Goal: Task Accomplishment & Management: Manage account settings

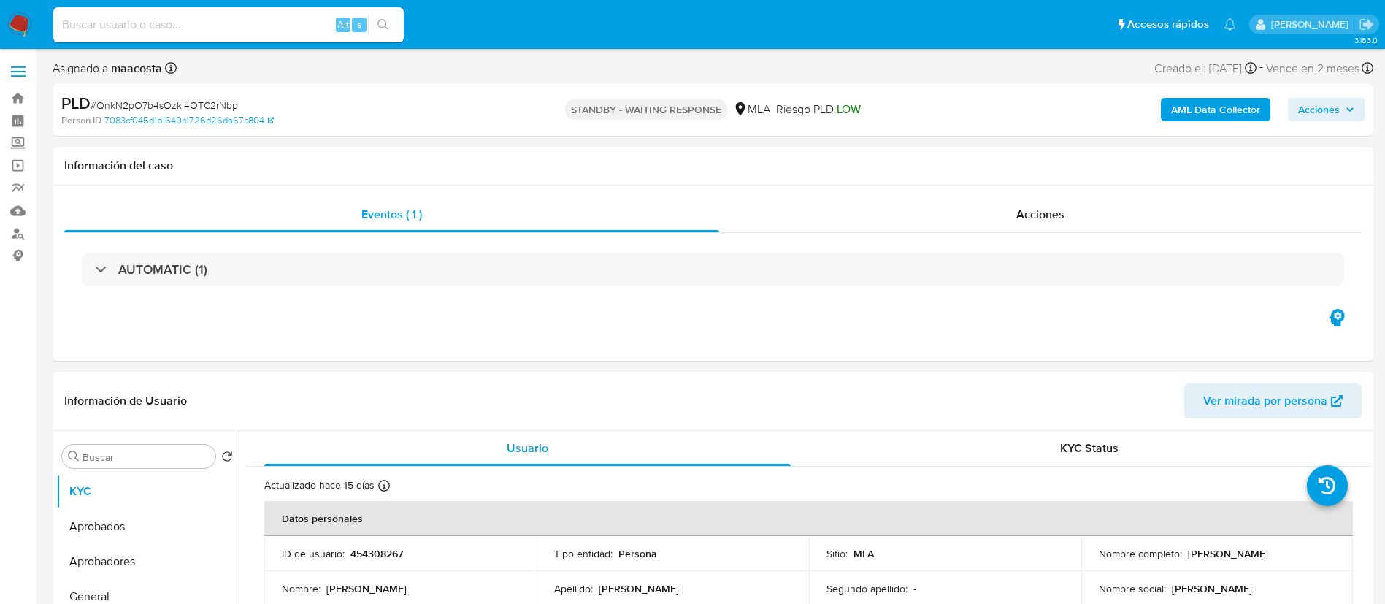
select select "10"
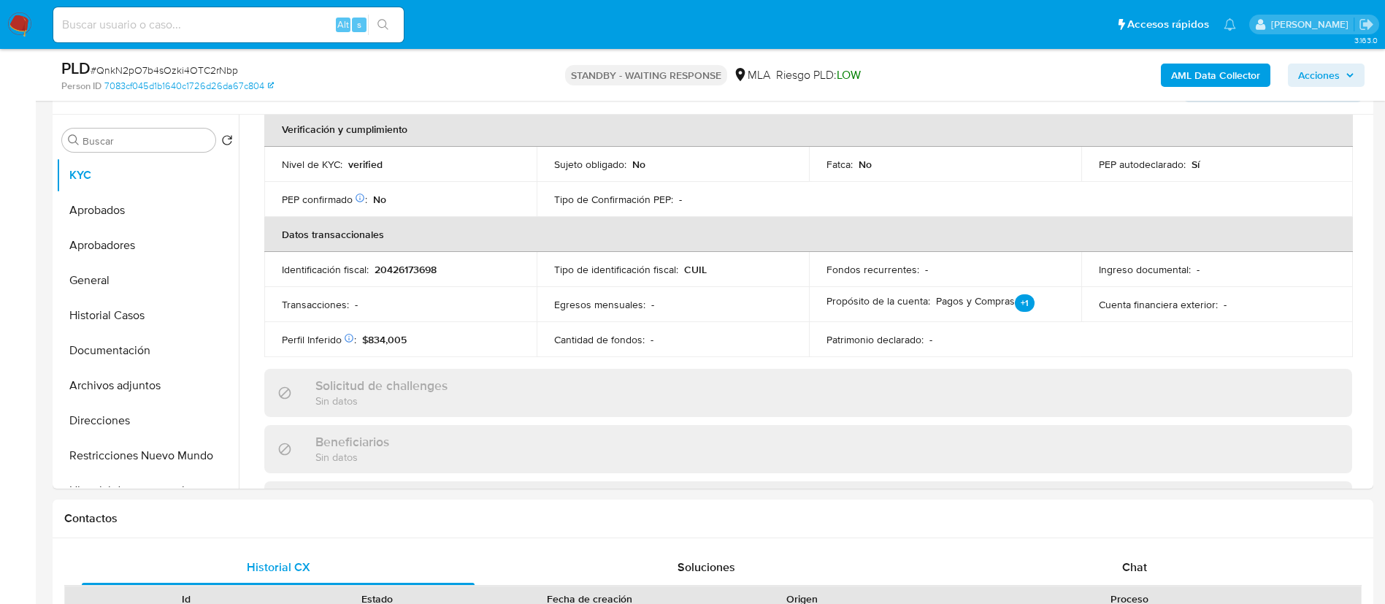
scroll to position [355, 0]
paste input "cKD2sNxSYWZcil6dbKKg72xY"
click at [298, 25] on input "cKD2sNxSYWZcil6dbKKg72xY" at bounding box center [228, 24] width 351 height 19
type input "cKD2sNxSYWZcil6dbKKg72xY"
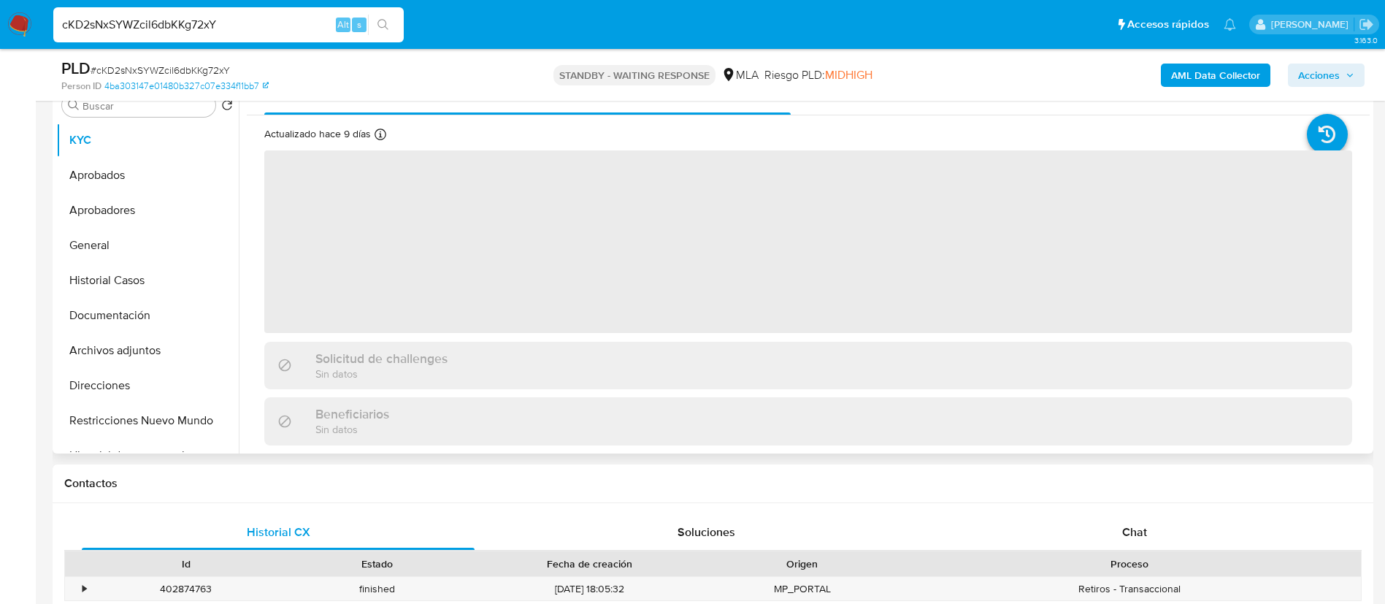
scroll to position [315, 0]
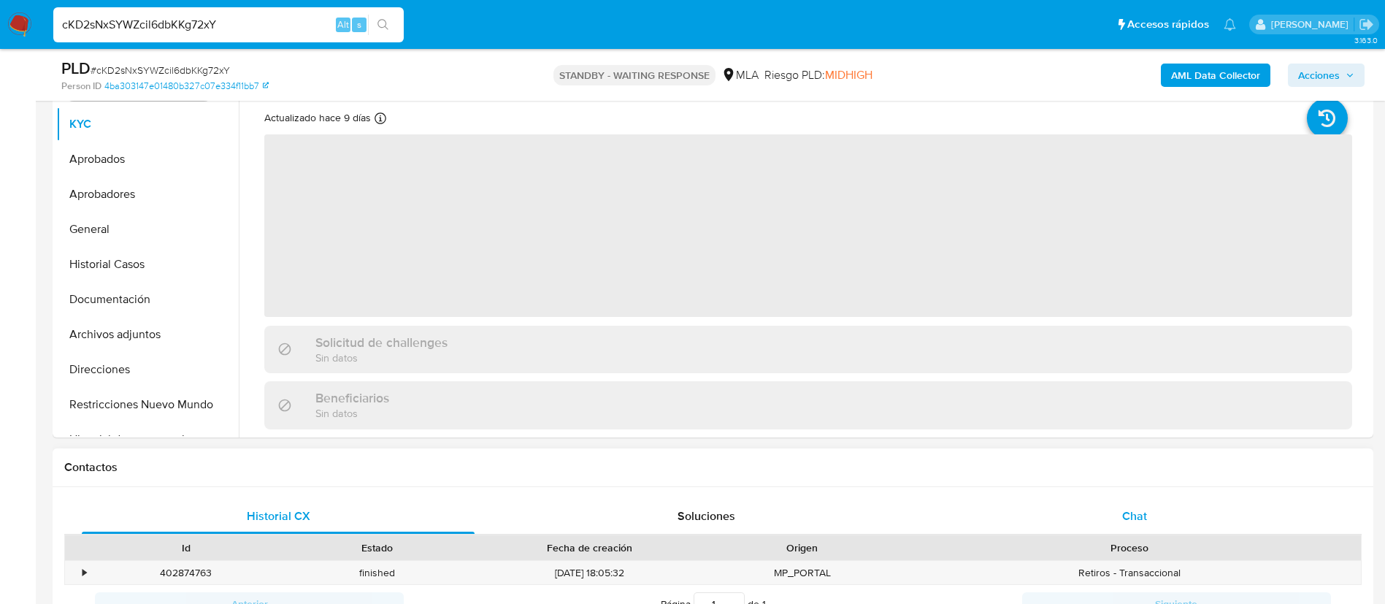
select select "10"
click at [1149, 502] on div "Chat" at bounding box center [1134, 516] width 393 height 35
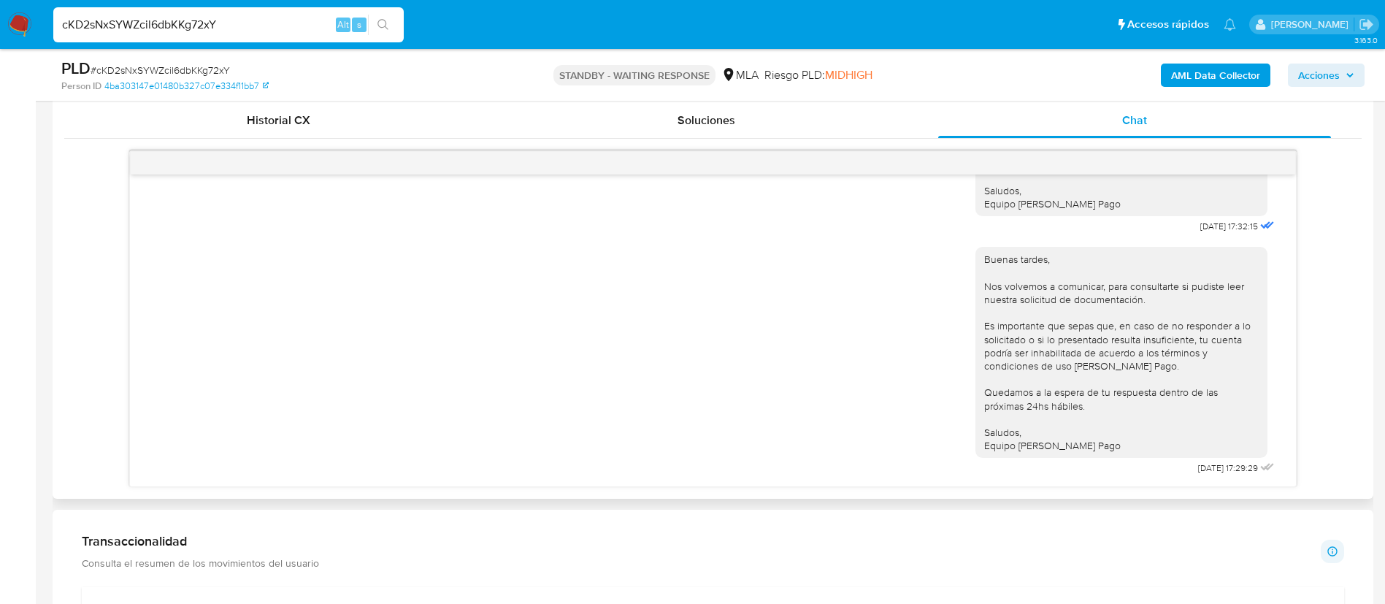
scroll to position [1936, 0]
click at [0, 336] on aside "Bandeja Tablero Screening Búsqueda en Listas Watchlist Herramientas Operaciones…" at bounding box center [18, 473] width 36 height 2369
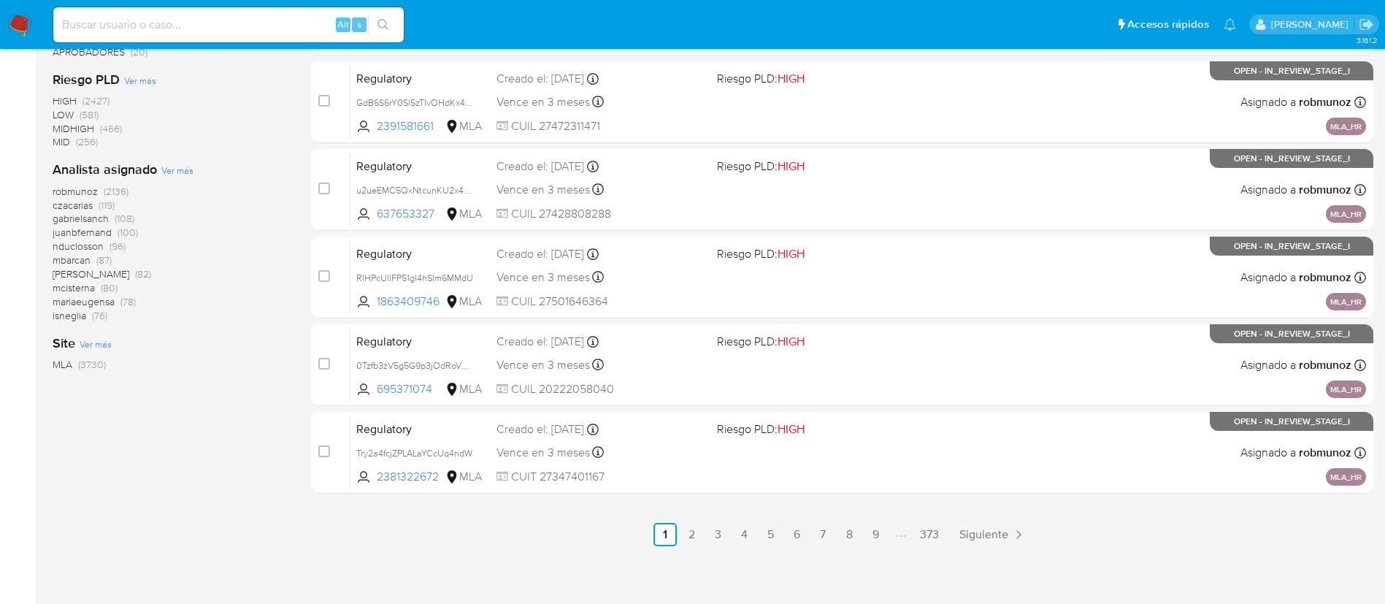
scroll to position [602, 0]
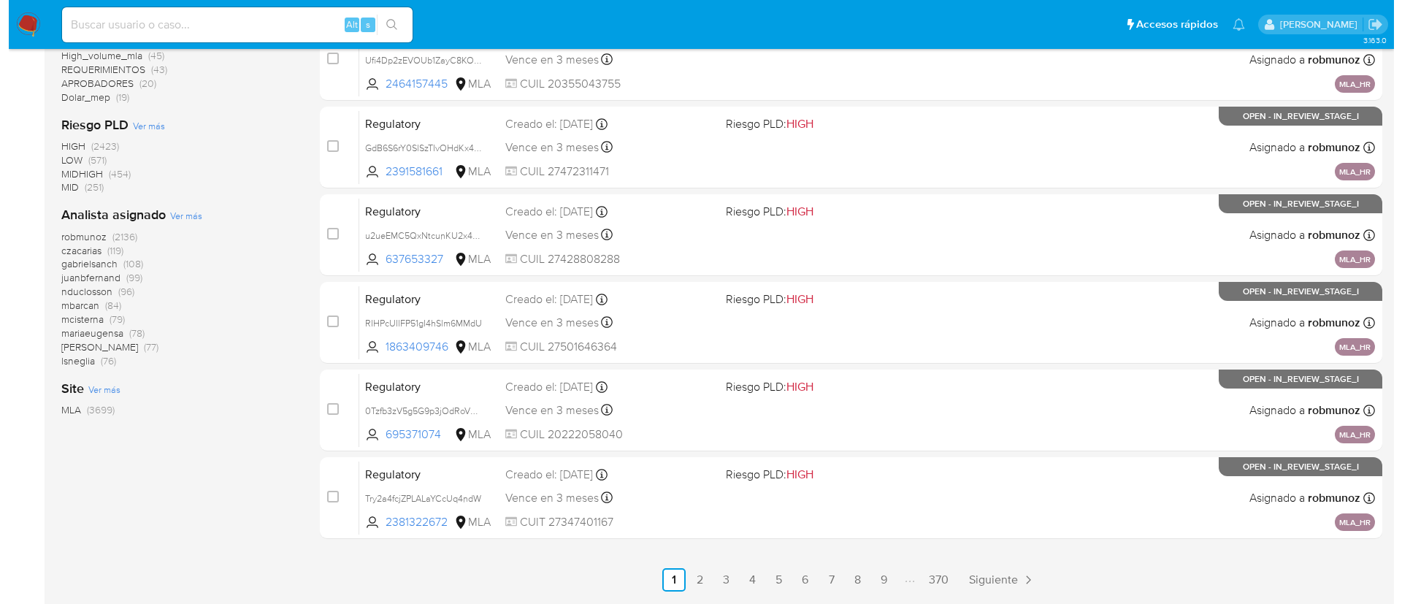
scroll to position [581, 0]
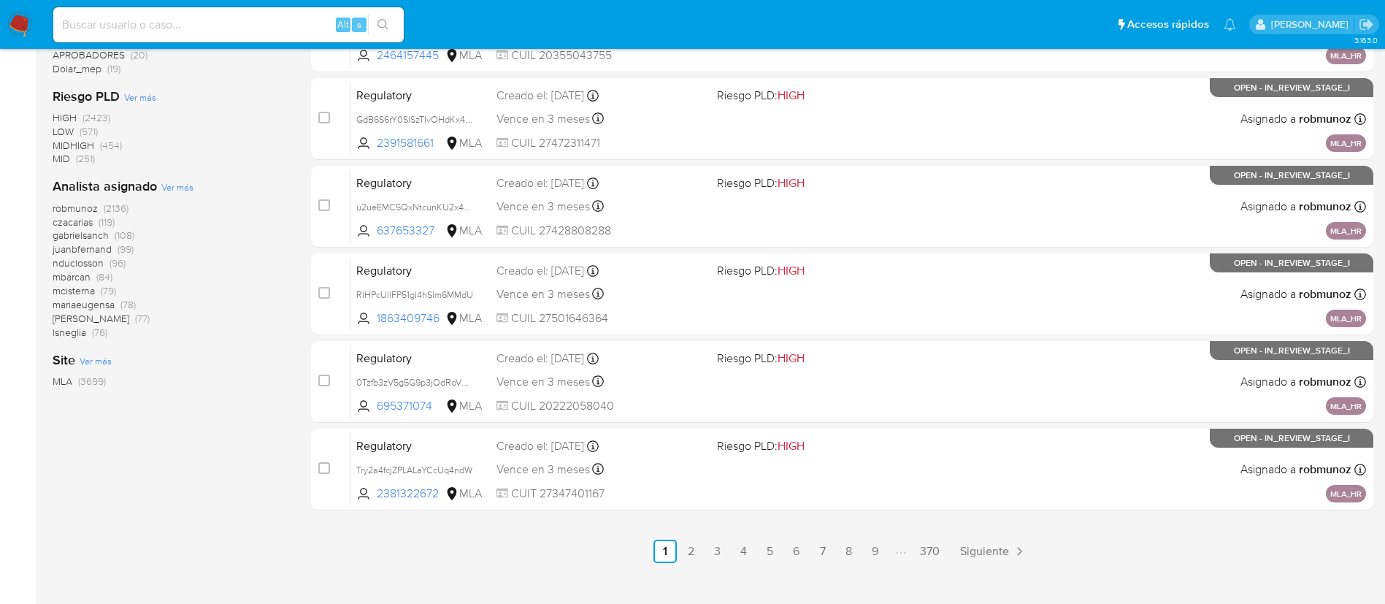
click at [177, 185] on span "Ver más" at bounding box center [177, 186] width 32 height 13
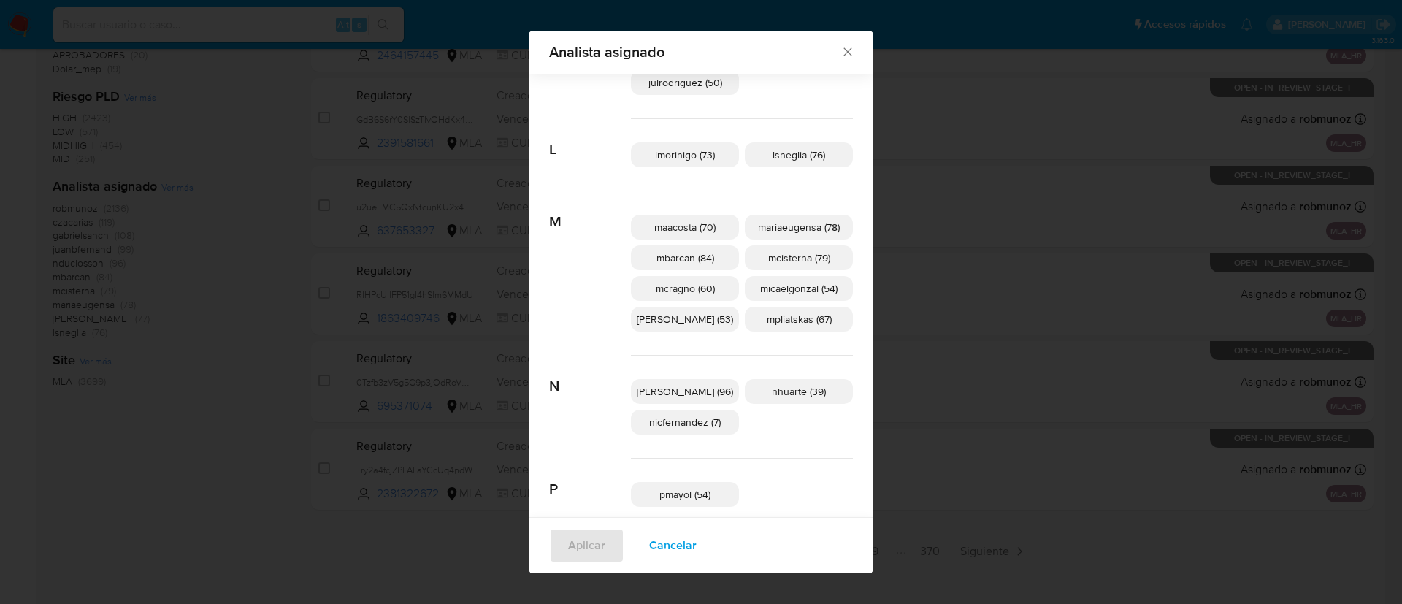
scroll to position [477, 0]
click at [683, 229] on span "maacosta (70)" at bounding box center [684, 225] width 61 height 15
click at [590, 545] on span "Aplicar" at bounding box center [586, 545] width 37 height 32
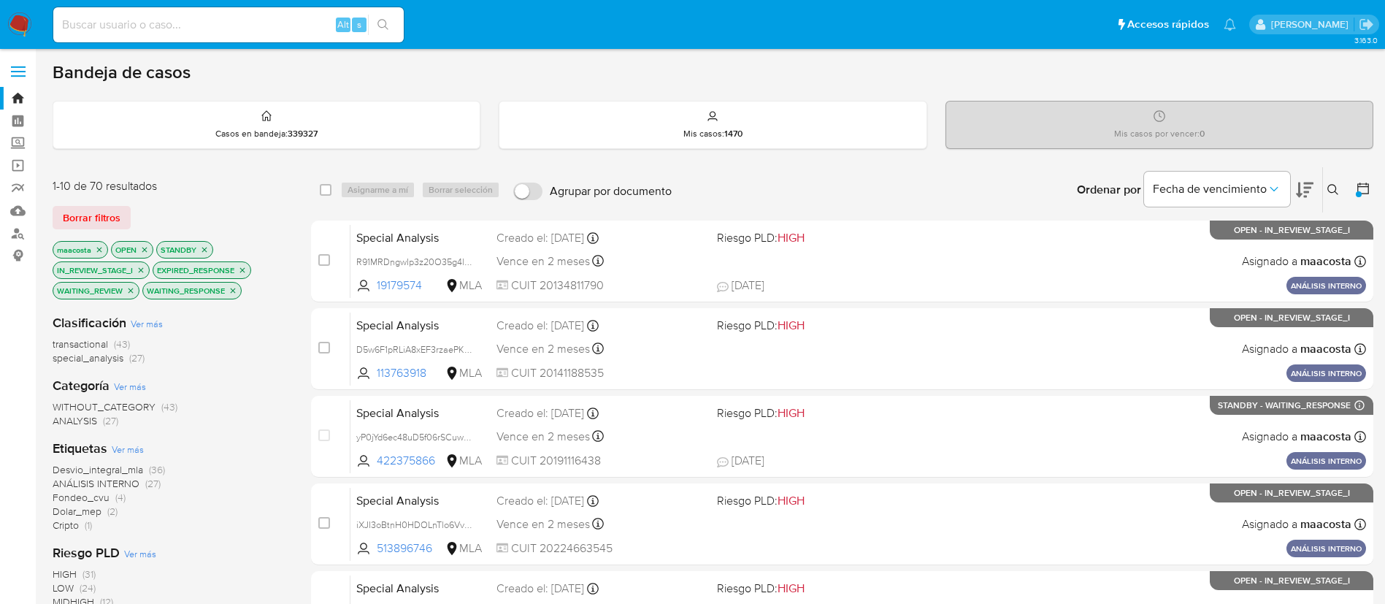
click at [1300, 183] on icon at bounding box center [1305, 190] width 18 height 15
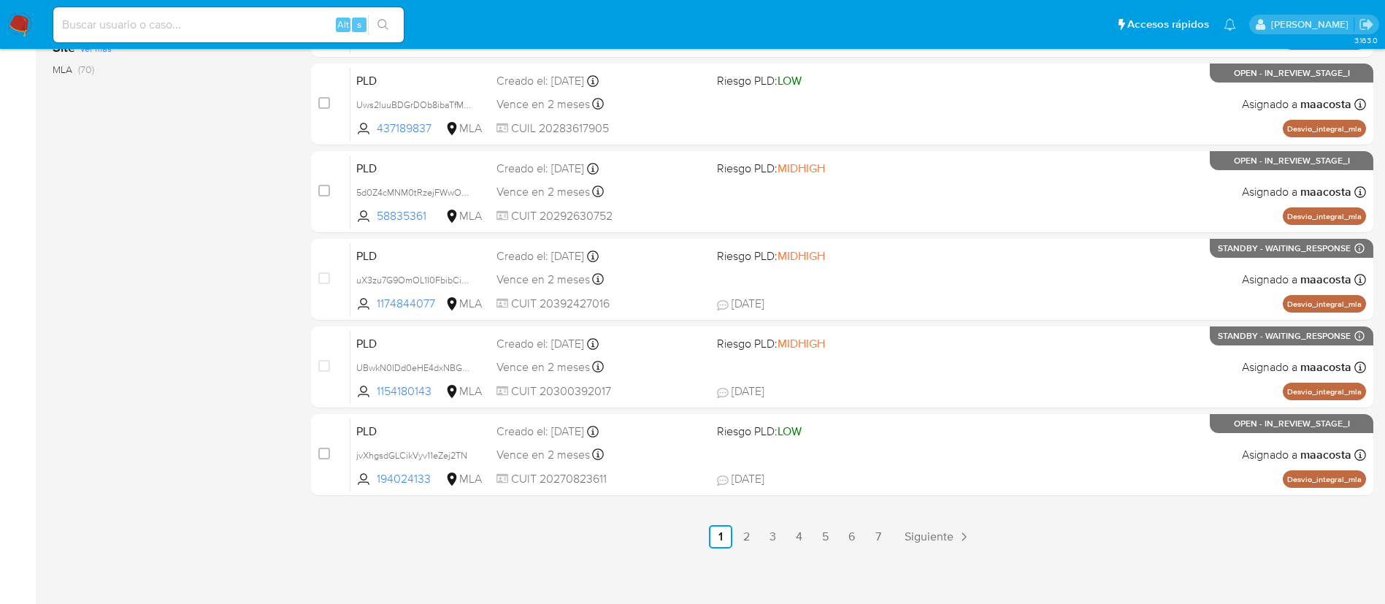
scroll to position [602, 0]
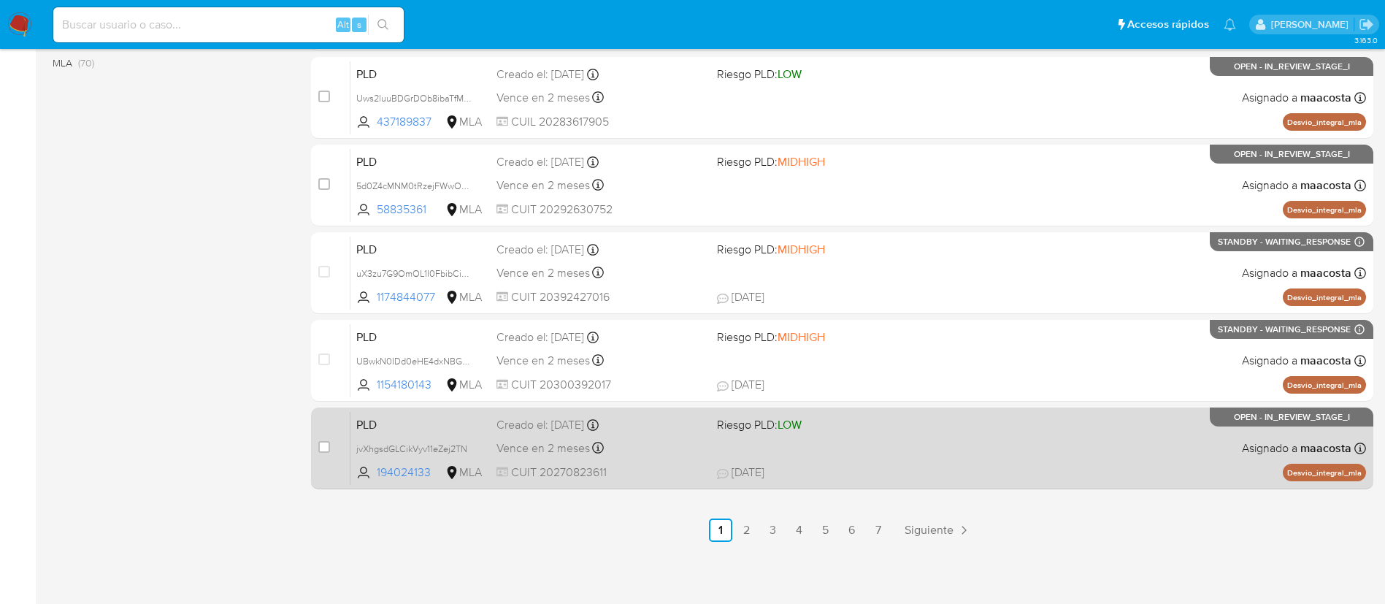
click at [403, 429] on span "PLD" at bounding box center [420, 423] width 129 height 19
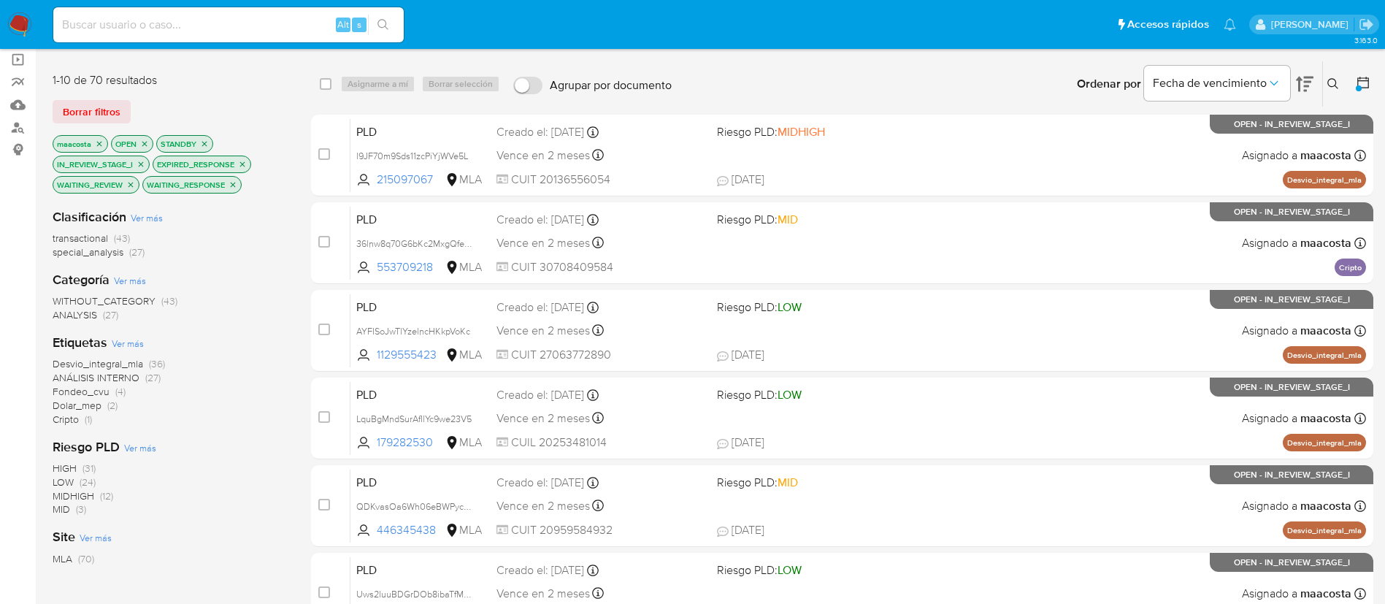
scroll to position [0, 0]
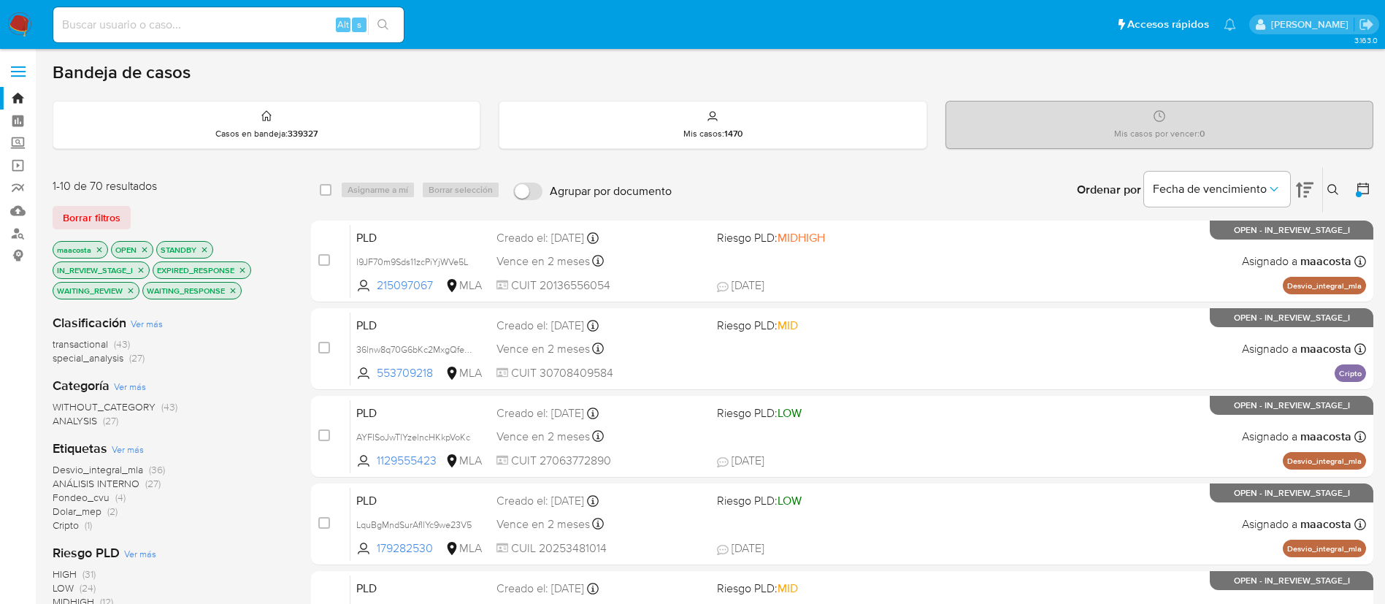
click at [1359, 189] on icon at bounding box center [1363, 188] width 15 height 15
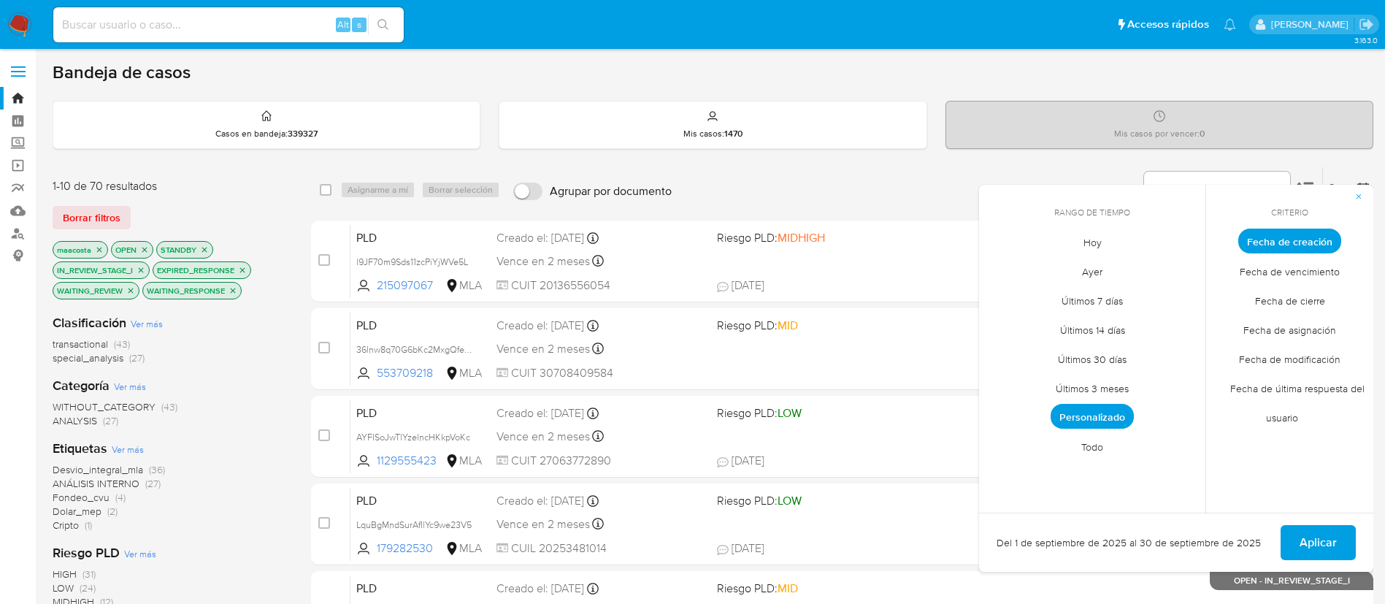
click at [1284, 383] on span "Fecha de última respuesta del usuario" at bounding box center [1290, 402] width 150 height 59
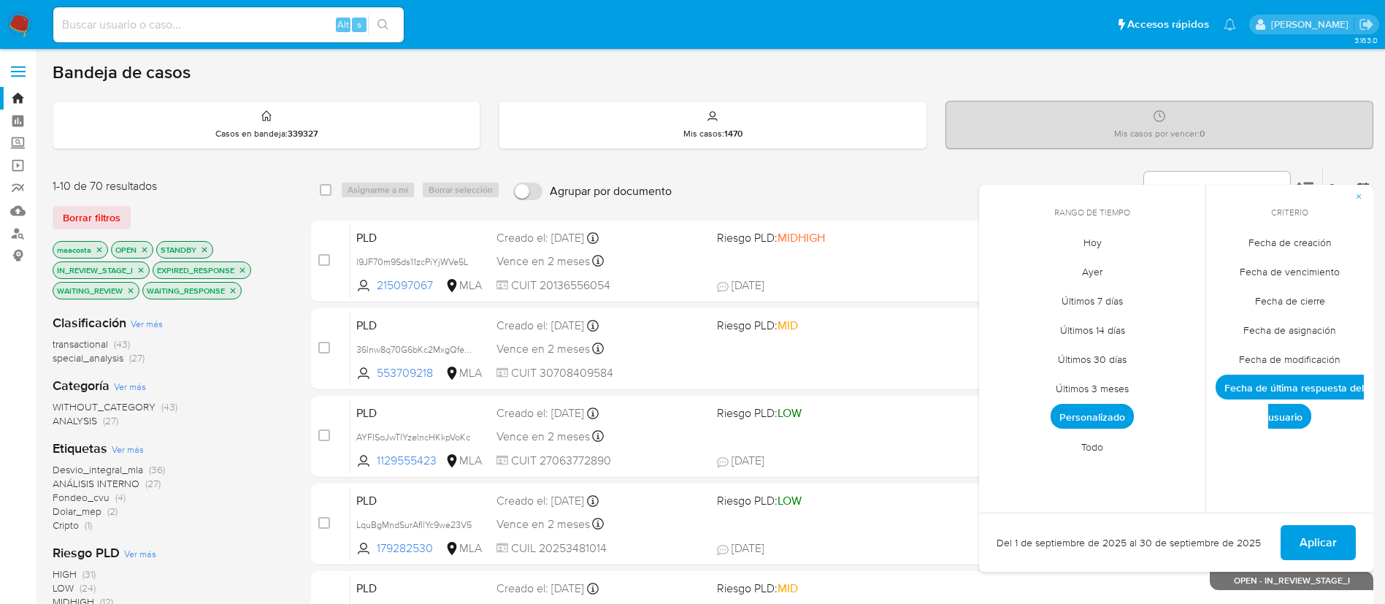
click at [1301, 415] on span "Fecha de última respuesta del usuario" at bounding box center [1290, 402] width 148 height 54
click at [1095, 447] on span "Todo" at bounding box center [1092, 447] width 53 height 30
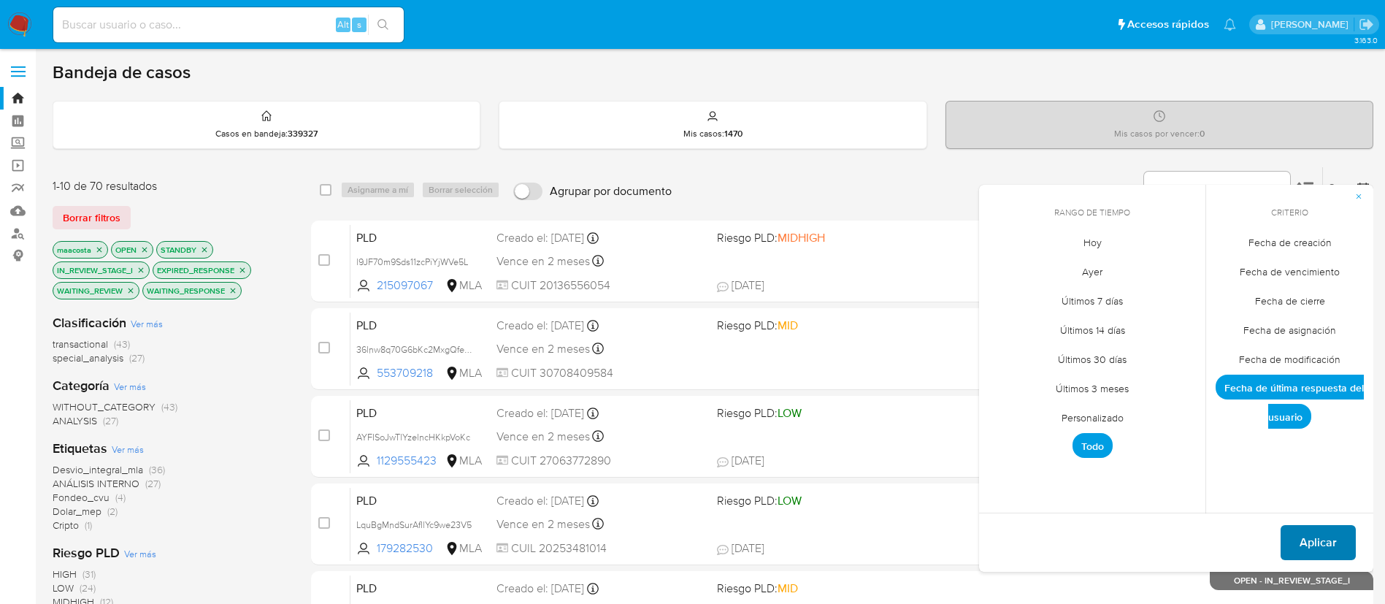
click at [1322, 541] on span "Aplicar" at bounding box center [1318, 542] width 37 height 32
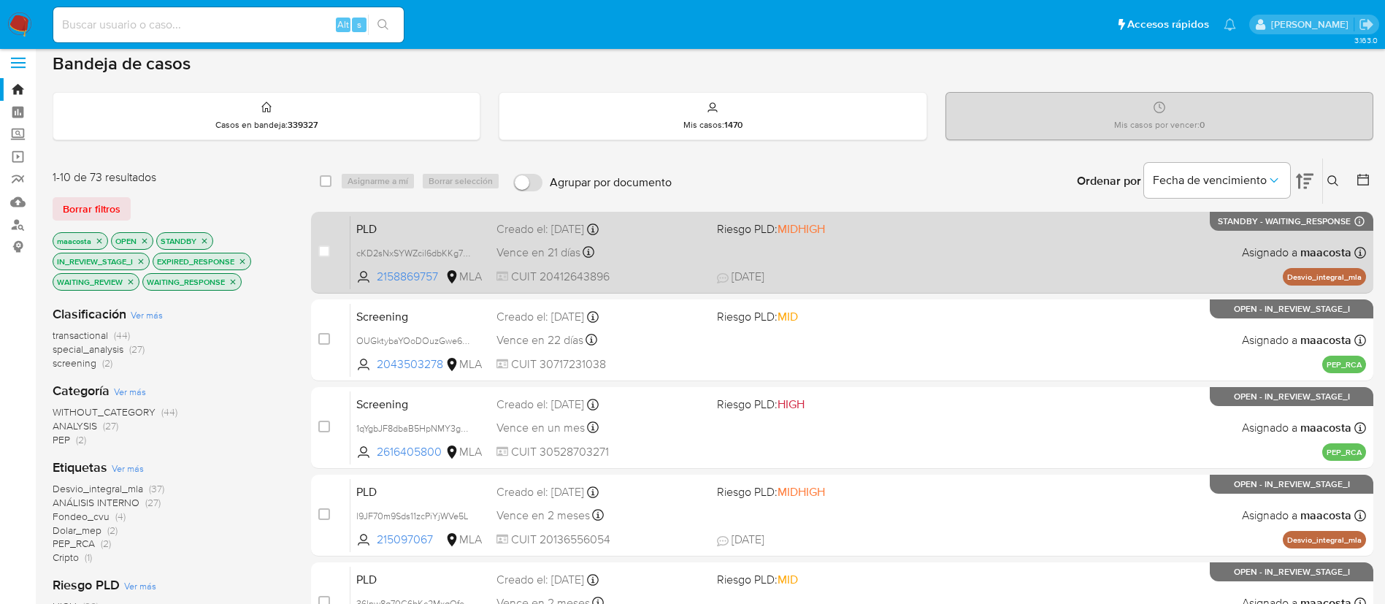
scroll to position [12, 0]
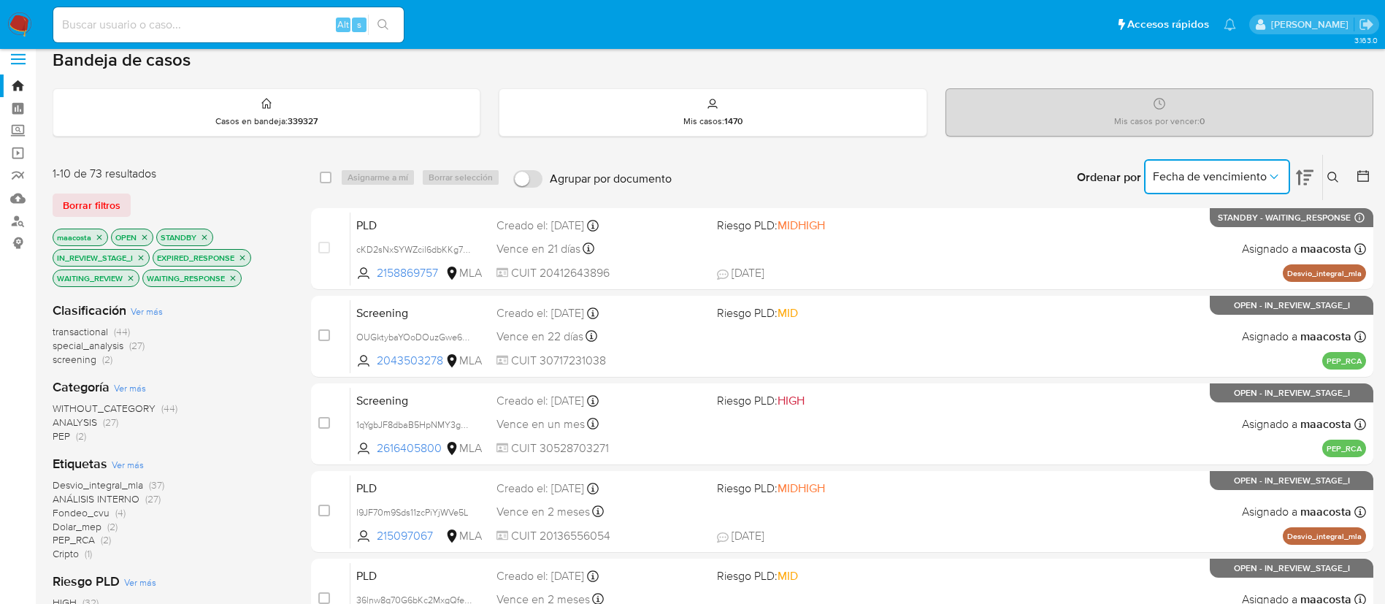
click at [1265, 183] on span "Fecha de vencimiento" at bounding box center [1210, 176] width 114 height 15
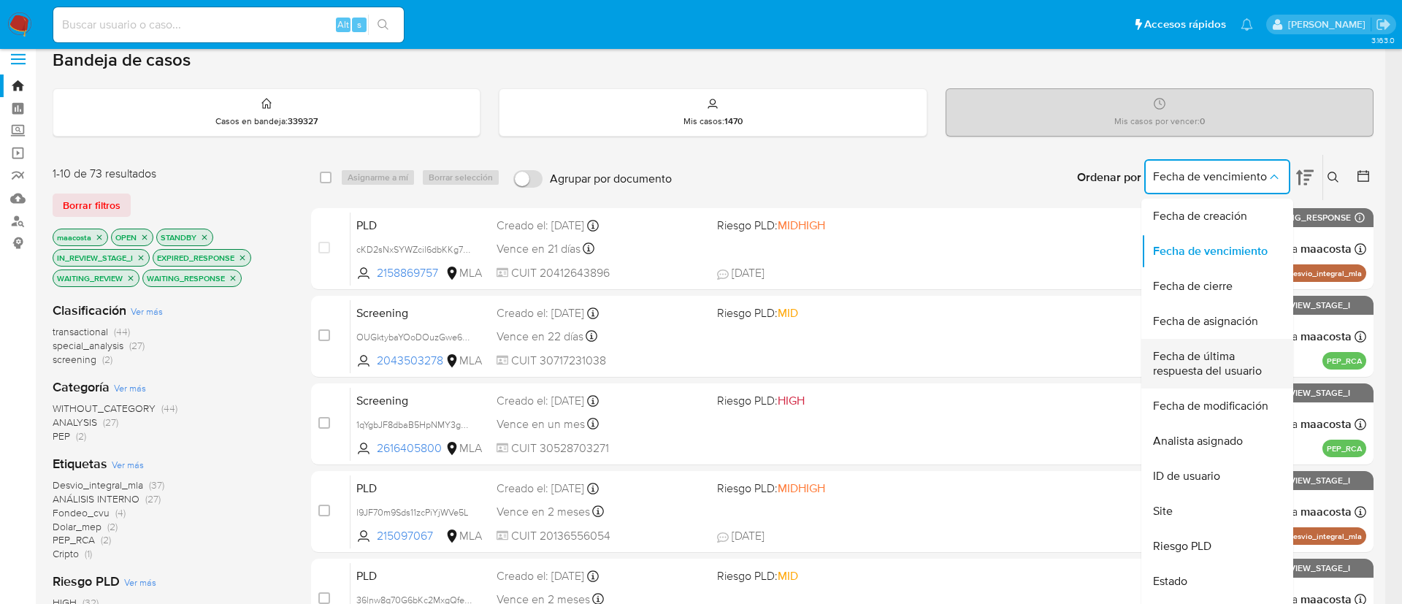
click at [1218, 358] on span "Fecha de última respuesta del usuario" at bounding box center [1213, 363] width 120 height 29
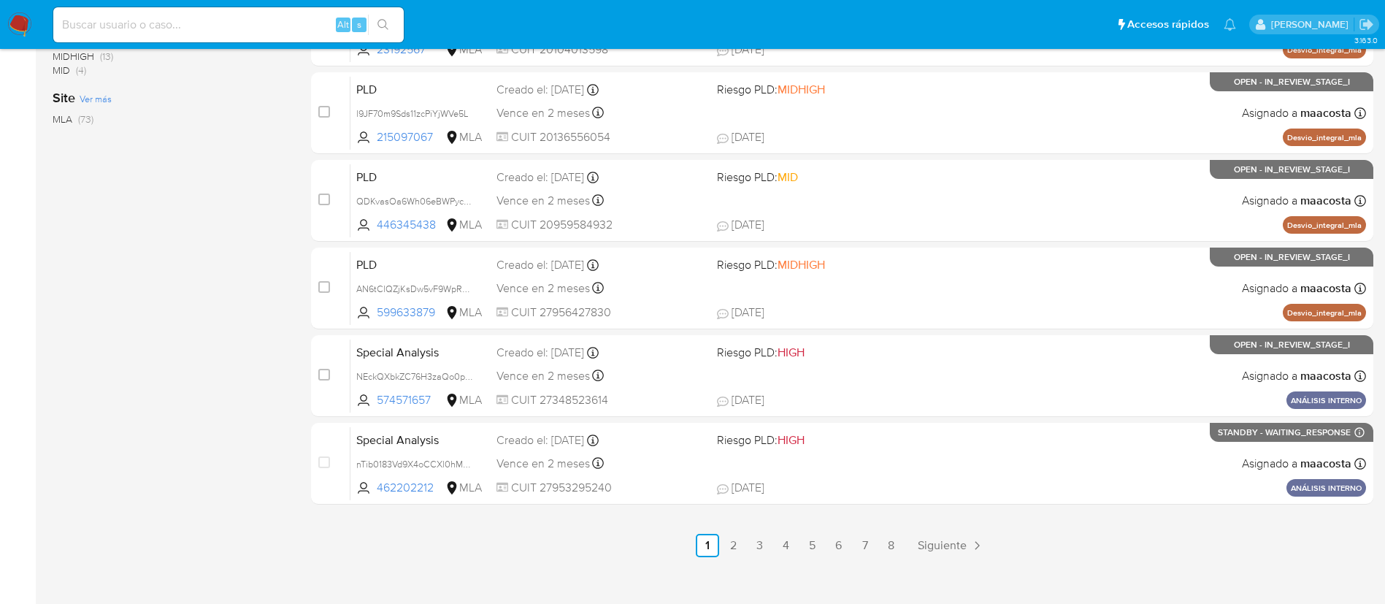
scroll to position [602, 0]
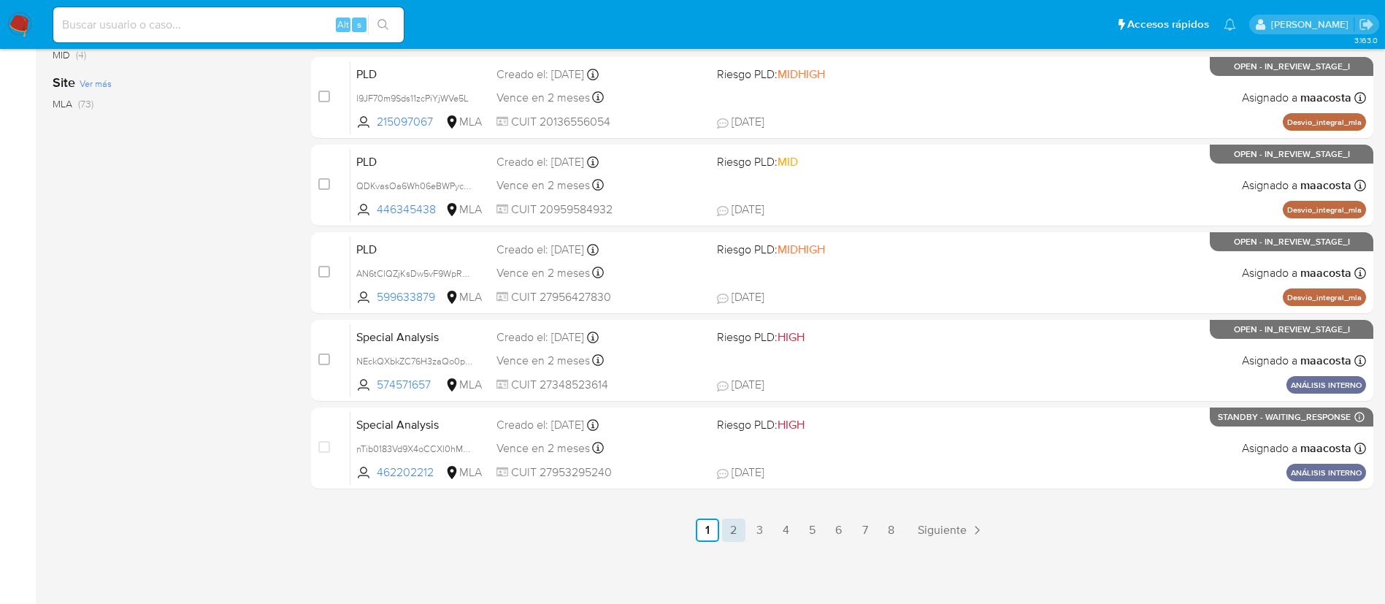
click at [732, 527] on link "2" at bounding box center [733, 529] width 23 height 23
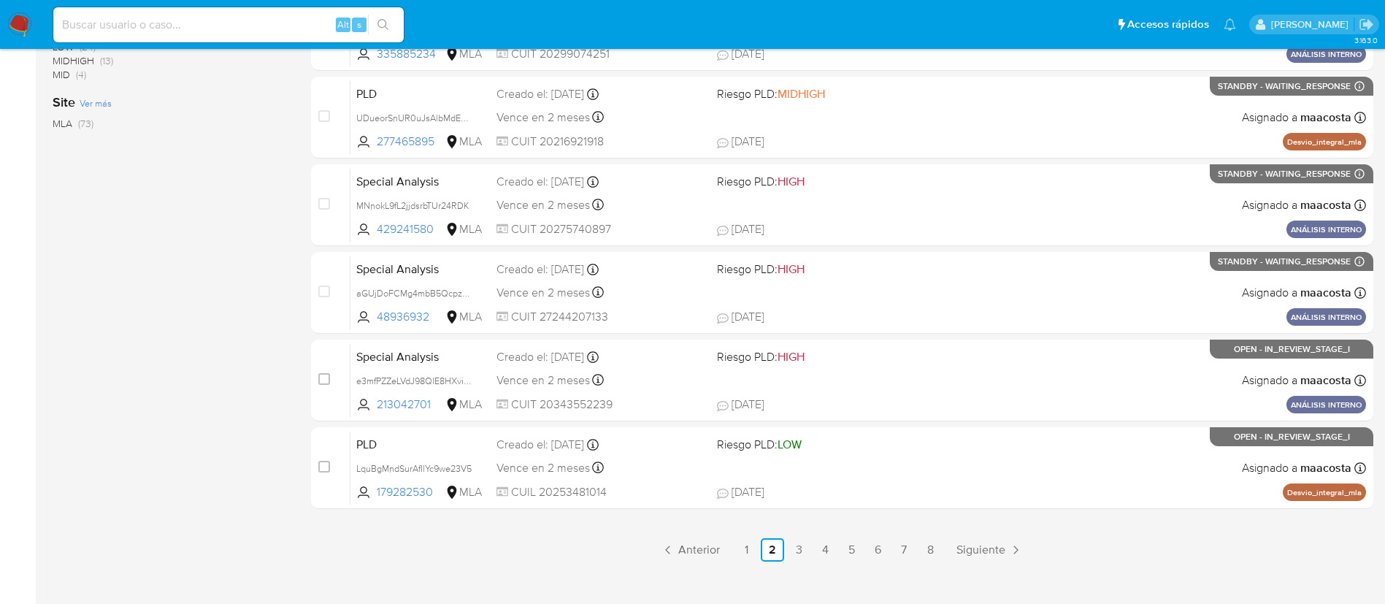
scroll to position [602, 0]
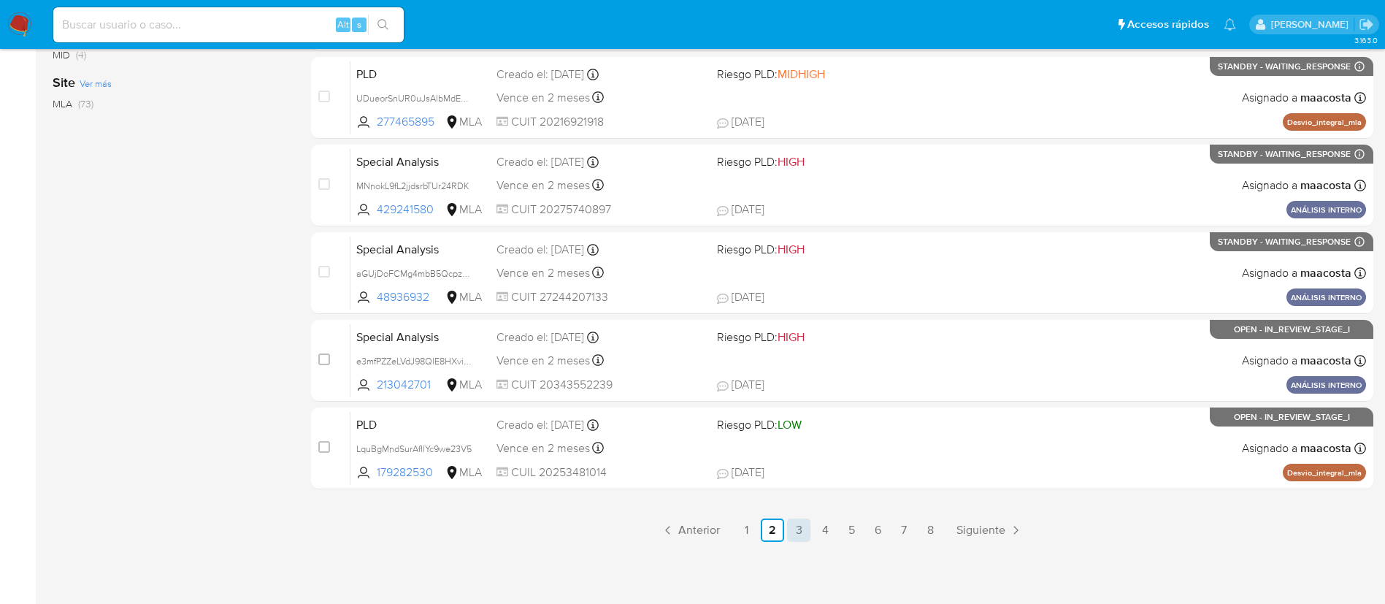
click at [794, 529] on link "3" at bounding box center [798, 529] width 23 height 23
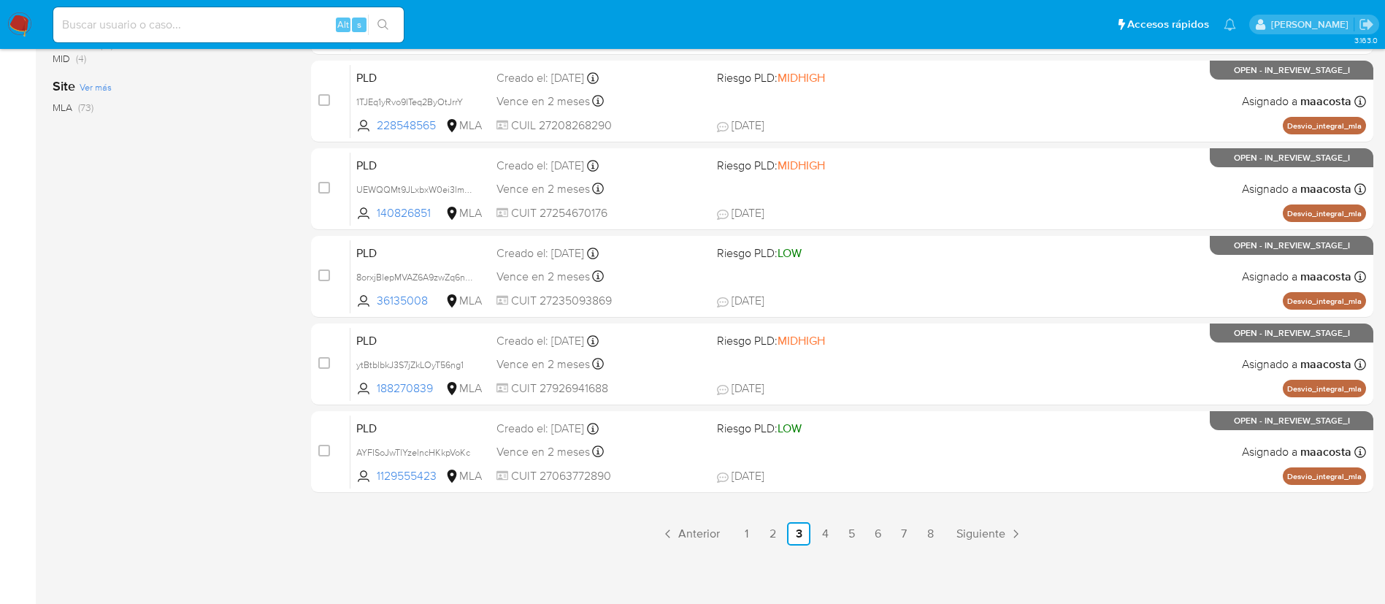
scroll to position [602, 0]
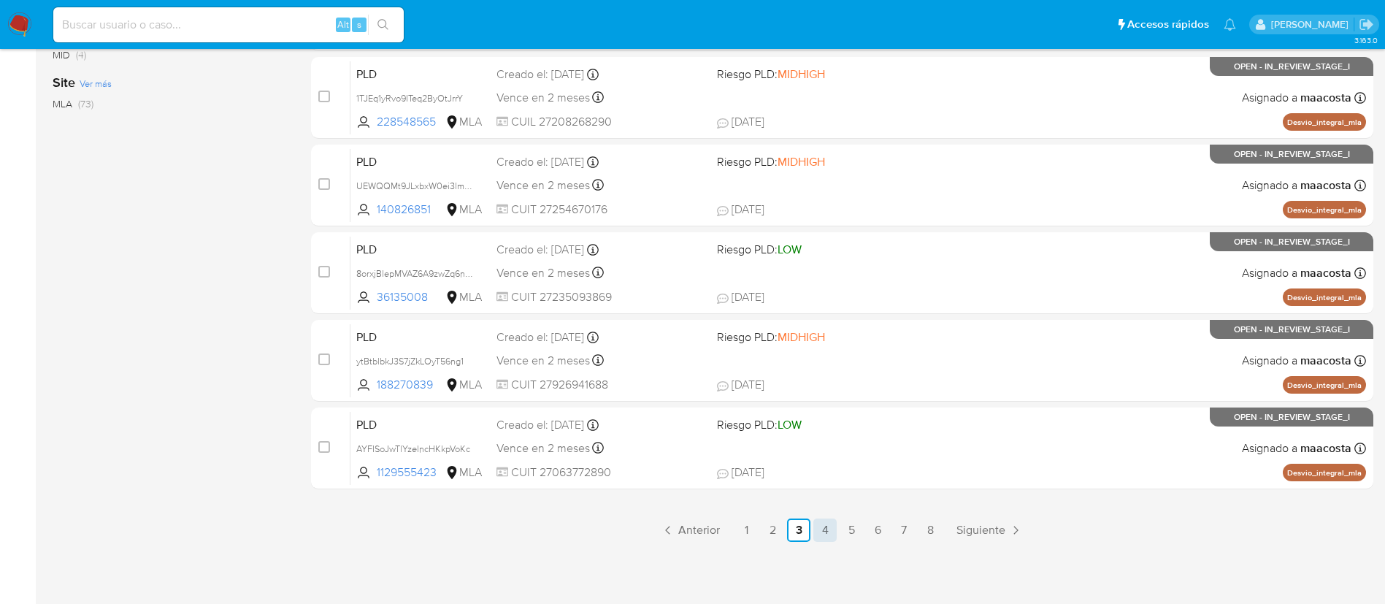
click at [830, 528] on link "4" at bounding box center [824, 529] width 23 height 23
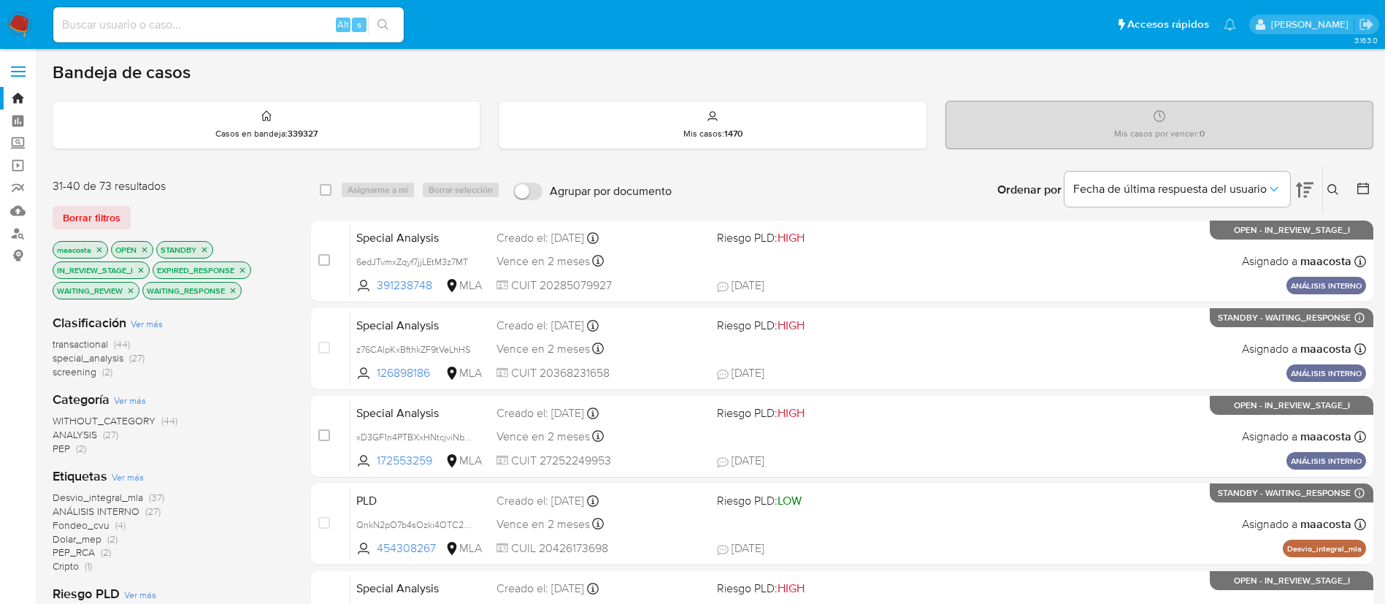
click at [230, 290] on icon "close-filter" at bounding box center [233, 290] width 9 height 9
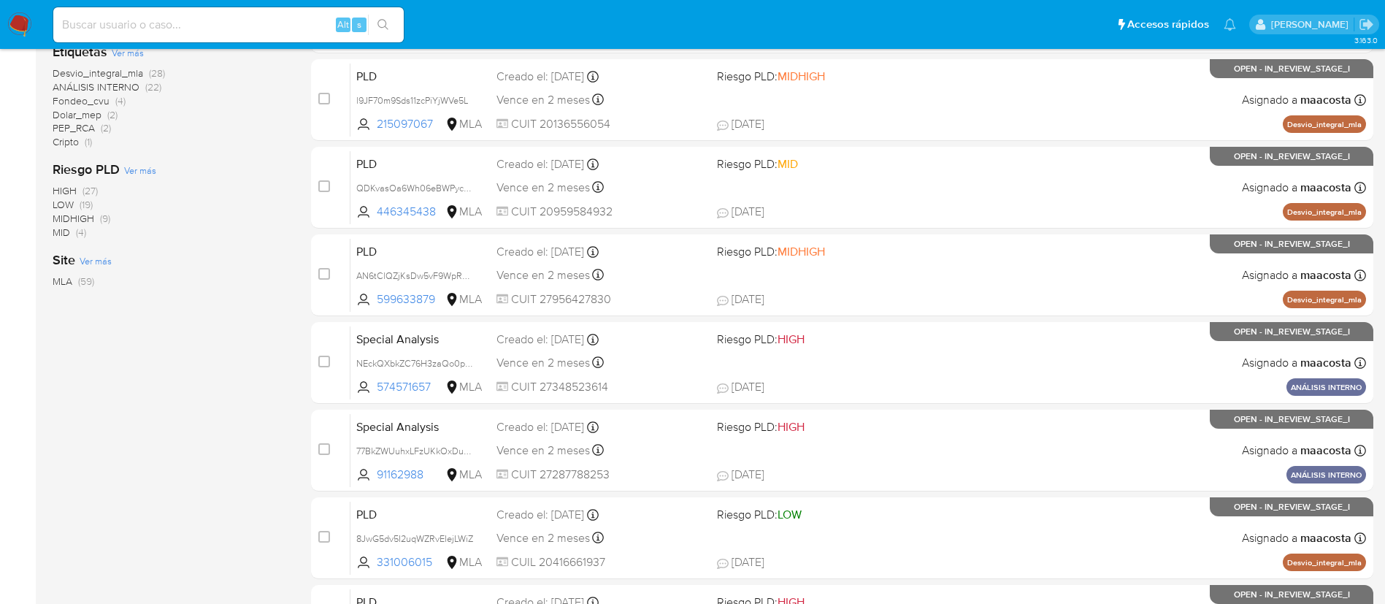
scroll to position [602, 0]
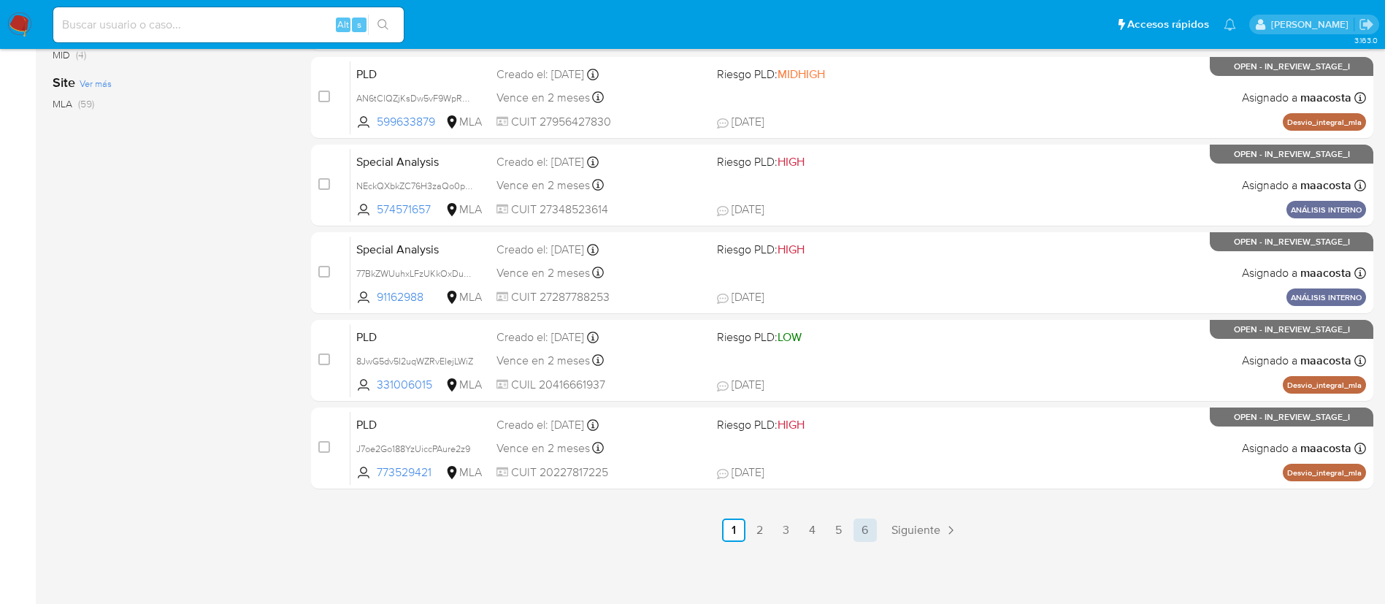
click at [865, 526] on link "6" at bounding box center [865, 529] width 23 height 23
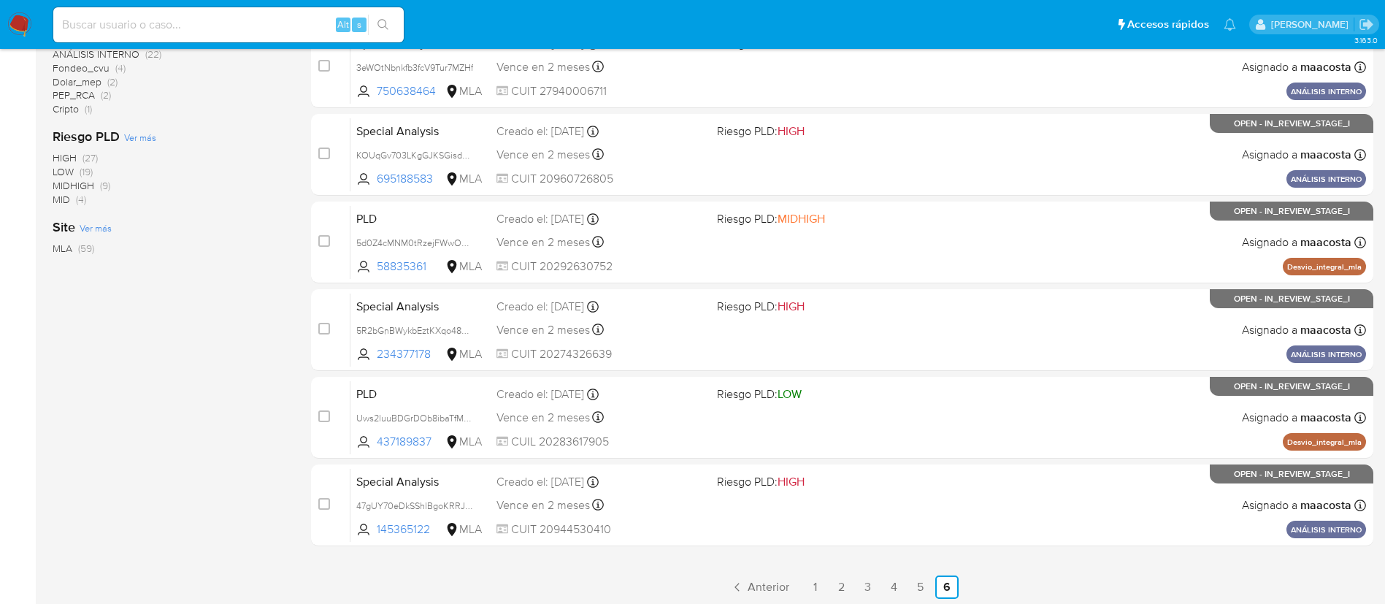
scroll to position [514, 0]
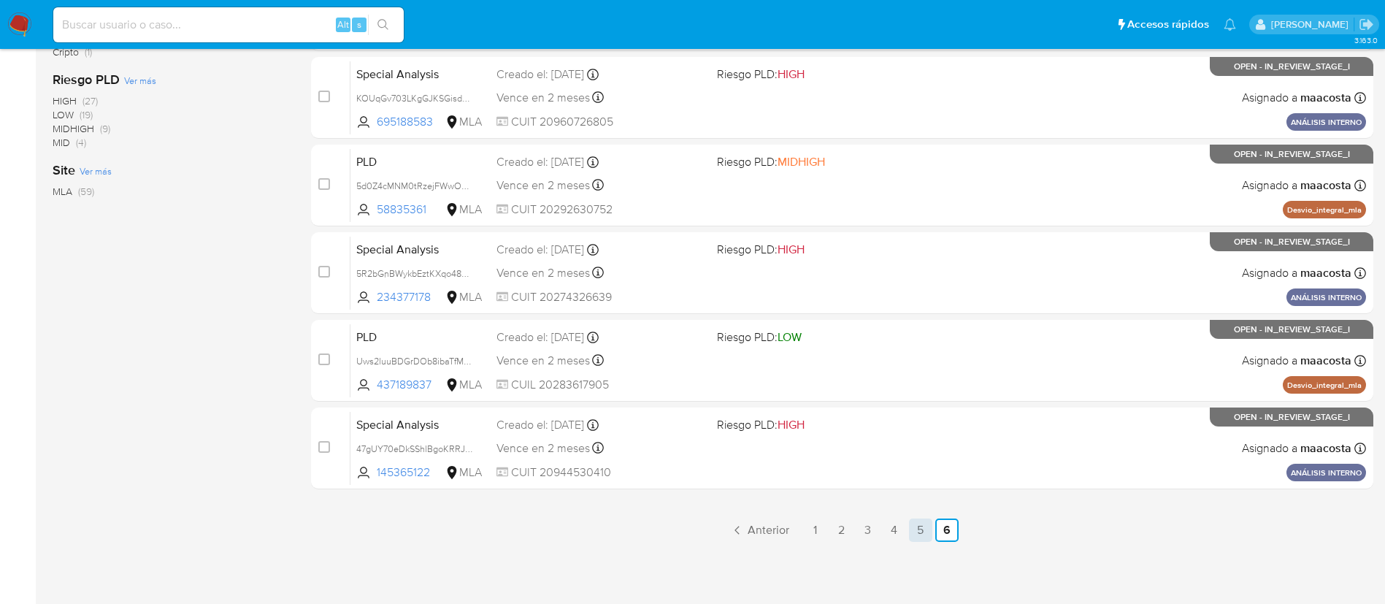
click at [918, 530] on link "5" at bounding box center [920, 529] width 23 height 23
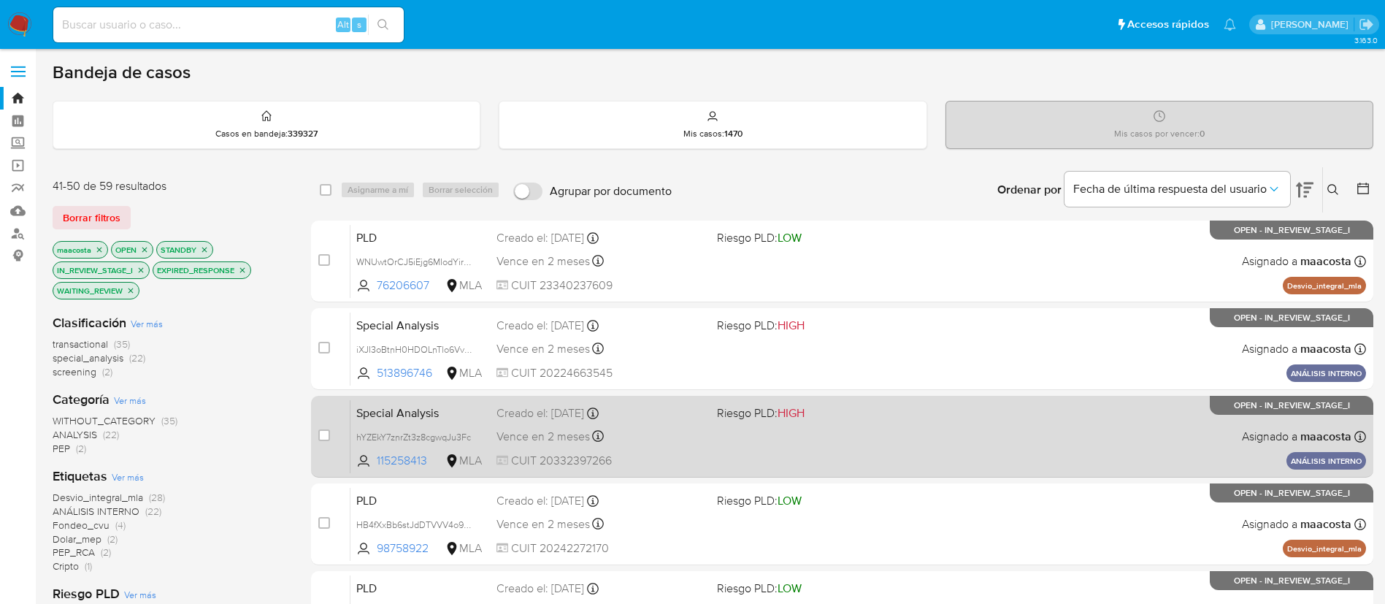
scroll to position [602, 0]
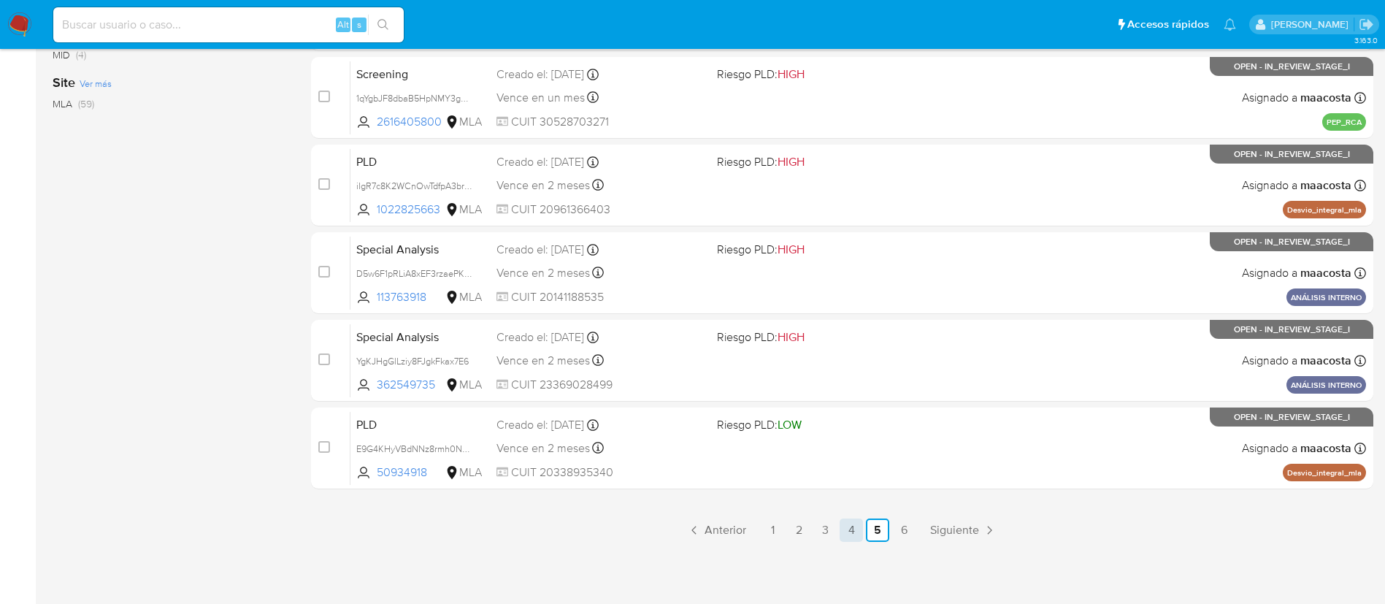
click at [857, 540] on link "4" at bounding box center [851, 529] width 23 height 23
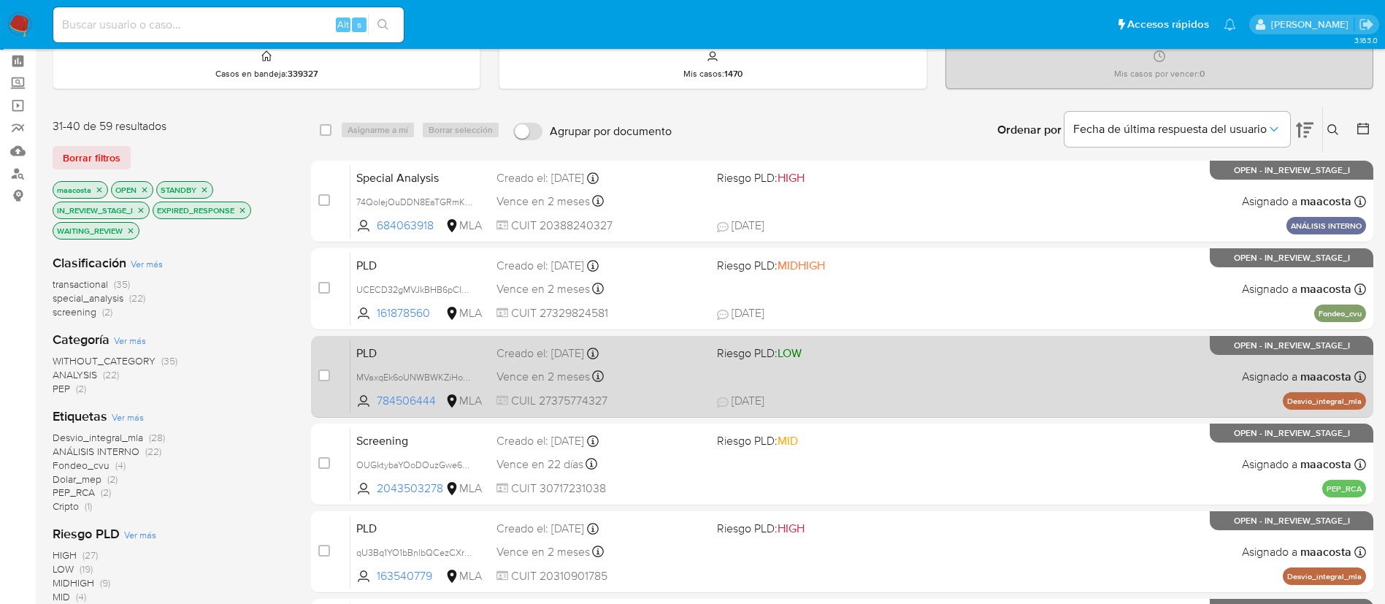
scroll to position [7, 0]
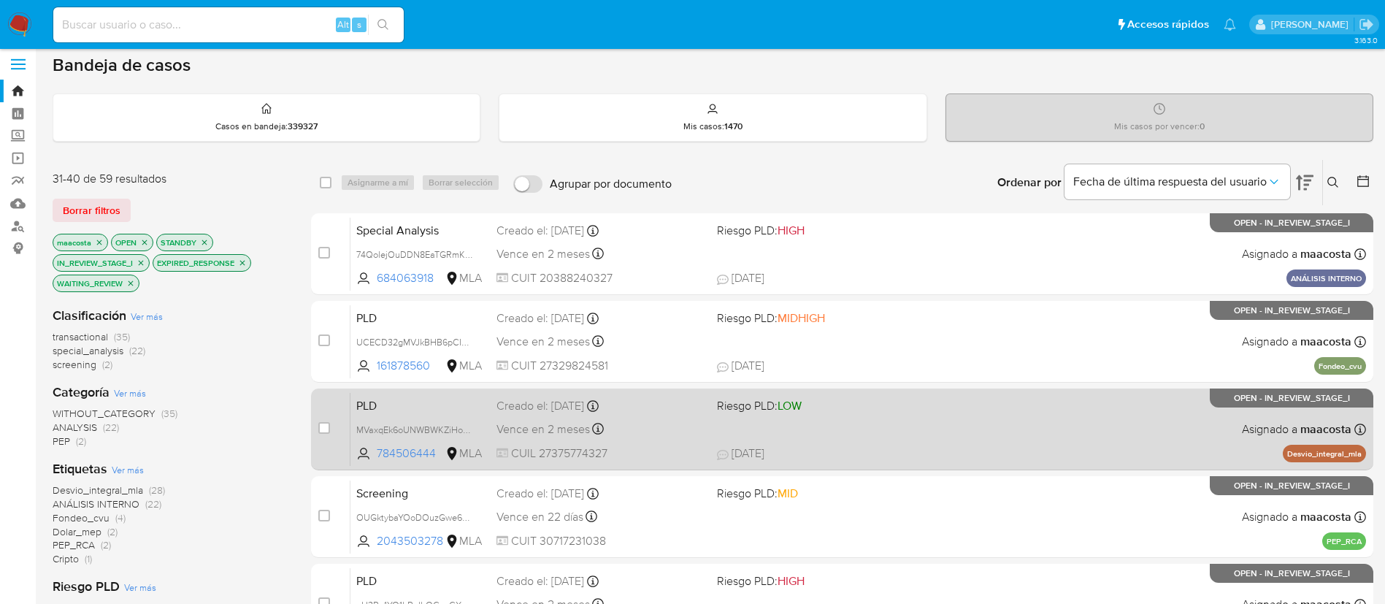
click at [436, 408] on span "PLD" at bounding box center [420, 404] width 129 height 19
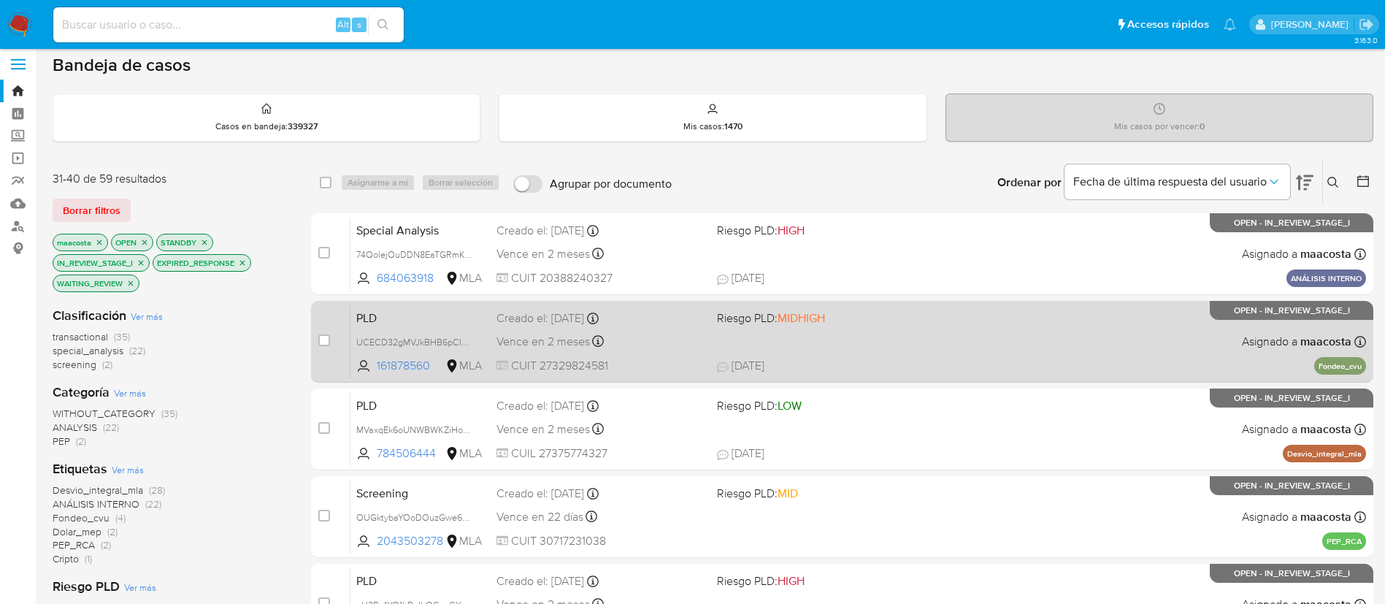
click at [394, 323] on span "PLD" at bounding box center [420, 316] width 129 height 19
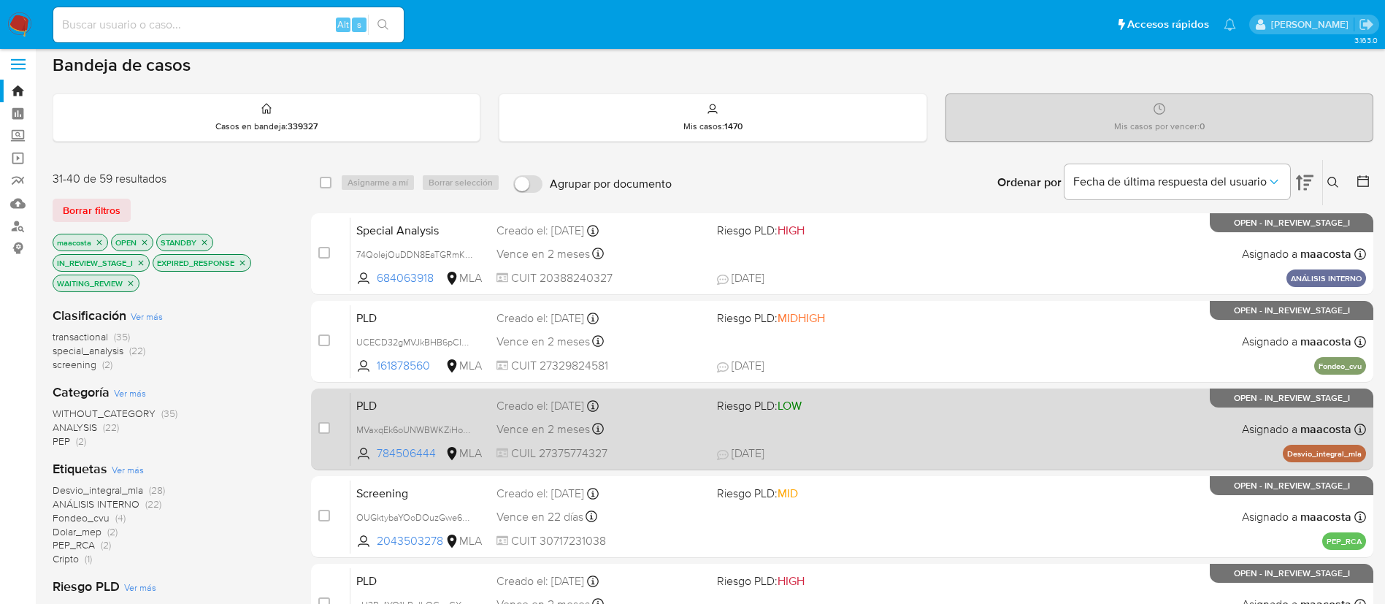
click at [542, 411] on div "Creado el: 12/09/2025 Creado el: 12/09/2025 03:32:15" at bounding box center [601, 406] width 209 height 16
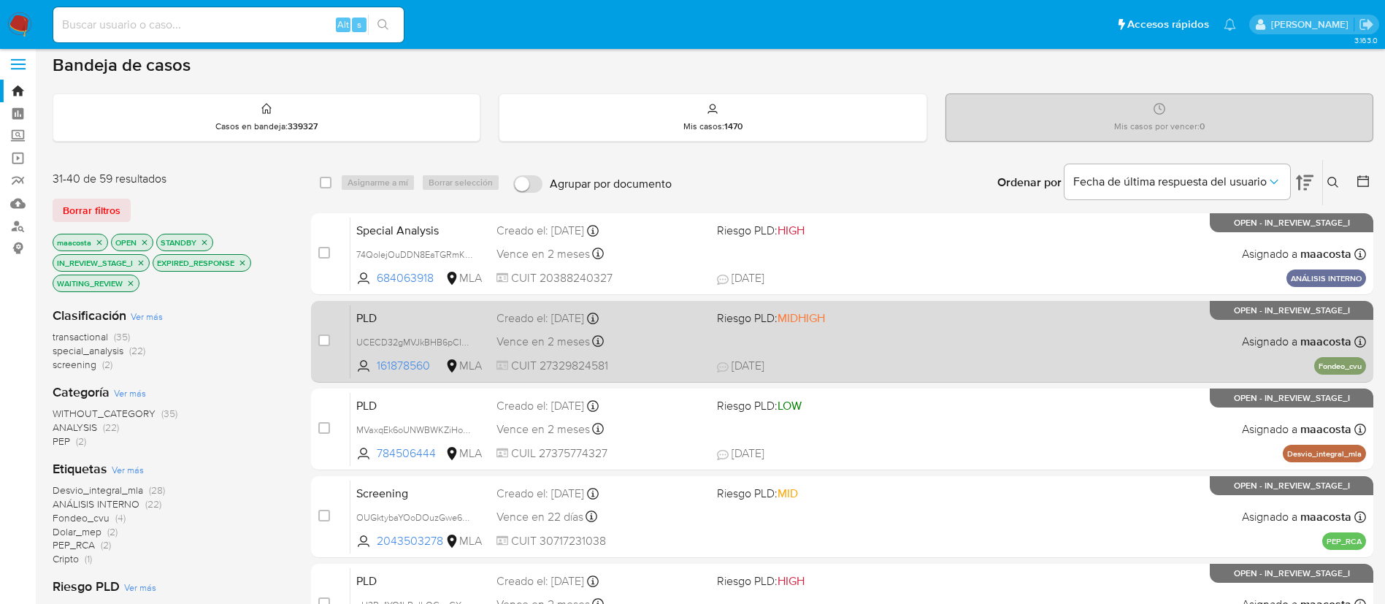
click at [528, 319] on div "Creado el: 12/09/2025 Creado el: 12/09/2025 03:19:16" at bounding box center [601, 318] width 209 height 16
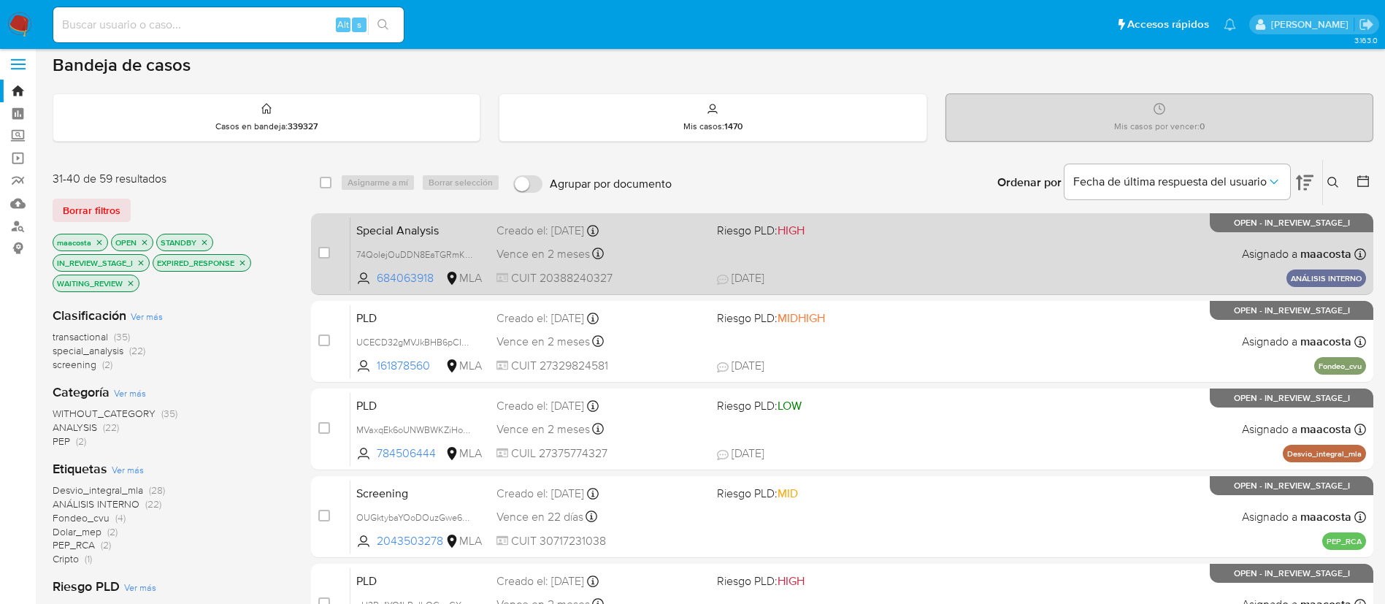
click at [526, 231] on div "Creado el: 16/09/2025 Creado el: 16/09/2025 10:12:34" at bounding box center [601, 231] width 209 height 16
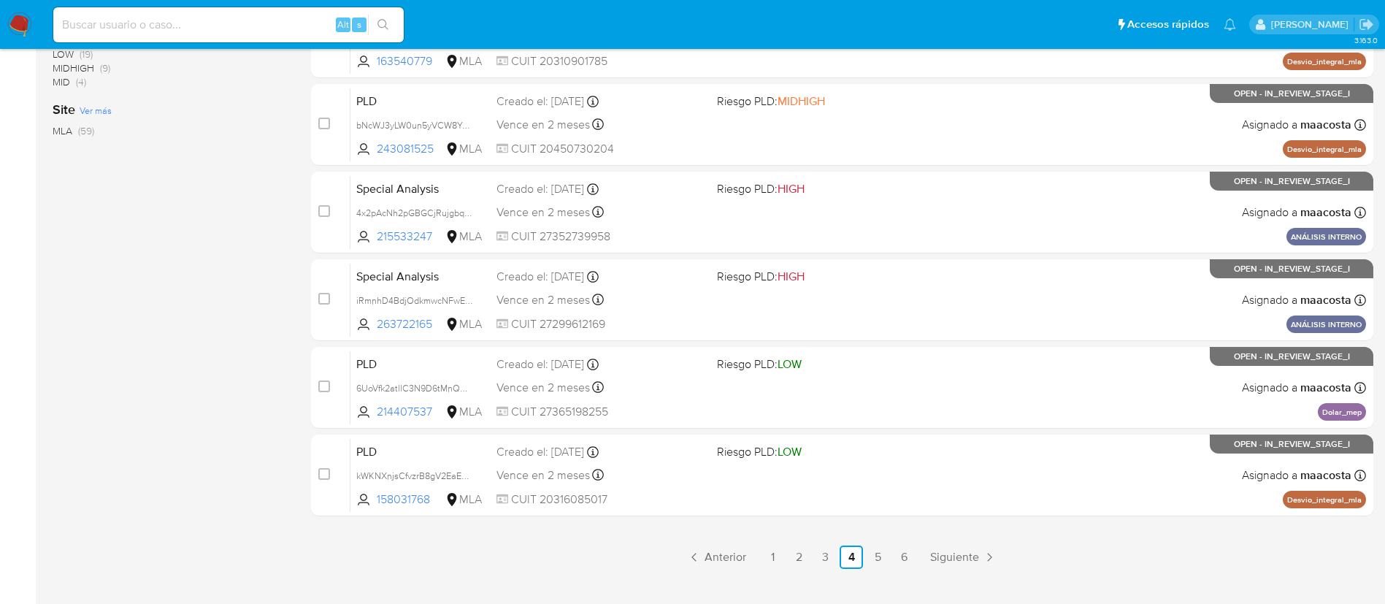
scroll to position [602, 0]
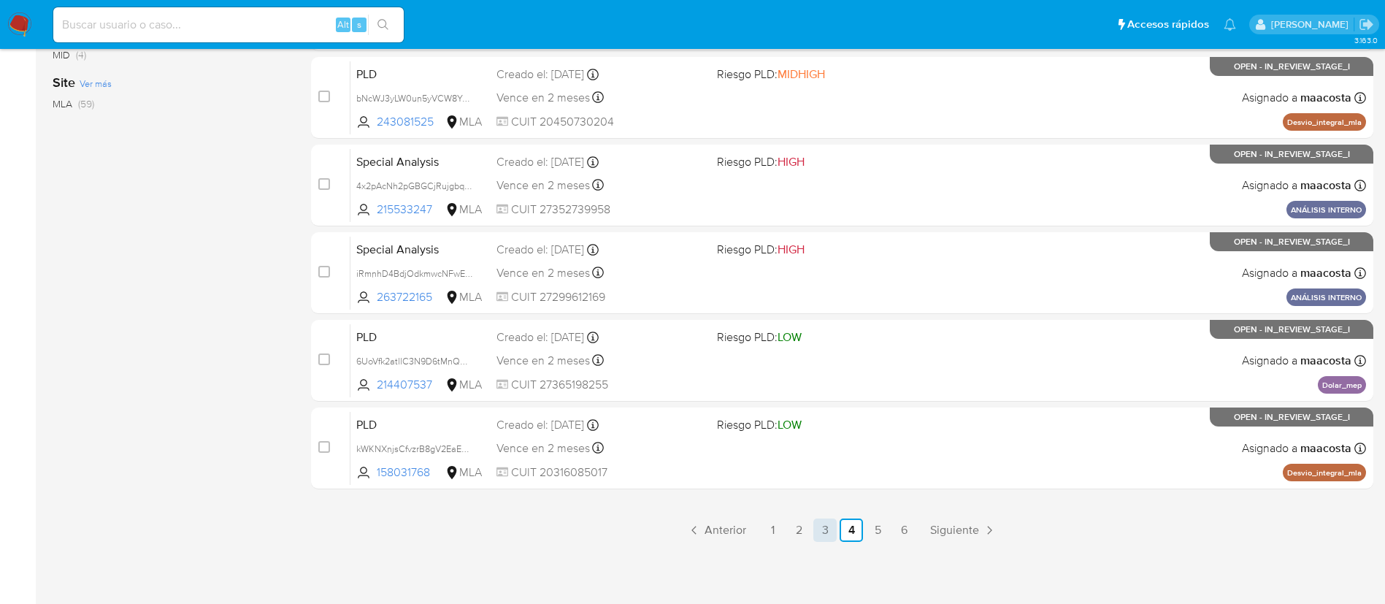
click at [824, 523] on link "3" at bounding box center [824, 529] width 23 height 23
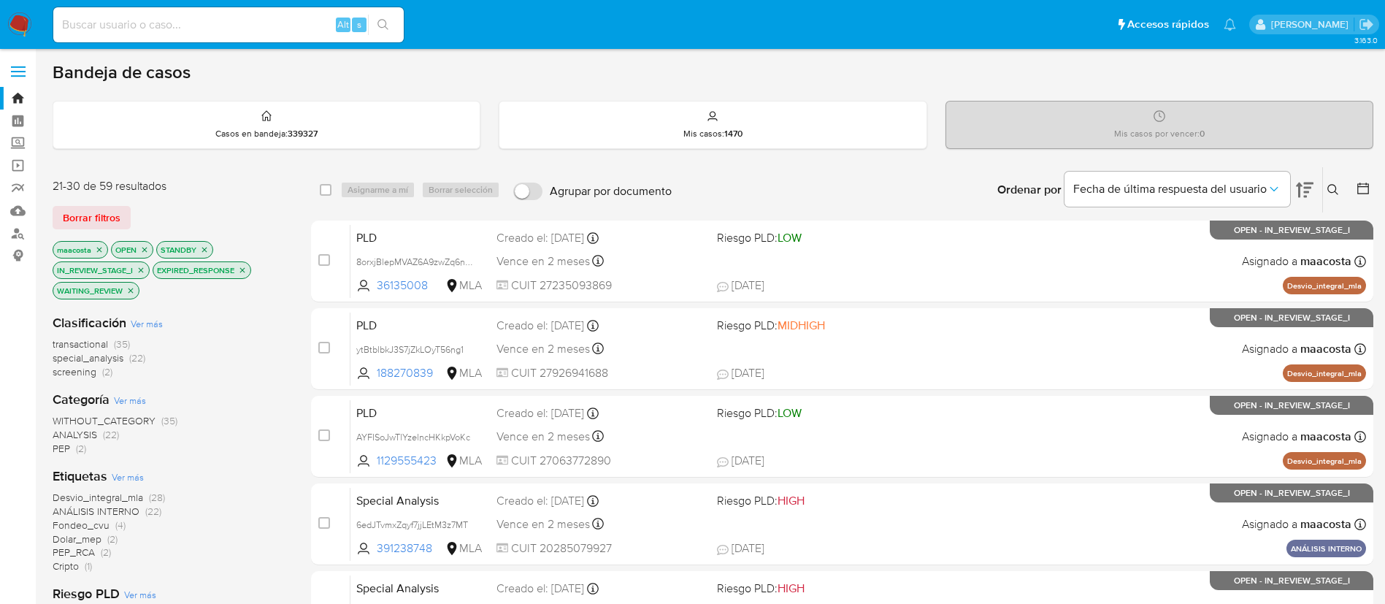
scroll to position [602, 0]
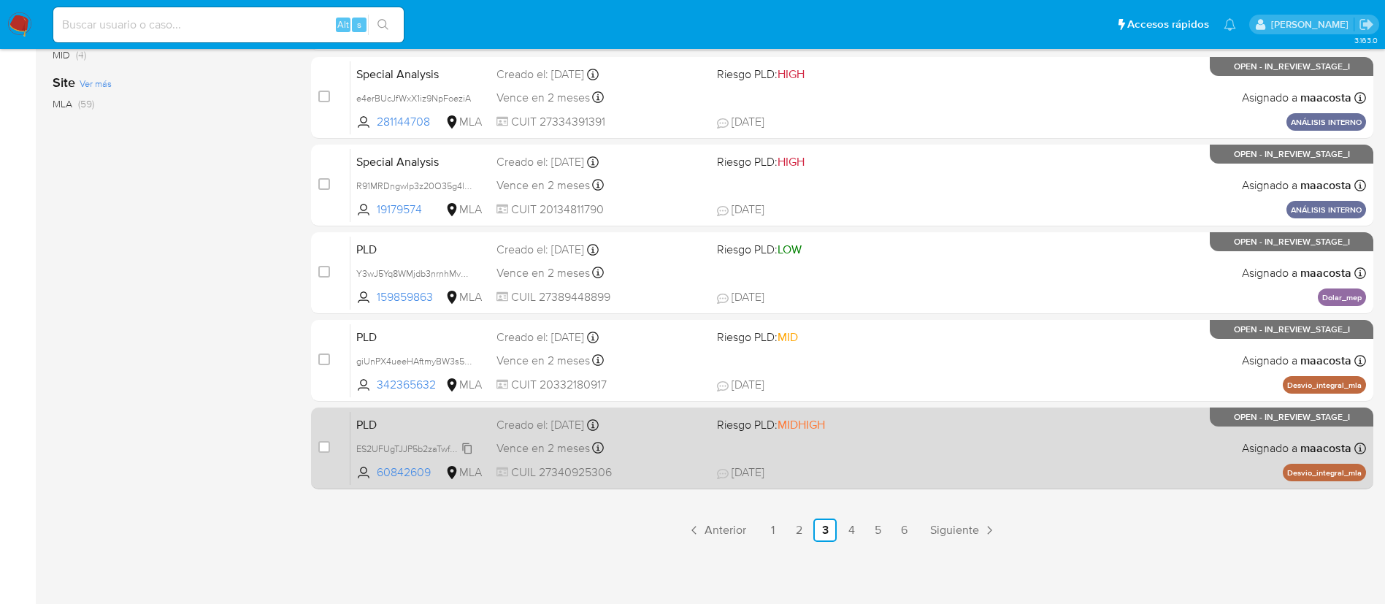
click at [415, 439] on div "PLD ES2UFUgTJJP5b2zaTwfR4nhs 60842609 MLA Riesgo PLD: MIDHIGH Creado el: 12/09/…" at bounding box center [859, 448] width 1016 height 74
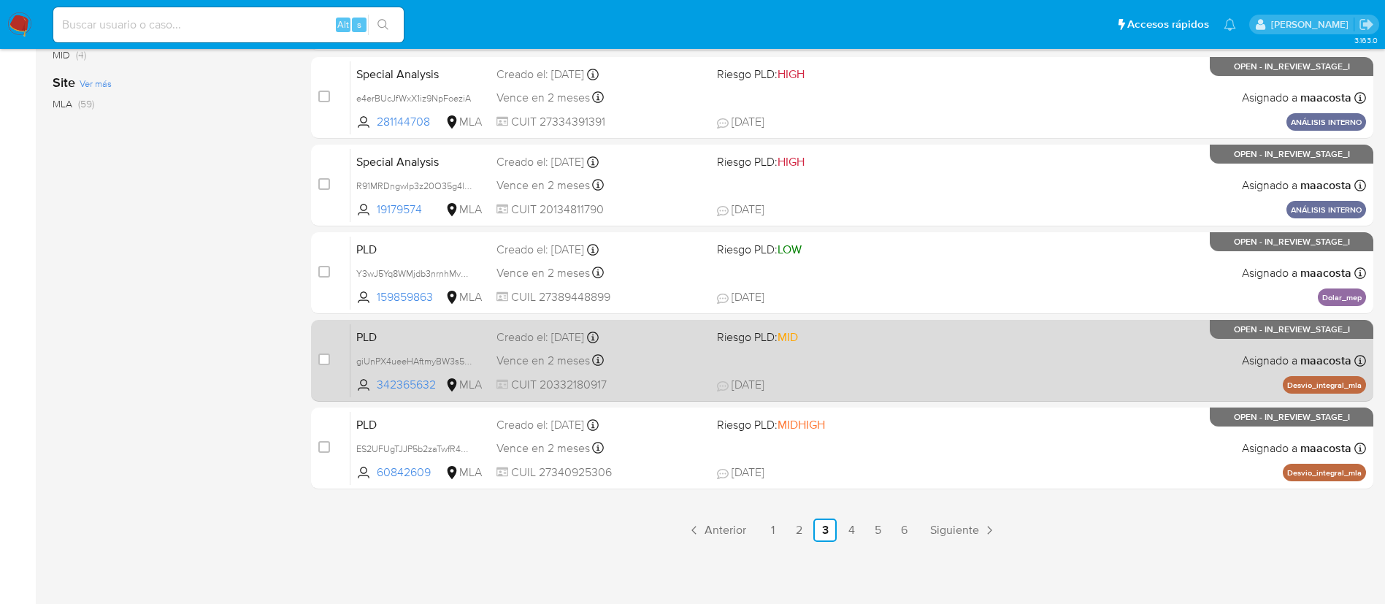
click at [391, 345] on div "PLD giUnPX4ueeHAftmyBW3s5pL6 342365632 MLA Riesgo PLD: MID Creado el: 12/09/202…" at bounding box center [859, 360] width 1016 height 74
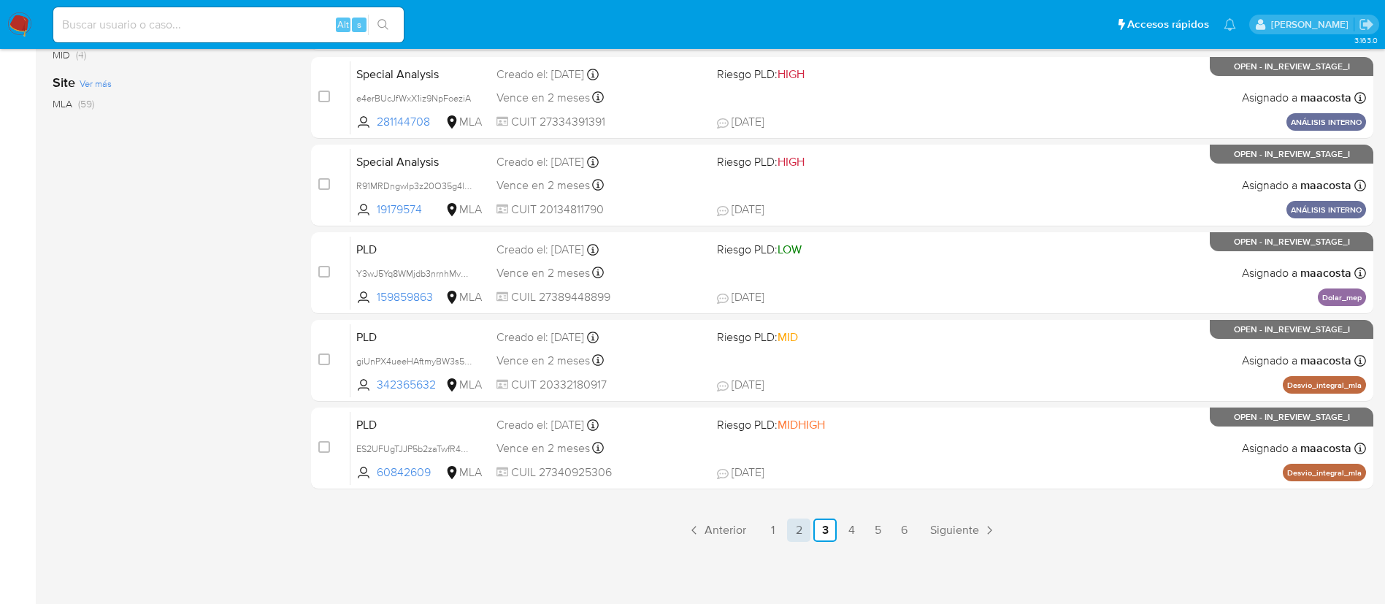
click at [800, 526] on link "2" at bounding box center [798, 529] width 23 height 23
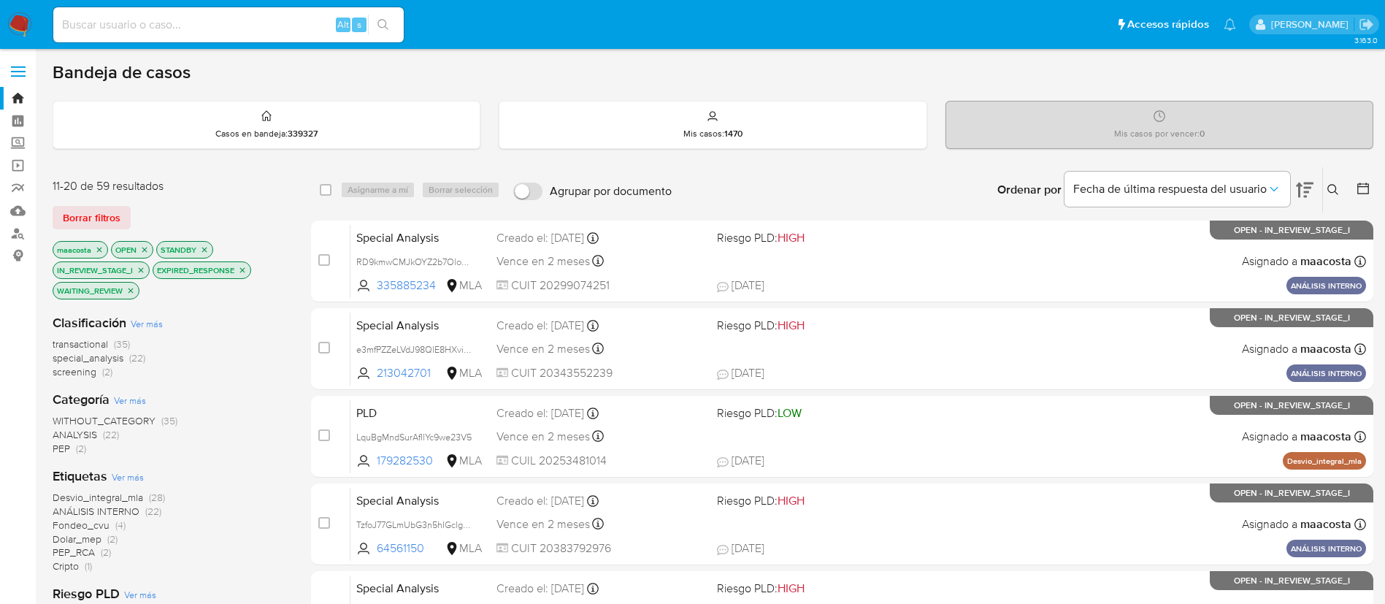
click at [748, 202] on div "Ordenar por Fecha de última respuesta del usuario No es posible ordenar los res…" at bounding box center [1026, 189] width 694 height 45
click at [1309, 192] on icon at bounding box center [1305, 190] width 18 height 15
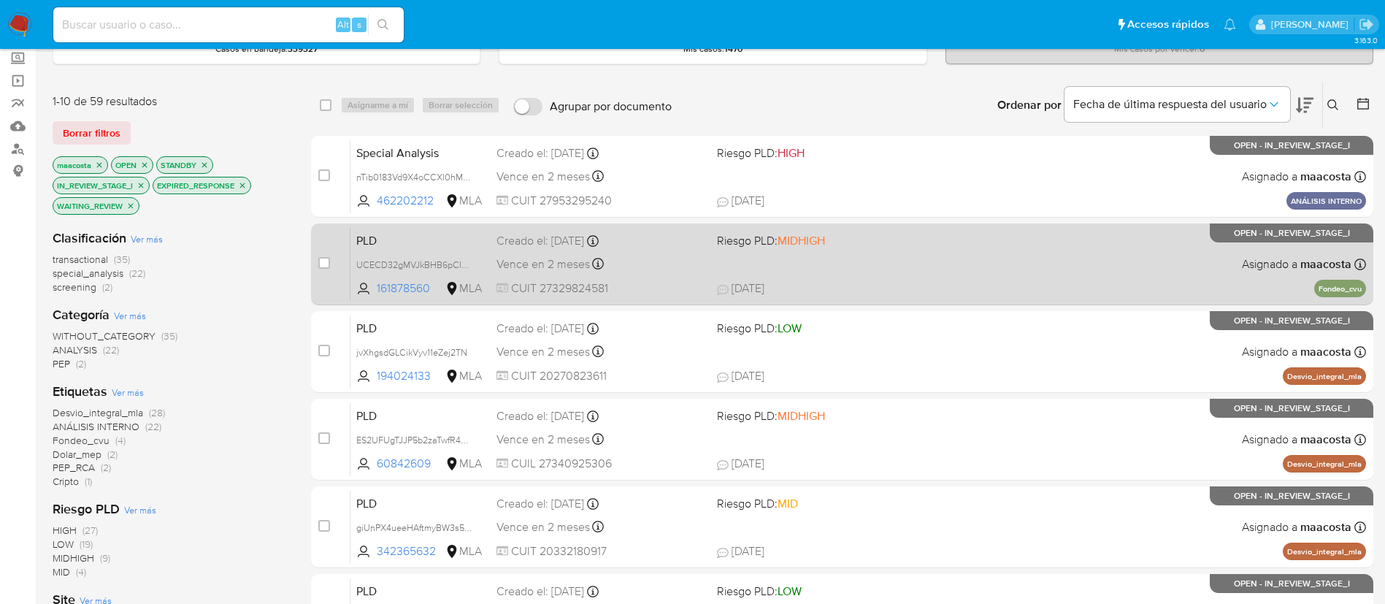
scroll to position [84, 0]
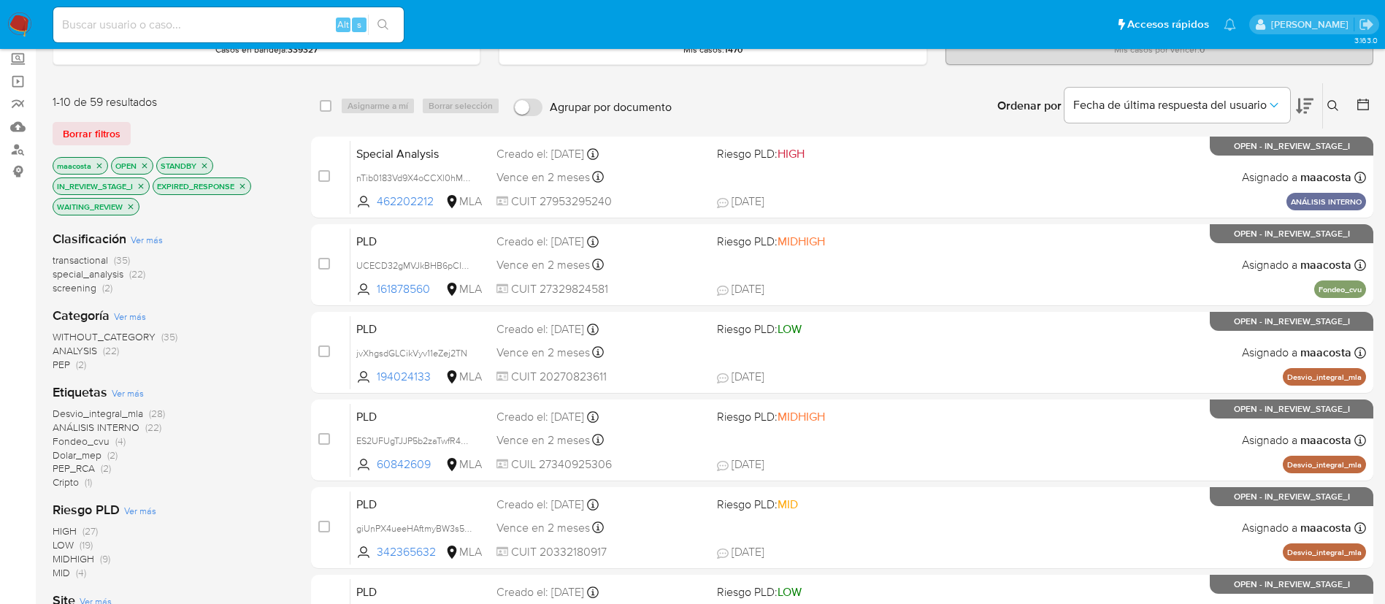
click at [195, 364] on div "WITHOUT_CATEGORY (35) ANALYSIS (22) PEP (2)" at bounding box center [170, 351] width 235 height 42
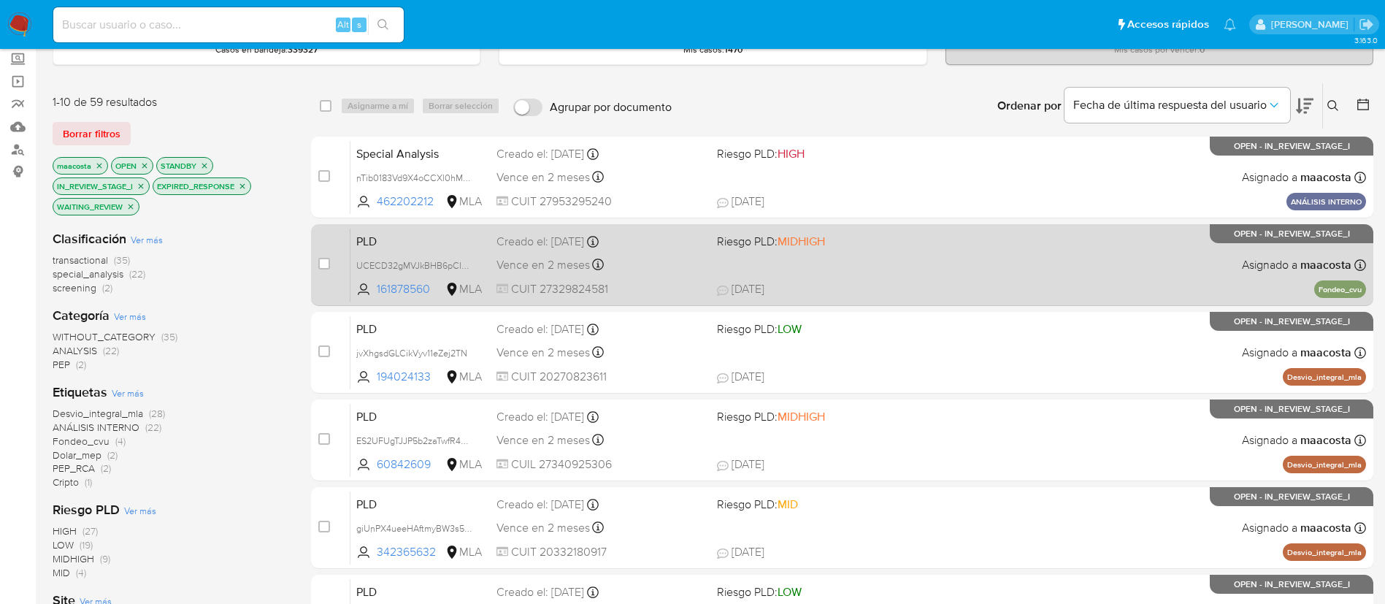
scroll to position [111, 0]
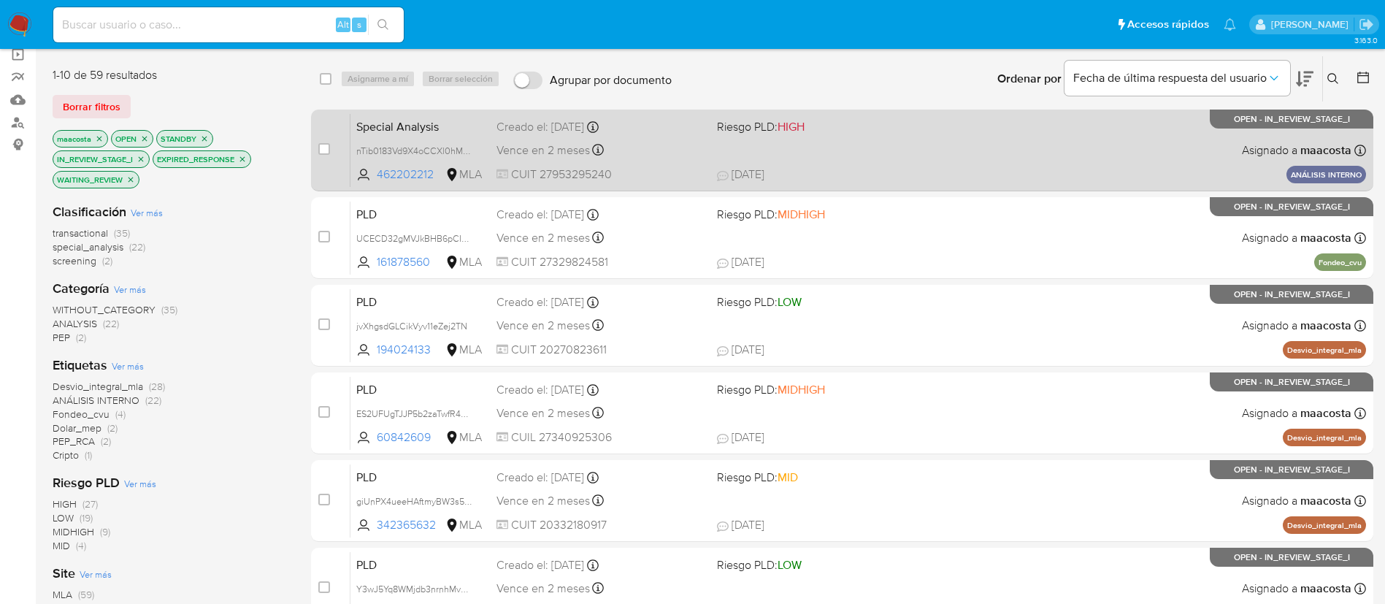
click at [366, 134] on span "Special Analysis" at bounding box center [420, 125] width 129 height 19
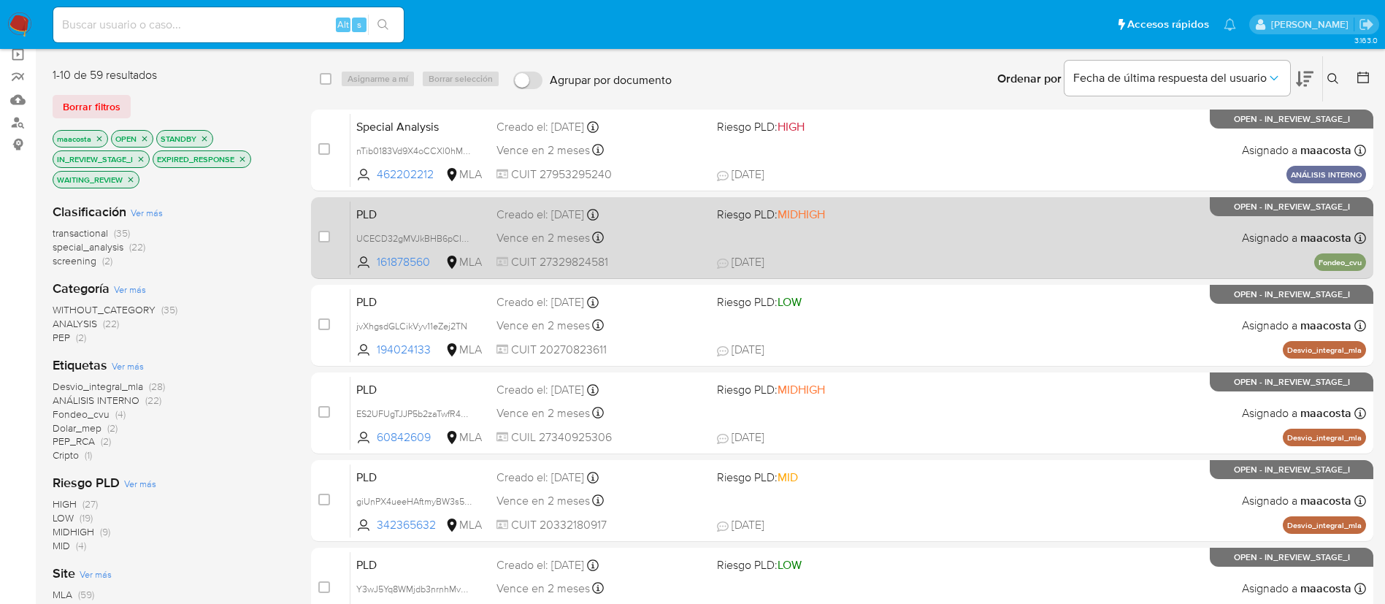
click at [376, 217] on span "PLD" at bounding box center [420, 213] width 129 height 19
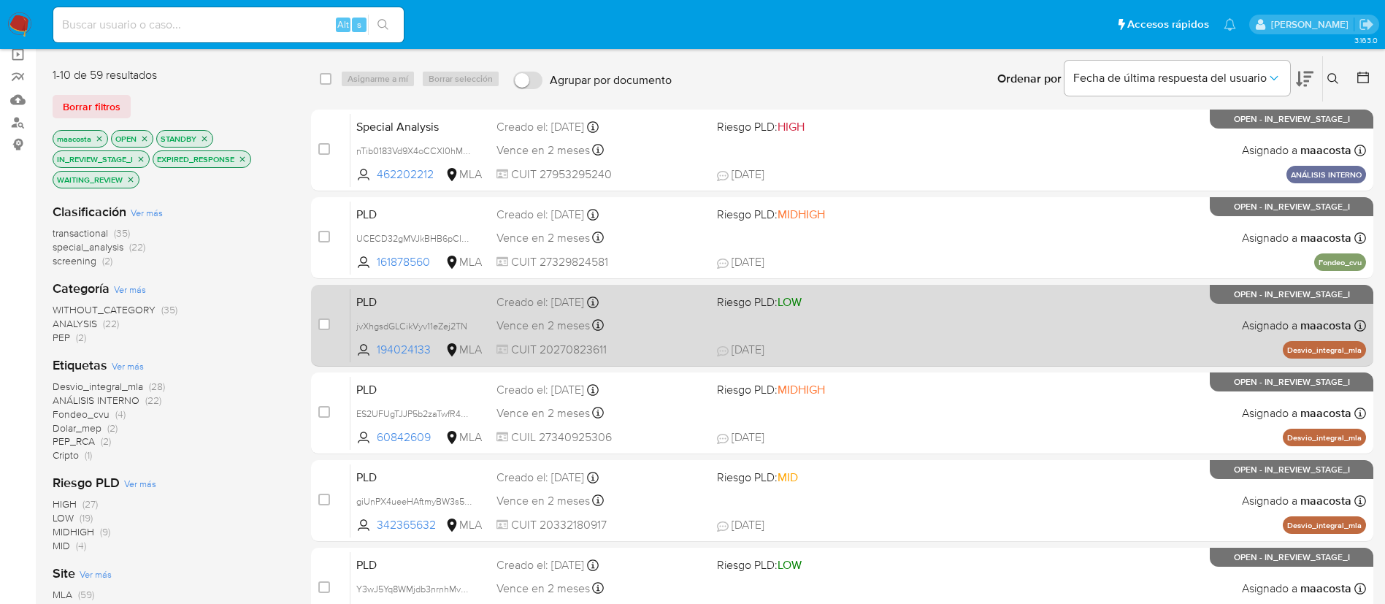
click at [388, 296] on span "PLD" at bounding box center [420, 300] width 129 height 19
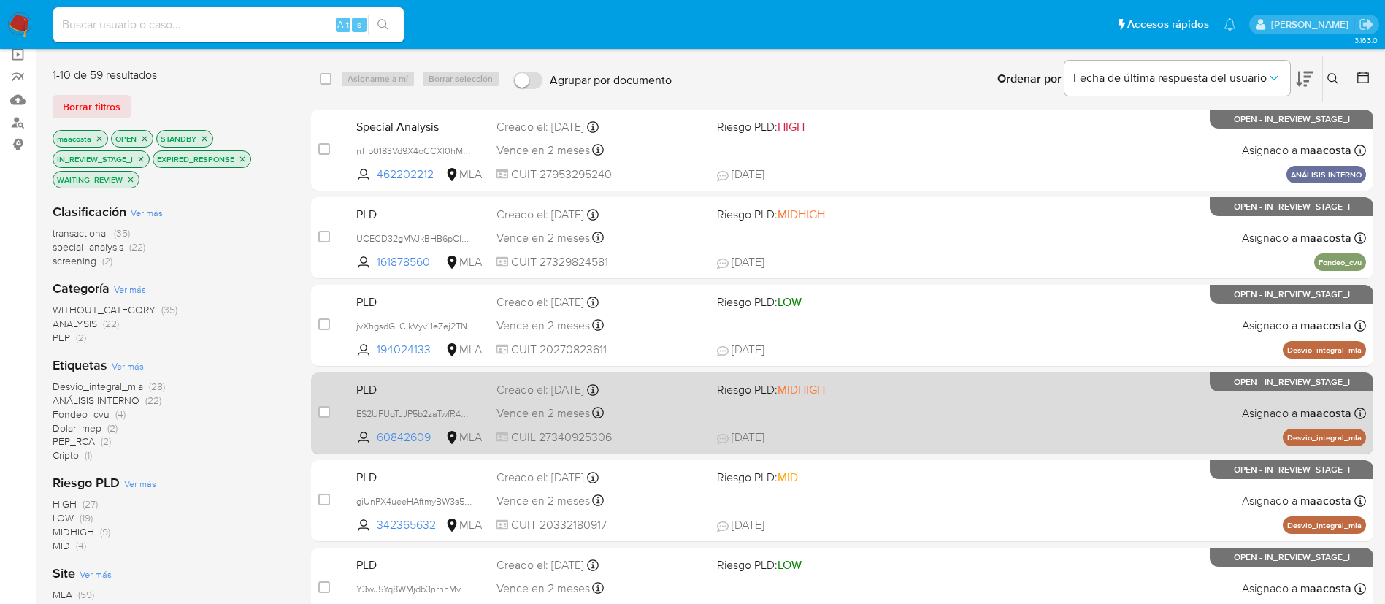
click at [394, 402] on div "PLD ES2UFUgTJJP5b2zaTwfR4nhs 60842609 MLA Riesgo PLD: MIDHIGH Creado el: 12/09/…" at bounding box center [859, 413] width 1016 height 74
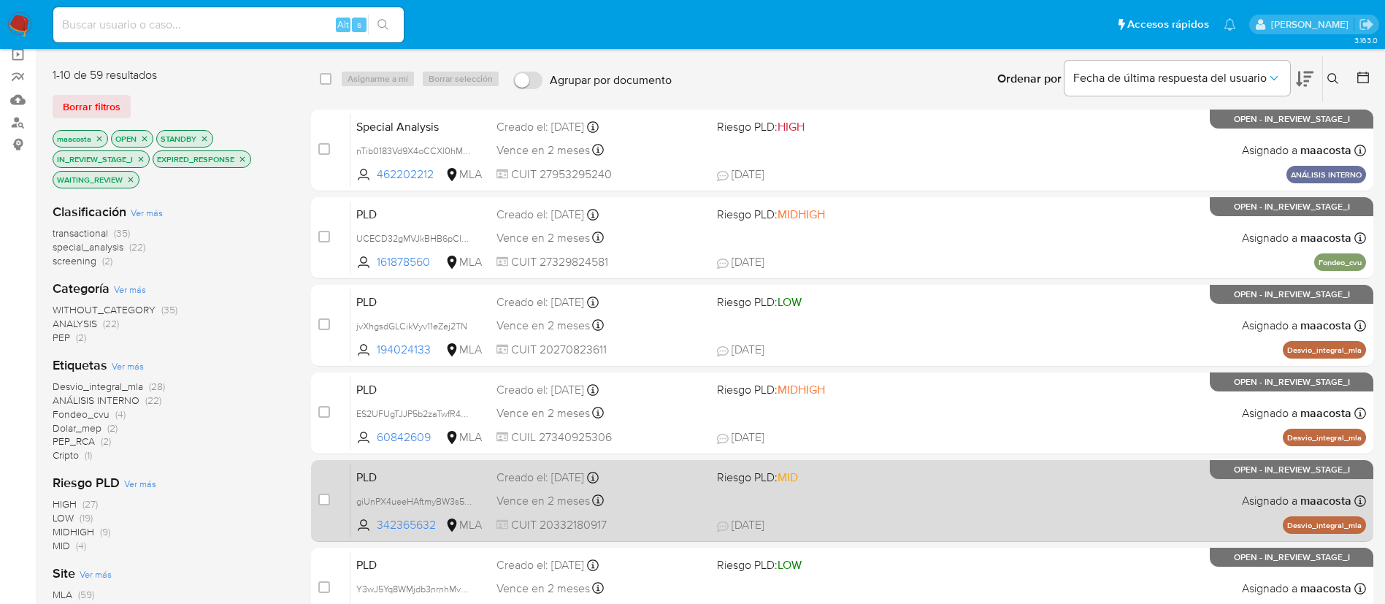
click at [388, 484] on span "PLD" at bounding box center [420, 476] width 129 height 19
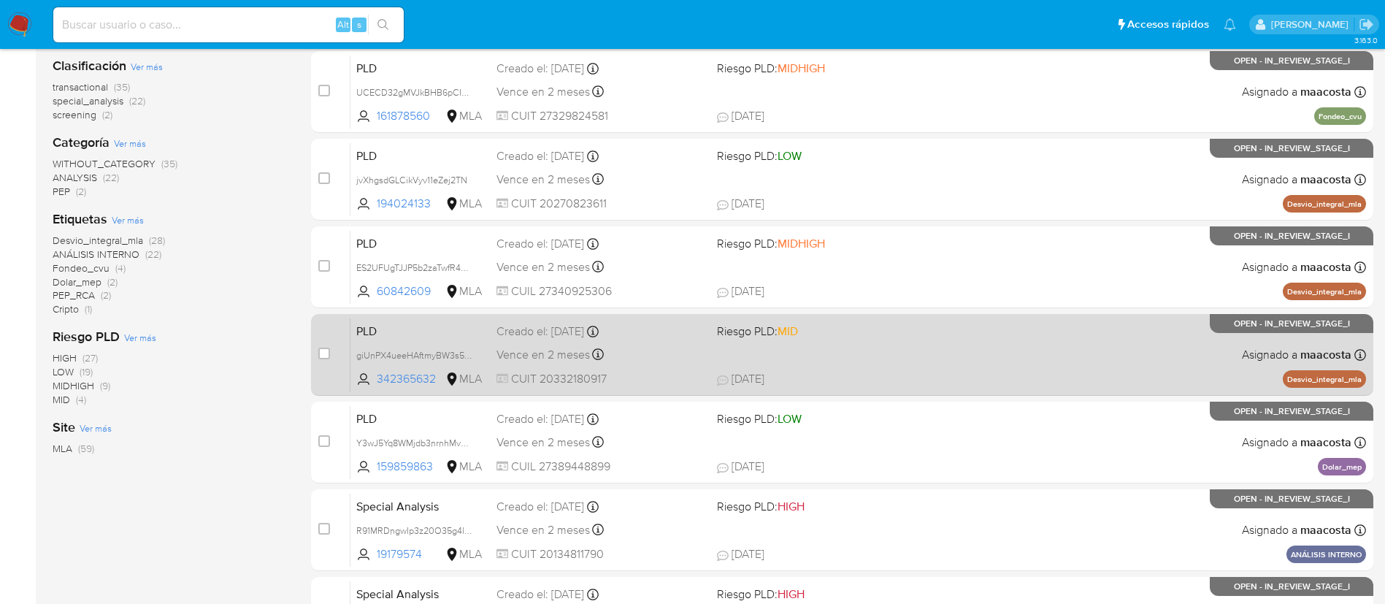
scroll to position [264, 0]
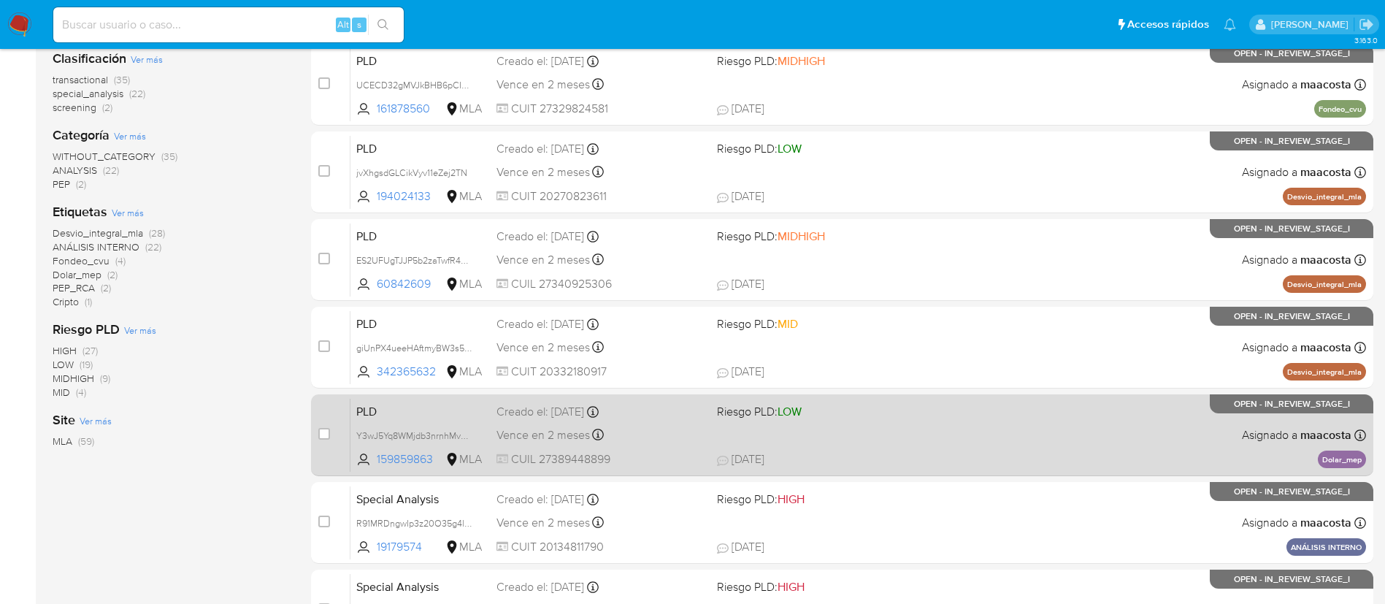
click at [407, 423] on div "PLD Y3wJ5Yq8WMjdb3nrnhMvWgNk 159859863 MLA Riesgo PLD: LOW Creado el: 12/09/202…" at bounding box center [859, 435] width 1016 height 74
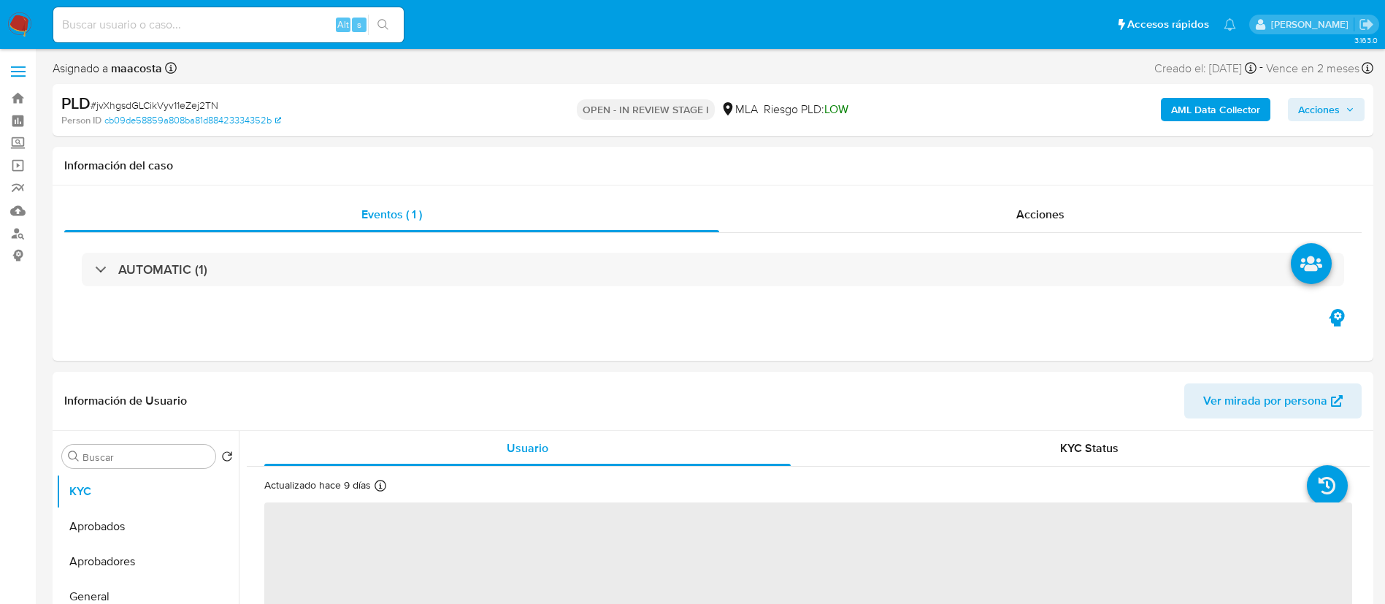
select select "10"
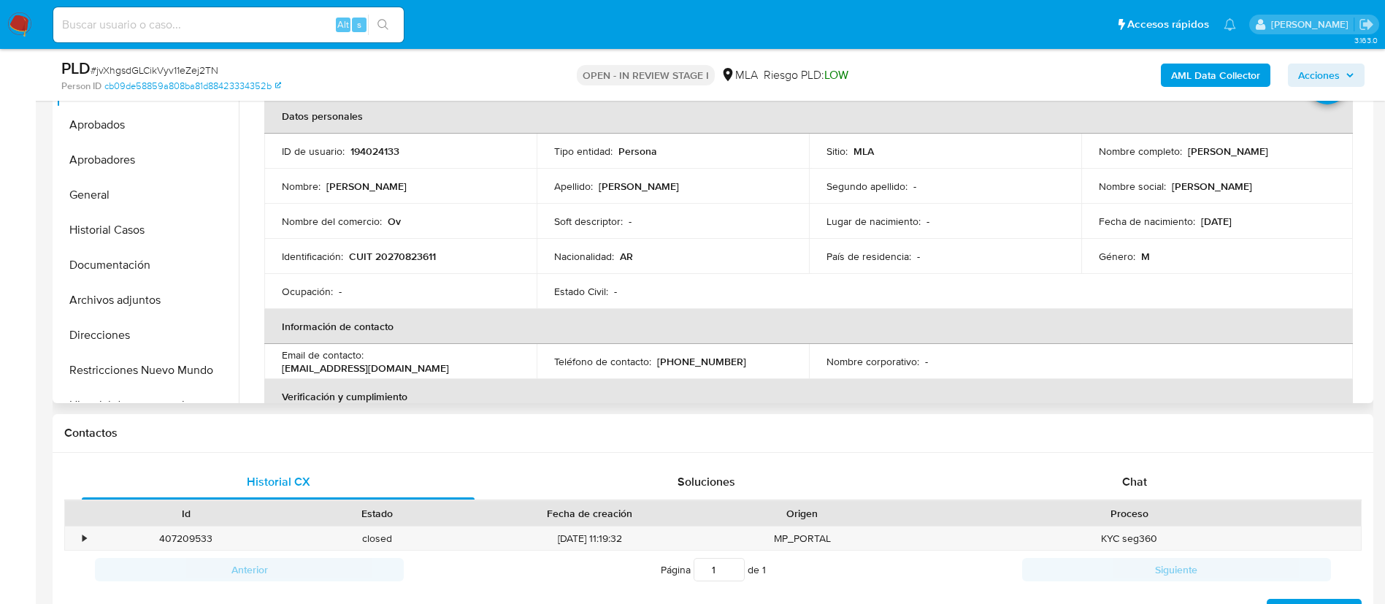
scroll to position [388, 0]
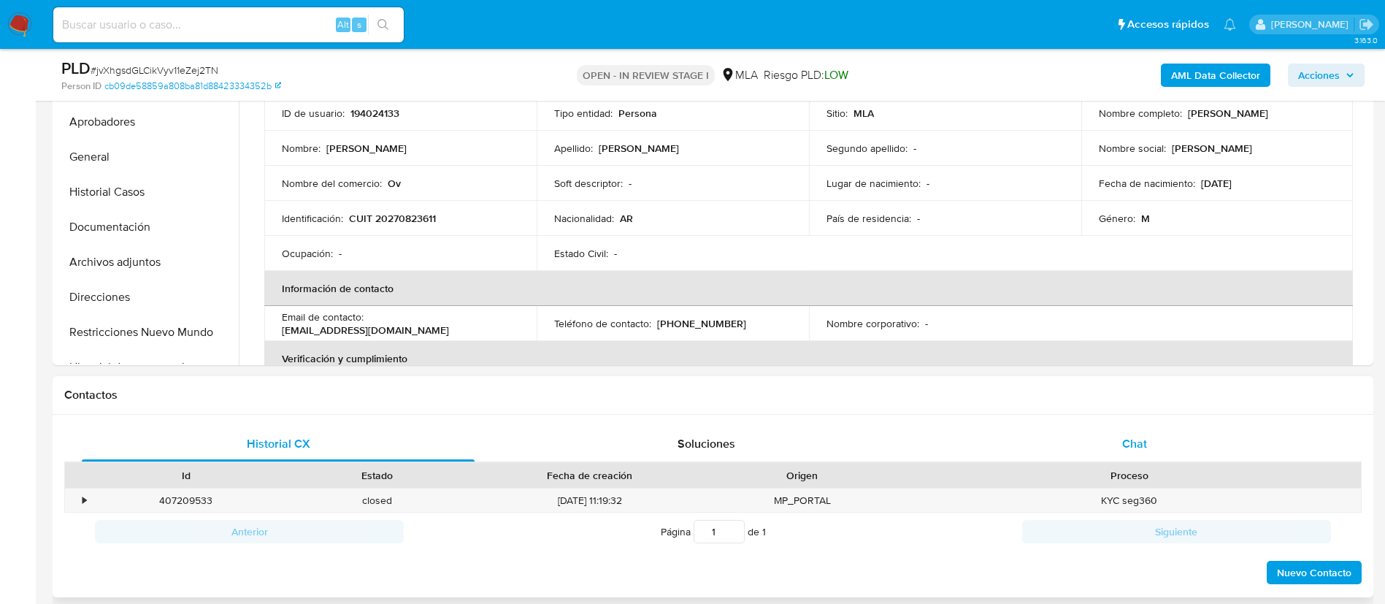
click at [1106, 437] on div "Chat" at bounding box center [1134, 443] width 393 height 35
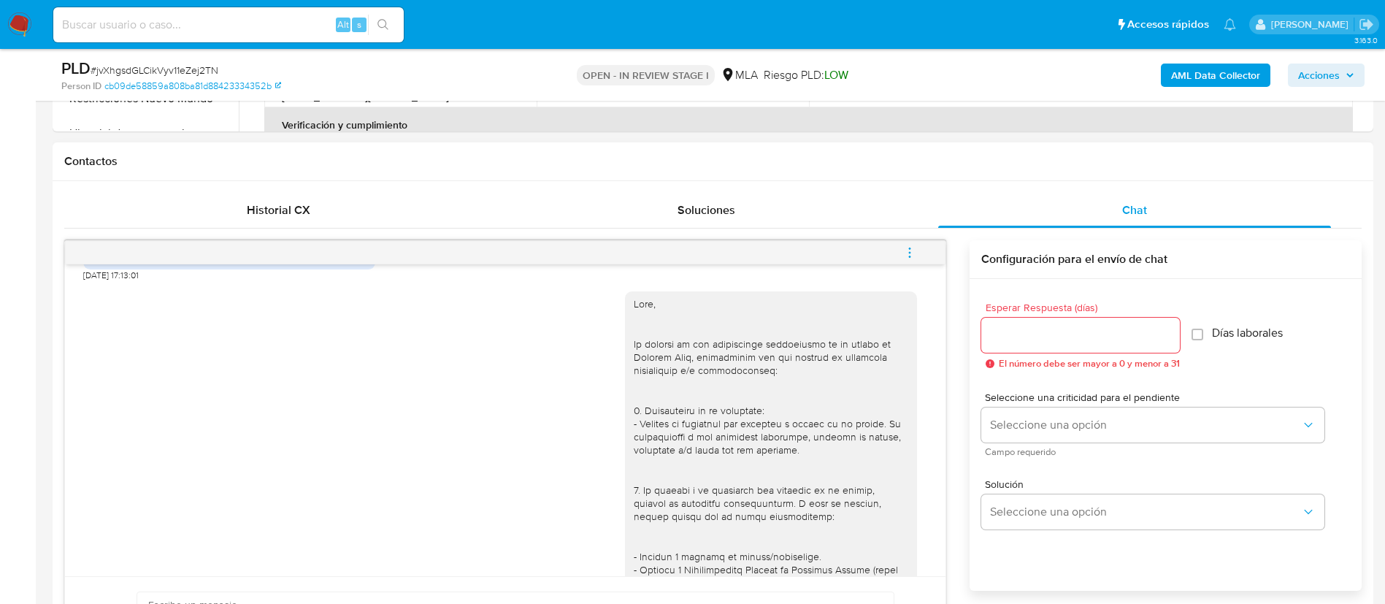
scroll to position [861, 0]
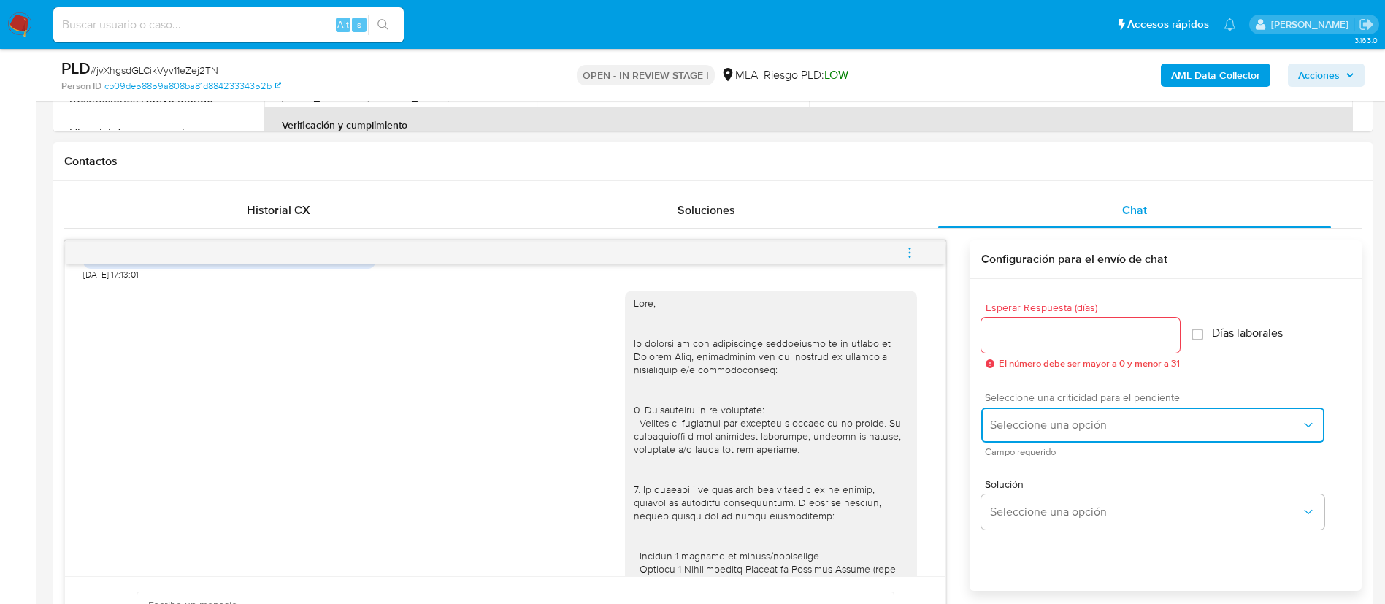
click at [1060, 437] on button "Seleccione una opción" at bounding box center [1152, 424] width 343 height 35
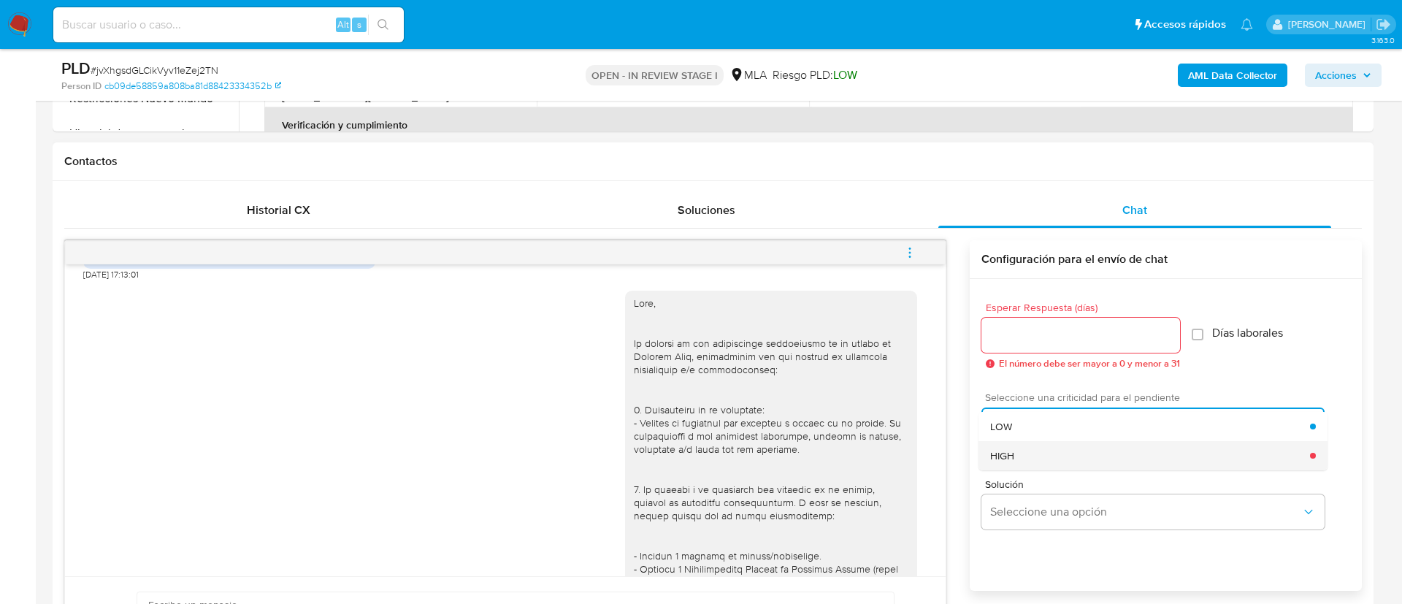
click at [1040, 456] on div "HIGH" at bounding box center [1150, 455] width 320 height 29
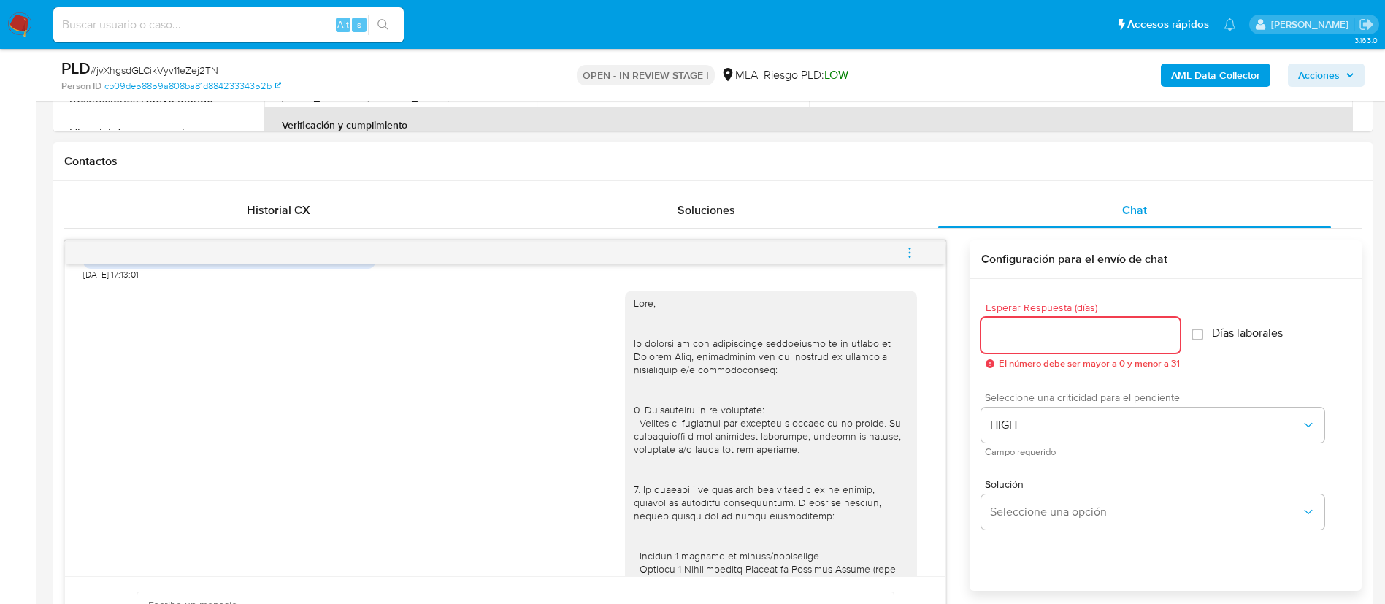
click at [1025, 342] on input "Esperar Respuesta (días)" at bounding box center [1080, 335] width 199 height 19
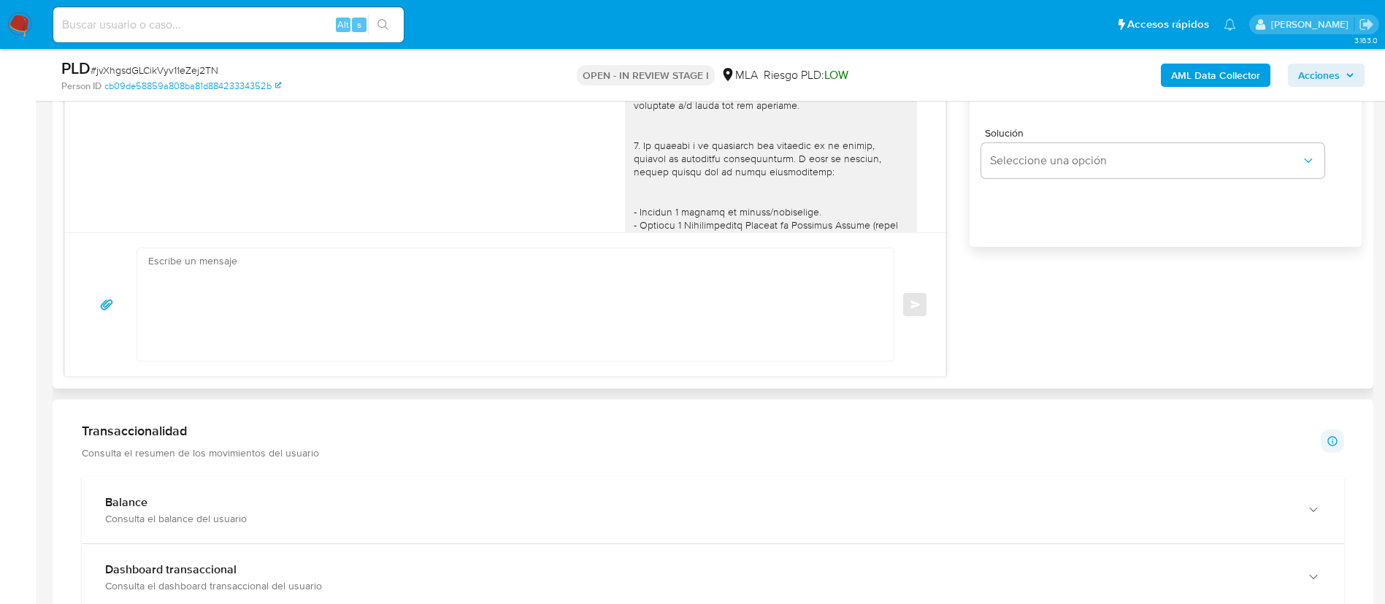
scroll to position [968, 0]
type input "0"
click at [767, 284] on textarea at bounding box center [511, 301] width 727 height 112
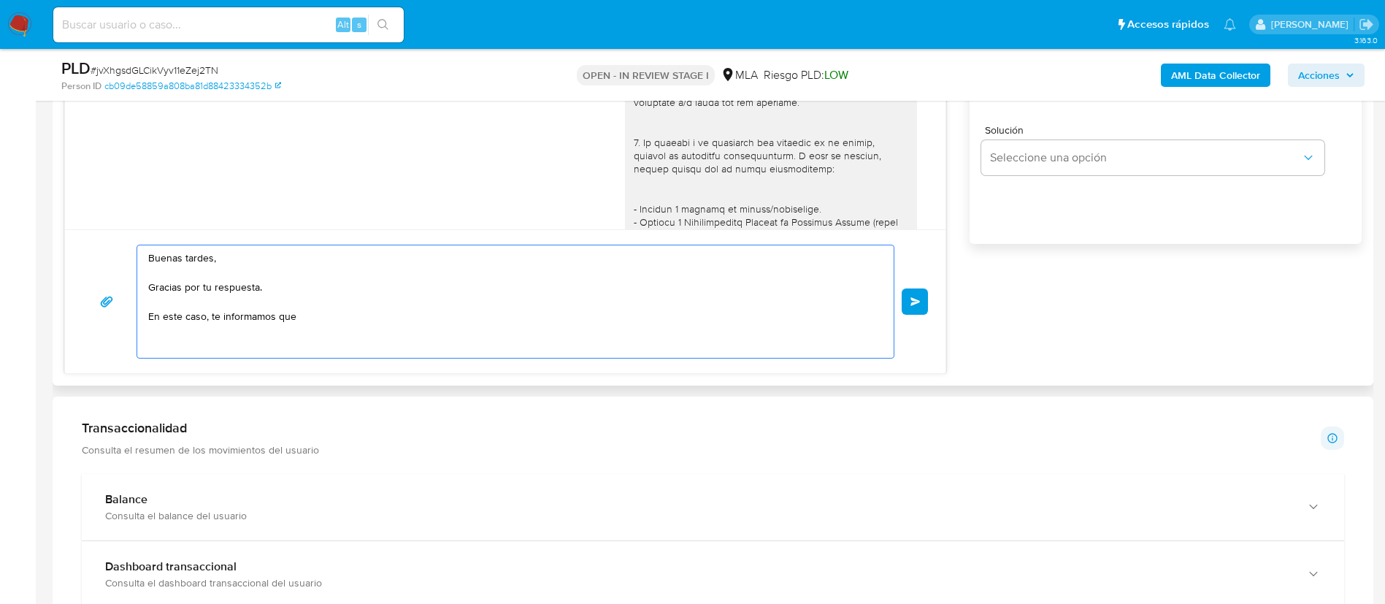
paste textarea "Es importante que sepas que, en caso de no responder a lo solicitado o si lo pr…"
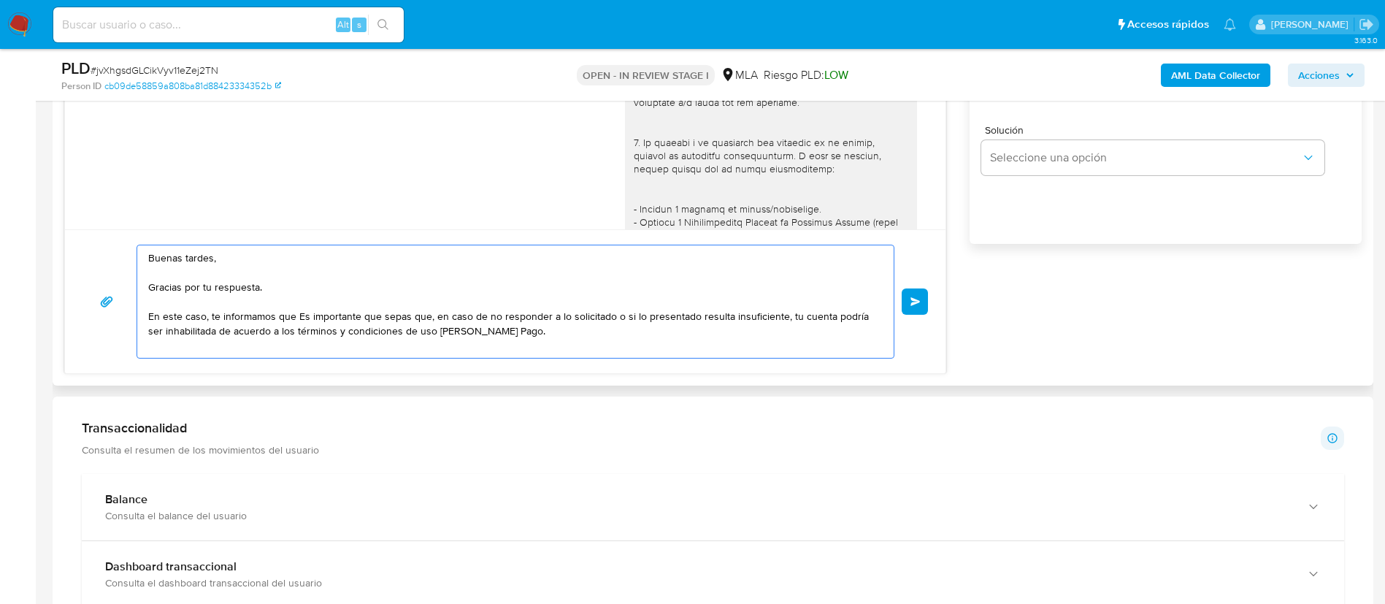
drag, startPoint x: 296, startPoint y: 314, endPoint x: 433, endPoint y: 316, distance: 136.6
click at [433, 316] on textarea "Buenas tardes, Gracias por tu respuesta. En este caso, te informamos que Es imp…" at bounding box center [511, 301] width 727 height 112
click at [429, 334] on textarea "Buenas tardes, Gracias por tu respuesta. En este caso, te informamos que en cas…" at bounding box center [511, 301] width 727 height 112
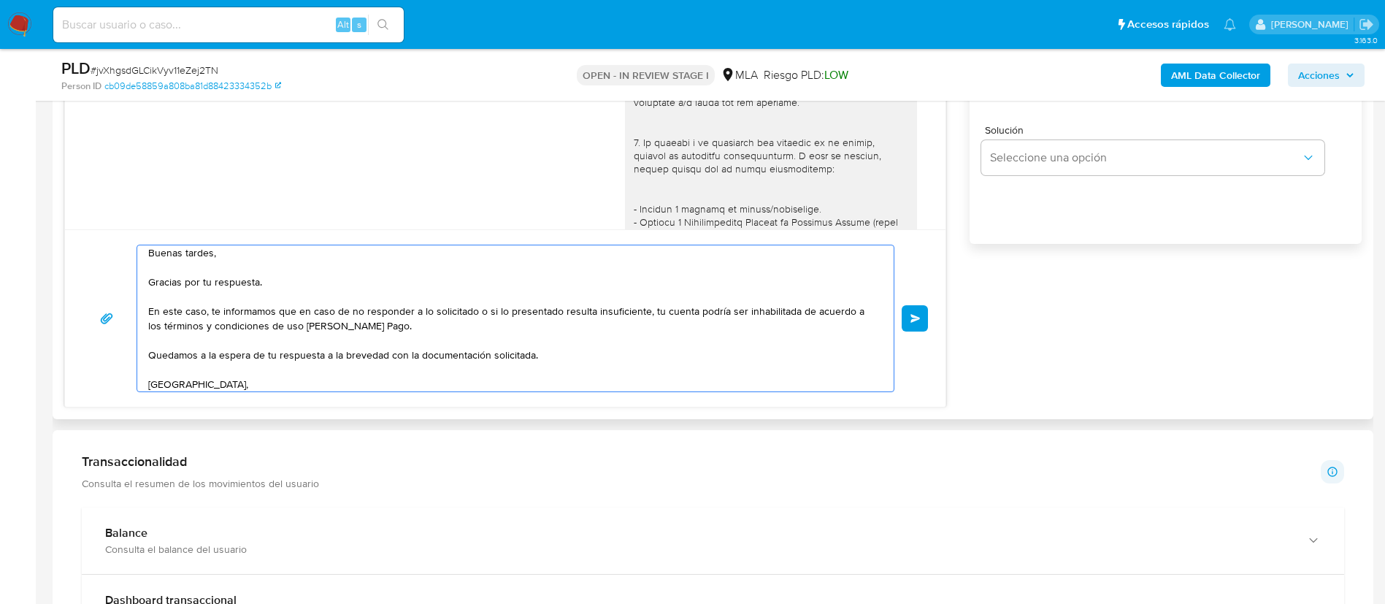
scroll to position [20, 0]
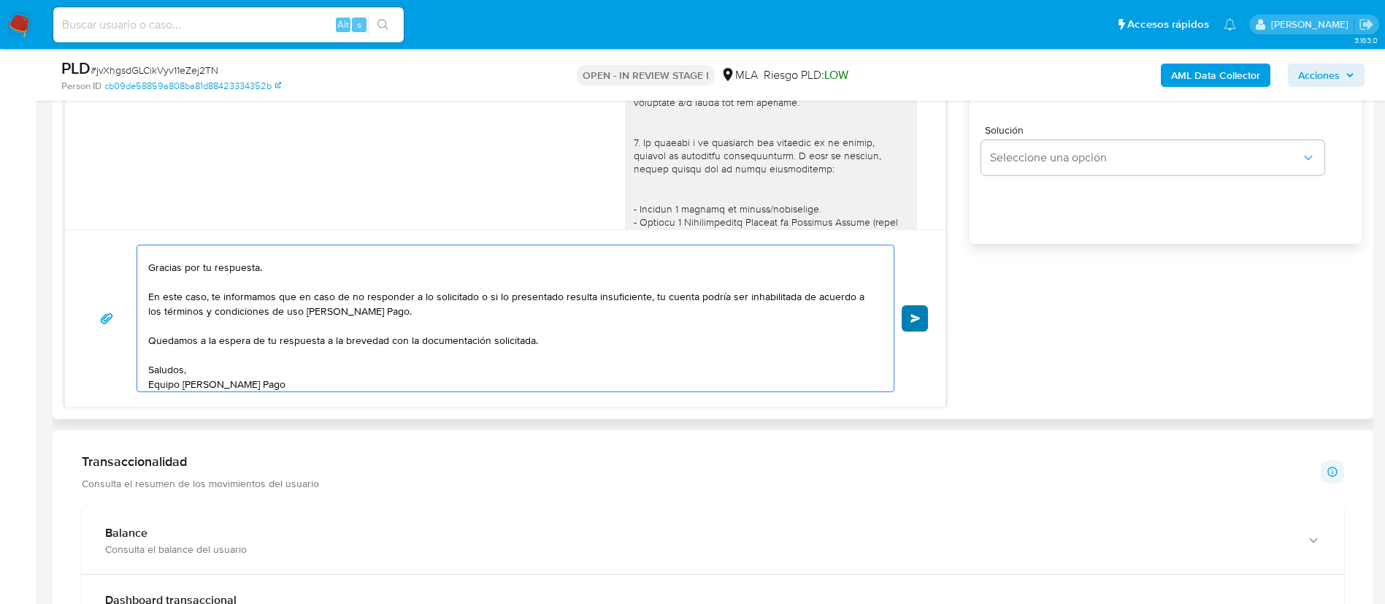
type textarea "Buenas tardes, Gracias por tu respuesta. En este caso, te informamos que en cas…"
click at [909, 313] on button "Enviar" at bounding box center [915, 318] width 26 height 26
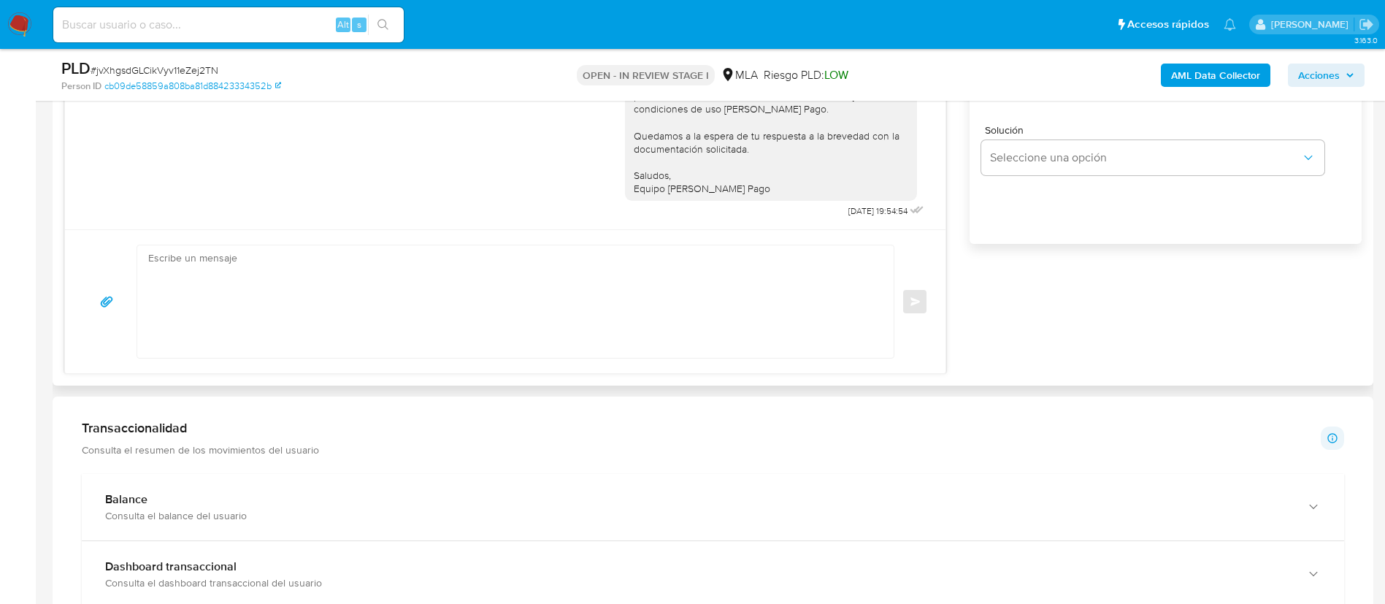
scroll to position [835, 0]
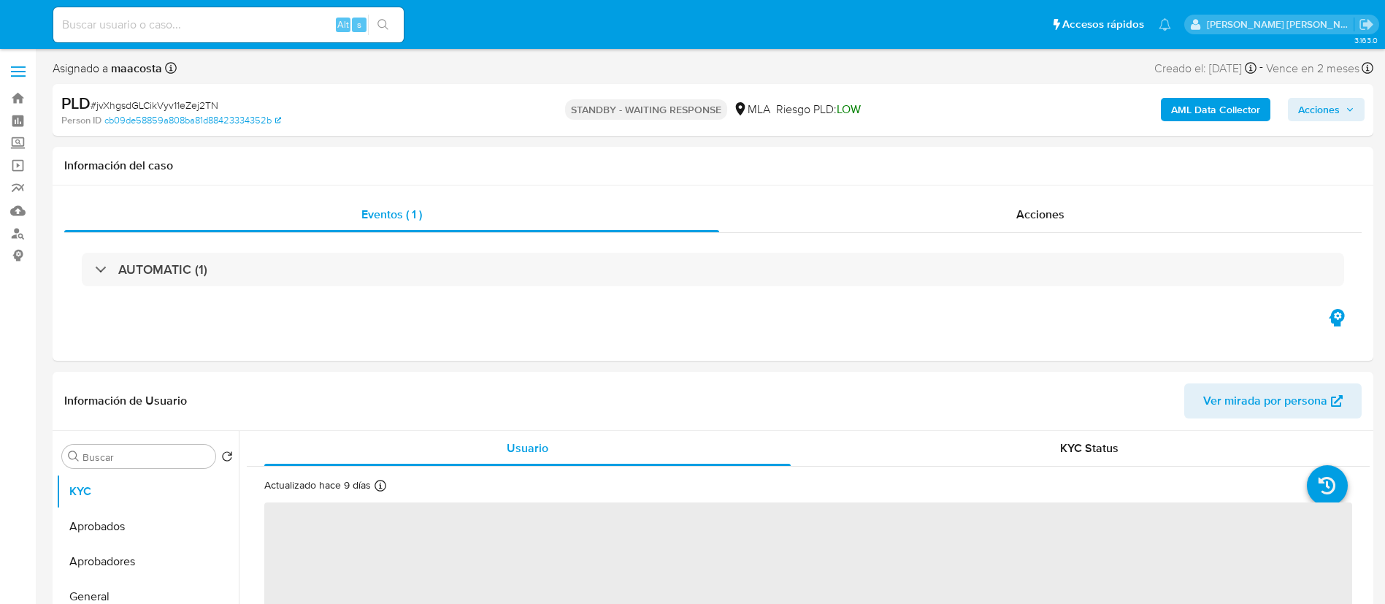
select select "10"
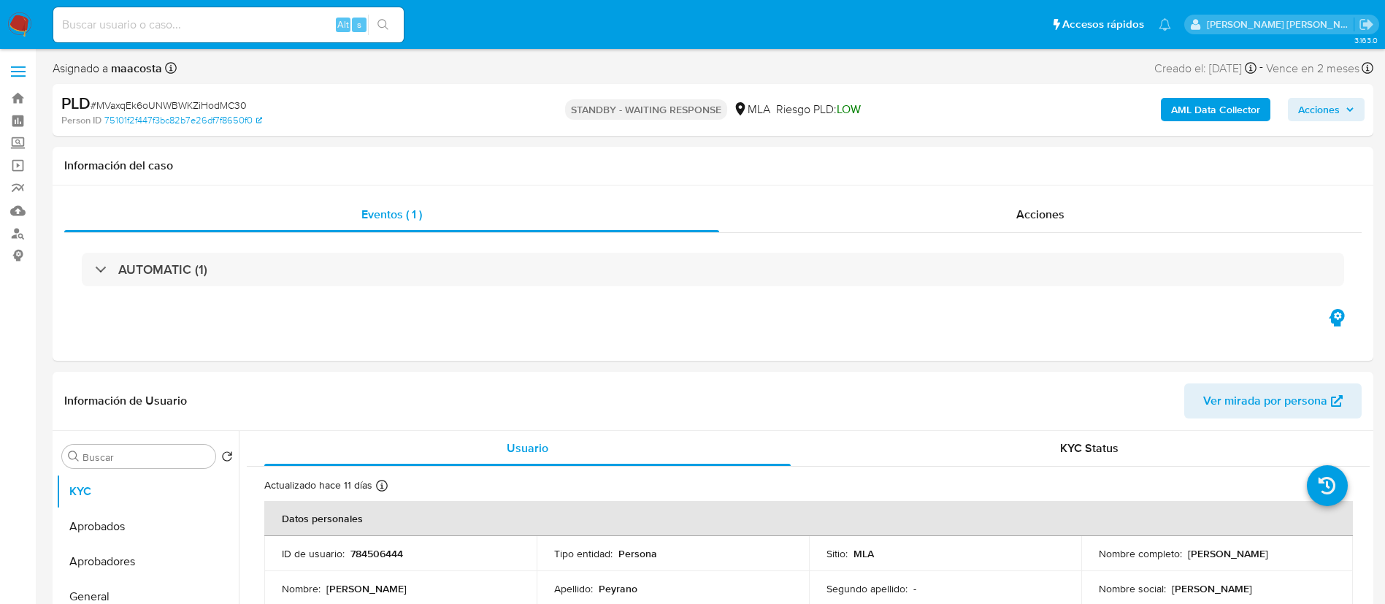
select select "10"
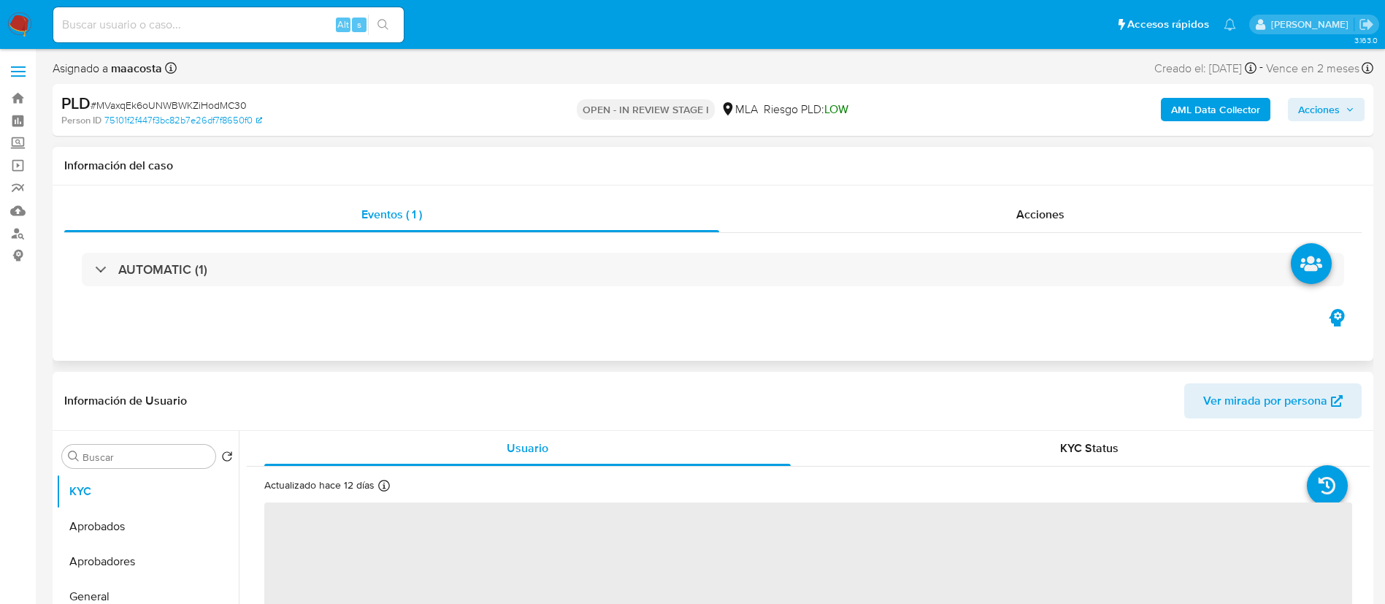
select select "10"
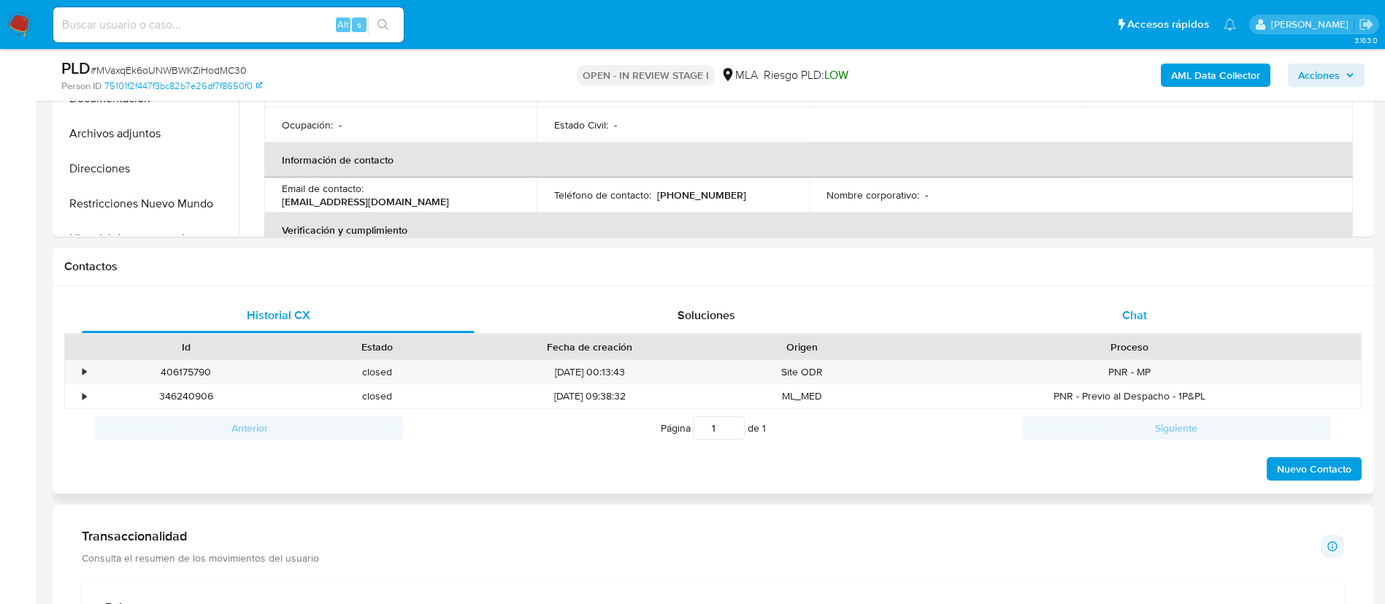
click at [923, 330] on div "Chat" at bounding box center [1134, 315] width 393 height 35
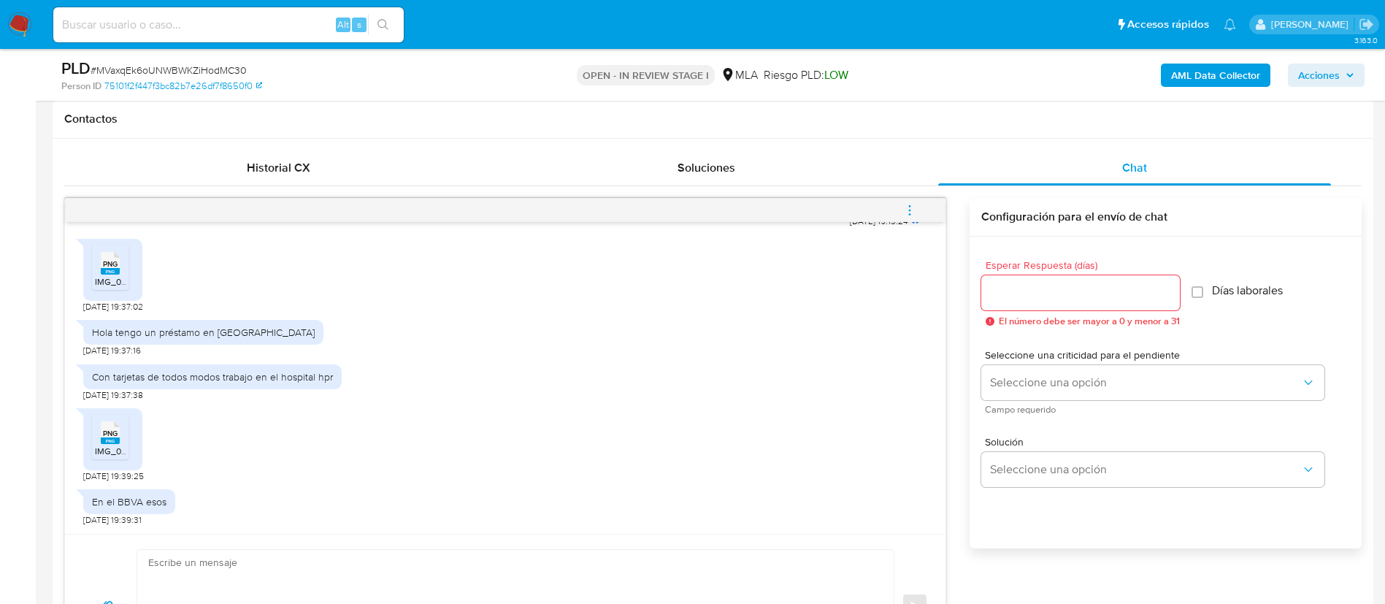
scroll to position [663, 0]
click at [103, 266] on span "PNG" at bounding box center [110, 264] width 15 height 9
click at [118, 402] on span "IMG_0999.png" at bounding box center [124, 451] width 59 height 12
click at [289, 288] on div "PNG PNG IMG_0998.png 08/10/2025 19:37:02" at bounding box center [505, 272] width 844 height 81
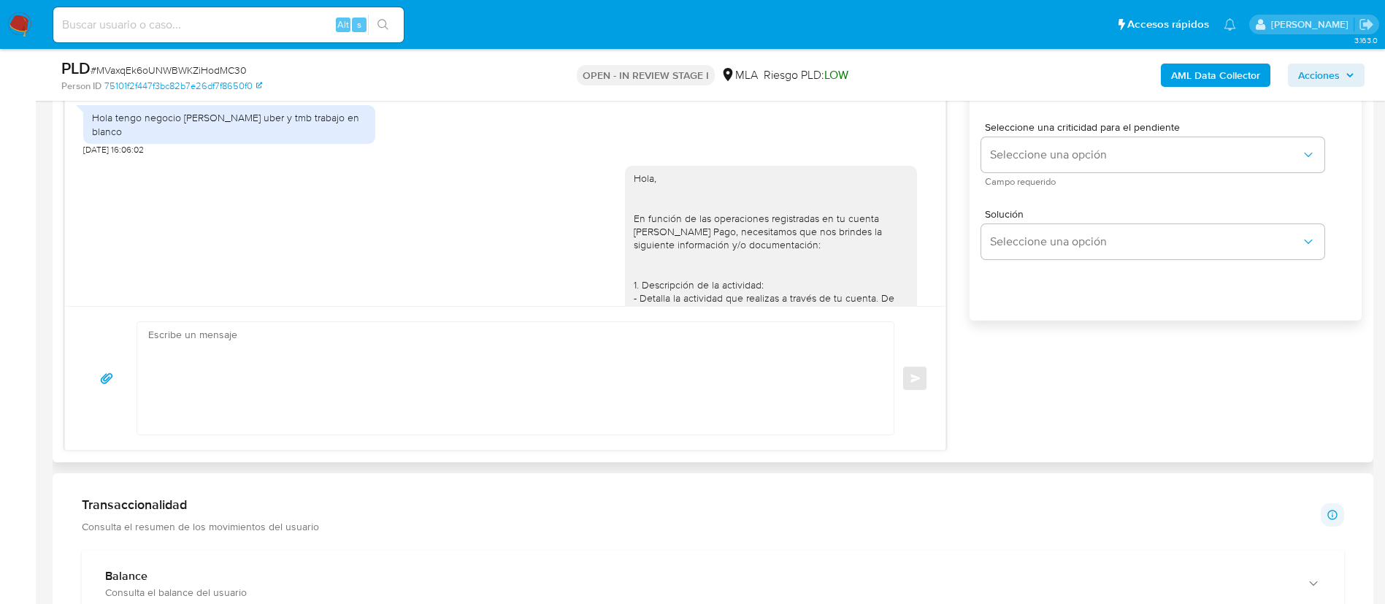
scroll to position [893, 0]
click at [483, 361] on textarea at bounding box center [511, 377] width 727 height 112
paste textarea "- Samir Ezequiel Diaz - CUIT 20372097370"
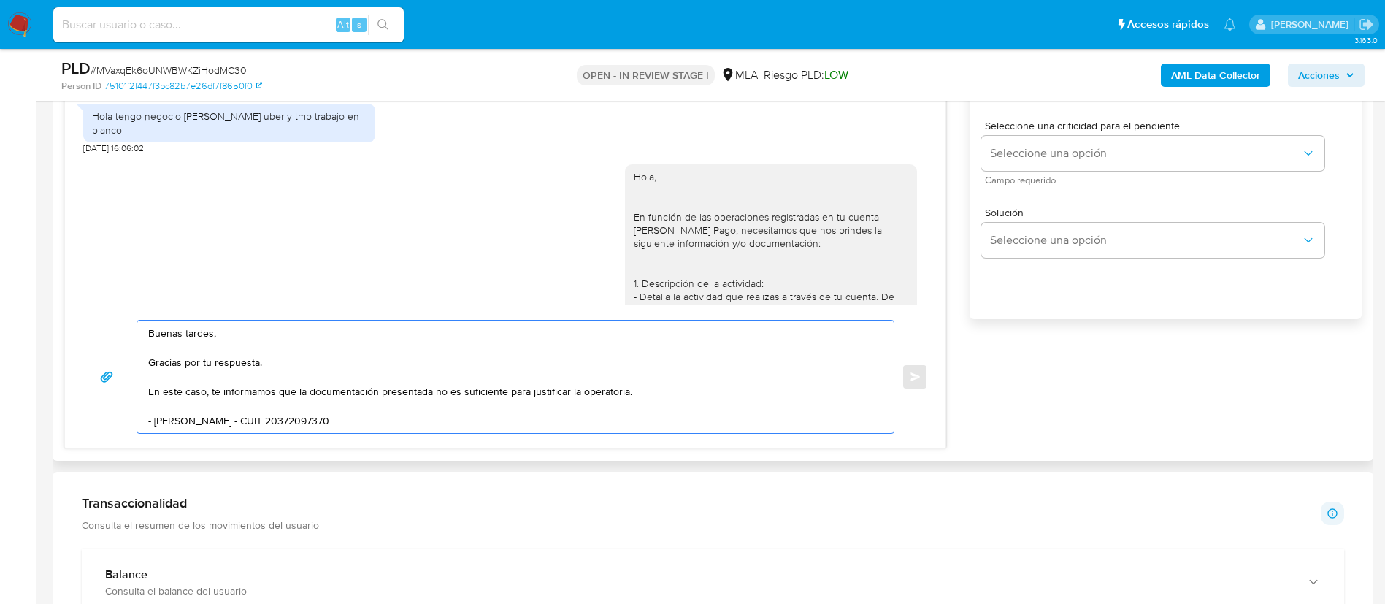
click at [646, 396] on textarea "Buenas tardes, Gracias por tu respuesta. En este caso, te informamos que la doc…" at bounding box center [511, 377] width 727 height 112
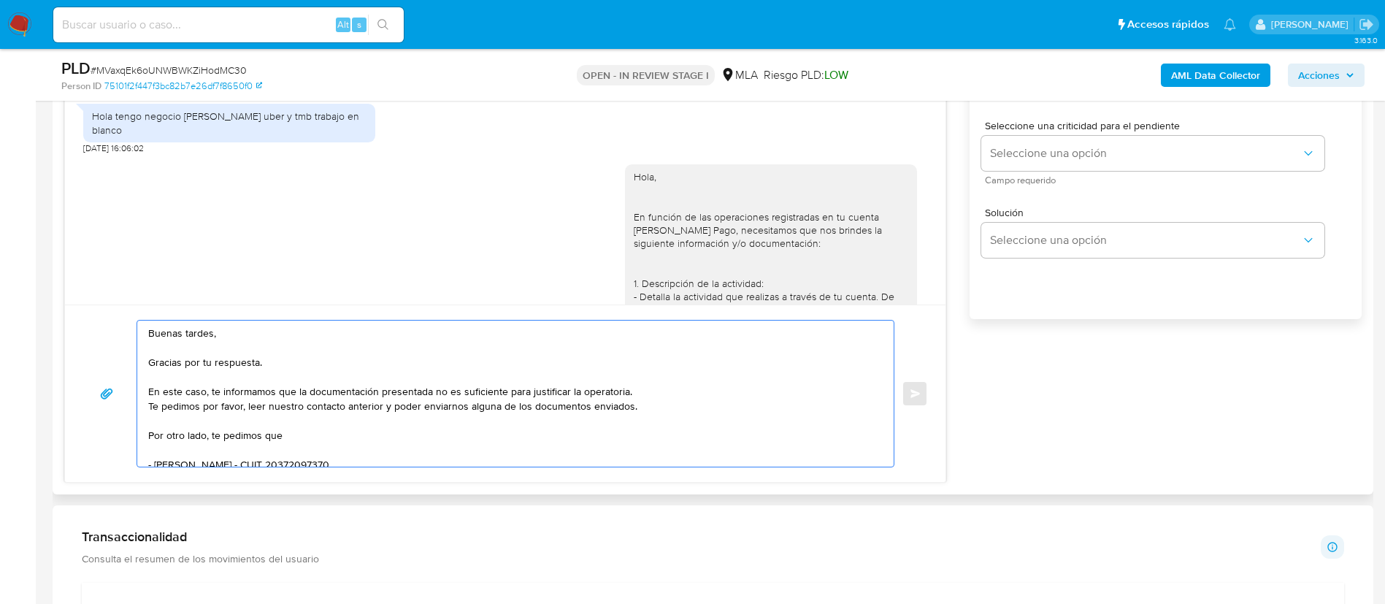
paste textarea "Proporciona el vínculo con las siguientes contrapartes con las que operaste, el…"
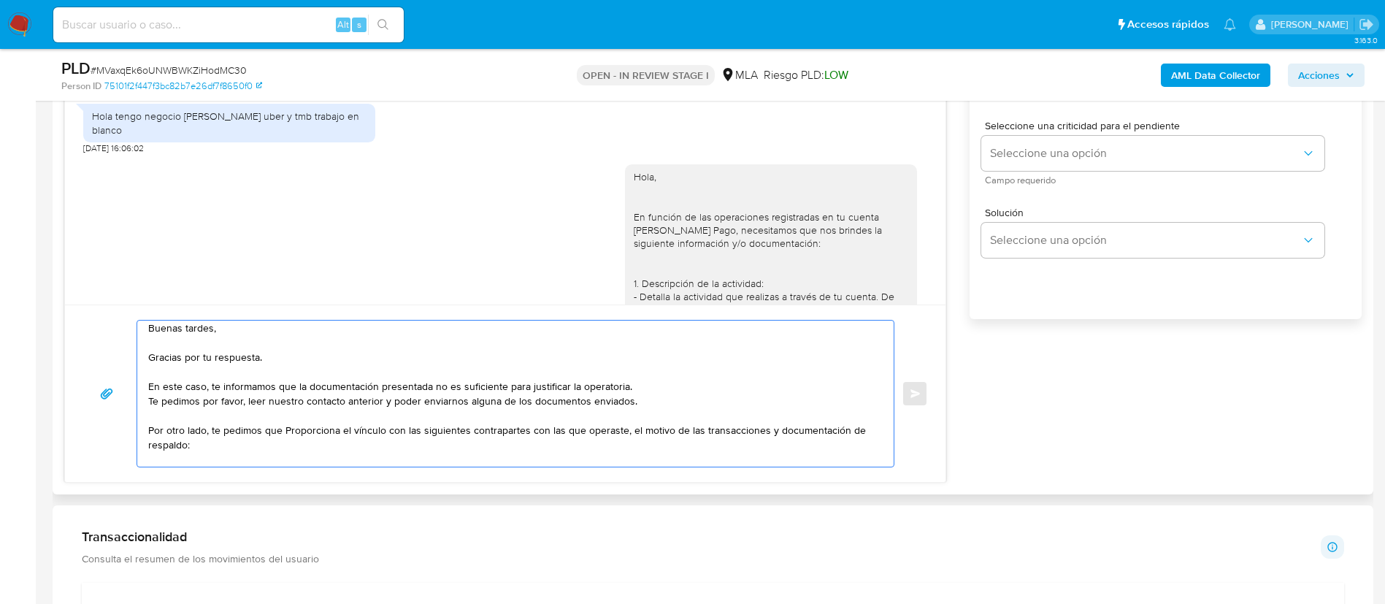
click at [314, 402] on textarea "Buenas tardes, Gracias por tu respuesta. En este caso, te informamos que la doc…" at bounding box center [511, 394] width 727 height 146
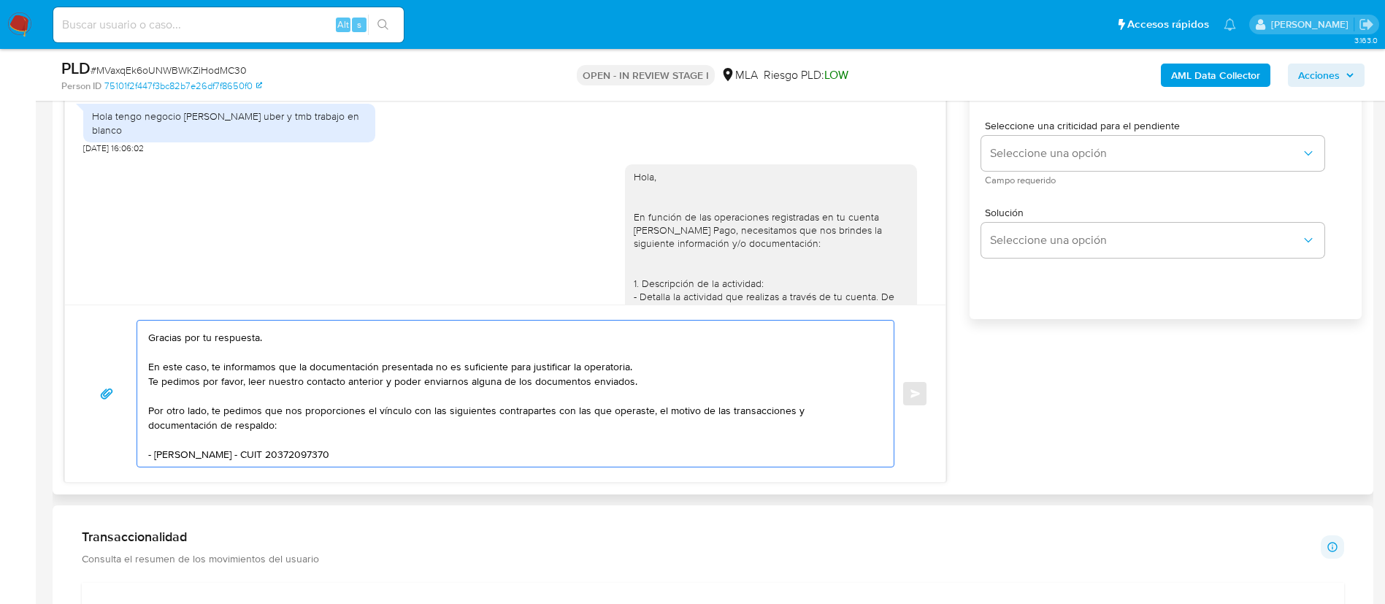
click at [284, 402] on textarea "Buenas tardes, Gracias por tu respuesta. En este caso, te informamos que la doc…" at bounding box center [511, 394] width 727 height 146
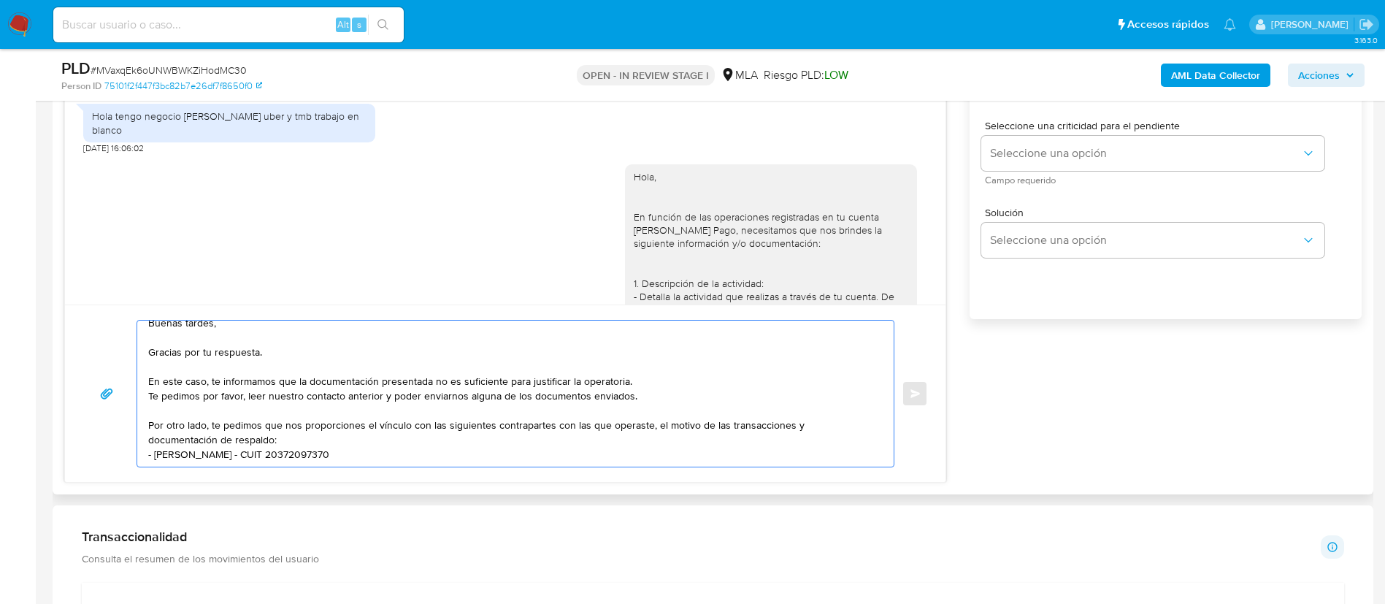
scroll to position [10, 0]
click at [184, 381] on textarea "Buenas tardes, Gracias por tu respuesta. En este caso, te informamos que la doc…" at bounding box center [511, 394] width 727 height 146
click at [185, 395] on textarea "Buenas tardes, Gracias por tu respuesta. En este caso, te informamos que la doc…" at bounding box center [511, 394] width 727 height 146
click at [0, 0] on lt-span "pedimos ," at bounding box center [0, 0] width 0 height 0
click at [479, 398] on textarea "Buenas tardes, Gracias por tu respuesta. En este caso, te informamos que la doc…" at bounding box center [511, 394] width 727 height 146
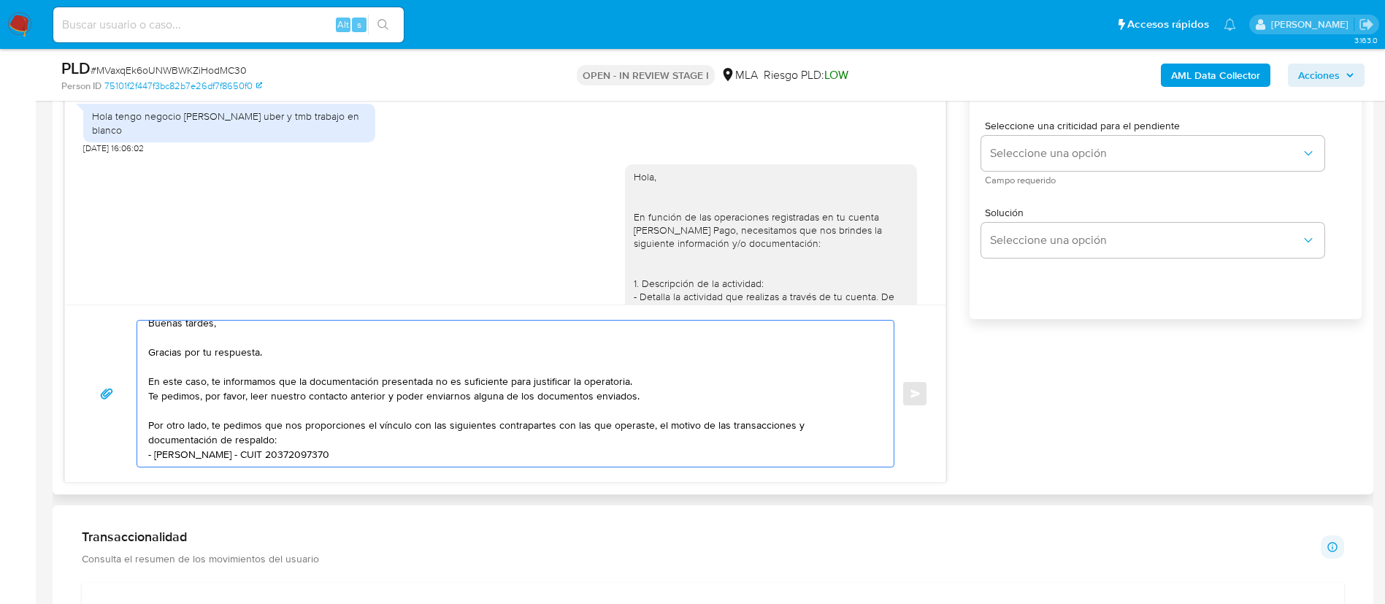
click at [490, 399] on textarea "Buenas tardes, Gracias por tu respuesta. En este caso, te informamos que la doc…" at bounding box center [511, 394] width 727 height 146
click at [0, 0] on lt-strong "o" at bounding box center [0, 0] width 0 height 0
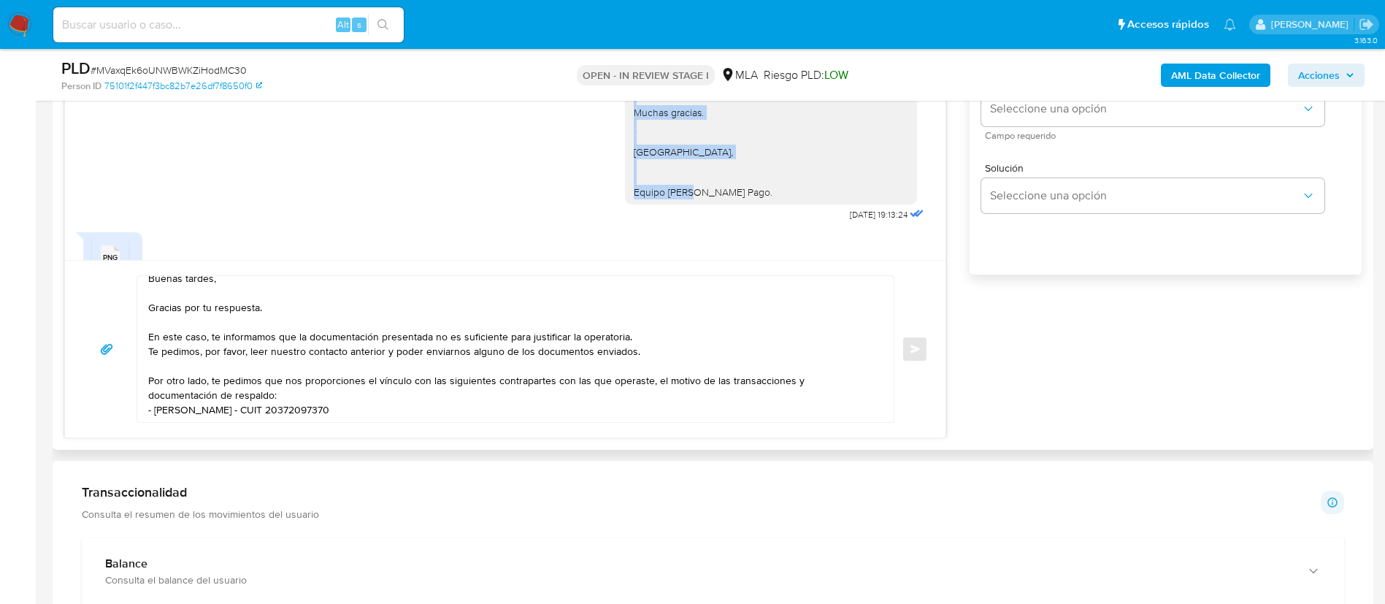
scroll to position [1412, 0]
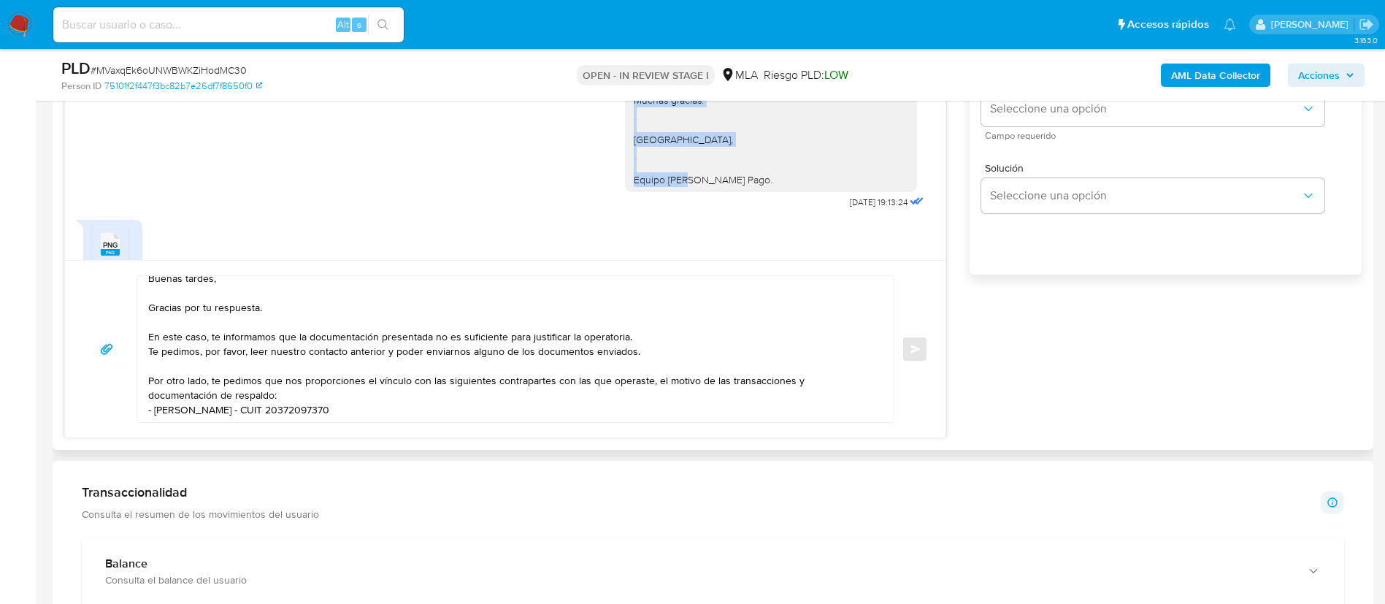
drag, startPoint x: 619, startPoint y: 127, endPoint x: 732, endPoint y: 194, distance: 131.6
copy div "Quedamos aguardando por la información solicitada a la brevedad. Muchas gracias…"
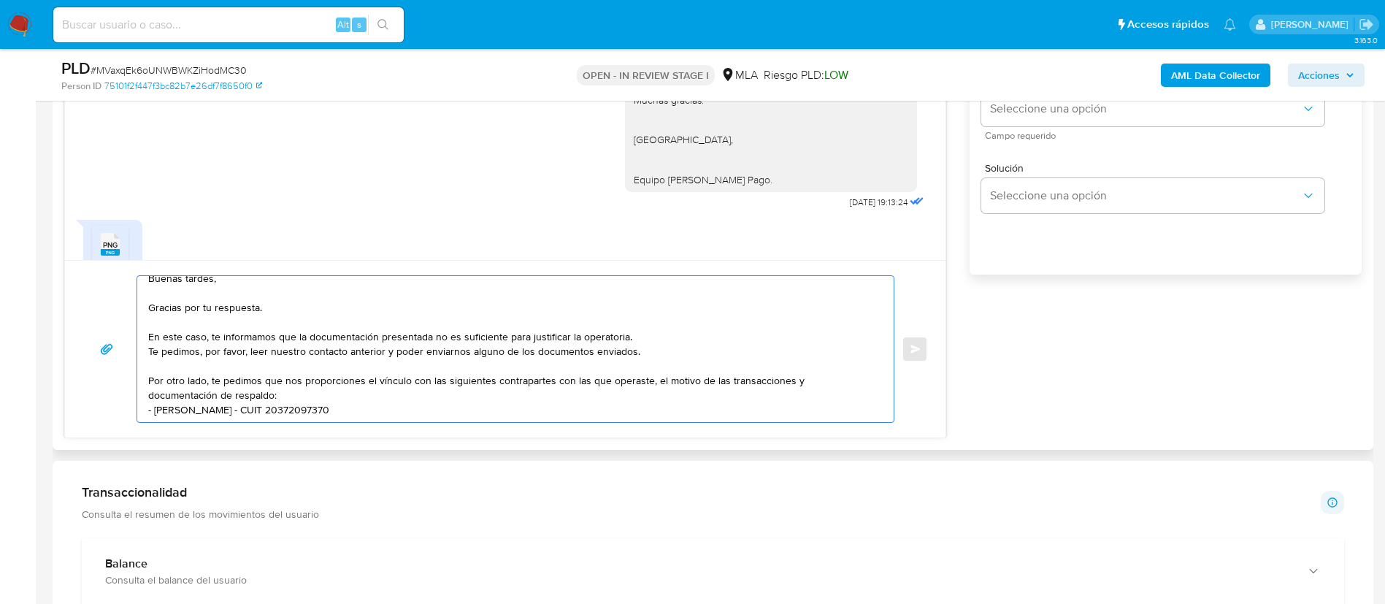
click at [429, 402] on textarea "Buenas tardes, Gracias por tu respuesta. En este caso, te informamos que la doc…" at bounding box center [511, 349] width 727 height 146
paste textarea "Quedamos aguardando por la información solicitada a la brevedad. Muchas gracias…"
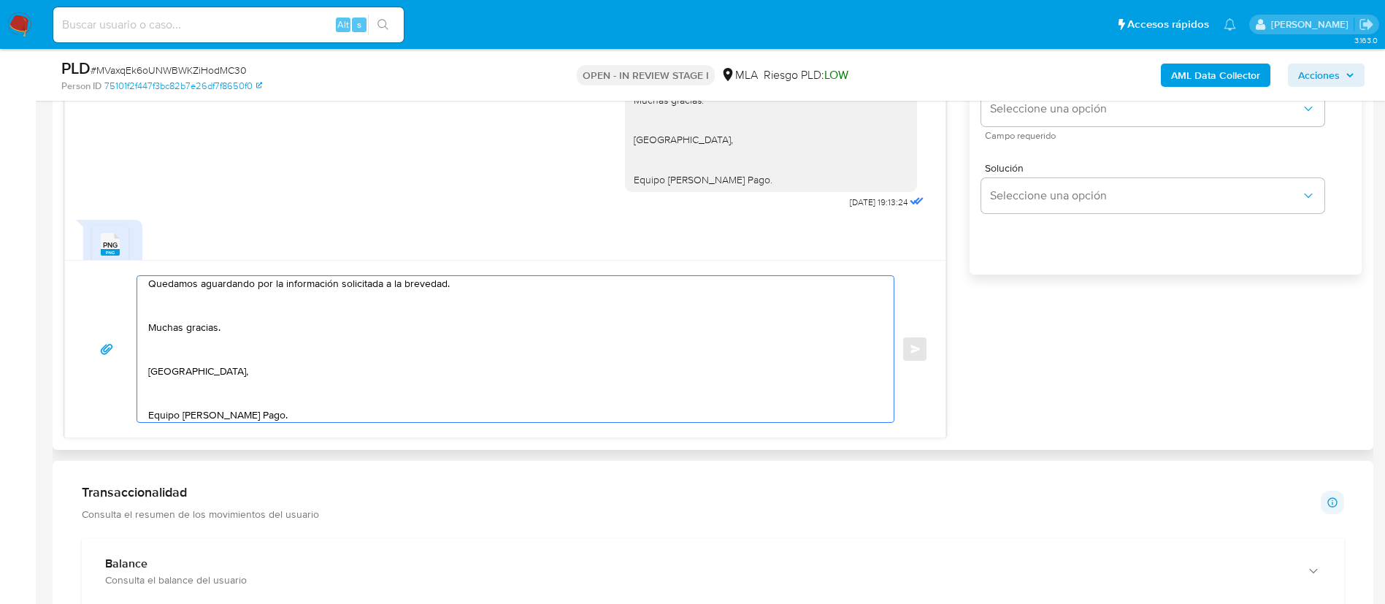
scroll to position [732, 0]
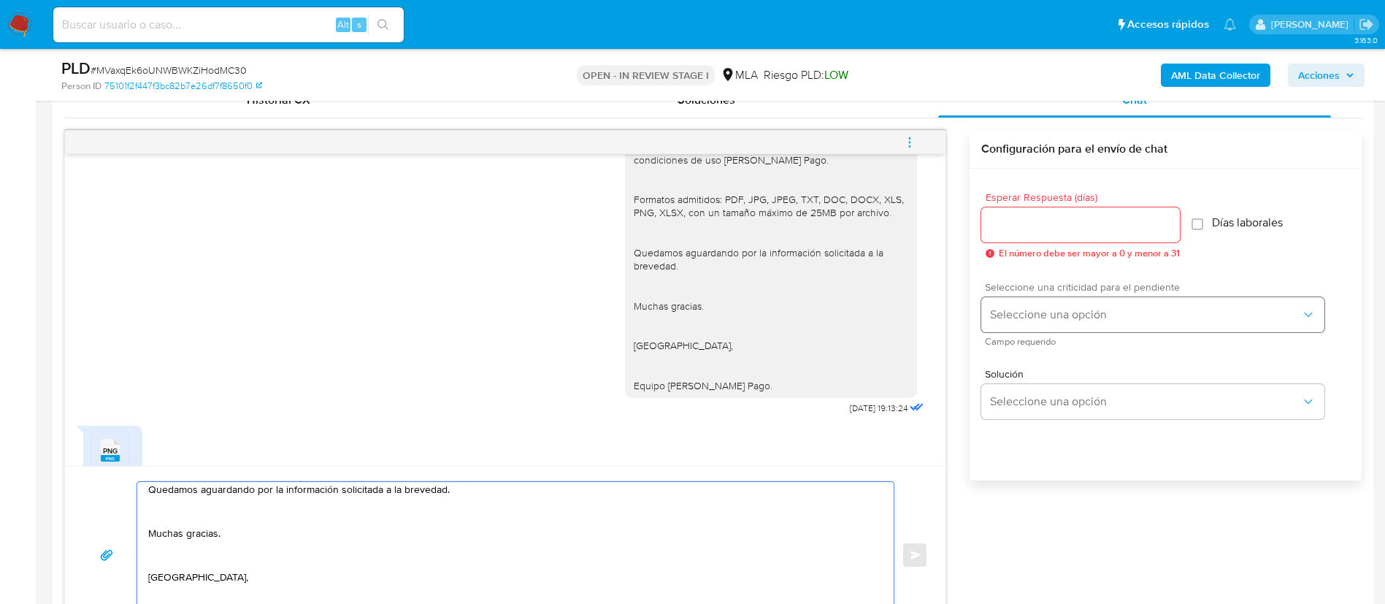
type textarea "Buenas tardes, Gracias por tu respuesta. En este caso, te informamos que la doc…"
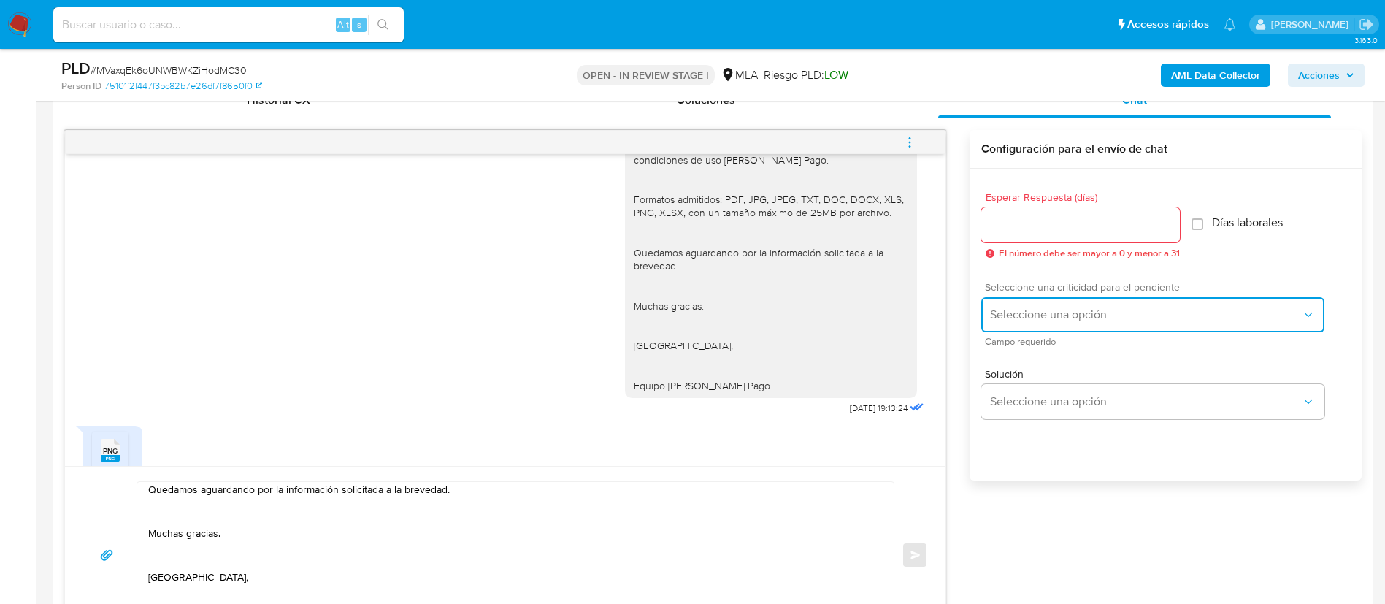
click at [923, 311] on span "Seleccione una opción" at bounding box center [1145, 314] width 311 height 15
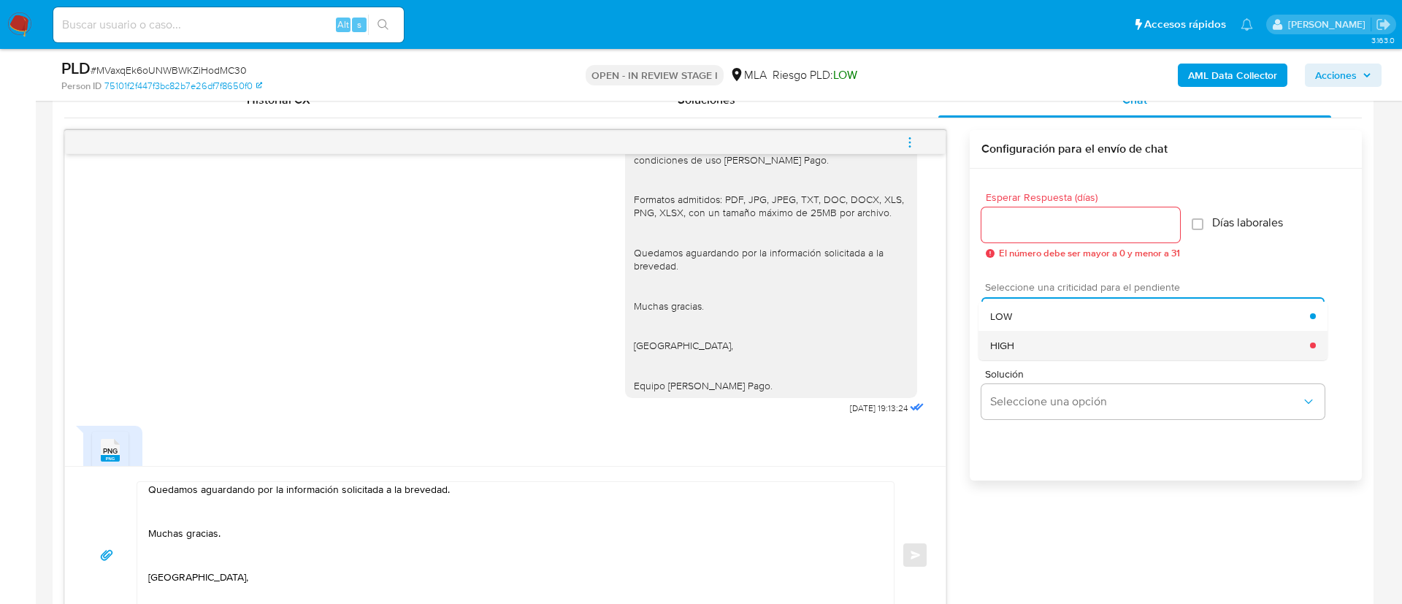
click at [923, 339] on div "HIGH" at bounding box center [1150, 345] width 320 height 29
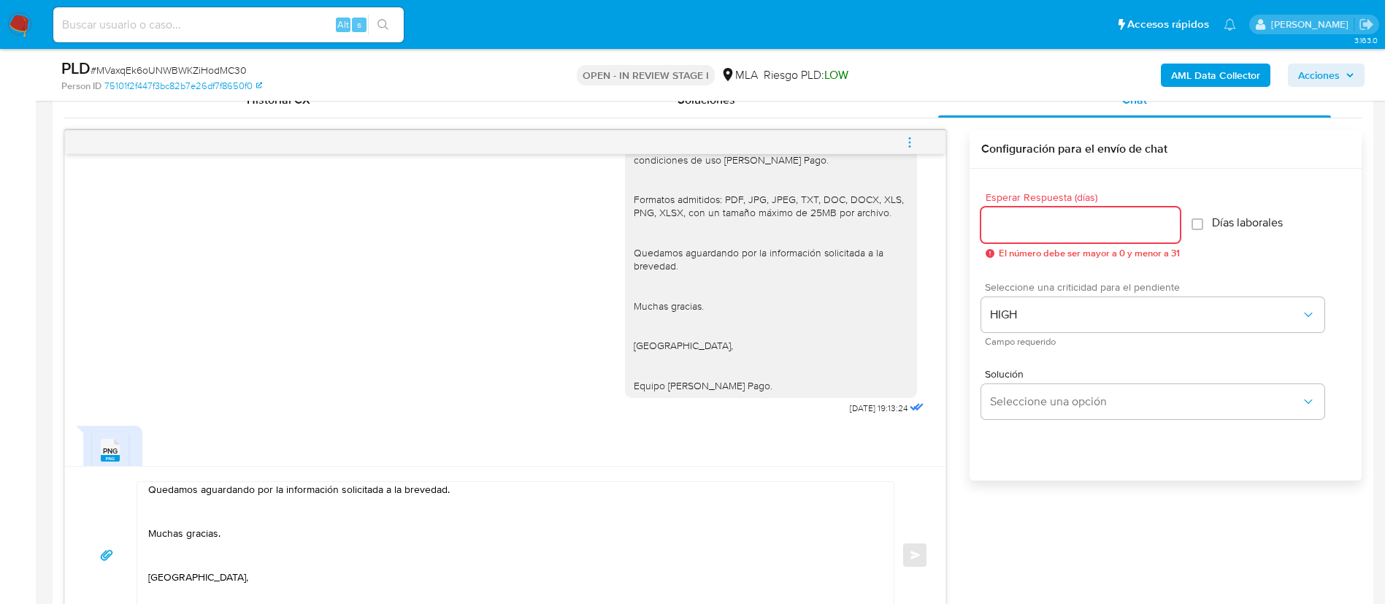
click at [923, 223] on input "Esperar Respuesta (días)" at bounding box center [1080, 224] width 199 height 19
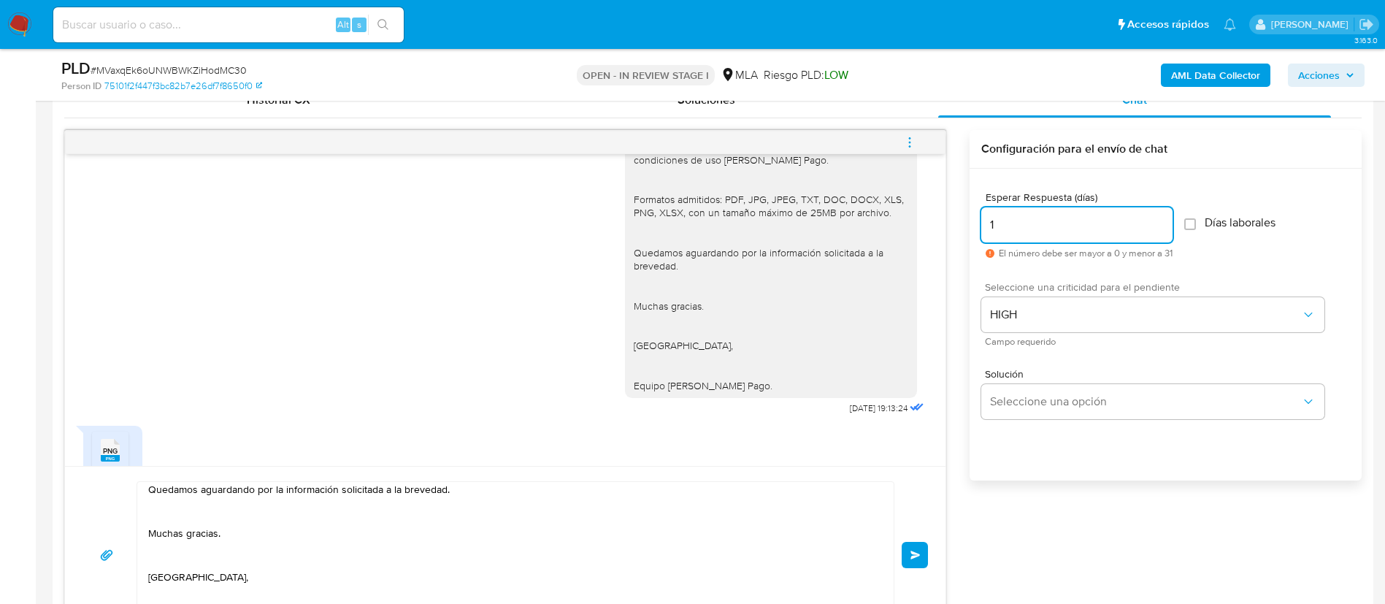
type input "0"
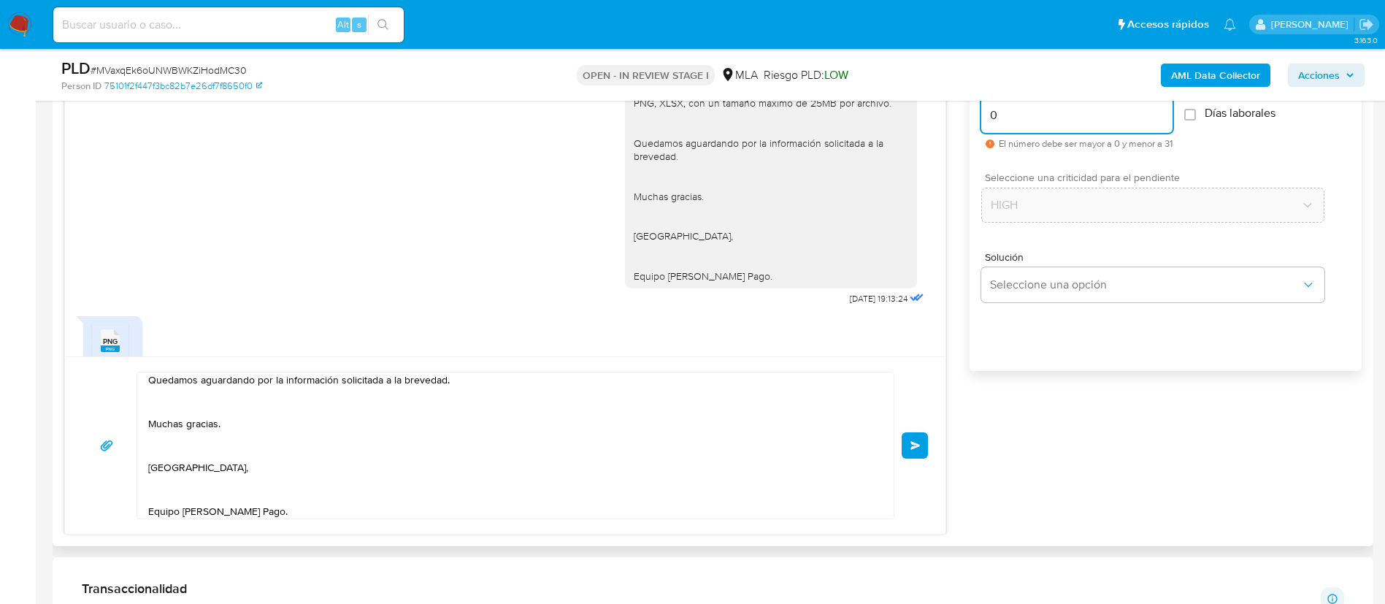
scroll to position [843, 0]
type input "1"
click at [911, 402] on span "Enviar" at bounding box center [916, 444] width 10 height 9
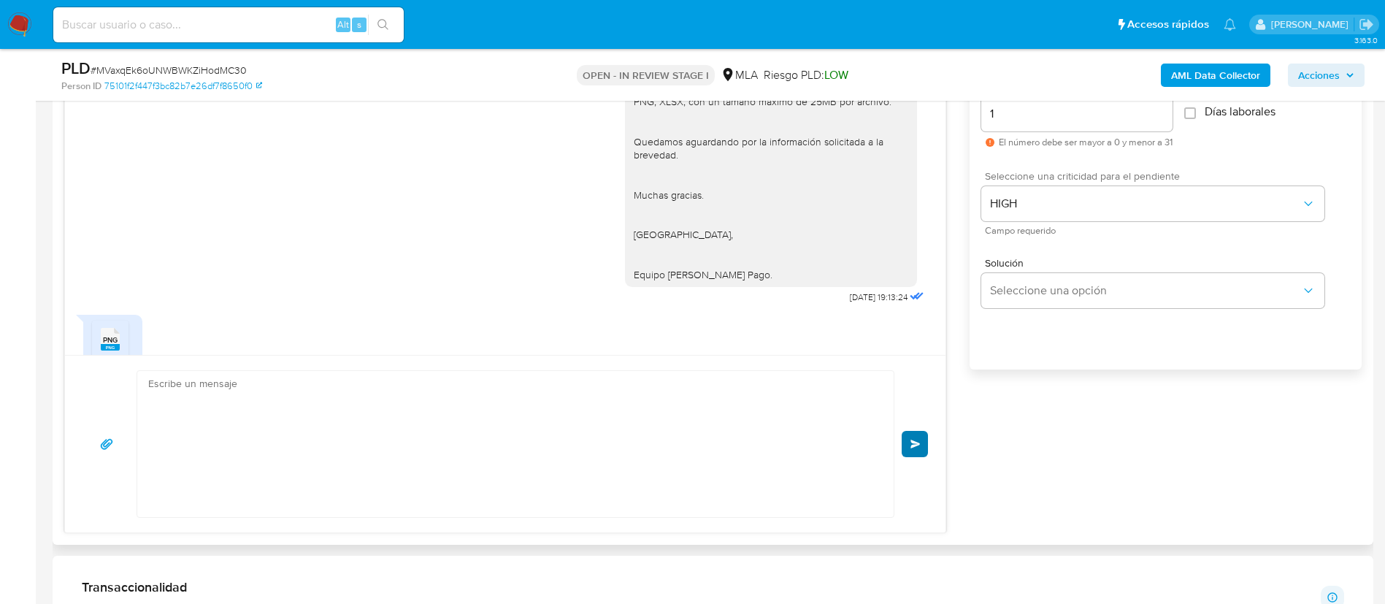
scroll to position [2068, 0]
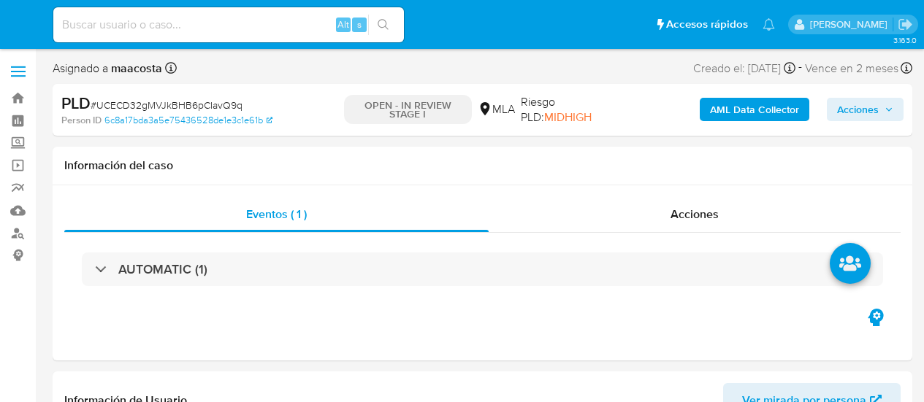
select select "10"
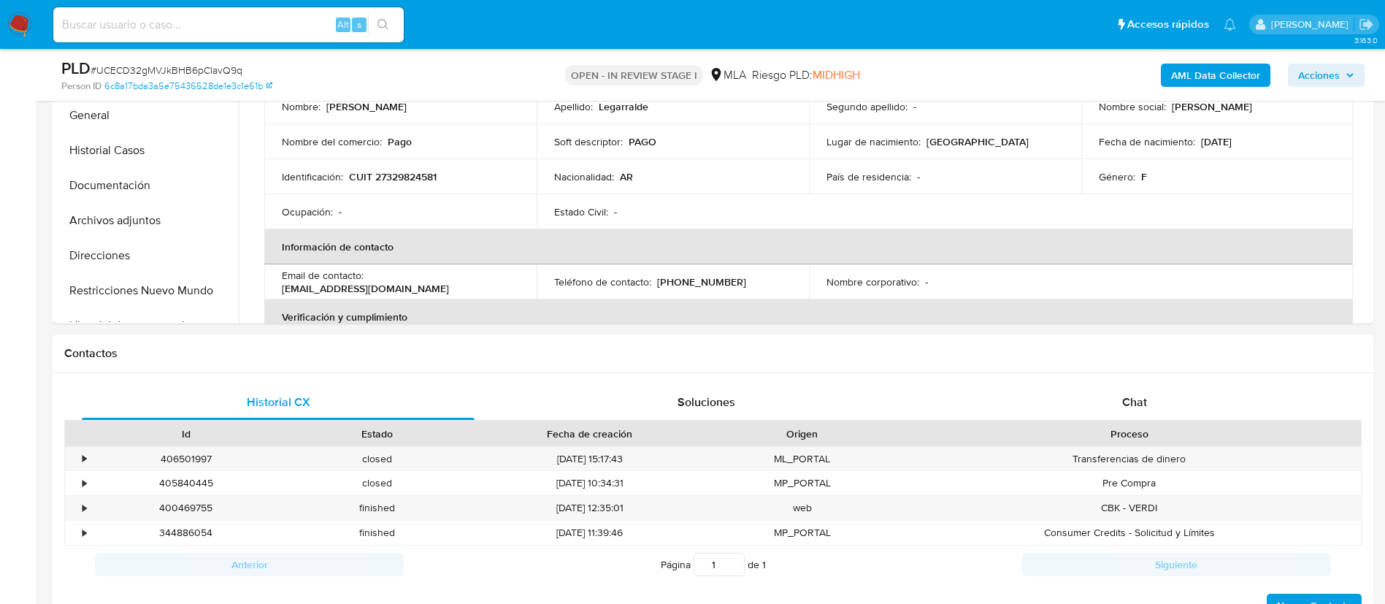
scroll to position [493, 0]
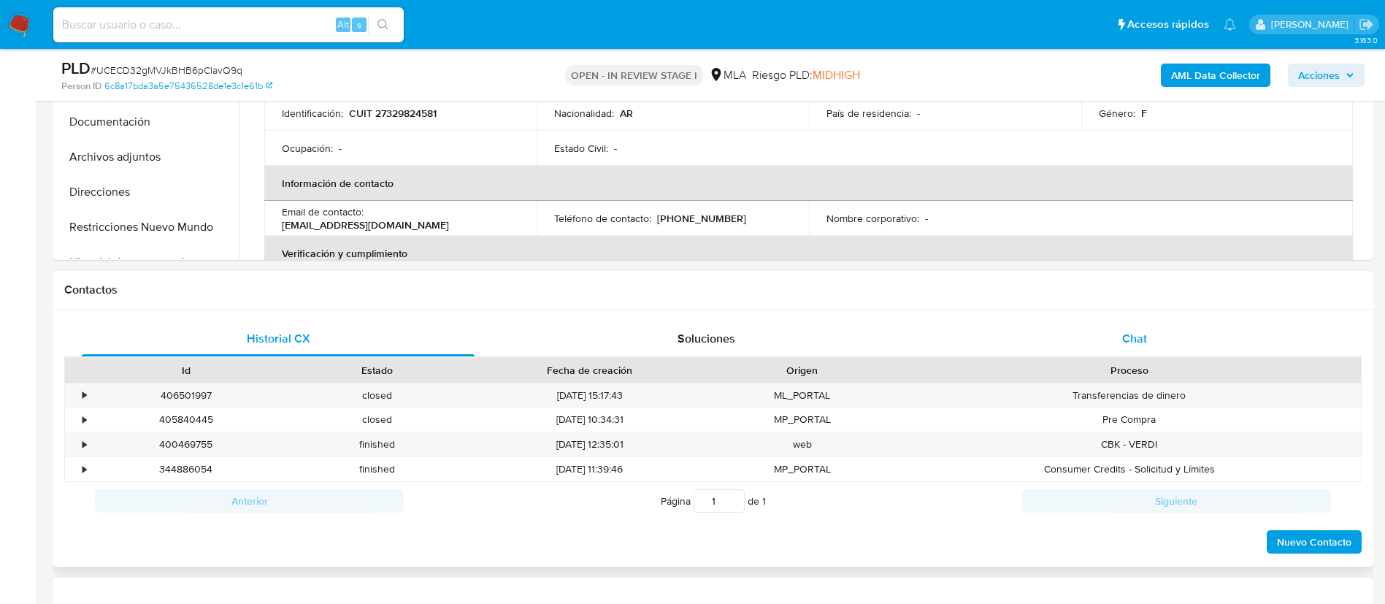
click at [923, 326] on div "Chat" at bounding box center [1134, 338] width 393 height 35
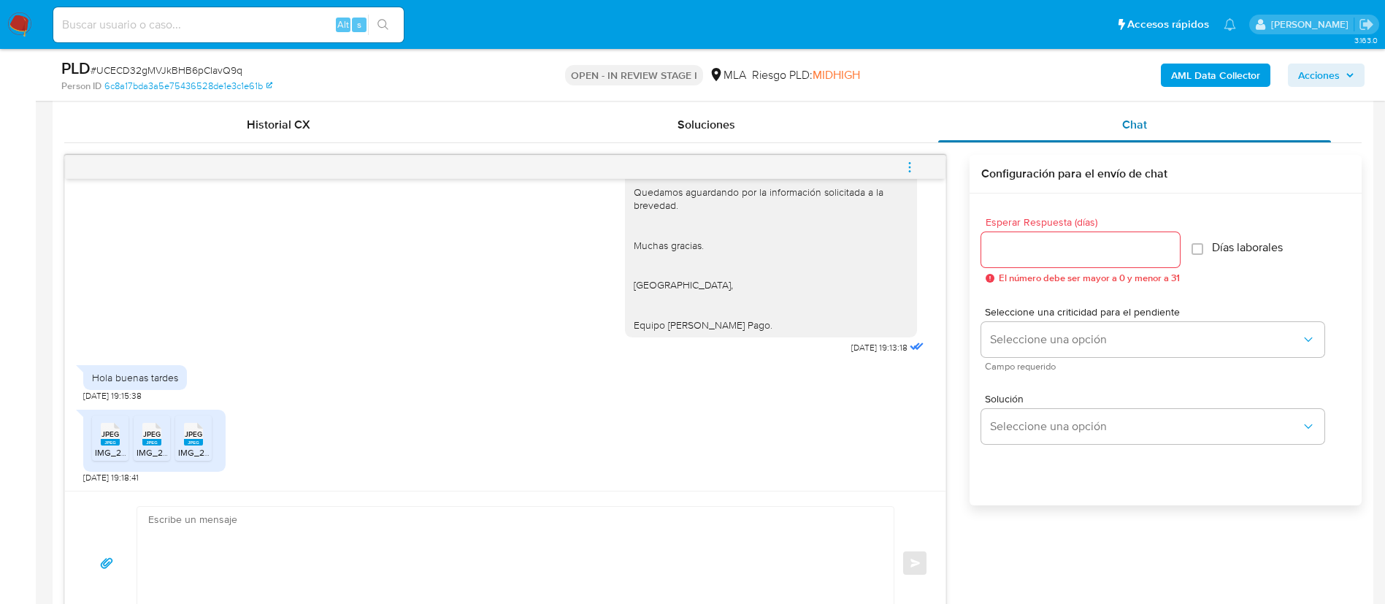
scroll to position [705, 0]
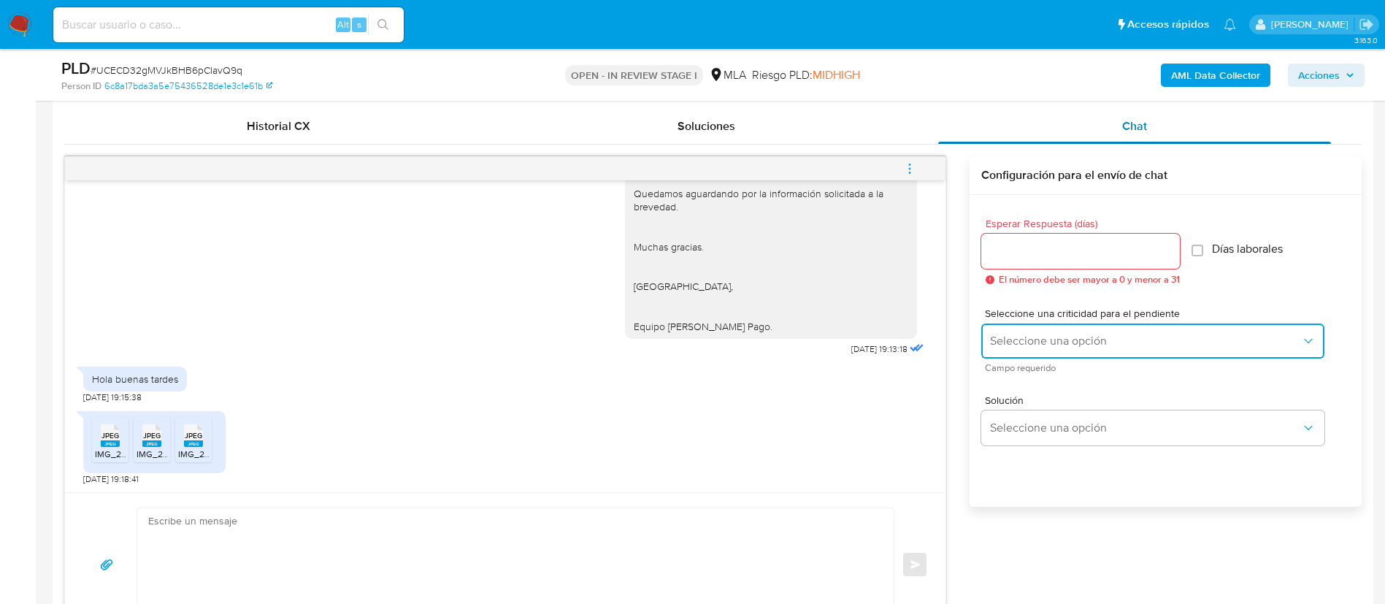
click at [923, 326] on button "Seleccione una opción" at bounding box center [1152, 340] width 343 height 35
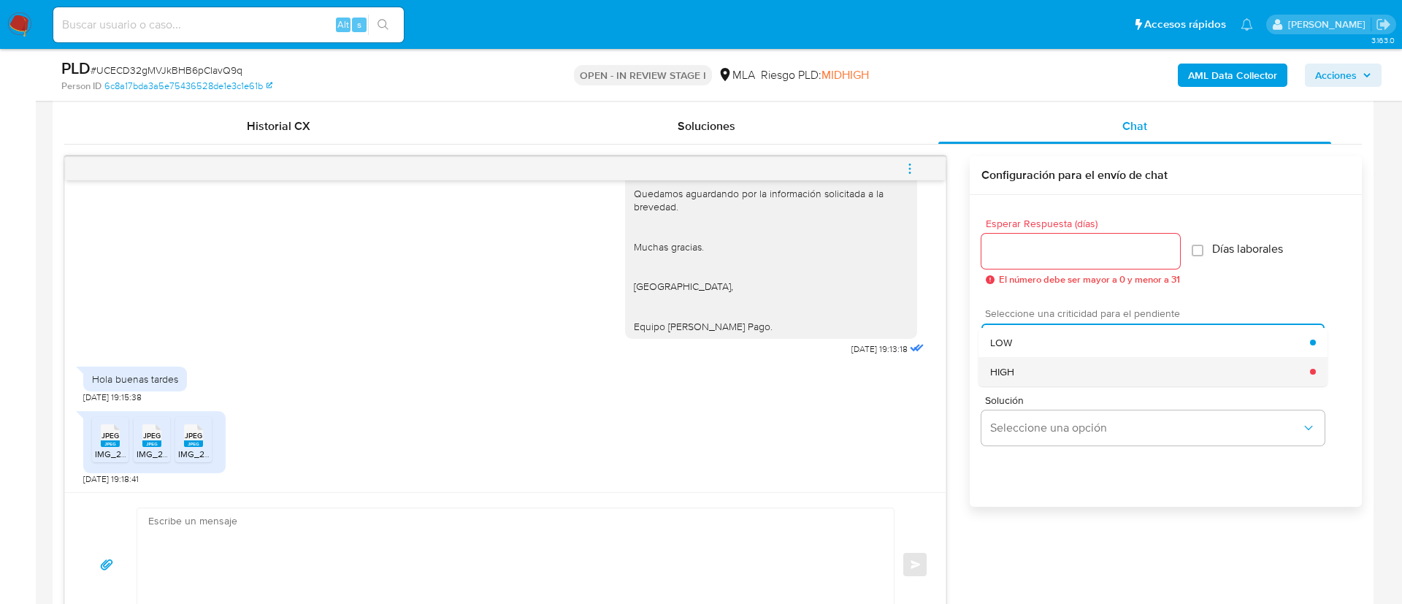
click at [923, 365] on div "HIGH" at bounding box center [1150, 371] width 320 height 29
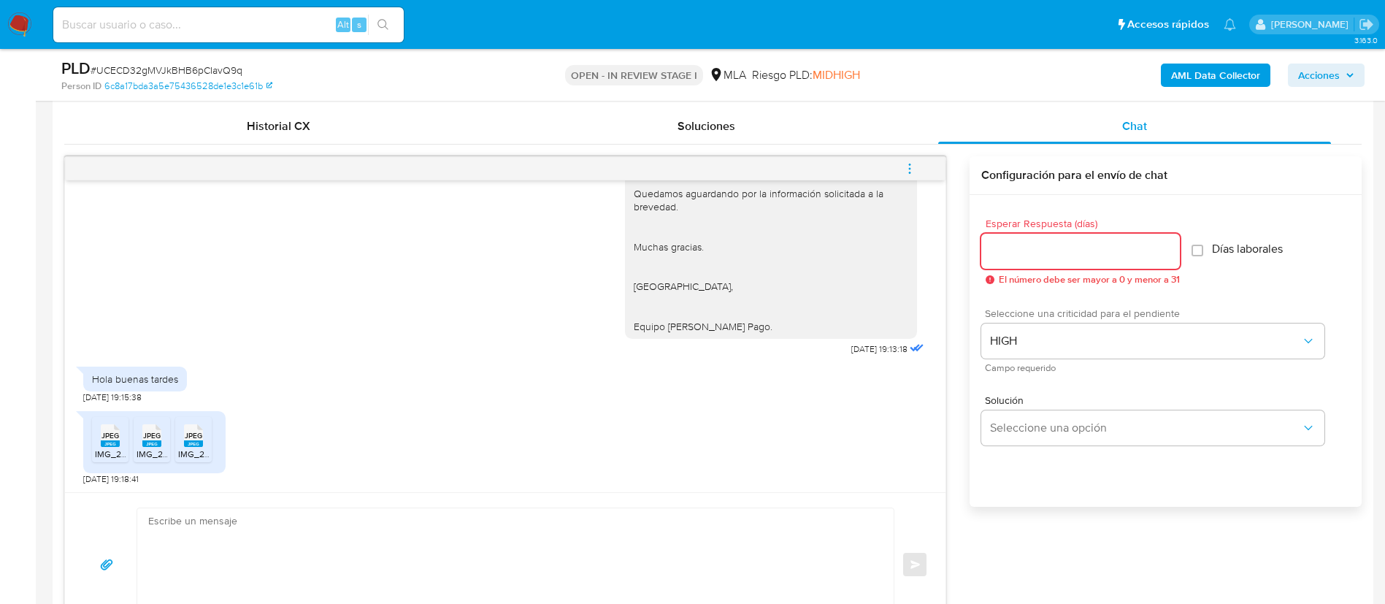
click at [923, 259] on input "Esperar Respuesta (días)" at bounding box center [1080, 251] width 199 height 19
type input "1"
click at [103, 402] on span "IMG_2926.jpeg" at bounding box center [125, 454] width 61 height 12
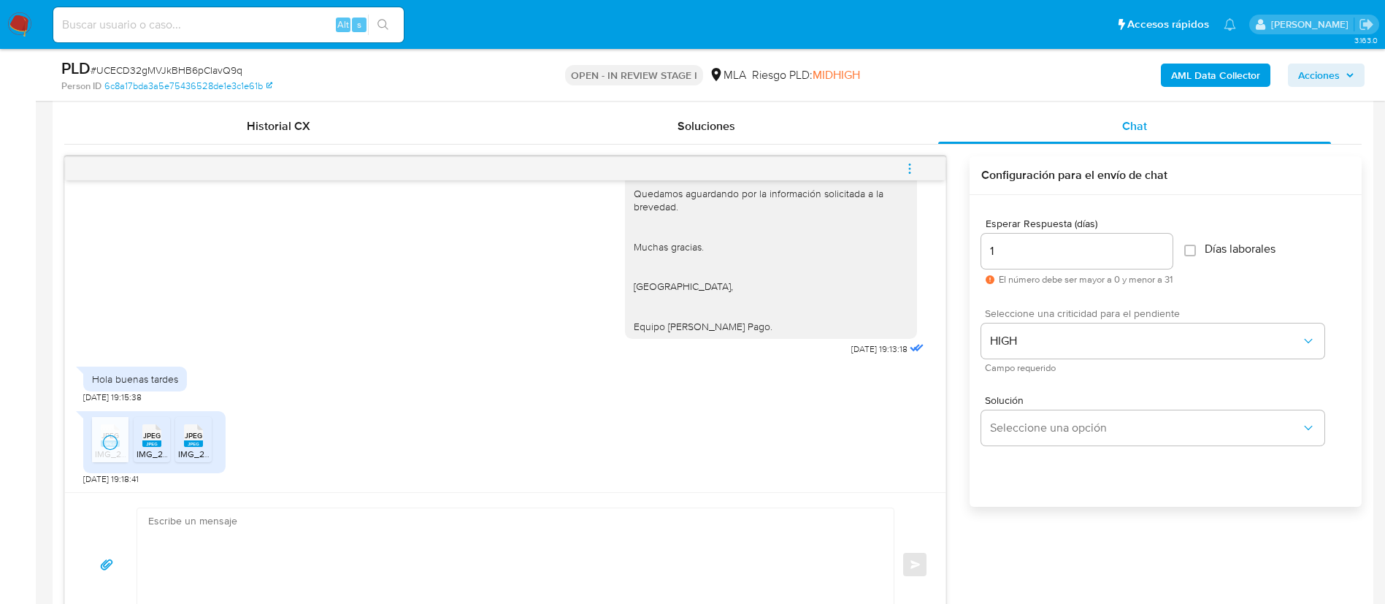
click at [157, 402] on span "IMG_2924.jpeg" at bounding box center [167, 454] width 61 height 12
click at [191, 402] on span "IMG_2925.jpeg" at bounding box center [208, 454] width 61 height 12
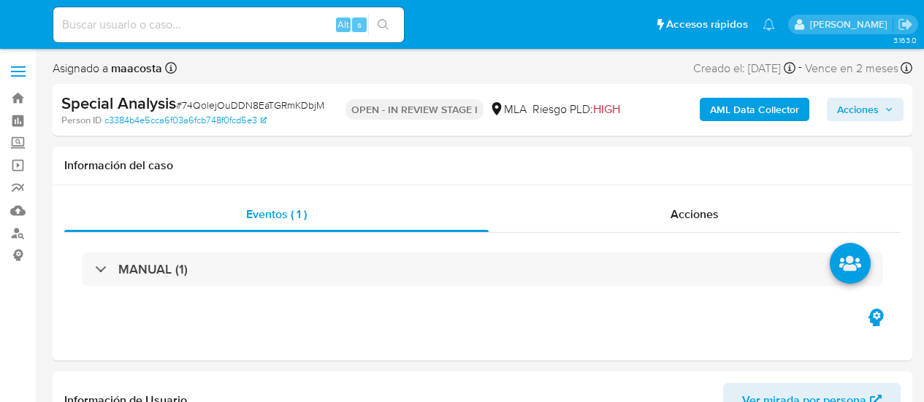
select select "10"
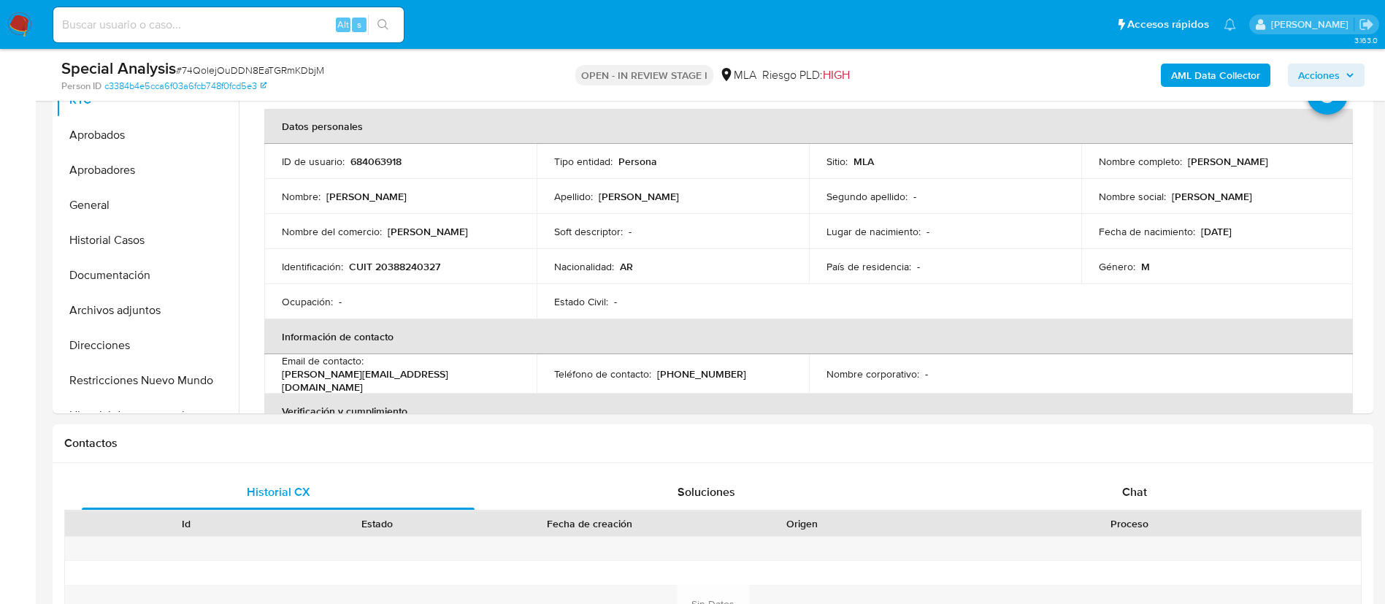
scroll to position [353, 0]
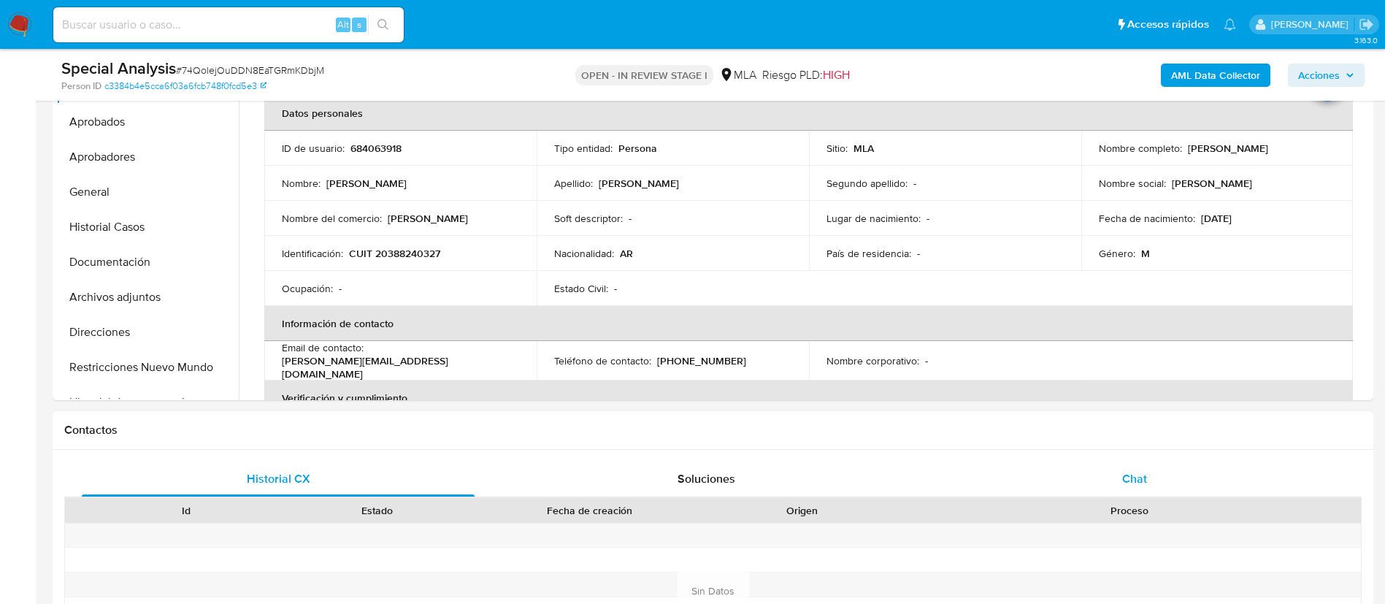
click at [923, 402] on div "Chat" at bounding box center [1134, 479] width 393 height 35
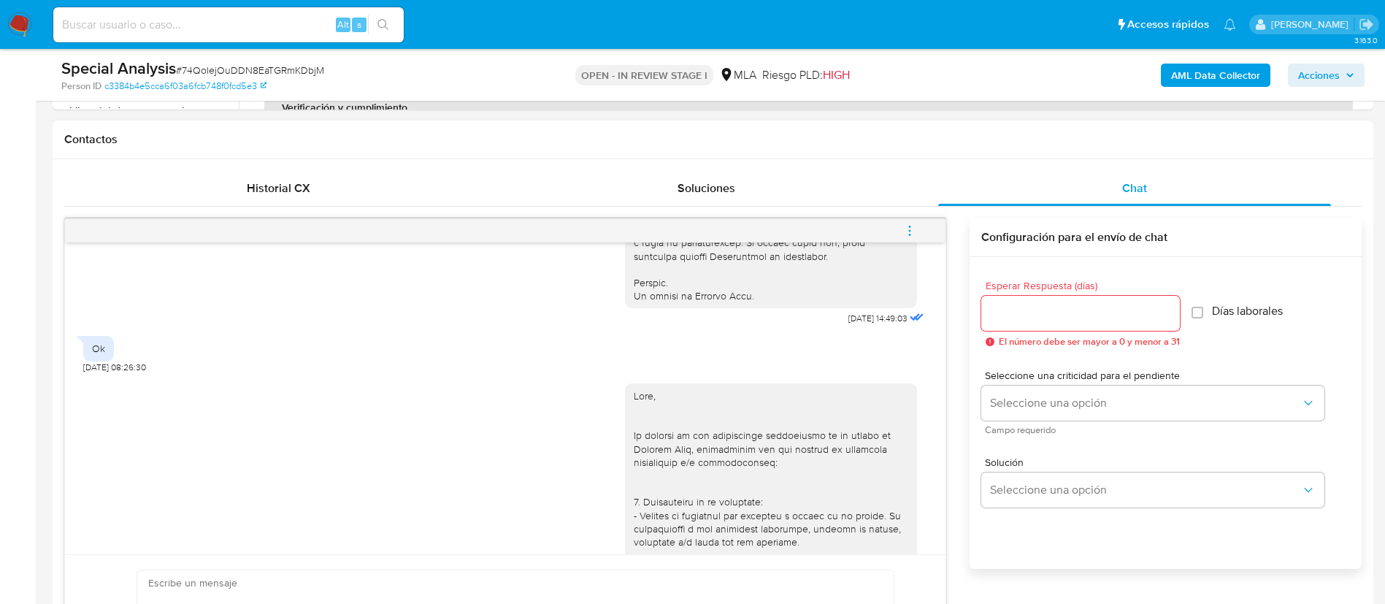
scroll to position [1443, 0]
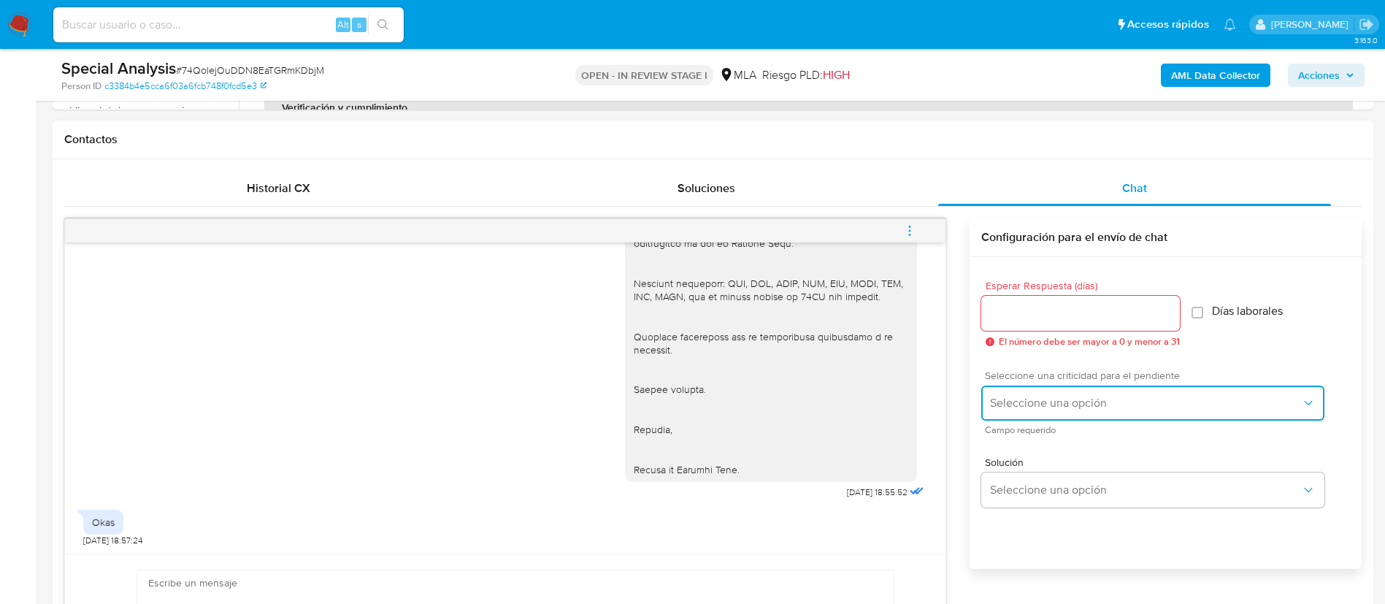
click at [923, 402] on span "Seleccione una opción" at bounding box center [1145, 403] width 311 height 15
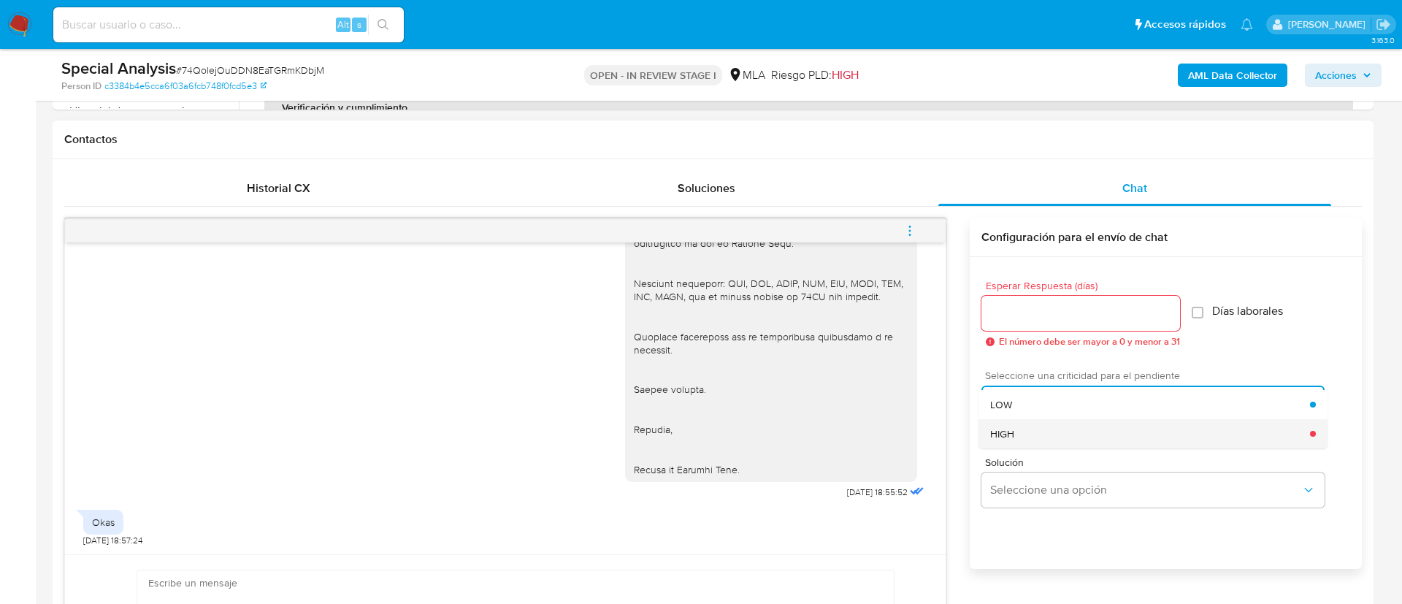
click at [923, 402] on span "HIGH" at bounding box center [1002, 433] width 24 height 13
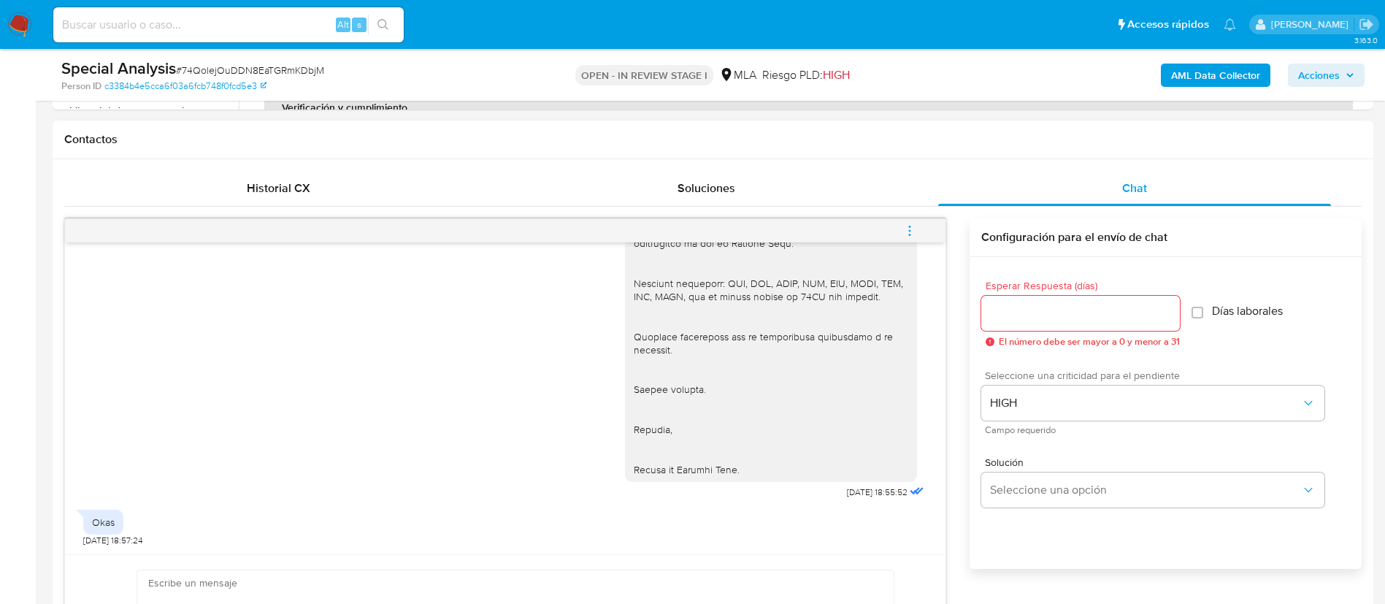
click at [923, 326] on div at bounding box center [1080, 313] width 199 height 35
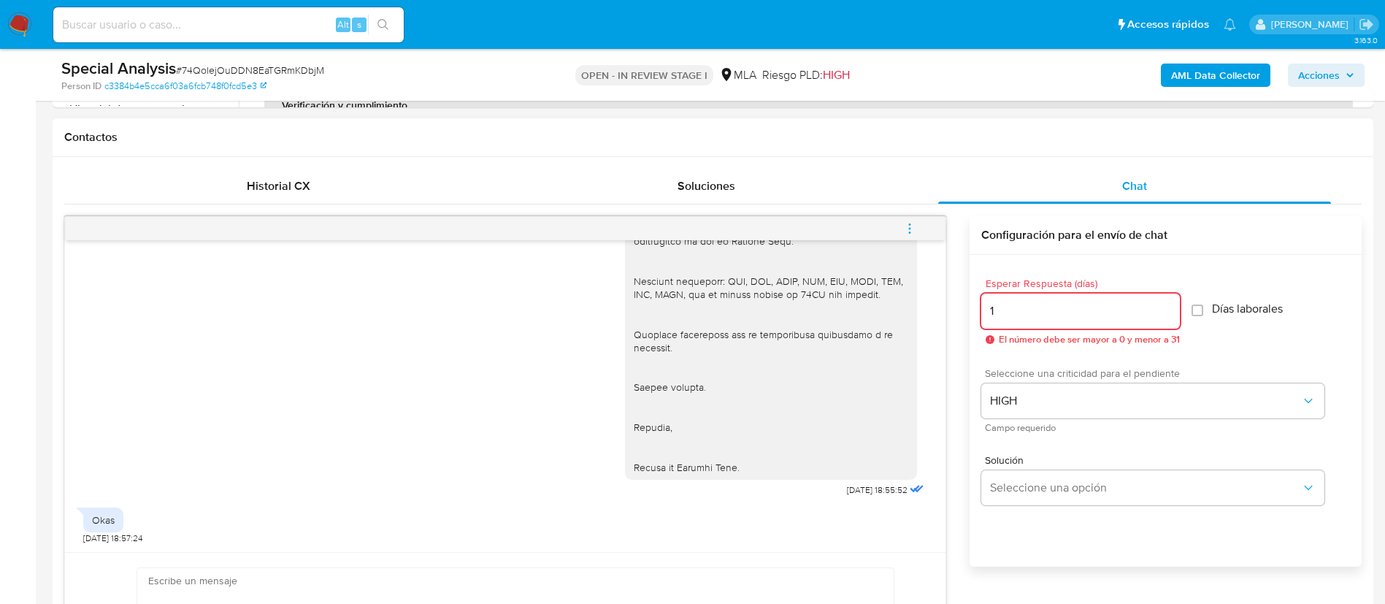
click at [923, 316] on input "1" at bounding box center [1080, 311] width 199 height 19
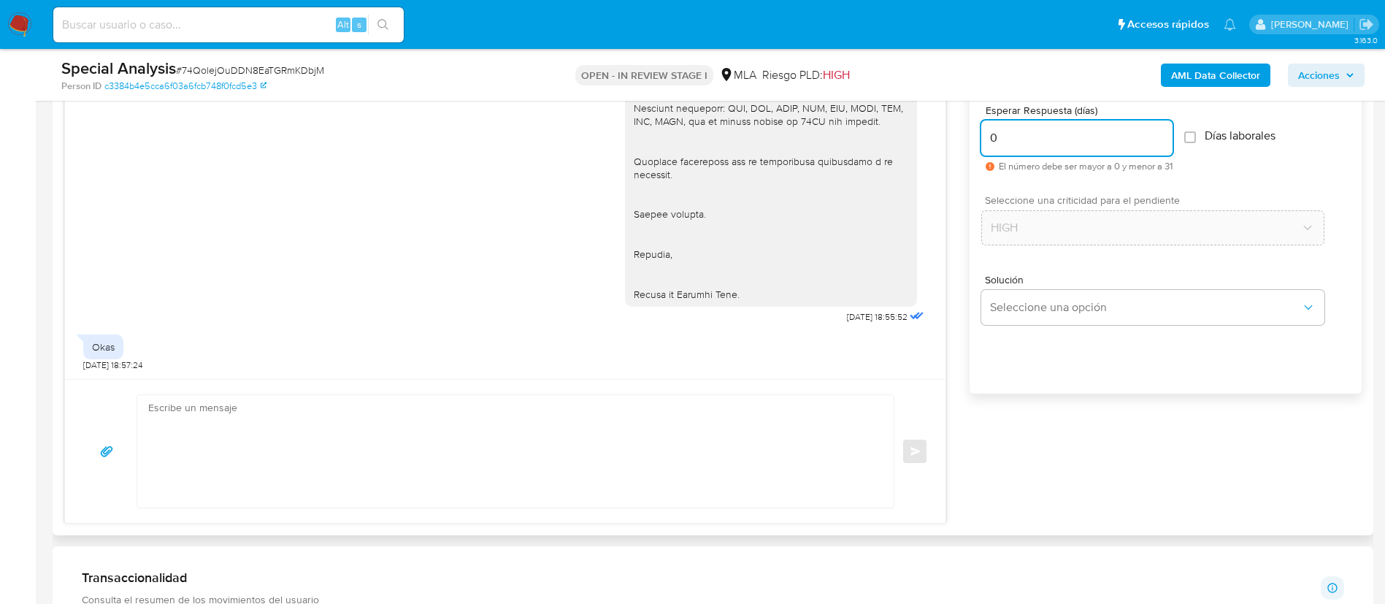
scroll to position [821, 0]
type input "0"
click at [757, 402] on textarea at bounding box center [511, 449] width 727 height 112
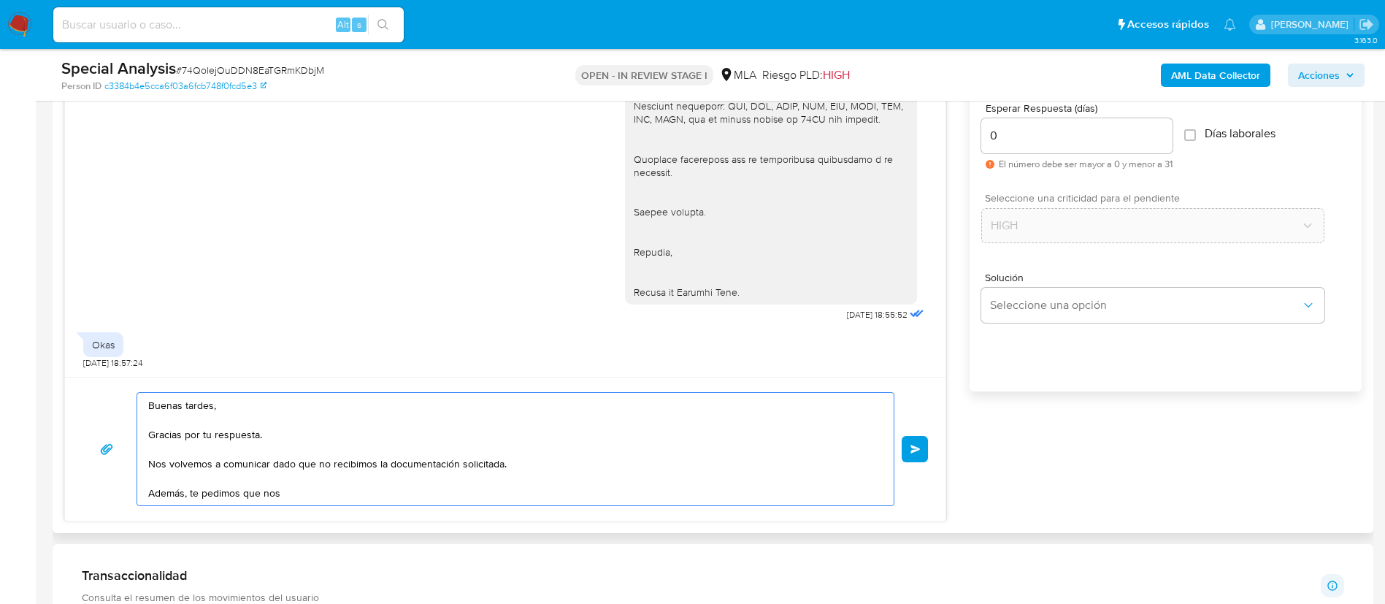
paste textarea "Proporciona el vínculo con las siguientes contrapartes con las que operaste, el…"
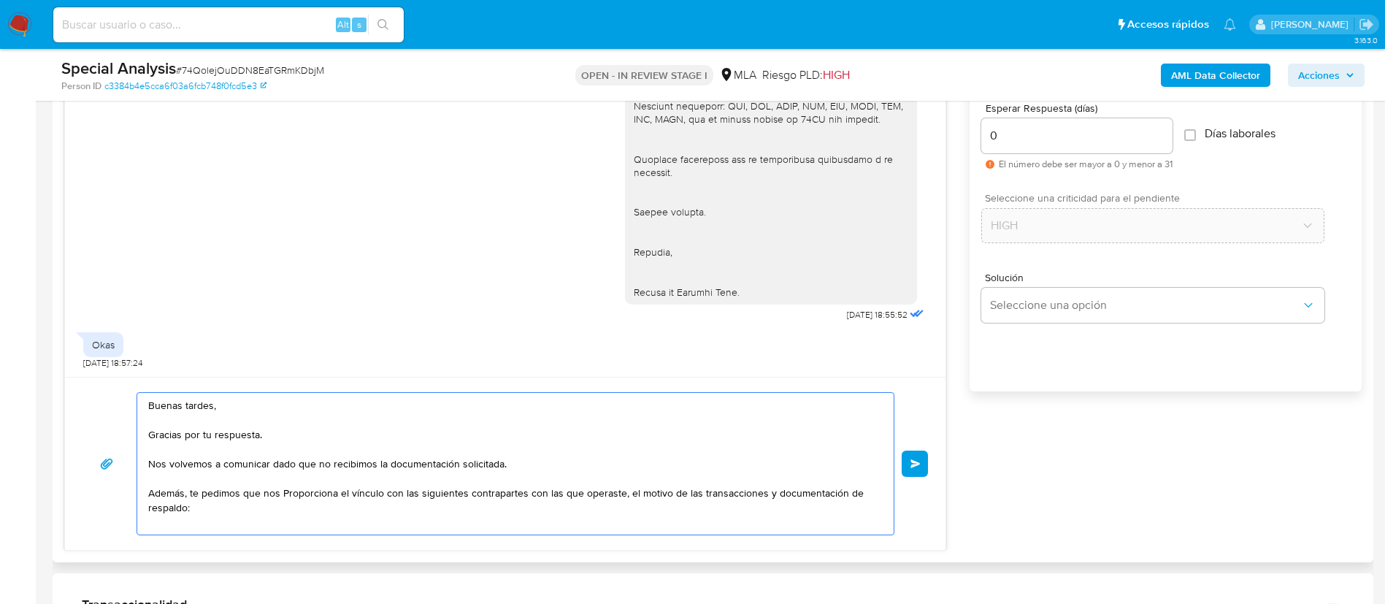
click at [333, 402] on textarea "Buenas tardes, Gracias por tu respuesta. Nos volvemos a comunicar dado que no r…" at bounding box center [511, 464] width 727 height 142
paste textarea "- Pablo Daniel Gutierrez - CUIL 23335344979 (ACTIVIDAD: EMPLEADO DE BIO SALUD S…"
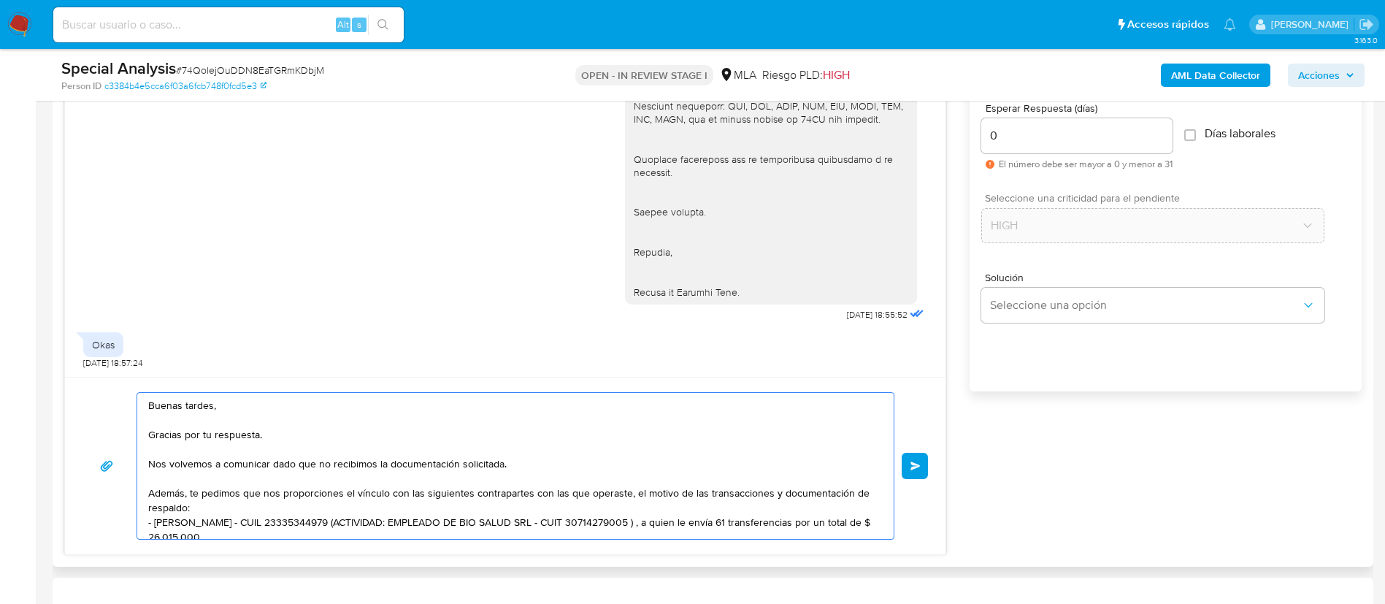
scroll to position [64, 0]
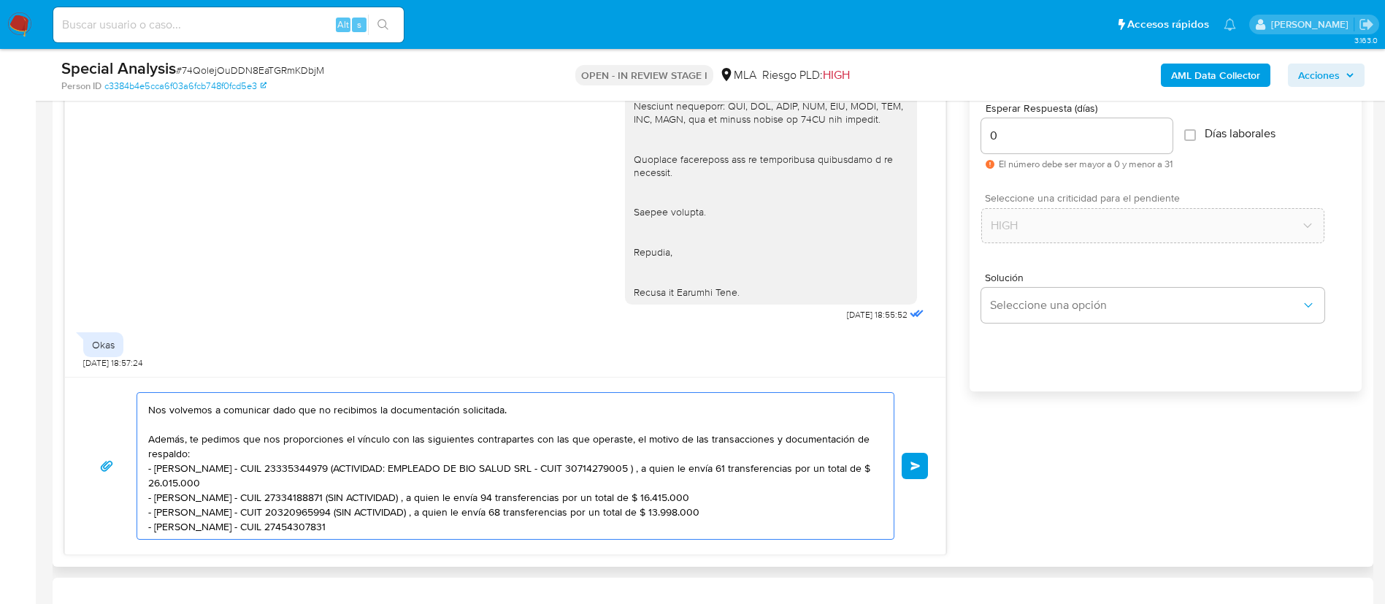
click at [239, 402] on textarea "Buenas tardes, Gracias por tu respuesta. Nos volvemos a comunicar dado que no r…" at bounding box center [511, 466] width 727 height 146
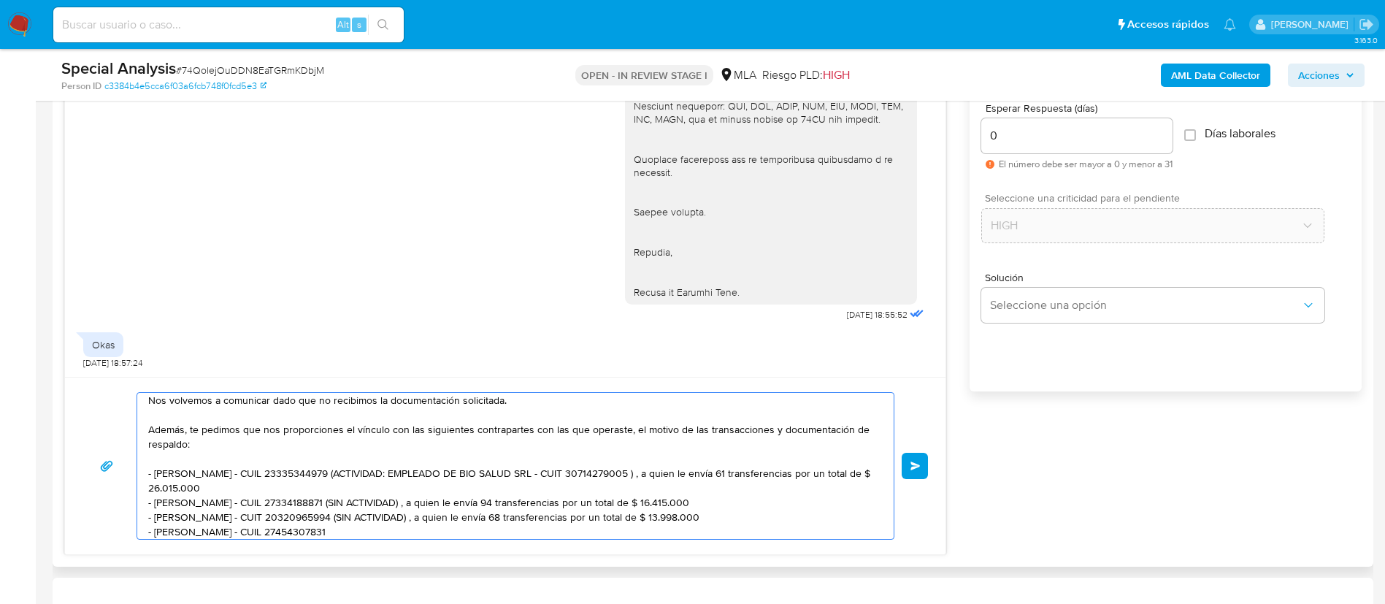
paste textarea "- Maria Elisa Barthou - F 27183444013 (ACTIVIDAD: Servicios de tratamiento (Inc…"
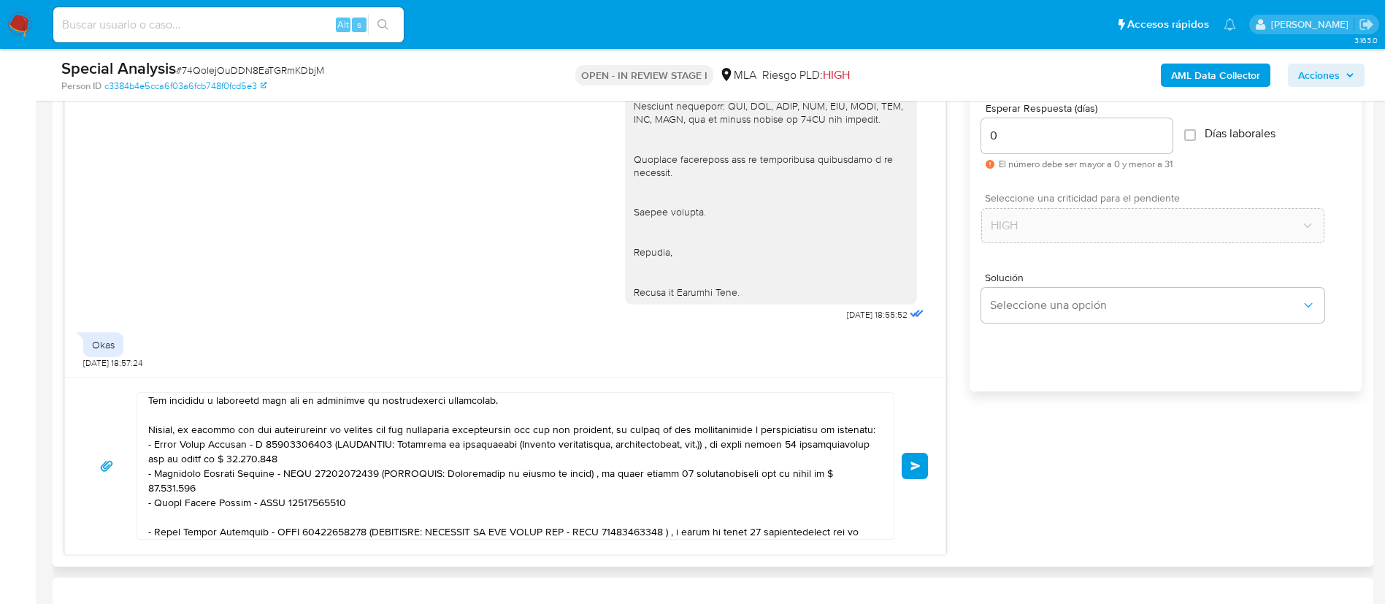
drag, startPoint x: 619, startPoint y: 148, endPoint x: 746, endPoint y: 288, distance: 189.2
copy div "Quedamos aguardando por la información solicitada a la brevedad. Muchas gracias…"
click at [673, 402] on textarea at bounding box center [511, 466] width 727 height 146
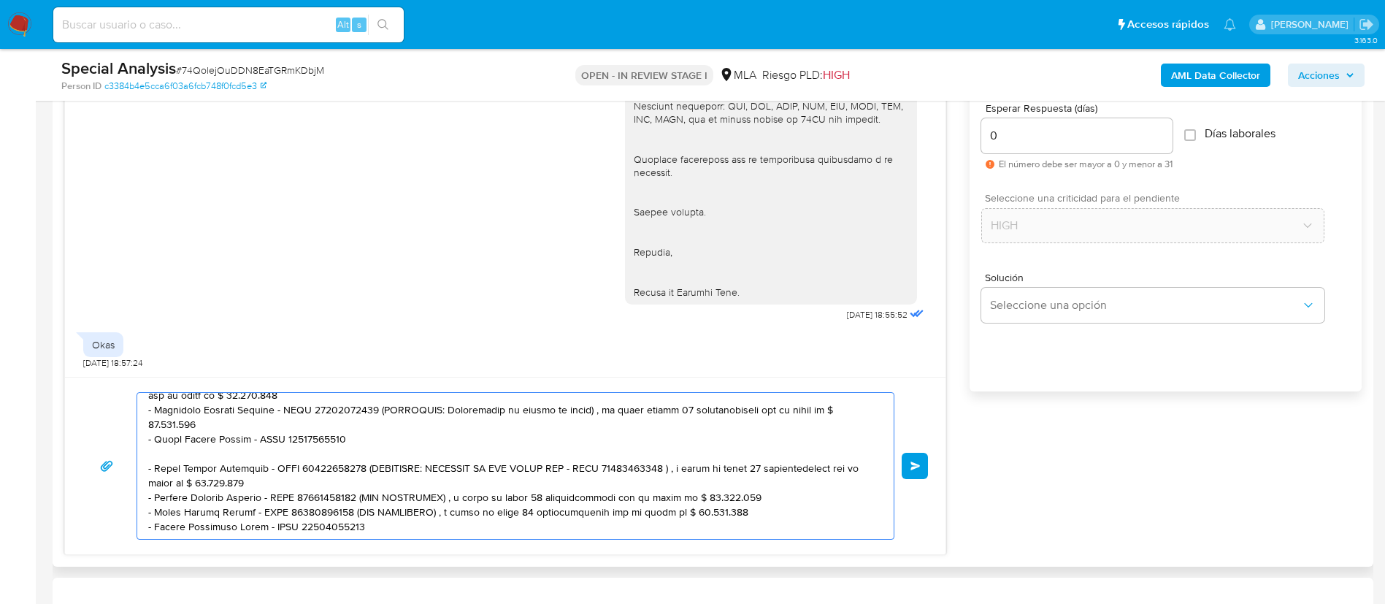
paste textarea "Quedamos aguardando por la información solicitada a la brevedad. Muchas gracias…"
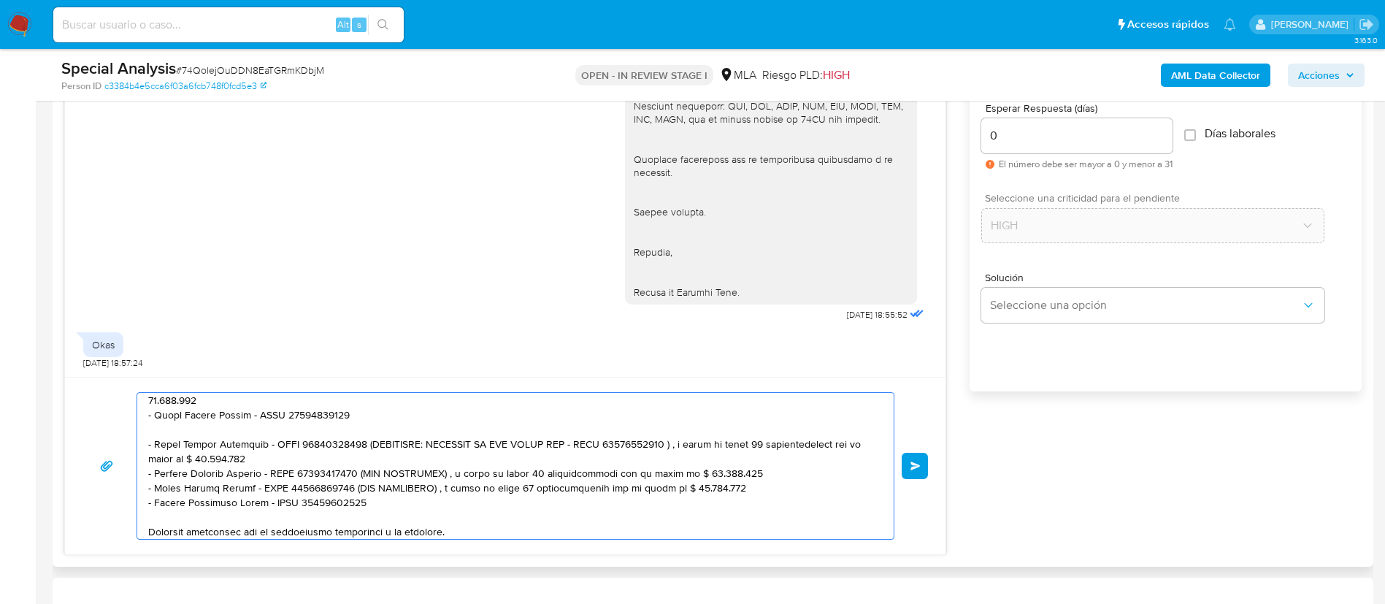
scroll to position [297, 0]
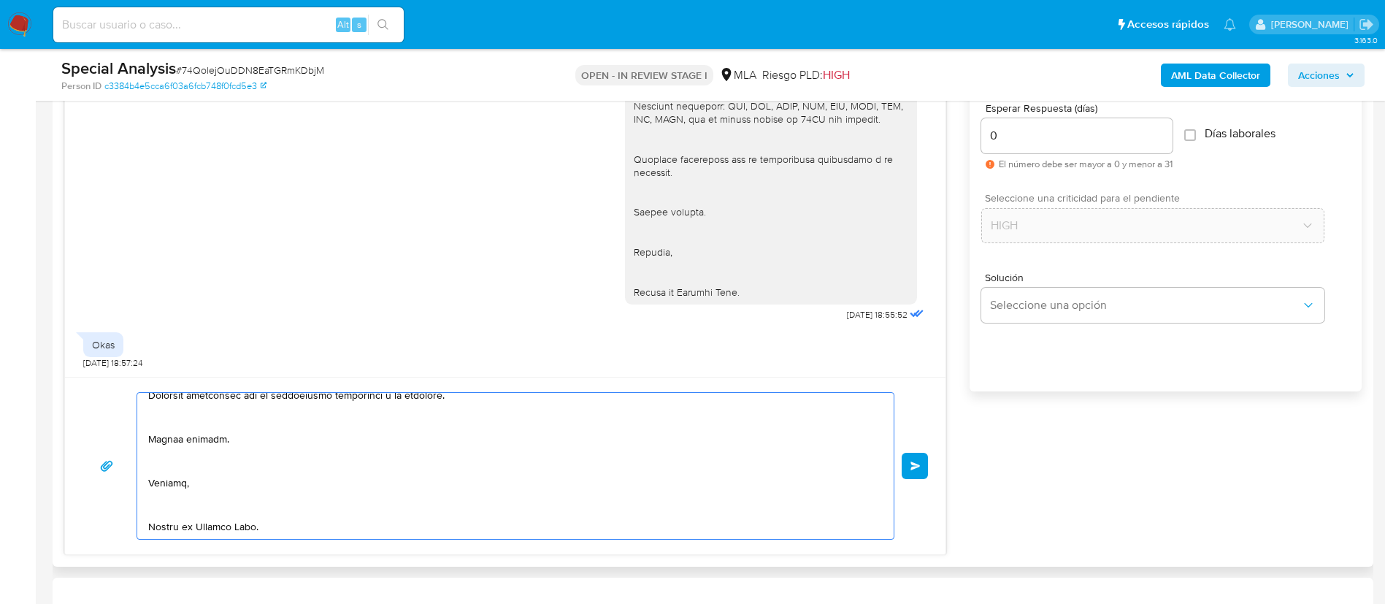
click at [199, 402] on textarea at bounding box center [511, 466] width 727 height 146
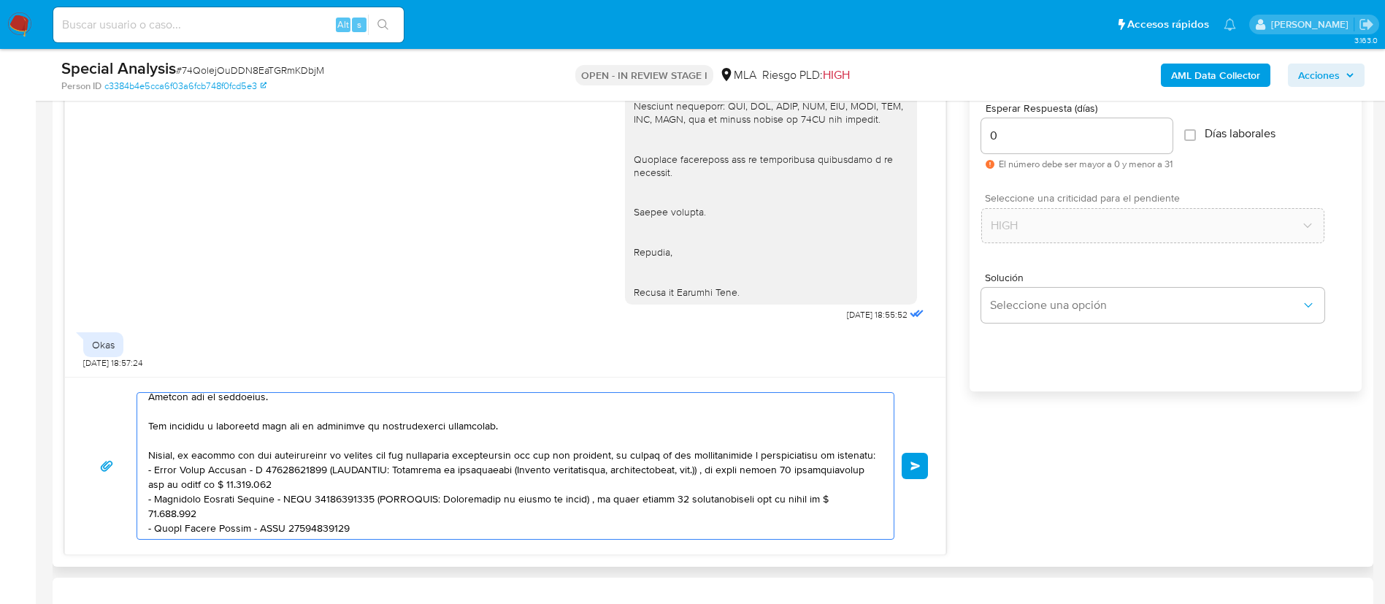
scroll to position [58, 0]
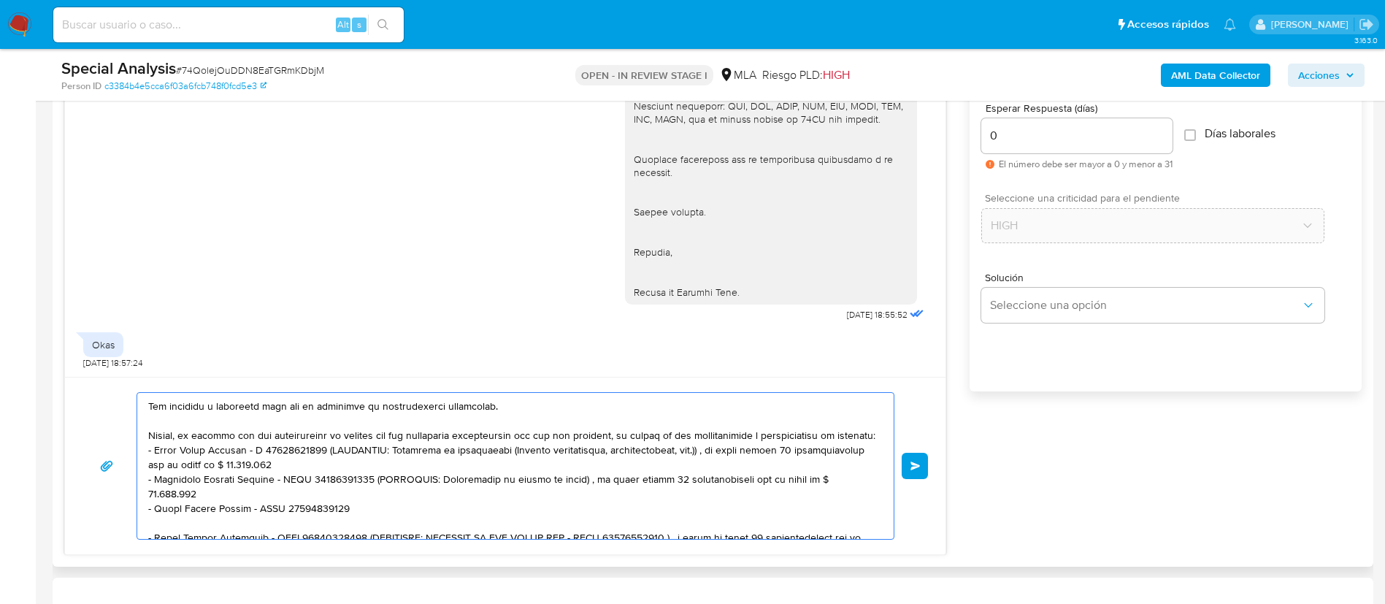
click at [257, 402] on textarea at bounding box center [511, 466] width 727 height 146
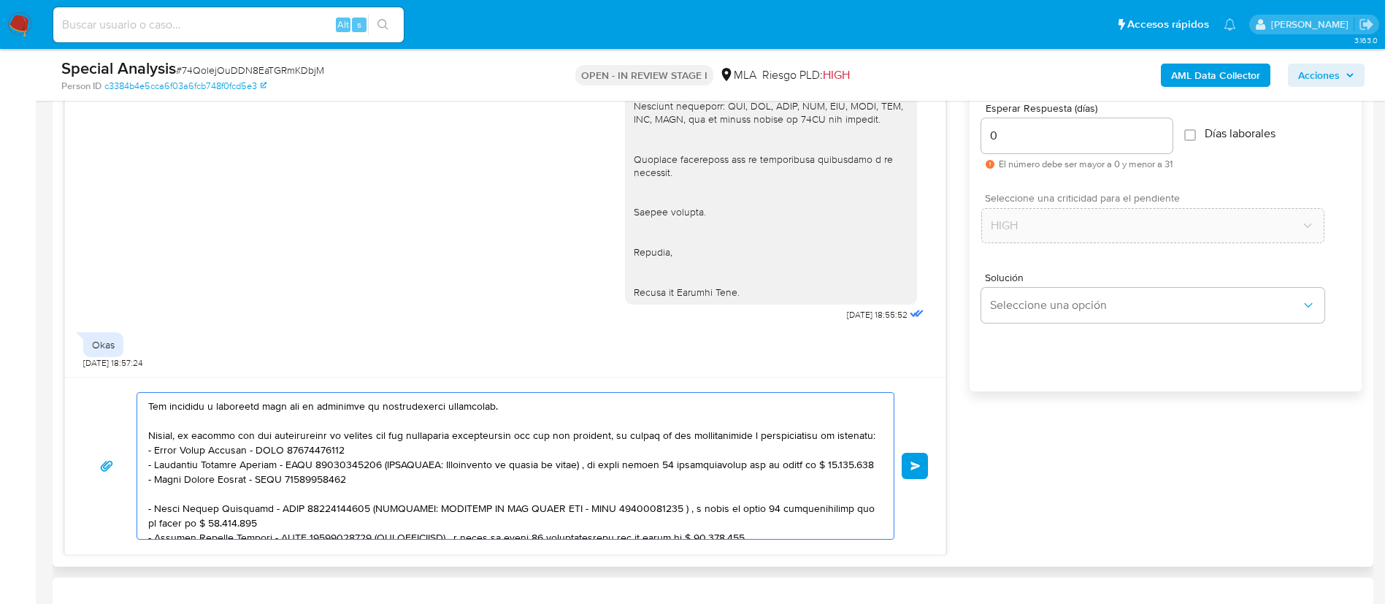
click at [365, 402] on textarea at bounding box center [511, 466] width 727 height 146
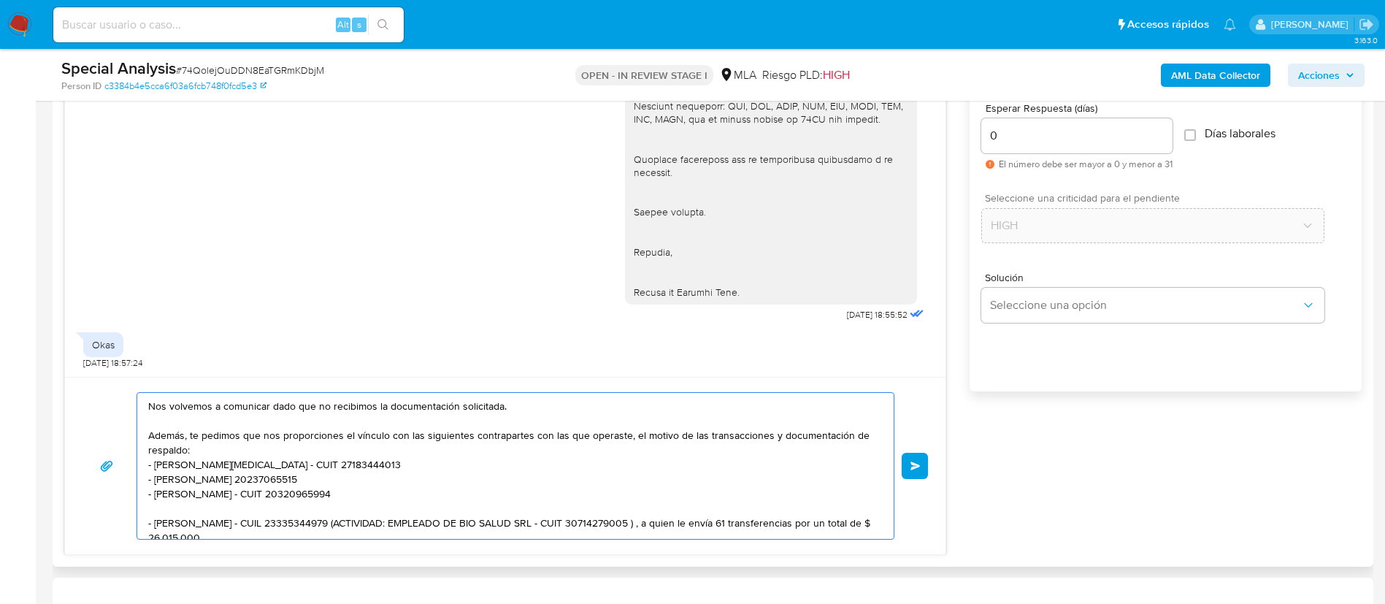
click at [352, 402] on textarea "Buenas tardes, Gracias por tu respuesta. Nos volvemos a comunicar dado que no r…" at bounding box center [511, 466] width 727 height 146
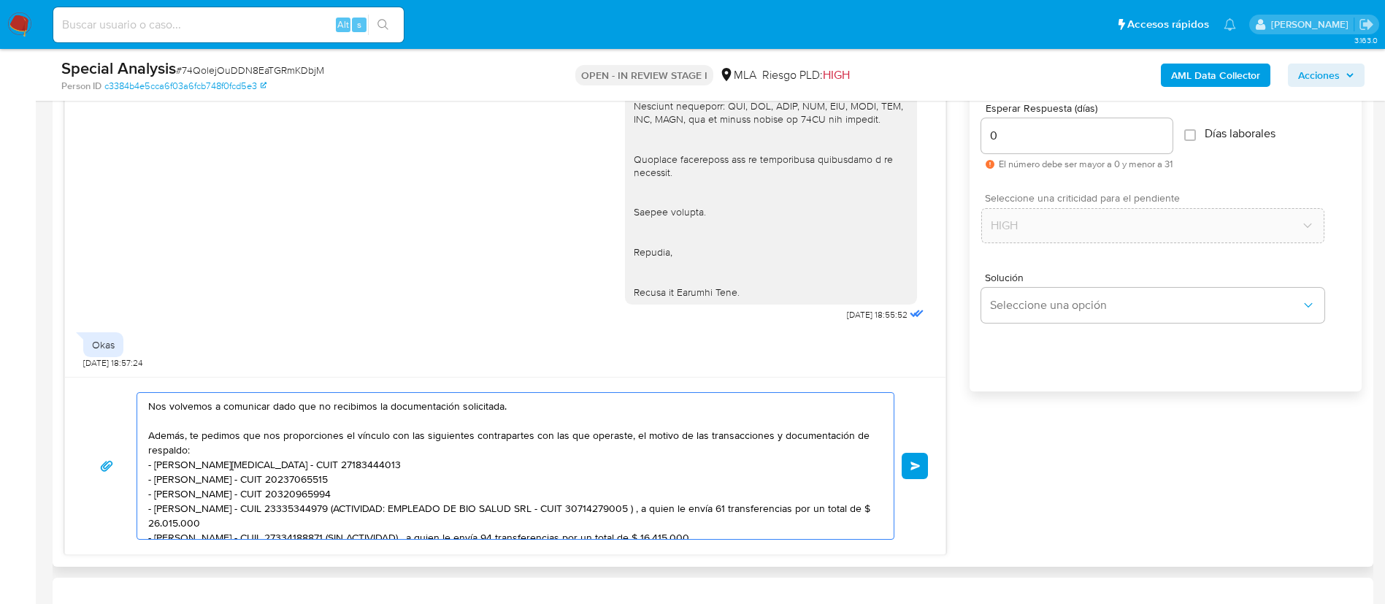
click at [352, 402] on textarea "Buenas tardes, Gracias por tu respuesta. Nos volvemos a comunicar dado que no r…" at bounding box center [511, 466] width 727 height 146
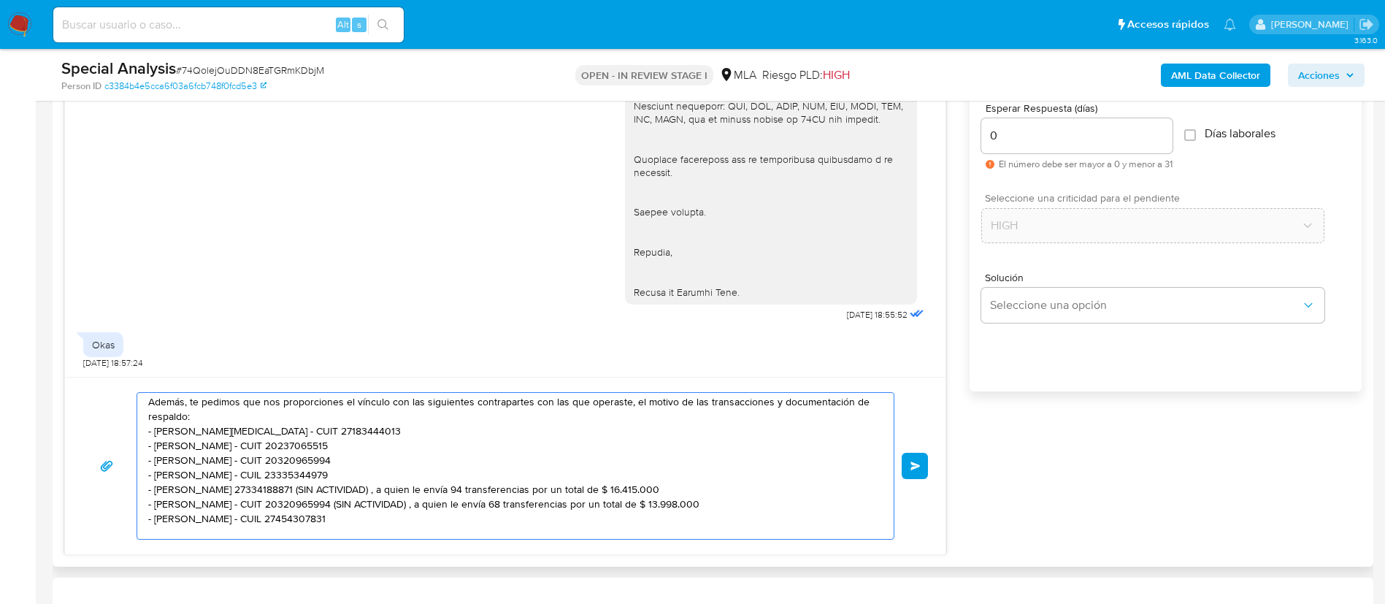
scroll to position [93, 0]
click at [357, 402] on textarea "Buenas tardes, Gracias por tu respuesta. Nos volvemos a comunicar dado que no r…" at bounding box center [511, 466] width 727 height 146
click at [353, 402] on textarea "Buenas tardes, Gracias por tu respuesta. Nos volvemos a comunicar dado que no r…" at bounding box center [511, 466] width 727 height 146
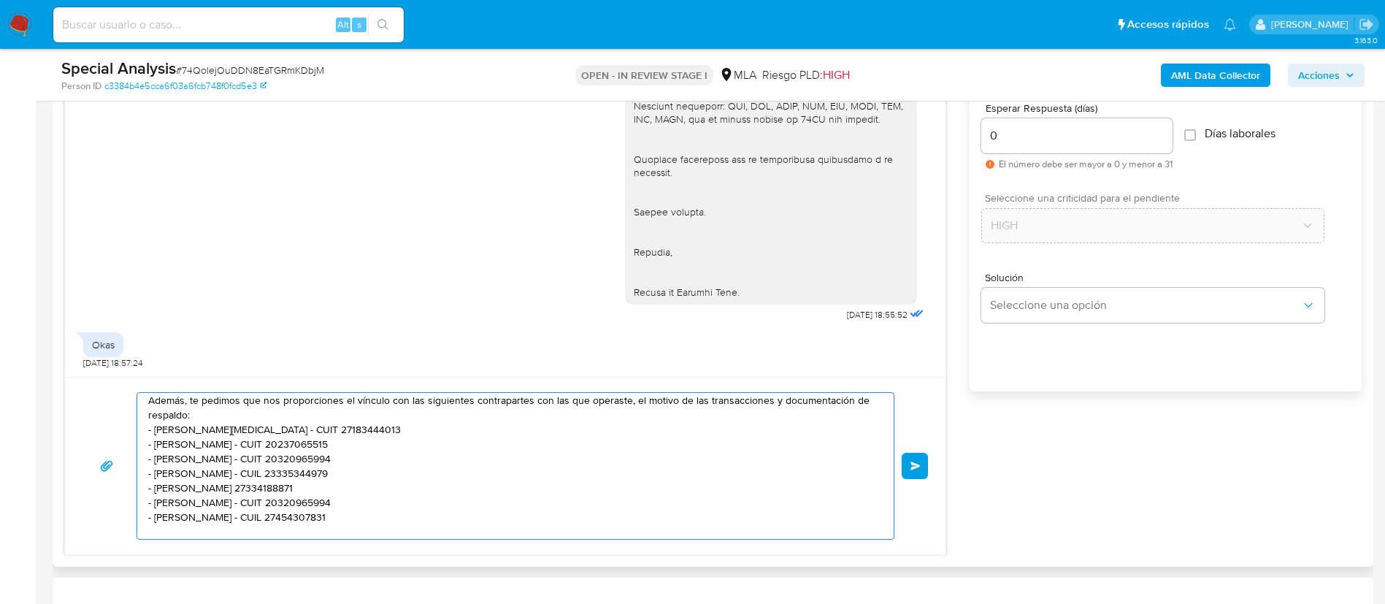
click at [266, 402] on textarea "Buenas tardes, Gracias por tu respuesta. Nos volvemos a comunicar dado que no r…" at bounding box center [511, 466] width 727 height 146
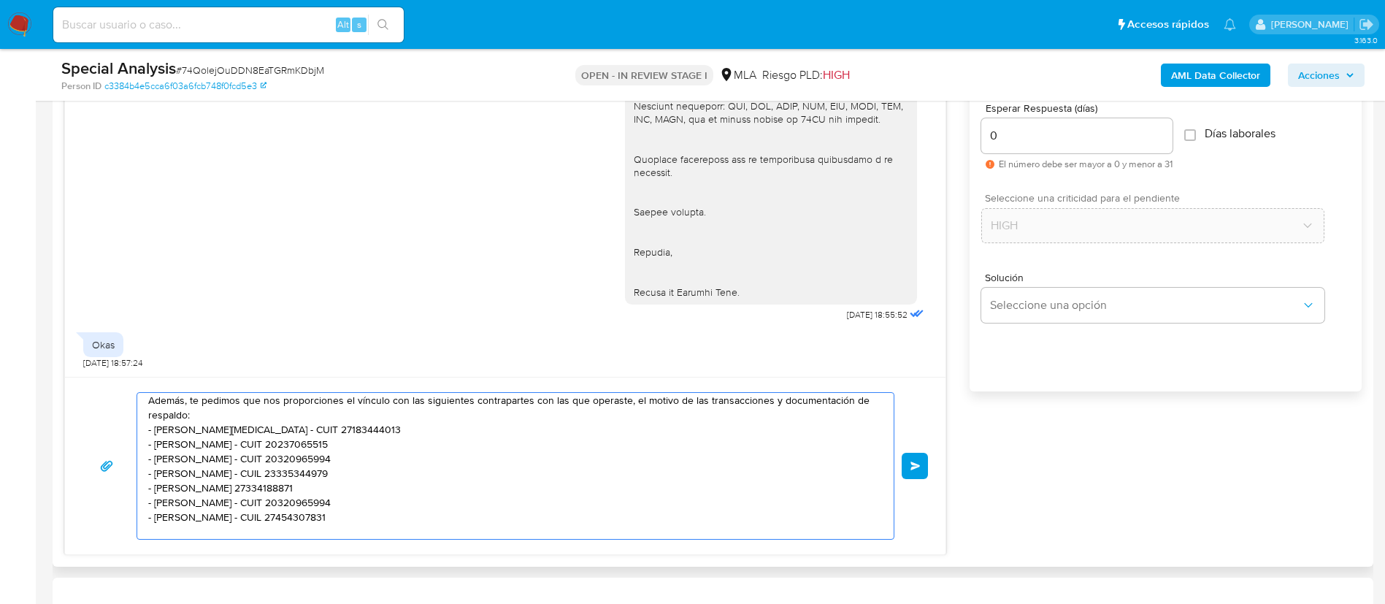
click at [266, 402] on textarea "Buenas tardes, Gracias por tu respuesta. Nos volvemos a comunicar dado que no r…" at bounding box center [511, 466] width 727 height 146
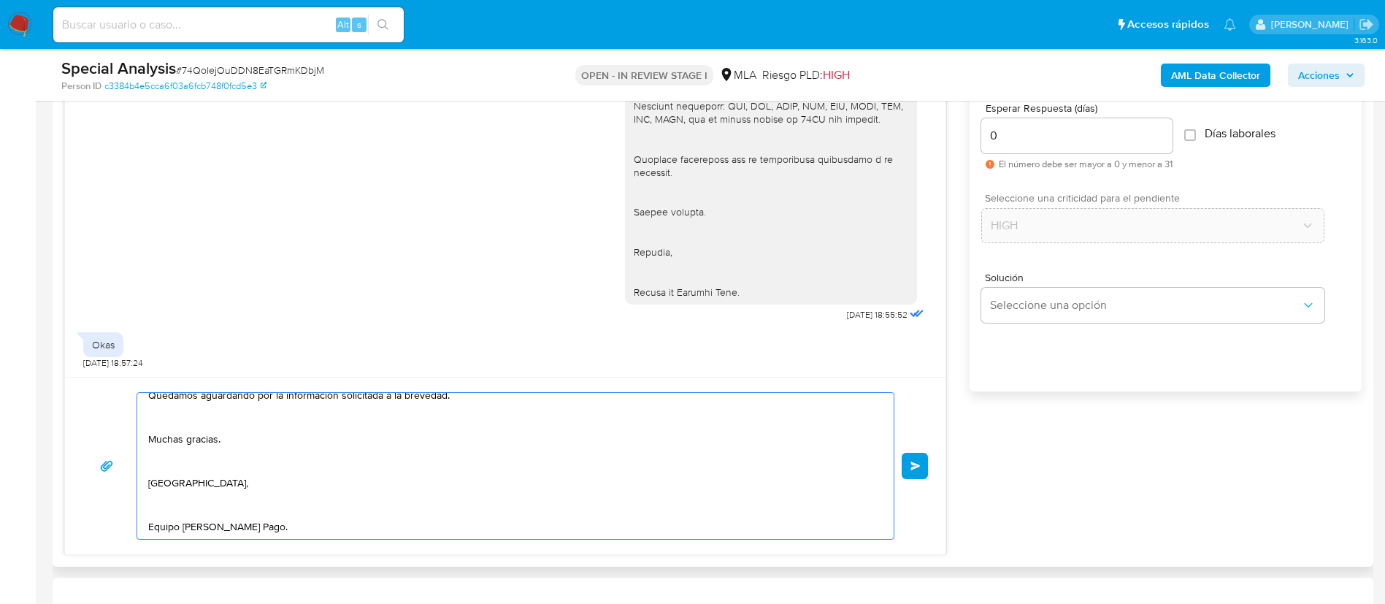
scroll to position [244, 0]
type textarea "Buenas tardes, Gracias por tu respuesta. Nos volvemos a comunicar dado que no r…"
click at [923, 131] on input "0" at bounding box center [1076, 135] width 191 height 19
type input "1"
click at [911, 402] on span "Enviar" at bounding box center [916, 466] width 10 height 9
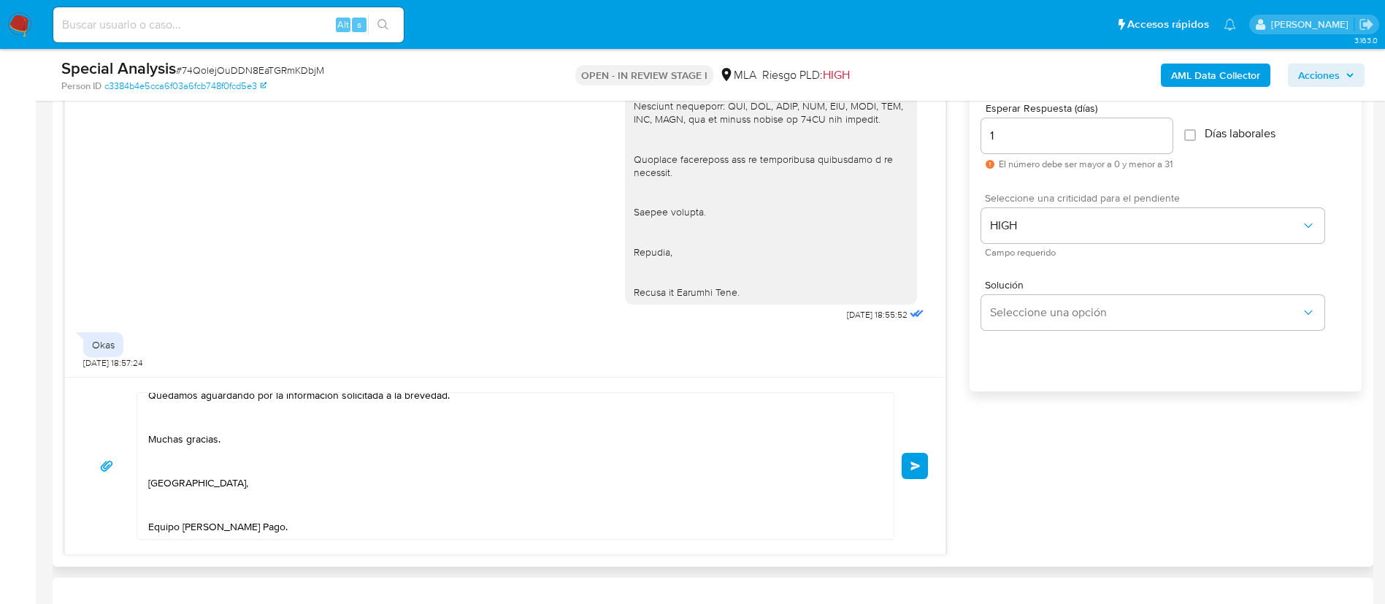
click at [916, 402] on span "Enviar" at bounding box center [916, 466] width 10 height 9
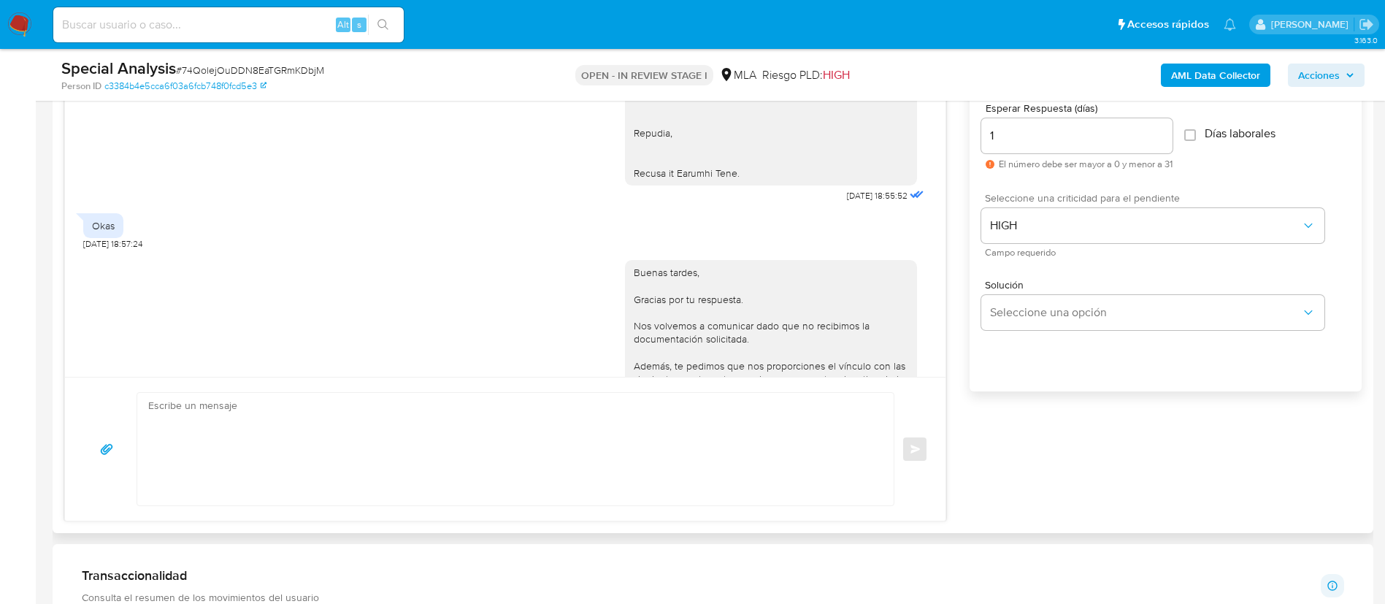
scroll to position [1857, 0]
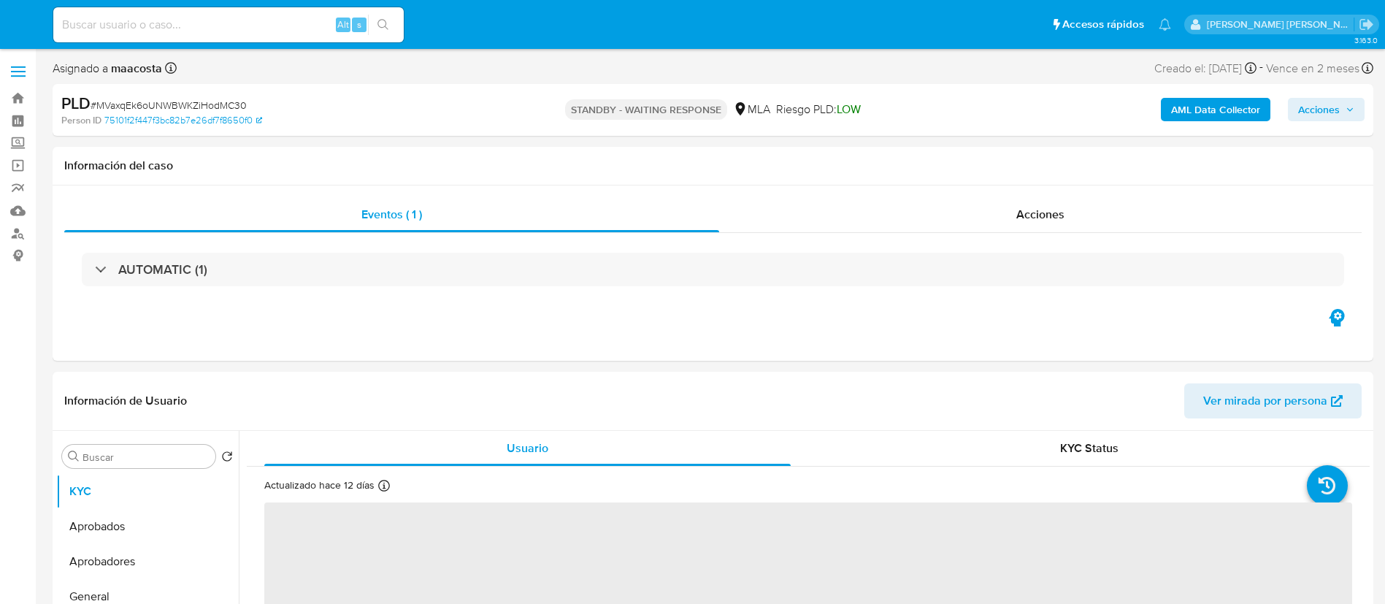
select select "10"
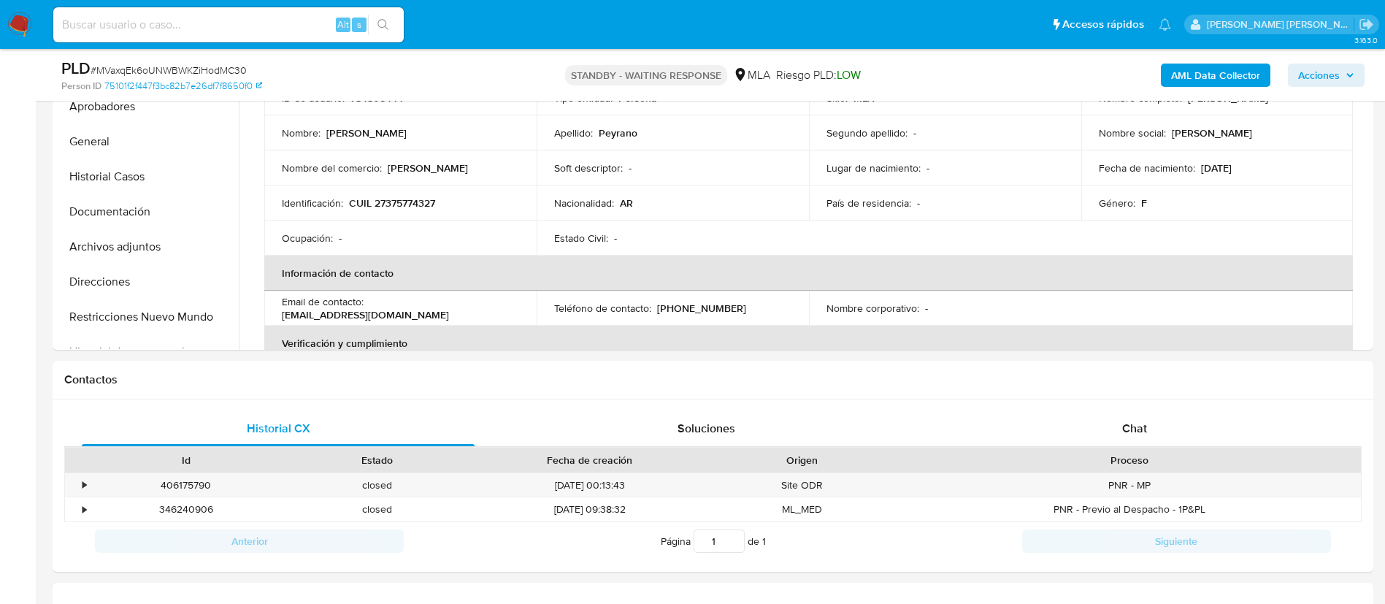
scroll to position [410, 0]
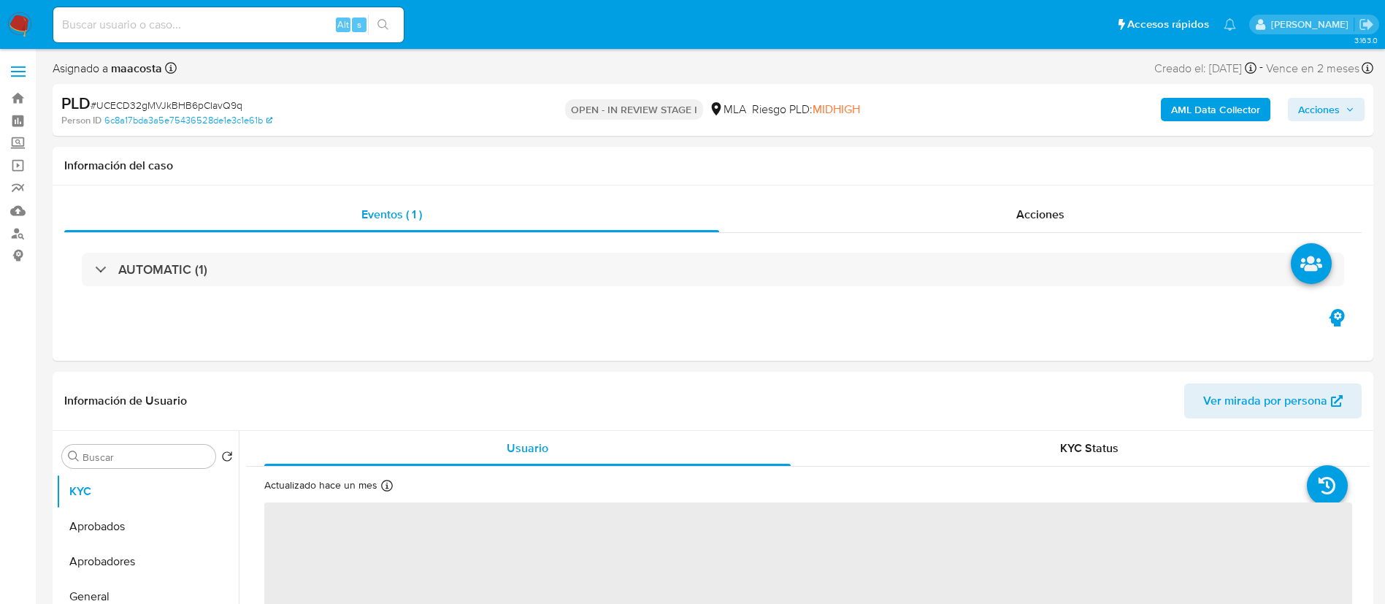
select select "10"
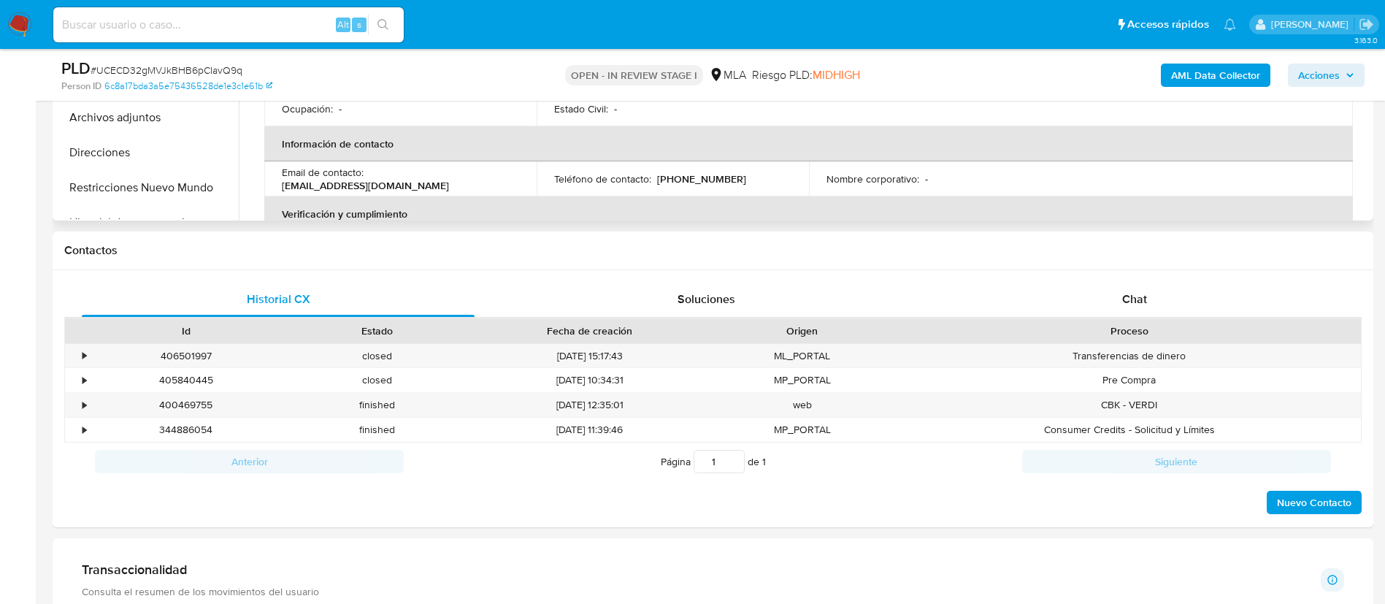
scroll to position [578, 0]
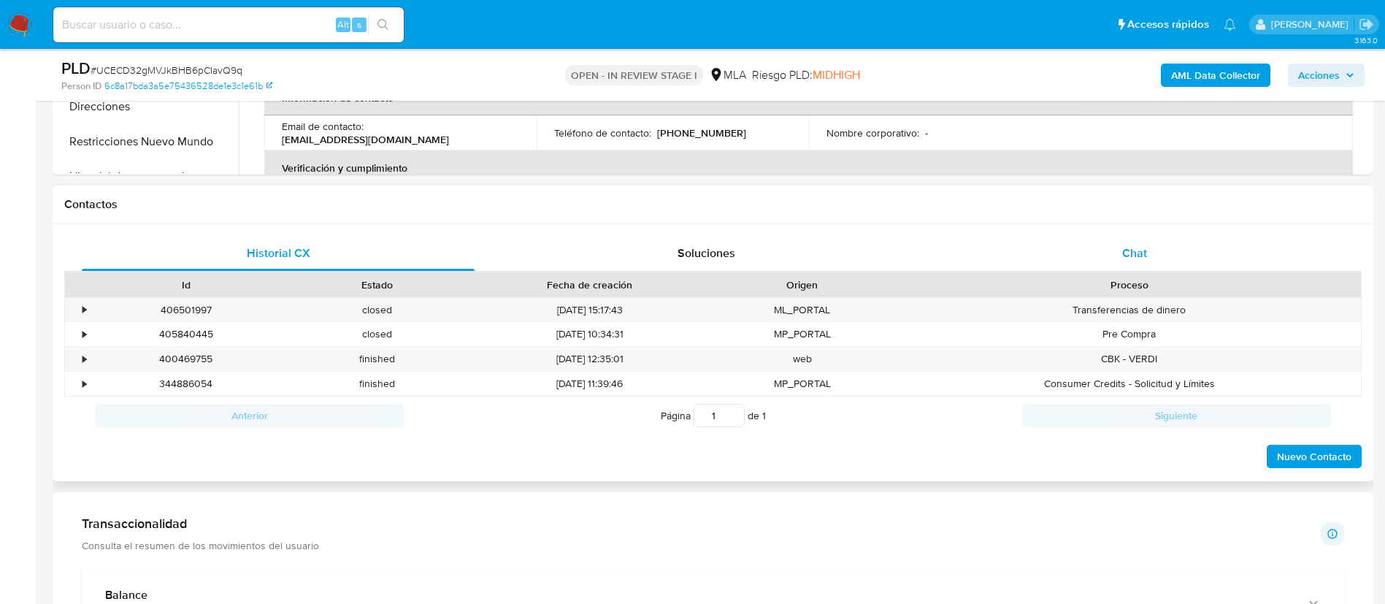
click at [1165, 237] on div "Chat" at bounding box center [1134, 253] width 393 height 35
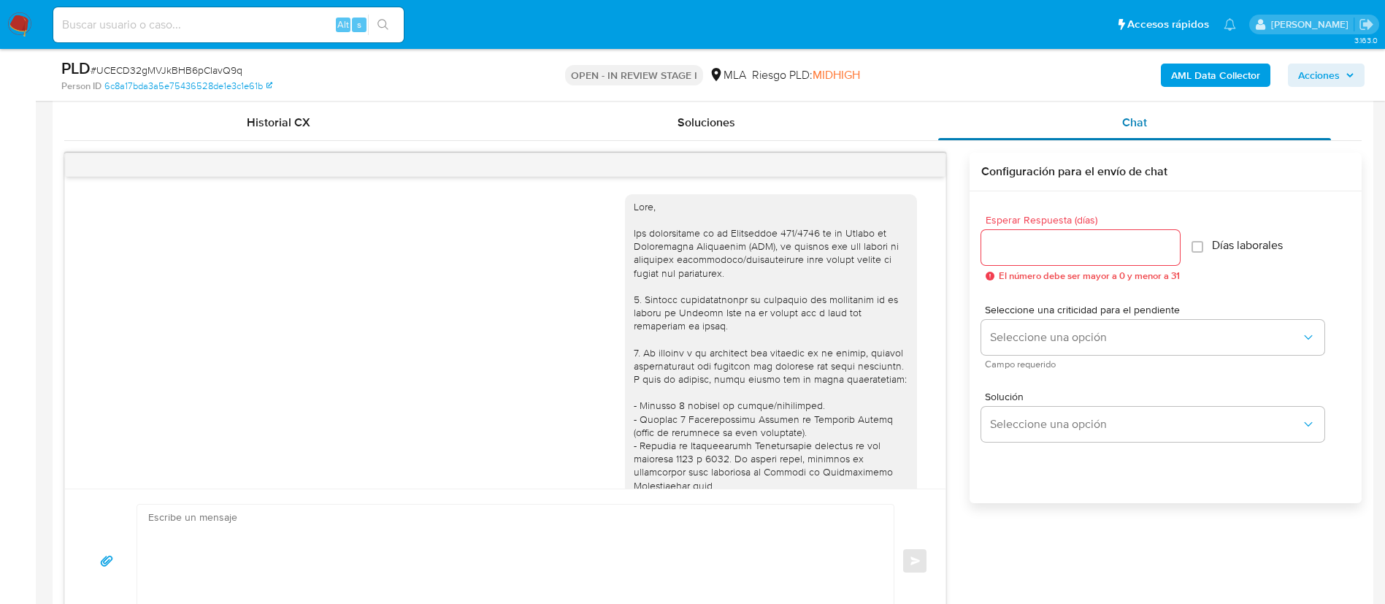
scroll to position [716, 0]
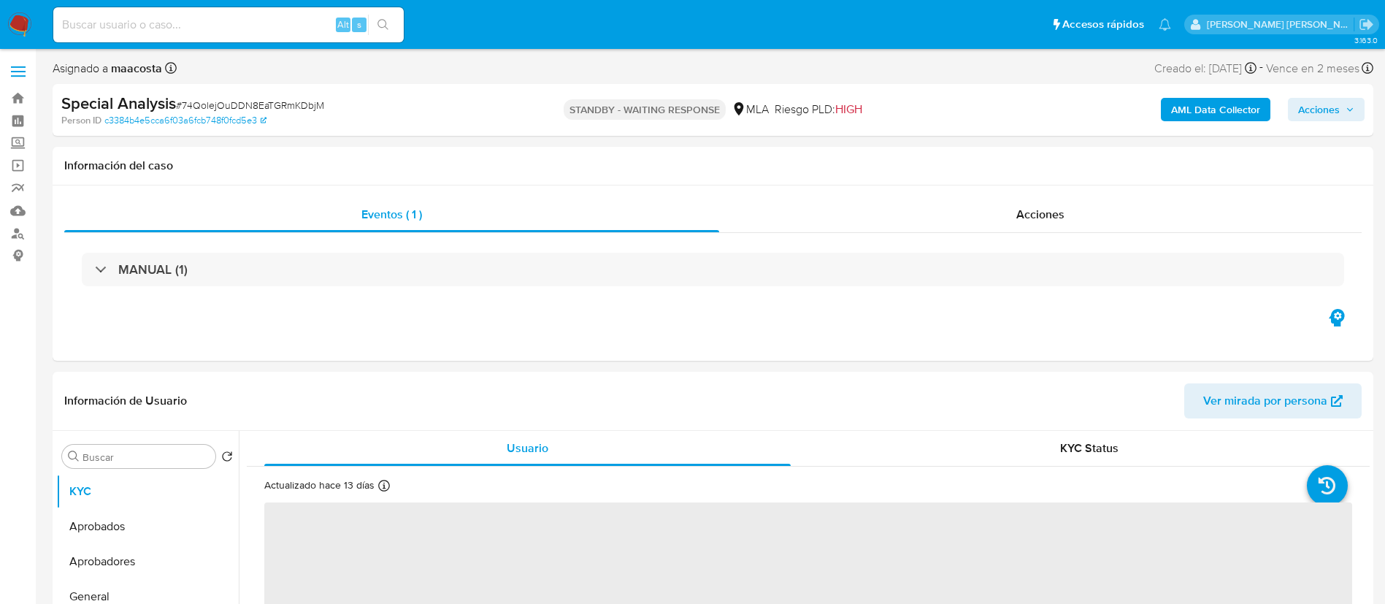
select select "10"
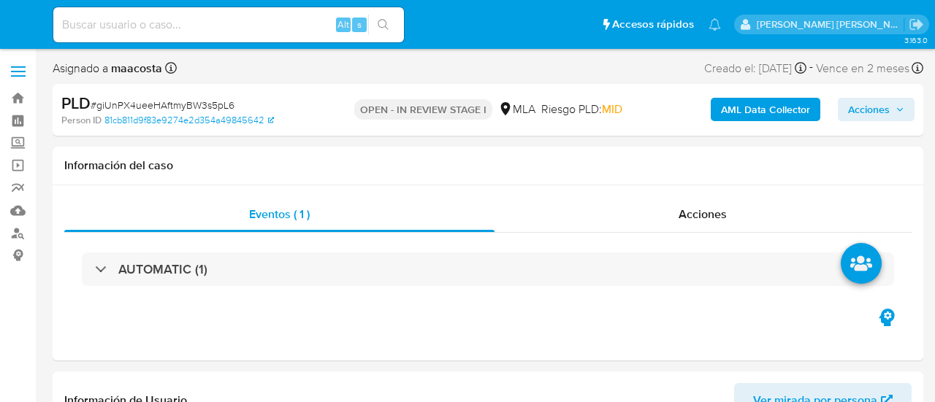
select select "10"
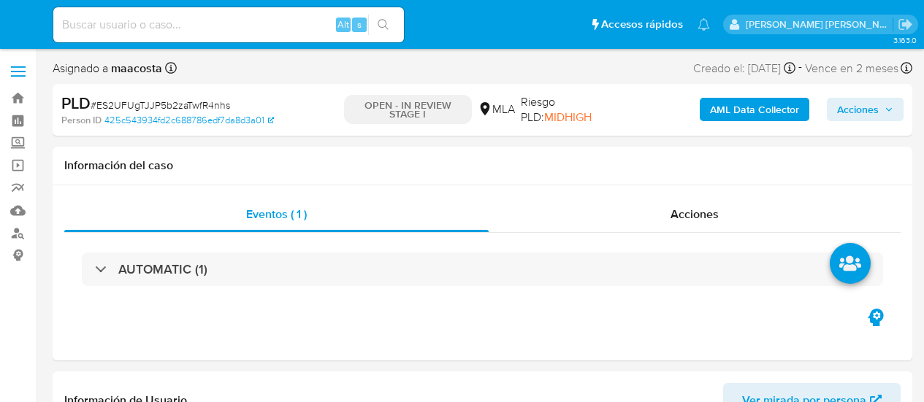
select select "10"
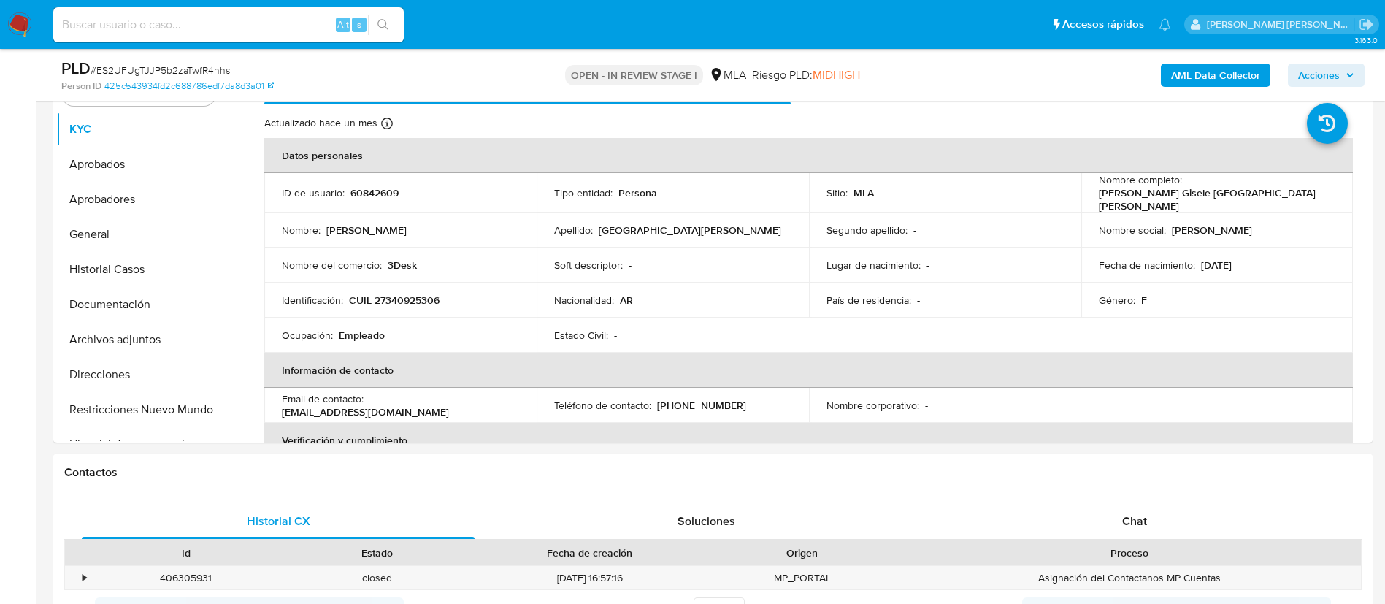
scroll to position [356, 0]
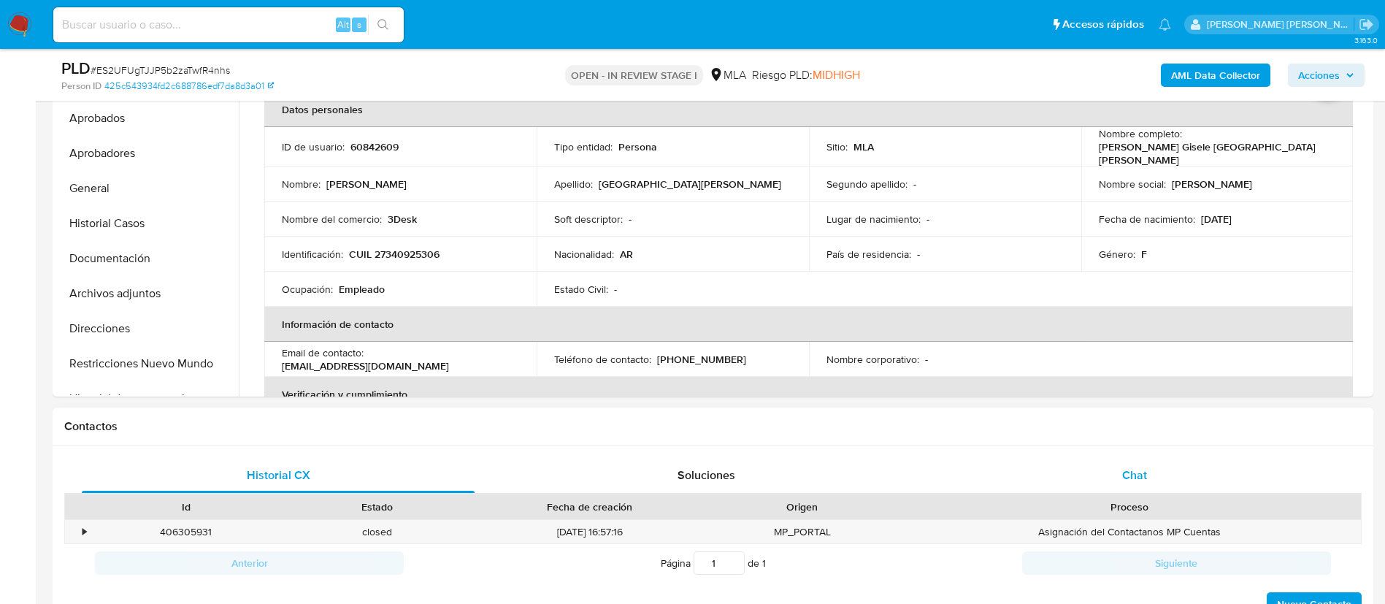
click at [923, 402] on span "Chat" at bounding box center [1134, 475] width 25 height 17
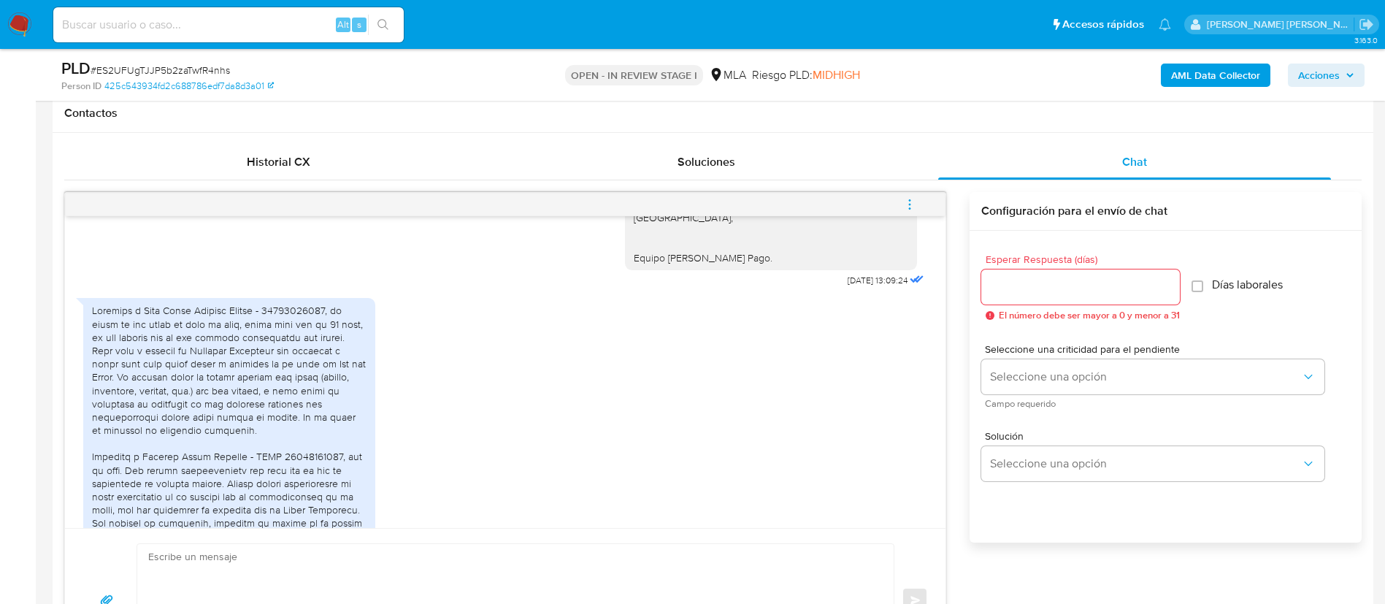
scroll to position [1339, 0]
click at [253, 402] on div at bounding box center [229, 448] width 275 height 292
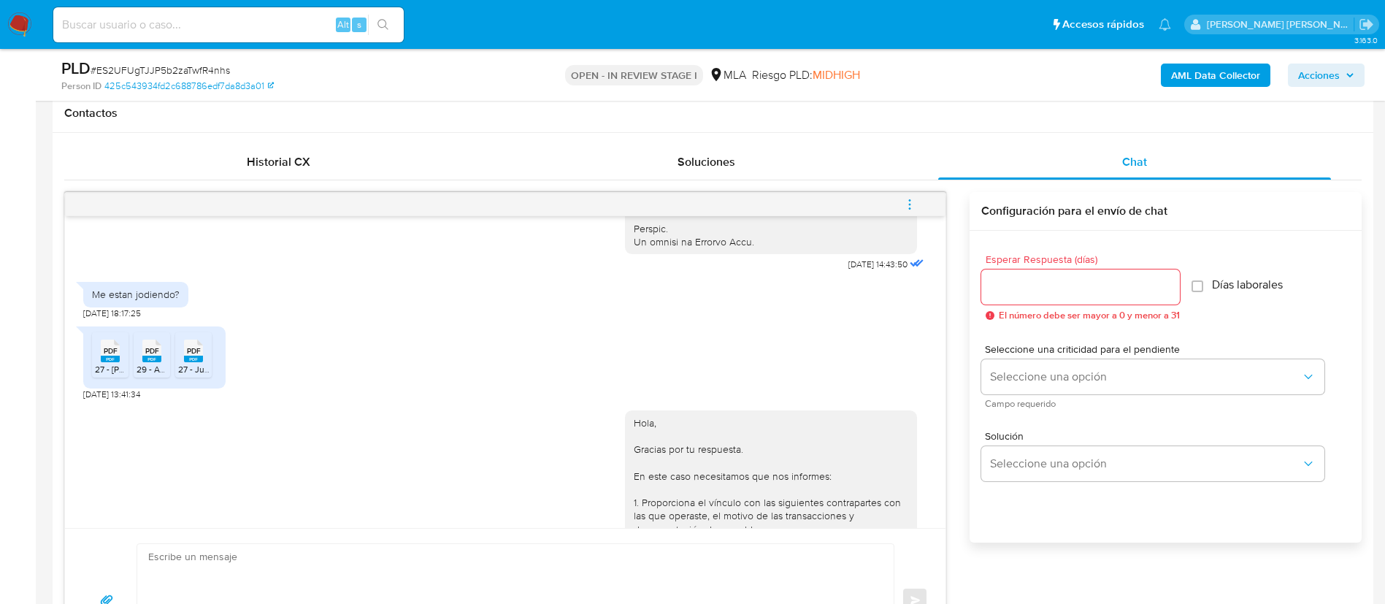
scroll to position [719, 0]
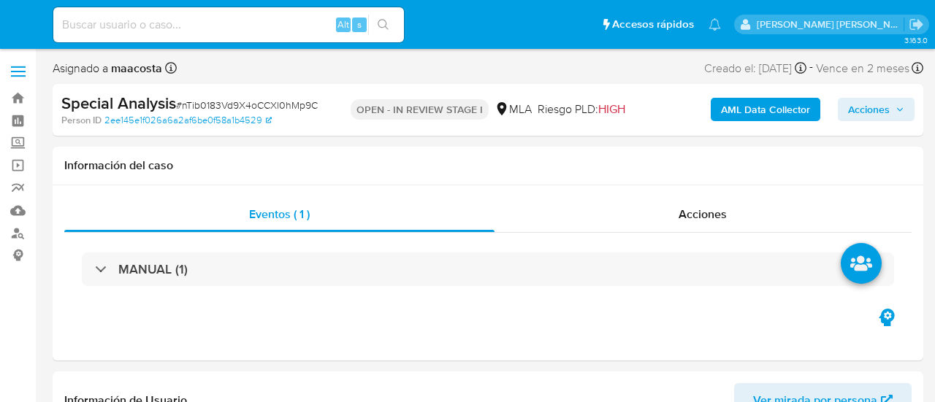
select select "10"
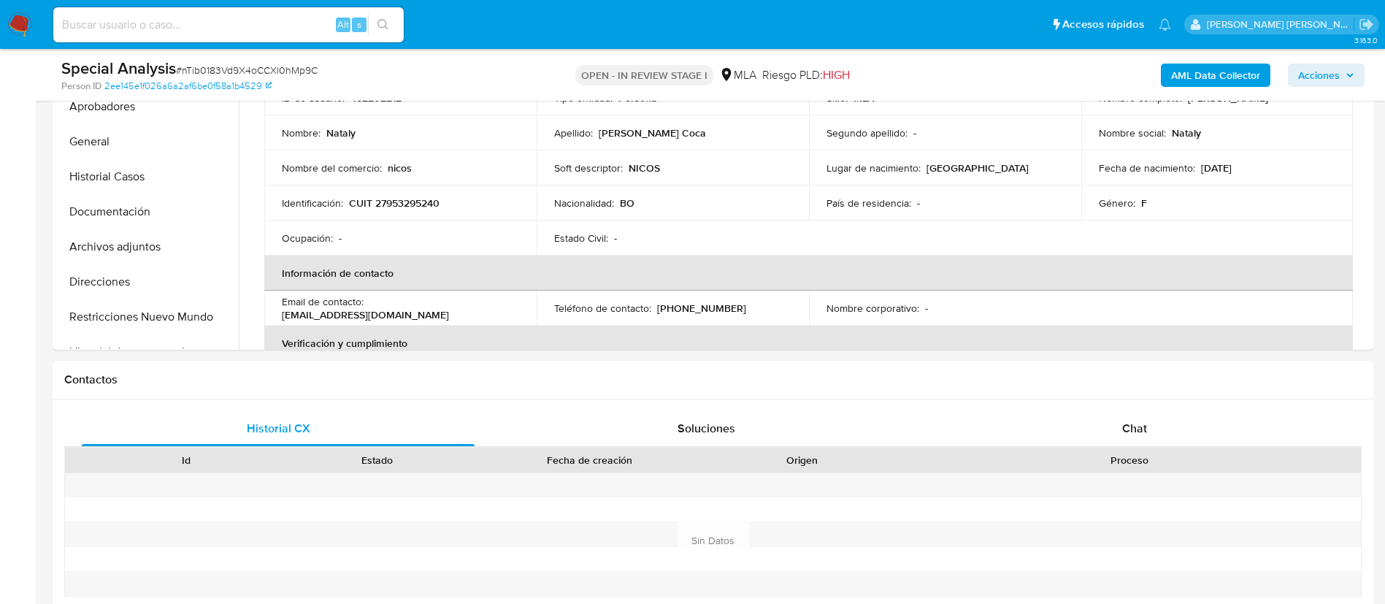
scroll to position [475, 0]
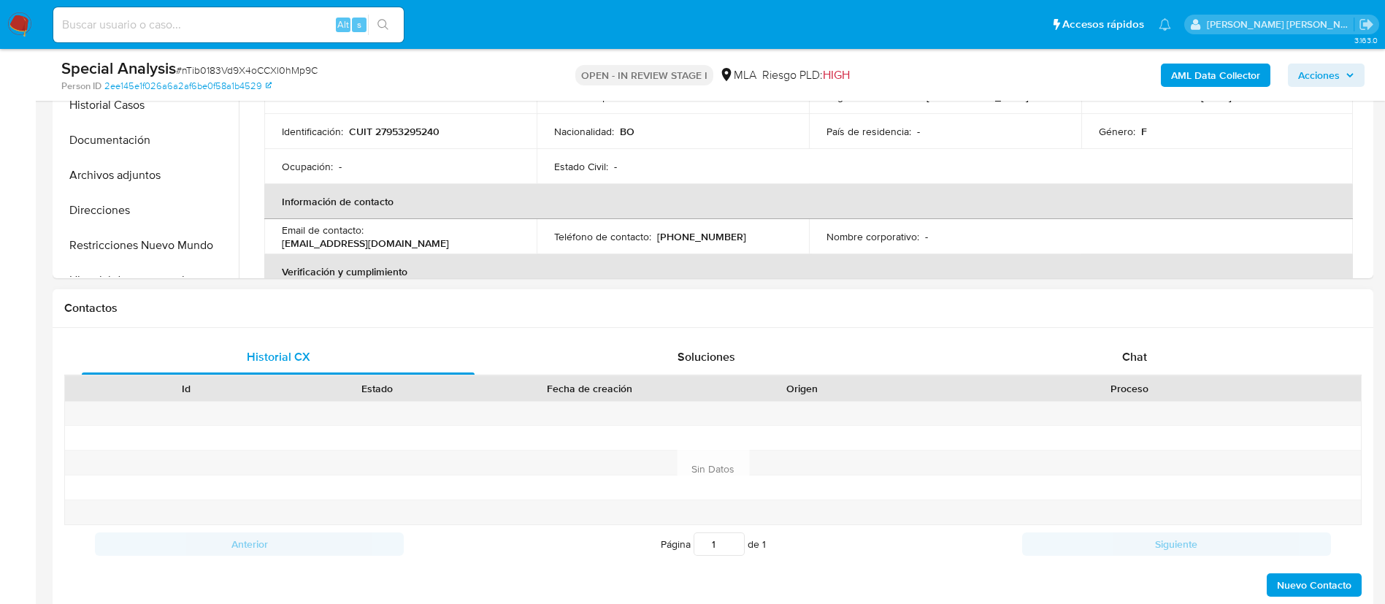
click at [934, 380] on div "Proceso" at bounding box center [1129, 388] width 463 height 25
click at [934, 361] on div "Chat" at bounding box center [1134, 357] width 393 height 35
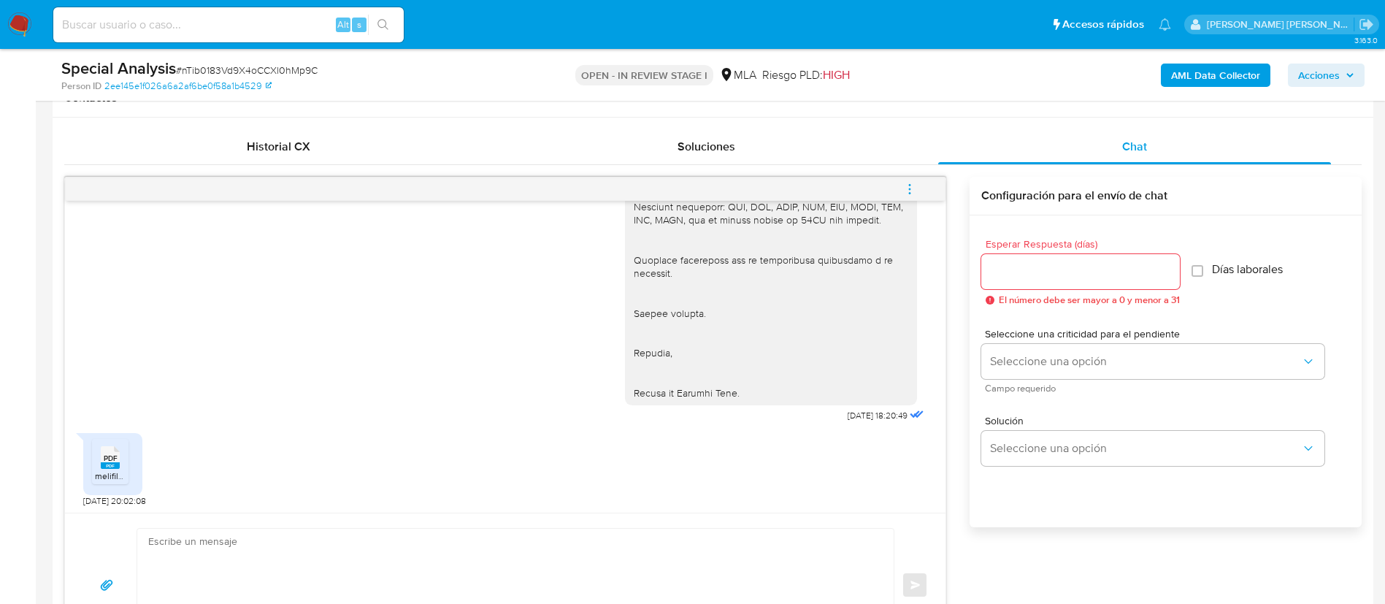
scroll to position [1493, 0]
click at [114, 402] on span "PDF" at bounding box center [111, 455] width 14 height 9
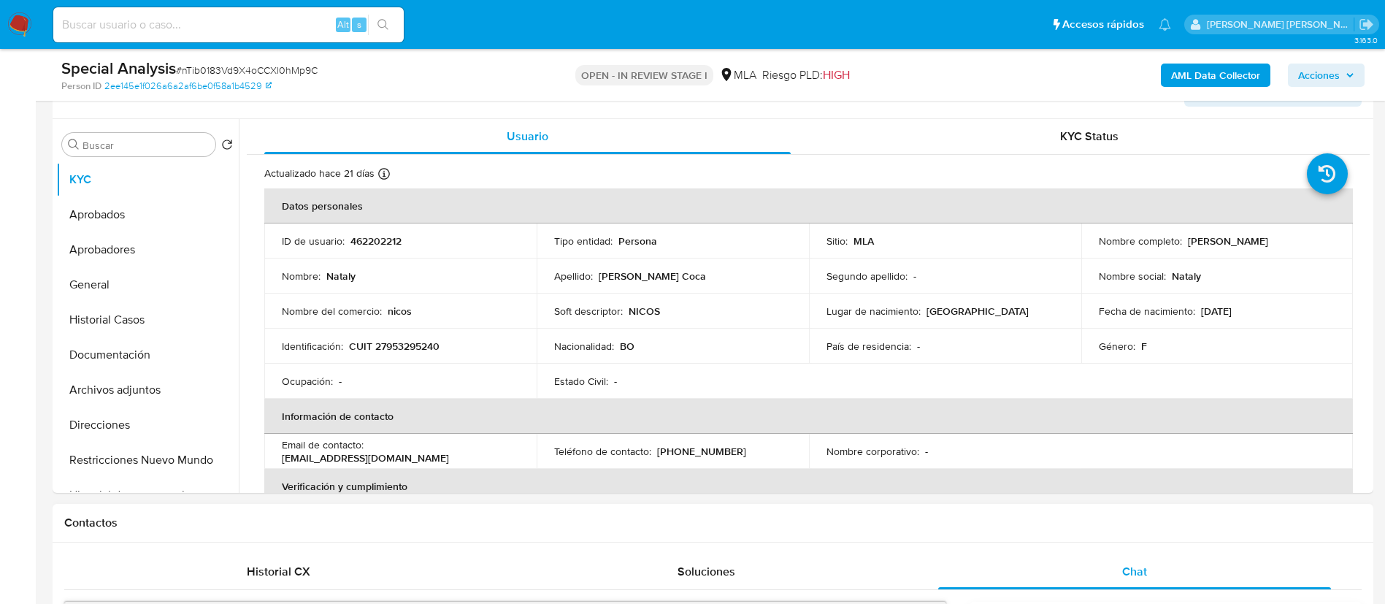
scroll to position [259, 0]
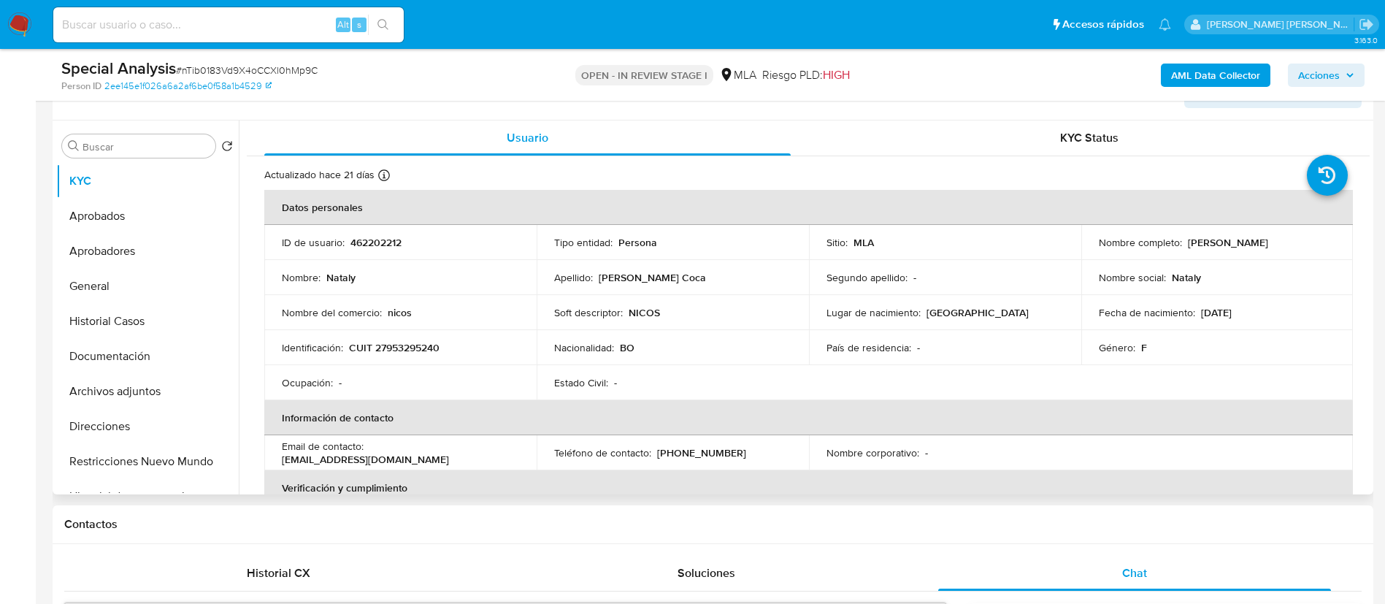
drag, startPoint x: 1181, startPoint y: 240, endPoint x: 1279, endPoint y: 234, distance: 98.7
click at [934, 234] on td "Nombre completo : Nataly Rocha Coca" at bounding box center [1217, 242] width 272 height 35
copy div "Nataly Rocha Coca"
click at [85, 321] on button "Historial Casos" at bounding box center [141, 321] width 171 height 35
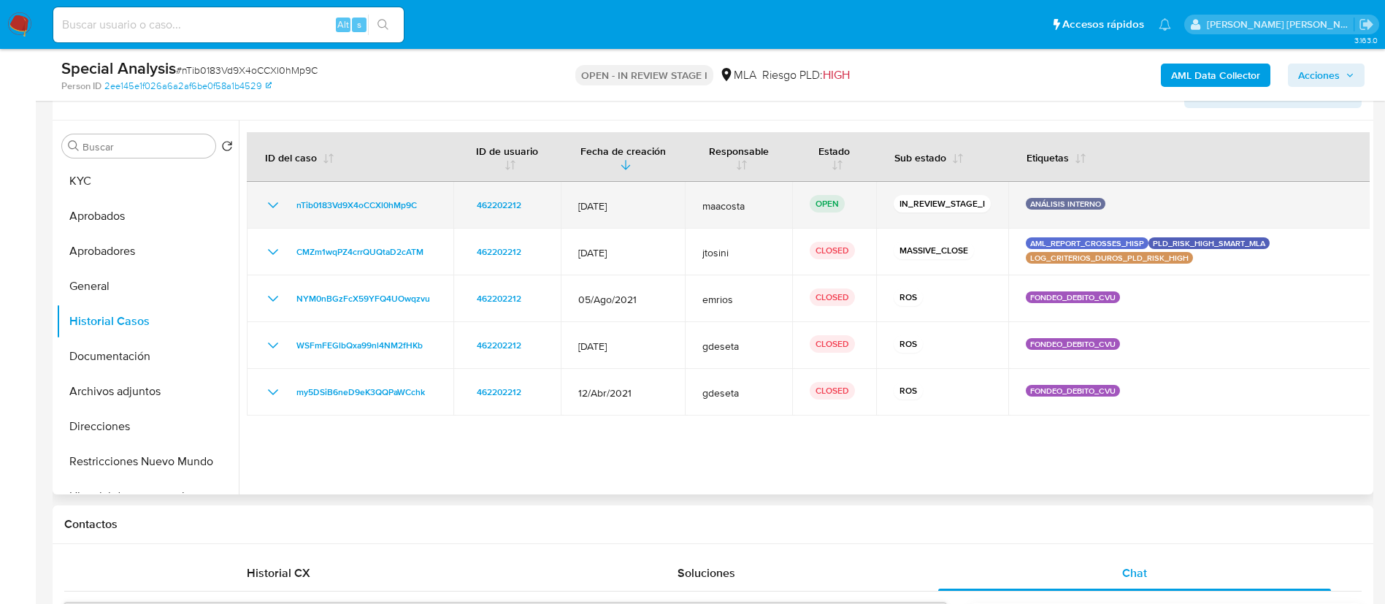
click at [438, 202] on td "nTib0183Vd9X4oCCXl0hMp9C" at bounding box center [350, 205] width 207 height 47
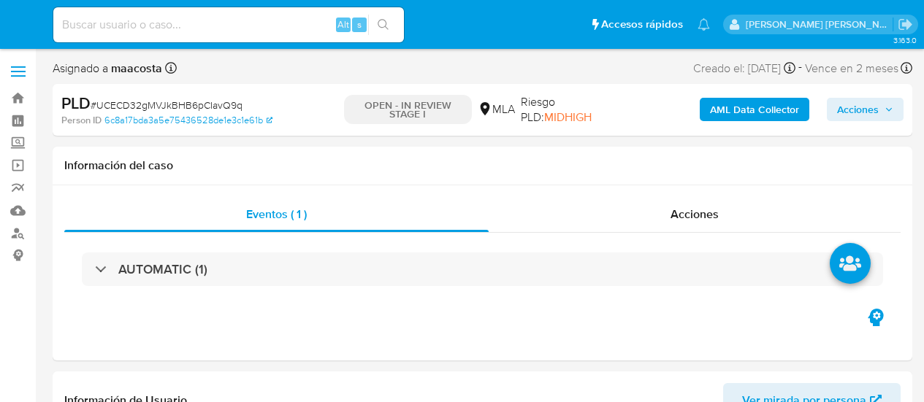
select select "10"
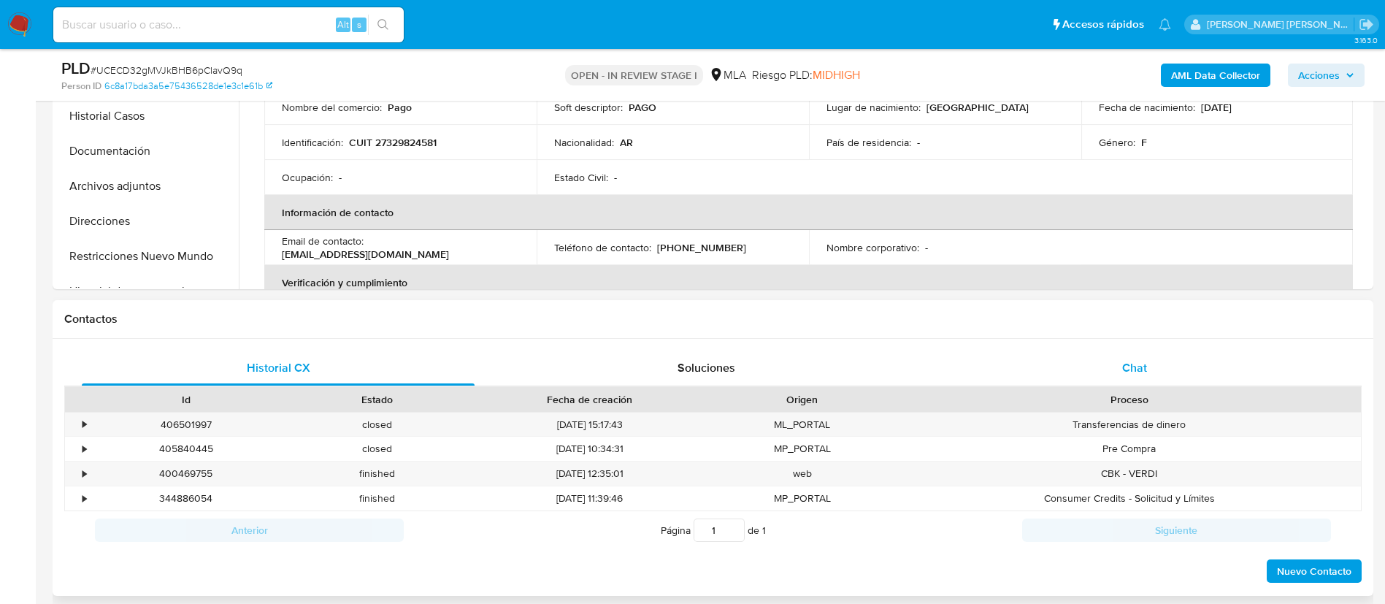
click at [923, 372] on span "Chat" at bounding box center [1134, 367] width 25 height 17
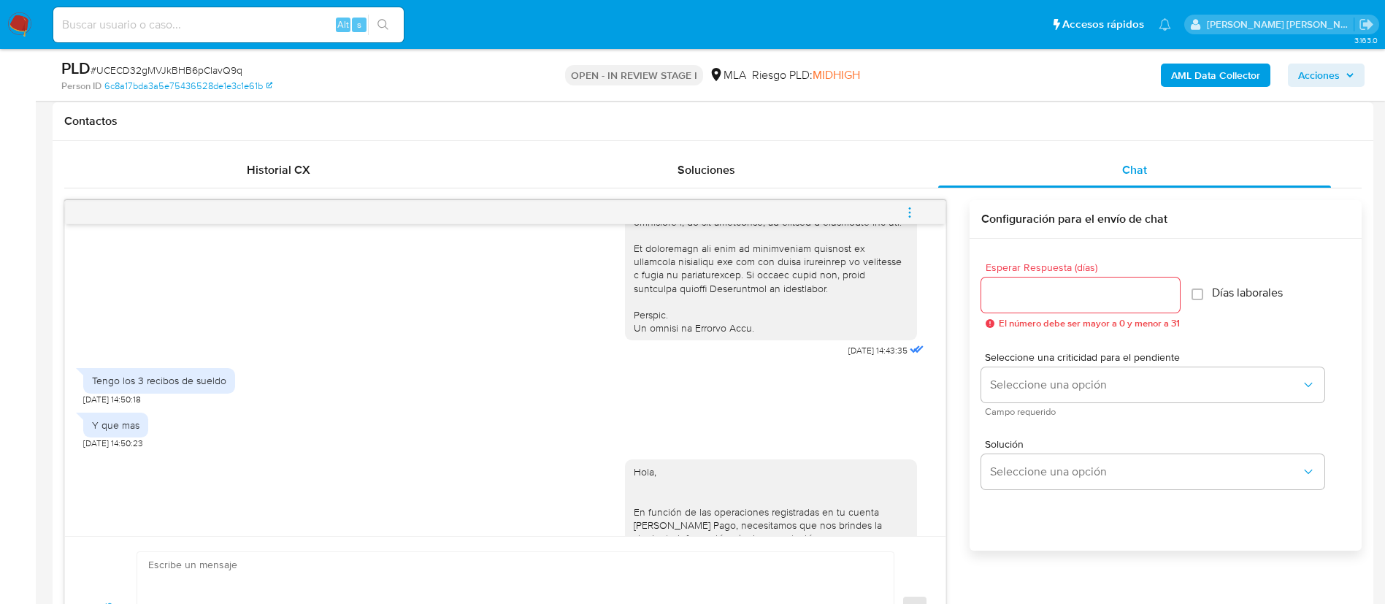
scroll to position [1568, 0]
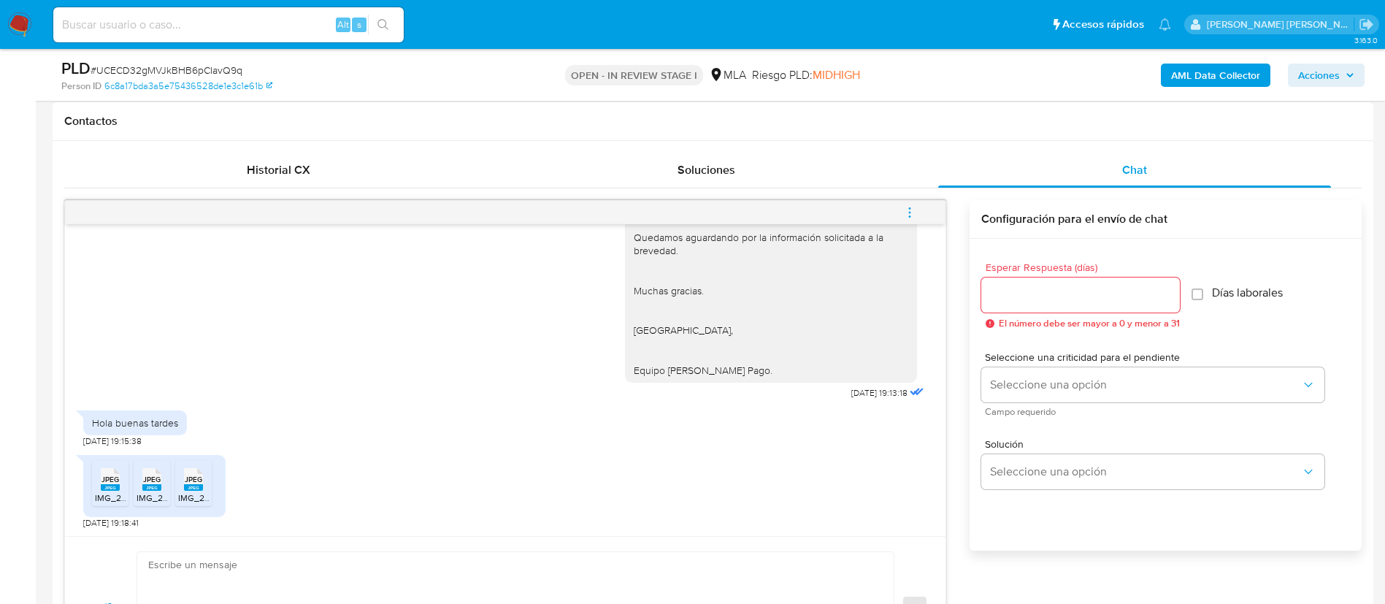
click at [106, 402] on span "IMG_2926.jpeg" at bounding box center [125, 497] width 61 height 12
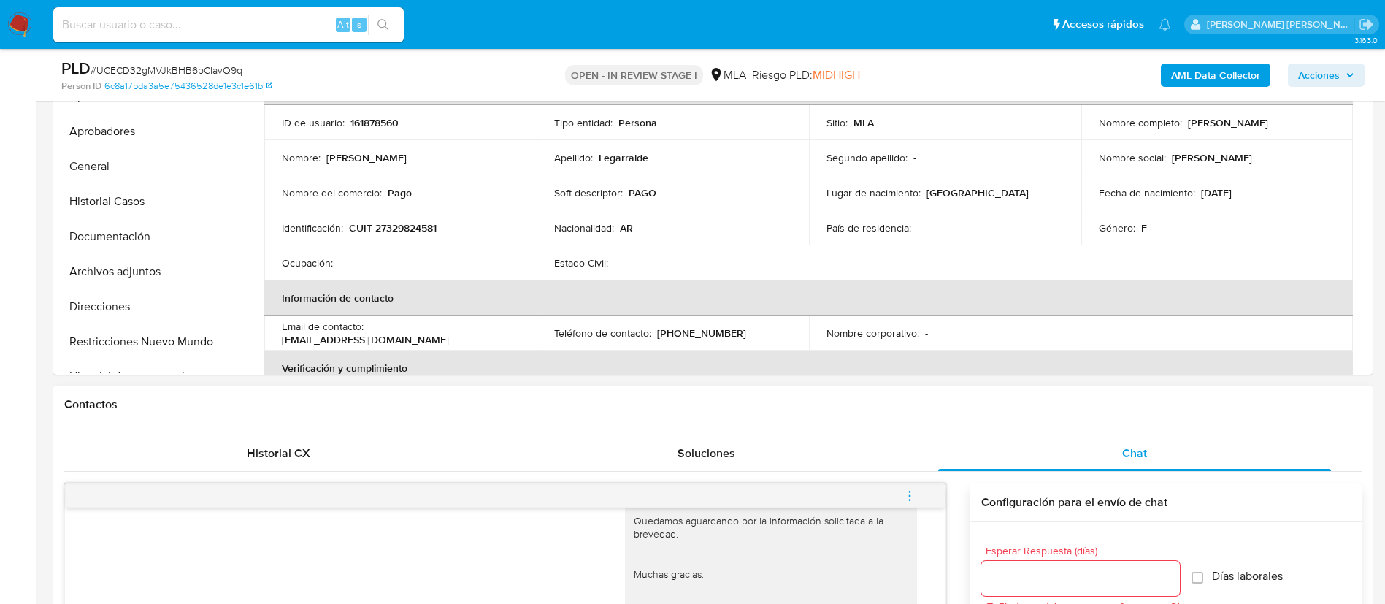
scroll to position [359, 0]
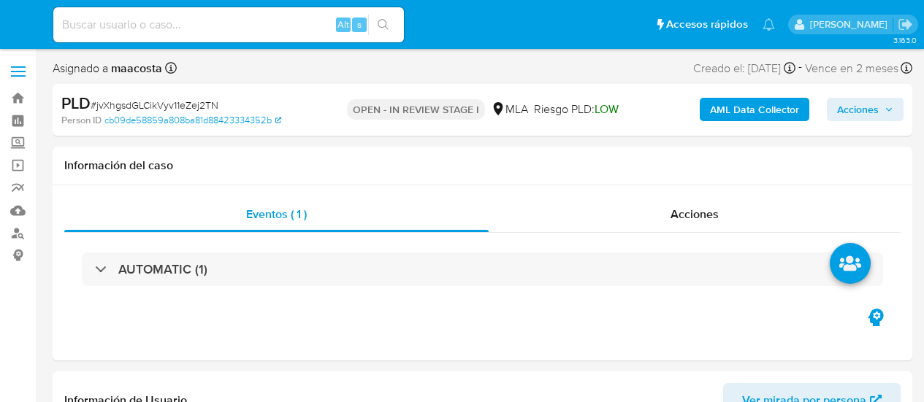
select select "10"
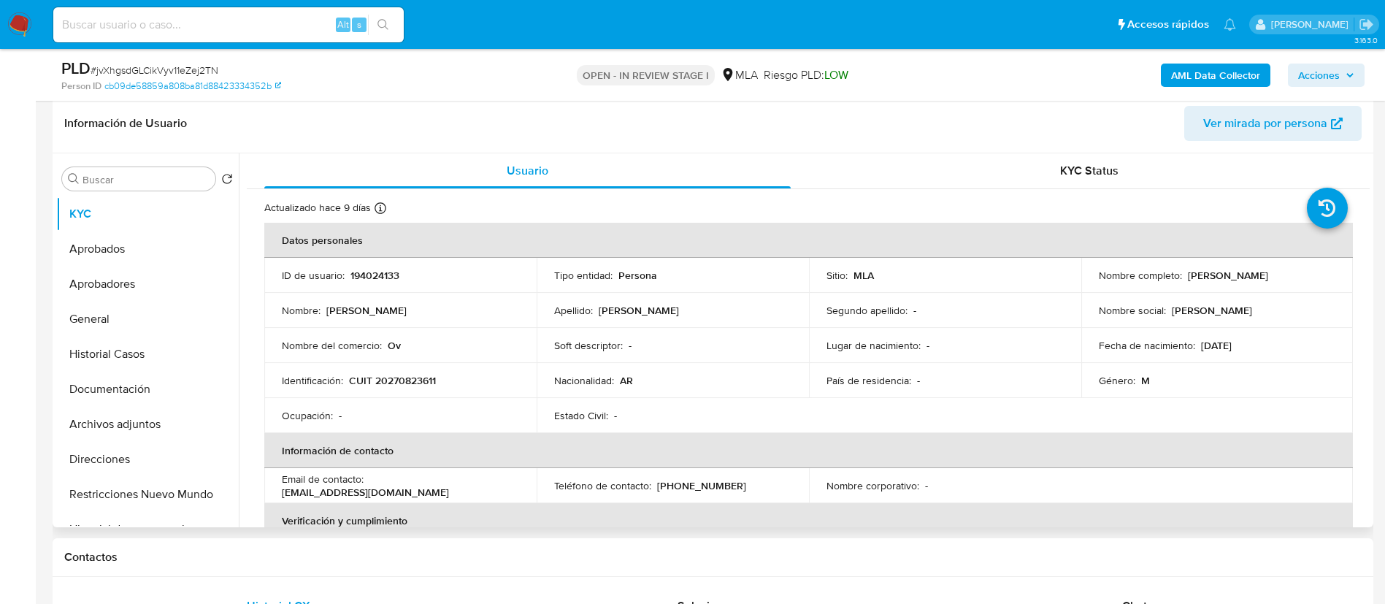
scroll to position [230, 0]
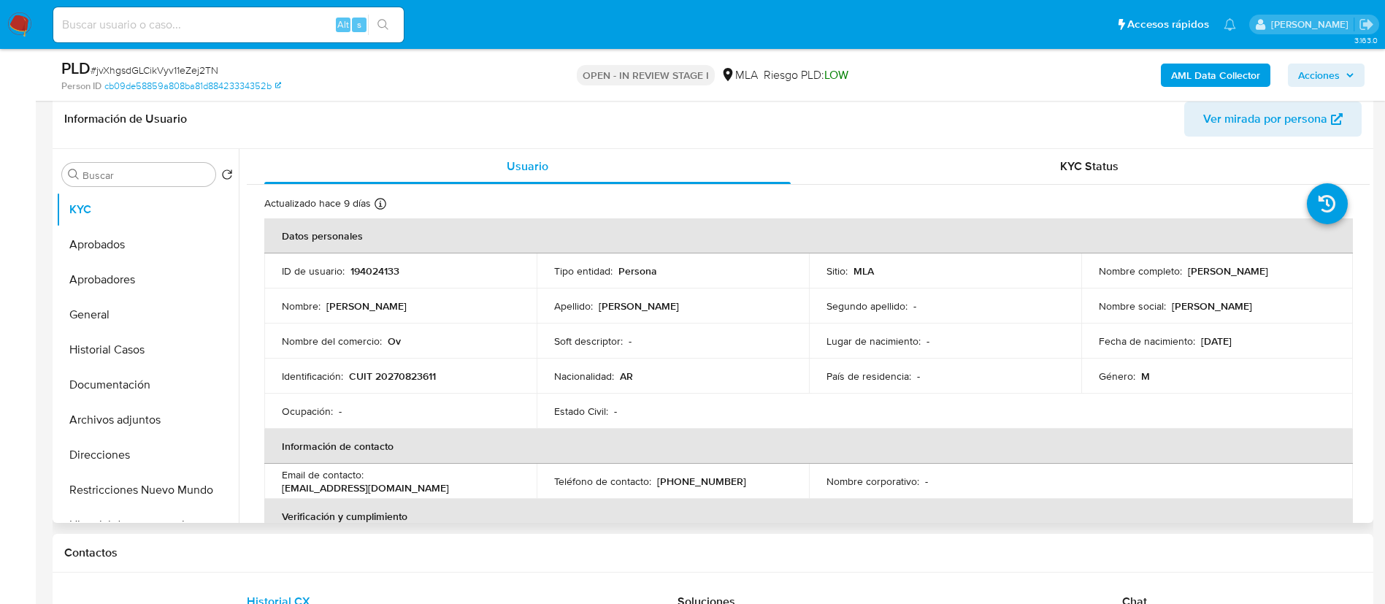
drag, startPoint x: 1184, startPoint y: 270, endPoint x: 1265, endPoint y: 270, distance: 80.3
click at [923, 270] on div "Nombre completo : [PERSON_NAME]" at bounding box center [1217, 270] width 237 height 13
copy p "[PERSON_NAME]"
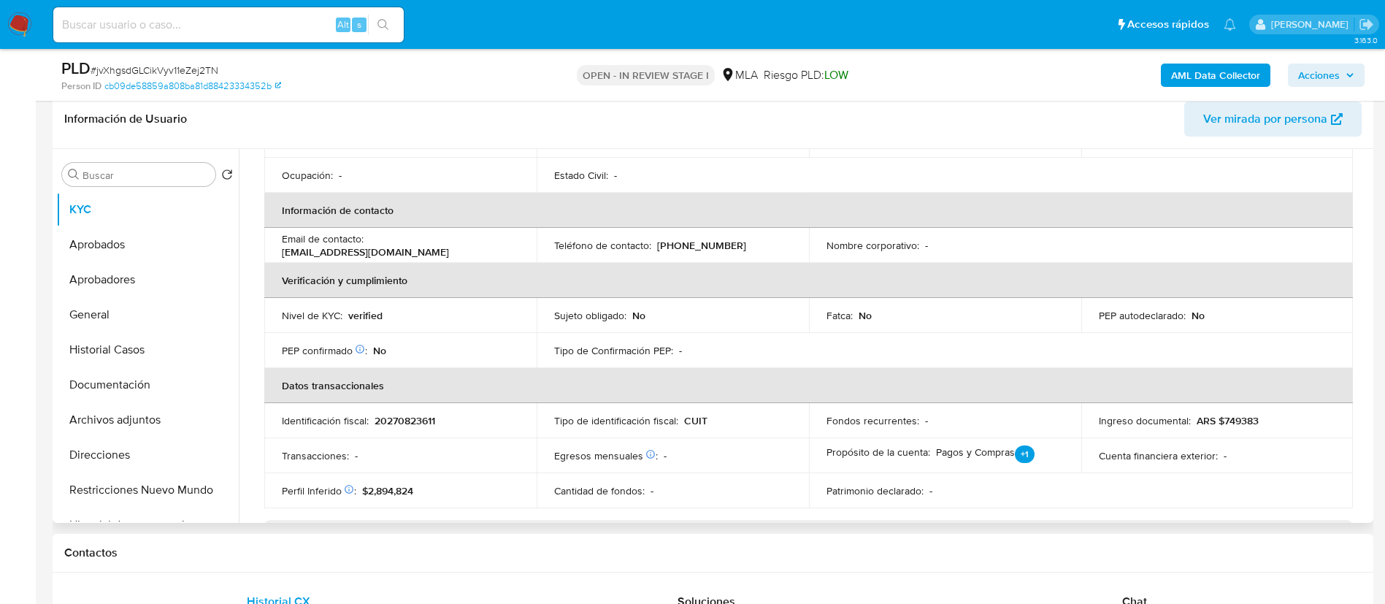
scroll to position [269, 0]
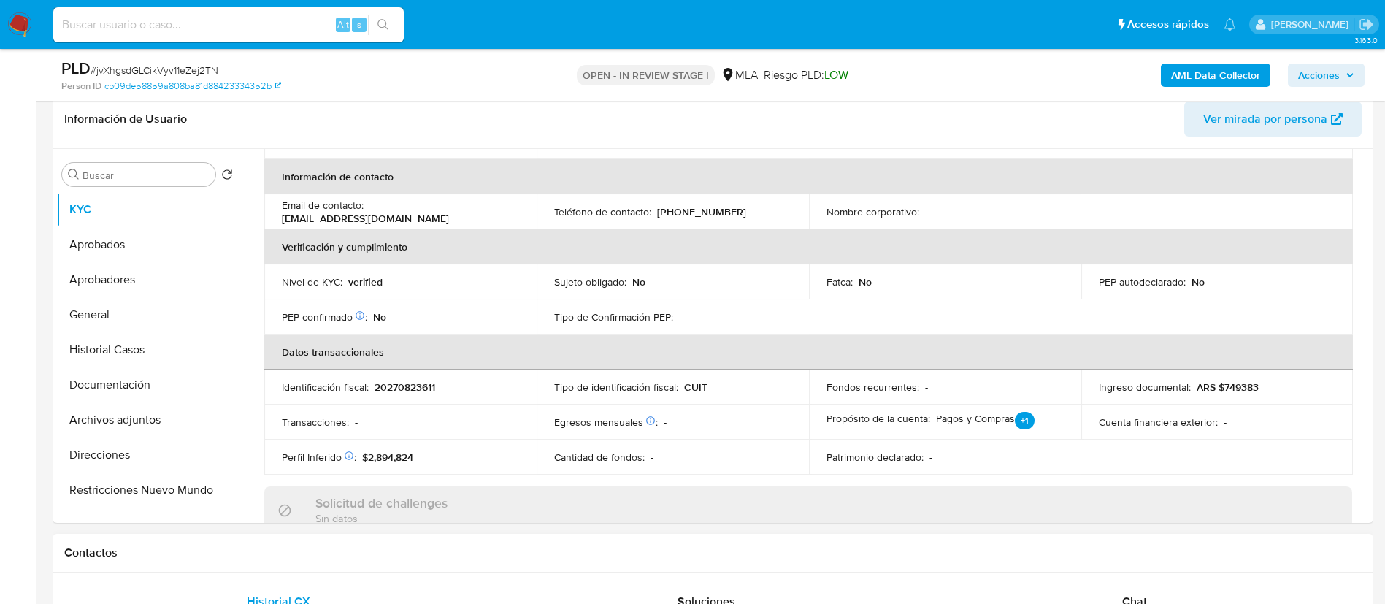
click at [923, 402] on span "Chat" at bounding box center [1134, 601] width 25 height 17
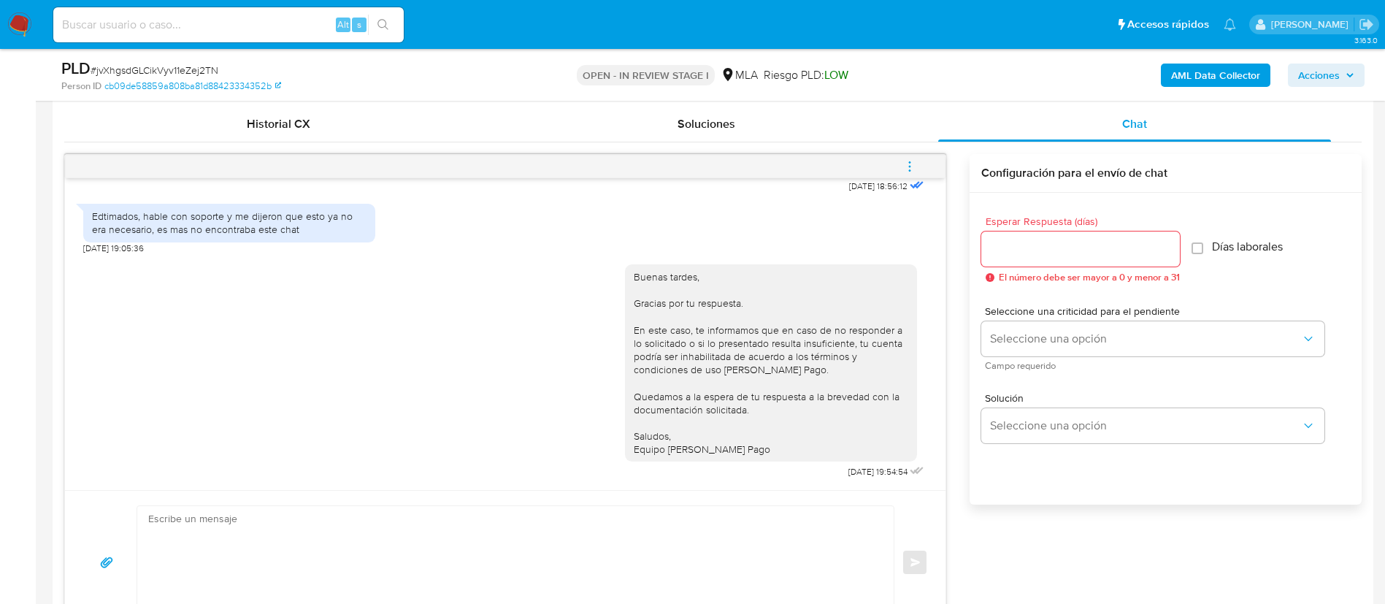
scroll to position [710, 0]
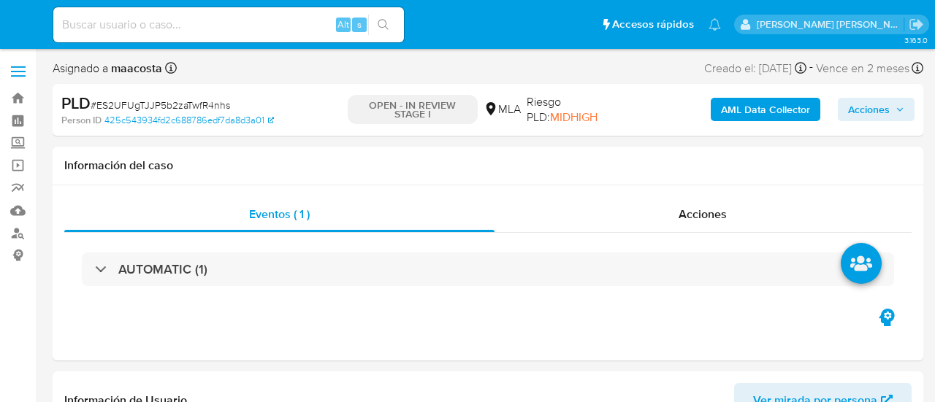
select select "10"
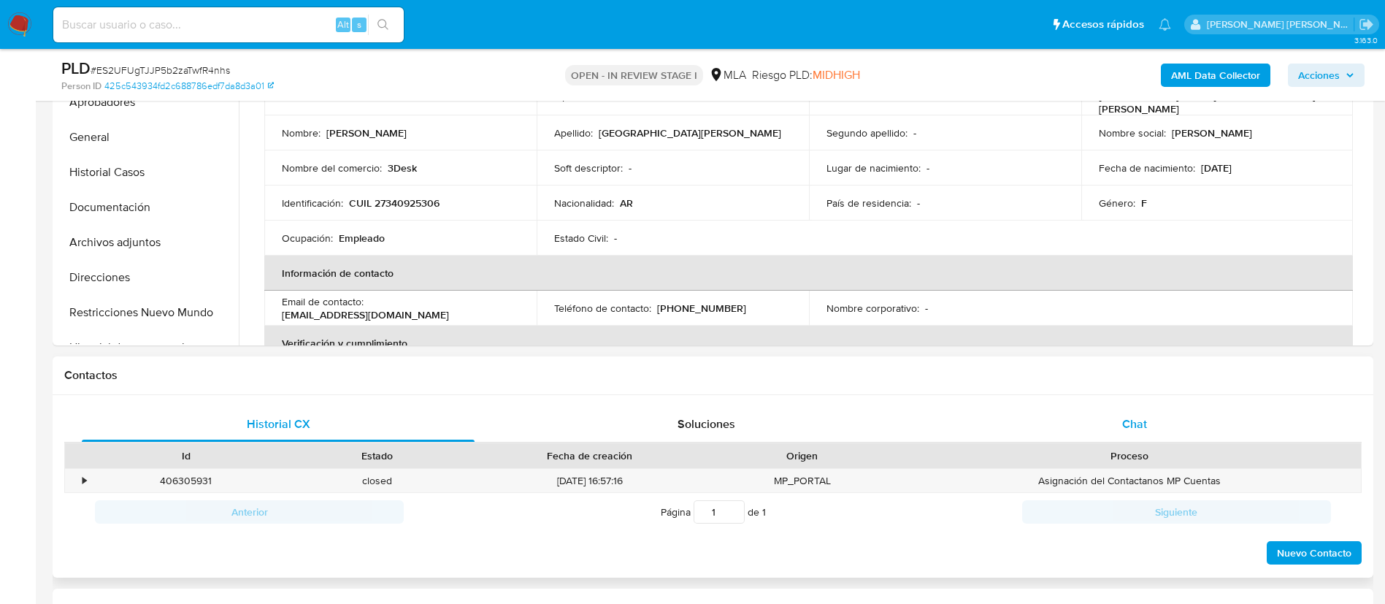
click at [934, 402] on div "Chat" at bounding box center [1134, 424] width 393 height 35
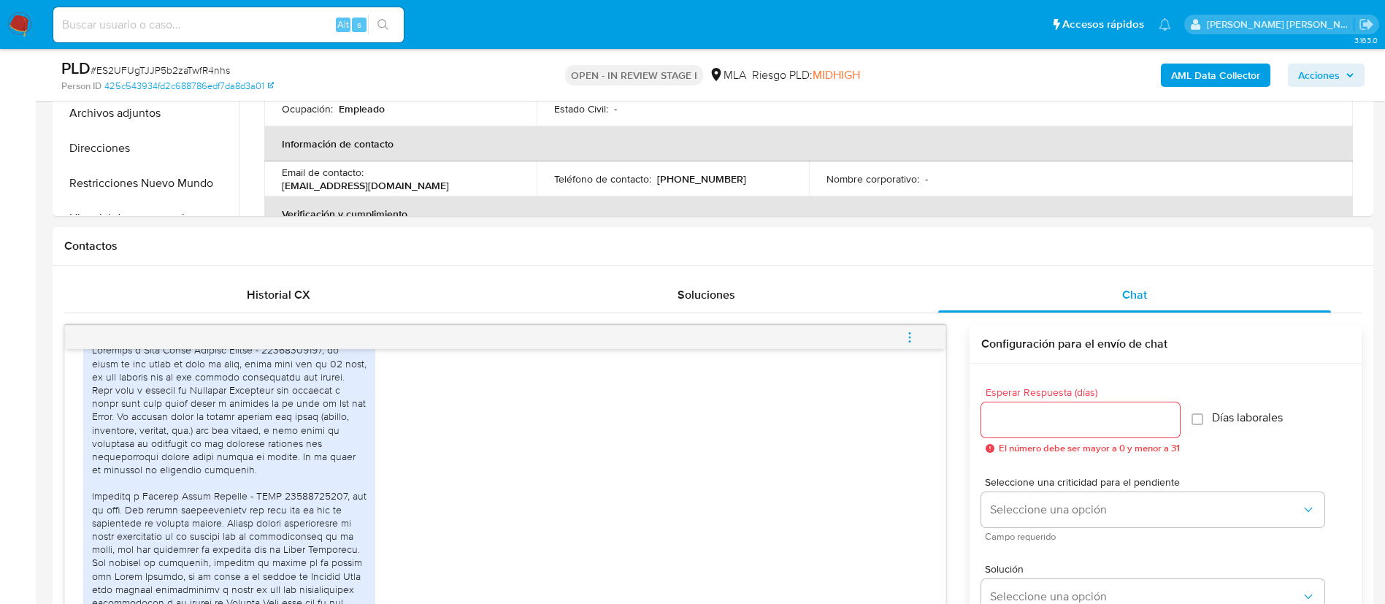
scroll to position [556, 0]
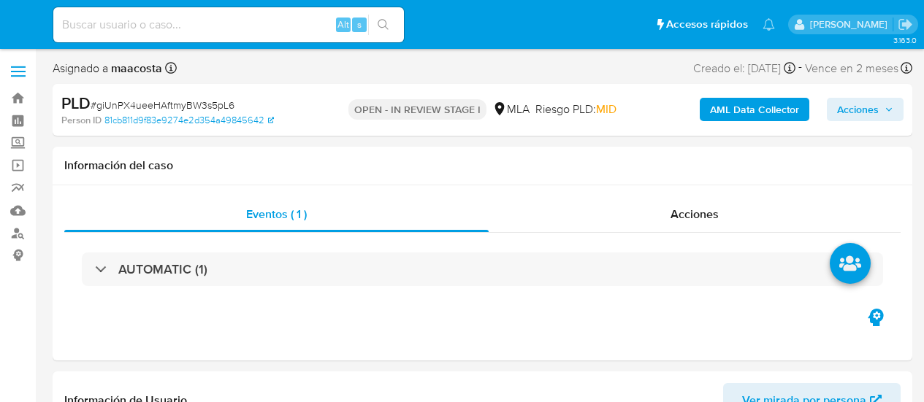
select select "10"
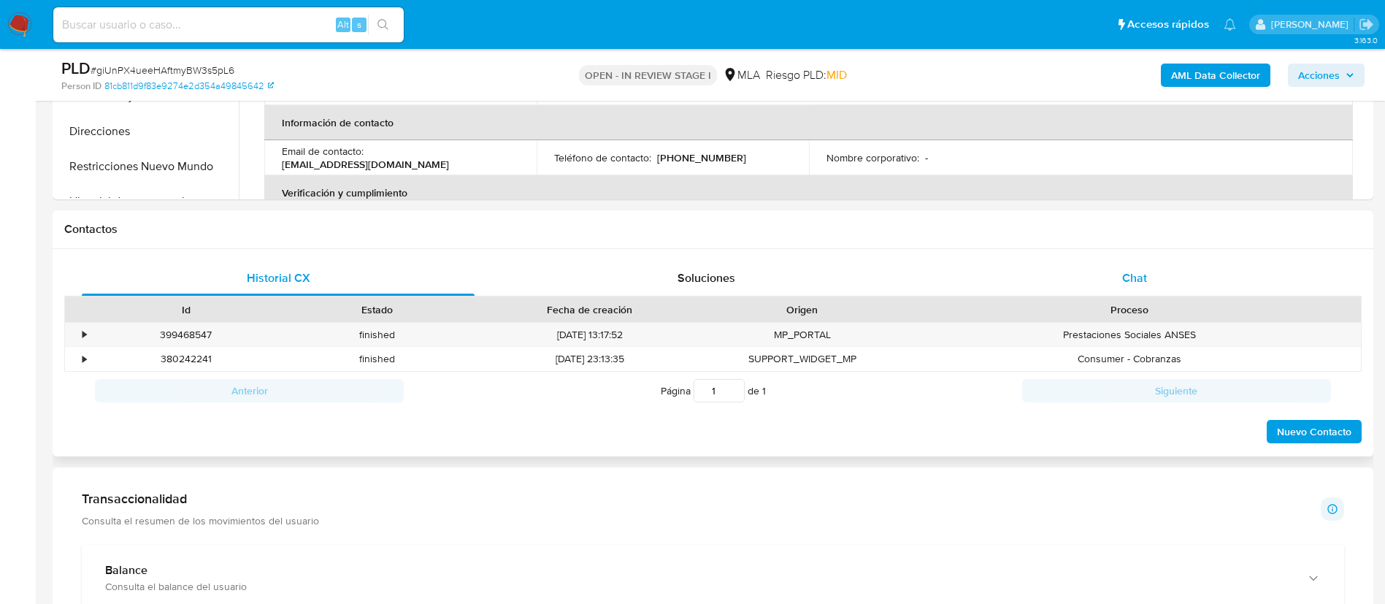
click at [923, 282] on span "Chat" at bounding box center [1134, 277] width 25 height 17
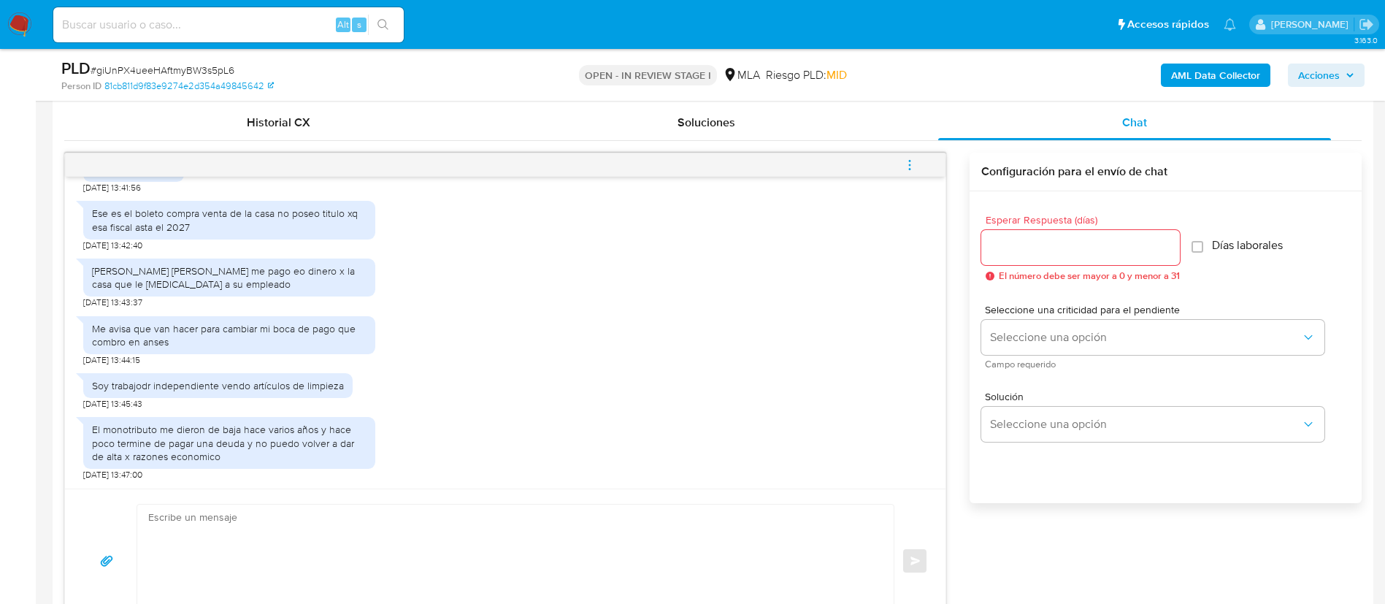
scroll to position [2206, 0]
click at [469, 218] on div "Ese es el boleto compra venta de la casa no poseo titulo xq esa fiscal asta el …" at bounding box center [505, 223] width 844 height 58
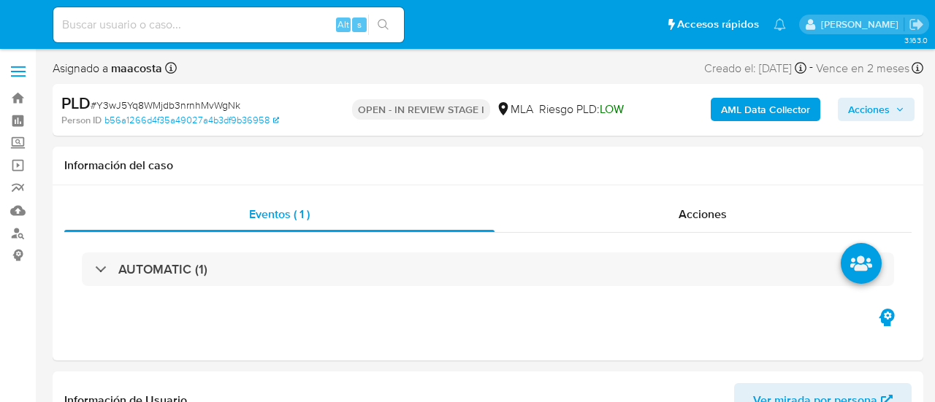
select select "10"
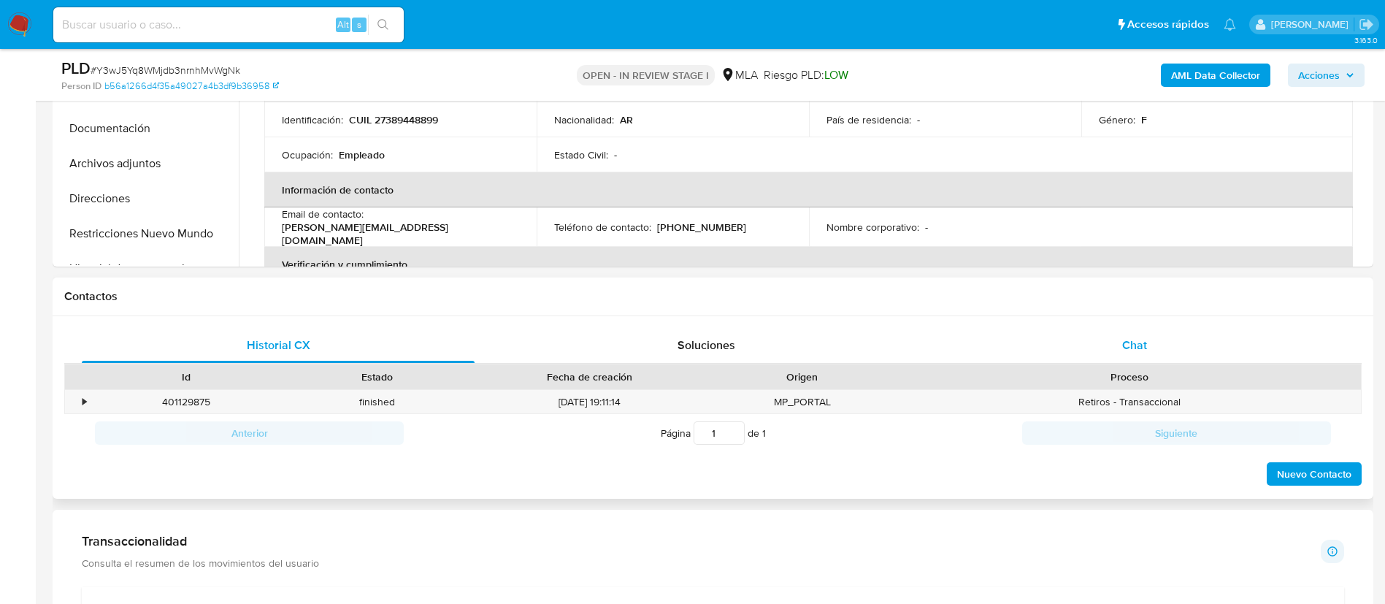
click at [934, 340] on span "Chat" at bounding box center [1134, 345] width 25 height 17
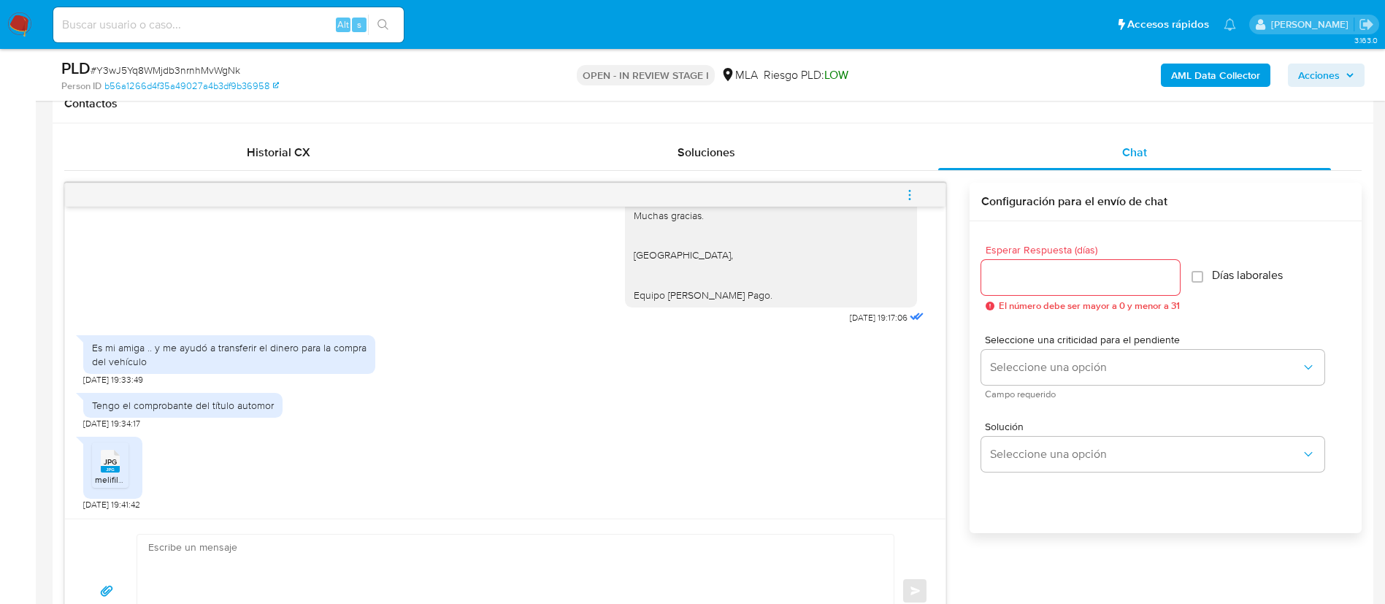
scroll to position [681, 0]
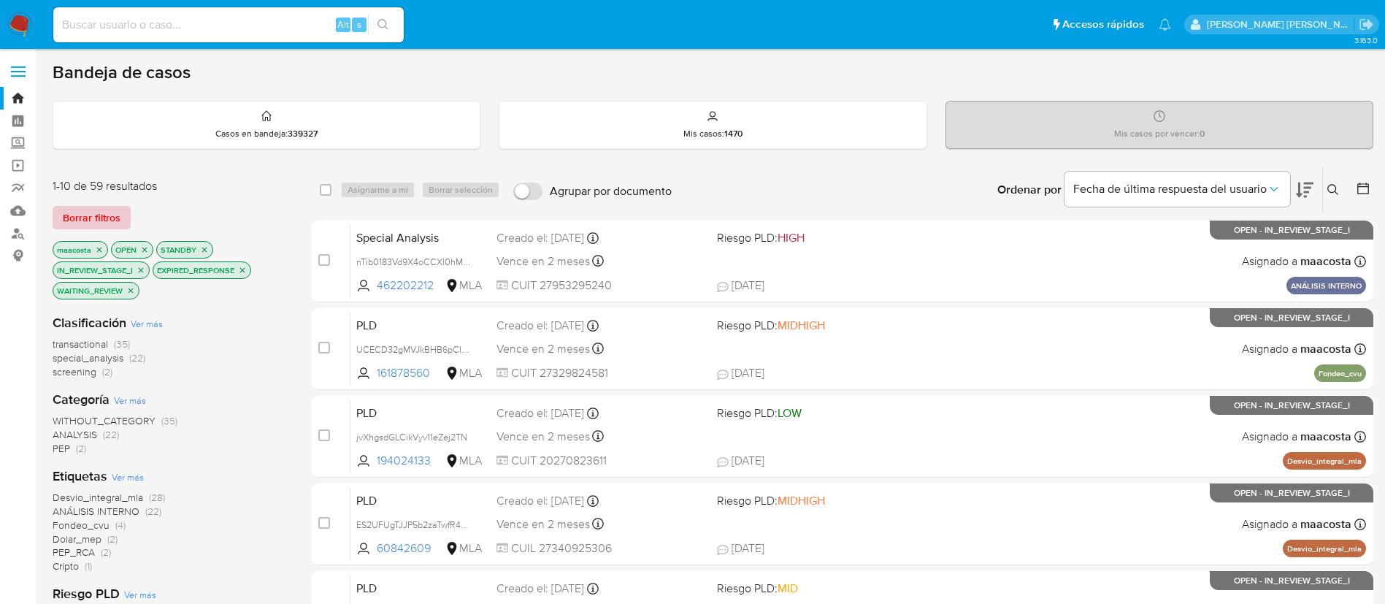
click at [110, 214] on span "Borrar filtros" at bounding box center [92, 217] width 58 height 20
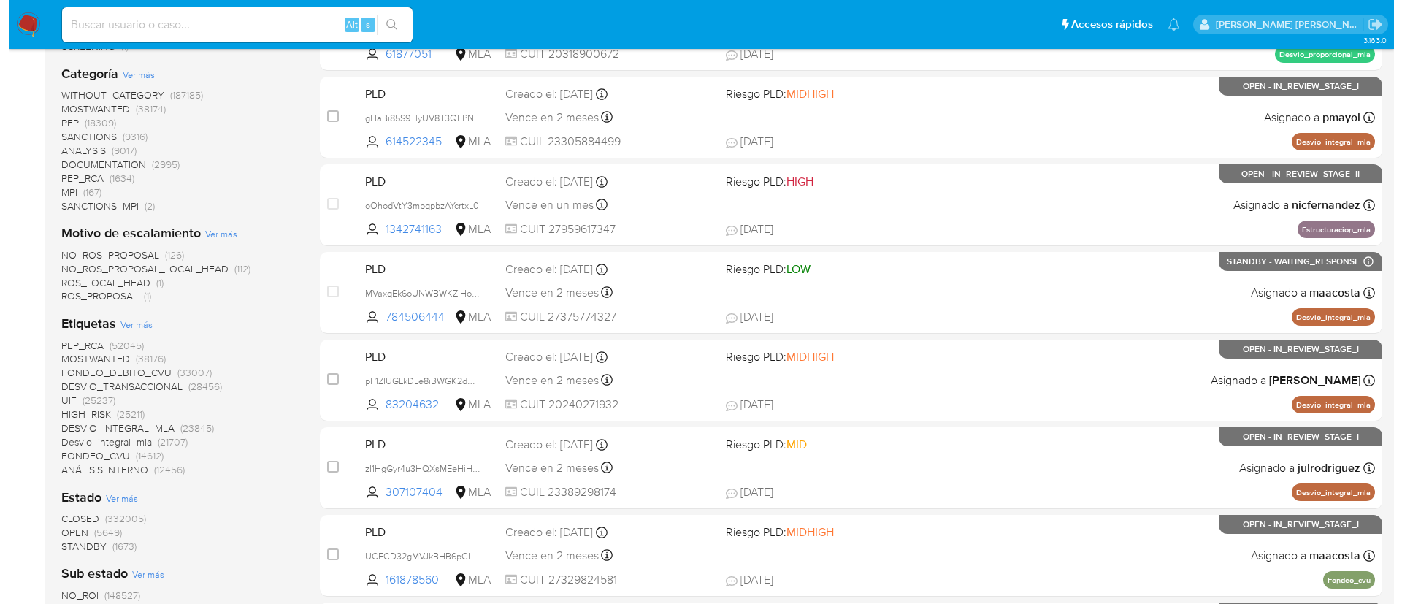
scroll to position [323, 0]
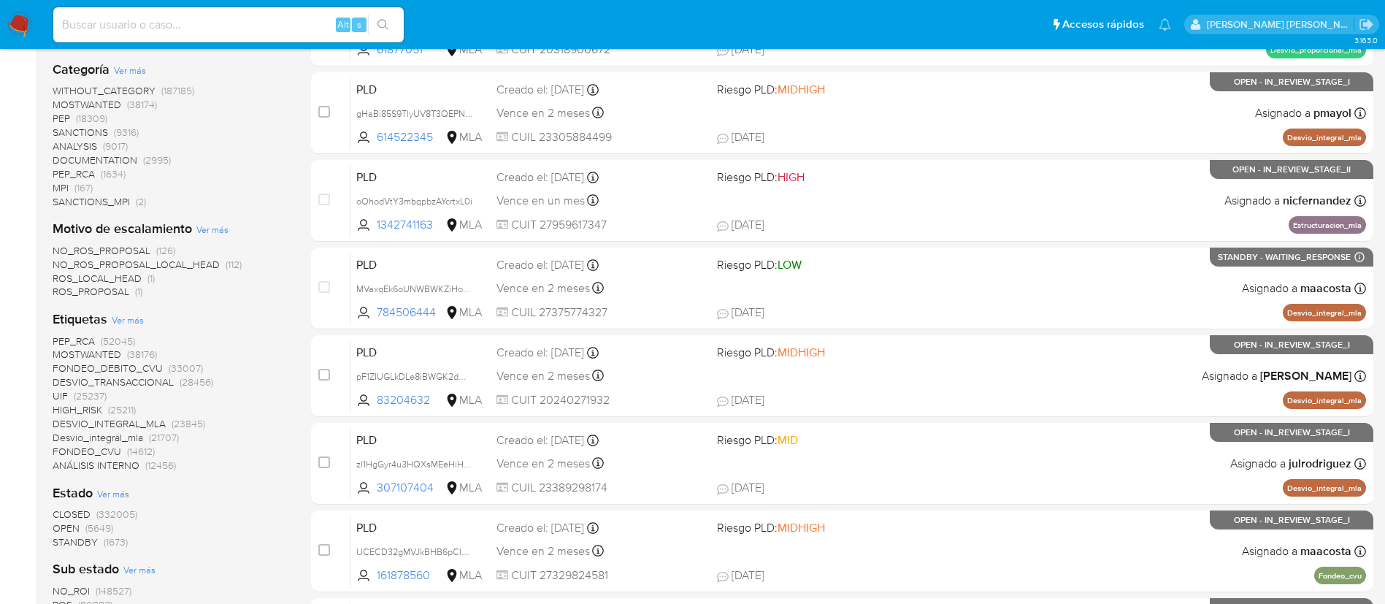
click at [119, 487] on span "Ver más" at bounding box center [113, 493] width 32 height 13
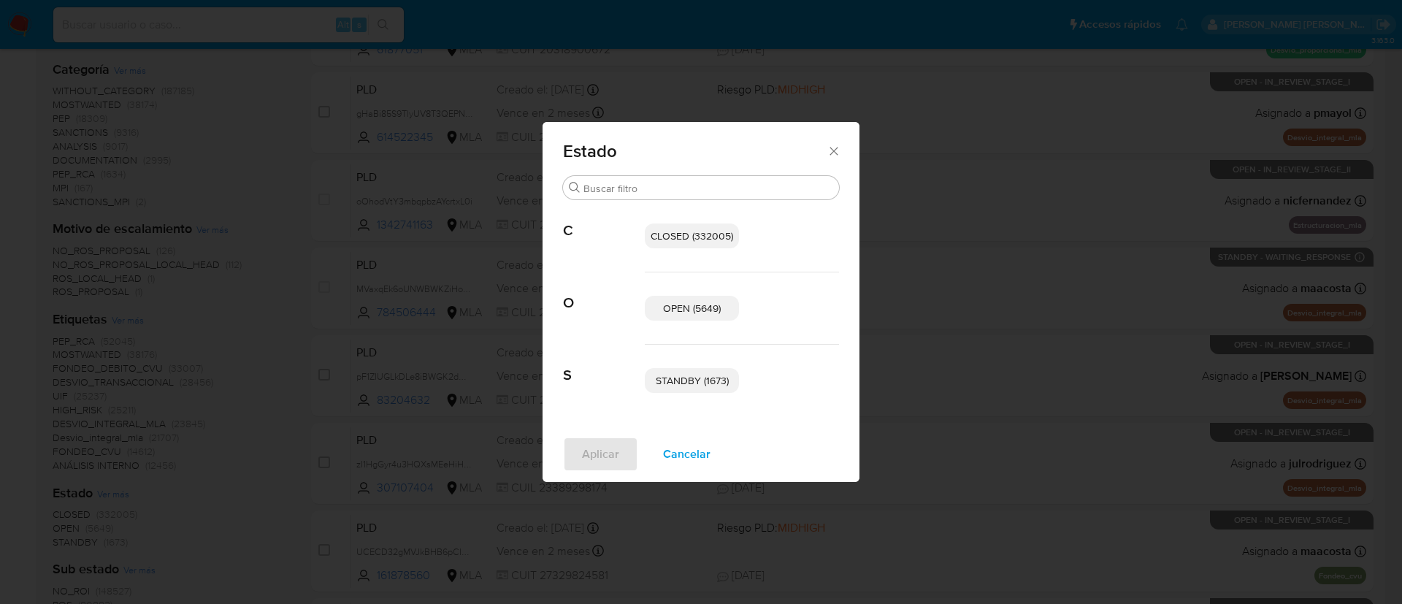
click at [659, 381] on span "STANDBY (1673)" at bounding box center [692, 380] width 73 height 15
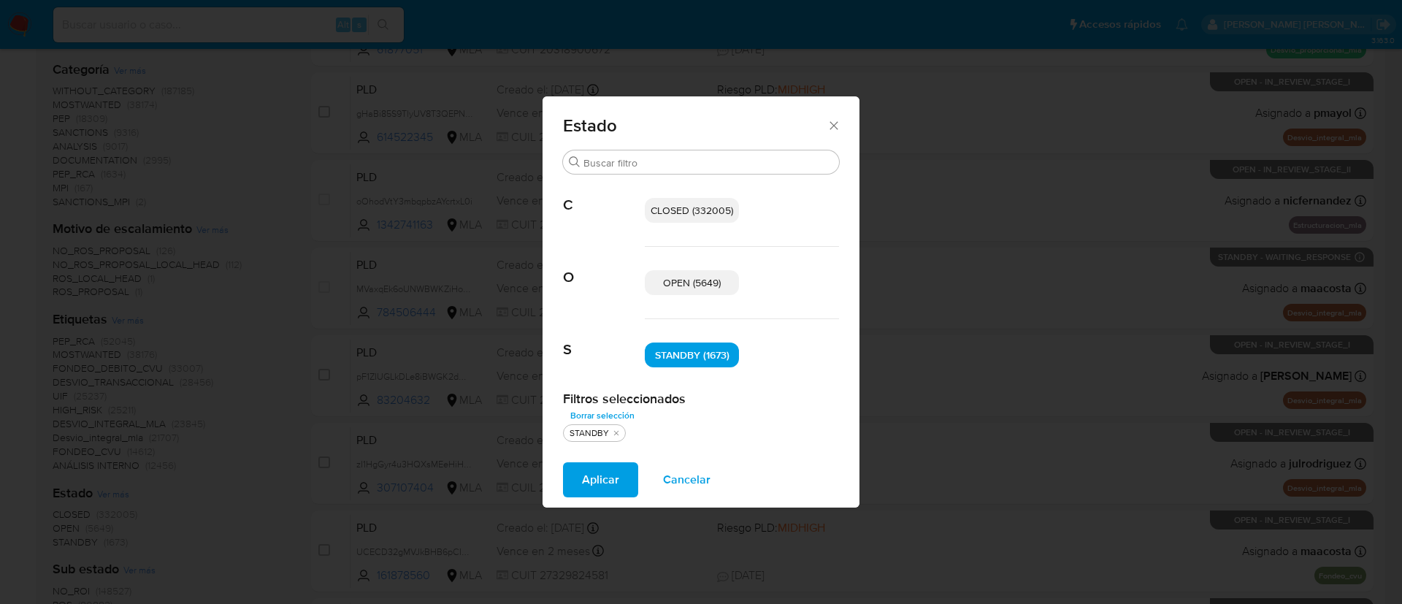
click at [689, 291] on p "OPEN (5649)" at bounding box center [692, 282] width 94 height 25
click at [608, 473] on span "Aplicar" at bounding box center [600, 480] width 37 height 32
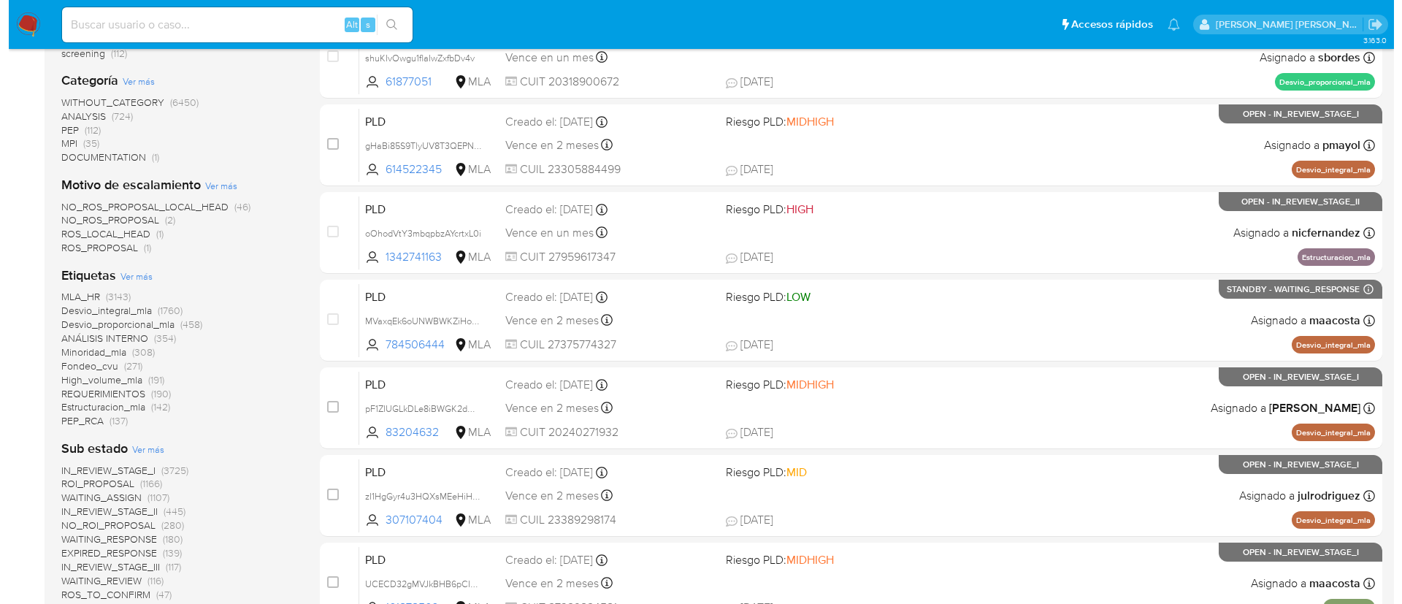
scroll to position [298, 0]
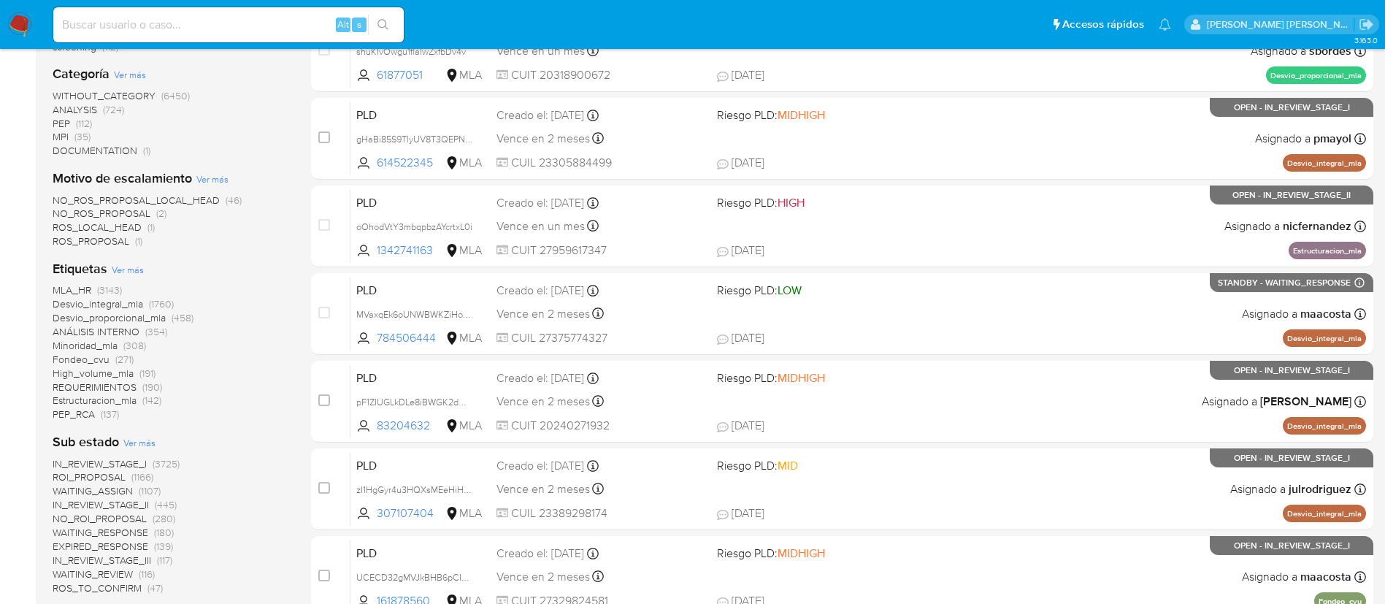
click at [137, 441] on span "Ver más" at bounding box center [139, 442] width 32 height 13
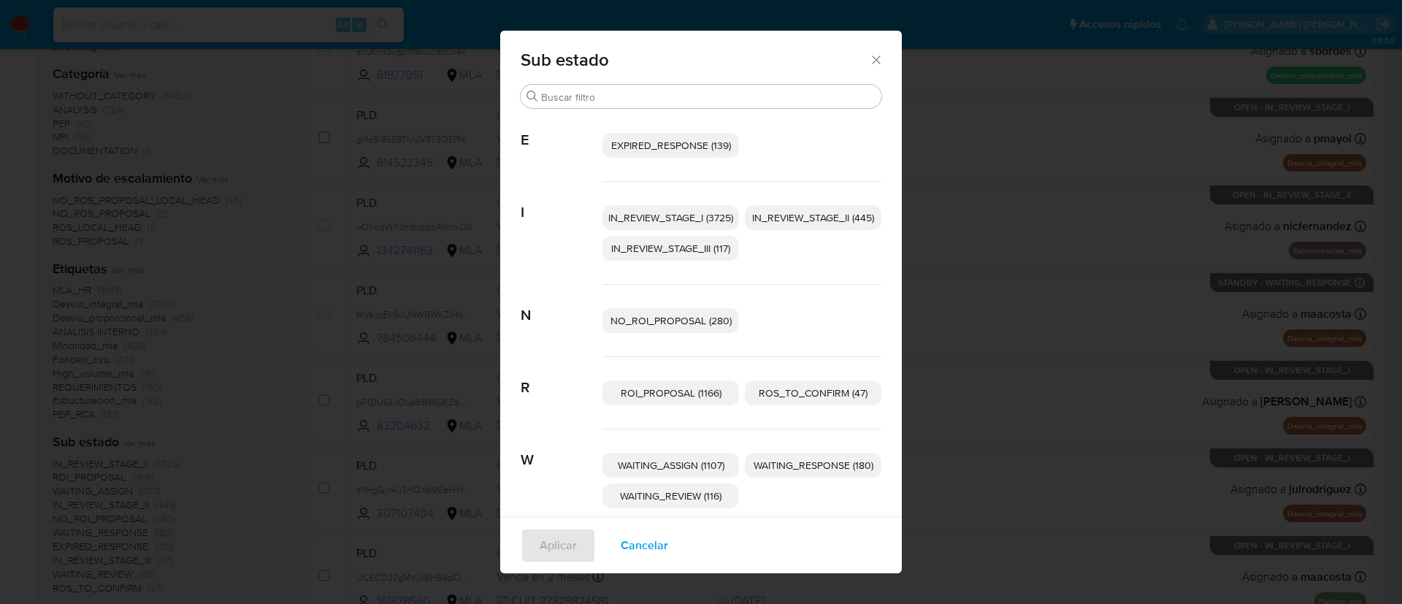
click at [692, 129] on div "EXPIRED_RESPONSE (139)" at bounding box center [741, 146] width 279 height 72
click at [687, 143] on span "EXPIRED_RESPONSE (139)" at bounding box center [671, 145] width 120 height 15
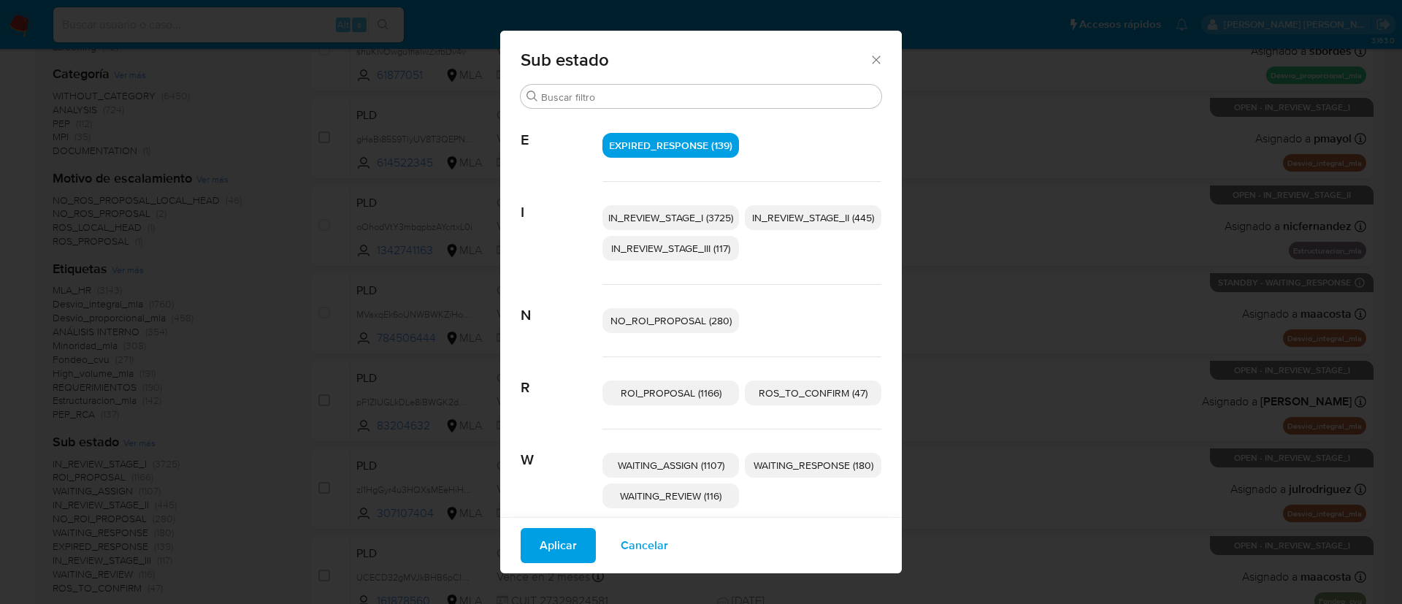
click at [688, 207] on p "IN_REVIEW_STAGE_I (3725)" at bounding box center [670, 217] width 137 height 25
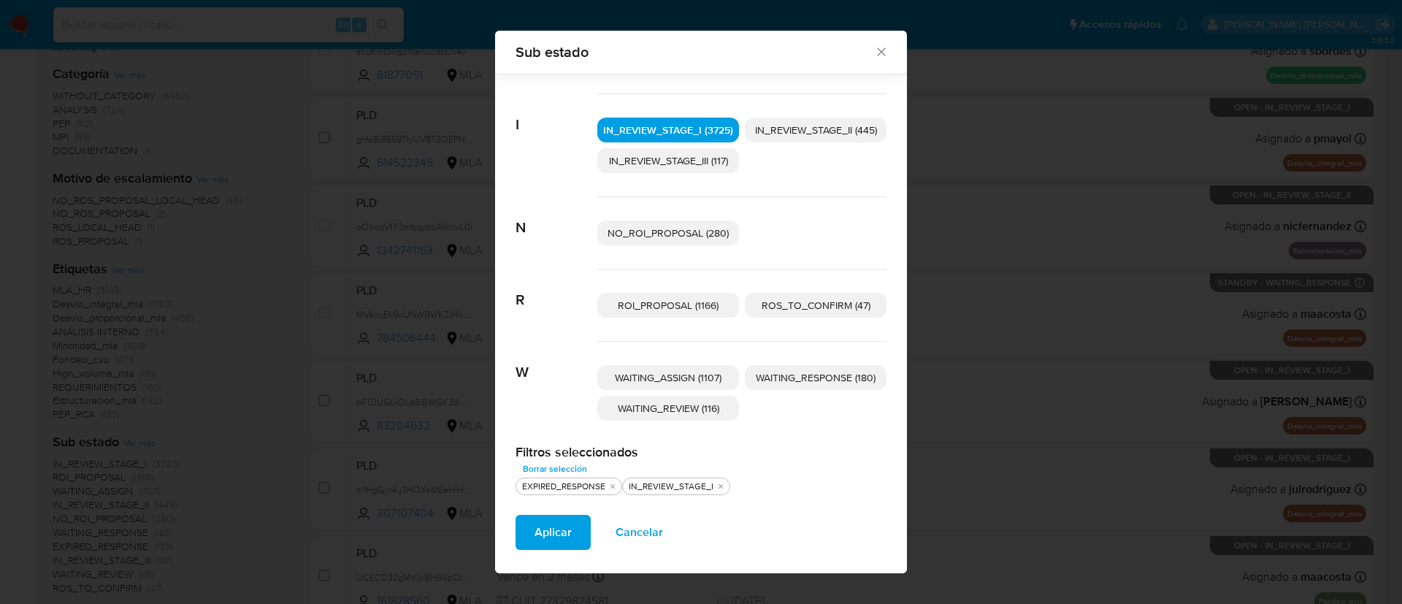
scroll to position [77, 0]
click at [690, 405] on span "WAITING_REVIEW (116)" at bounding box center [669, 407] width 102 height 15
click at [784, 376] on span "WAITING_RESPONSE (180)" at bounding box center [816, 376] width 120 height 15
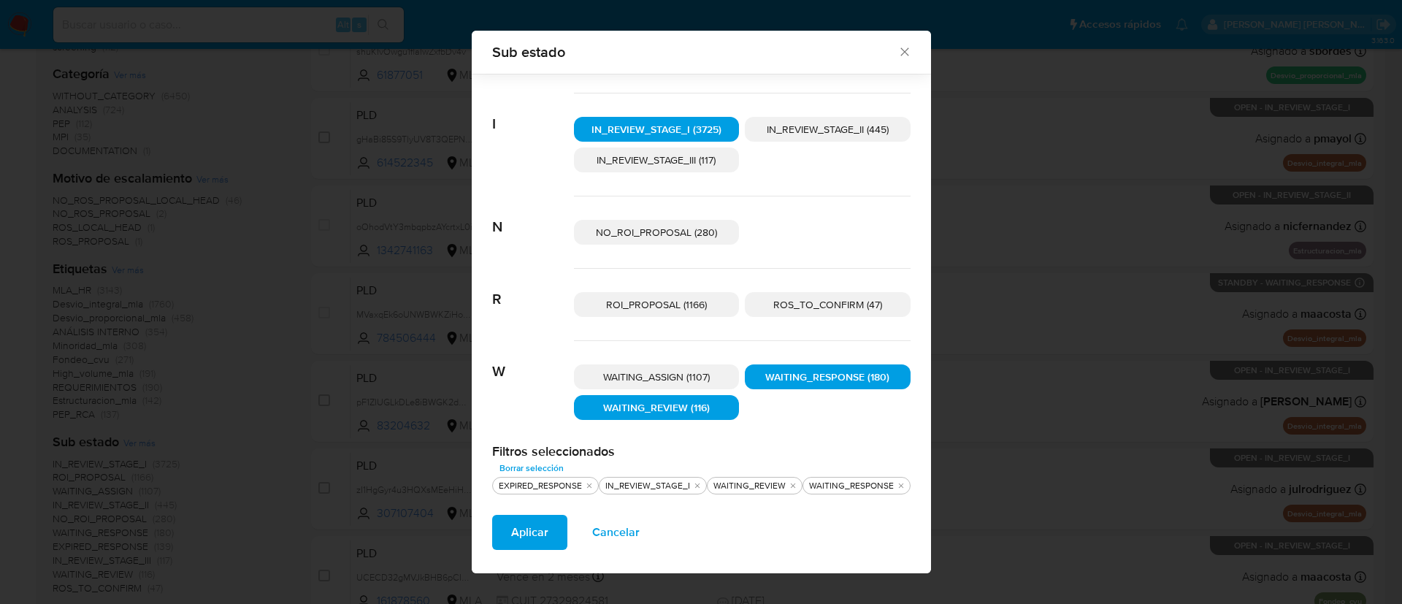
click at [505, 537] on button "Aplicar" at bounding box center [529, 532] width 75 height 35
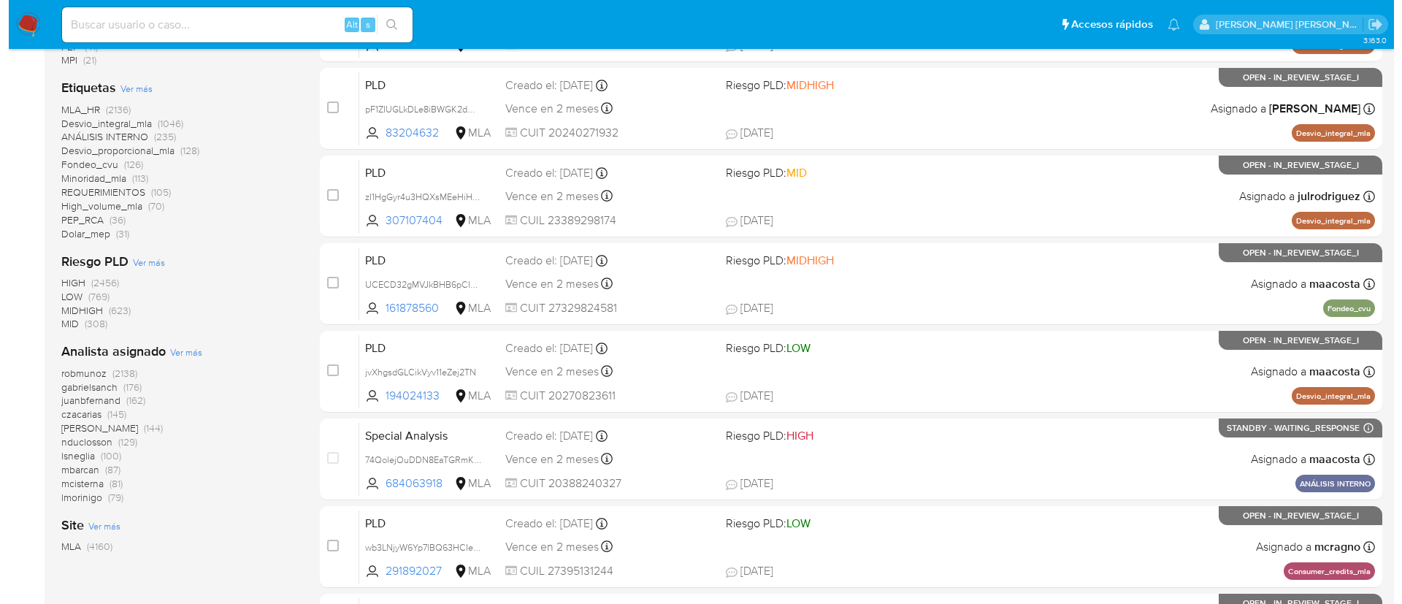
scroll to position [416, 0]
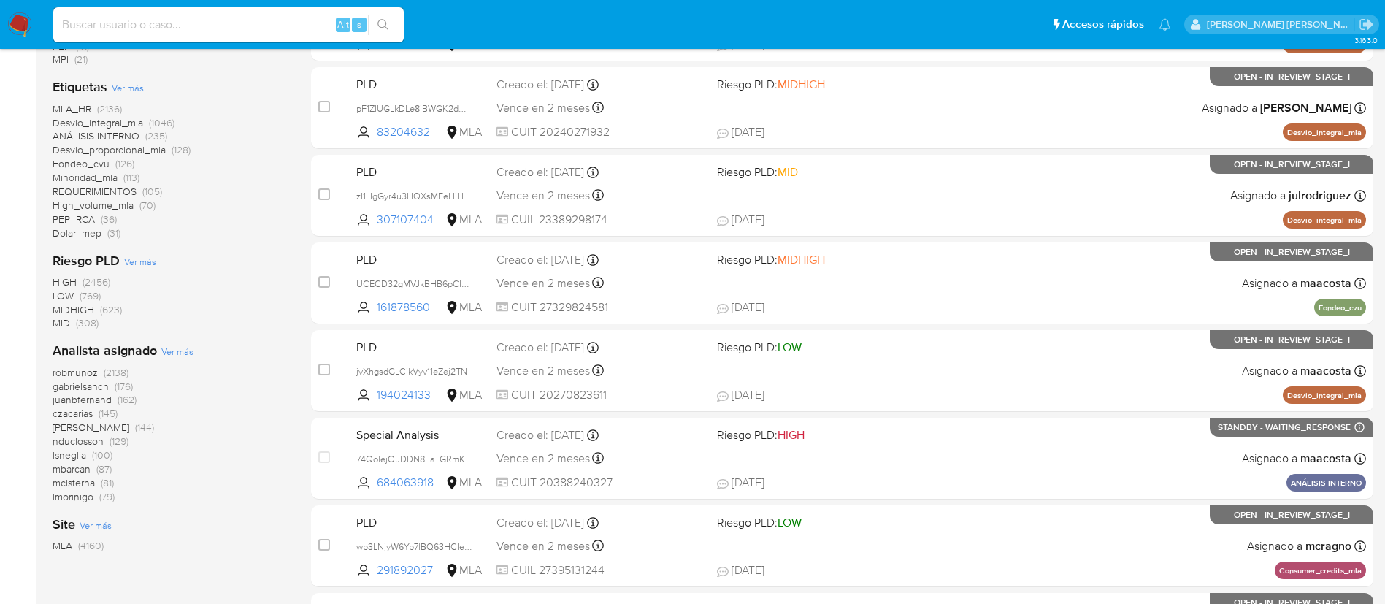
click at [175, 345] on span "Ver más" at bounding box center [177, 351] width 32 height 13
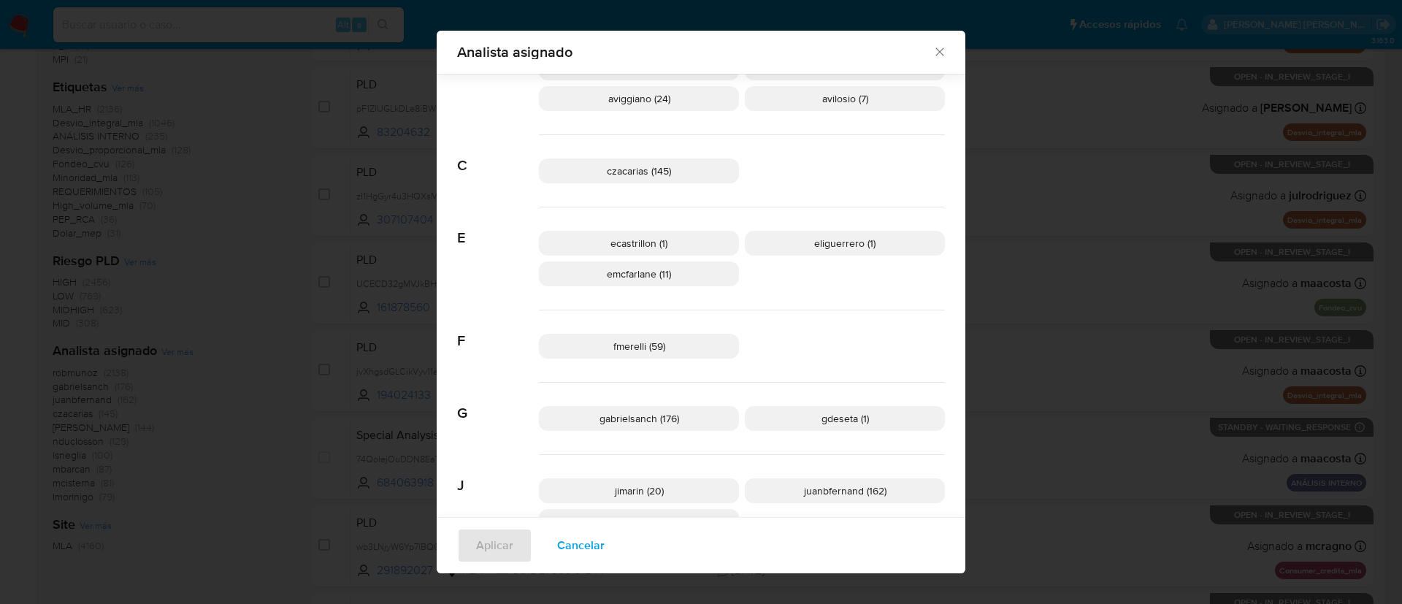
scroll to position [136, 0]
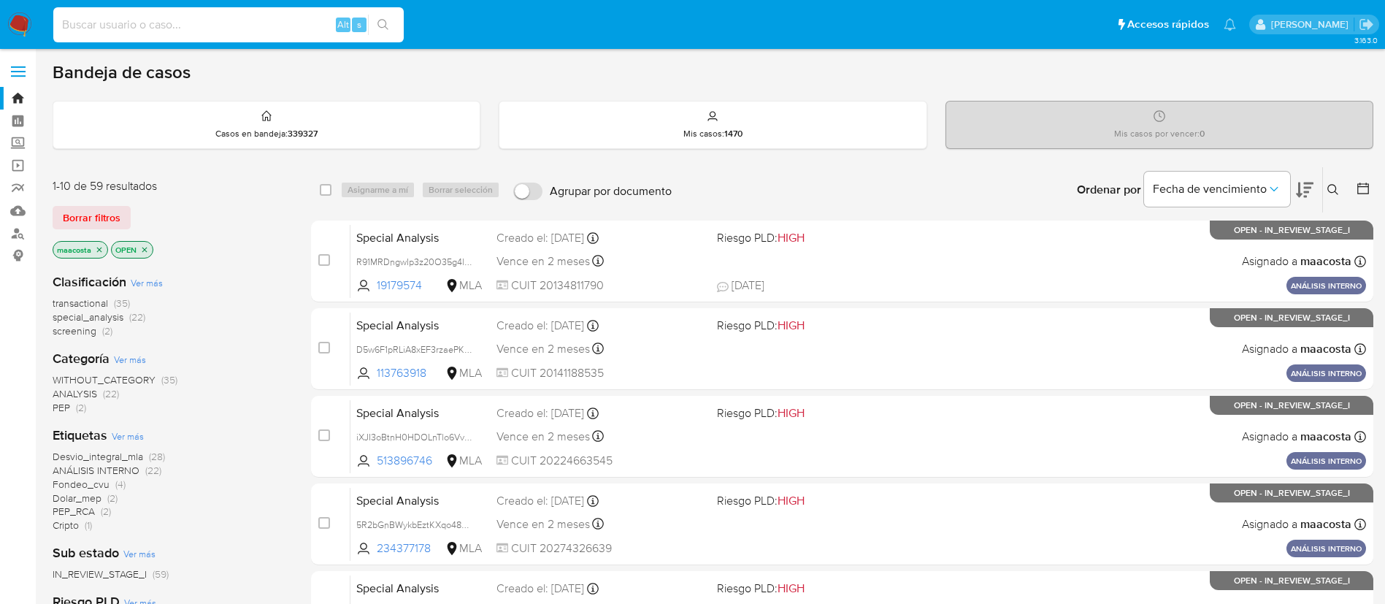
click at [209, 22] on input at bounding box center [228, 24] width 351 height 19
paste input "xD3GF1n4PTBXxHNtcjviNbVy"
type input "xD3GF1n4PTBXxHNtcjviNbVy"
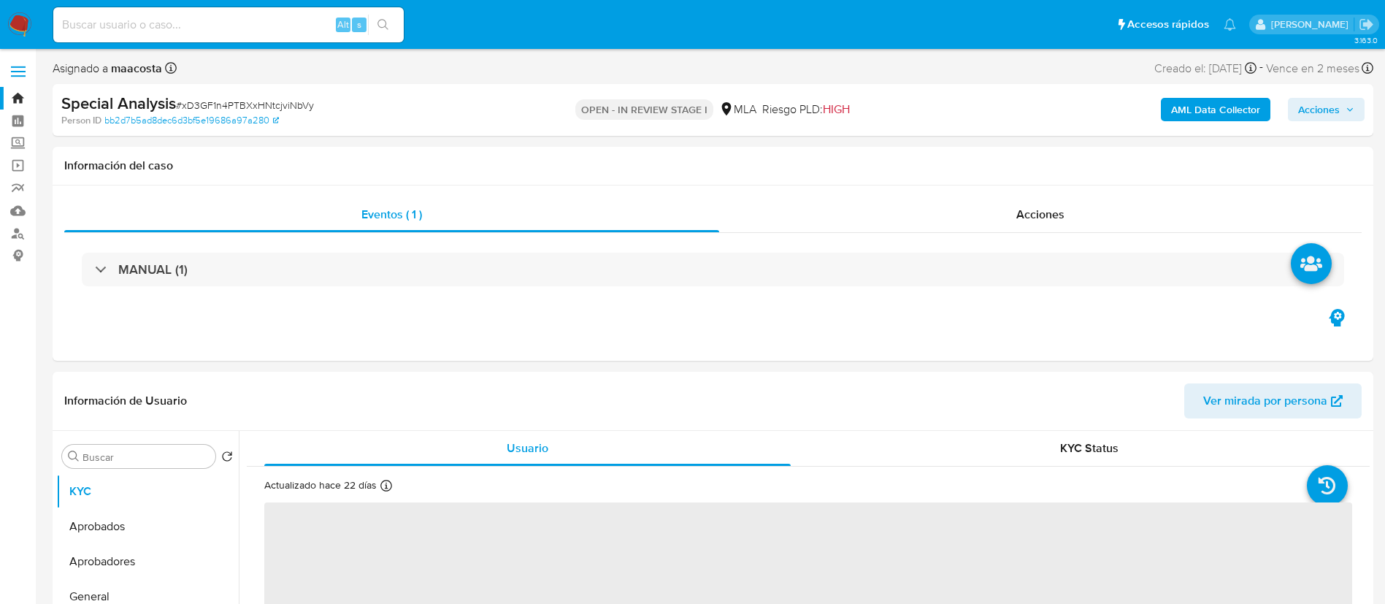
select select "10"
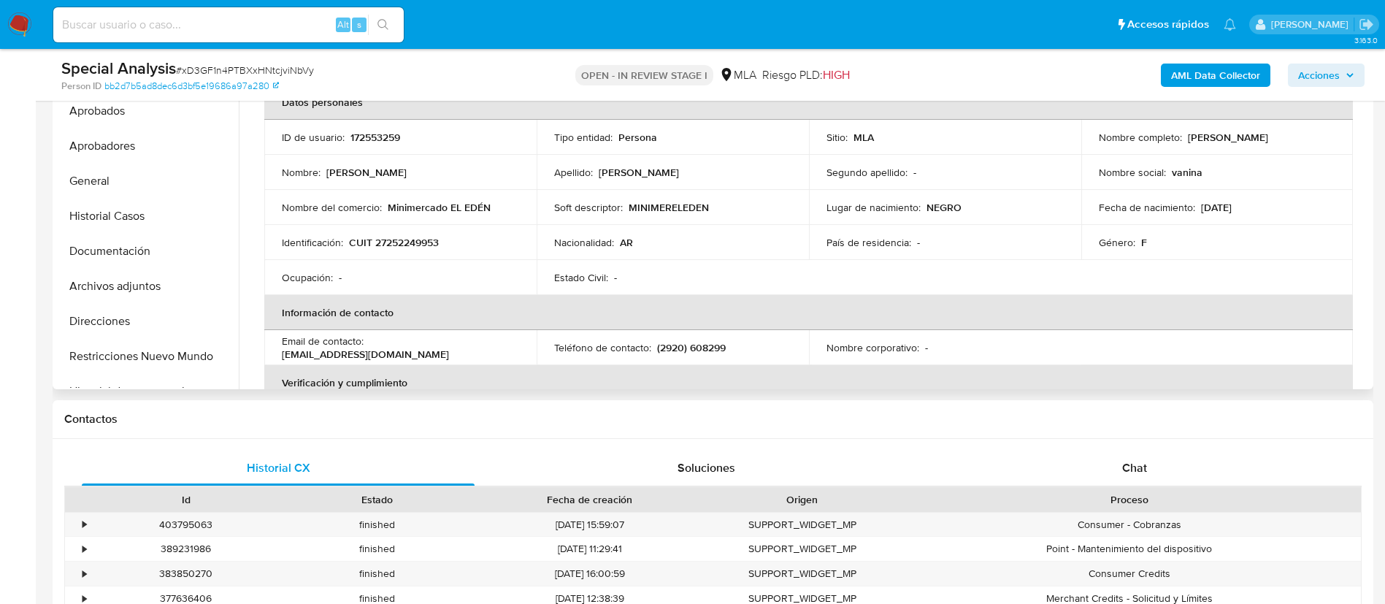
scroll to position [403, 0]
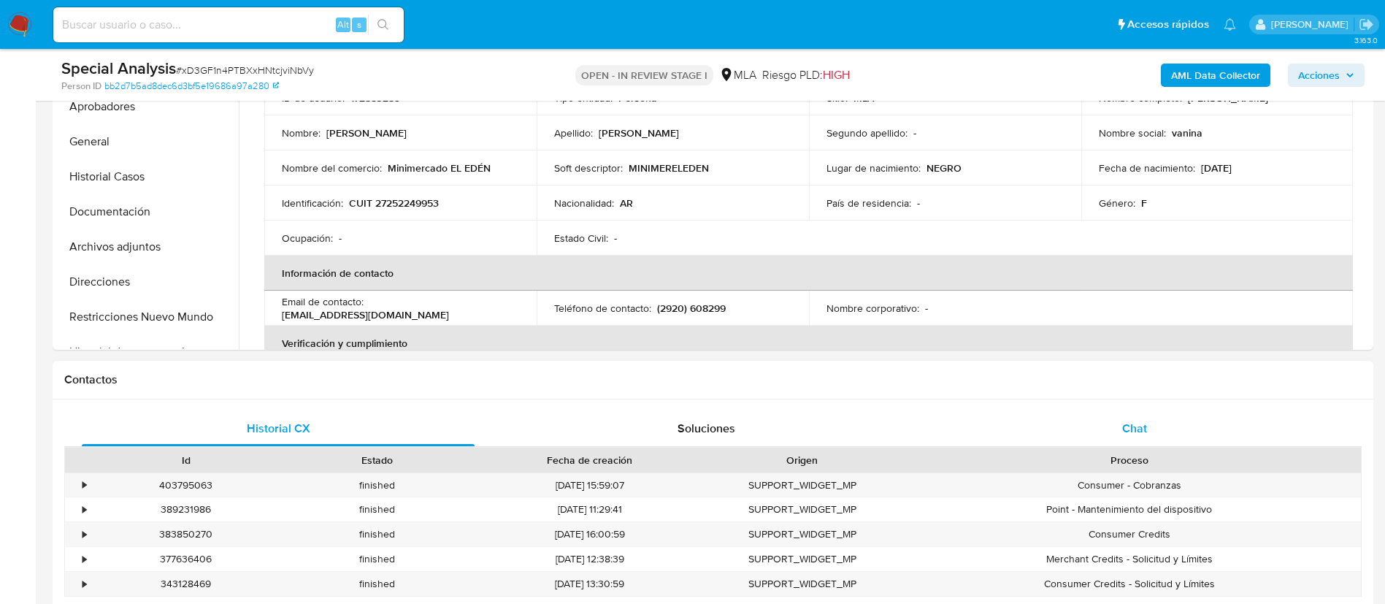
click at [1127, 429] on span "Chat" at bounding box center [1134, 428] width 25 height 17
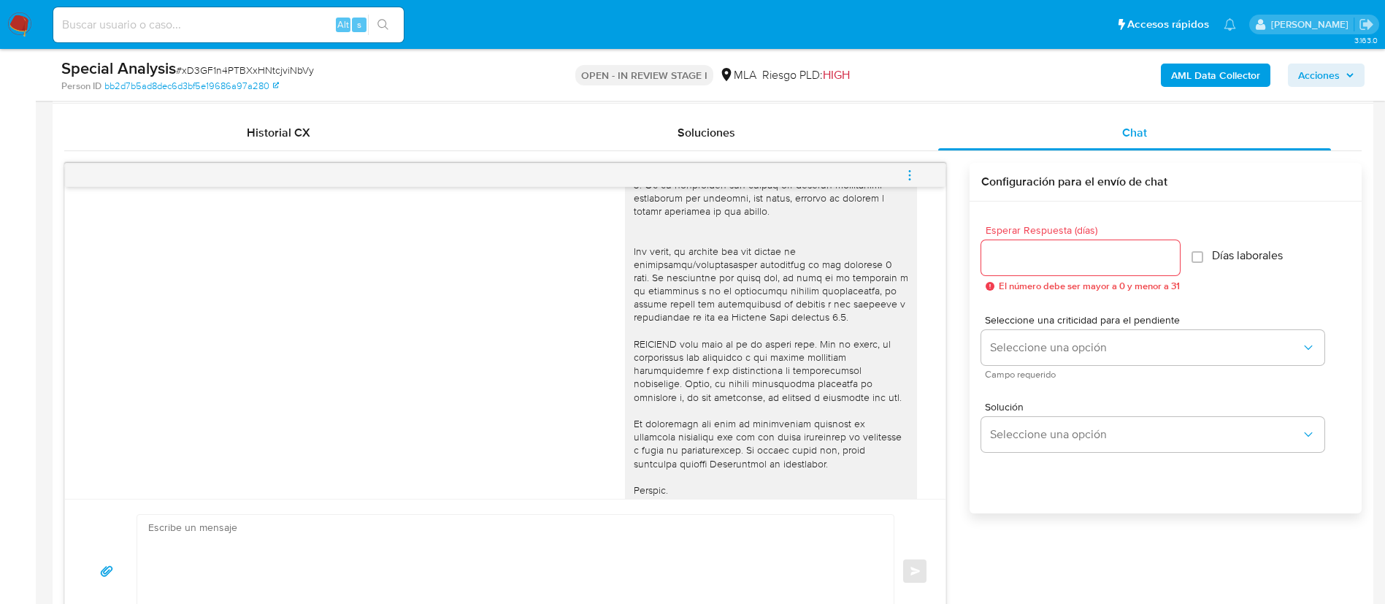
scroll to position [572, 0]
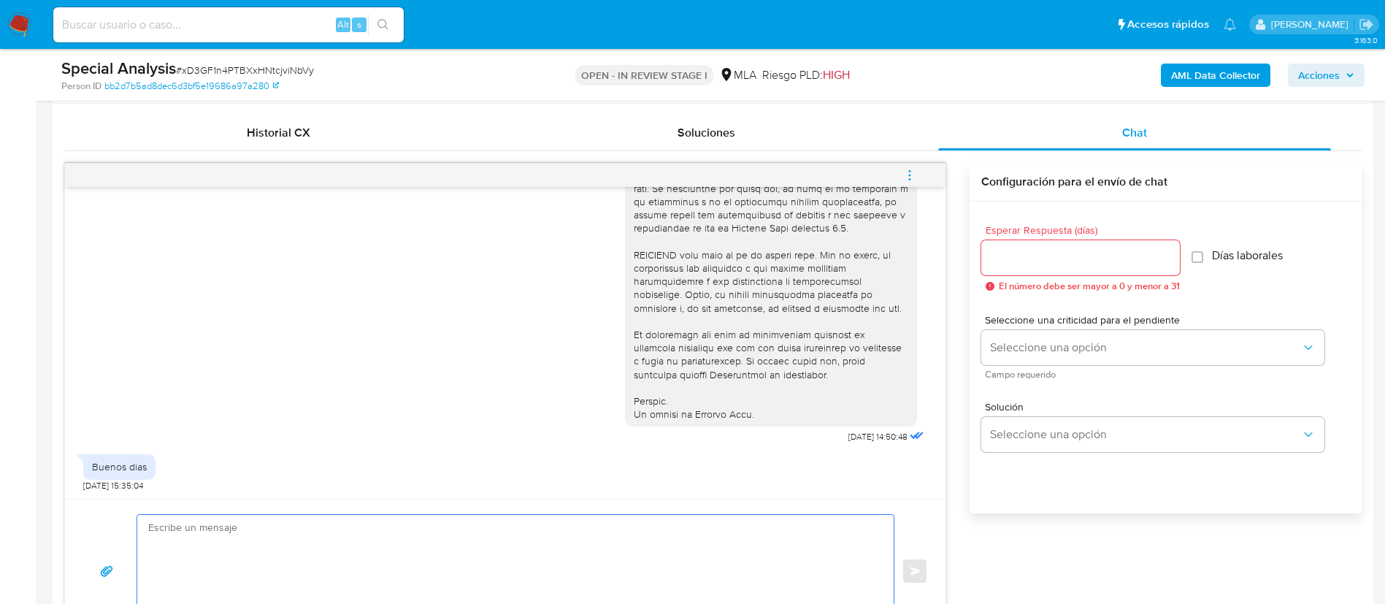
click at [683, 554] on textarea at bounding box center [511, 571] width 727 height 112
paste textarea "Lore, Ip dolorsi am con adipiscinge seddoeiusmo te in utlabo et Dolorem Aliq, e…"
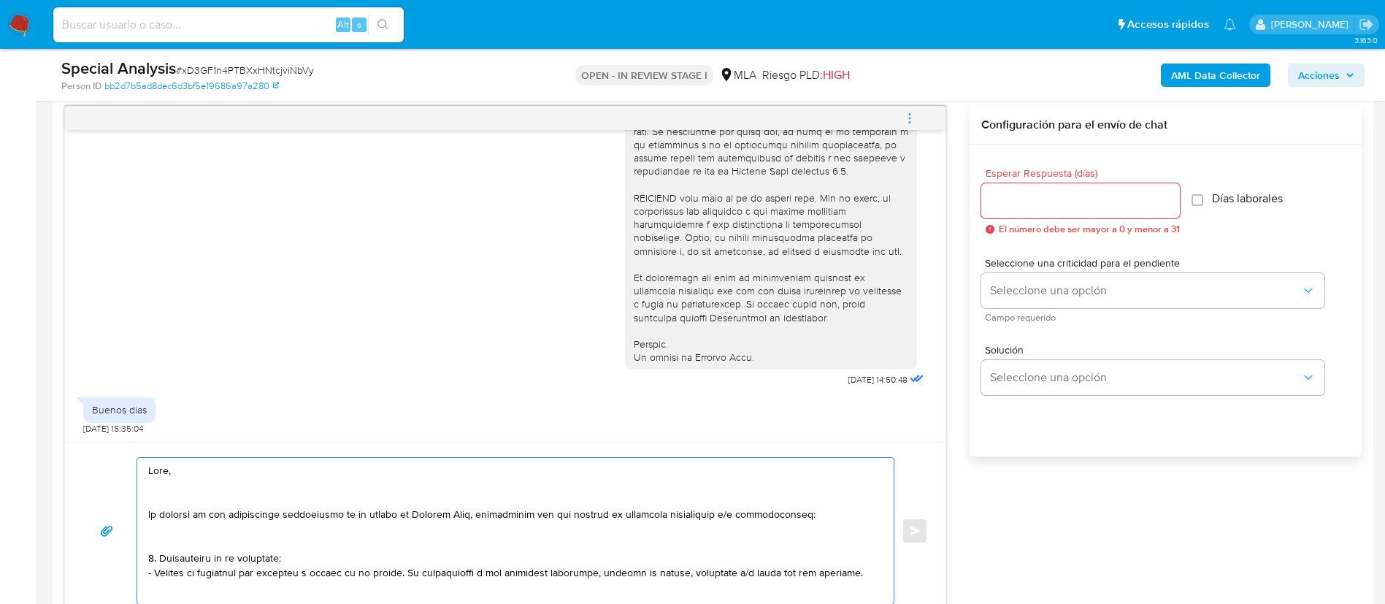
scroll to position [458, 0]
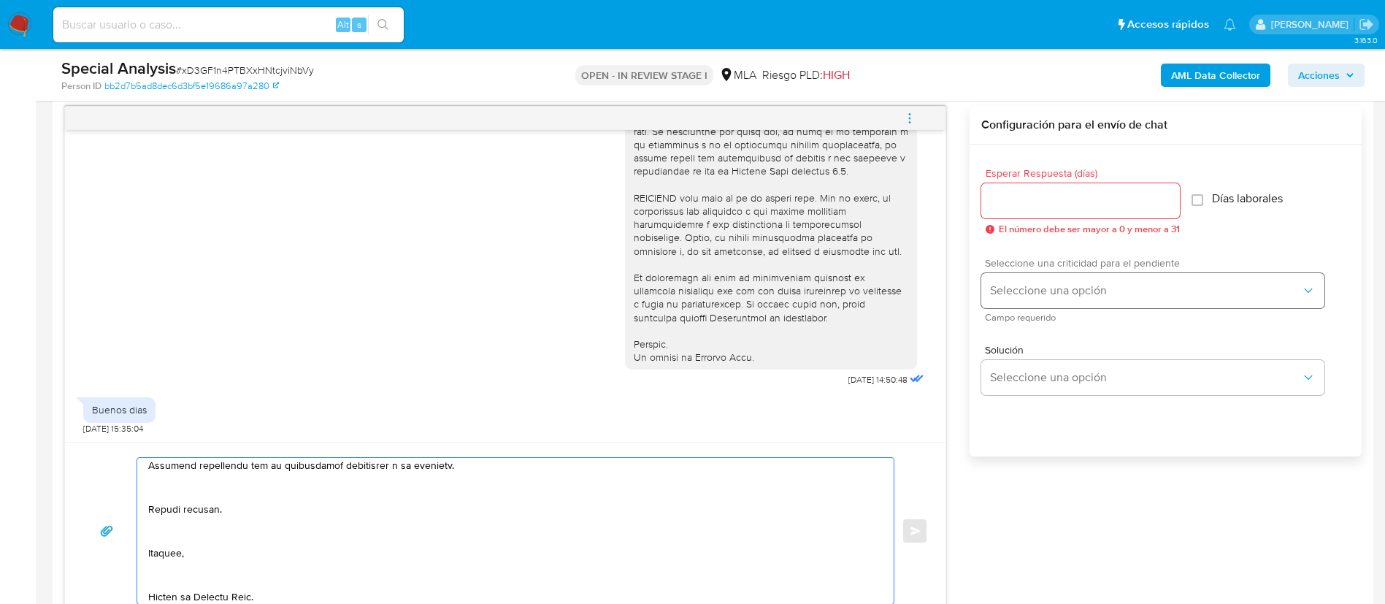
type textarea "Hola, En función de las operaciones registradas en tu cuenta de Mercado Pago, n…"
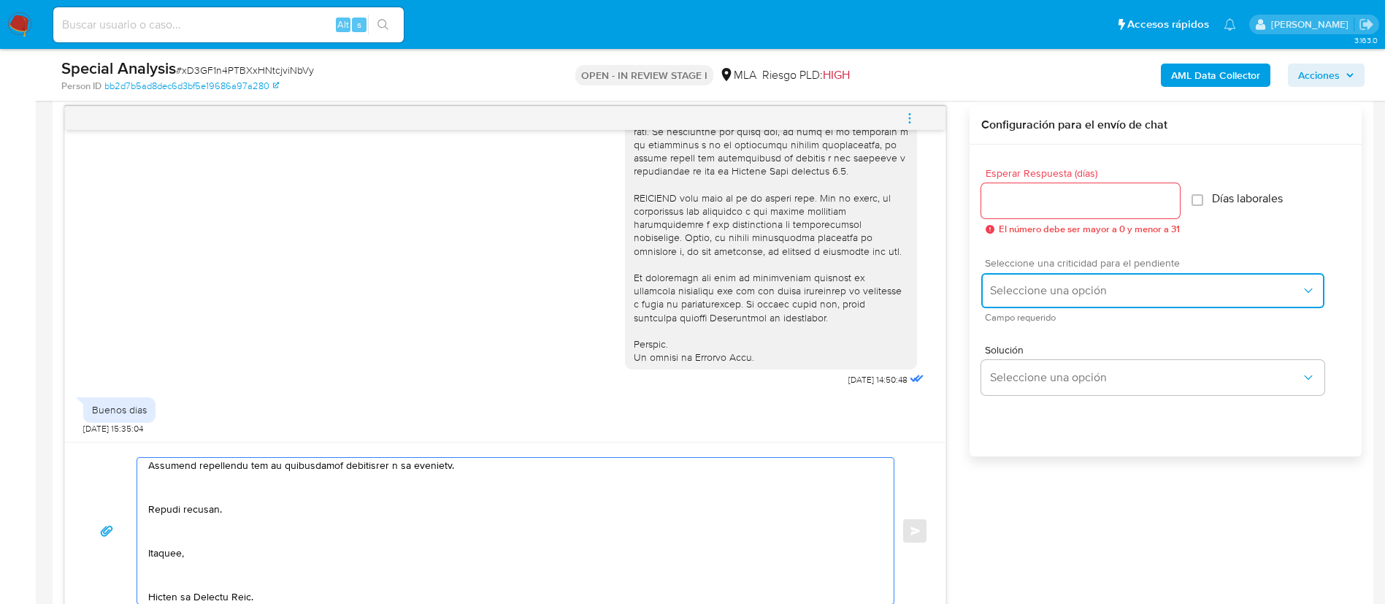
click at [1032, 299] on button "Seleccione una opción" at bounding box center [1152, 290] width 343 height 35
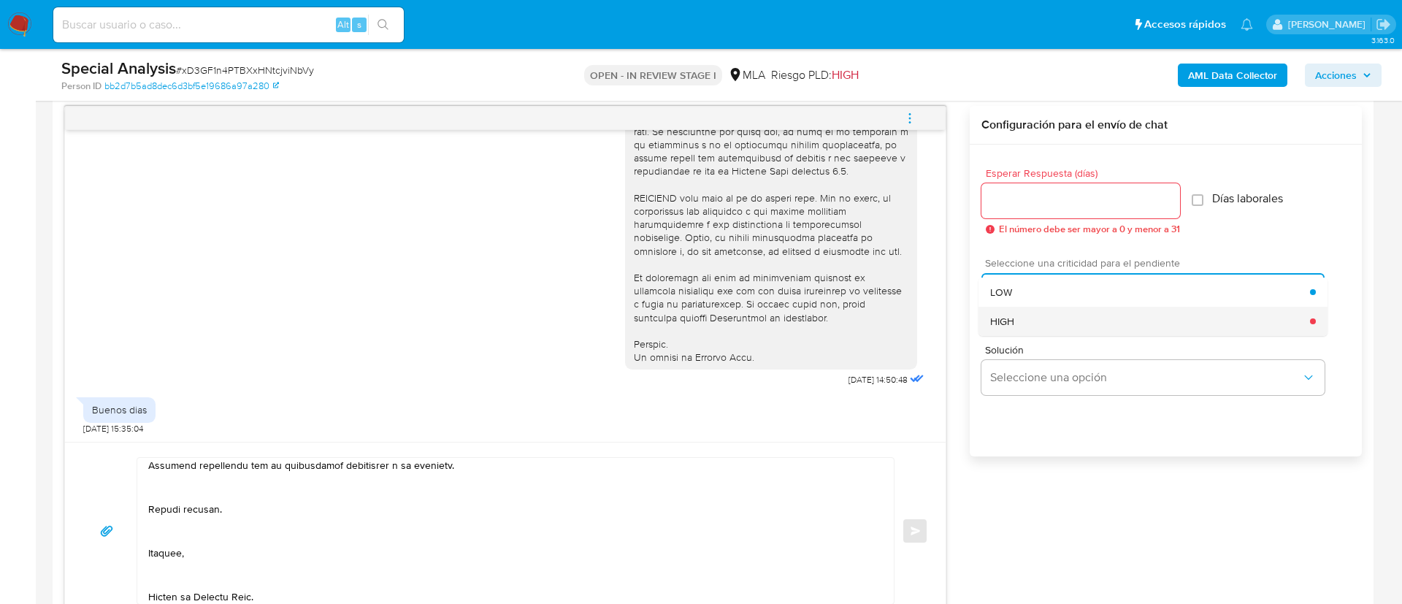
click at [1007, 329] on div "HIGH" at bounding box center [1150, 321] width 320 height 29
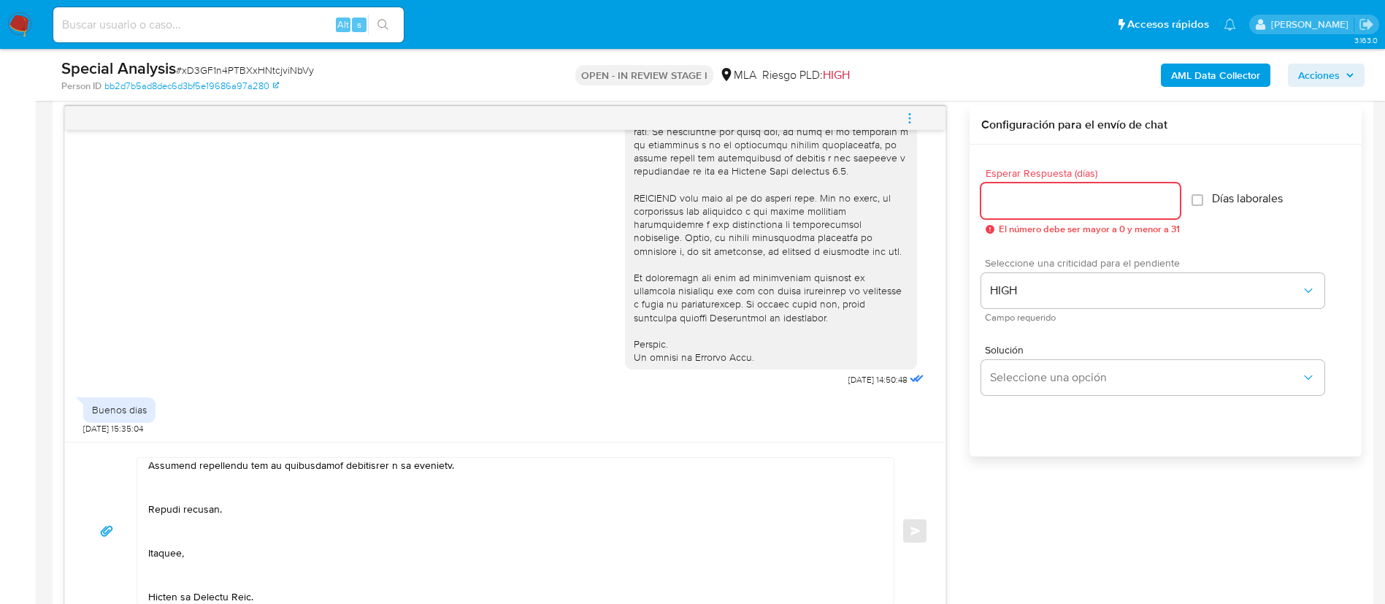
click at [1023, 197] on input "Esperar Respuesta (días)" at bounding box center [1080, 200] width 199 height 19
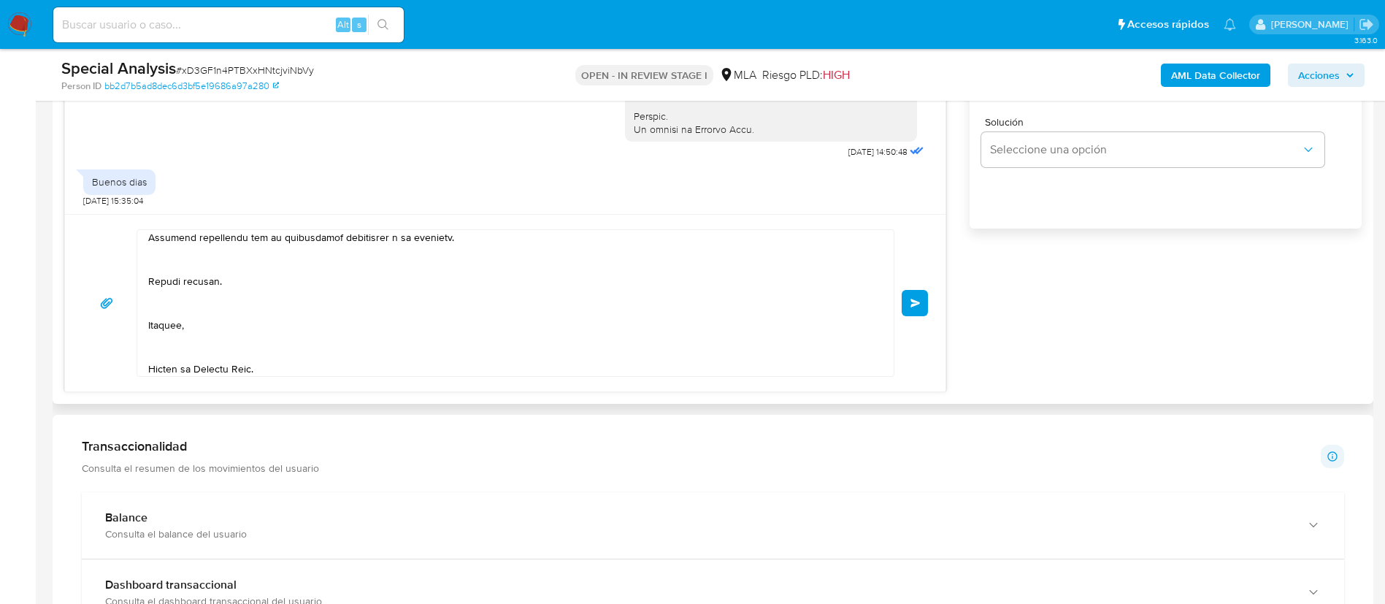
scroll to position [986, 0]
type input "1"
click at [908, 295] on button "Enviar" at bounding box center [915, 301] width 26 height 26
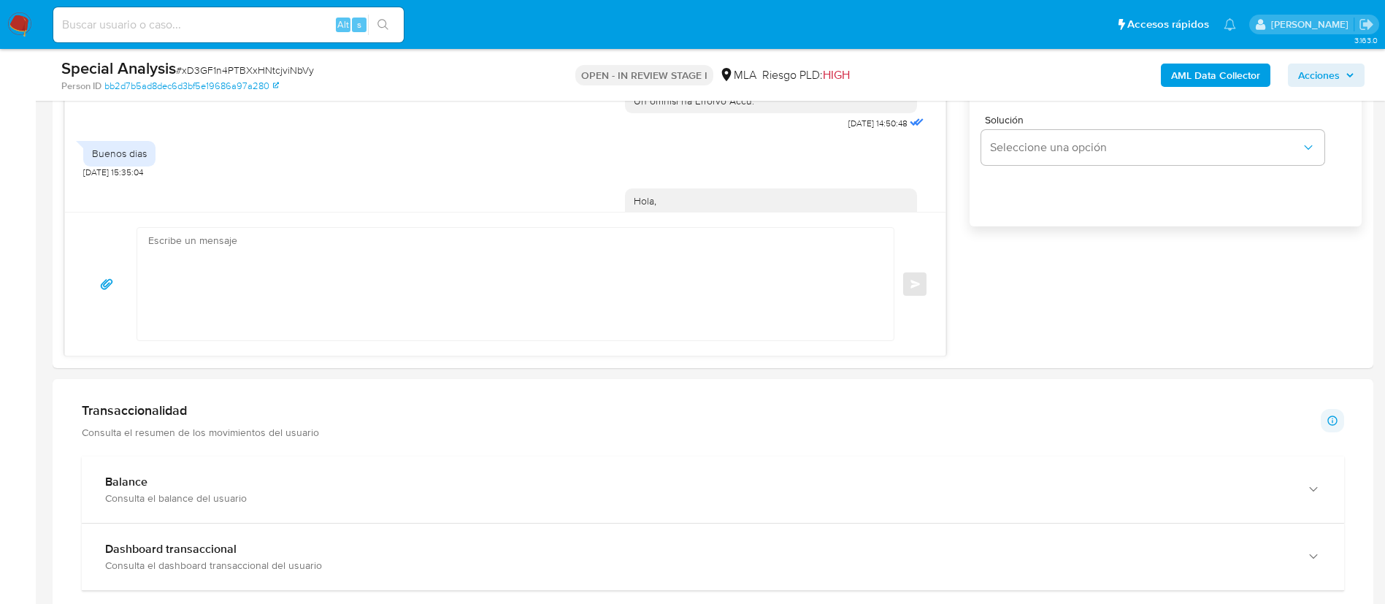
scroll to position [1386, 0]
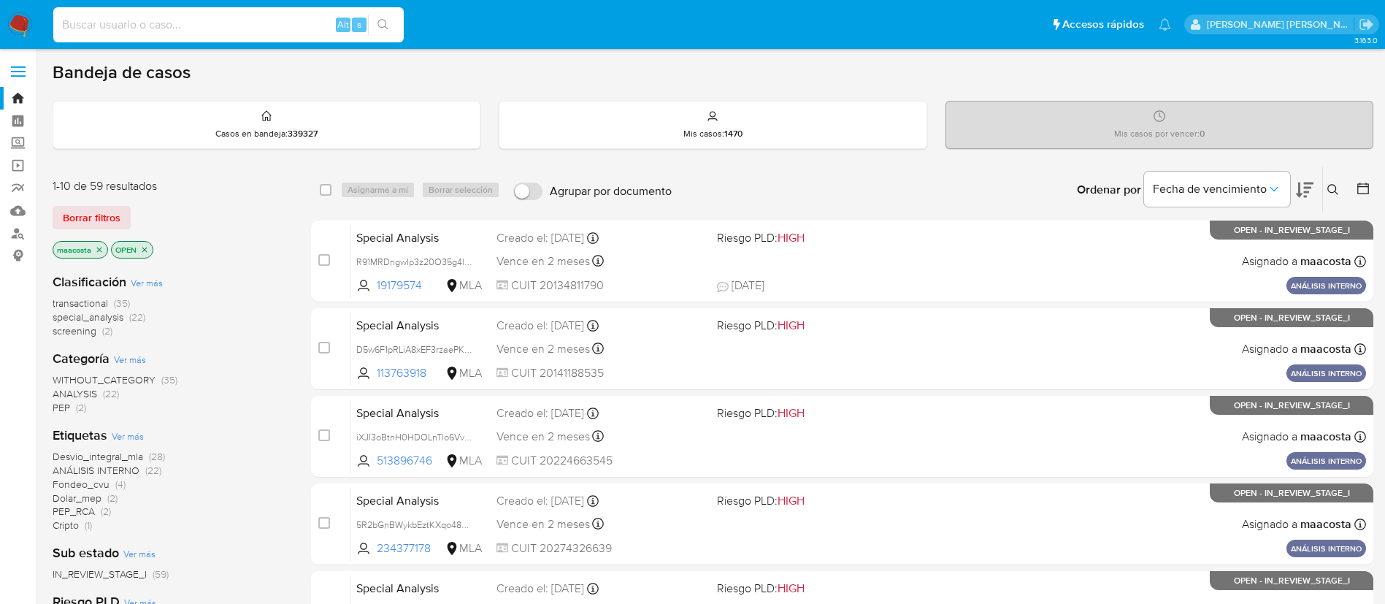
click at [209, 22] on input at bounding box center [228, 24] width 351 height 19
paste input "77BkZWUuhxLFzUKkOxDu9D09"
type input "77BkZWUuhxLFzUKkOxDu9D09"
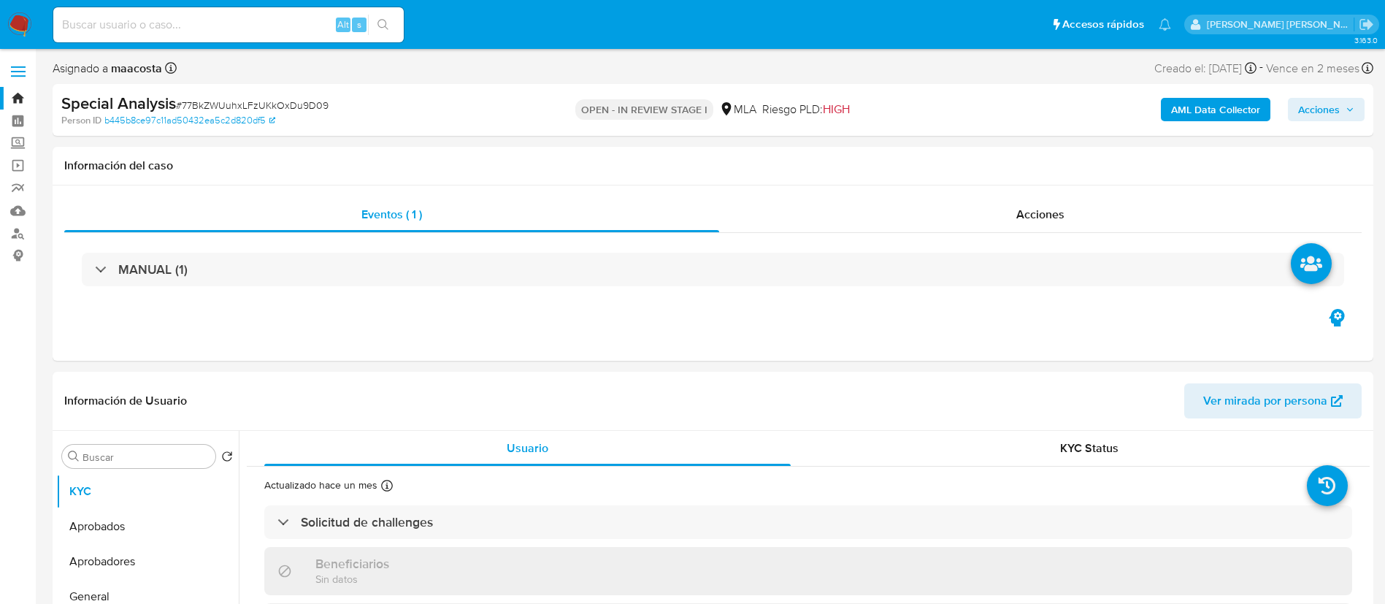
select select "10"
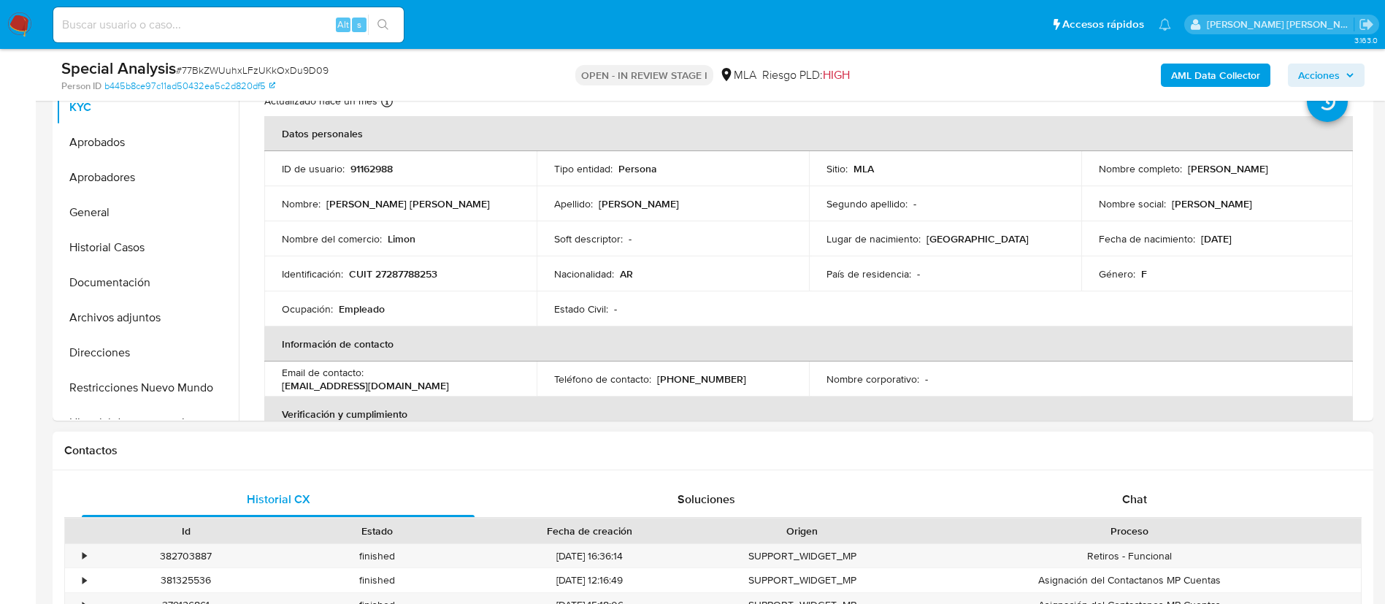
scroll to position [334, 0]
click at [1143, 516] on div "Proceso" at bounding box center [1129, 528] width 463 height 25
click at [1128, 484] on div "Chat" at bounding box center [1134, 497] width 393 height 35
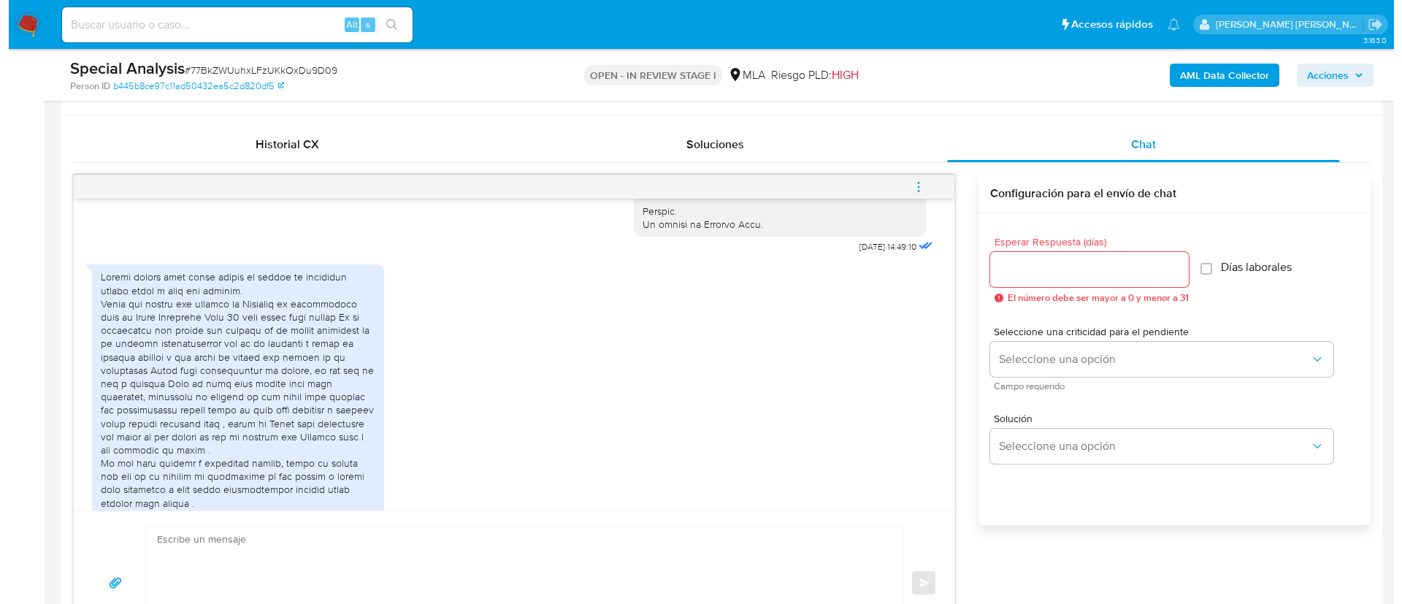
scroll to position [746, 0]
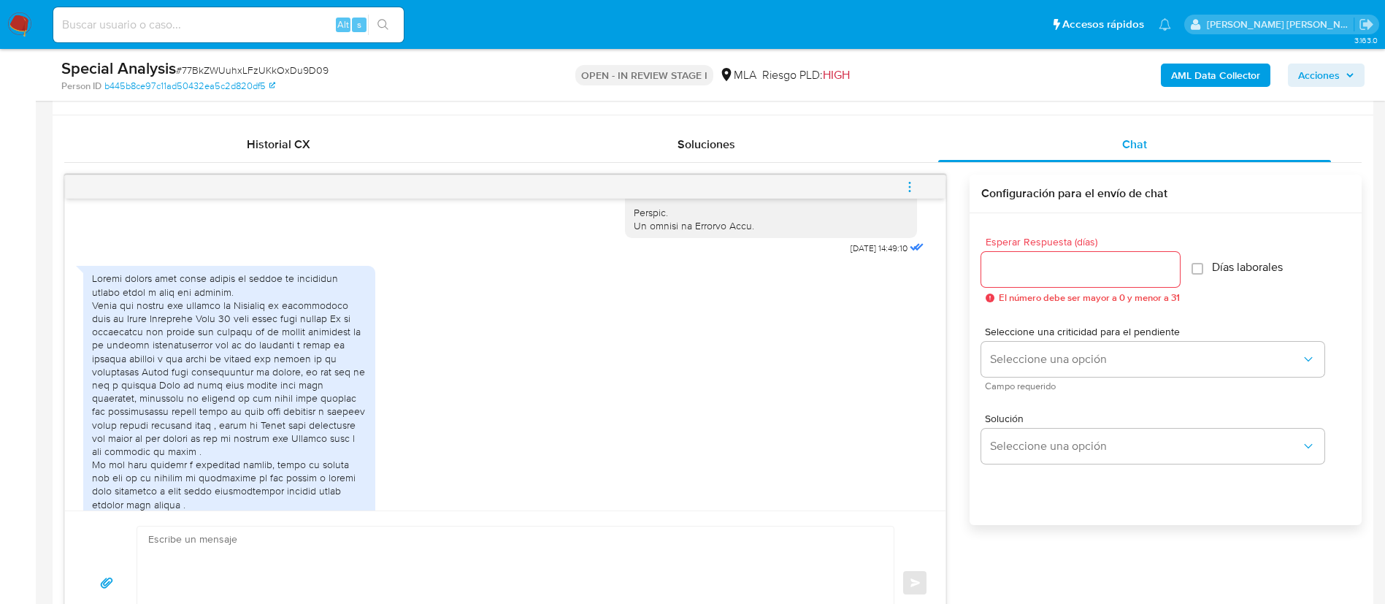
click at [1234, 76] on b "AML Data Collector" at bounding box center [1215, 75] width 89 height 23
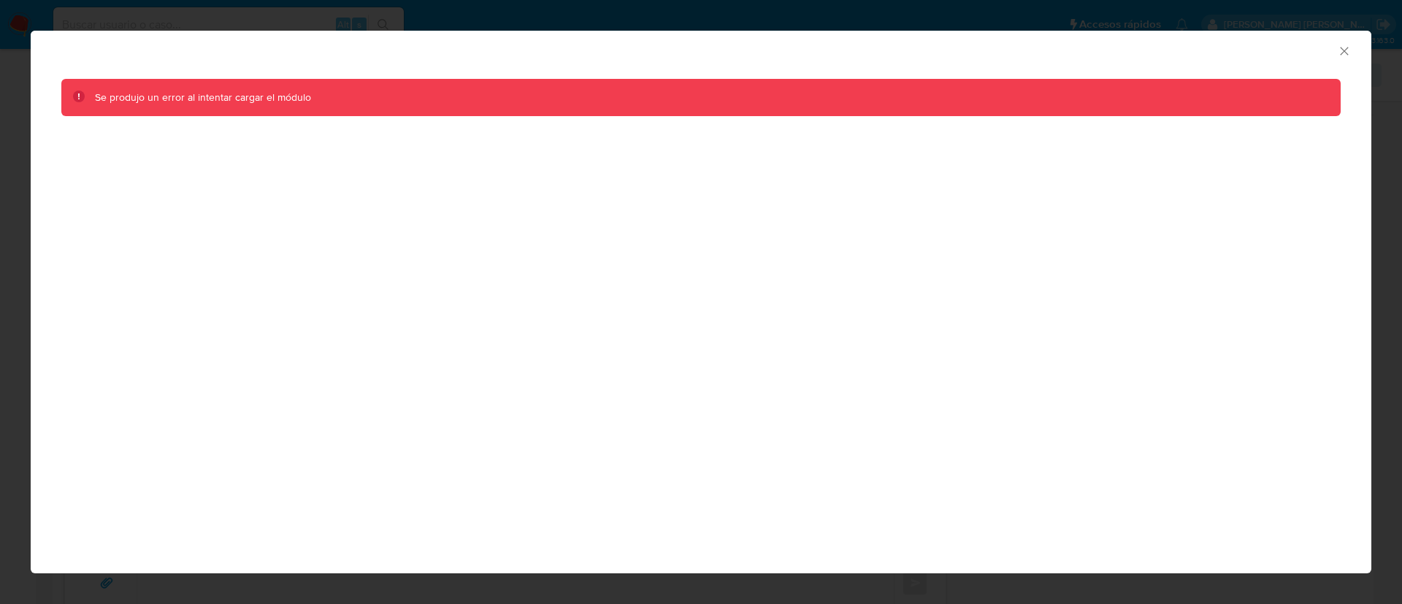
click at [1344, 47] on icon "Cerrar ventana" at bounding box center [1344, 51] width 15 height 15
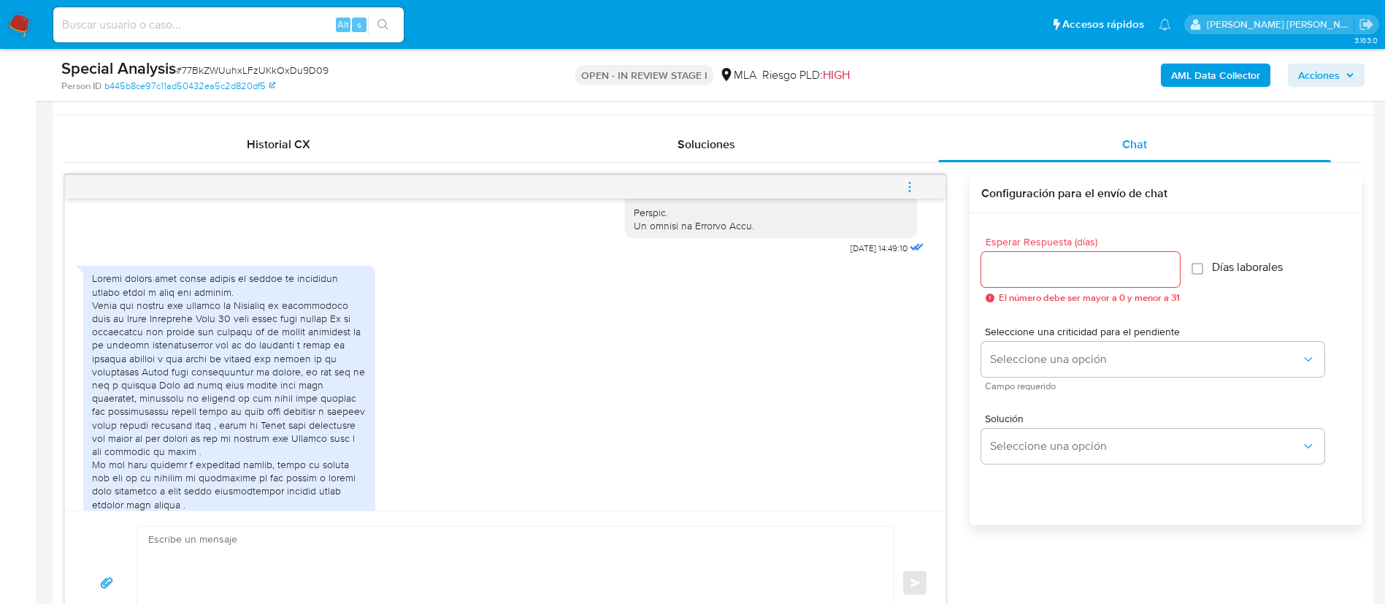
click at [1195, 66] on b "AML Data Collector" at bounding box center [1215, 75] width 89 height 23
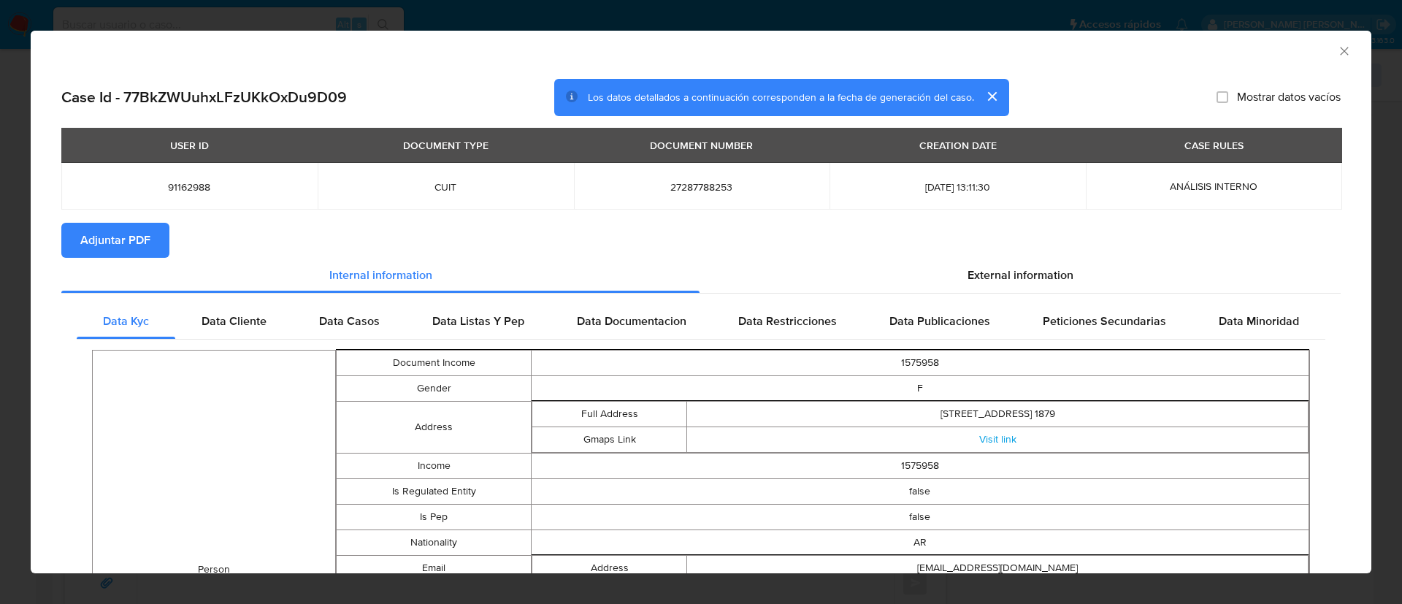
click at [155, 242] on button "Adjuntar PDF" at bounding box center [115, 240] width 108 height 35
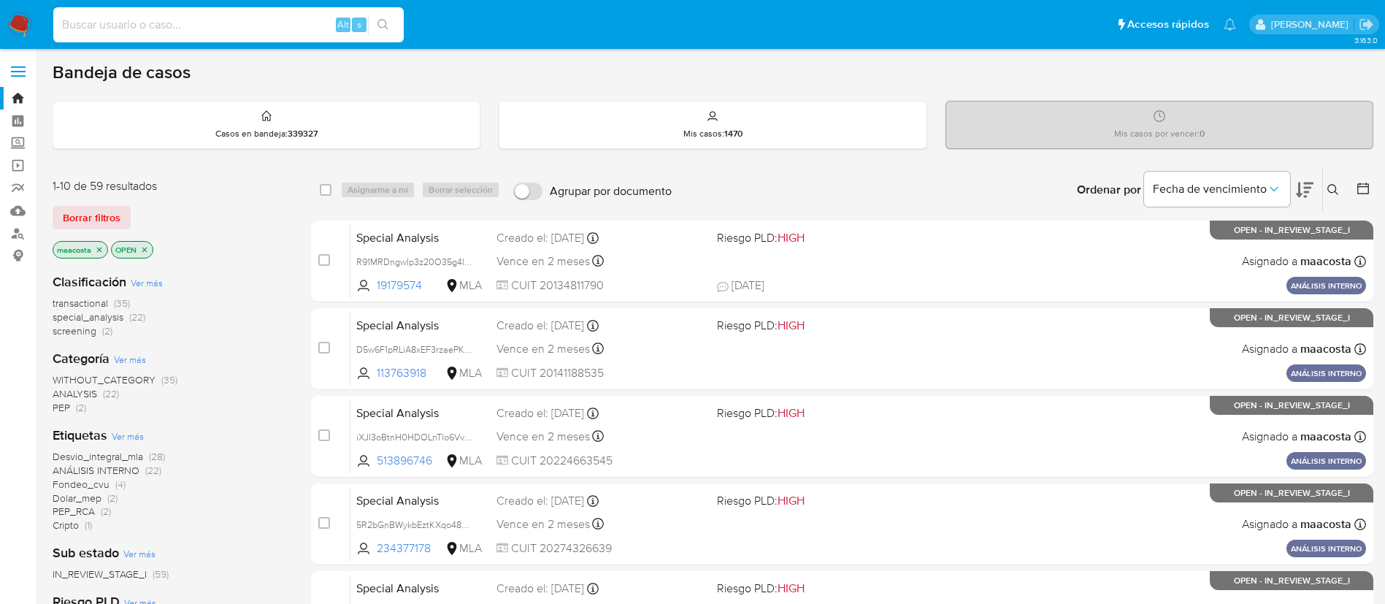
click at [209, 22] on input at bounding box center [228, 24] width 351 height 19
paste input "aXJTDOzQmeypSGEFzXO0URoQ"
type input "aXJTDOzQmeypSGEFzXO0URoQ"
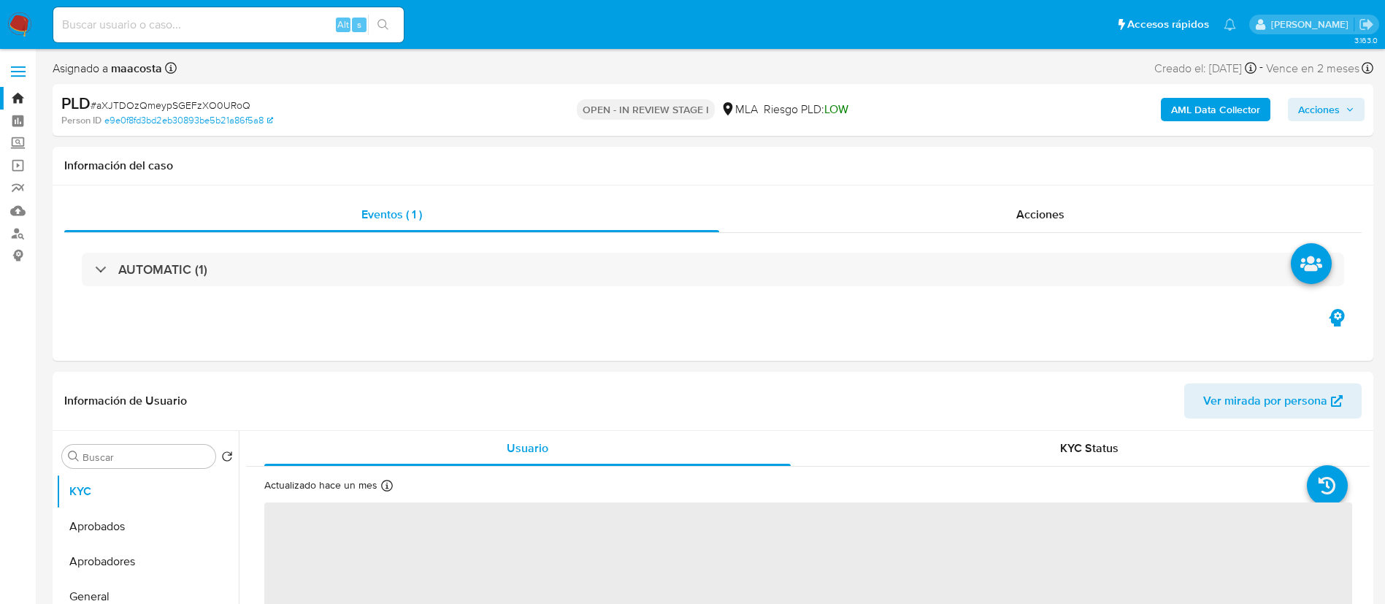
select select "10"
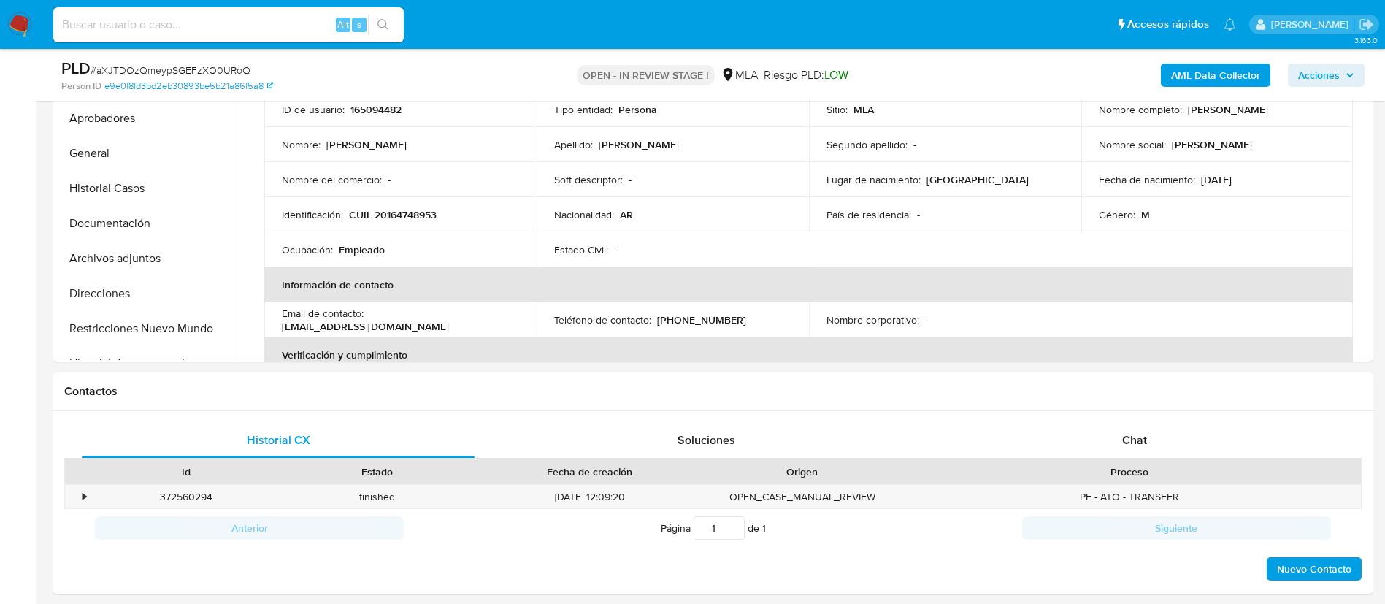
scroll to position [462, 0]
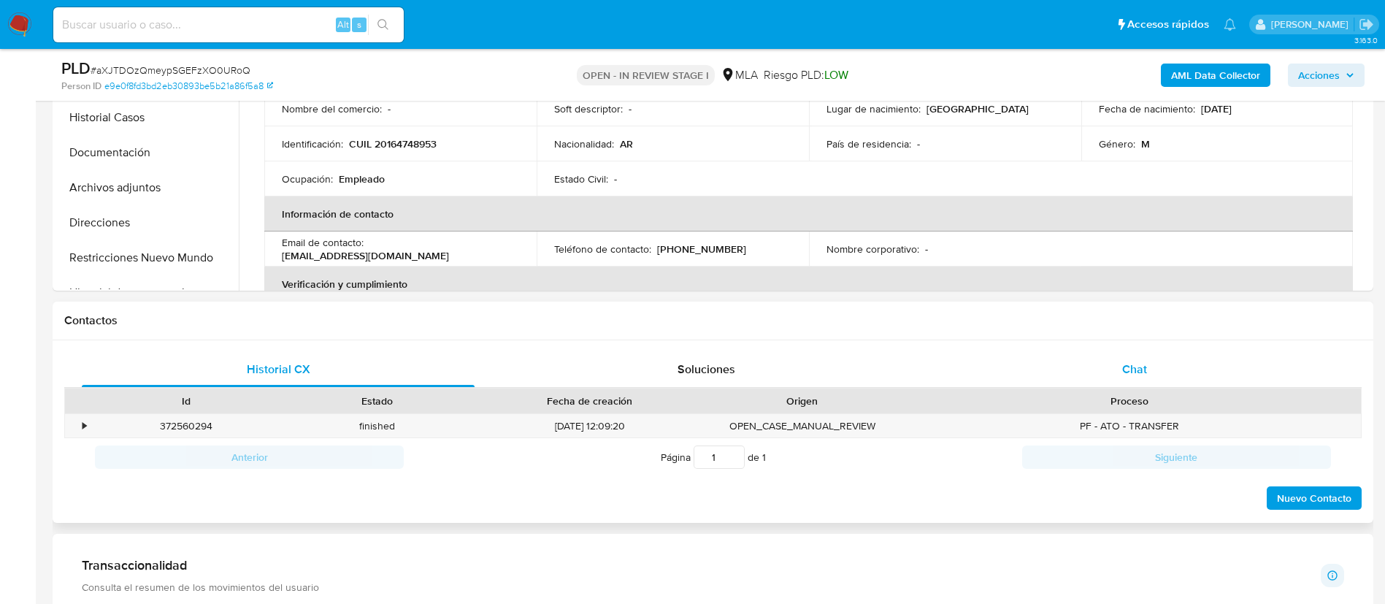
click at [1119, 378] on div "Chat" at bounding box center [1134, 369] width 393 height 35
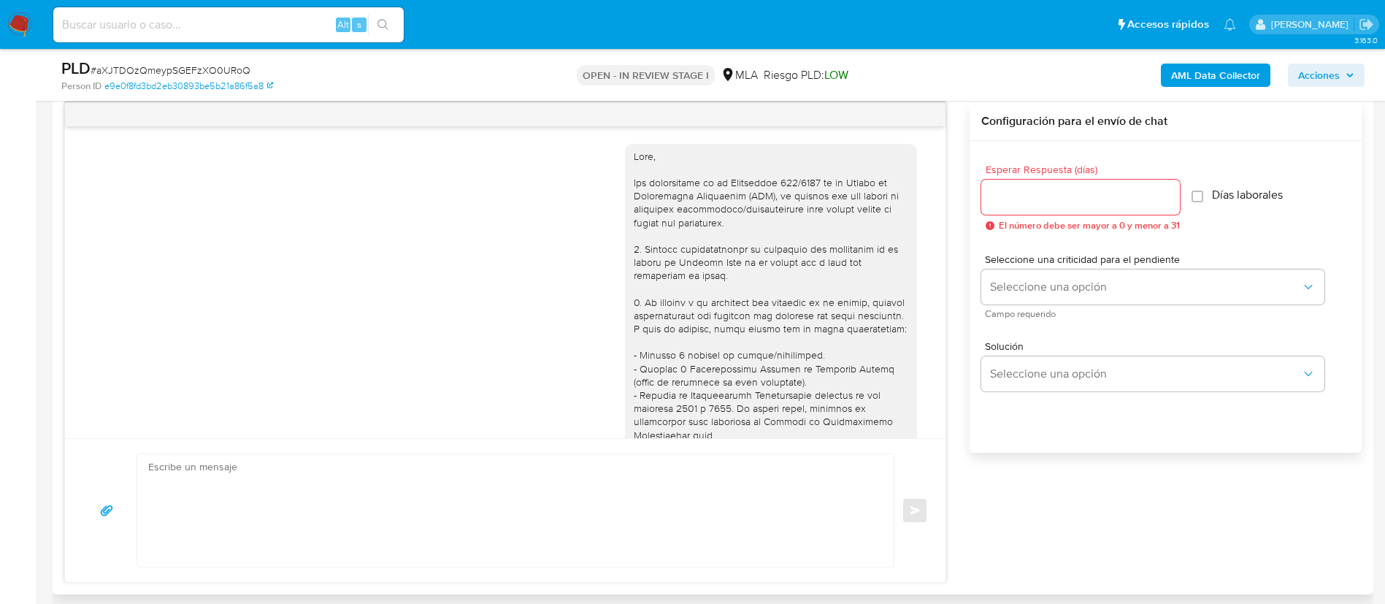
scroll to position [762, 0]
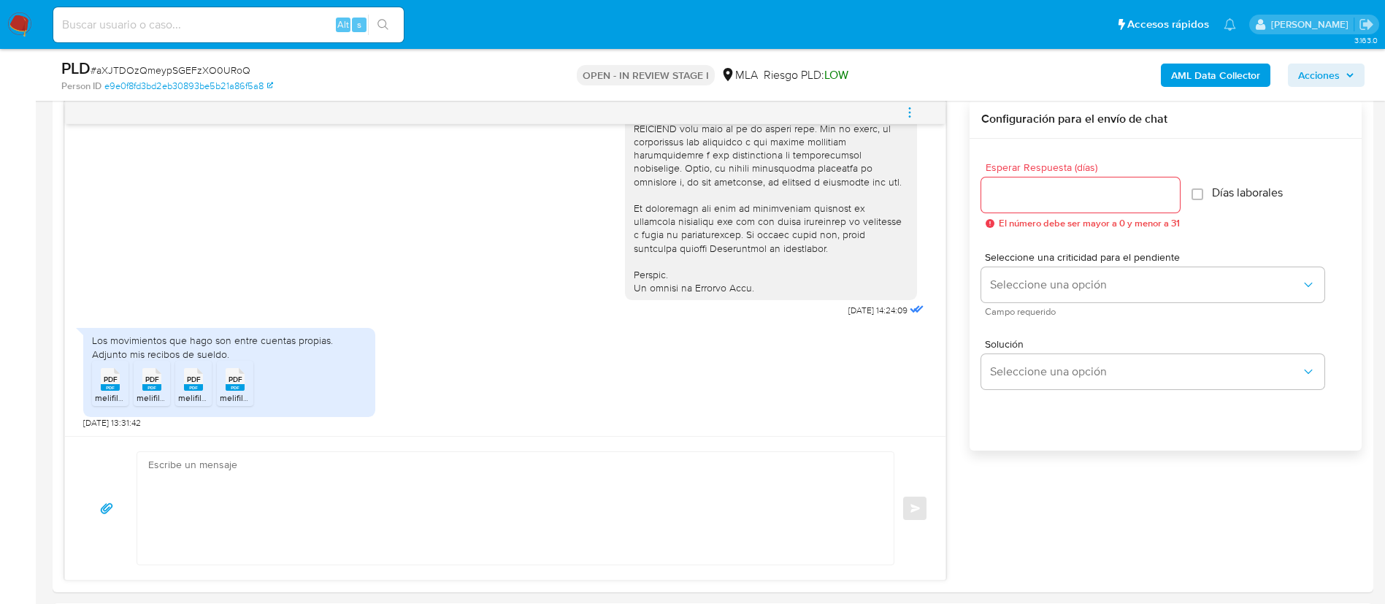
click at [1233, 75] on b "AML Data Collector" at bounding box center [1215, 75] width 89 height 23
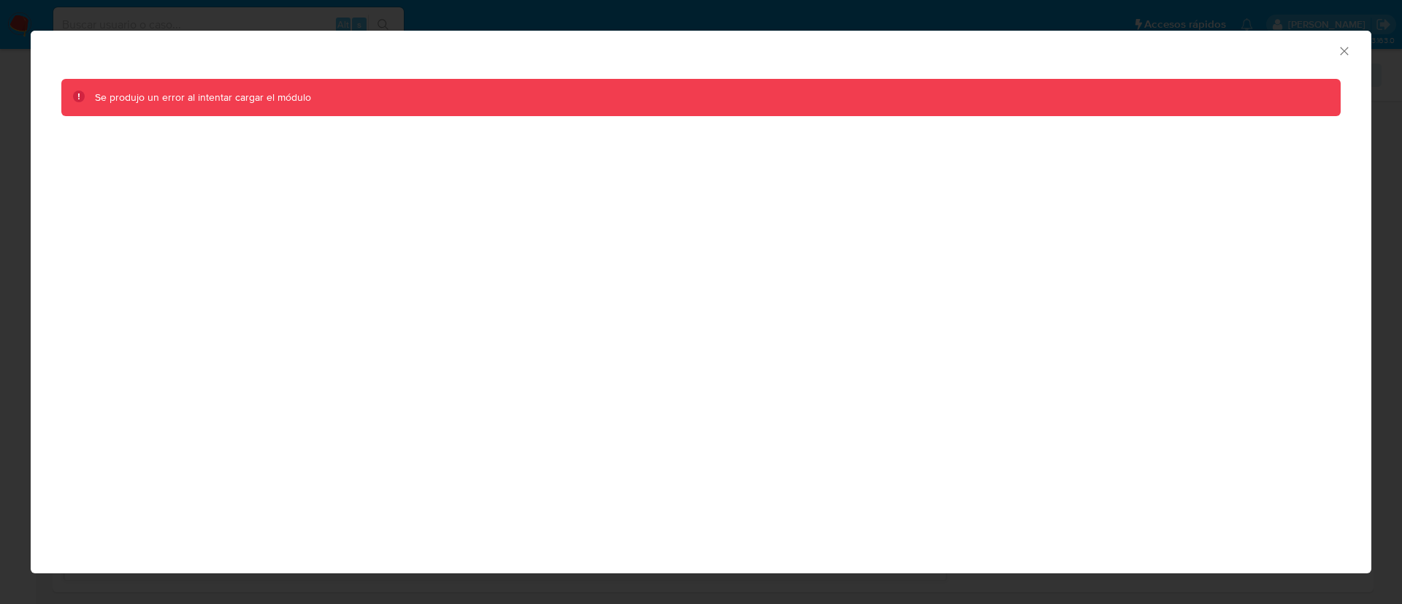
click at [1195, 67] on div "Se produjo un error al intentar cargar el módulo" at bounding box center [701, 107] width 1341 height 80
click at [1351, 55] on icon "Cerrar ventana" at bounding box center [1344, 51] width 15 height 15
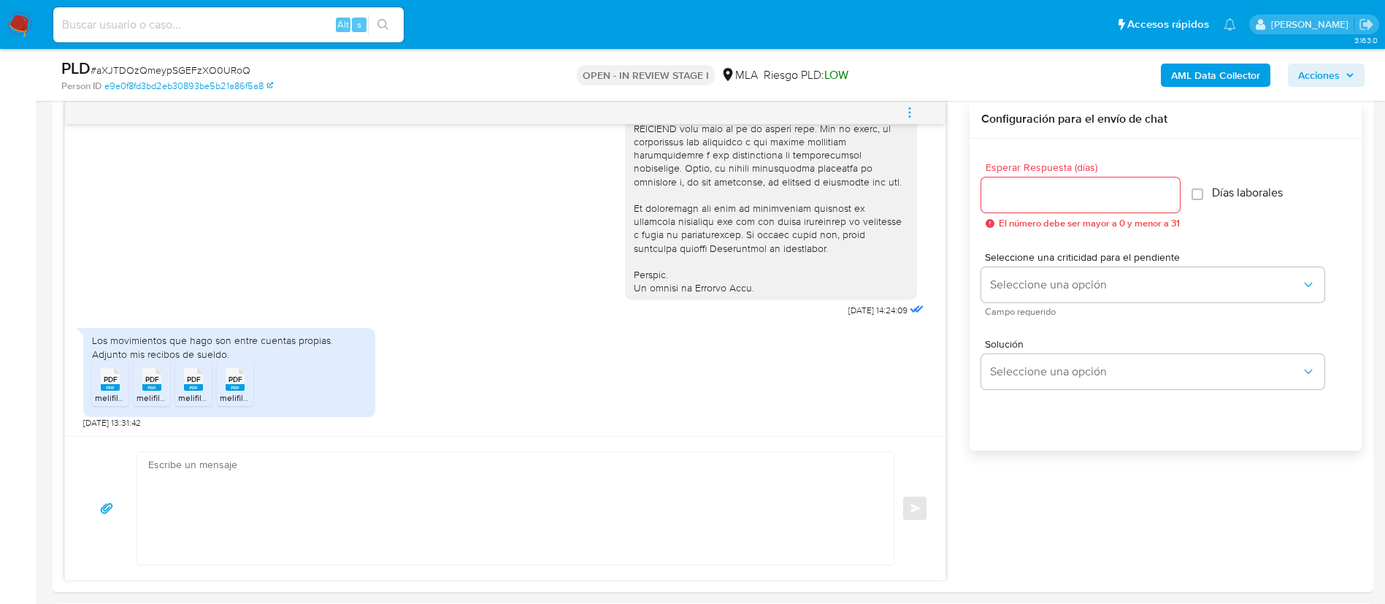
click at [1220, 76] on b "AML Data Collector" at bounding box center [1215, 75] width 89 height 23
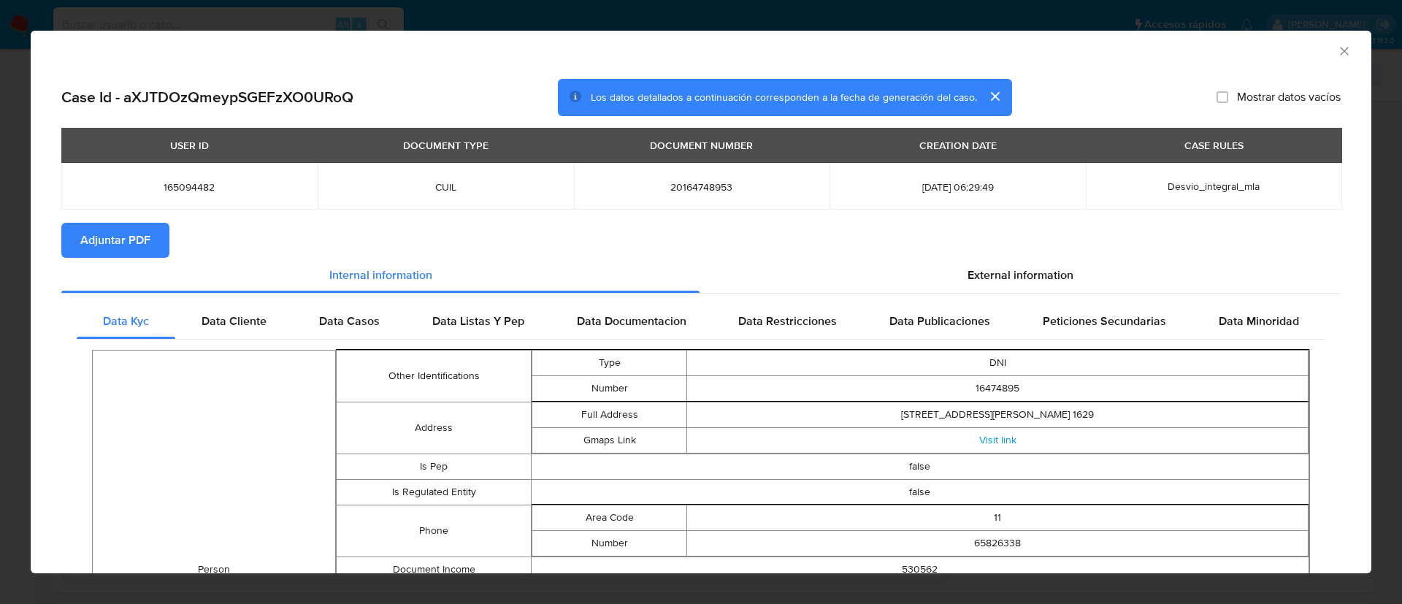
click at [155, 242] on button "Adjuntar PDF" at bounding box center [115, 240] width 108 height 35
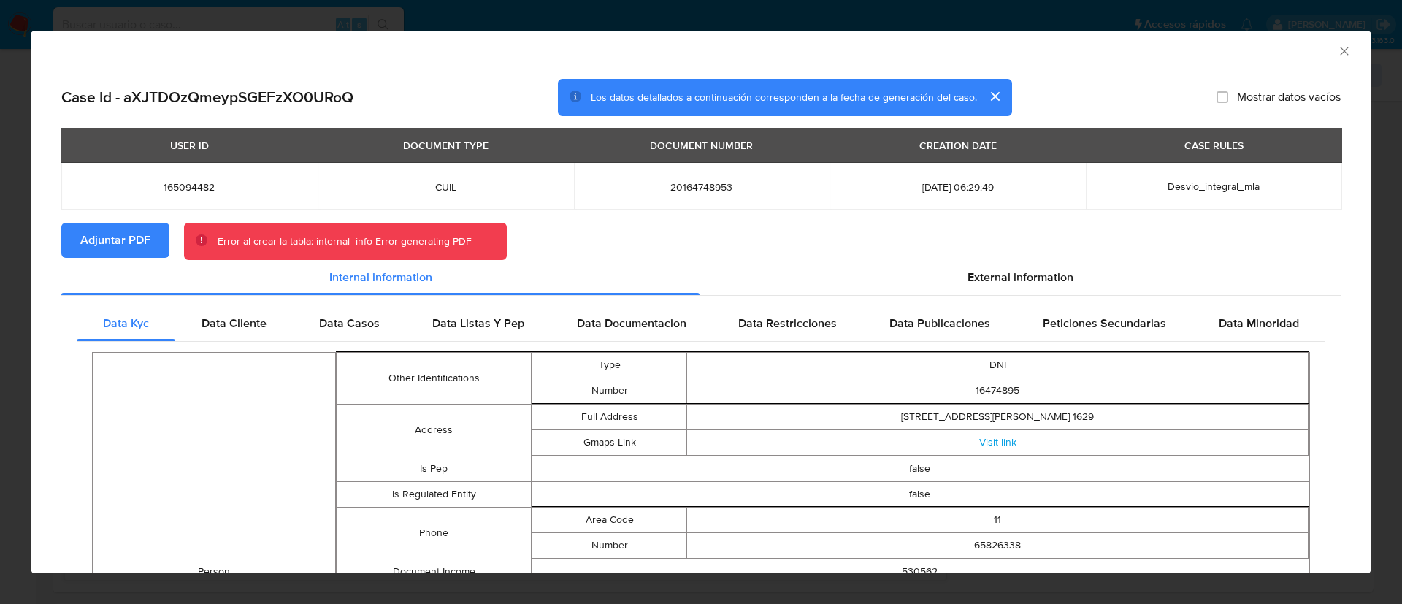
click at [643, 4] on div "AML Data Collector Case Id - aXJTDOzQmeypSGEFzXO0URoQ Los datos detallados a co…" at bounding box center [701, 302] width 1402 height 604
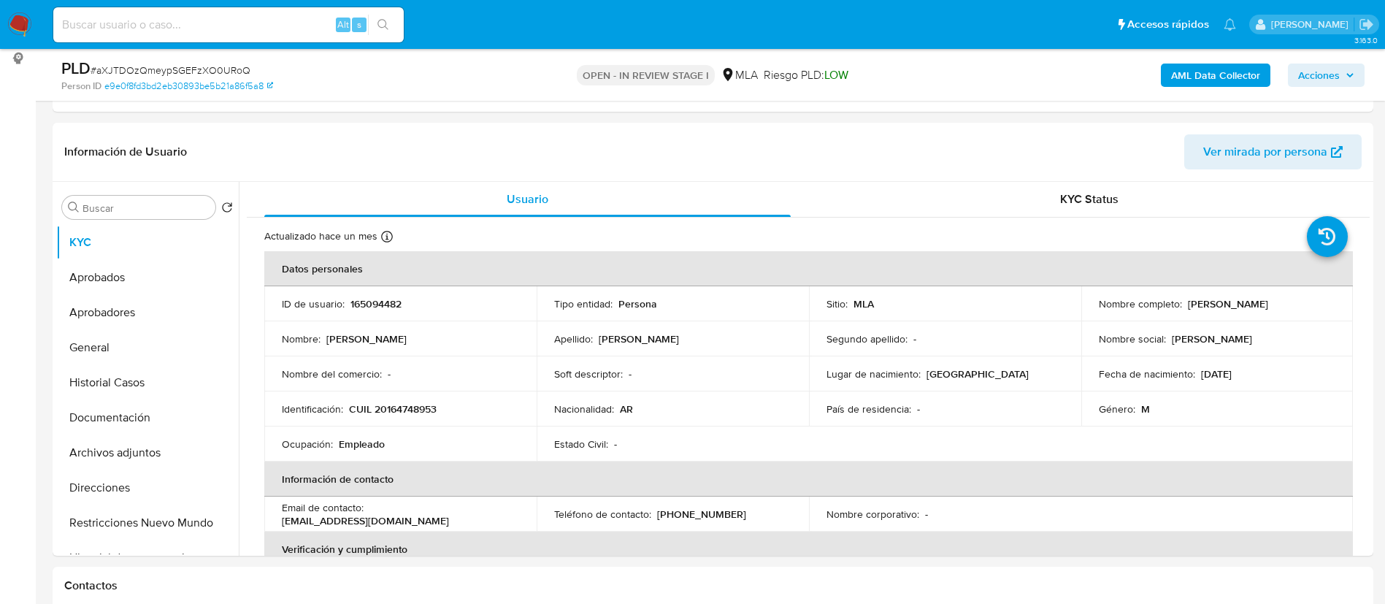
scroll to position [96, 0]
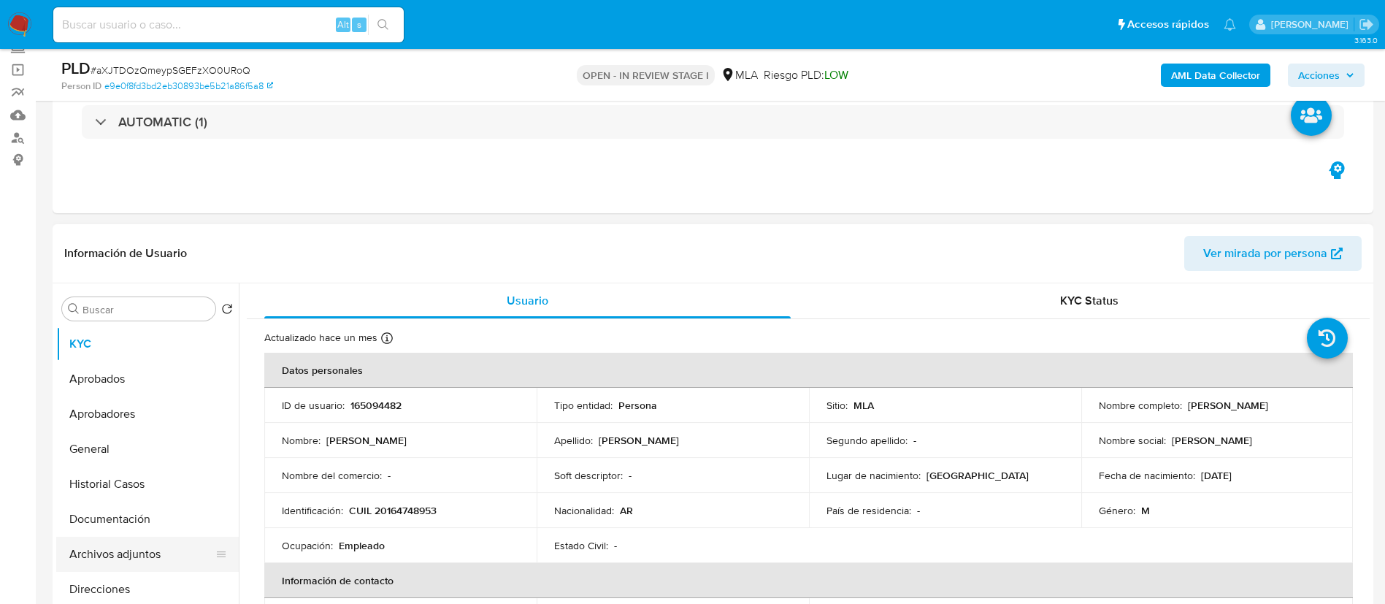
click at [134, 562] on button "Archivos adjuntos" at bounding box center [141, 554] width 171 height 35
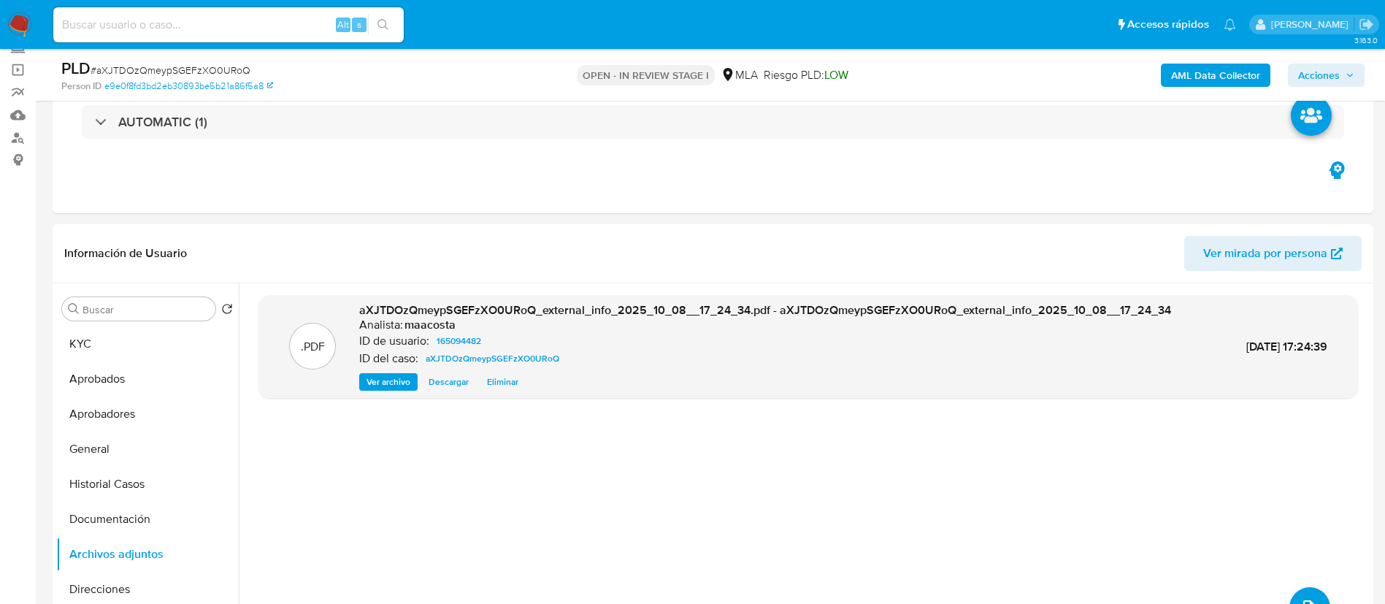
click at [1217, 72] on b "AML Data Collector" at bounding box center [1215, 75] width 89 height 23
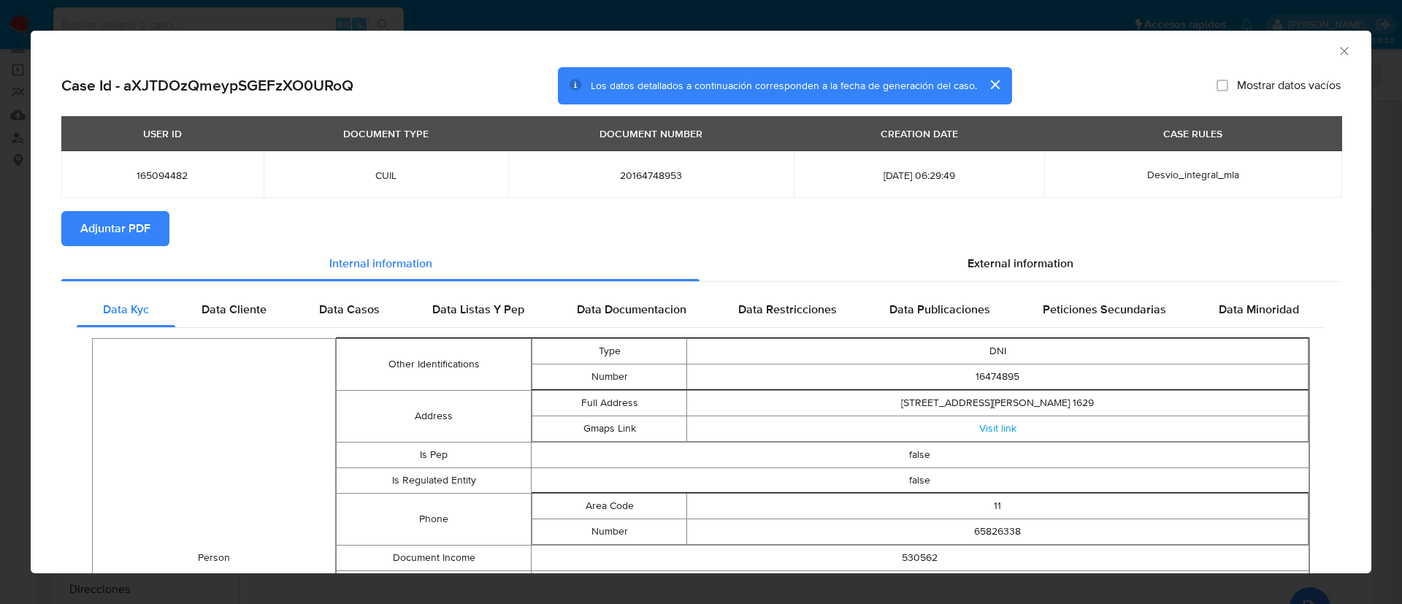
click at [150, 236] on span "Adjuntar PDF" at bounding box center [115, 228] width 70 height 32
click at [983, 85] on button "cerrar" at bounding box center [994, 84] width 35 height 35
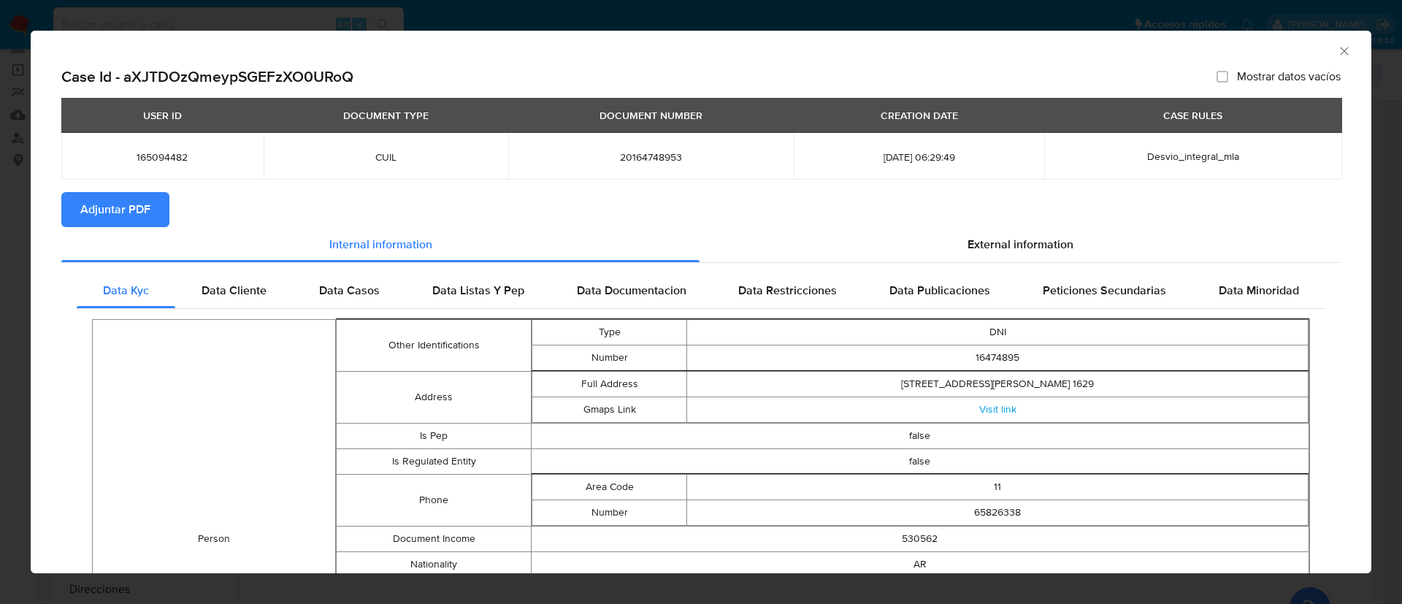
click at [1337, 50] on icon "Cerrar ventana" at bounding box center [1344, 51] width 15 height 15
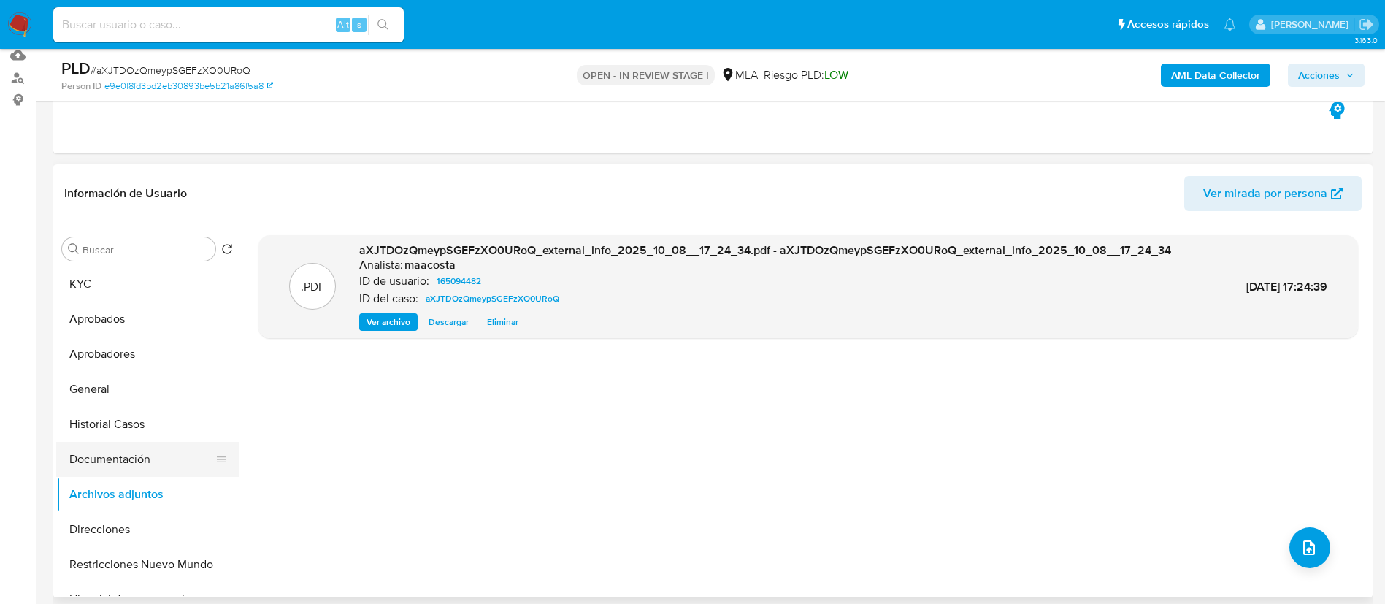
scroll to position [157, 0]
click at [97, 452] on button "Documentación" at bounding box center [141, 457] width 171 height 35
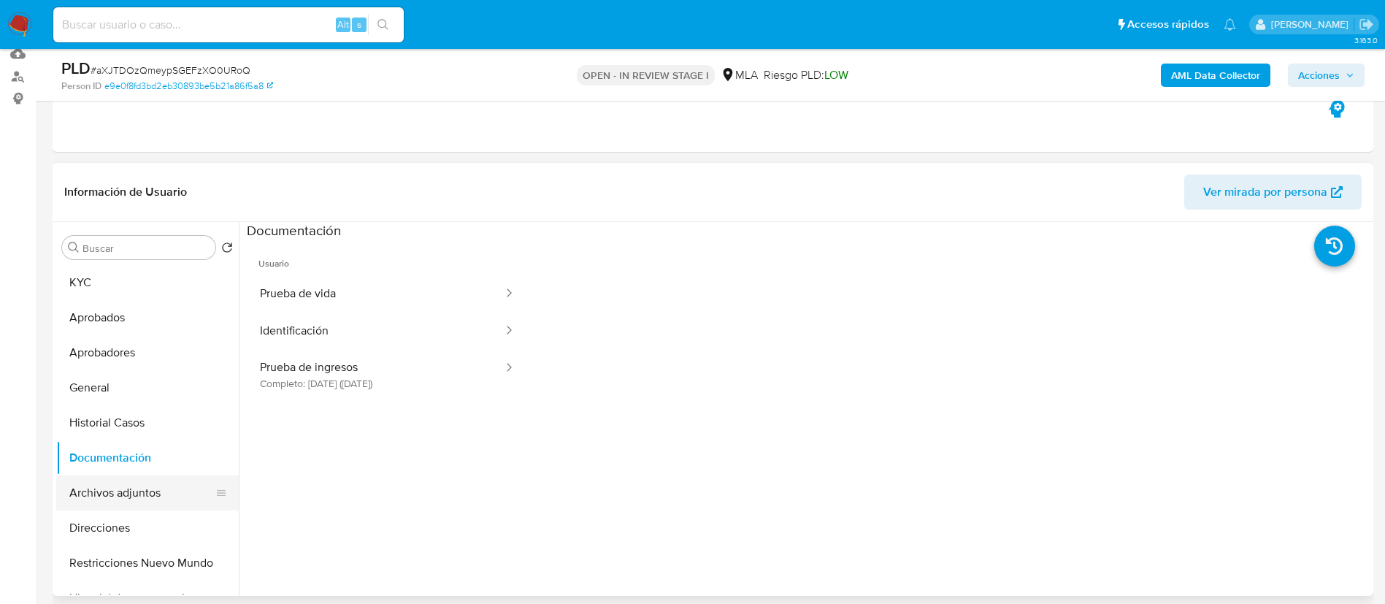
click at [124, 485] on button "Archivos adjuntos" at bounding box center [141, 492] width 171 height 35
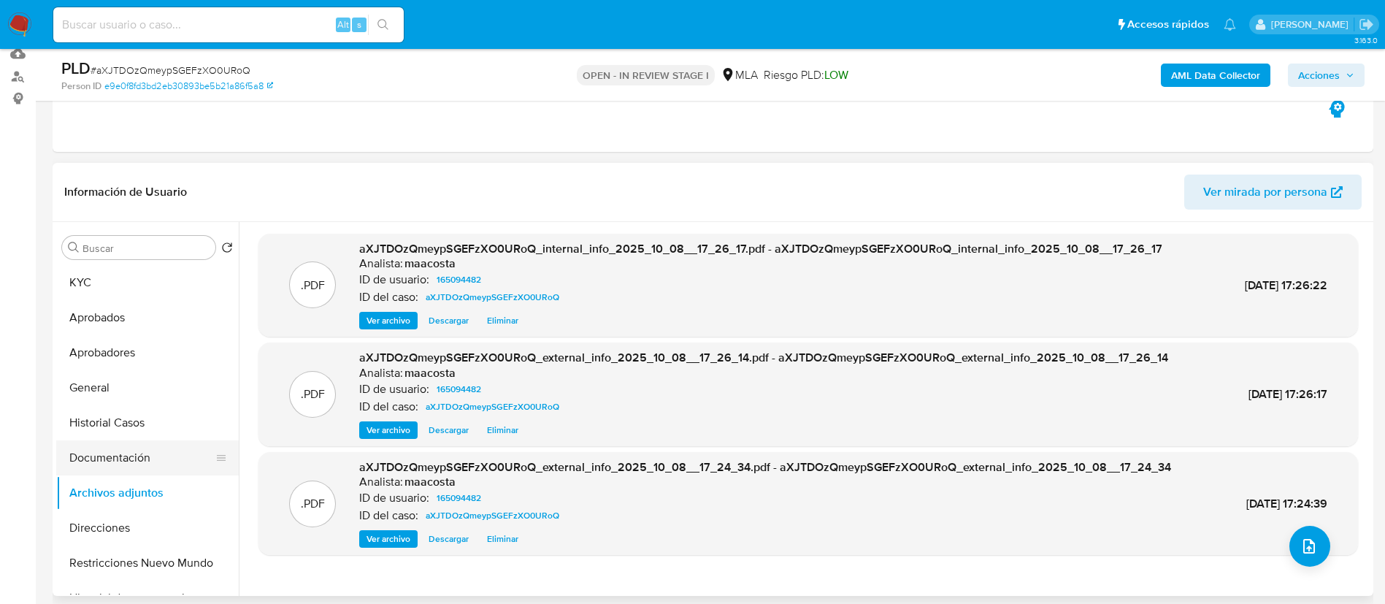
click at [121, 456] on button "Documentación" at bounding box center [141, 457] width 171 height 35
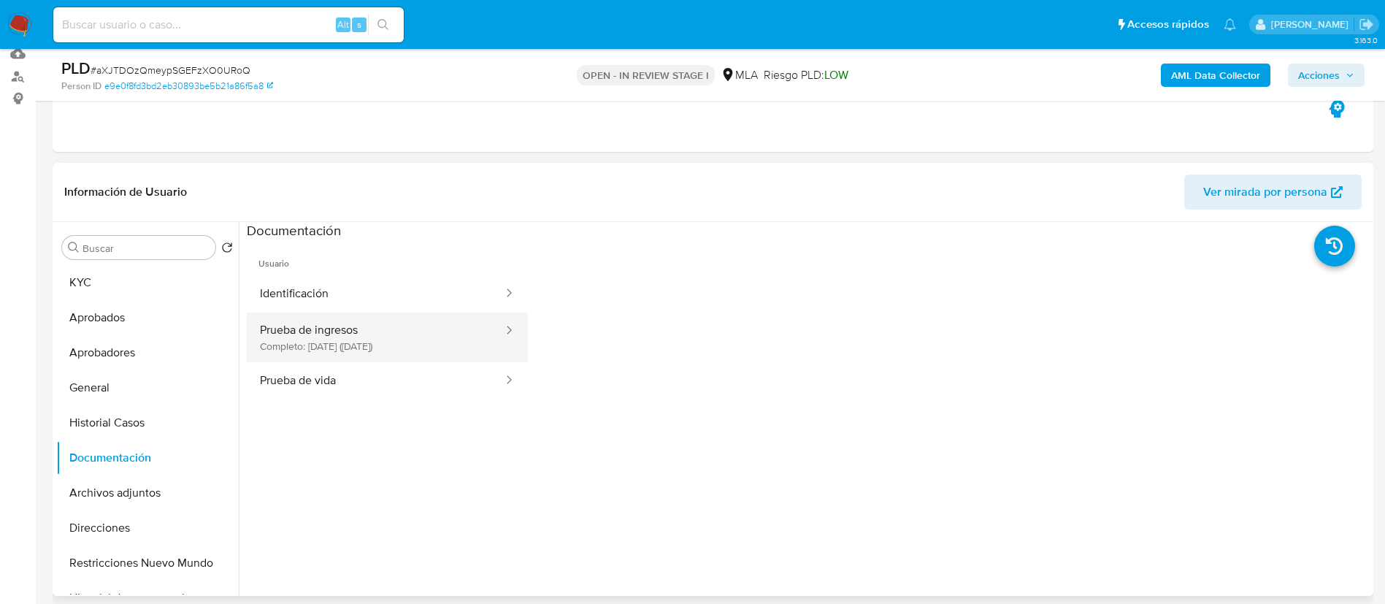
click at [334, 341] on button "Prueba de ingresos Completo: 06/05/2023 (hace 2 años)" at bounding box center [376, 338] width 258 height 50
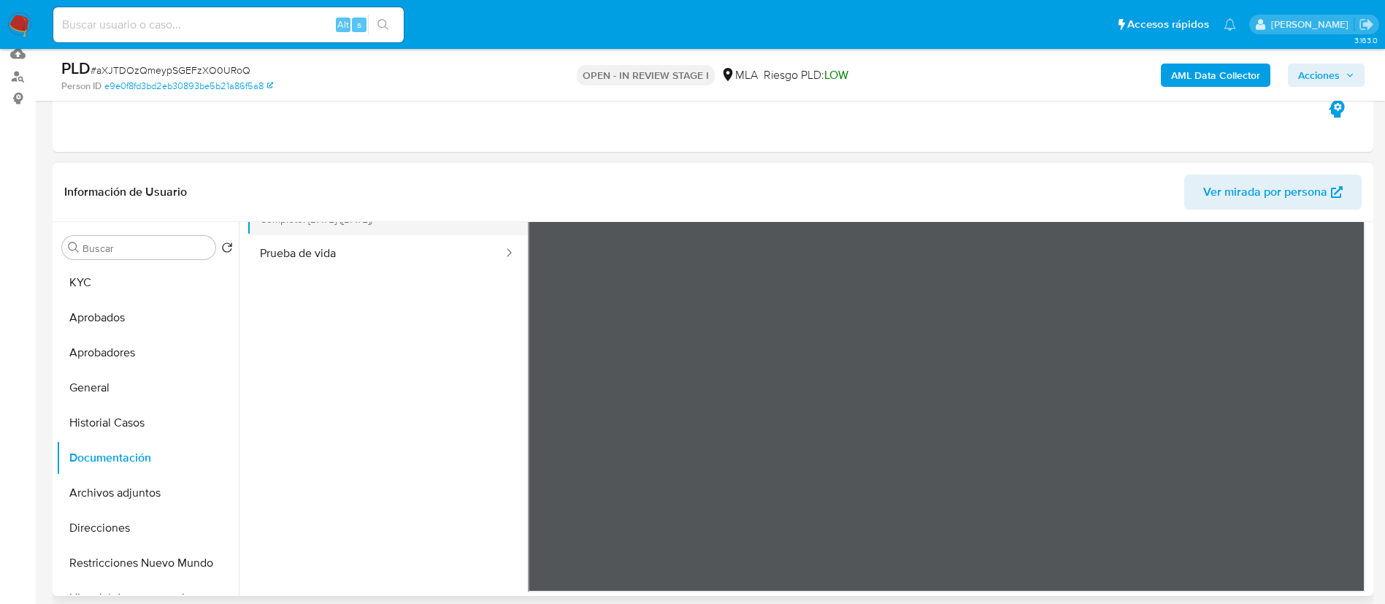
scroll to position [160, 0]
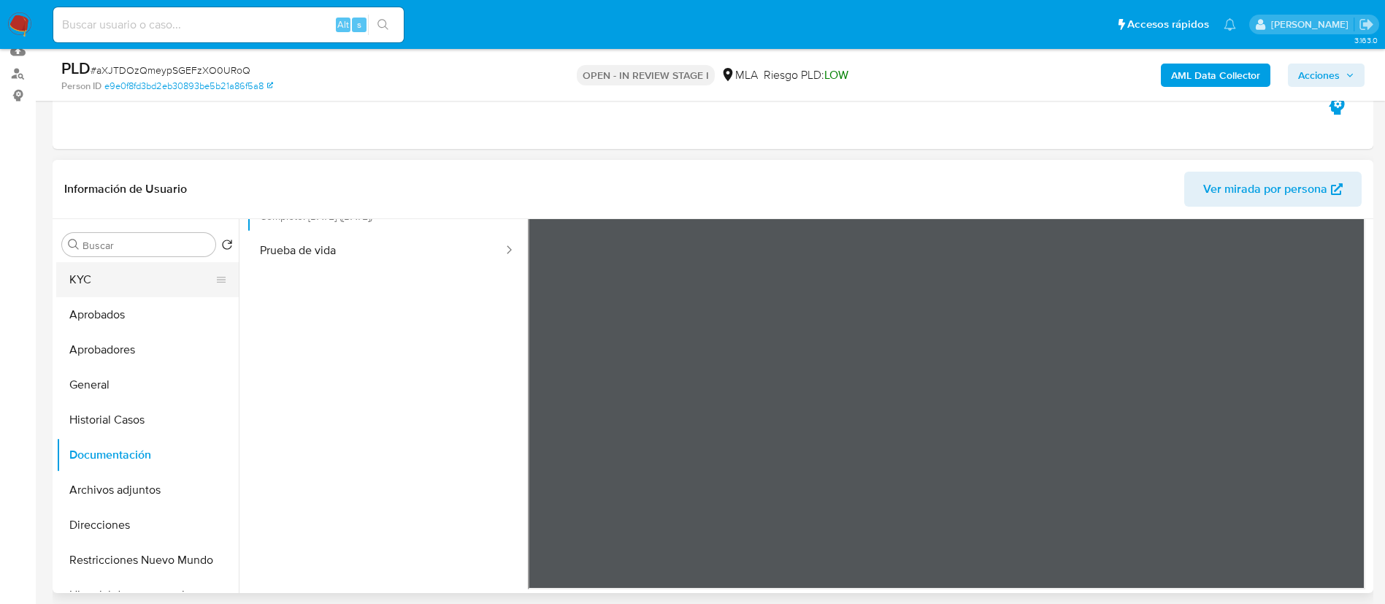
click at [148, 281] on button "KYC" at bounding box center [141, 279] width 171 height 35
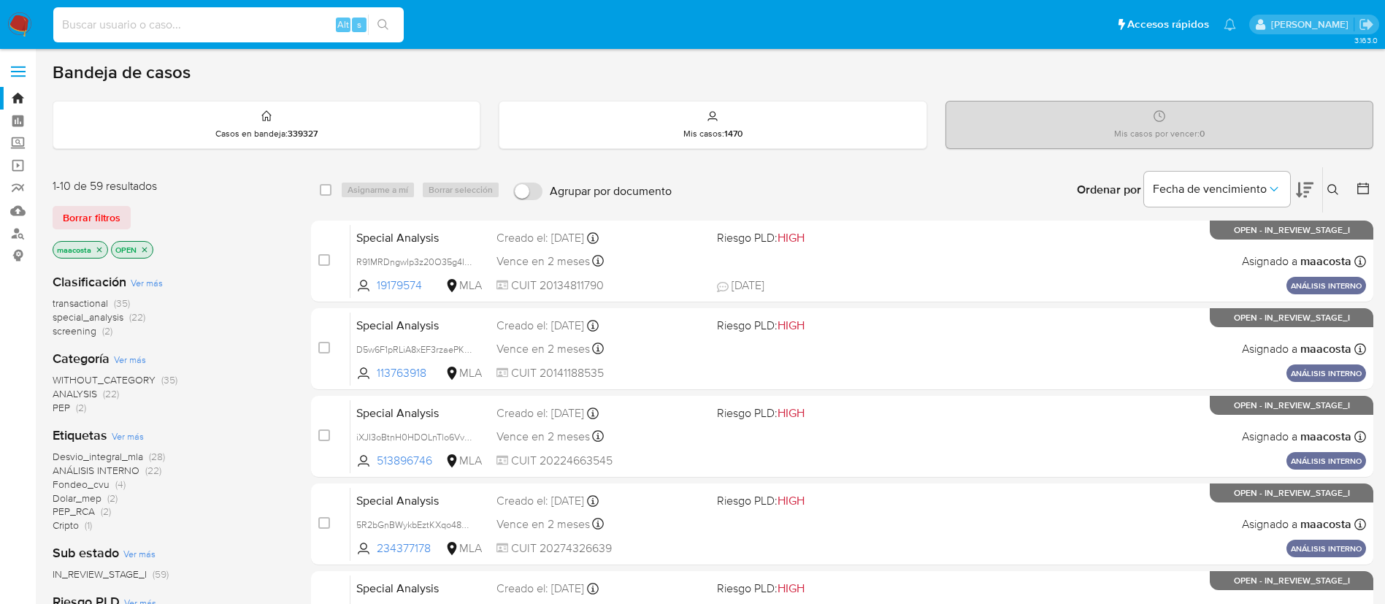
paste input "6edJTvmxZqyf7jjLEtM3z7MT"
click at [209, 22] on input "6edJTvmxZqyf7jjLEtM3z7MT" at bounding box center [228, 24] width 351 height 19
type input "6edJTvmxZqyf7jjLEtM3z7MT"
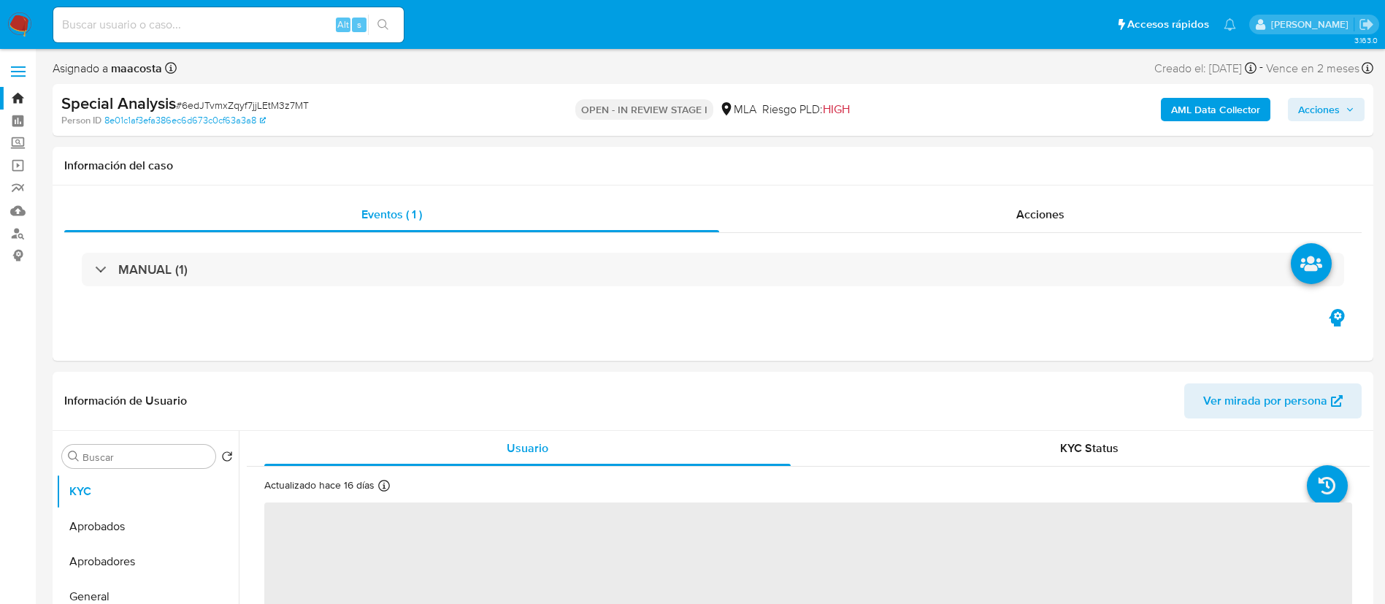
select select "10"
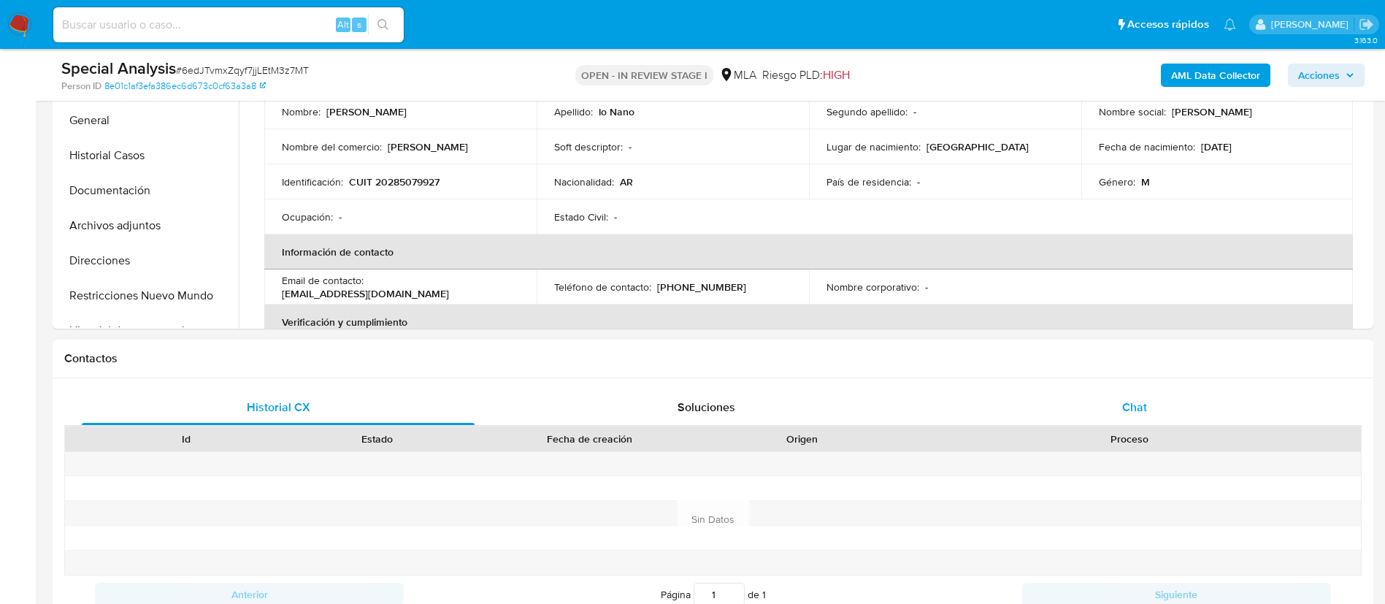
scroll to position [447, 0]
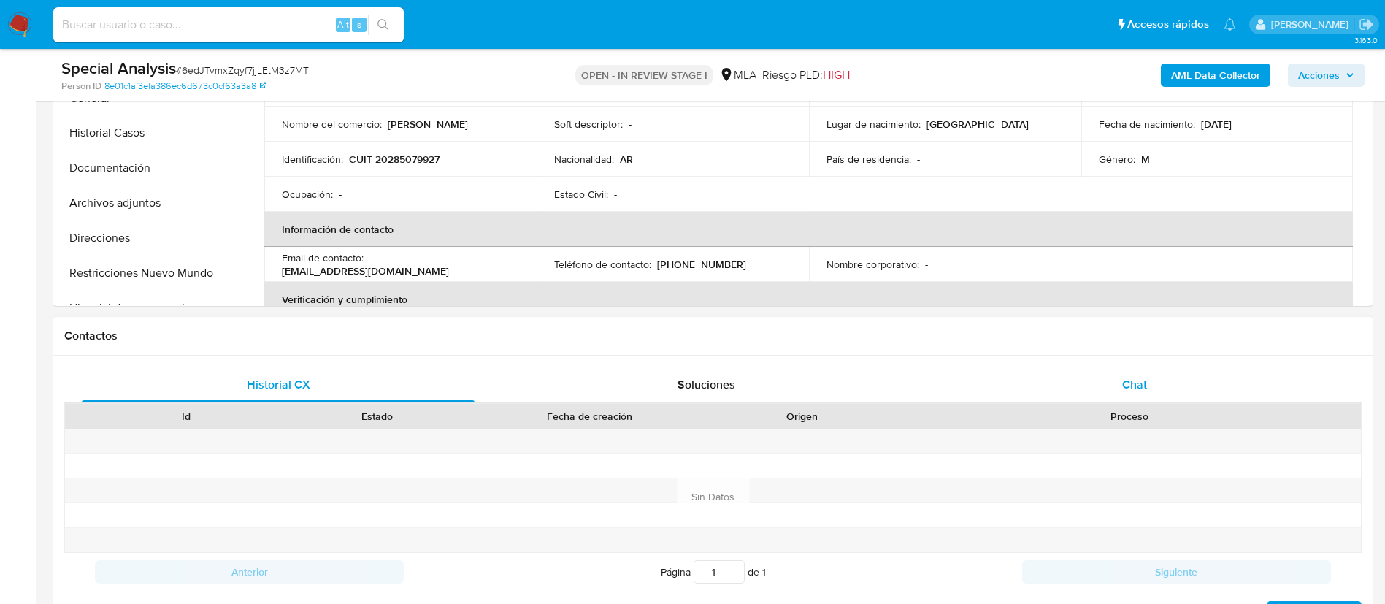
click at [1138, 373] on div "Chat" at bounding box center [1134, 384] width 393 height 35
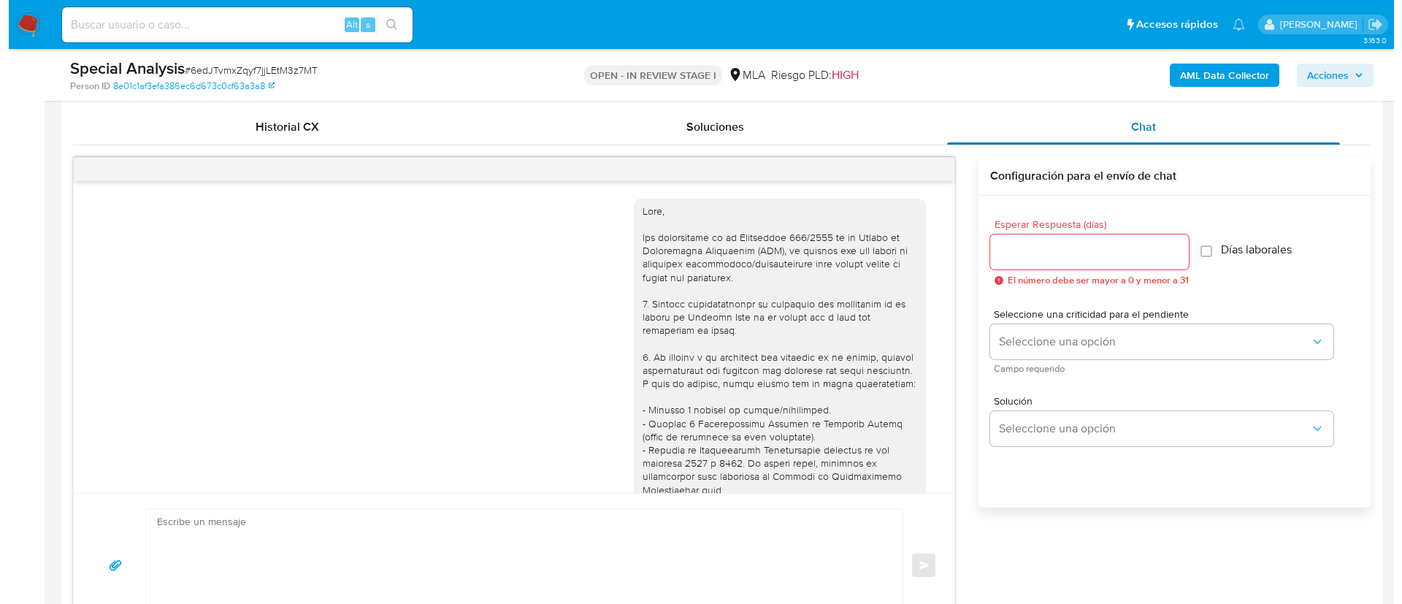
scroll to position [610, 0]
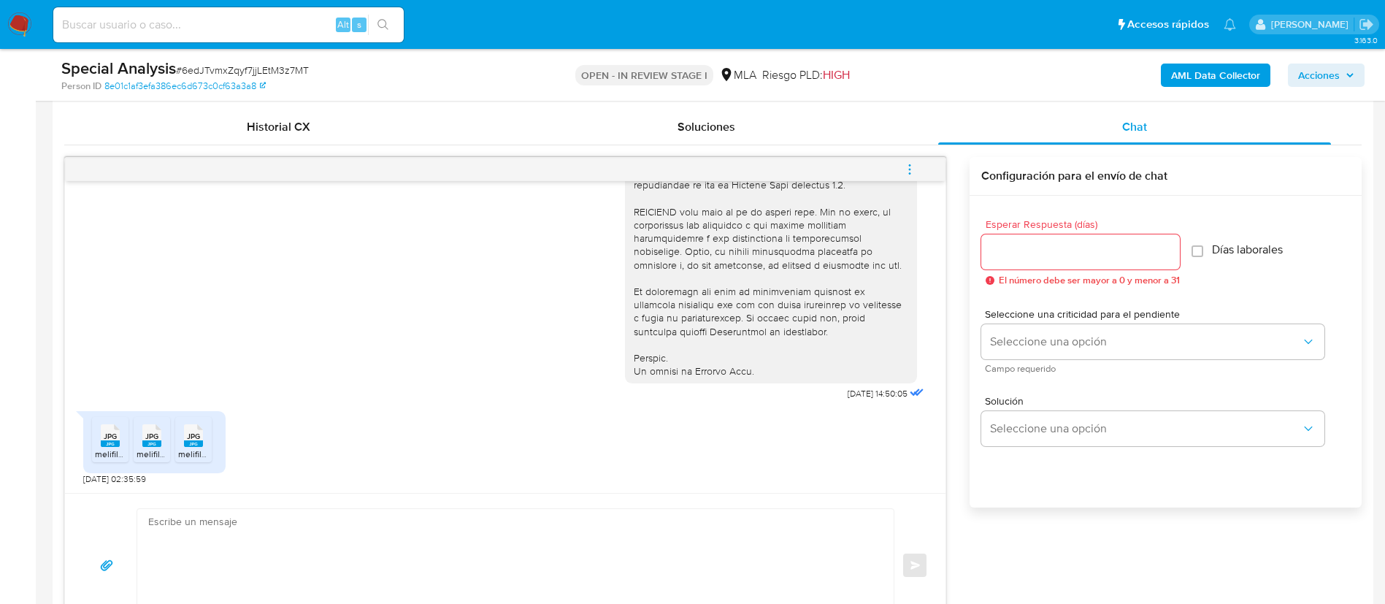
click at [1234, 76] on b "AML Data Collector" at bounding box center [1215, 75] width 89 height 23
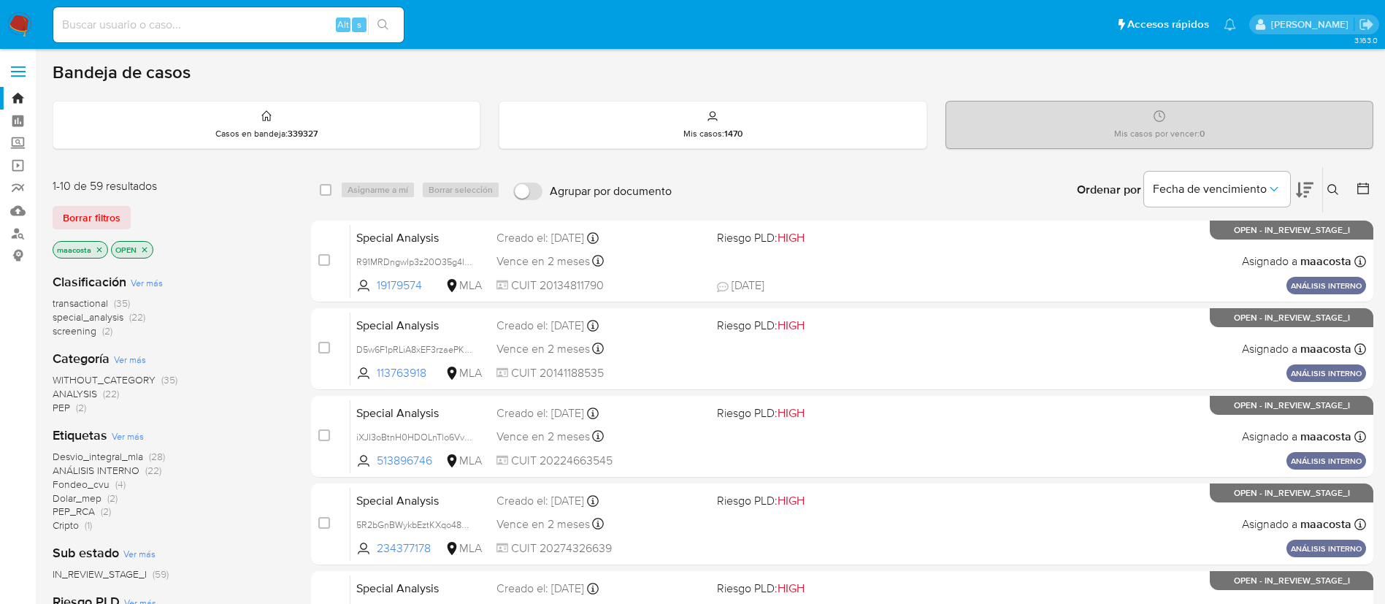
paste input "LquBgMndSurAfIlYc9we23V5"
click at [272, 20] on input "LquBgMndSurAfIlYc9we23V5" at bounding box center [228, 24] width 351 height 19
type input "LquBgMndSurAfIlYc9we23V5"
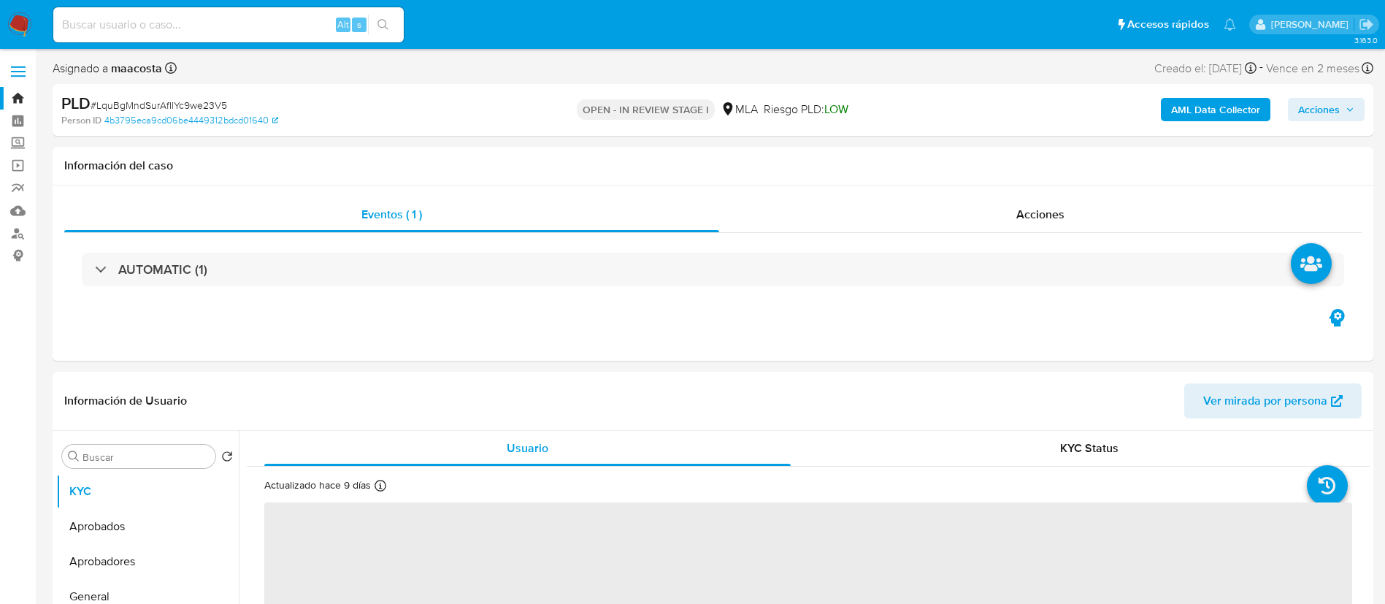
select select "10"
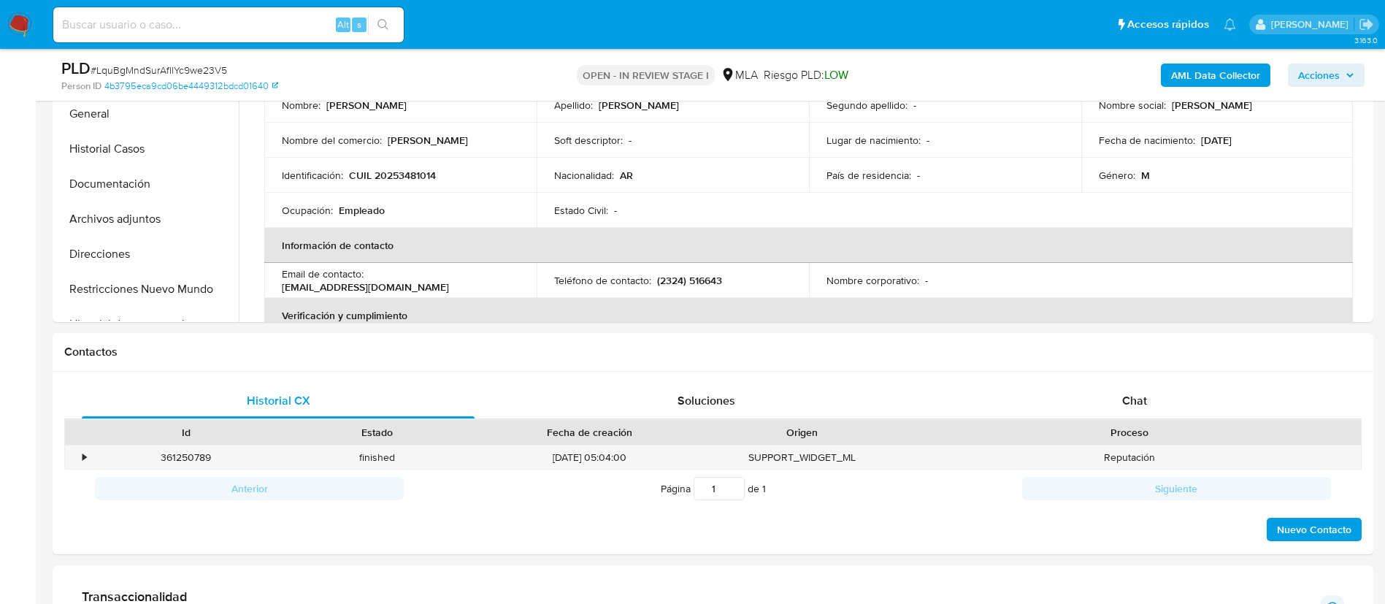
scroll to position [497, 0]
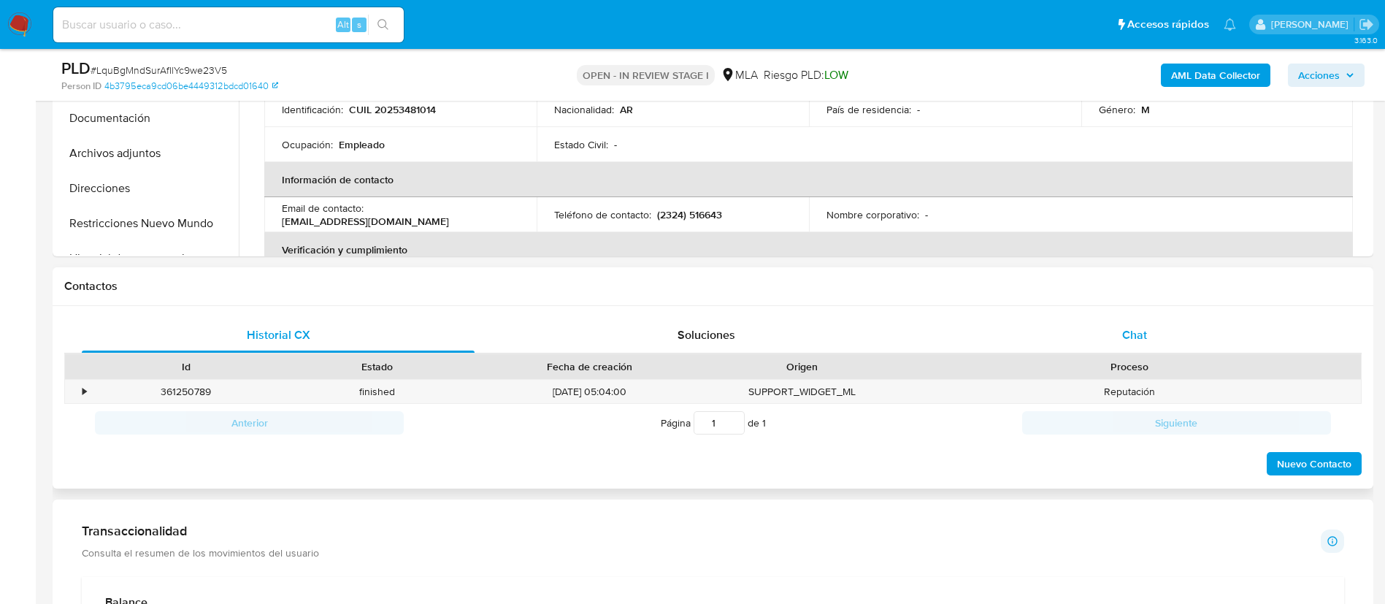
click at [1136, 334] on span "Chat" at bounding box center [1134, 334] width 25 height 17
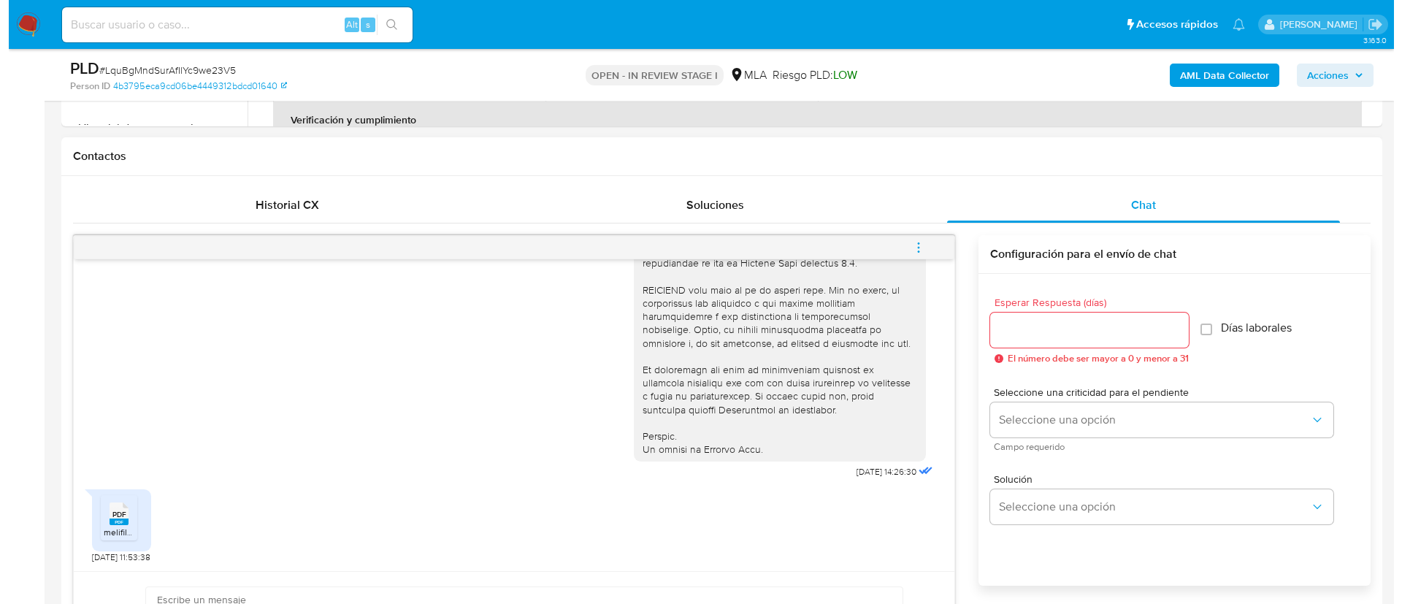
scroll to position [626, 0]
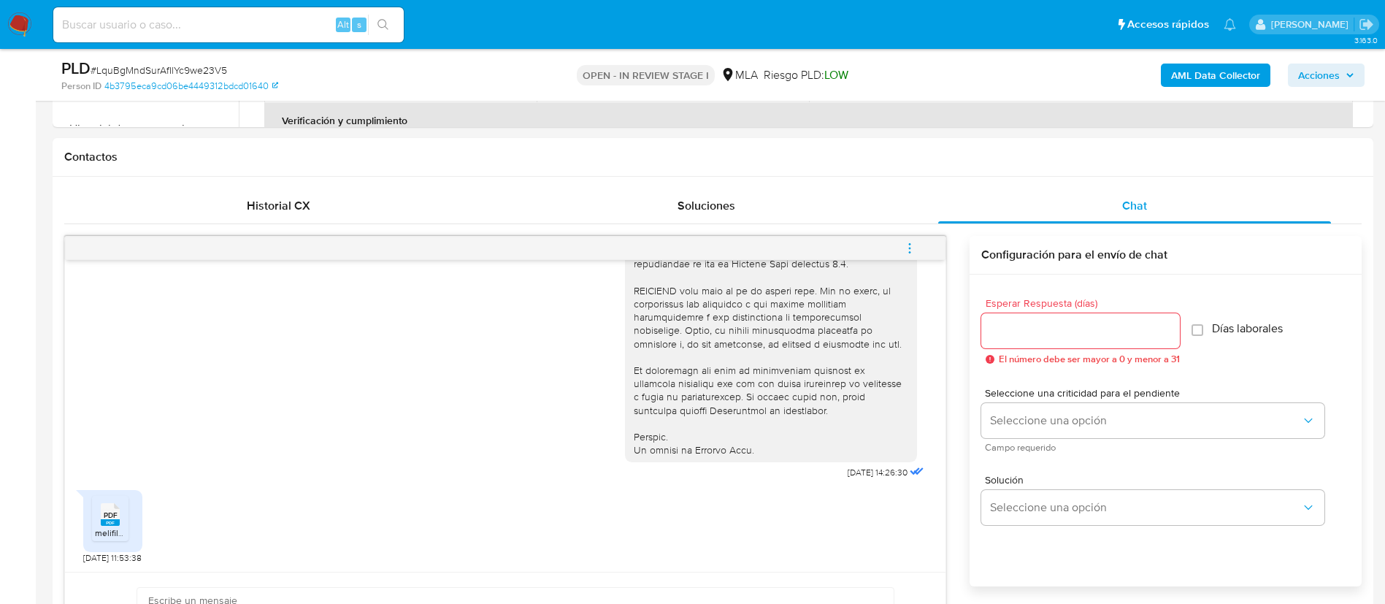
click at [1233, 75] on b "AML Data Collector" at bounding box center [1215, 75] width 89 height 23
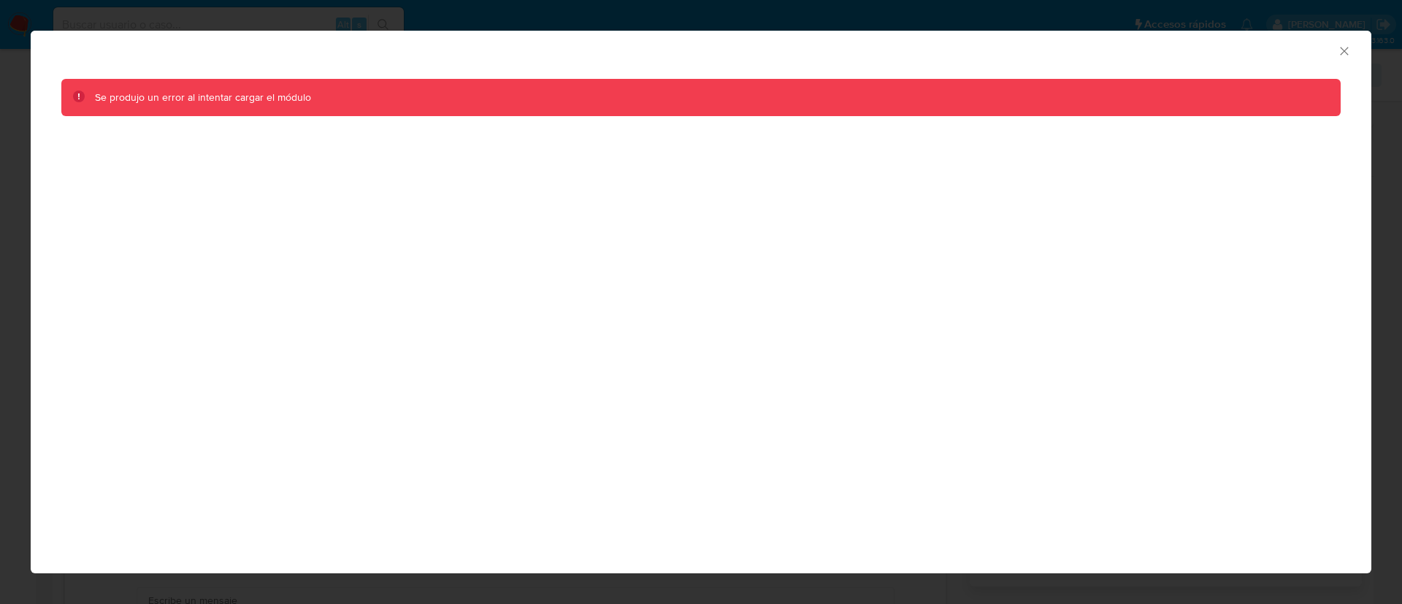
click at [1347, 50] on icon "Cerrar ventana" at bounding box center [1344, 51] width 15 height 15
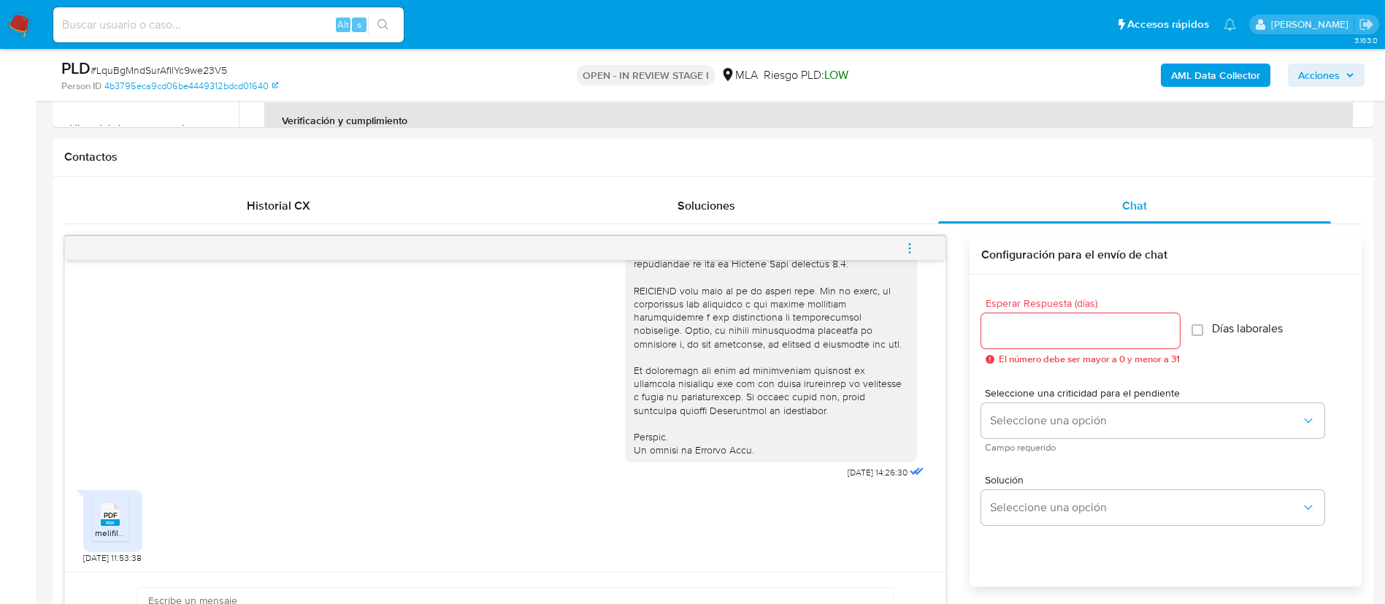
click at [1248, 67] on b "AML Data Collector" at bounding box center [1215, 75] width 89 height 23
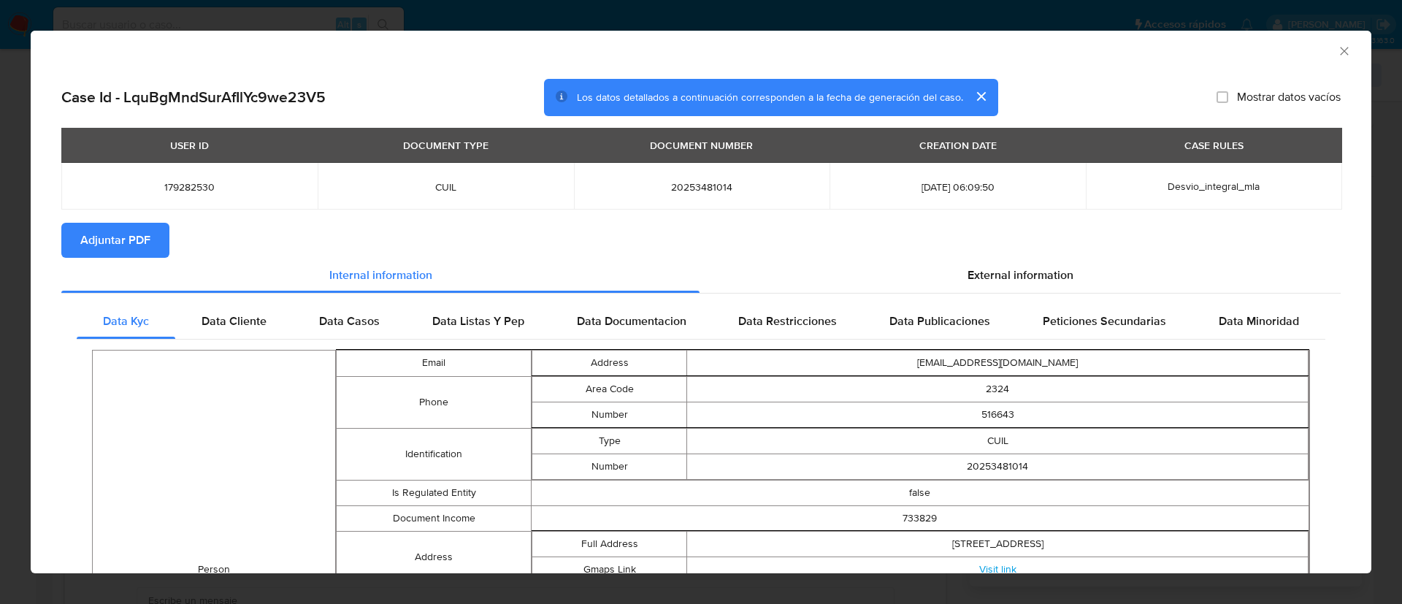
click at [155, 242] on button "Adjuntar PDF" at bounding box center [115, 240] width 108 height 35
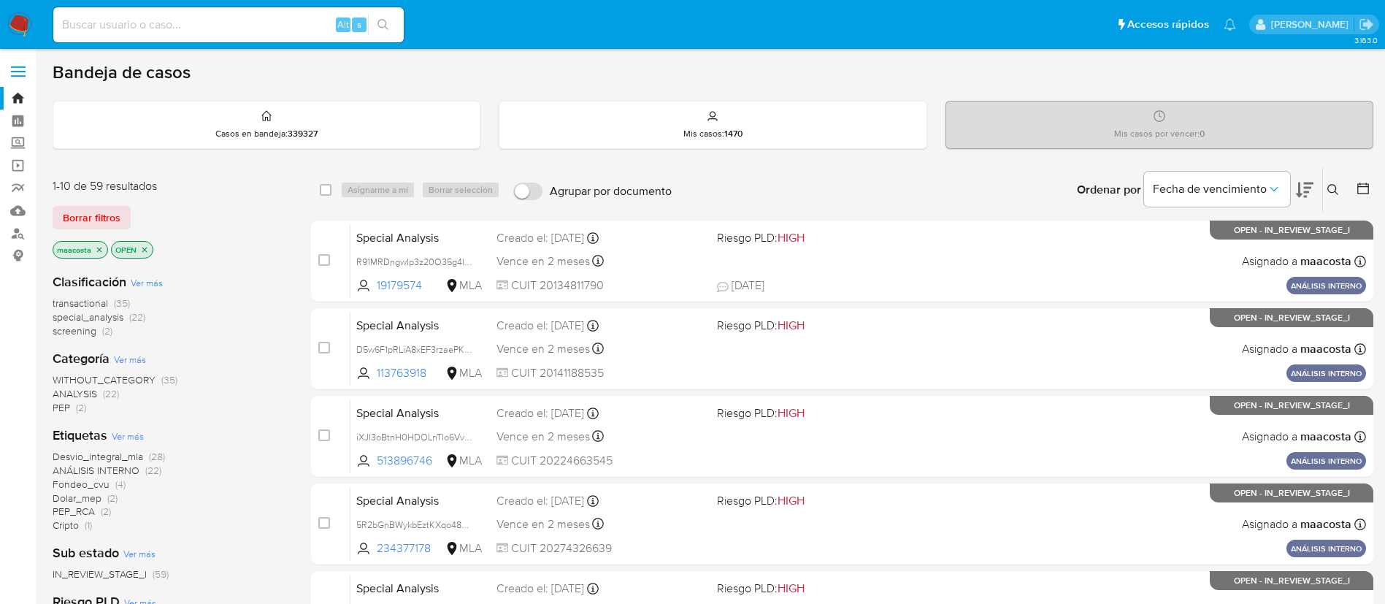
paste input "JqgiITXvL50m8ODr83vKFxFu"
click at [194, 28] on input "JqgiITXvL50m8ODr83vKFxFu" at bounding box center [228, 24] width 351 height 19
type input "JqgiITXvL50m8ODr83vKFxFu"
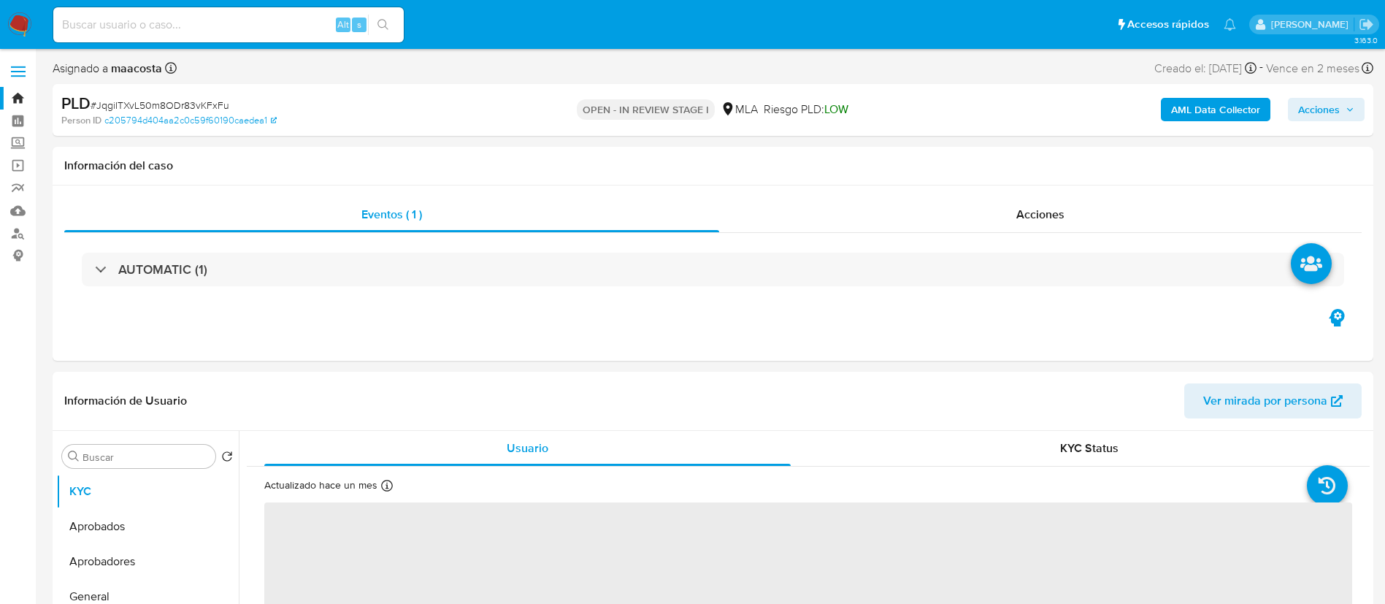
select select "10"
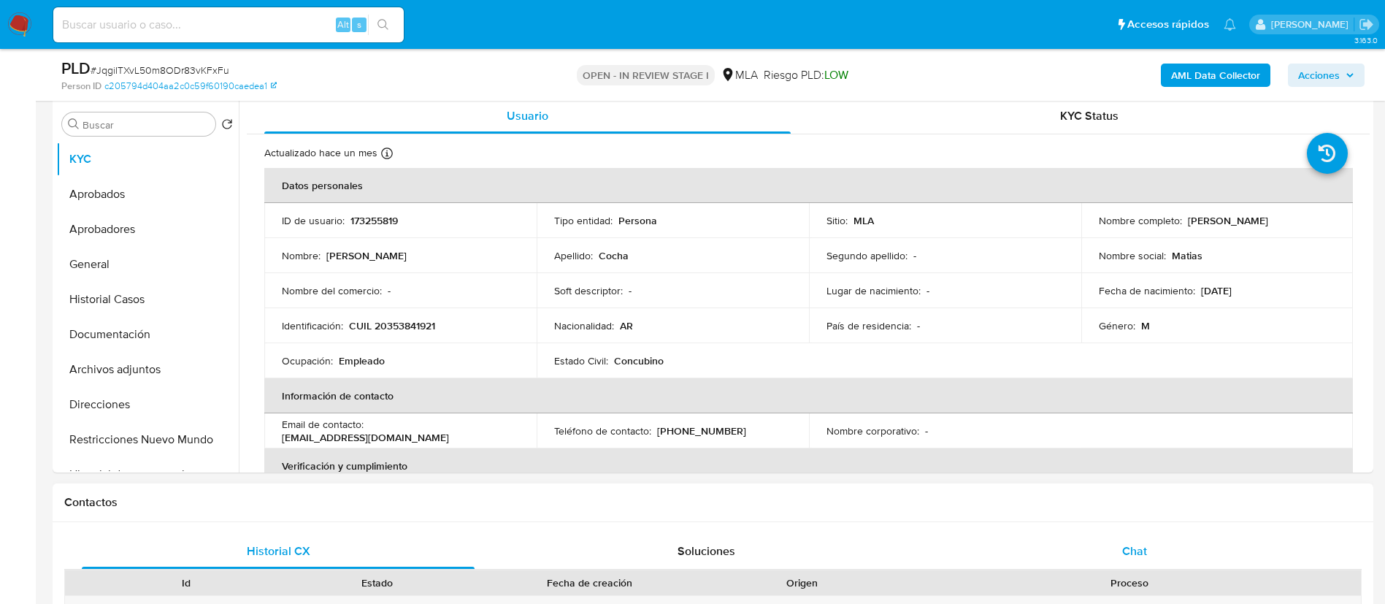
click at [1139, 545] on span "Chat" at bounding box center [1134, 551] width 25 height 17
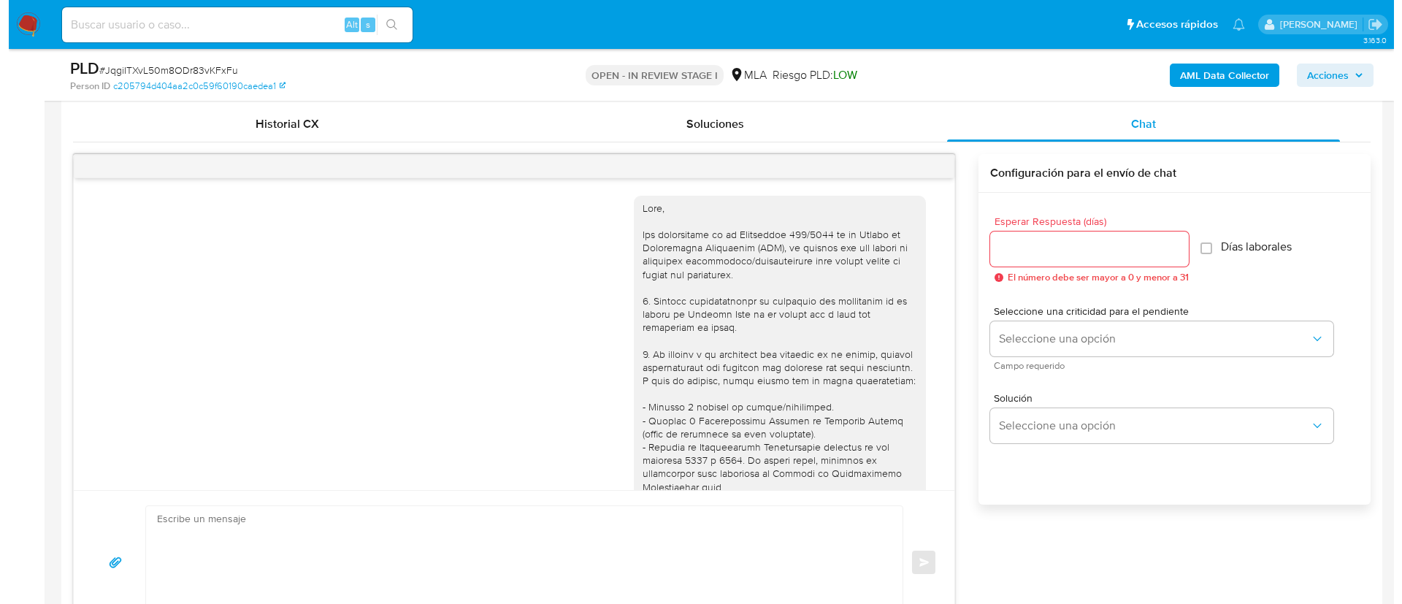
scroll to position [650, 0]
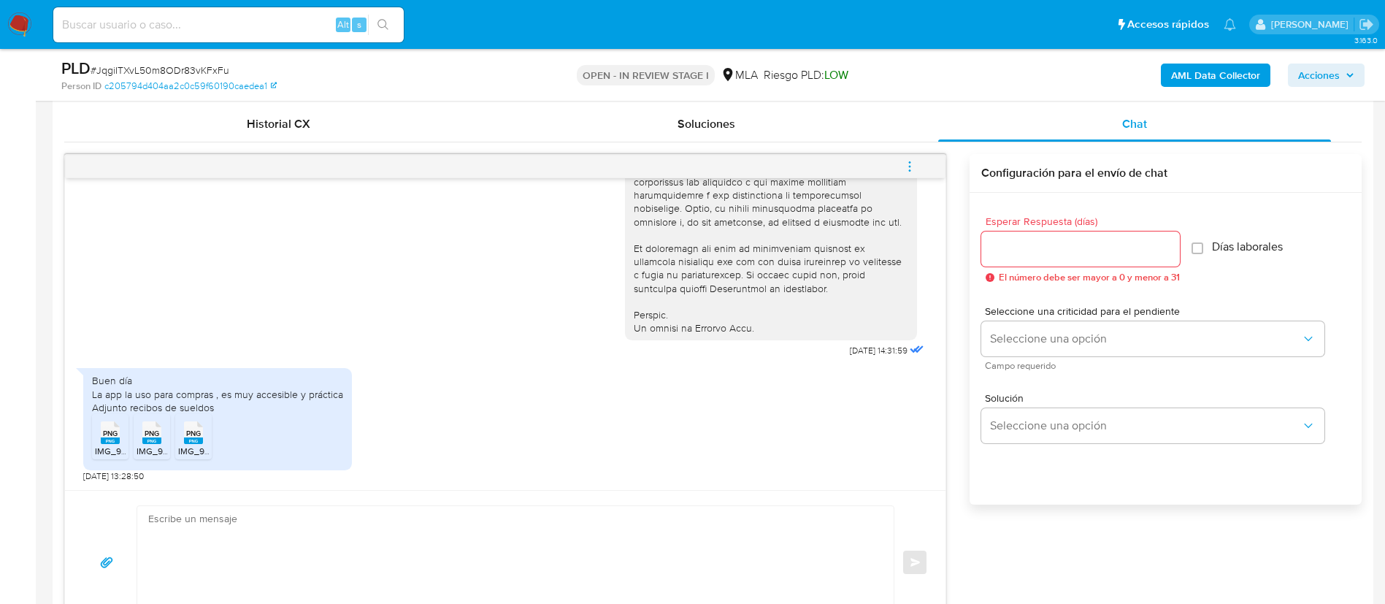
click at [1239, 74] on b "AML Data Collector" at bounding box center [1215, 75] width 89 height 23
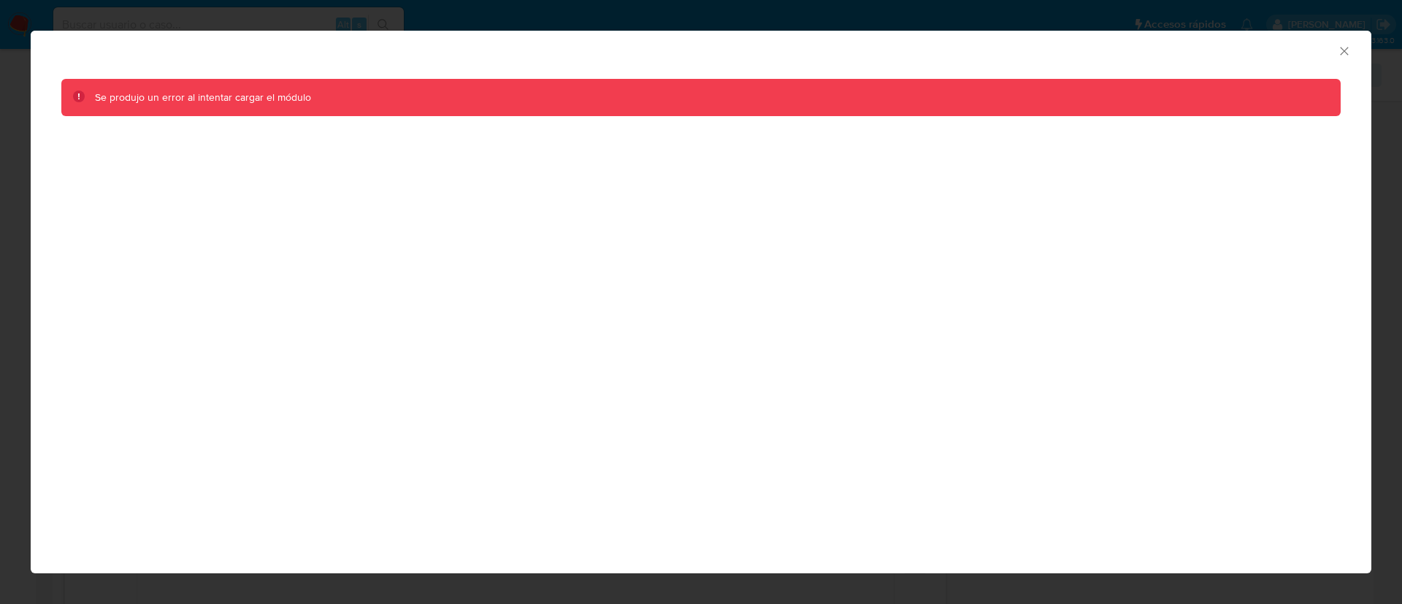
click at [1245, 72] on div "Se produjo un error al intentar cargar el módulo" at bounding box center [701, 107] width 1341 height 80
click at [1341, 51] on icon "Cerrar ventana" at bounding box center [1344, 51] width 15 height 15
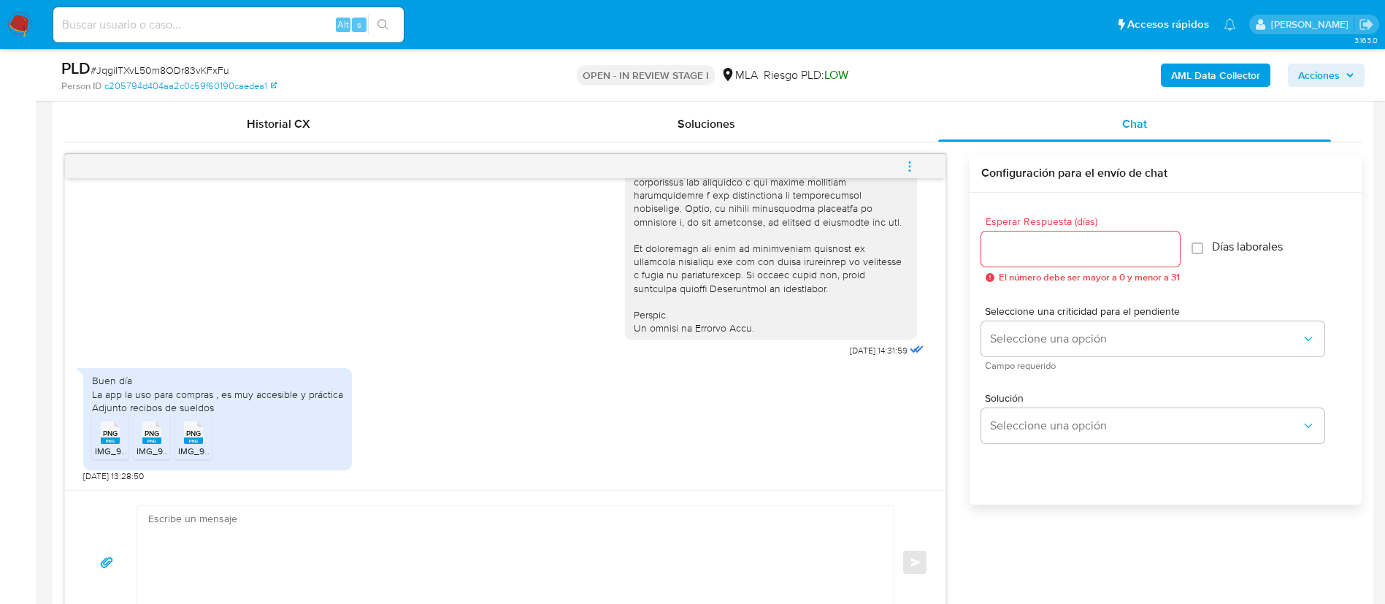
click at [1246, 79] on b "AML Data Collector" at bounding box center [1215, 75] width 89 height 23
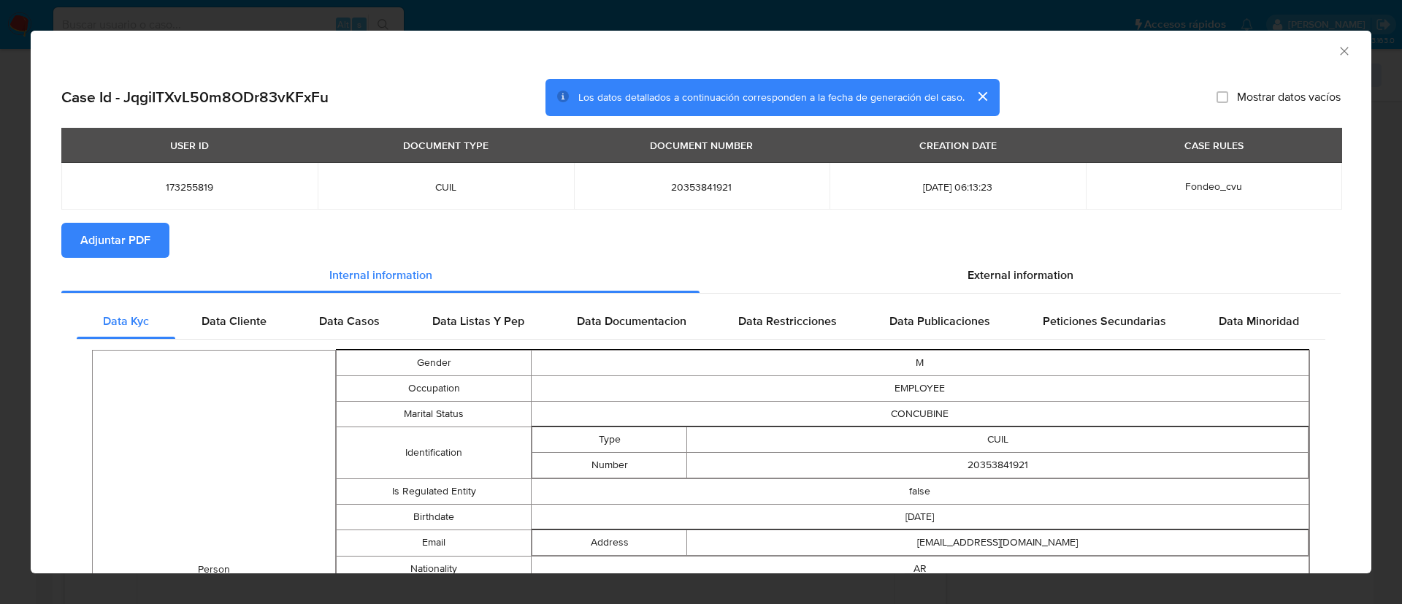
click at [155, 242] on button "Adjuntar PDF" at bounding box center [115, 240] width 108 height 35
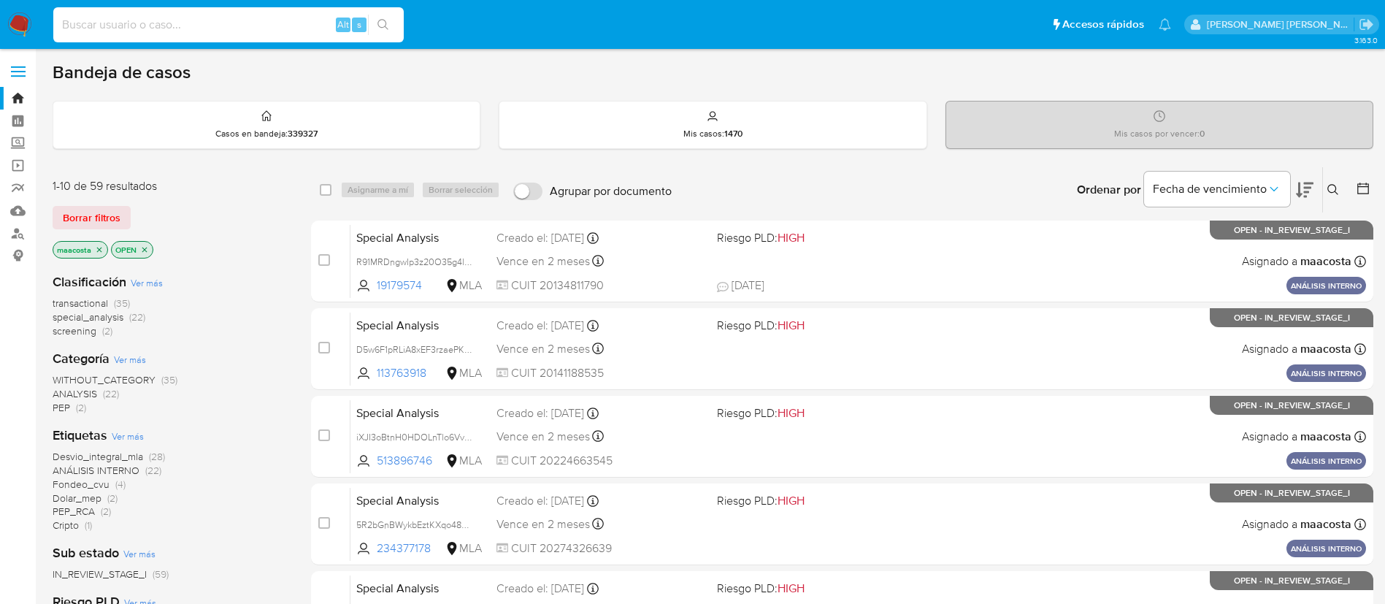
paste input "uX3zu7G9OmOL1I0FbibCiGtb"
click at [245, 31] on input "uX3zu7G9OmOL1I0FbibCiGtb" at bounding box center [228, 24] width 351 height 19
type input "uX3zu7G9OmOL1I0FbibCiGtb"
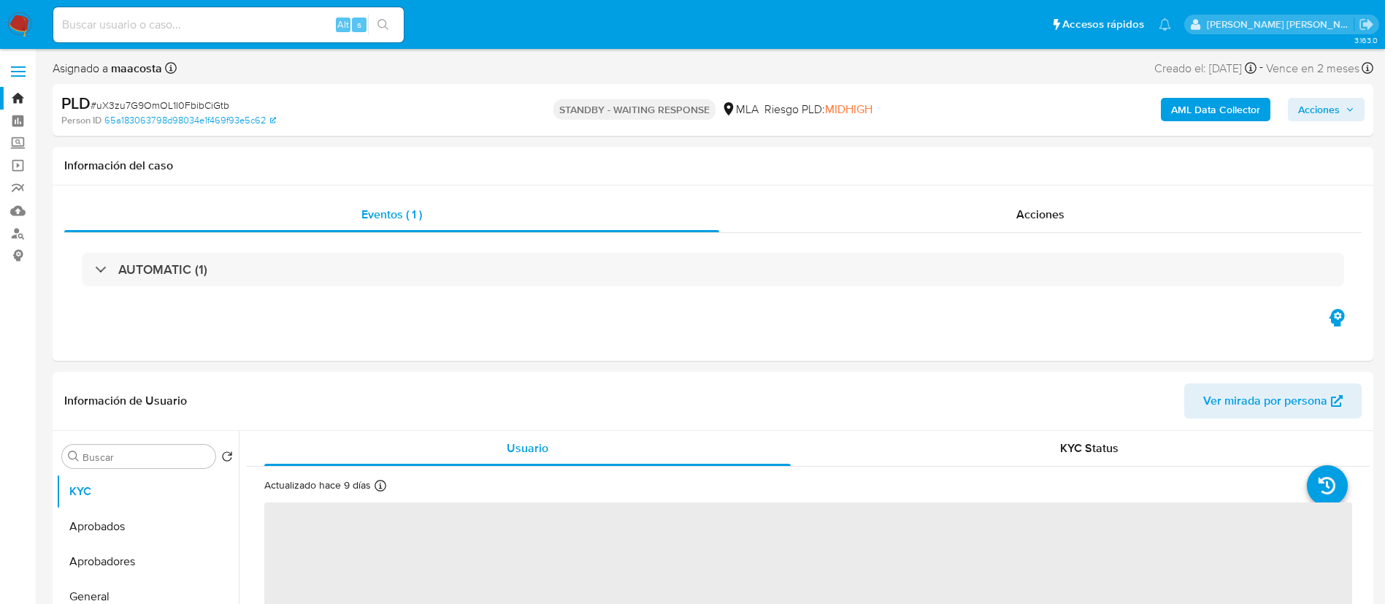
select select "10"
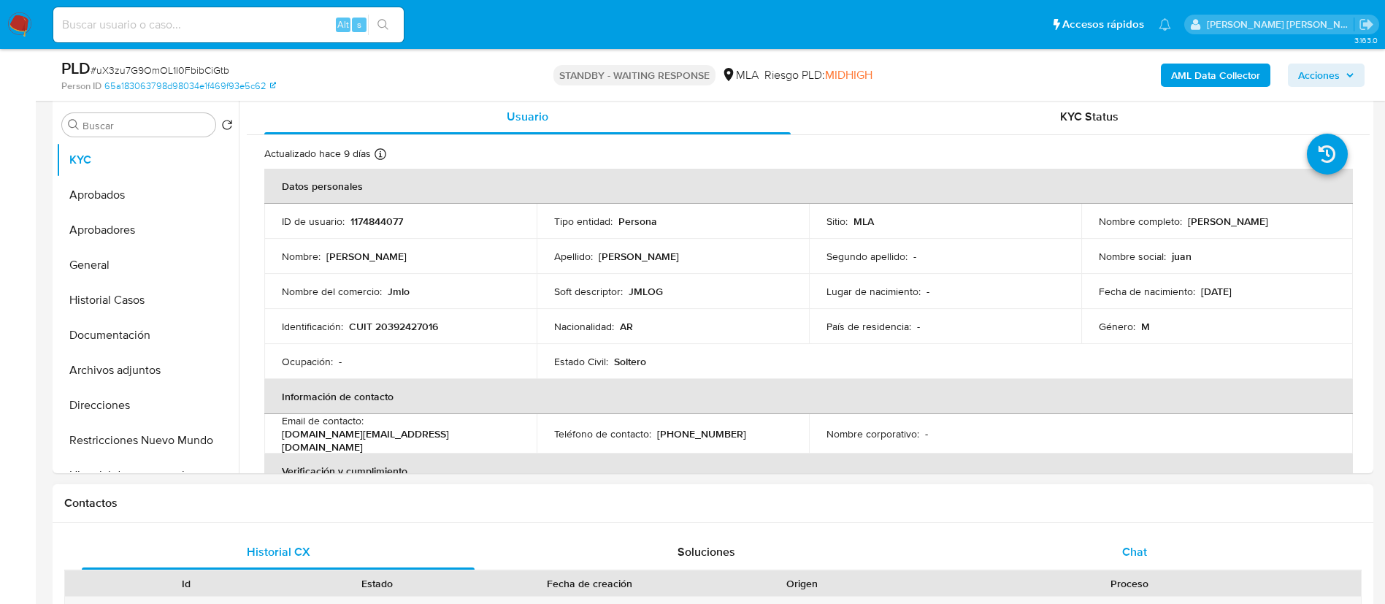
click at [1137, 543] on span "Chat" at bounding box center [1134, 551] width 25 height 17
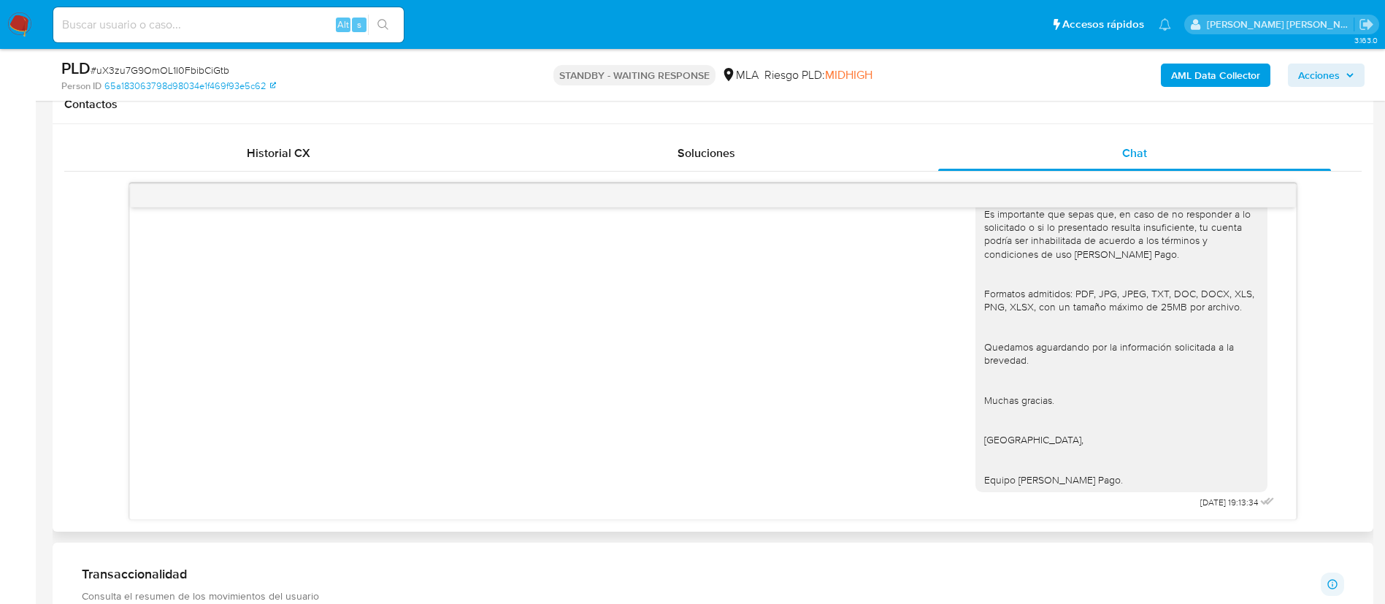
scroll to position [1412, 0]
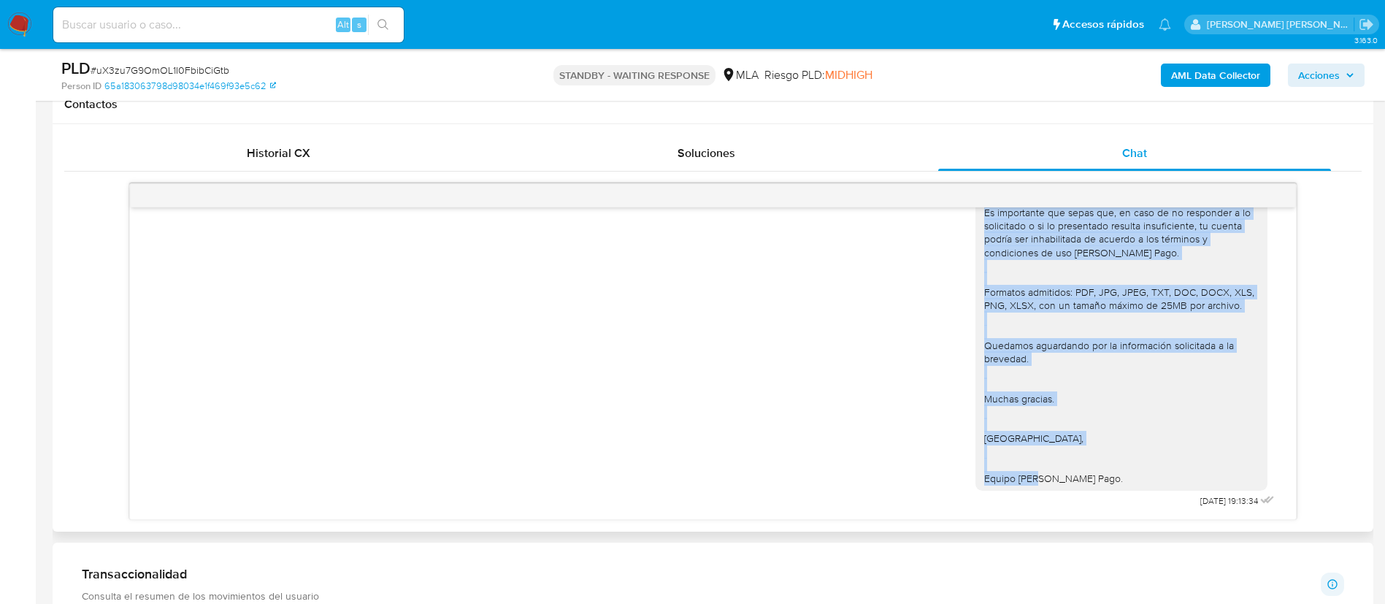
drag, startPoint x: 969, startPoint y: 284, endPoint x: 1087, endPoint y: 462, distance: 213.5
click at [1087, 462] on div "Hola, En función de las operaciones registradas en tu cuenta [PERSON_NAME] Pago…" at bounding box center [1121, 99] width 275 height 770
copy div "Lore, Ip dolorsi am con adipiscinge seddoeiusmo te in utlabo et Dolorem Aliq, e…"
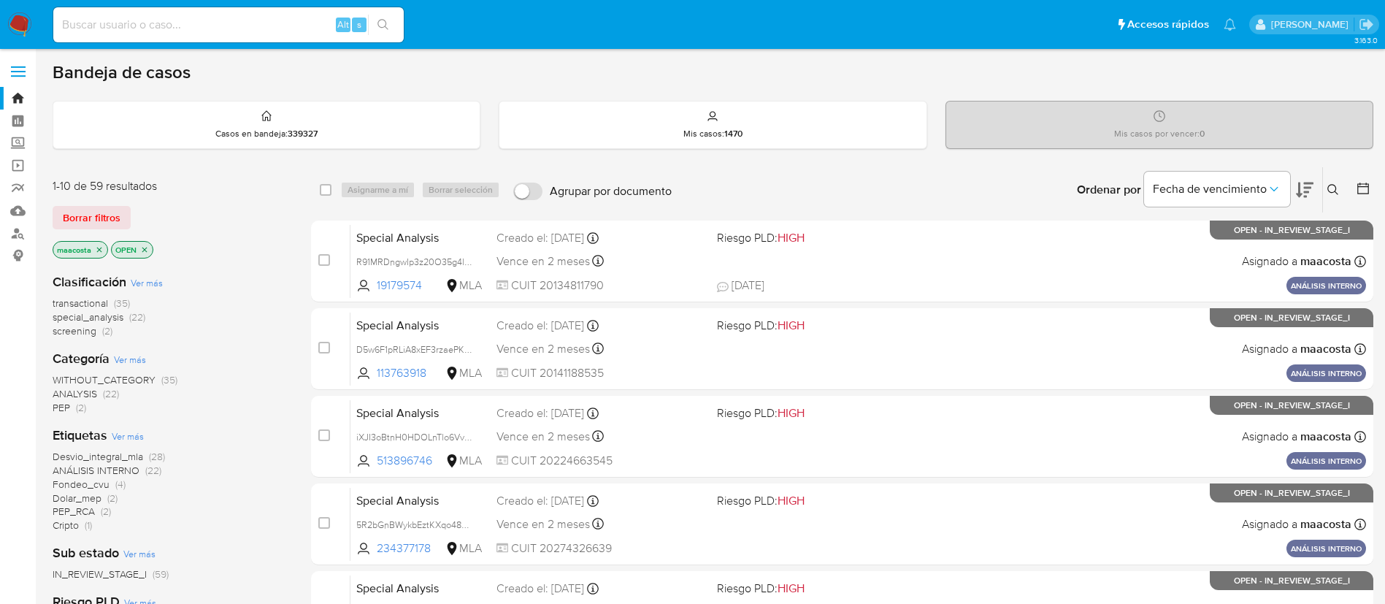
click at [247, 39] on div "Alt s" at bounding box center [228, 24] width 351 height 35
paste input "kWKNXnjsCfvzrB8gV2EaEm7L"
click at [236, 30] on input "kWKNXnjsCfvzrB8gV2EaEm7L" at bounding box center [228, 24] width 351 height 19
type input "kWKNXnjsCfvzrB8gV2EaEm7L"
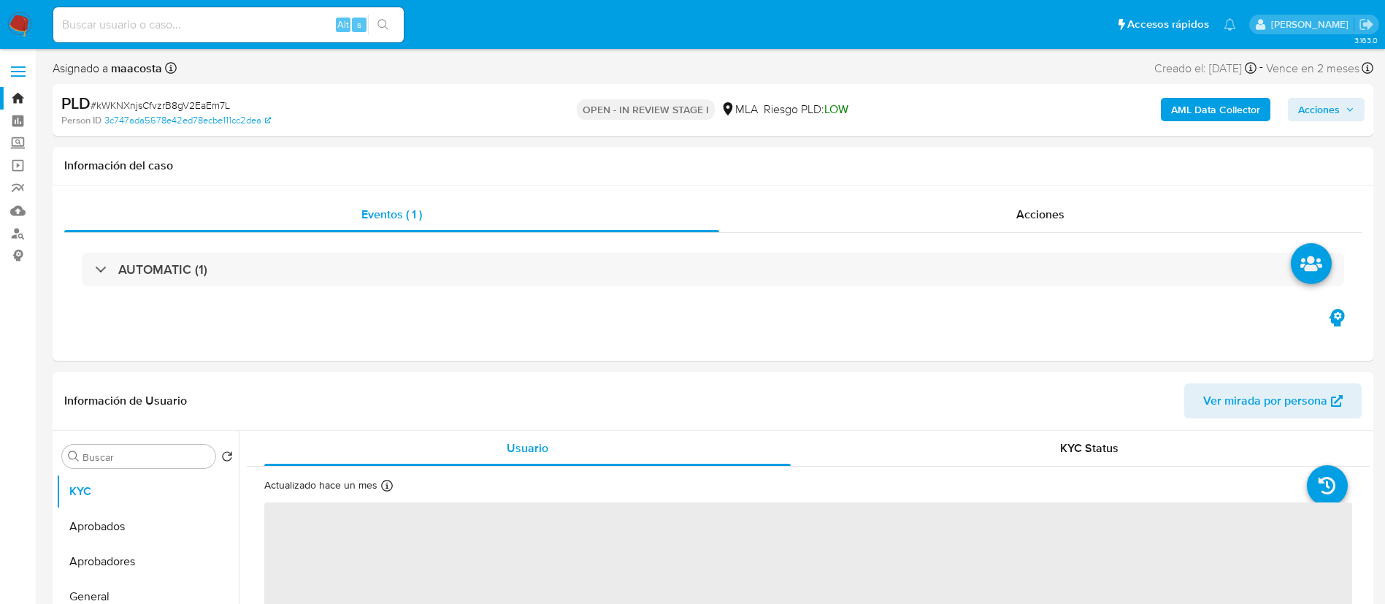
select select "10"
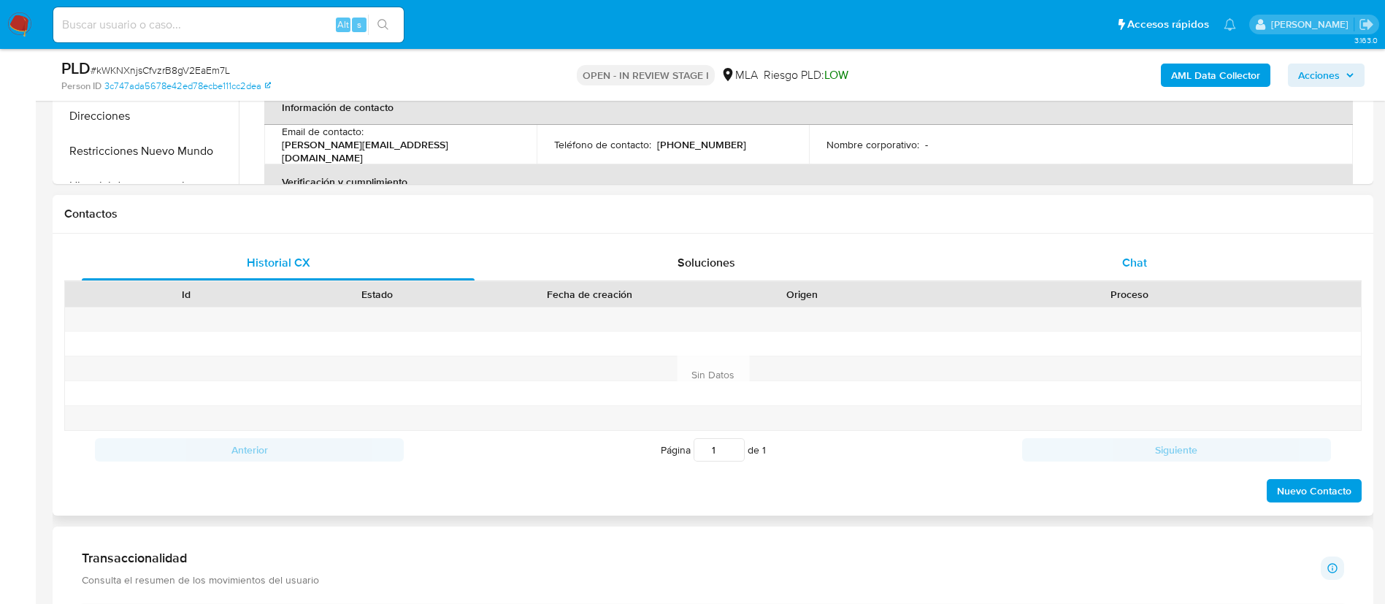
click at [1153, 254] on div "Chat" at bounding box center [1134, 262] width 393 height 35
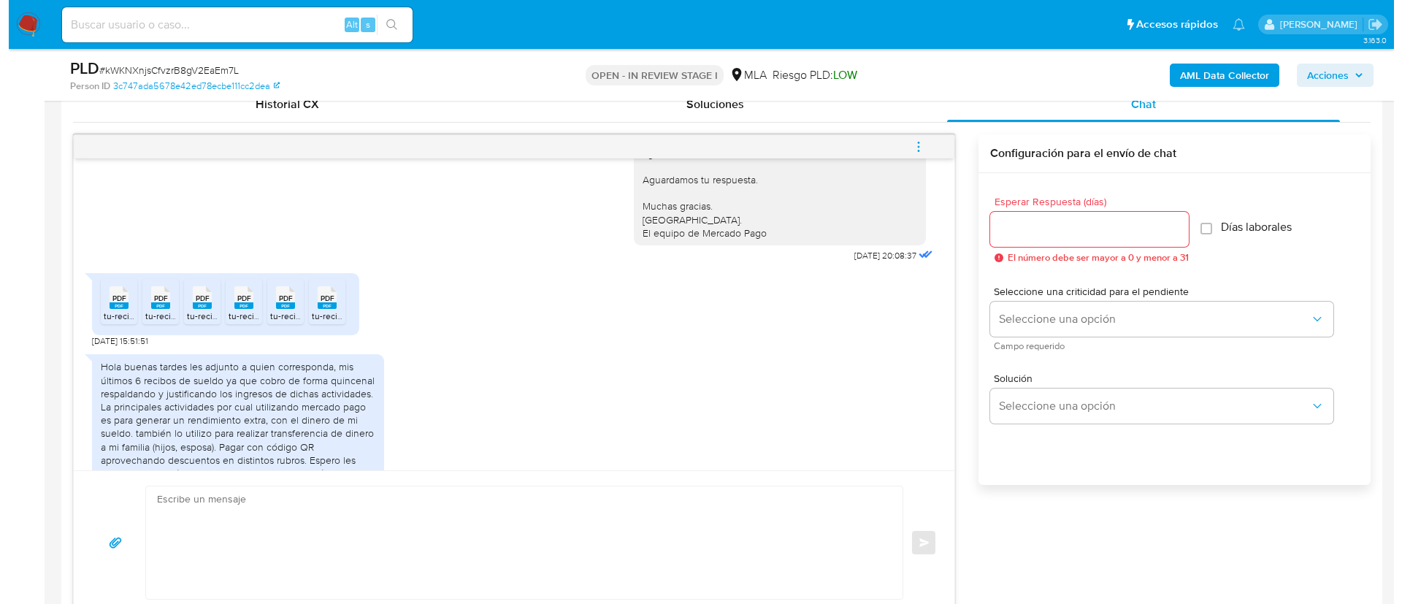
scroll to position [992, 0]
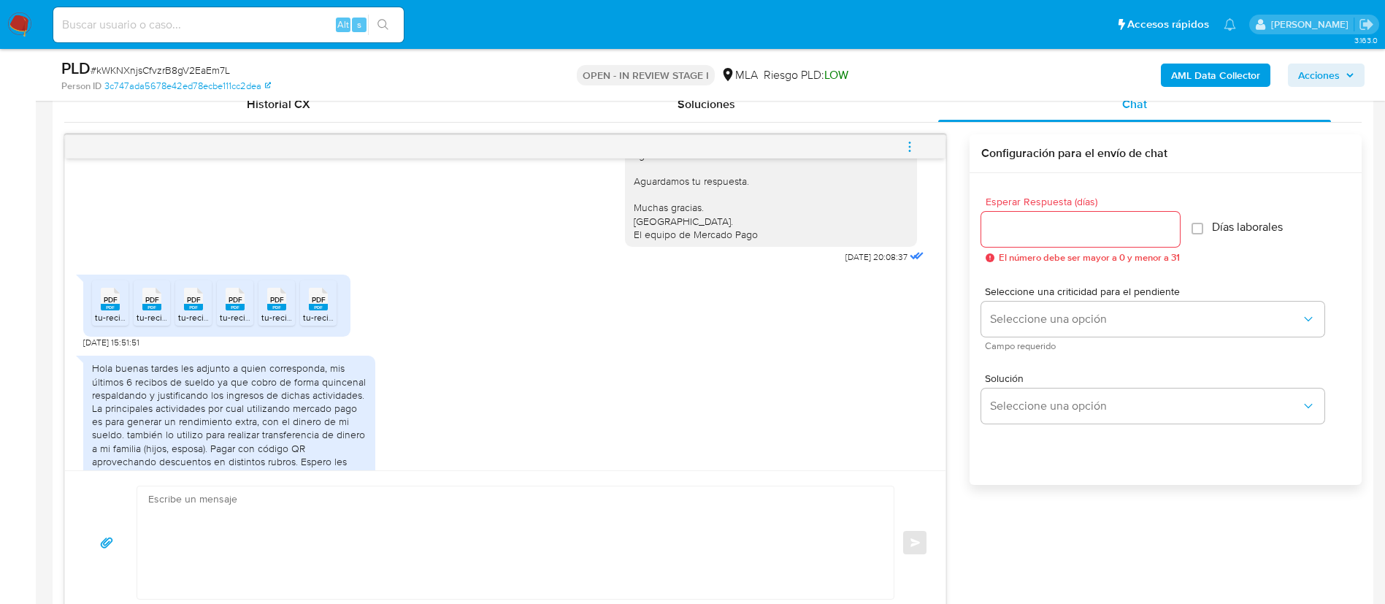
click at [1234, 74] on b "AML Data Collector" at bounding box center [1215, 75] width 89 height 23
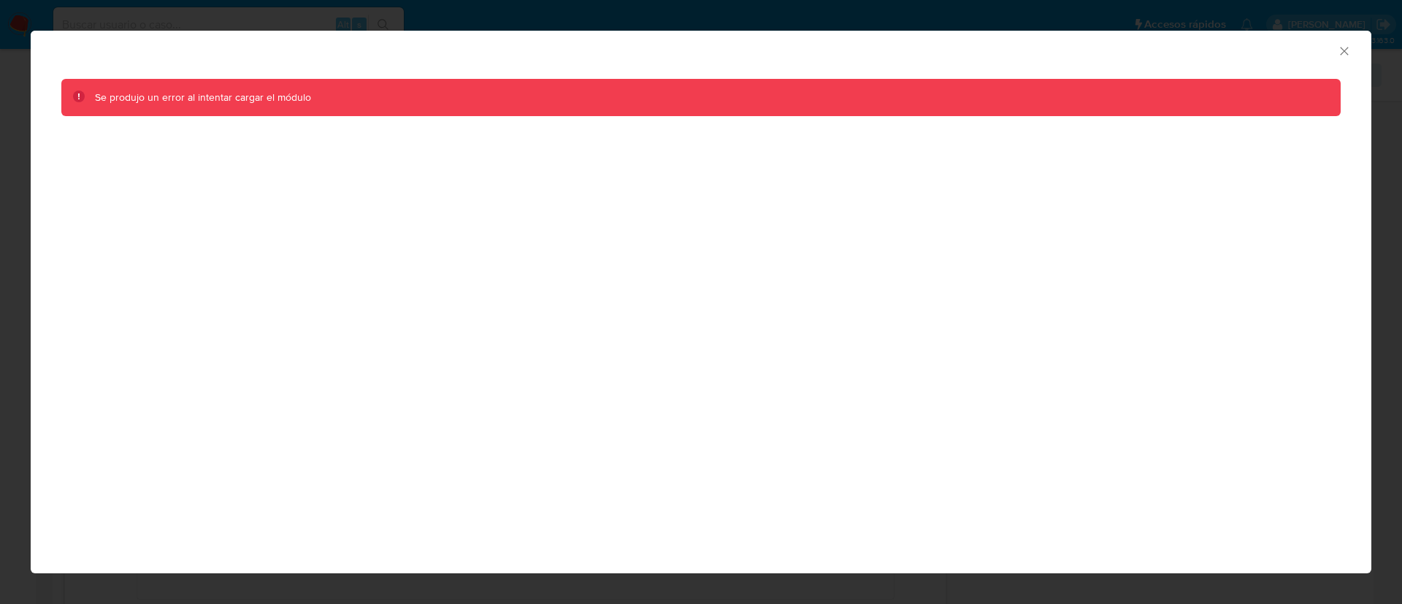
click at [1339, 50] on icon "Cerrar ventana" at bounding box center [1344, 51] width 15 height 15
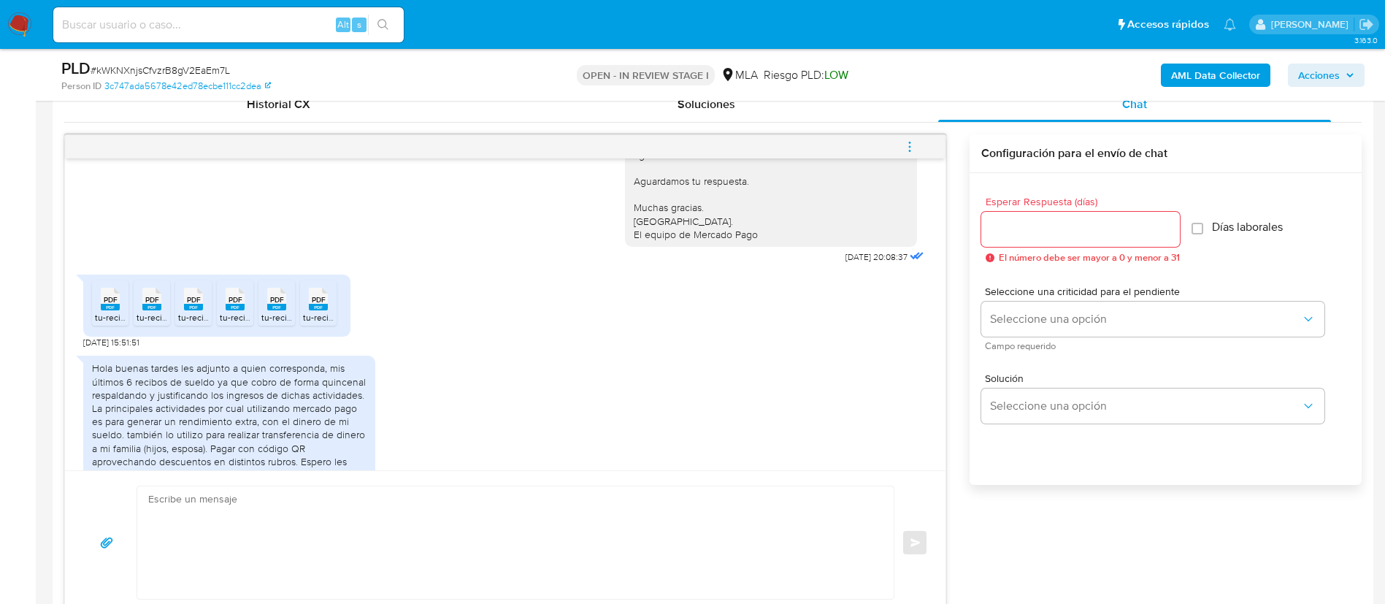
drag, startPoint x: 1225, startPoint y: 76, endPoint x: 1273, endPoint y: 66, distance: 49.3
click at [1273, 66] on div "AML Data Collector Acciones" at bounding box center [1149, 75] width 431 height 34
click at [1245, 72] on b "AML Data Collector" at bounding box center [1215, 75] width 89 height 23
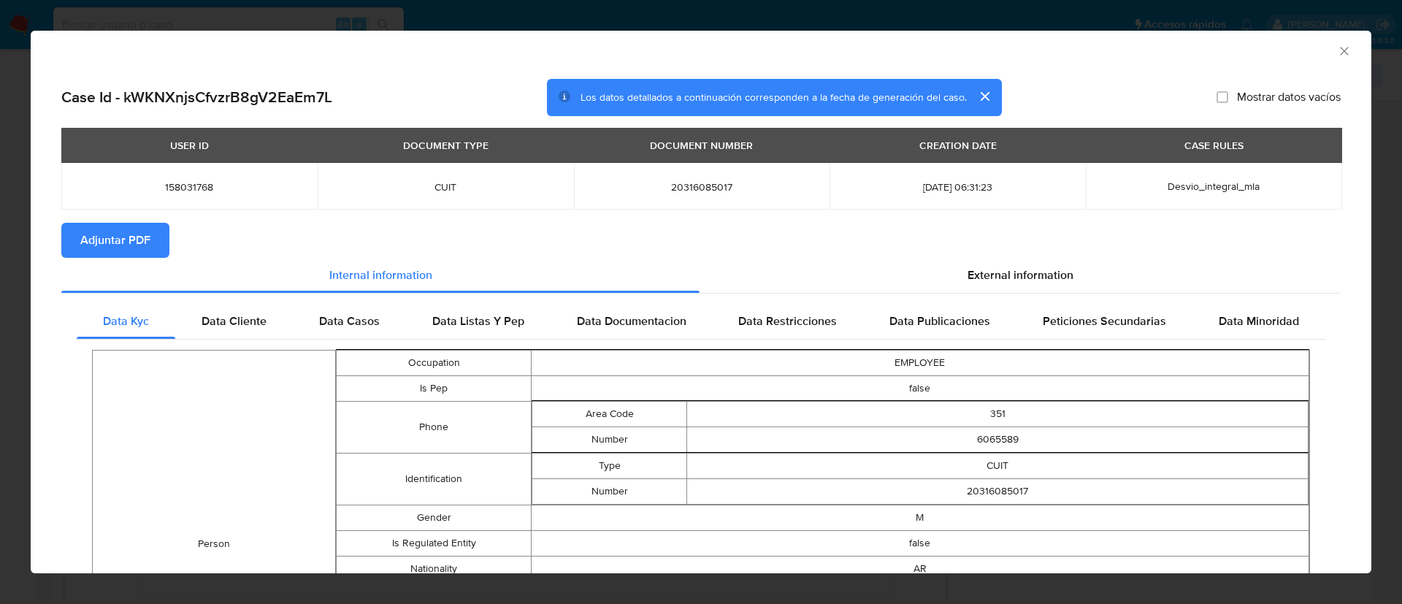
click at [155, 242] on button "Adjuntar PDF" at bounding box center [115, 240] width 108 height 35
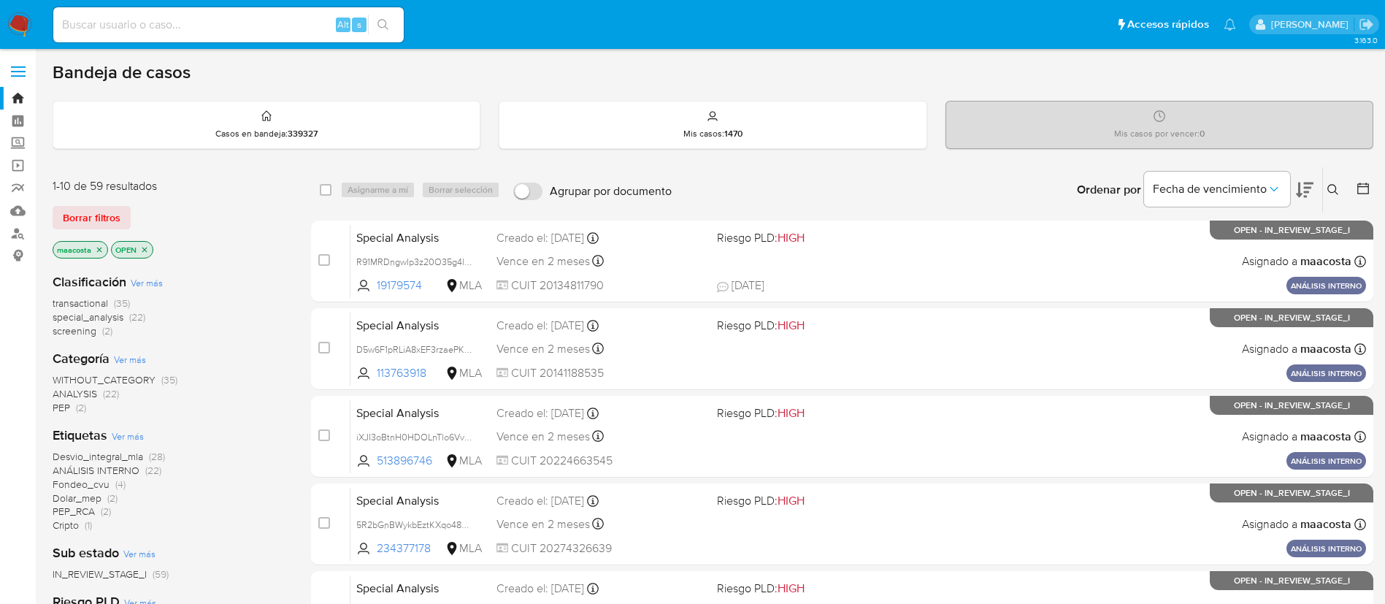
paste input "8JwG5dv5I2uqWZRvEIejLWiZ"
click at [280, 31] on input "8JwG5dv5I2uqWZRvEIejLWiZ" at bounding box center [228, 24] width 351 height 19
type input "8JwG5dv5I2uqWZRvEIejLWiZ"
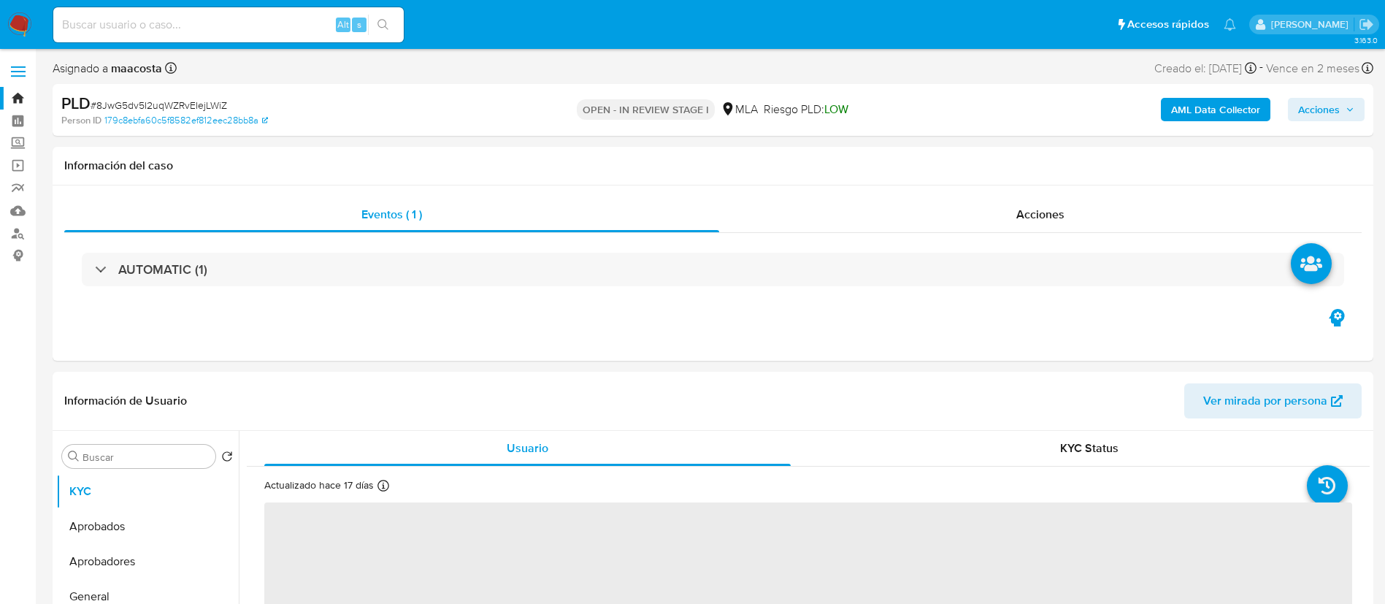
select select "10"
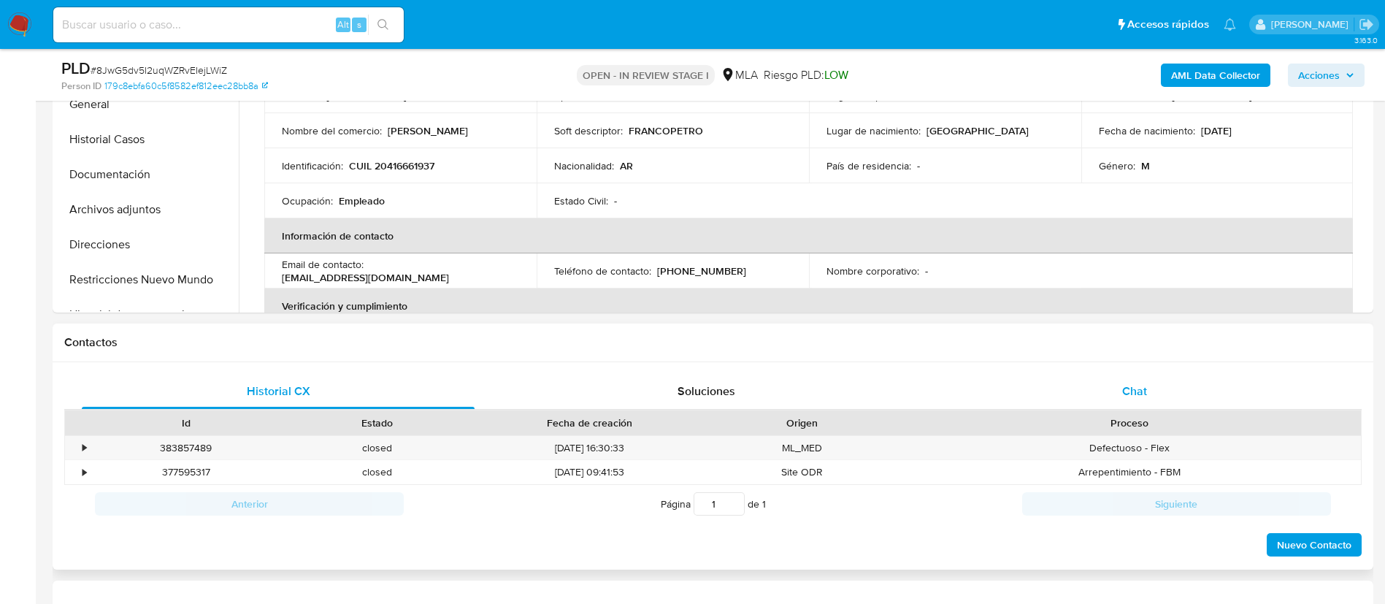
click at [1117, 375] on div "Chat" at bounding box center [1134, 391] width 393 height 35
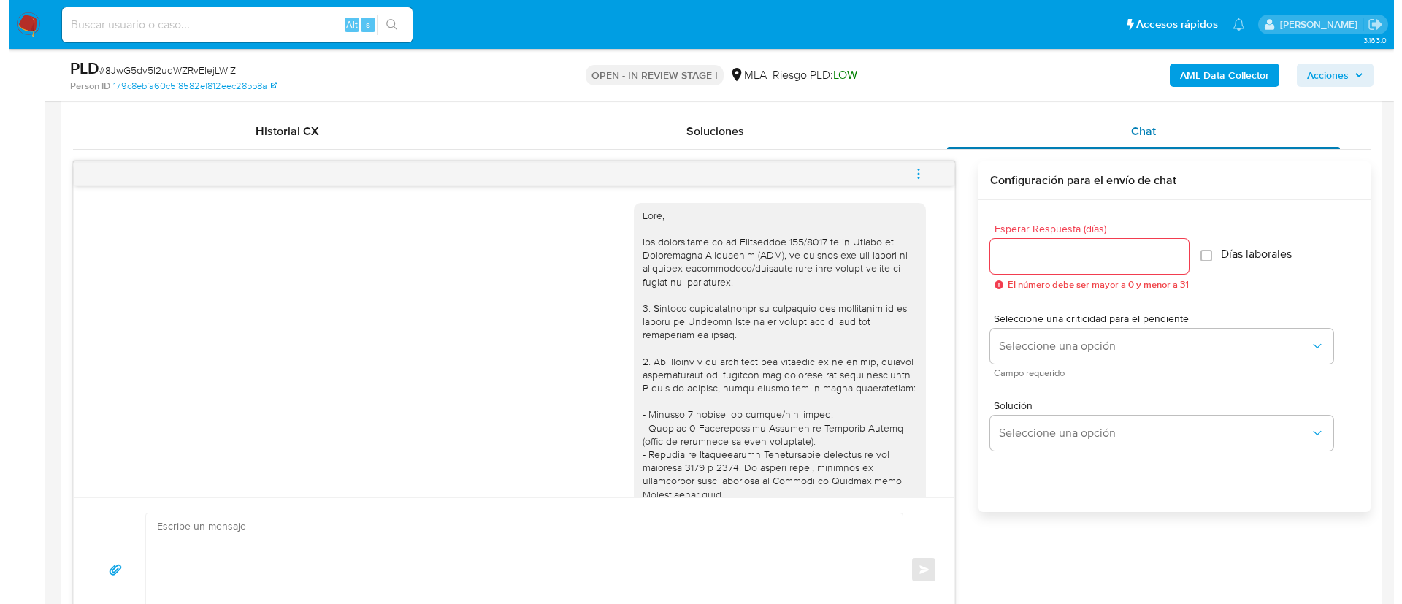
scroll to position [718, 0]
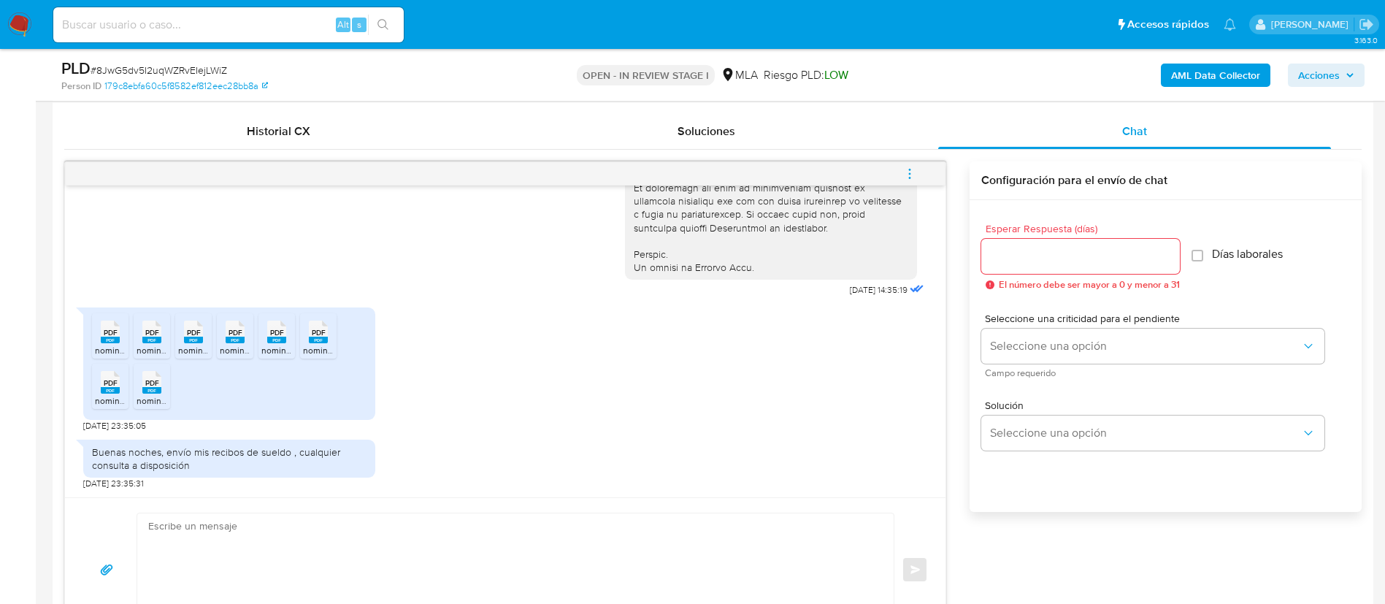
click at [1244, 73] on b "AML Data Collector" at bounding box center [1215, 75] width 89 height 23
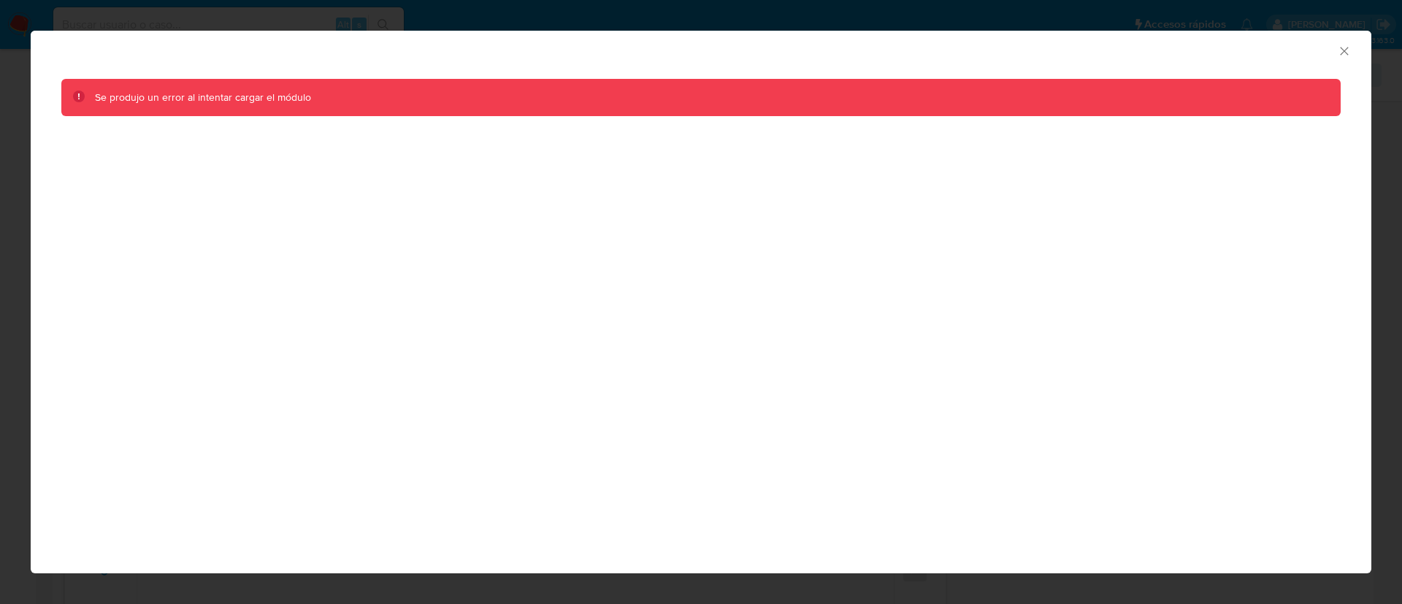
click at [1347, 48] on icon "Cerrar ventana" at bounding box center [1344, 51] width 15 height 15
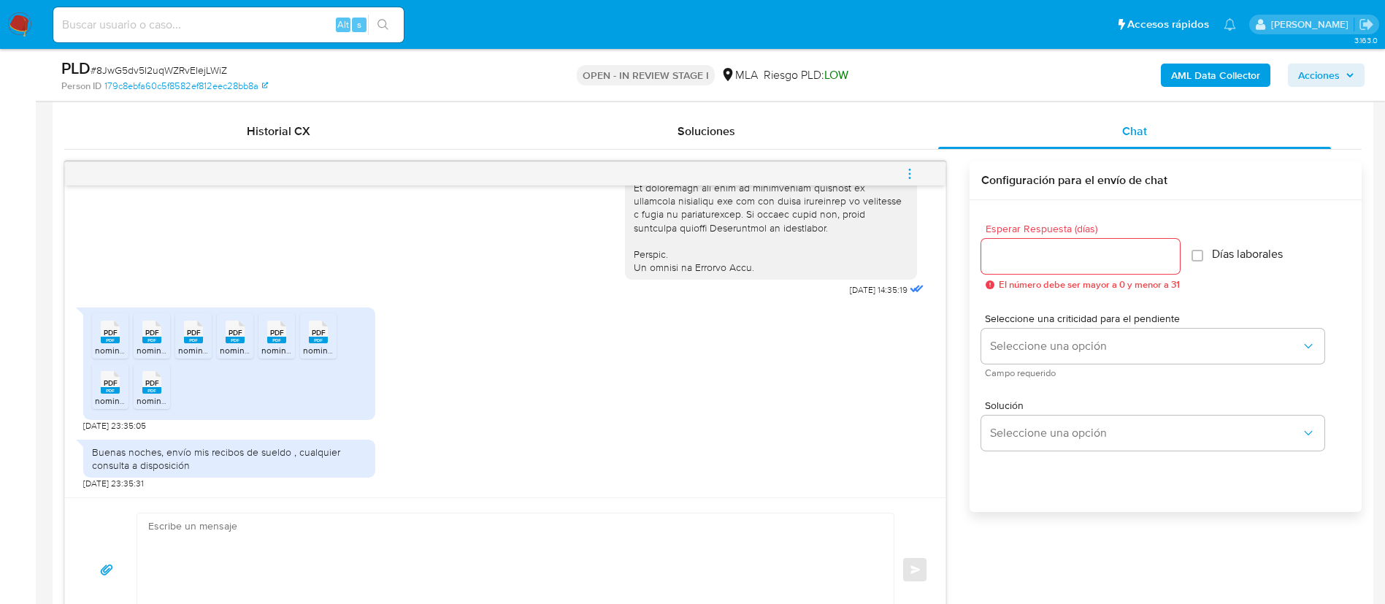
click at [1226, 74] on b "AML Data Collector" at bounding box center [1215, 75] width 89 height 23
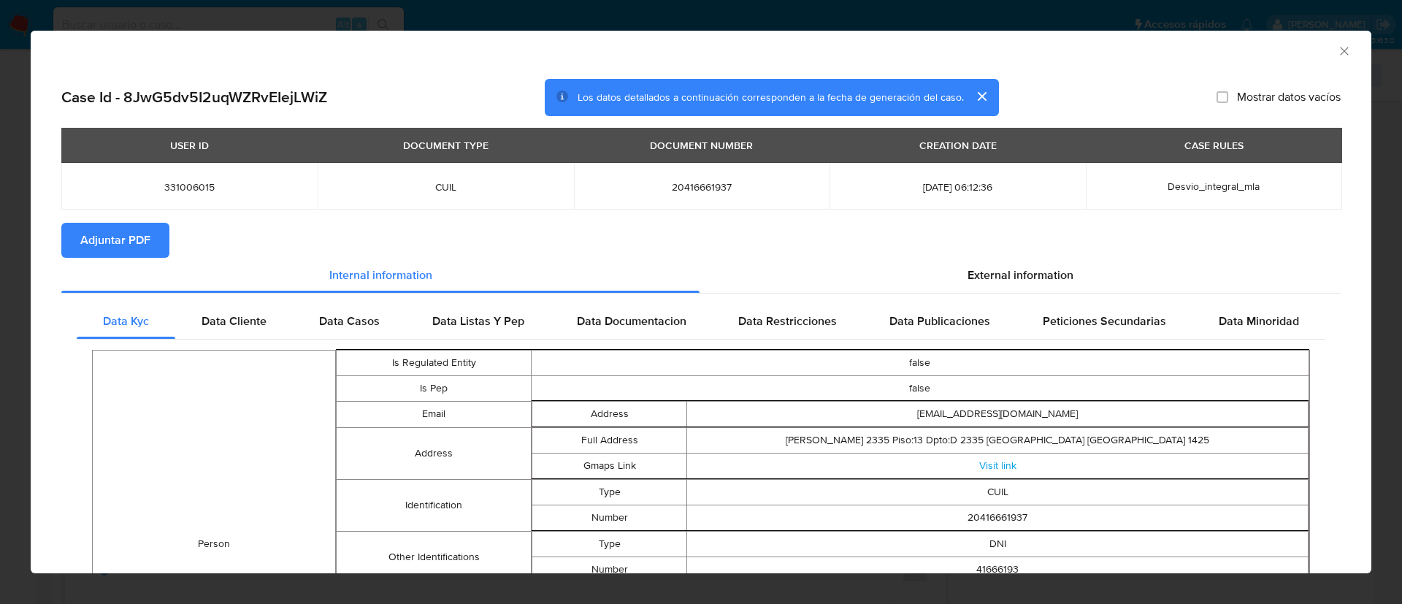
click at [155, 242] on button "Adjuntar PDF" at bounding box center [115, 240] width 108 height 35
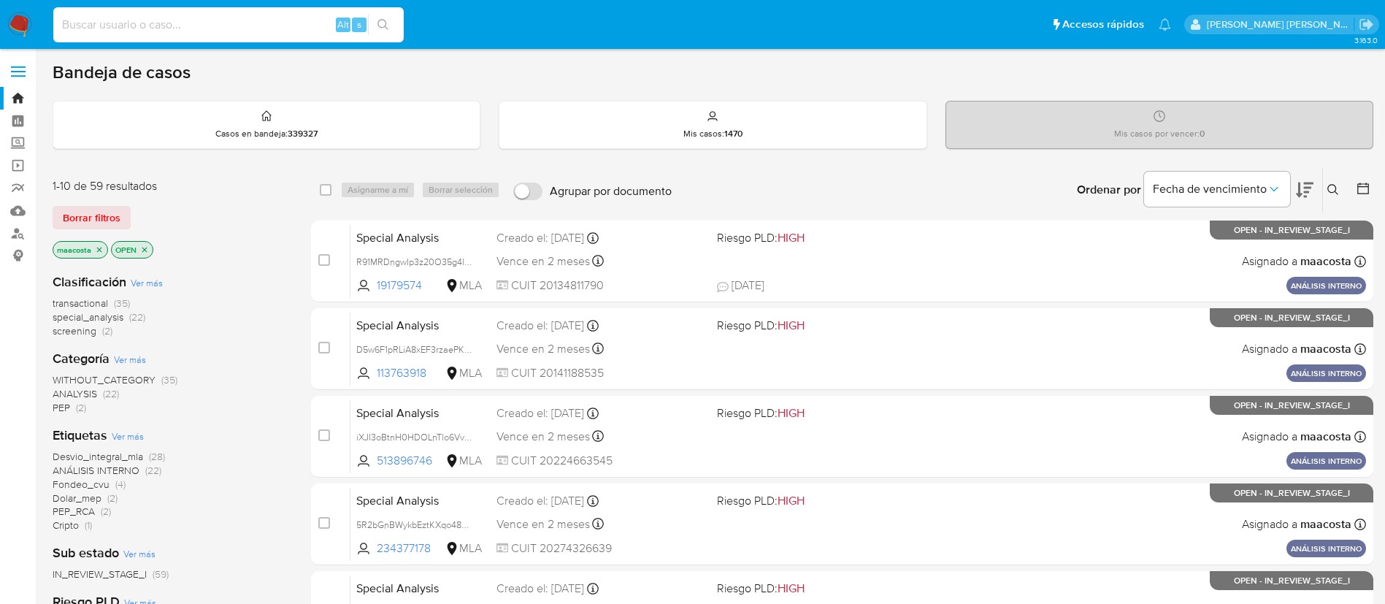
paste input "C9mnQUYTvecPCQleSIoUUqAr"
click at [283, 24] on input "C9mnQUYTvecPCQleSIoUUqAr" at bounding box center [228, 24] width 351 height 19
type input "C9mnQUYTvecPCQleSIoUUqAr"
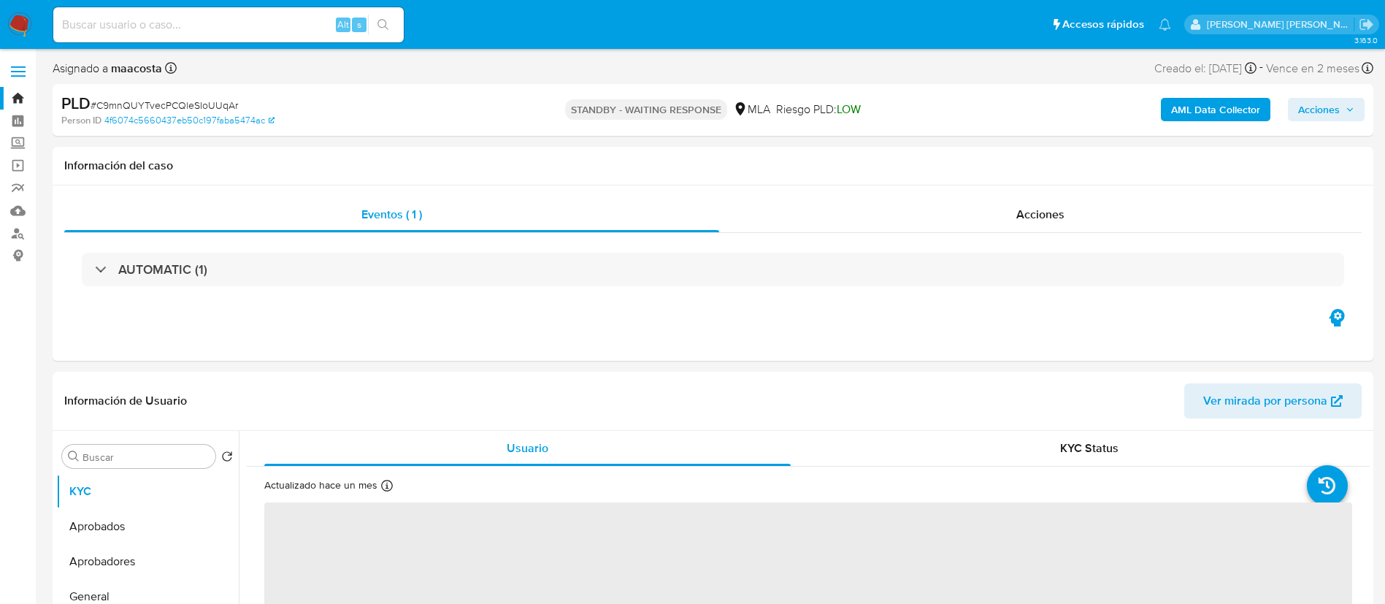
select select "10"
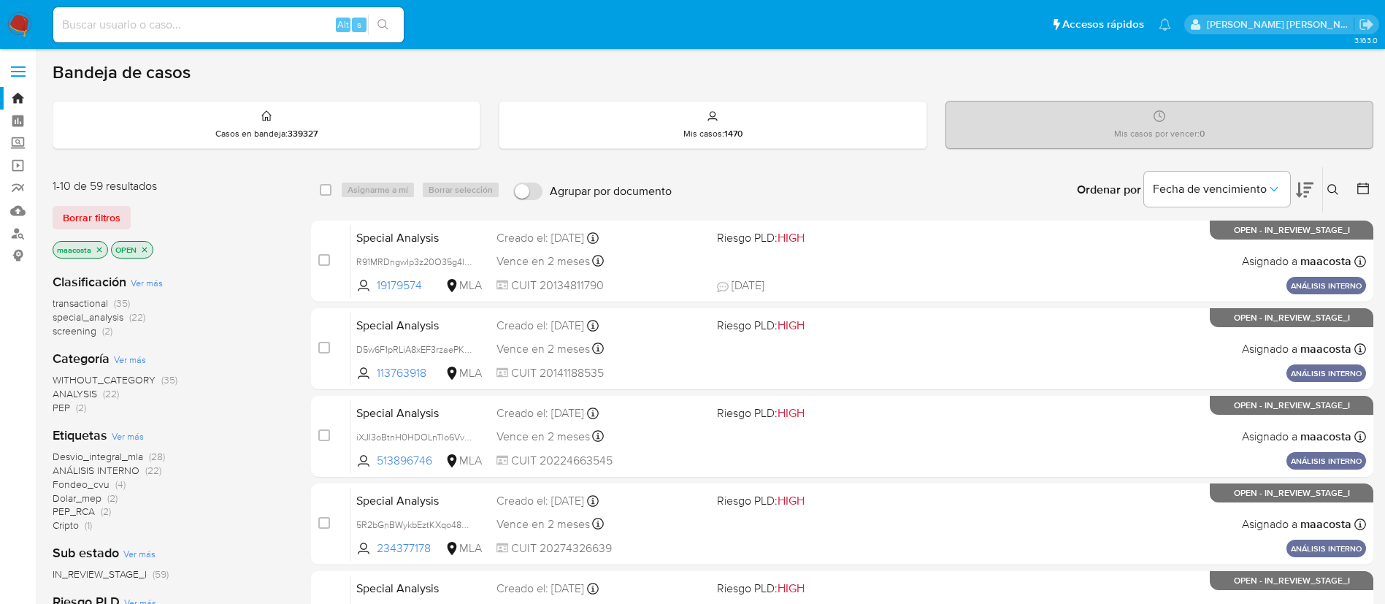
paste input "bRi8qLWRGreQP9OCziuLToiL"
click at [276, 31] on input "bRi8qLWRGreQP9OCziuLToiL" at bounding box center [228, 24] width 351 height 19
type input "bRi8qLWRGreQP9OCziuLToiL"
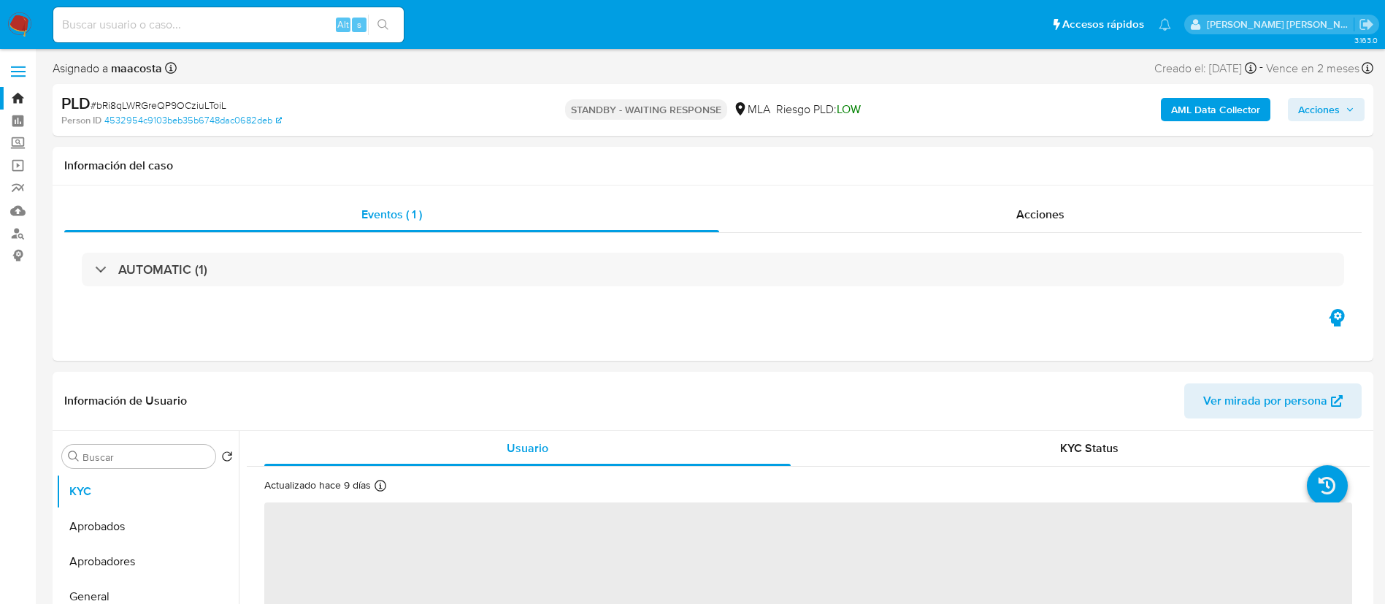
select select "10"
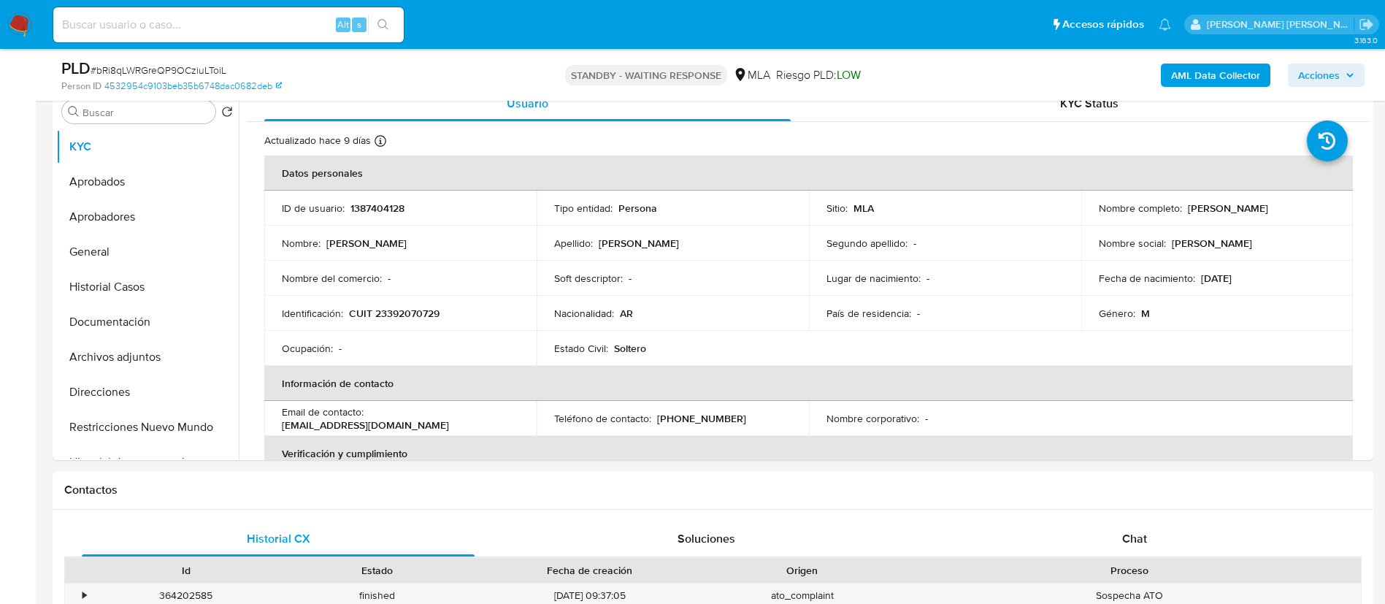
scroll to position [294, 0]
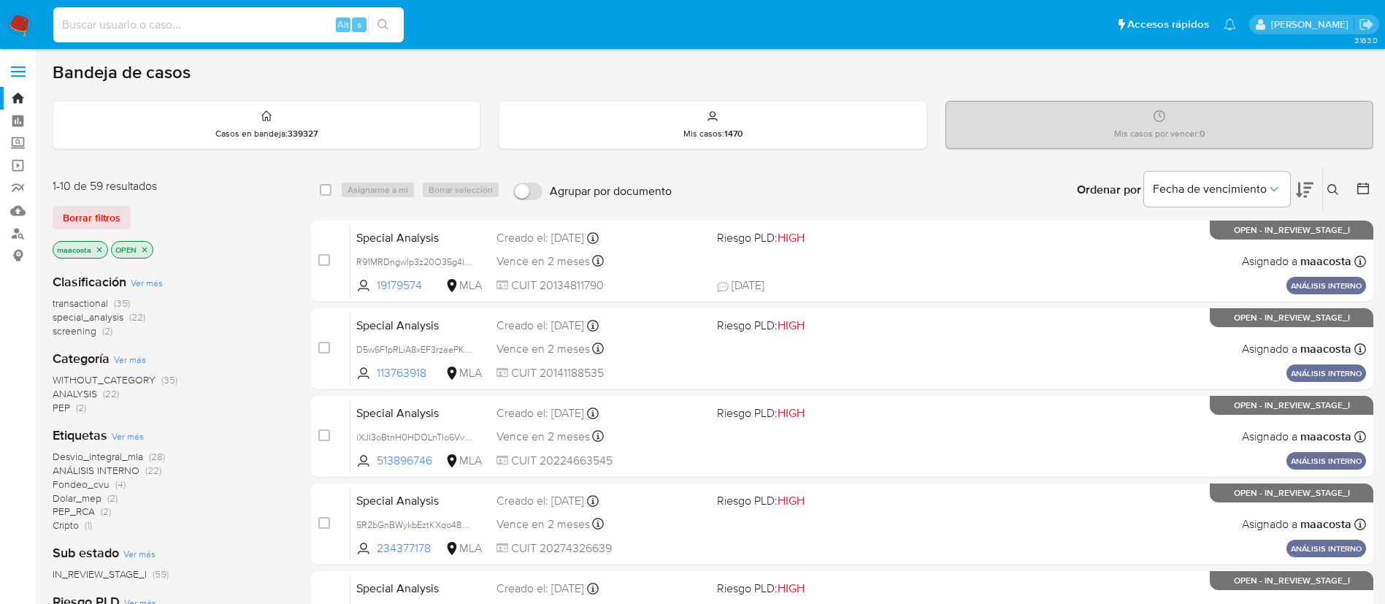
click at [208, 26] on input at bounding box center [228, 24] width 351 height 19
paste input "QnkN2pO7b4sOzki4OTC2rNbp"
type input "QnkN2pO7b4sOzki4OTC2rNbp"
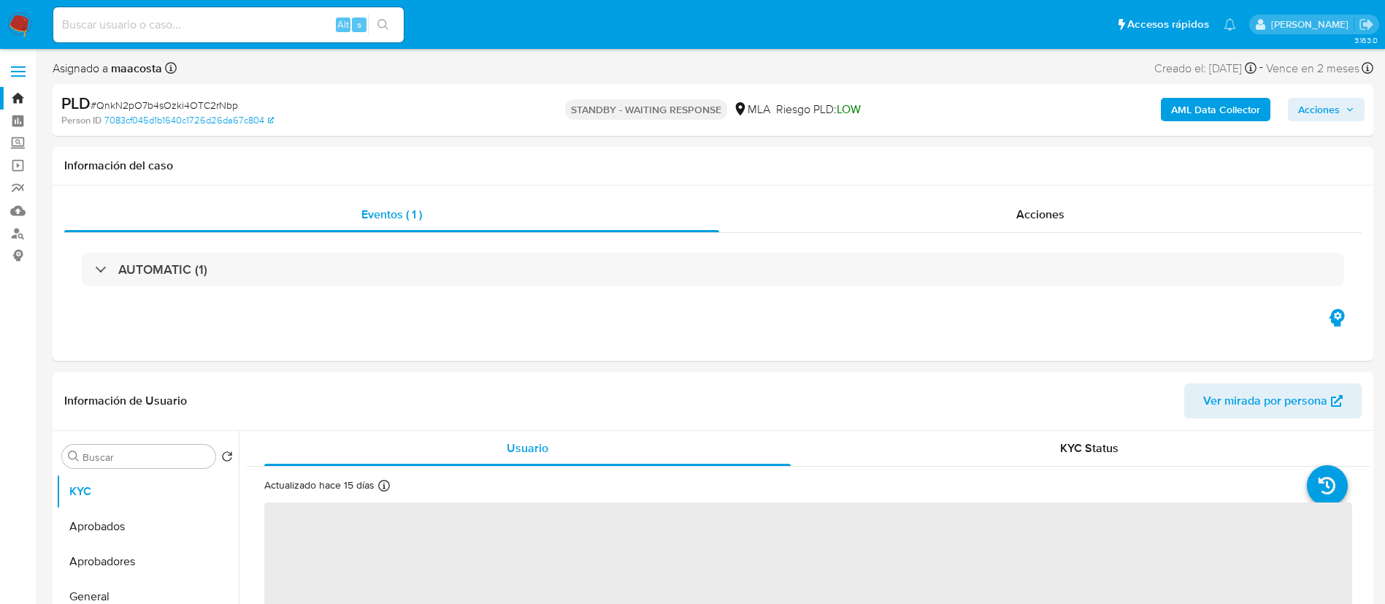
select select "10"
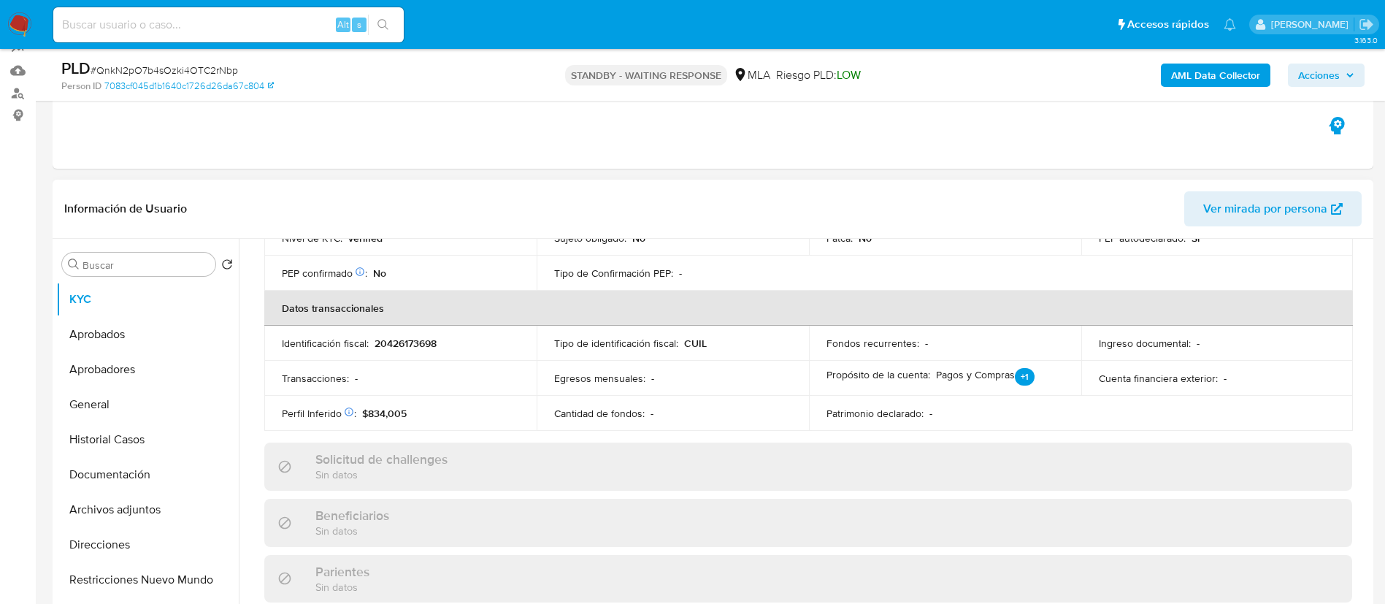
scroll to position [446, 0]
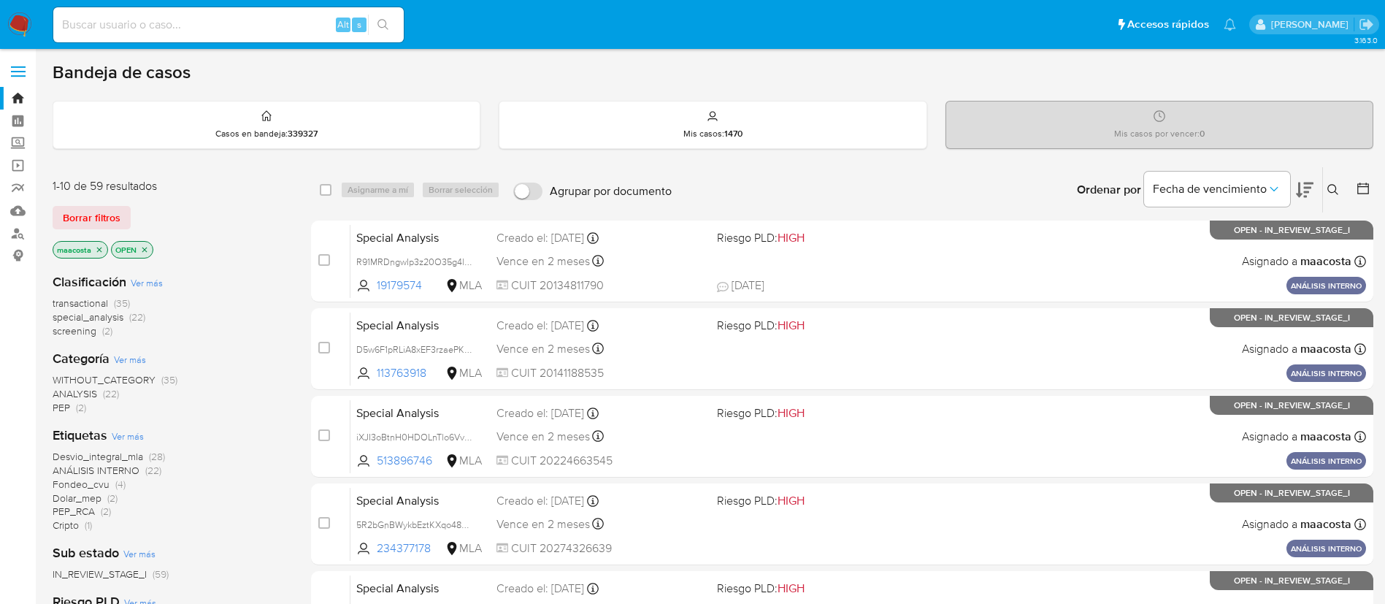
paste input "1TJEq1yRvo9ITeq2ByOtJrrY"
click at [296, 26] on input "1TJEq1yRvo9ITeq2ByOtJrrY" at bounding box center [228, 24] width 351 height 19
type input "1TJEq1yRvo9ITeq2ByOtJrrY"
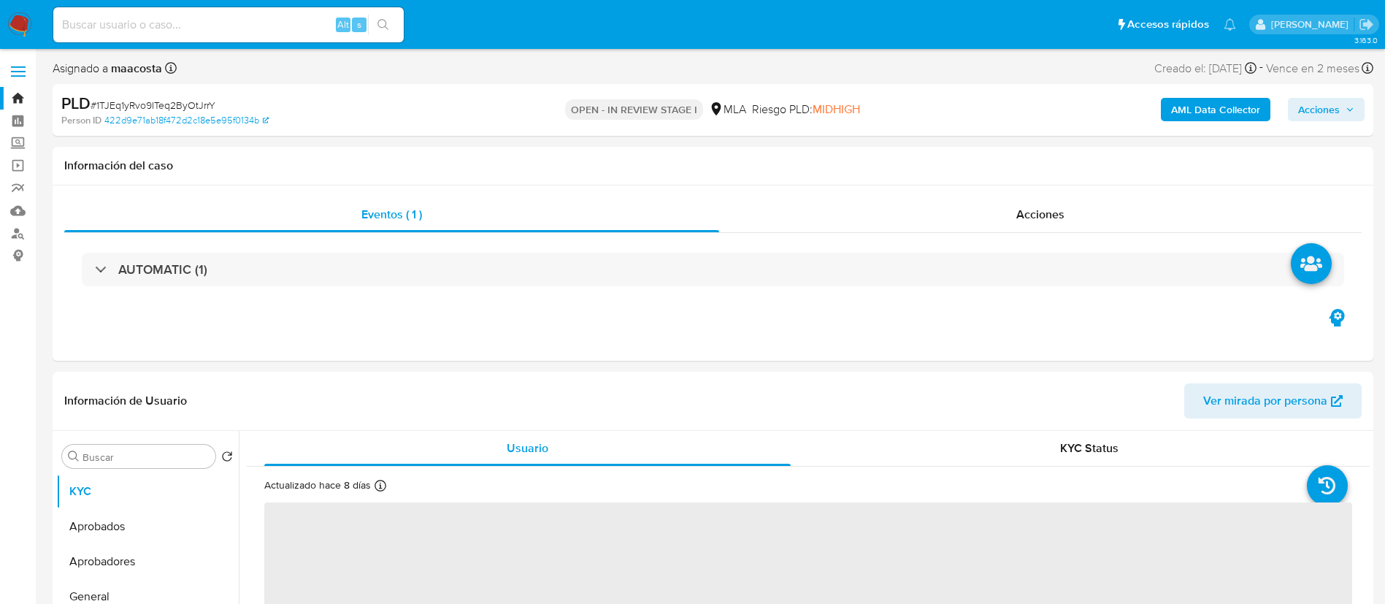
select select "10"
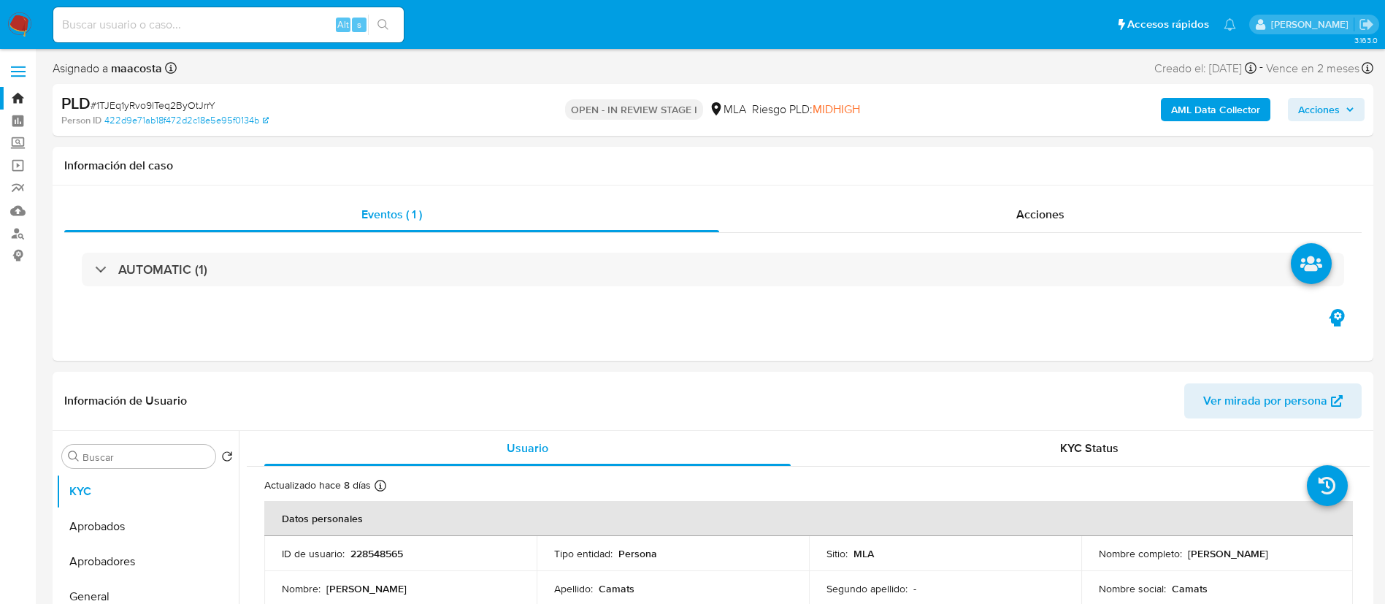
click at [1233, 107] on b "AML Data Collector" at bounding box center [1215, 109] width 89 height 23
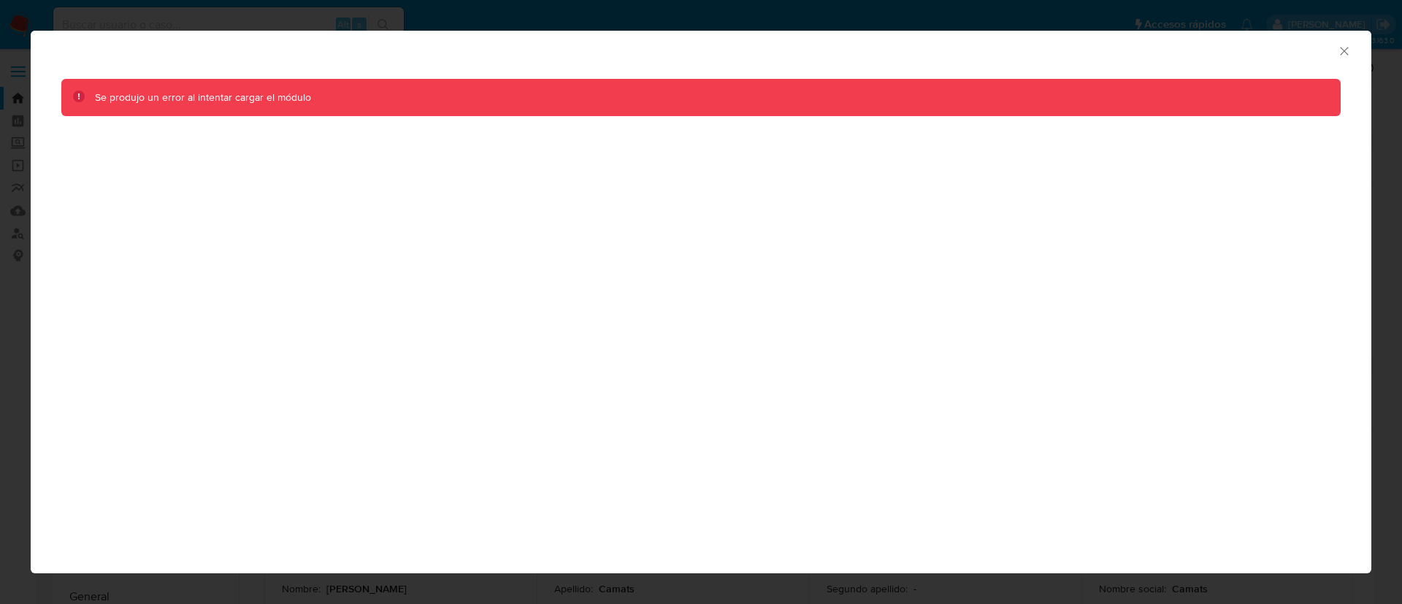
click at [1356, 53] on div "AML Data Collector" at bounding box center [701, 49] width 1341 height 37
click at [1341, 53] on icon "Cerrar ventana" at bounding box center [1344, 51] width 8 height 8
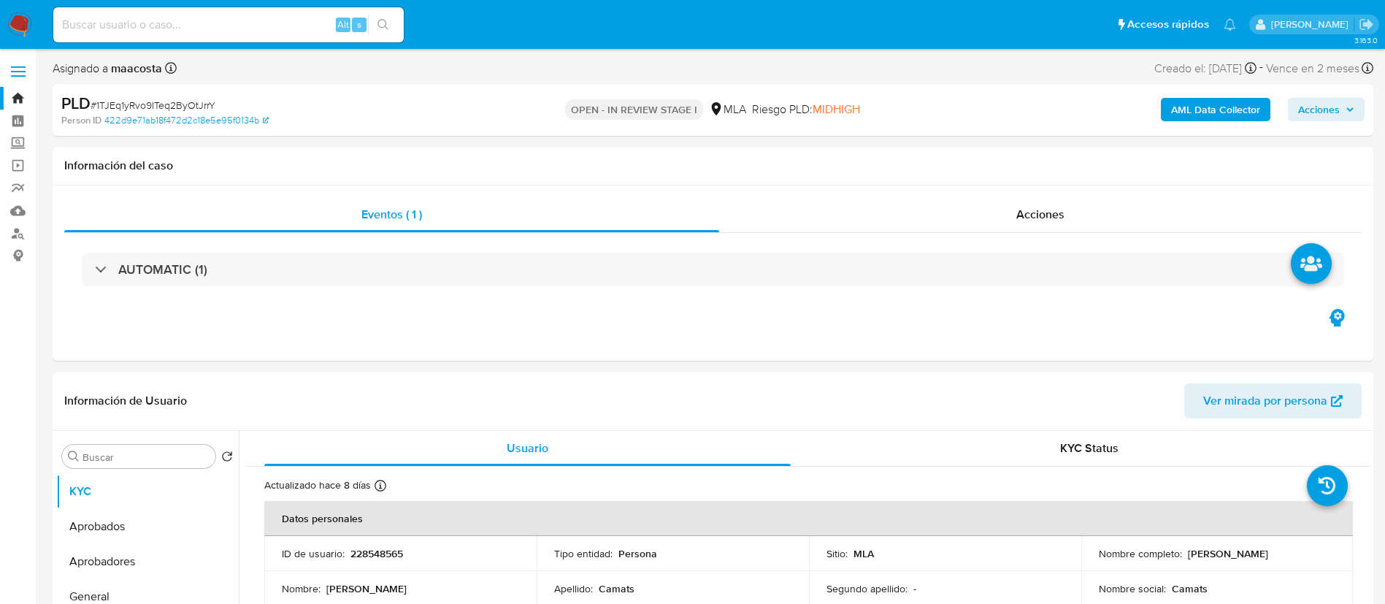
click at [1210, 99] on b "AML Data Collector" at bounding box center [1215, 109] width 89 height 23
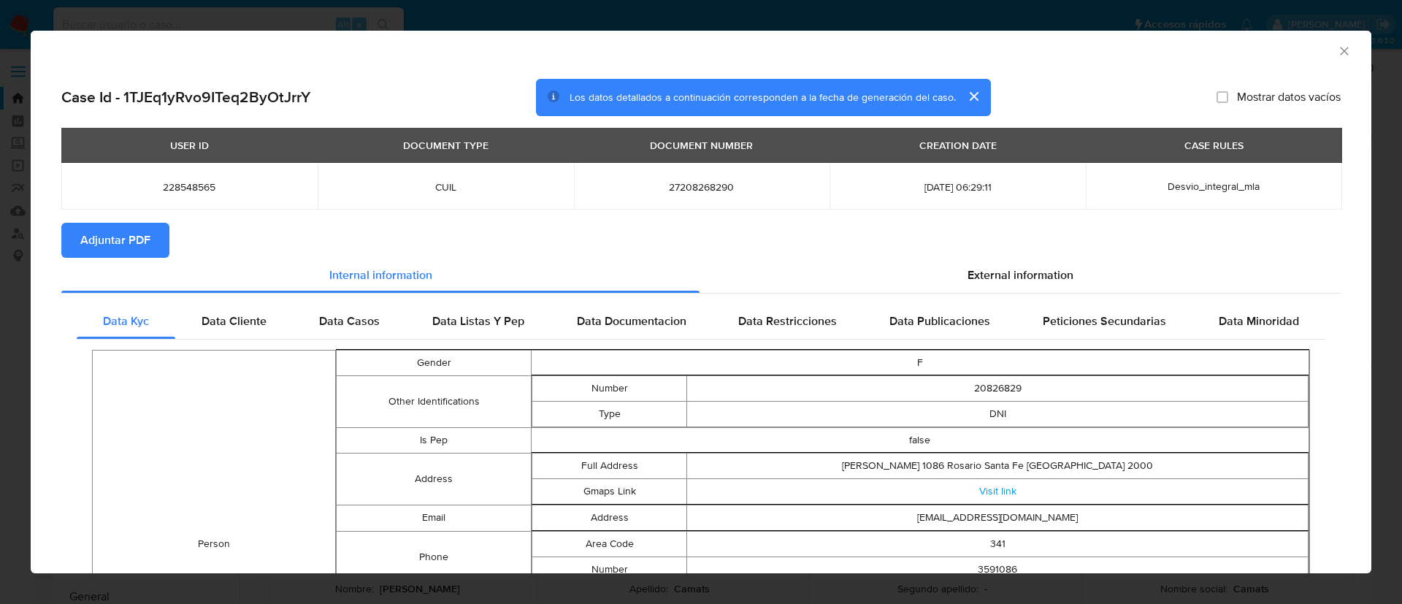
click at [155, 242] on button "Adjuntar PDF" at bounding box center [115, 240] width 108 height 35
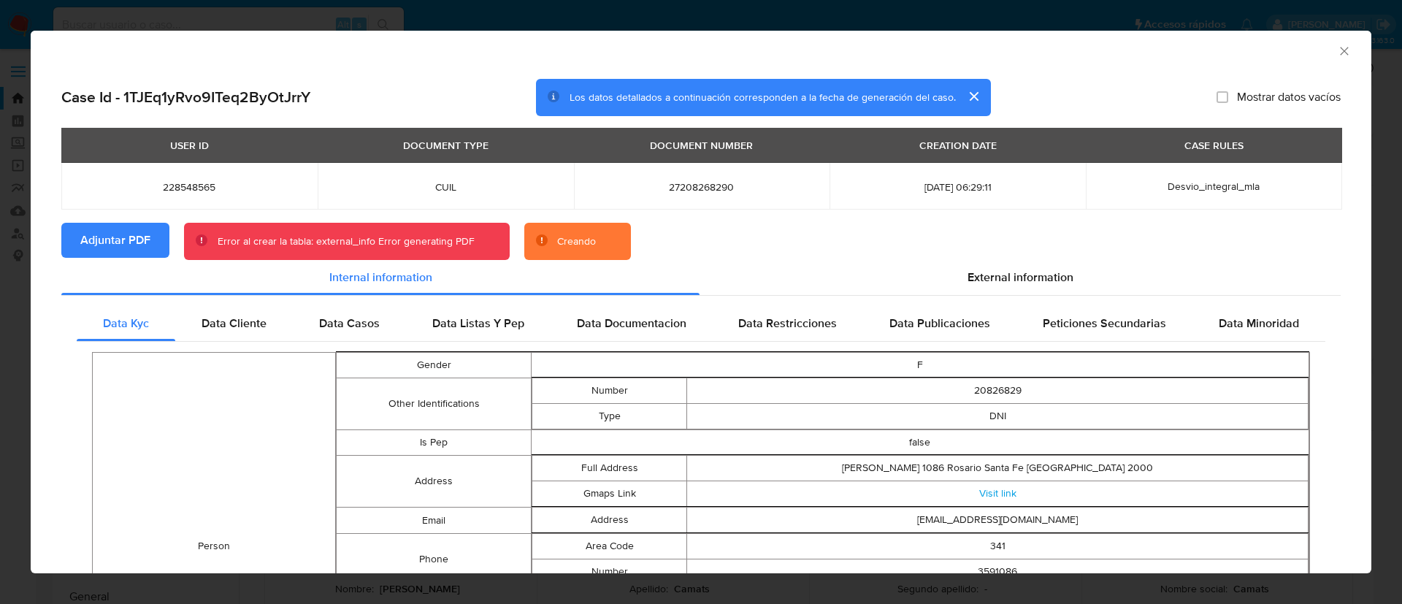
click at [123, 238] on span "Adjuntar PDF" at bounding box center [115, 240] width 70 height 32
click at [1337, 49] on icon "Cerrar ventana" at bounding box center [1344, 51] width 15 height 15
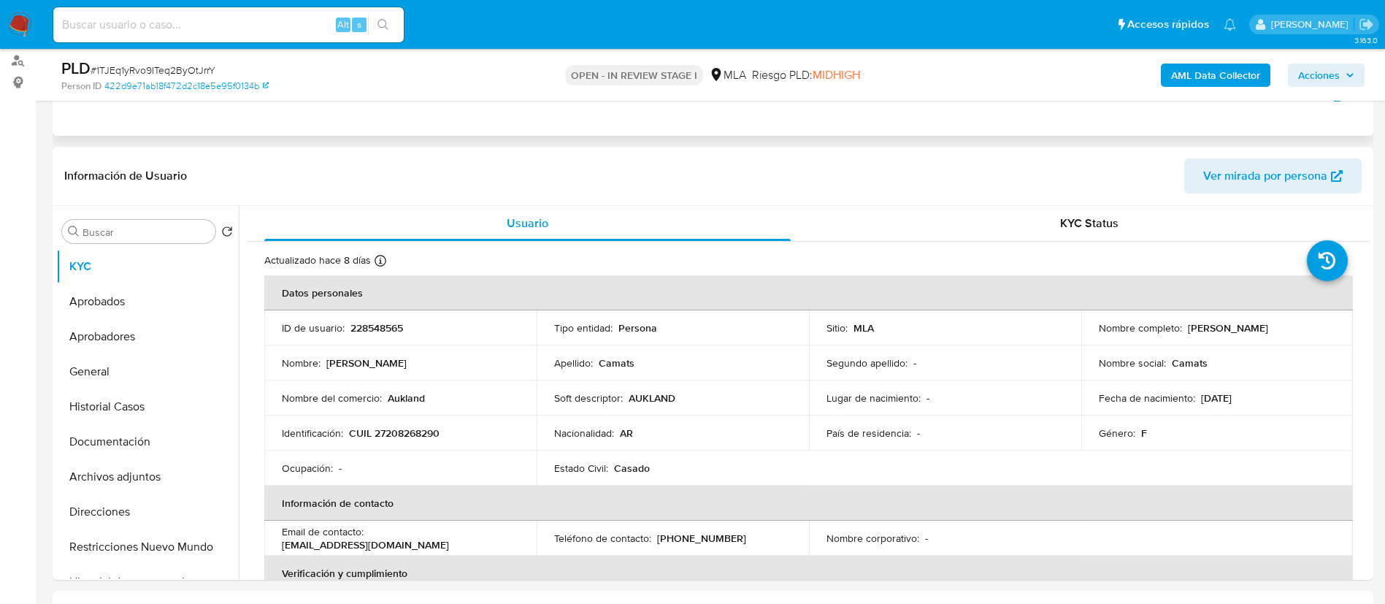
scroll to position [197, 0]
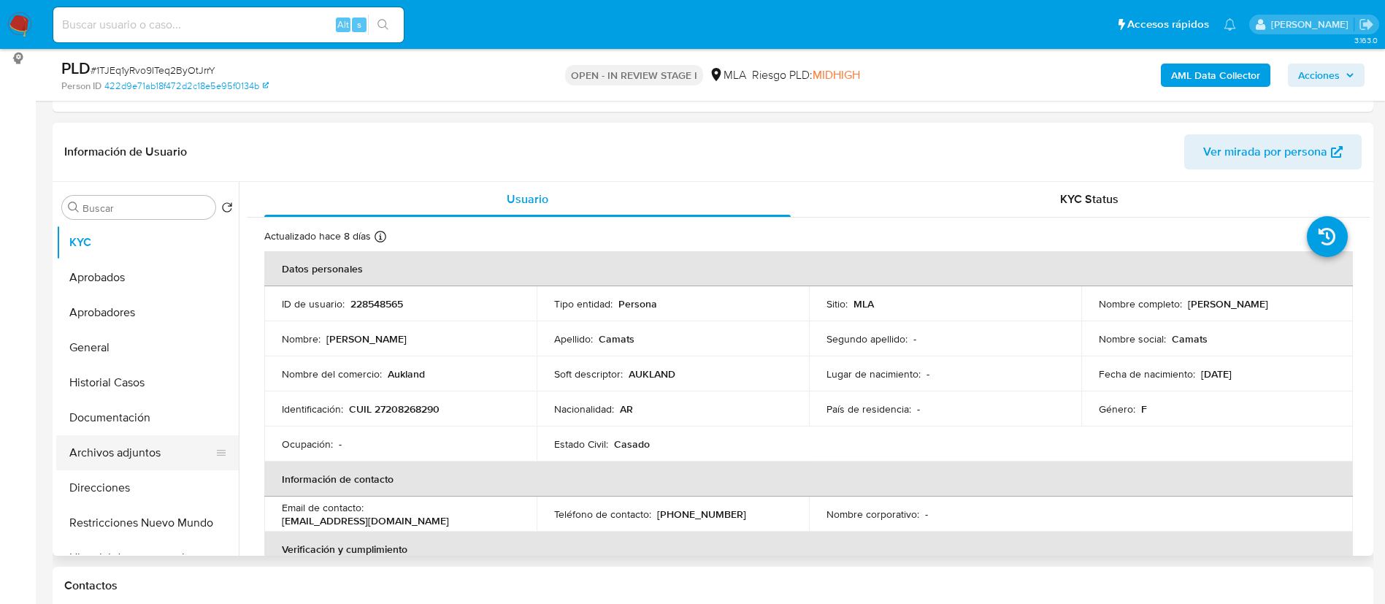
click at [120, 451] on button "Archivos adjuntos" at bounding box center [141, 452] width 171 height 35
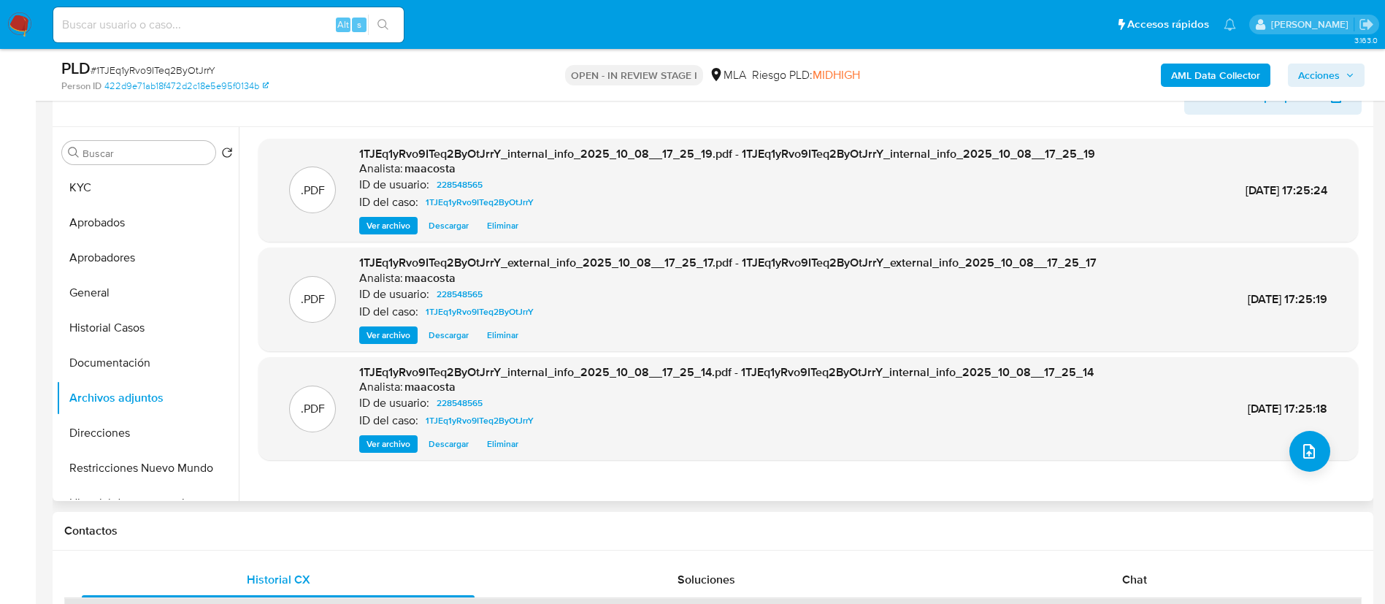
scroll to position [263, 0]
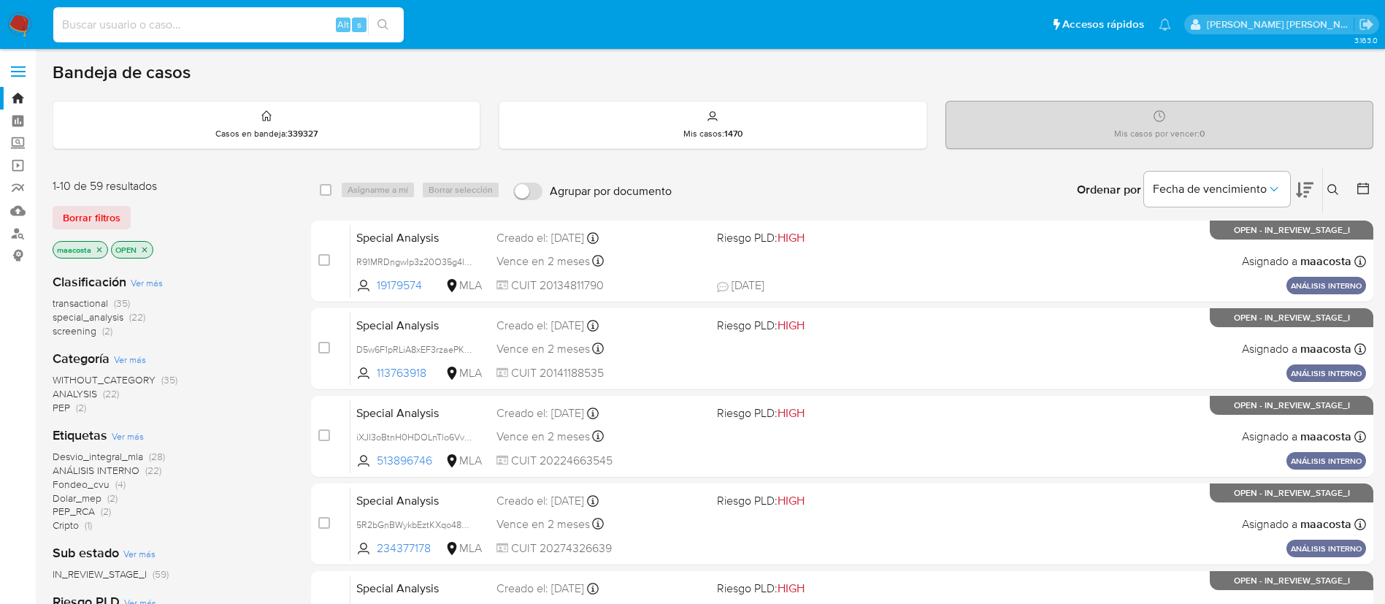
paste input "WNUwtOrCJ5iEjg6MIodYirnp"
click at [289, 25] on input "WNUwtOrCJ5iEjg6MIodYirnp" at bounding box center [228, 24] width 351 height 19
type input "WNUwtOrCJ5iEjg6MIodYirnp"
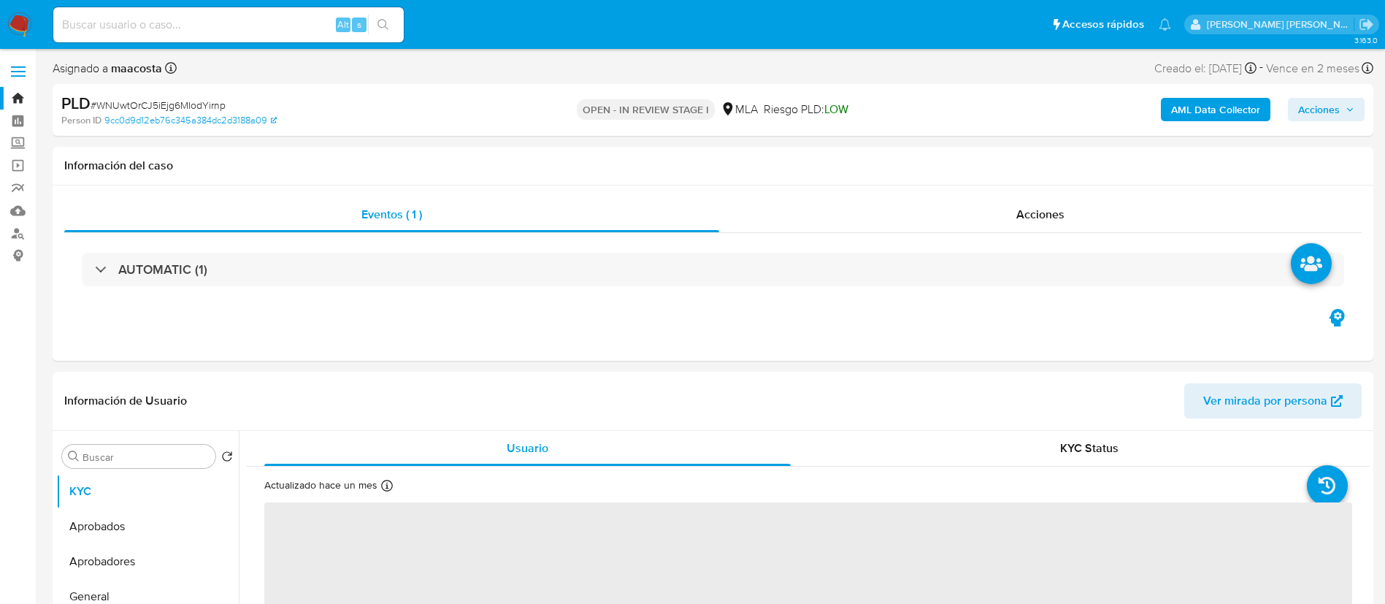
select select "10"
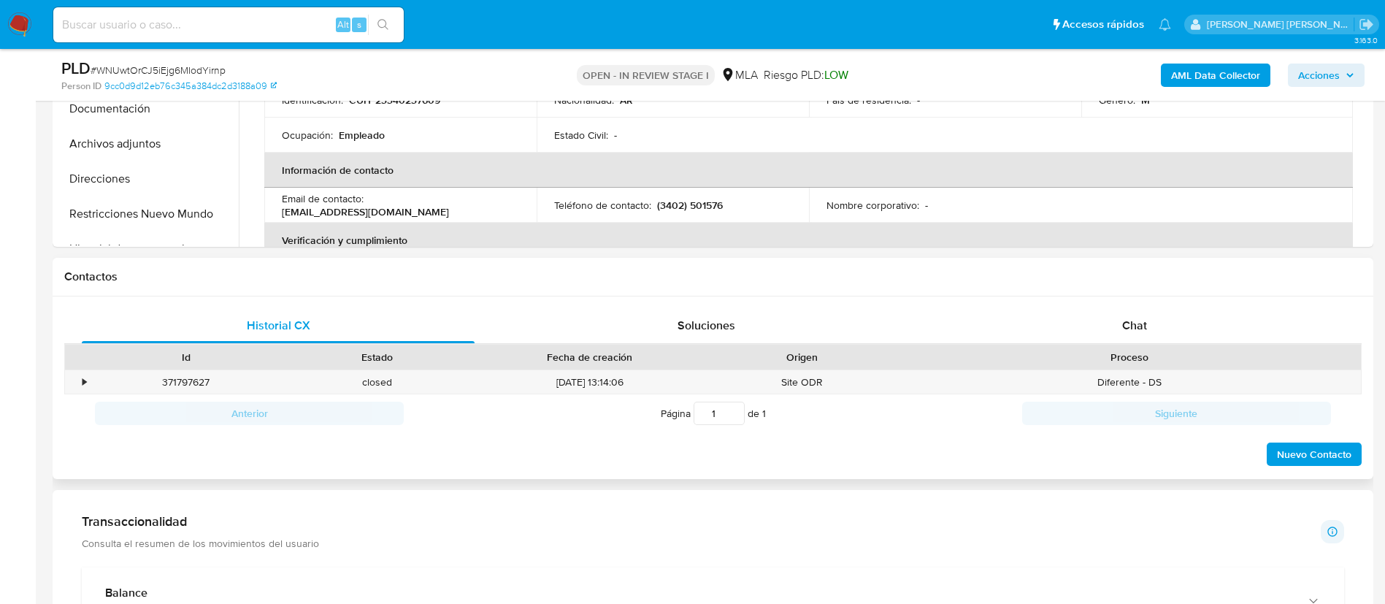
scroll to position [536, 0]
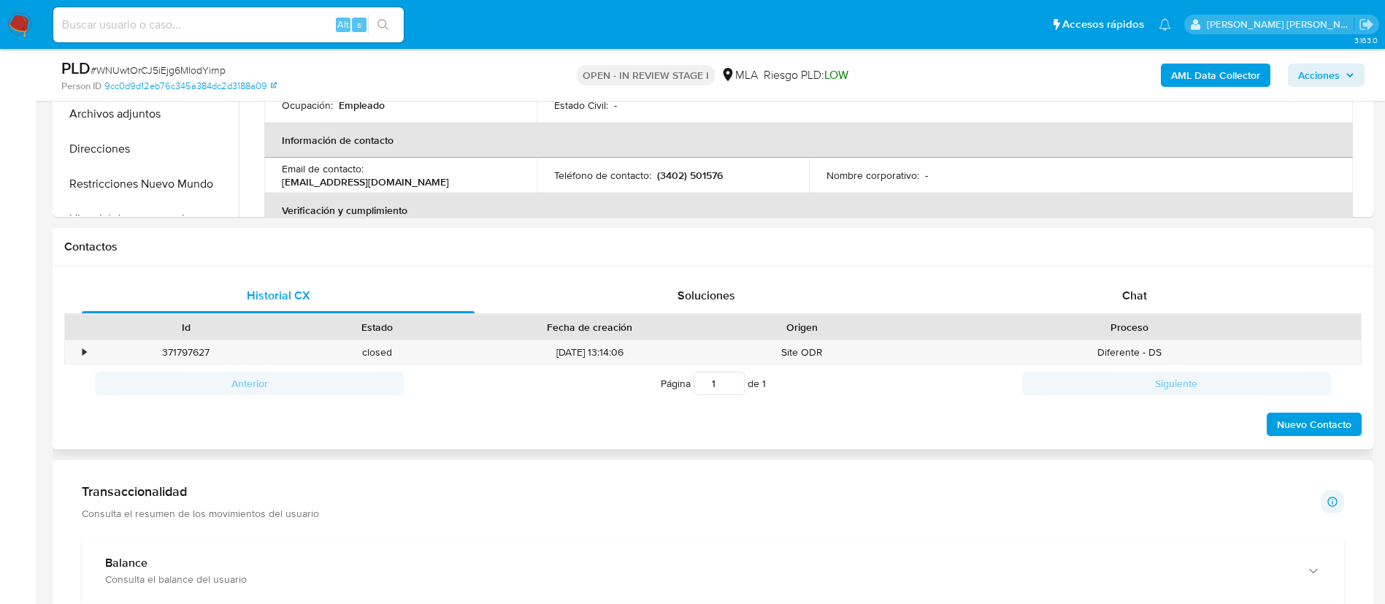
click at [1128, 315] on div "Proceso" at bounding box center [1129, 327] width 463 height 25
click at [1146, 288] on span "Chat" at bounding box center [1134, 295] width 25 height 17
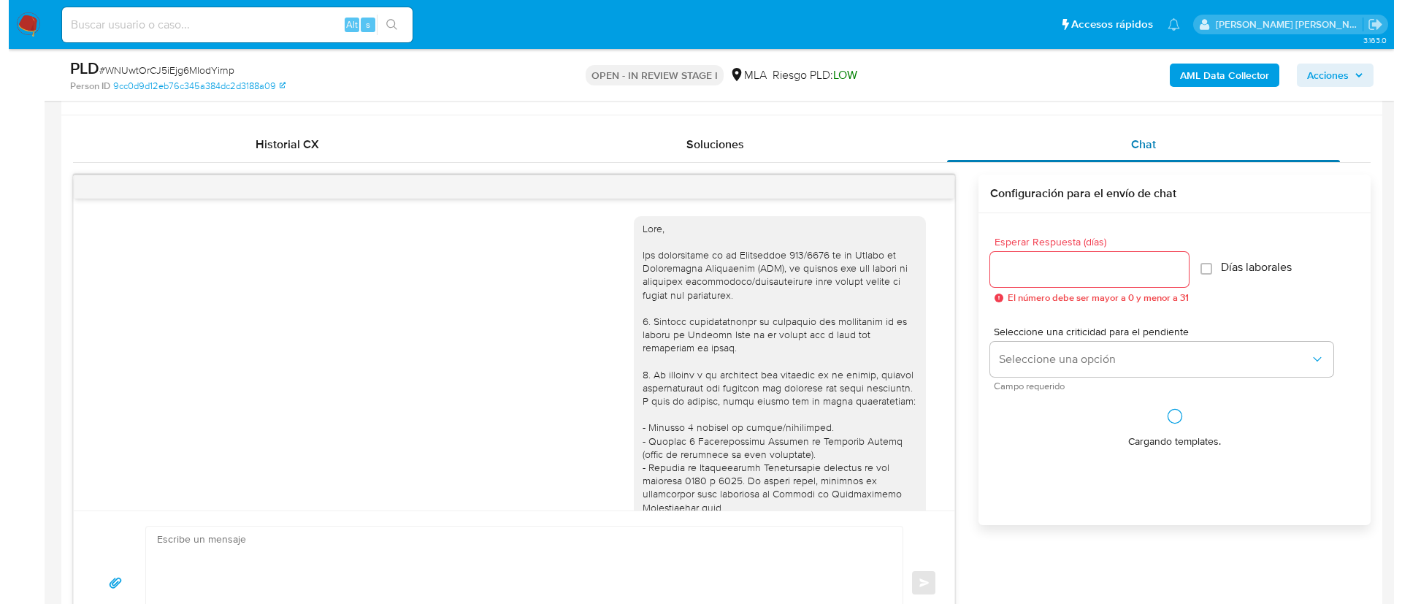
scroll to position [1016, 0]
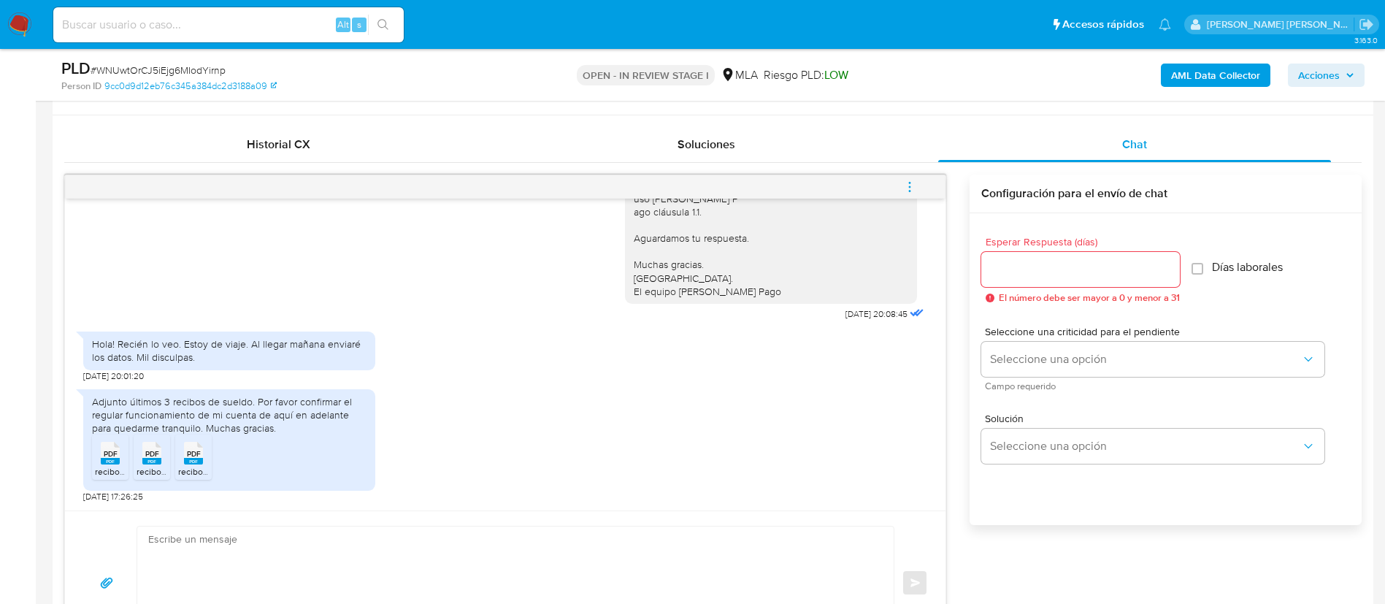
click at [1249, 72] on b "AML Data Collector" at bounding box center [1215, 75] width 89 height 23
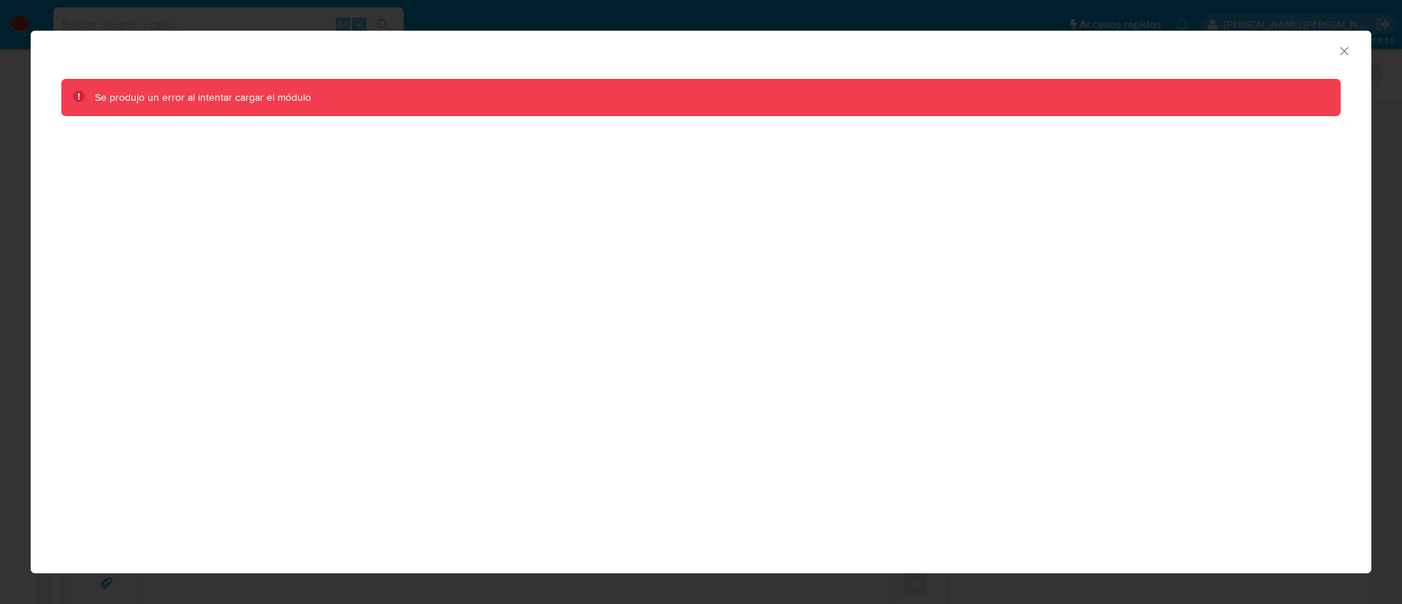
click at [1340, 50] on icon "Cerrar ventana" at bounding box center [1344, 51] width 15 height 15
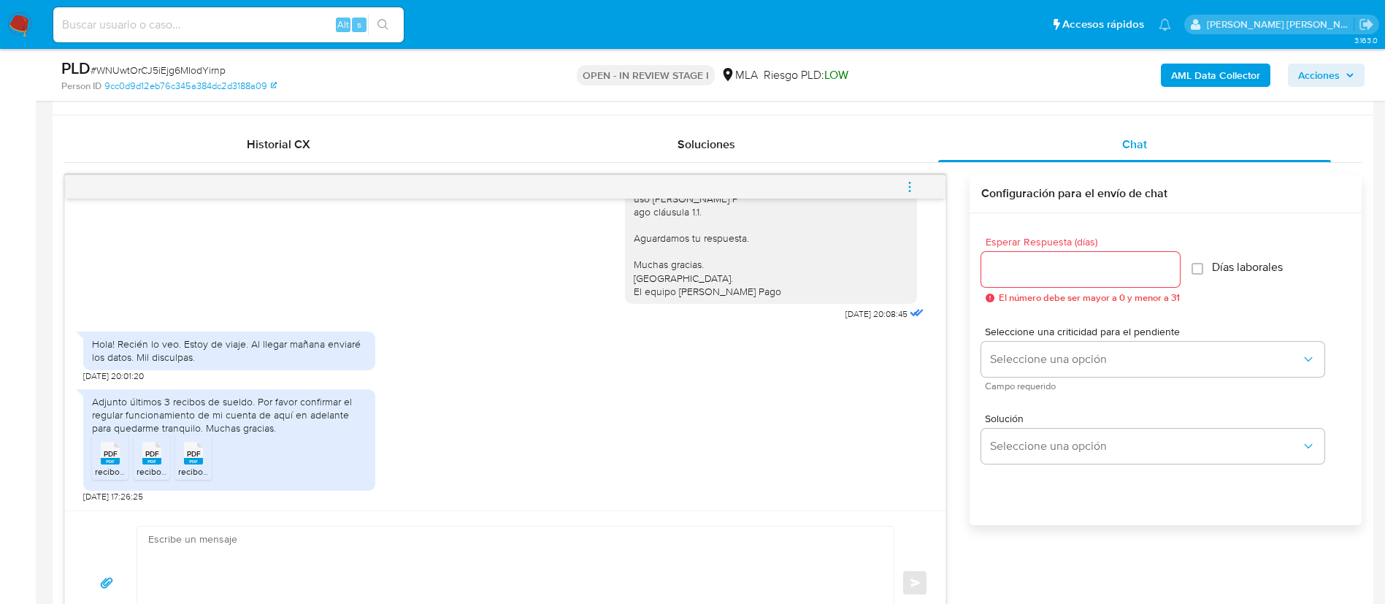
click at [1178, 73] on b "AML Data Collector" at bounding box center [1215, 75] width 89 height 23
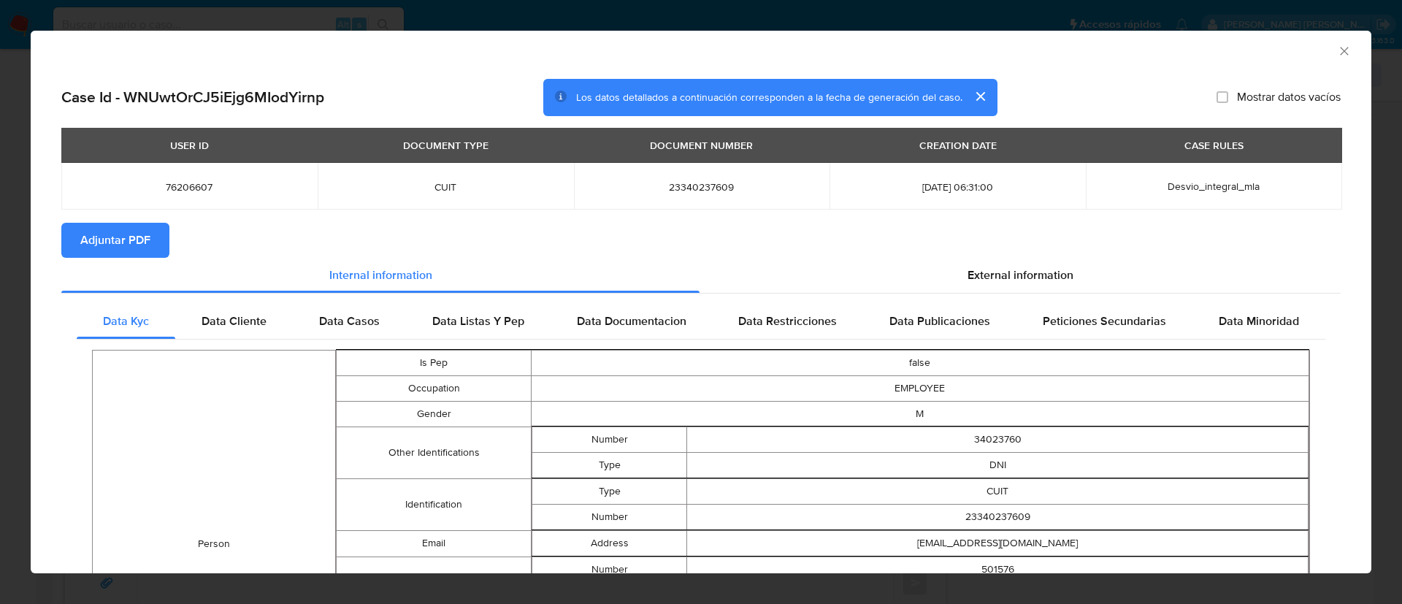
click at [155, 242] on button "Adjuntar PDF" at bounding box center [115, 240] width 108 height 35
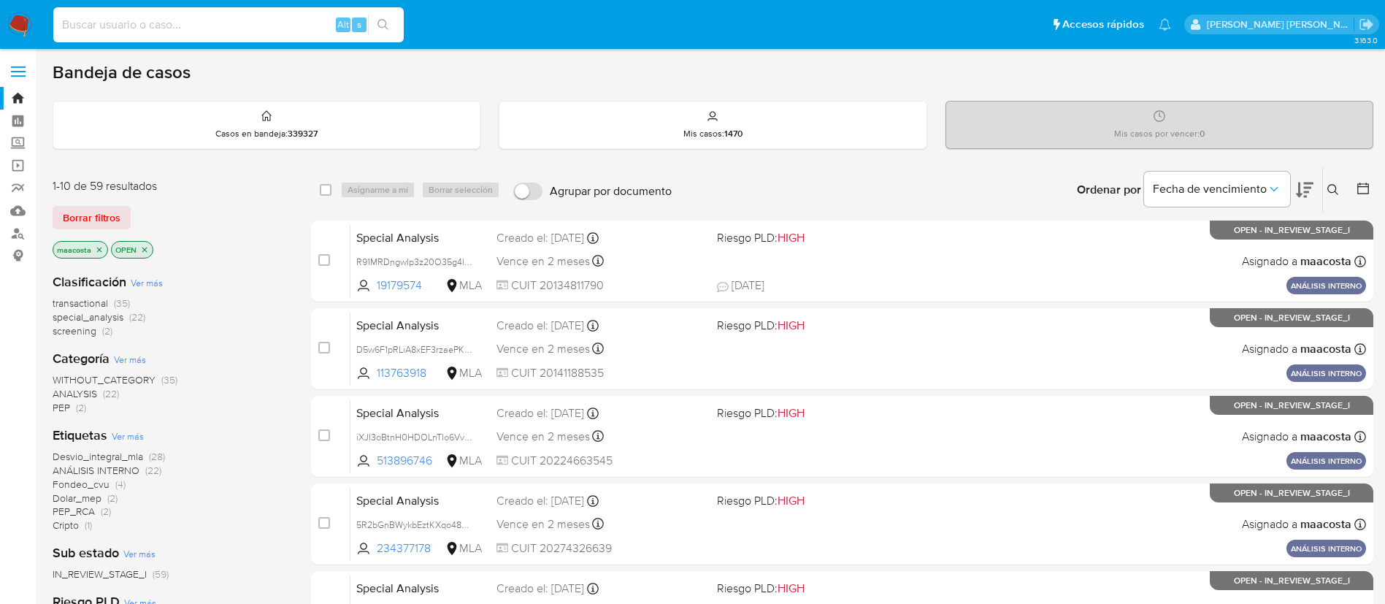
click at [260, 15] on input at bounding box center [228, 24] width 351 height 19
paste input "MVaxqEk6oUNWBWKZiHodMC30"
click at [260, 15] on input "MVaxqEk6oUNWBWKZiHodMC30" at bounding box center [228, 24] width 351 height 19
type input "MVaxqEk6oUNWBWKZiHodMC30"
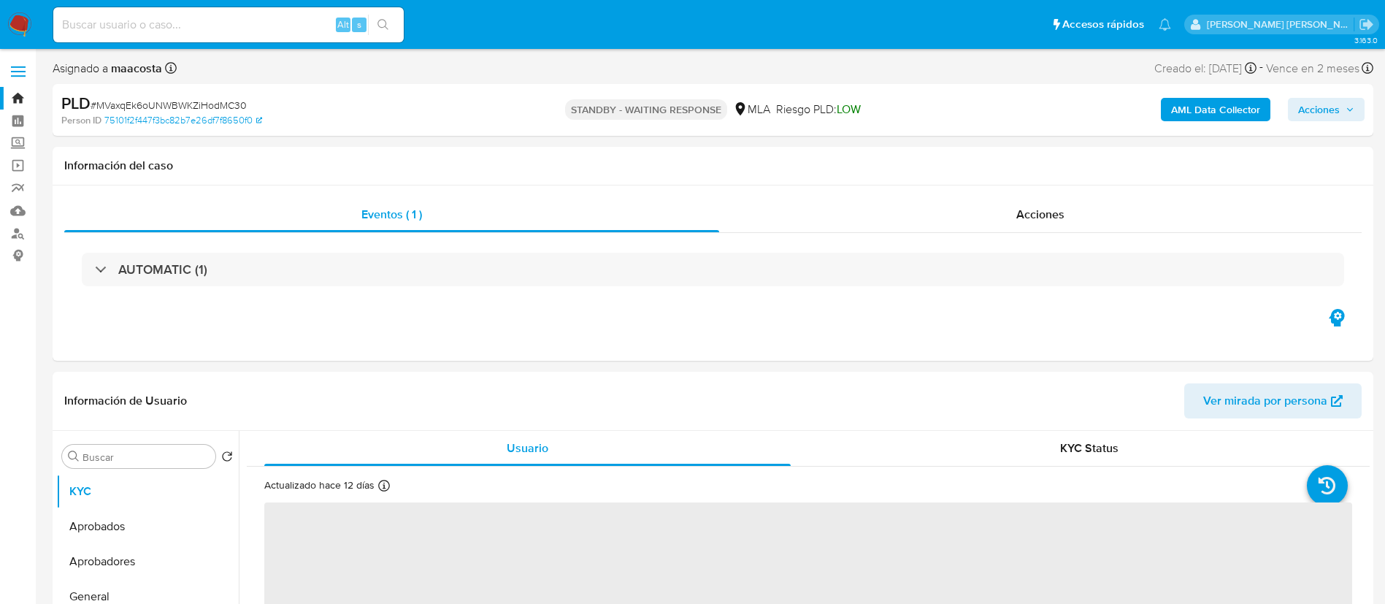
select select "10"
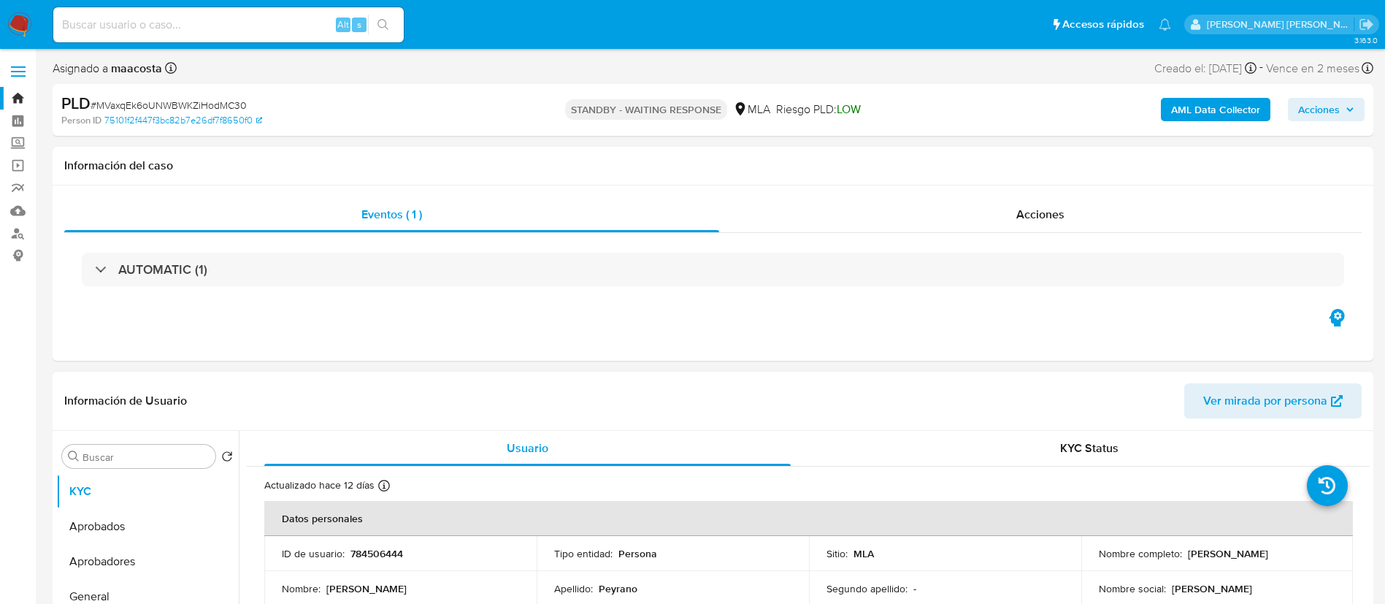
click at [1268, 548] on p "Aylen Agustina Peyrano" at bounding box center [1228, 553] width 80 height 13
copy p "Peyrano"
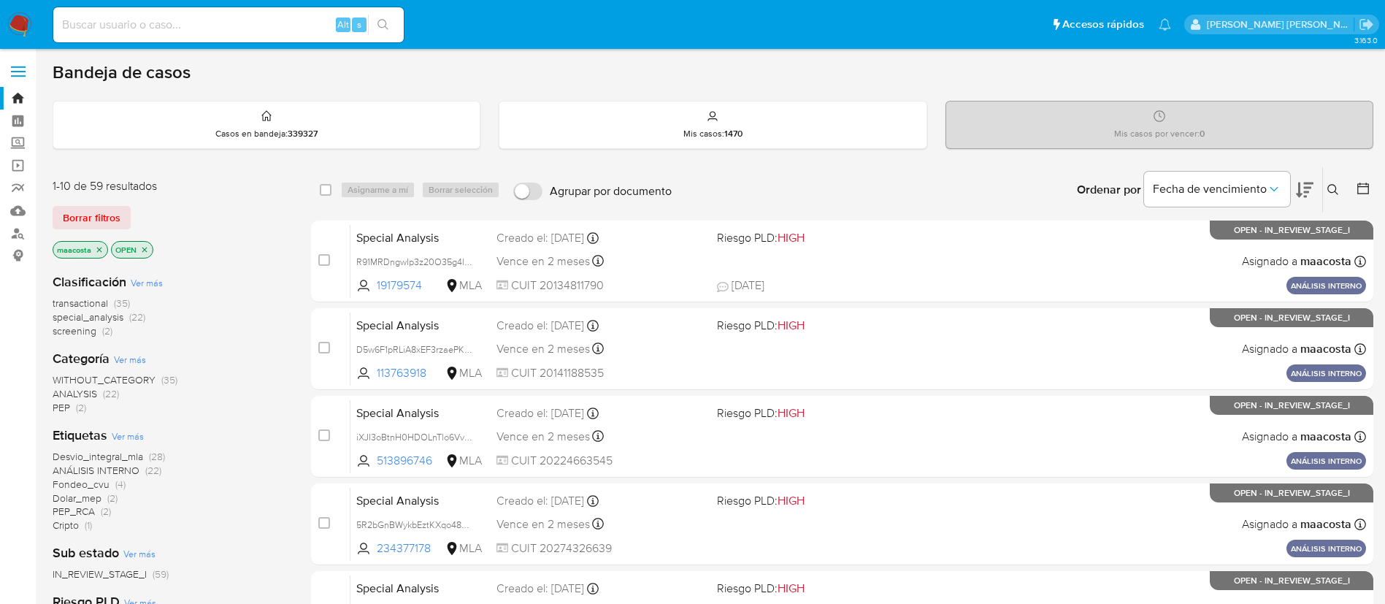
paste input "qDMGxAwyiM7QLas9etwh24qn"
click at [305, 31] on input at bounding box center [228, 24] width 351 height 19
type input "qDMGxAwyiM7QLas9etwh24qn"
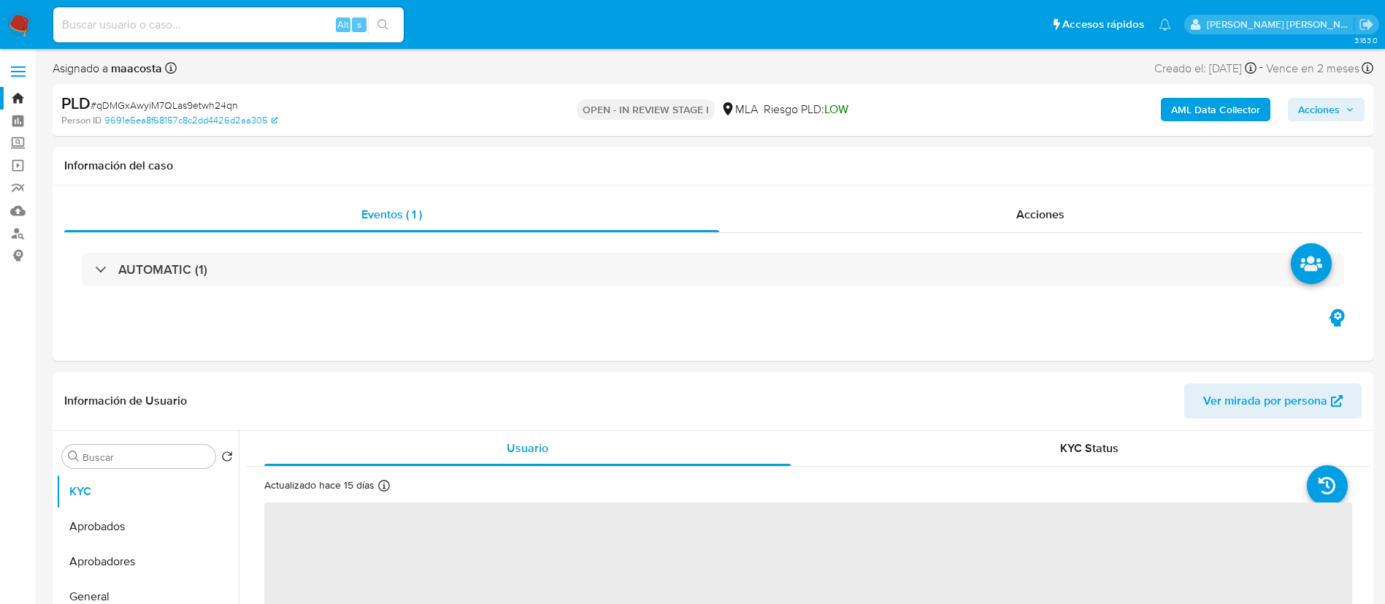
select select "10"
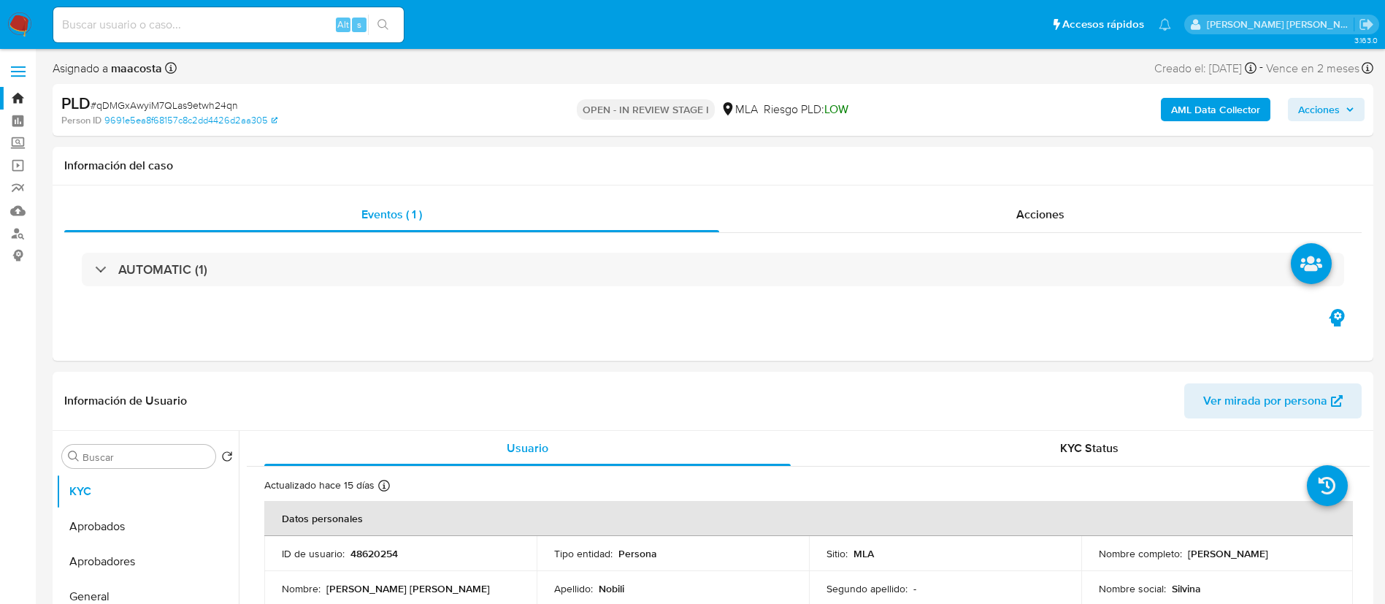
click at [1233, 107] on b "AML Data Collector" at bounding box center [1215, 109] width 89 height 23
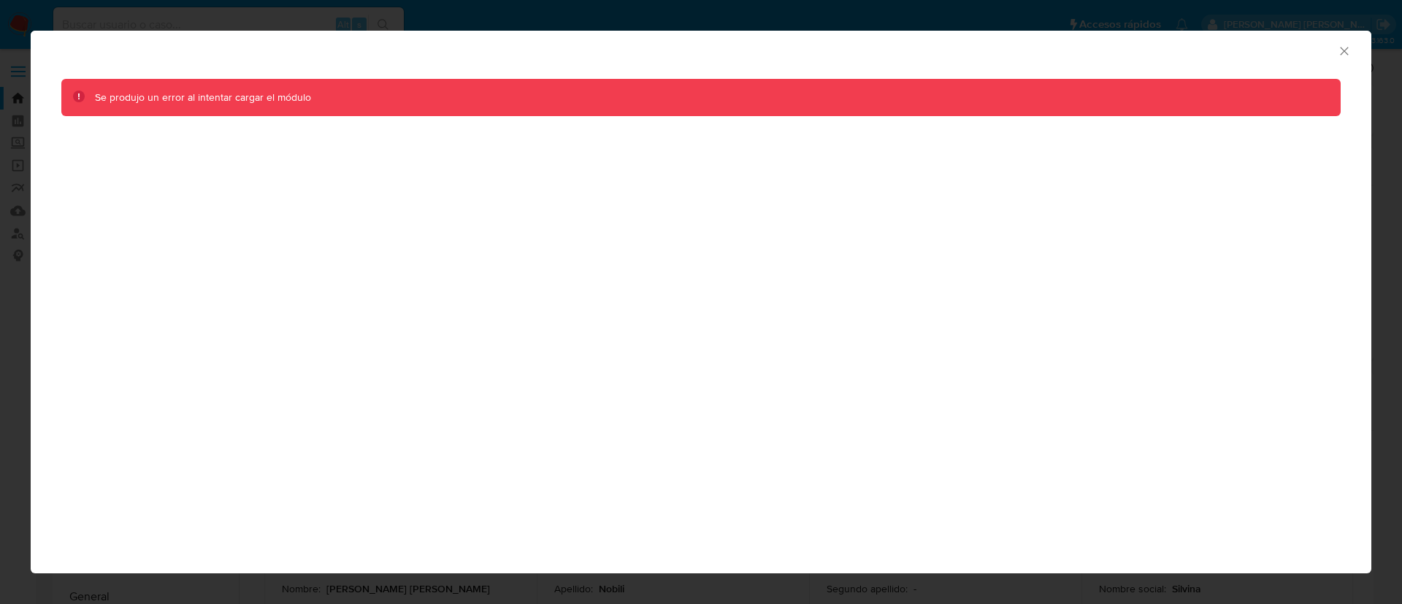
click at [1344, 55] on icon "Cerrar ventana" at bounding box center [1344, 51] width 15 height 15
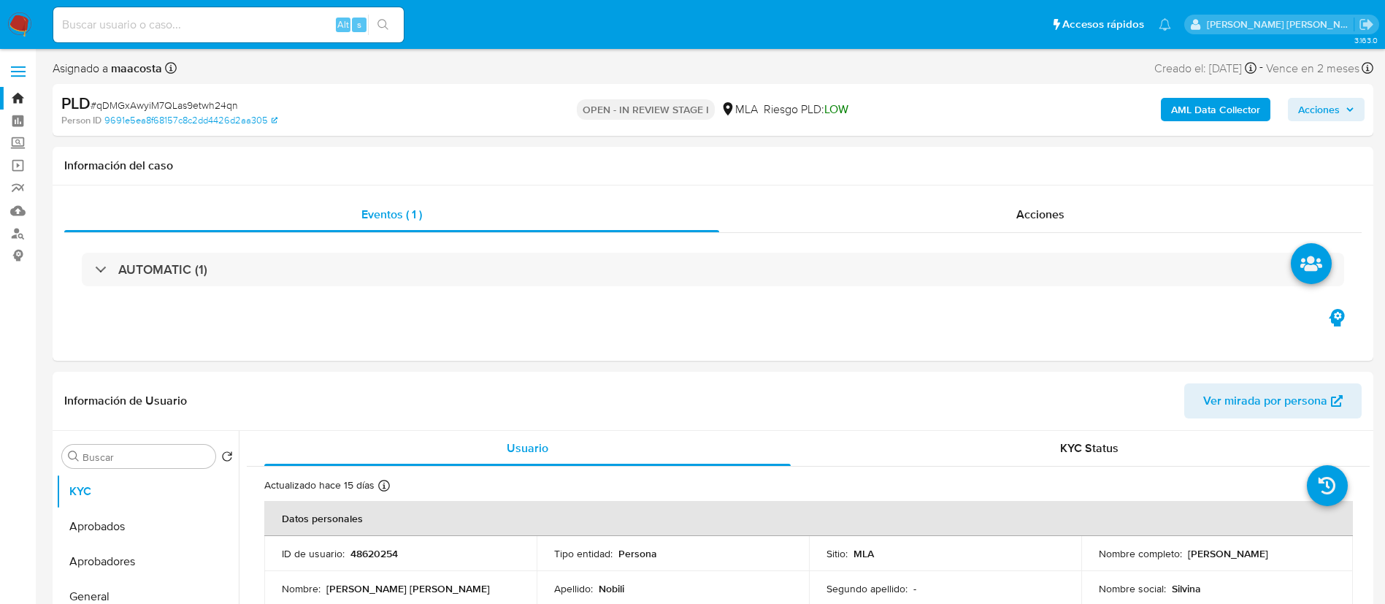
click at [1236, 104] on b "AML Data Collector" at bounding box center [1215, 109] width 89 height 23
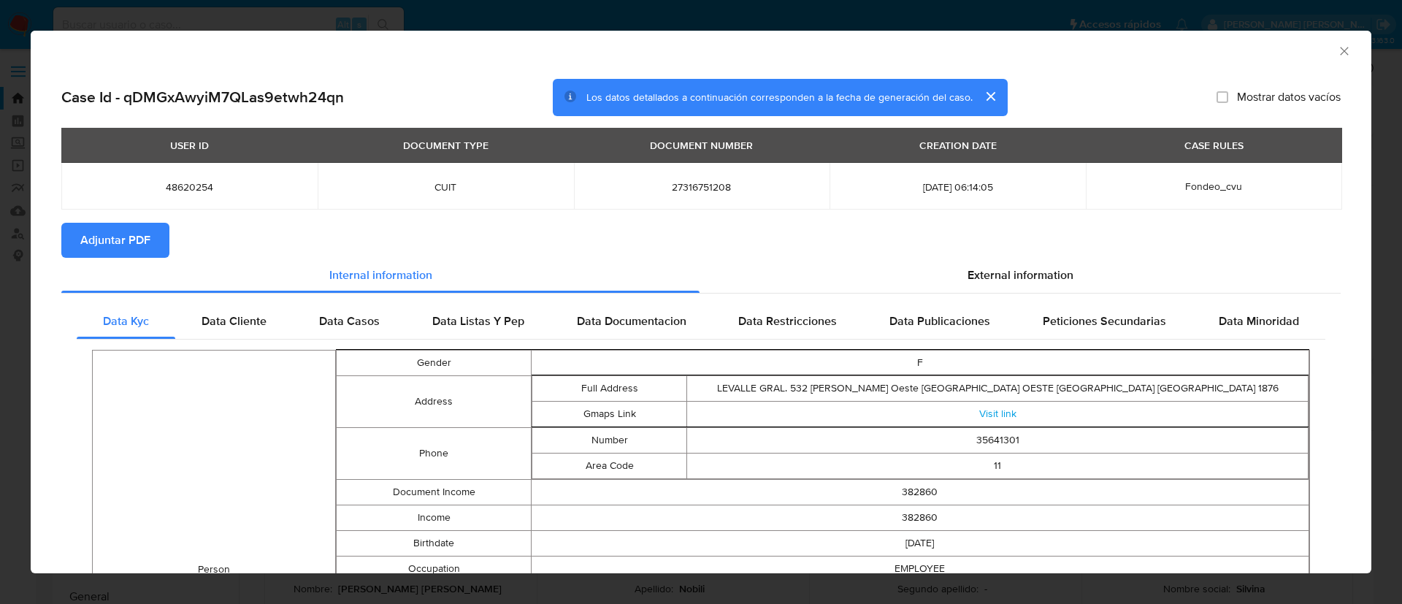
click at [155, 242] on button "Adjuntar PDF" at bounding box center [115, 240] width 108 height 35
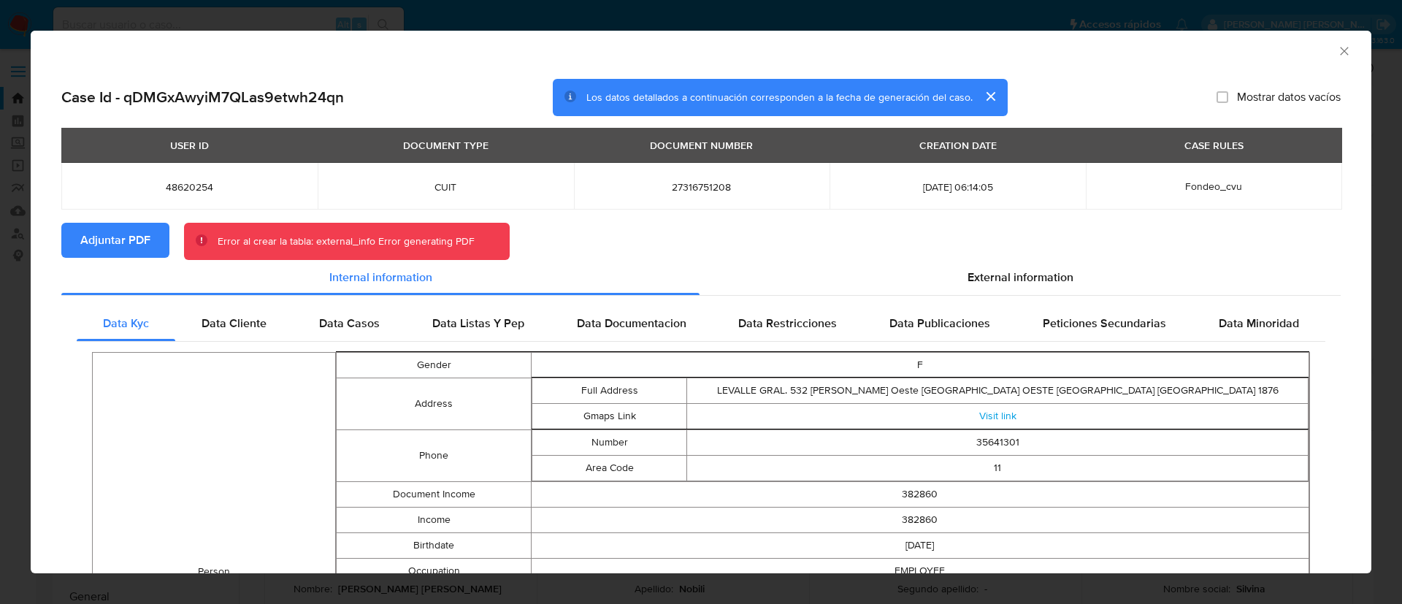
click at [117, 245] on span "Adjuntar PDF" at bounding box center [115, 240] width 70 height 32
click at [1337, 46] on icon "Cerrar ventana" at bounding box center [1344, 51] width 15 height 15
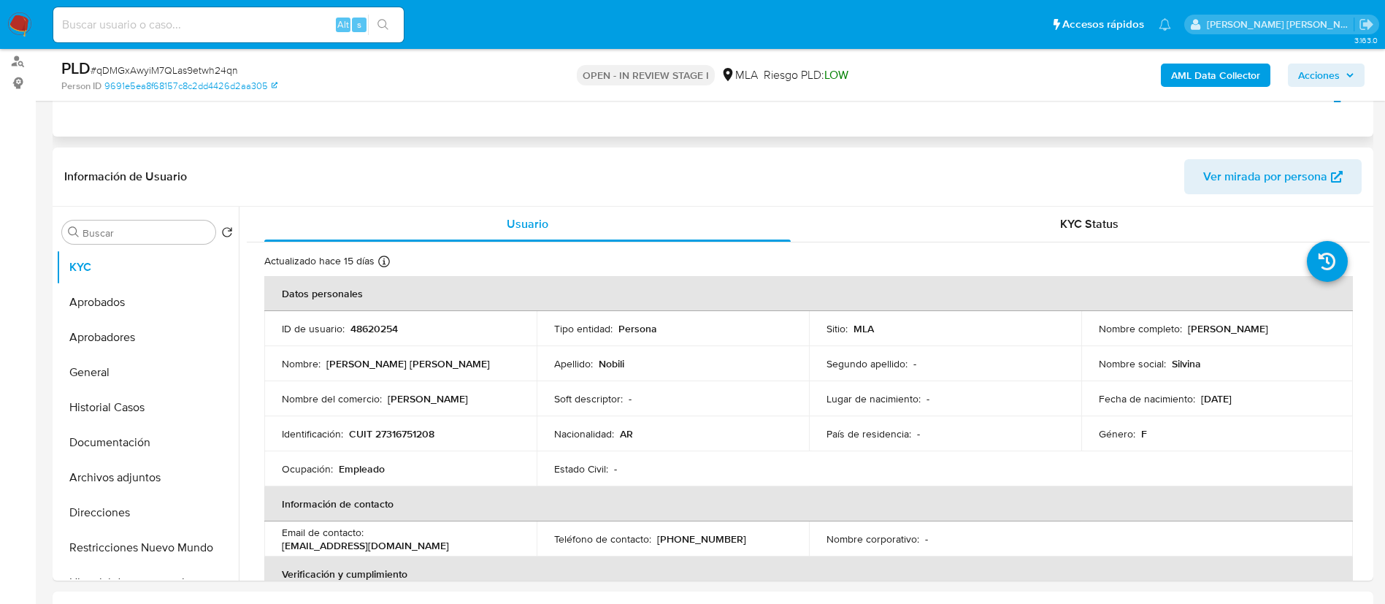
scroll to position [185, 0]
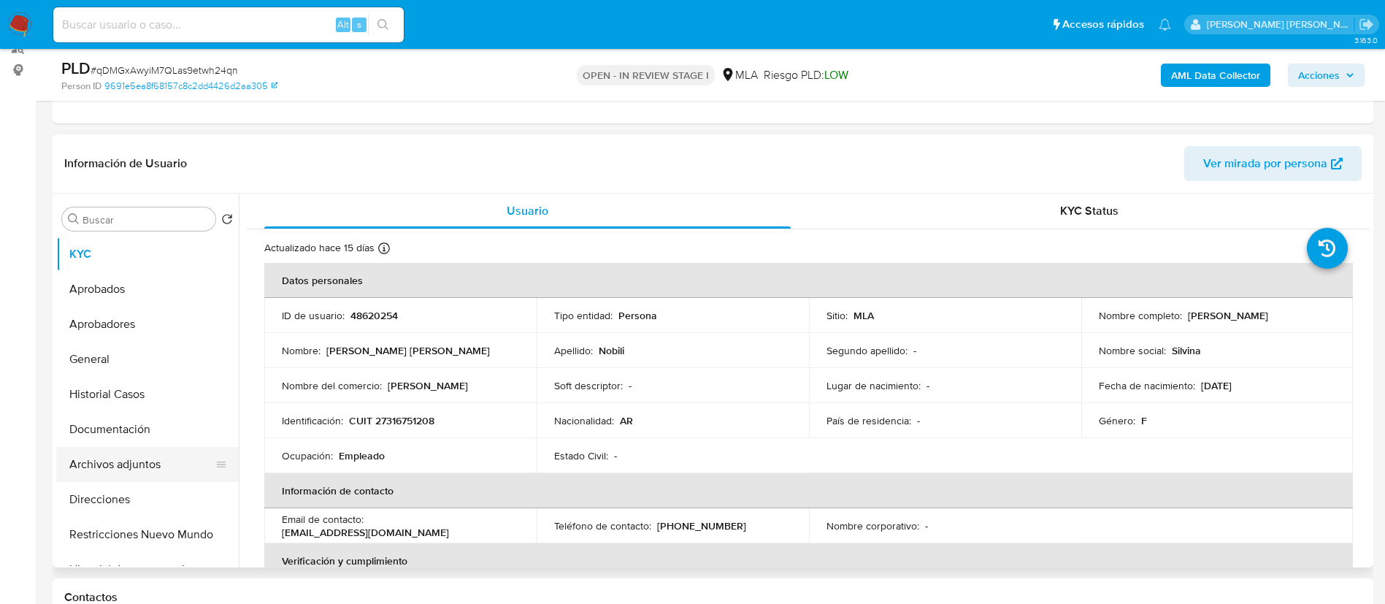
click at [134, 462] on button "Archivos adjuntos" at bounding box center [141, 464] width 171 height 35
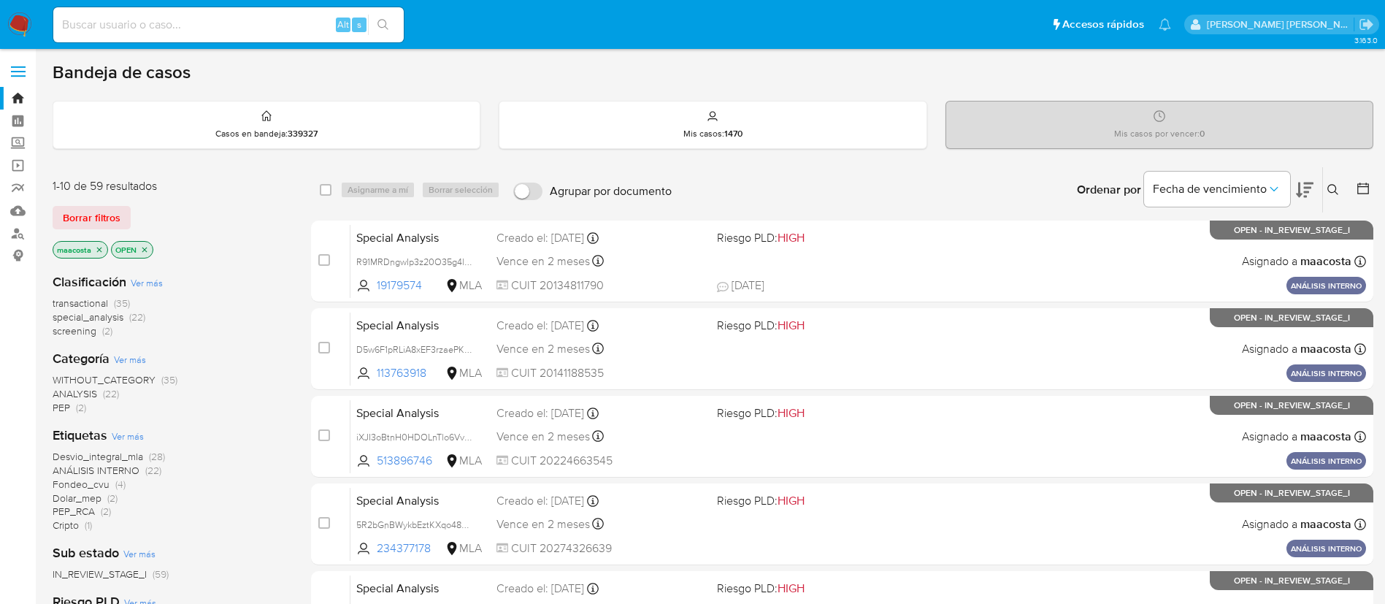
paste input "UCECD32gMVJkBHB6pCIavQ9q"
click at [307, 20] on input "UCECD32gMVJkBHB6pCIavQ9q" at bounding box center [228, 24] width 351 height 19
type input "UCECD32gMVJkBHB6pCIavQ9q"
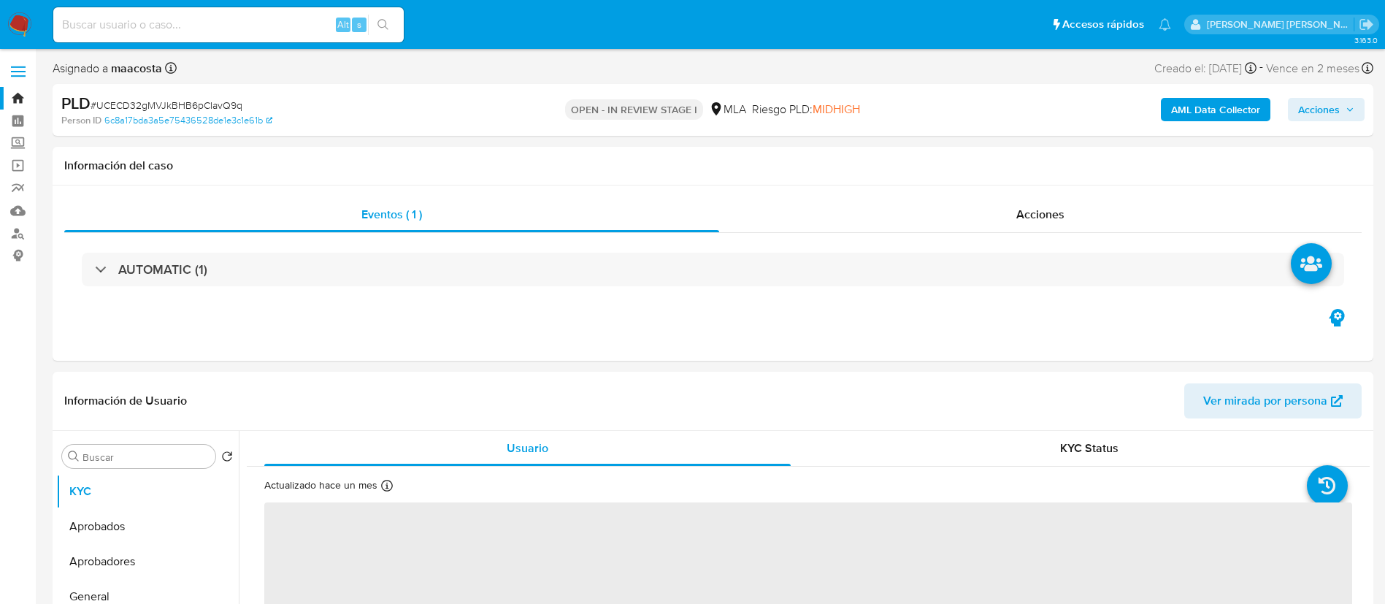
select select "10"
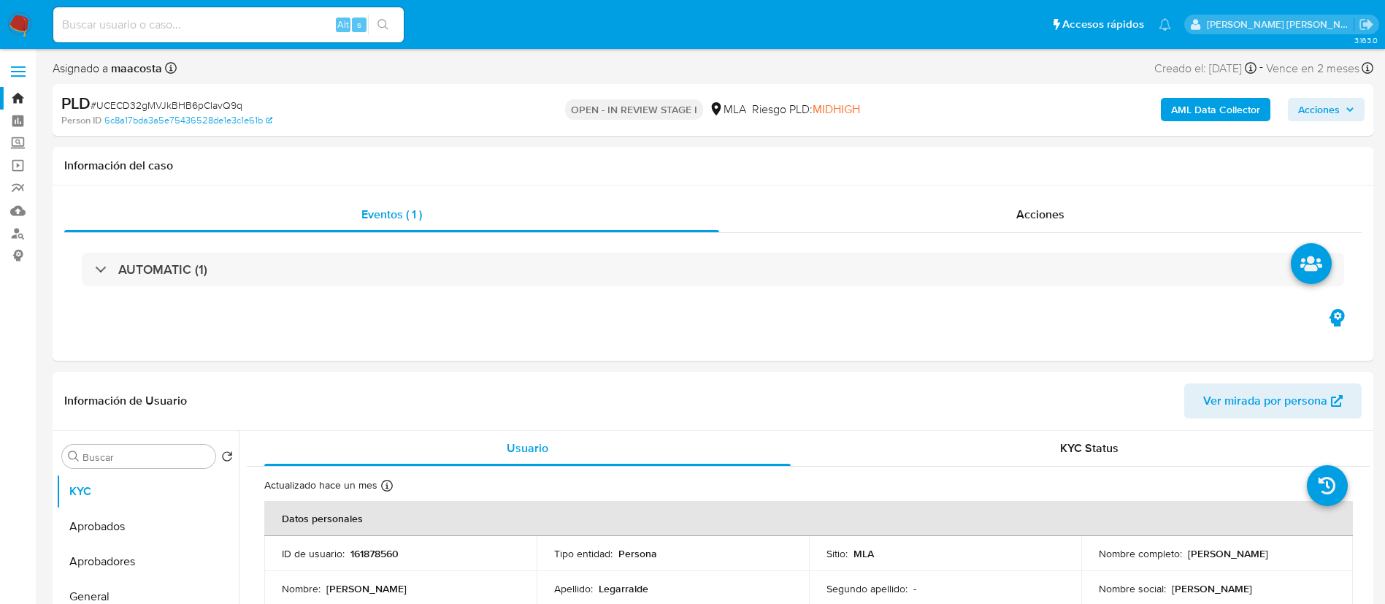
click at [1233, 107] on b "AML Data Collector" at bounding box center [1215, 109] width 89 height 23
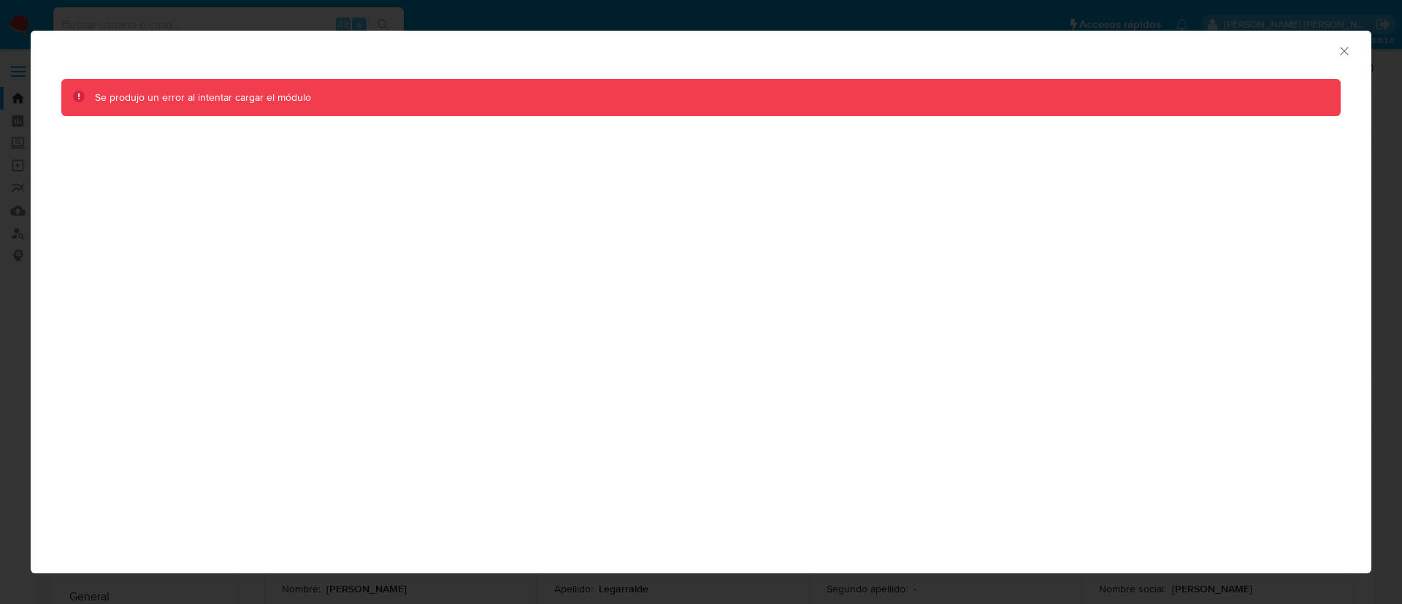
click at [1348, 50] on icon "Cerrar ventana" at bounding box center [1344, 51] width 15 height 15
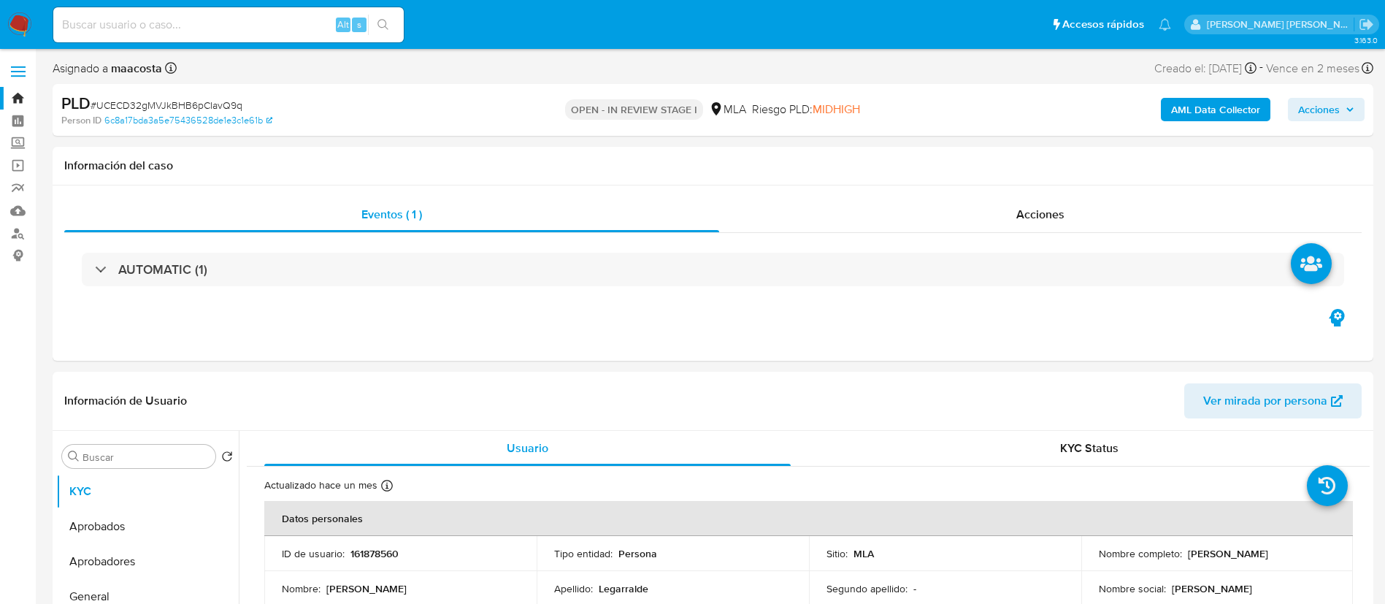
click at [1206, 107] on b "AML Data Collector" at bounding box center [1215, 109] width 89 height 23
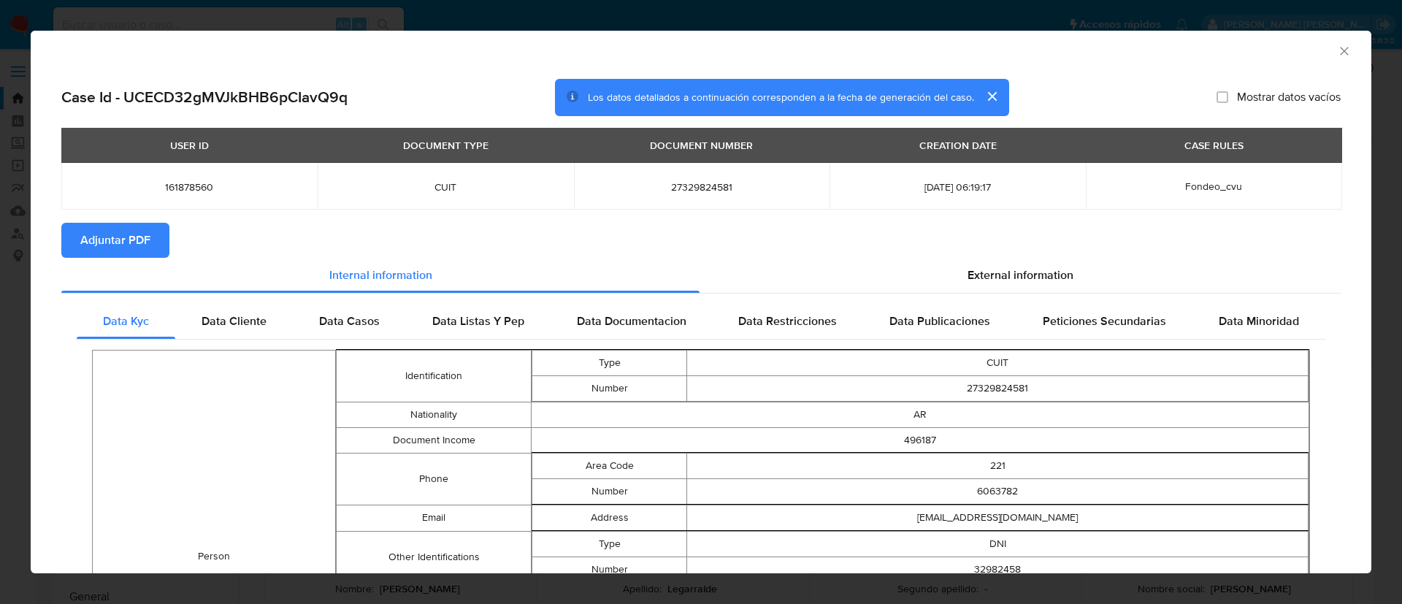
click at [155, 242] on button "Adjuntar PDF" at bounding box center [115, 240] width 108 height 35
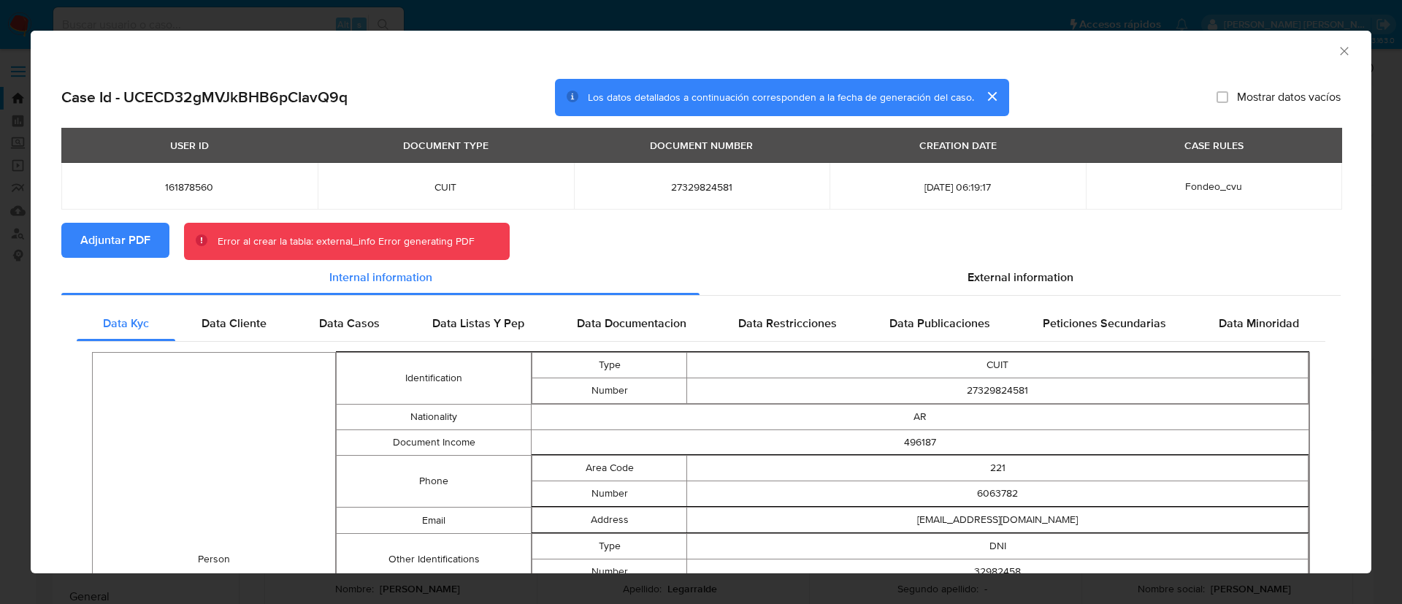
click at [115, 234] on span "Adjuntar PDF" at bounding box center [115, 240] width 70 height 32
click at [1337, 51] on icon "Cerrar ventana" at bounding box center [1344, 51] width 15 height 15
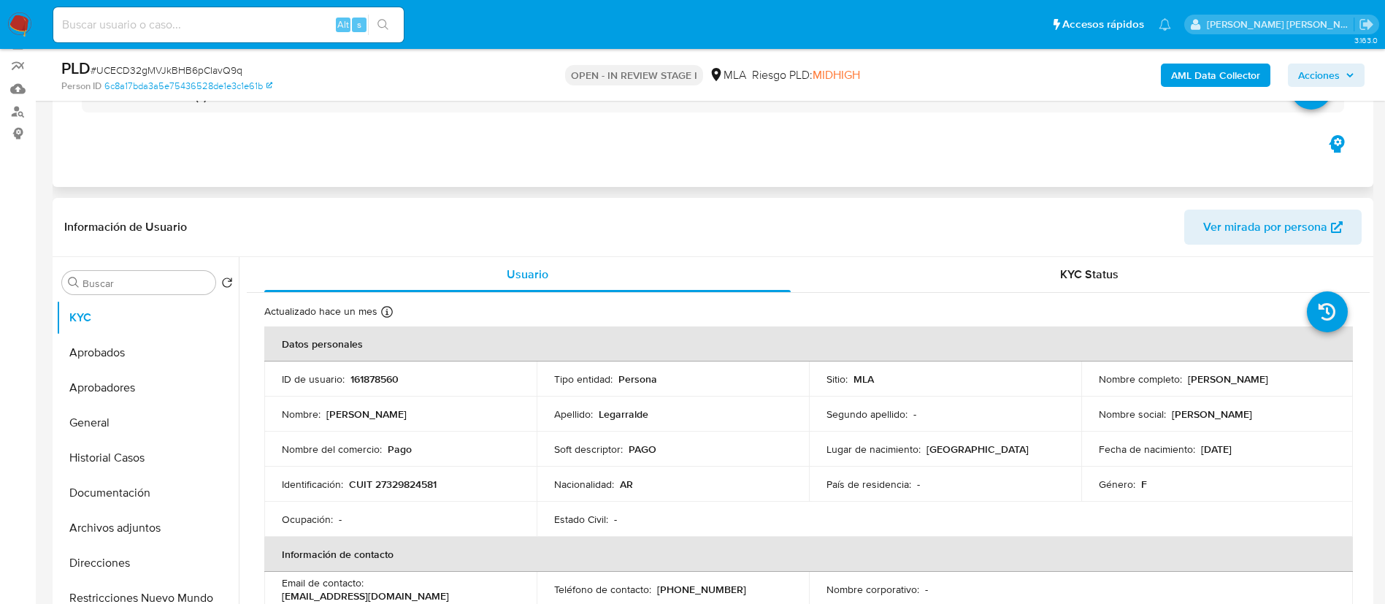
scroll to position [125, 0]
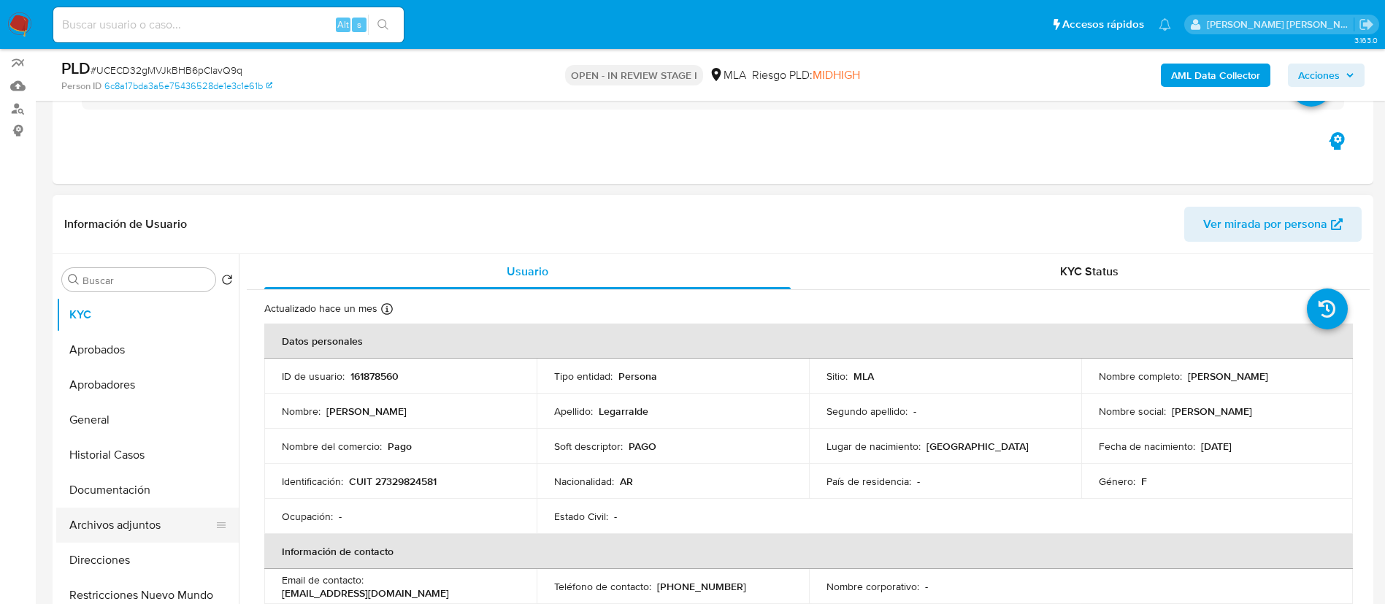
click at [143, 518] on button "Archivos adjuntos" at bounding box center [141, 525] width 171 height 35
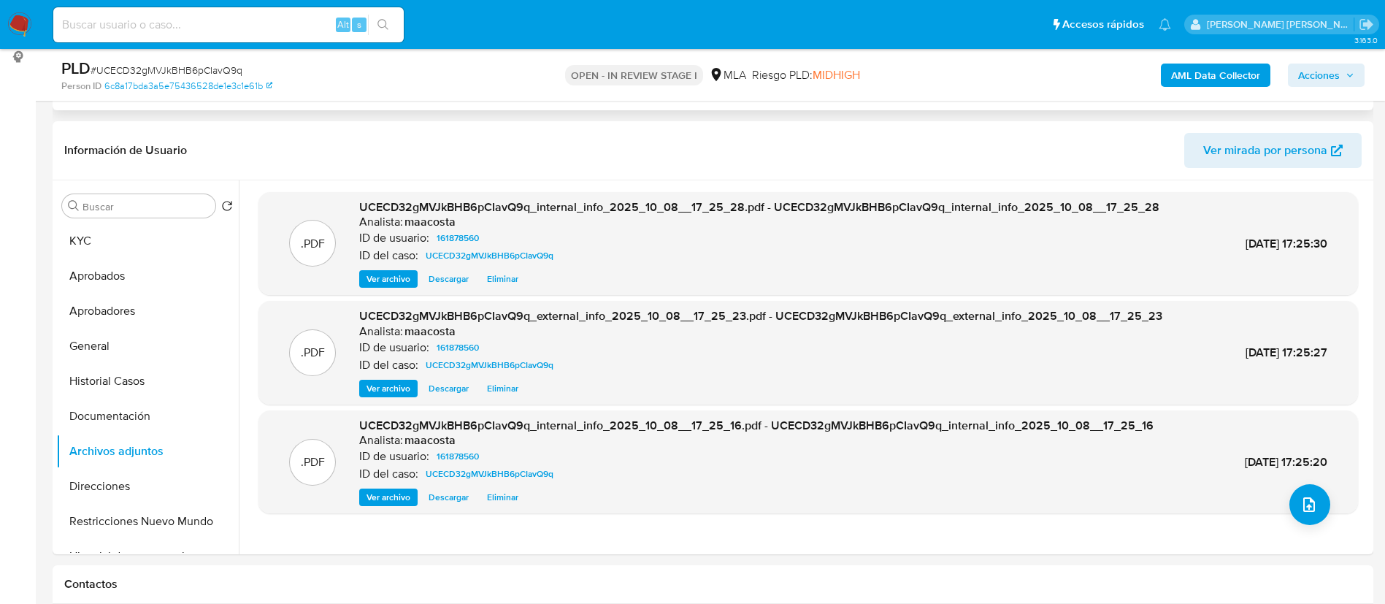
scroll to position [202, 0]
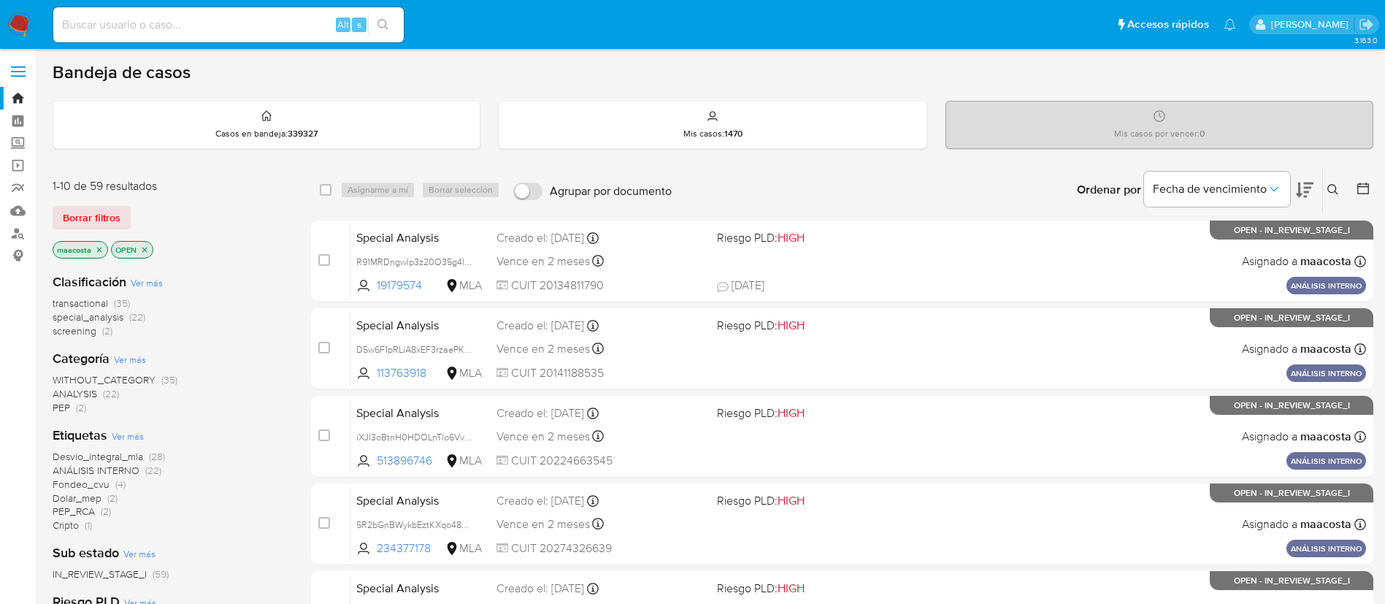
paste input "8orxjBlepMVAZ6A9zwZq6nx7"
click at [260, 26] on input "8orxjBlepMVAZ6A9zwZq6nx7" at bounding box center [228, 24] width 351 height 19
type input "8orxjBlepMVAZ6A9zwZq6nx7"
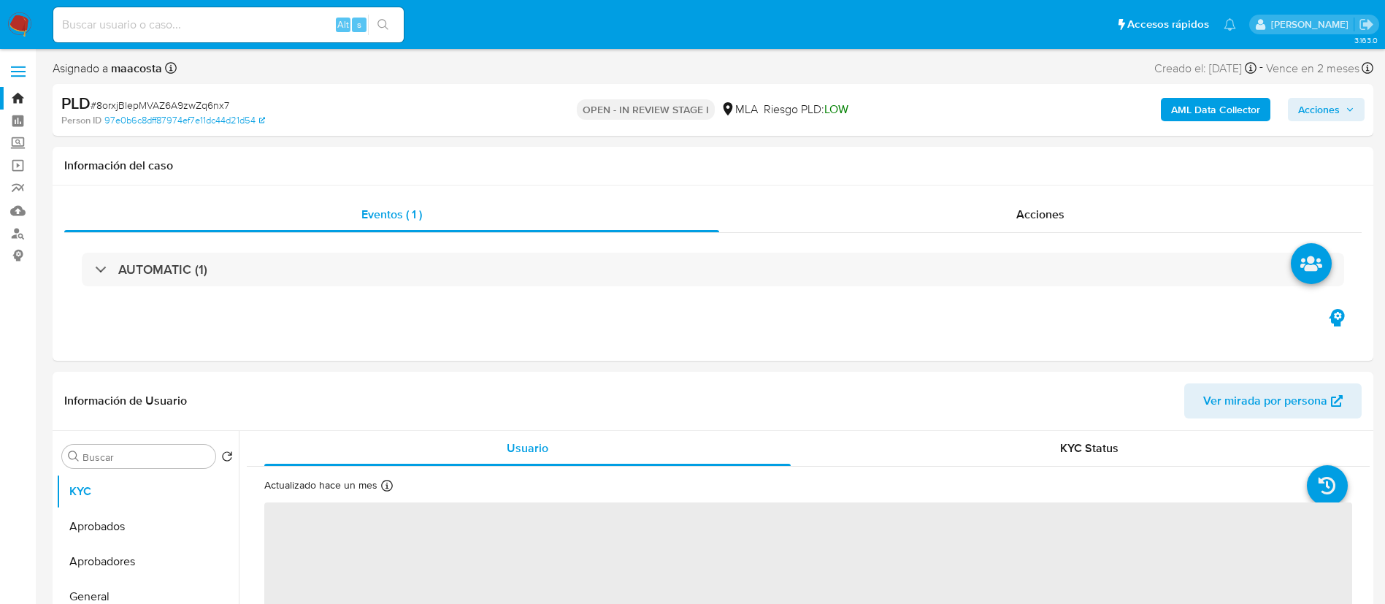
select select "10"
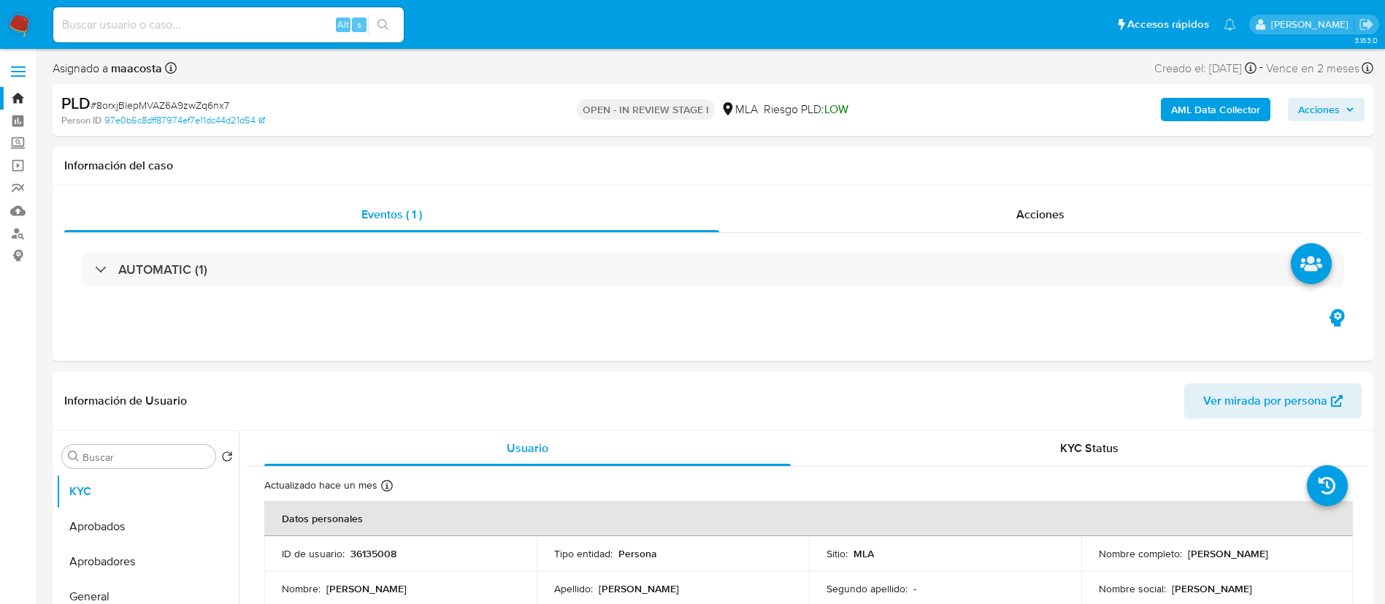
click at [1233, 107] on b "AML Data Collector" at bounding box center [1215, 109] width 89 height 23
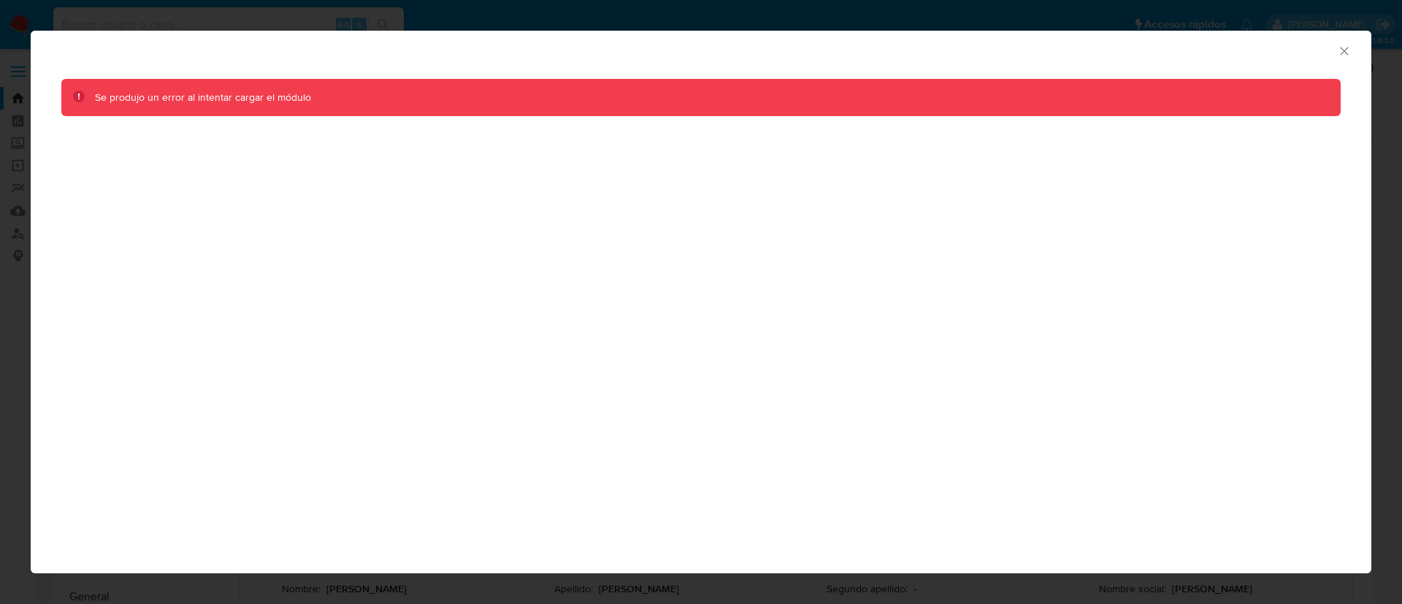
click at [1342, 50] on icon "Cerrar ventana" at bounding box center [1344, 51] width 15 height 15
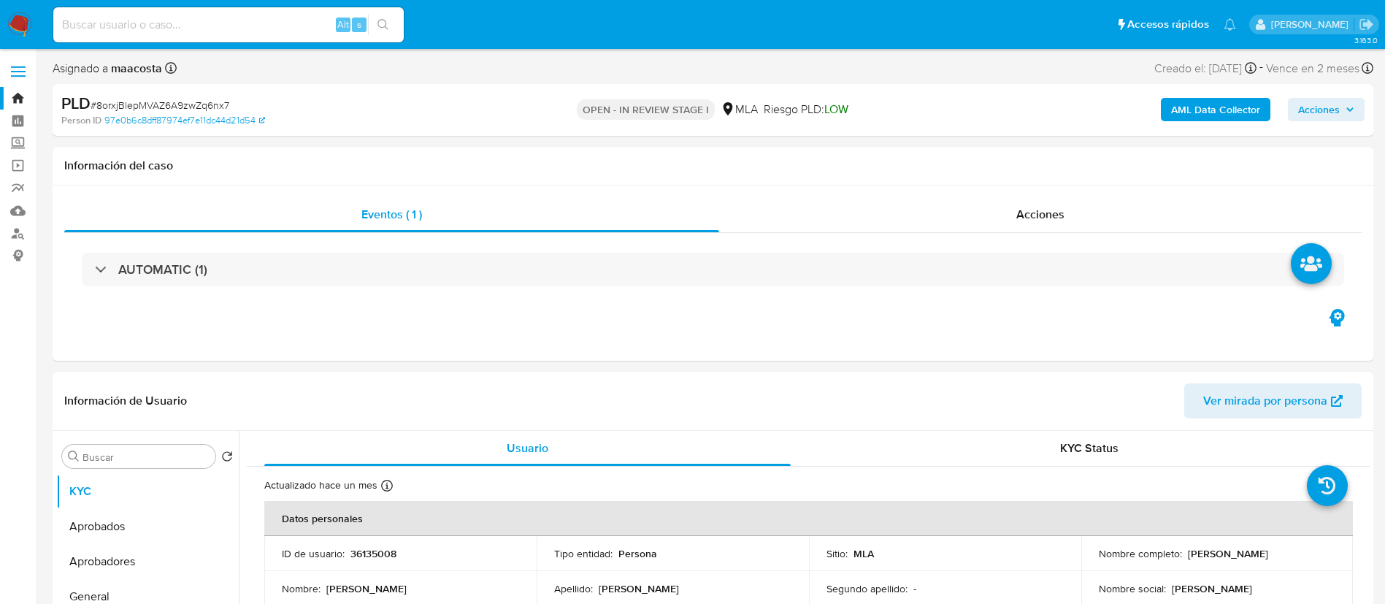
click at [1243, 103] on b "AML Data Collector" at bounding box center [1215, 109] width 89 height 23
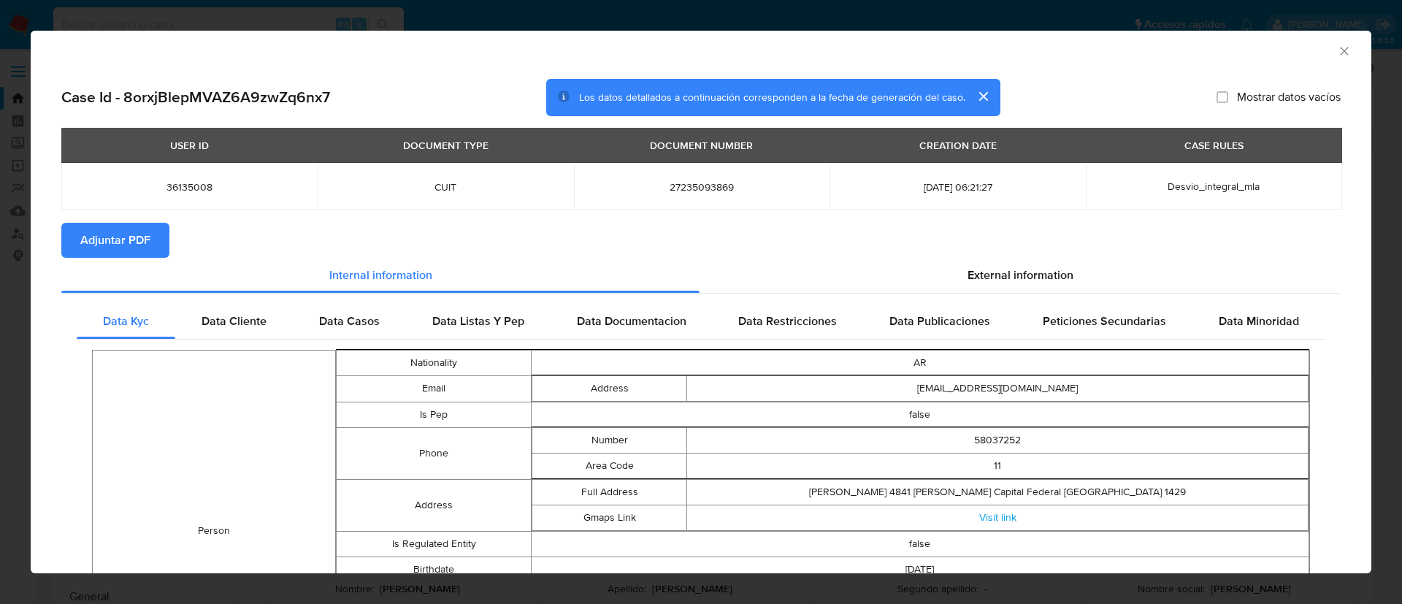
click at [155, 242] on button "Adjuntar PDF" at bounding box center [115, 240] width 108 height 35
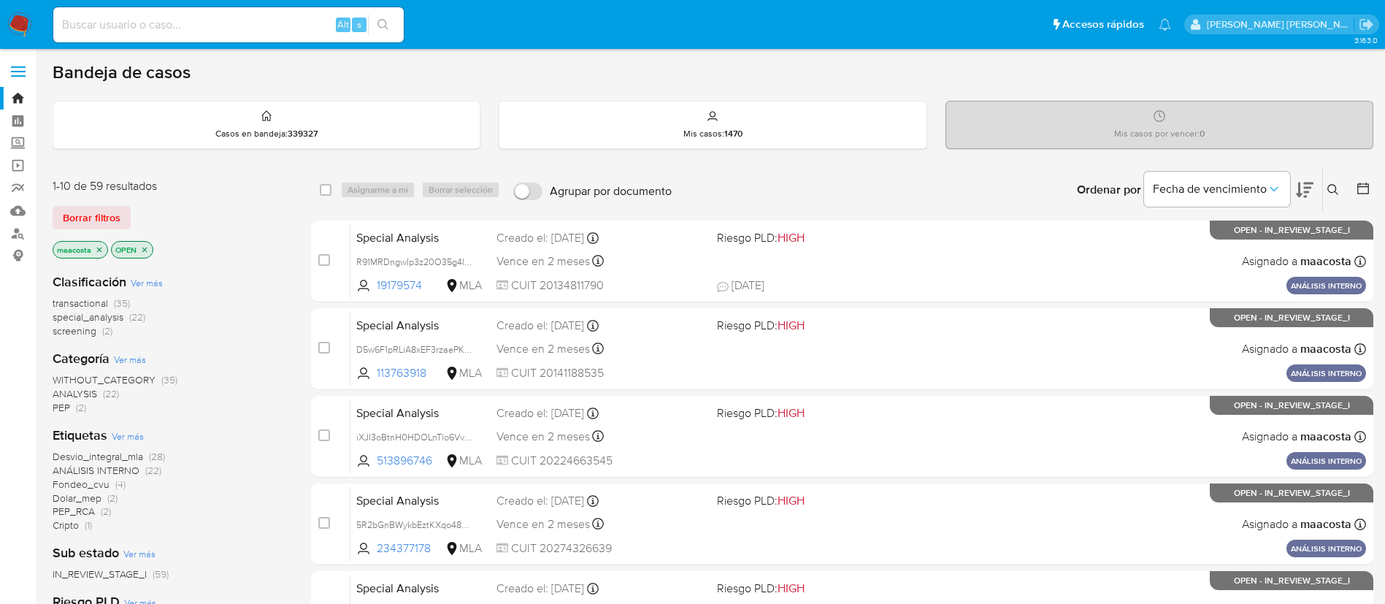
paste input "UEWQQMt9JLxbxW0ei3lmyzD8"
click at [277, 28] on input "UEWQQMt9JLxbxW0ei3lmyzD8" at bounding box center [228, 24] width 351 height 19
type input "UEWQQMt9JLxbxW0ei3lmyzD8"
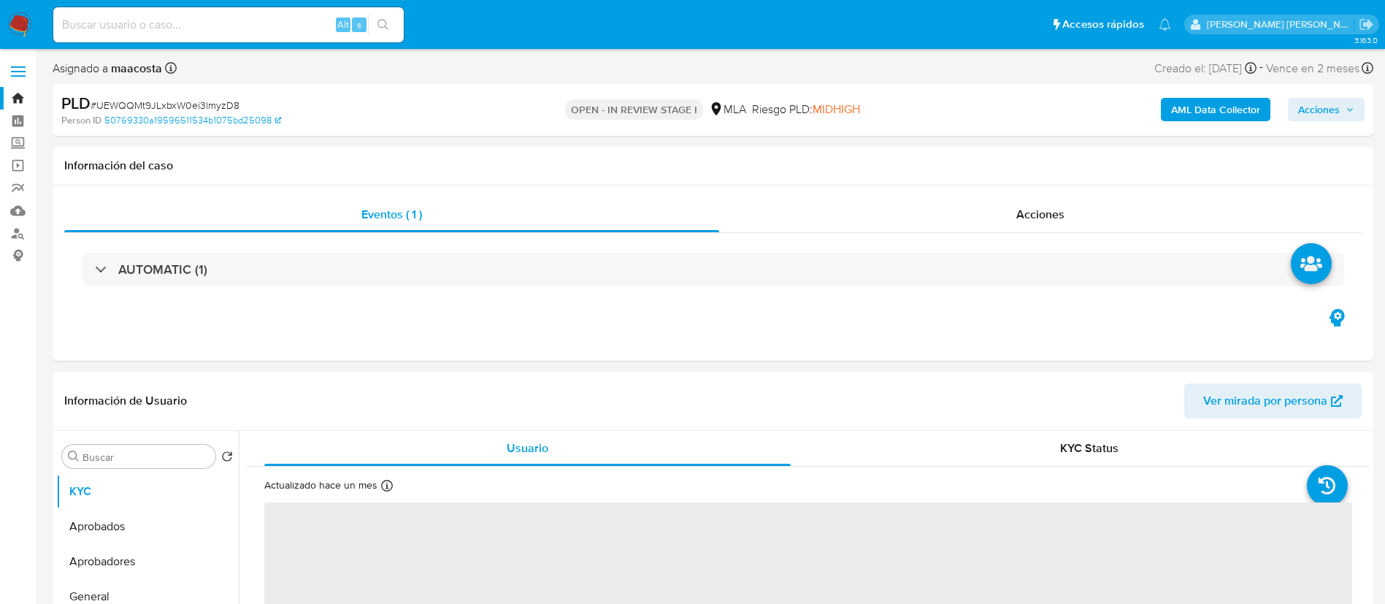
select select "10"
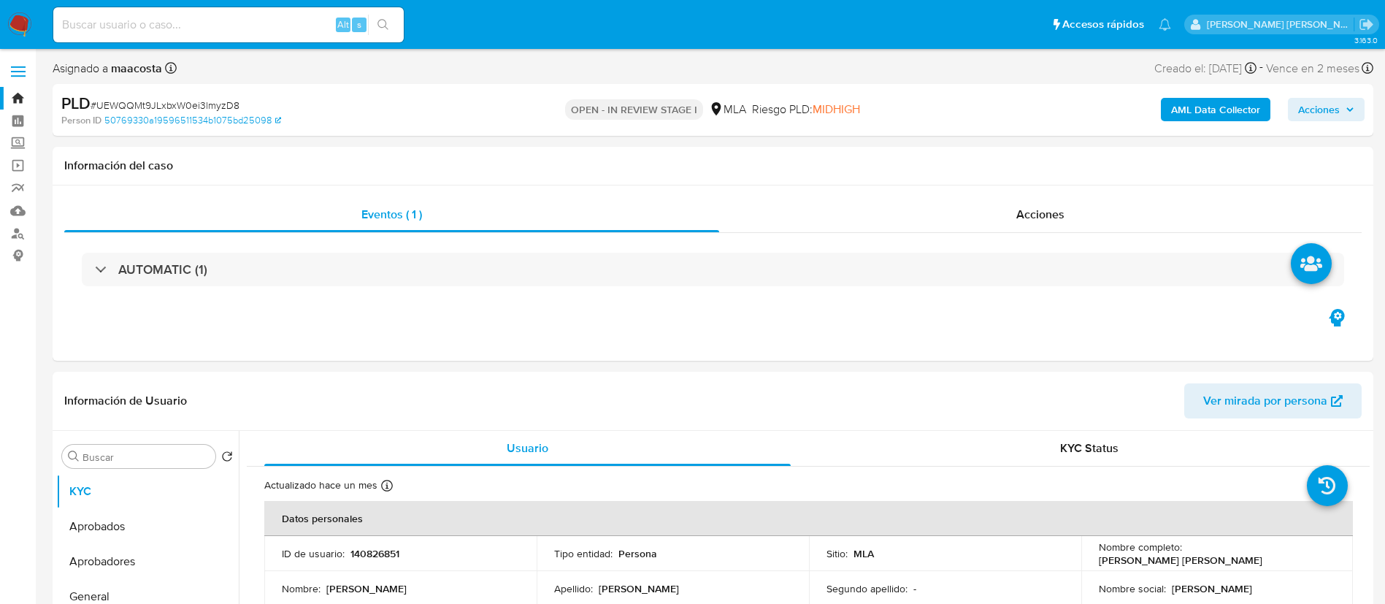
click at [1233, 107] on b "AML Data Collector" at bounding box center [1215, 109] width 89 height 23
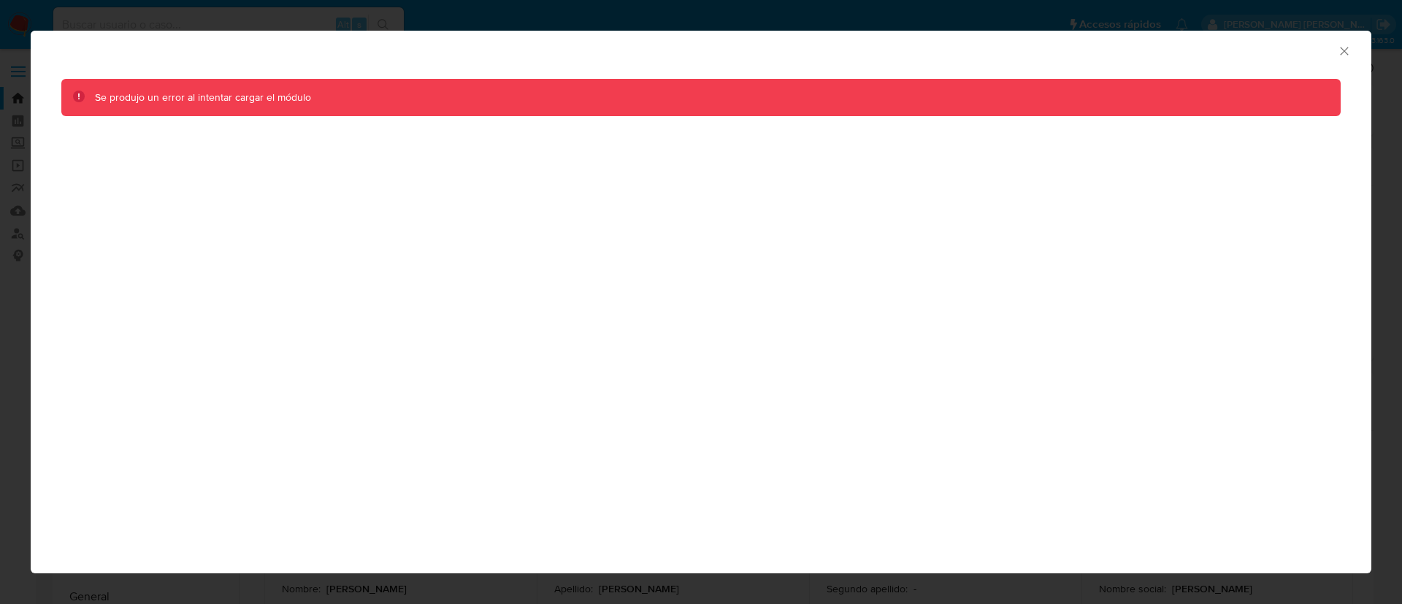
click at [1347, 42] on div "AML Data Collector" at bounding box center [701, 49] width 1341 height 37
click at [1344, 47] on icon "Cerrar ventana" at bounding box center [1344, 51] width 15 height 15
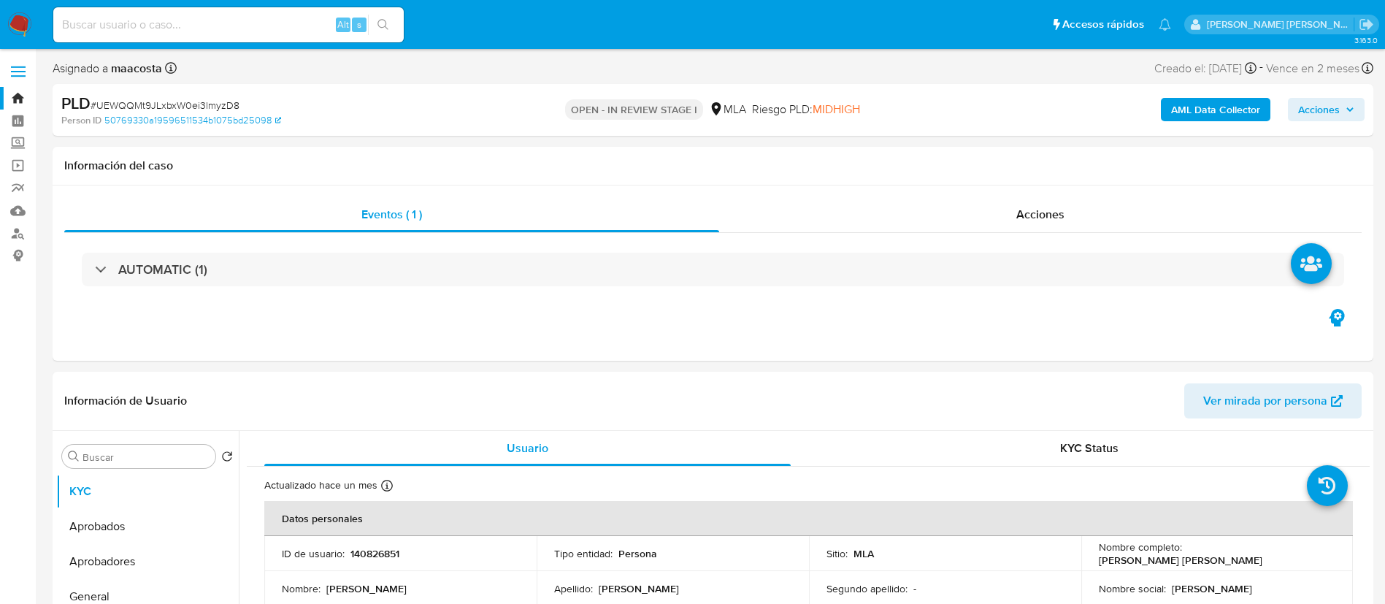
click at [1225, 102] on b "AML Data Collector" at bounding box center [1215, 109] width 89 height 23
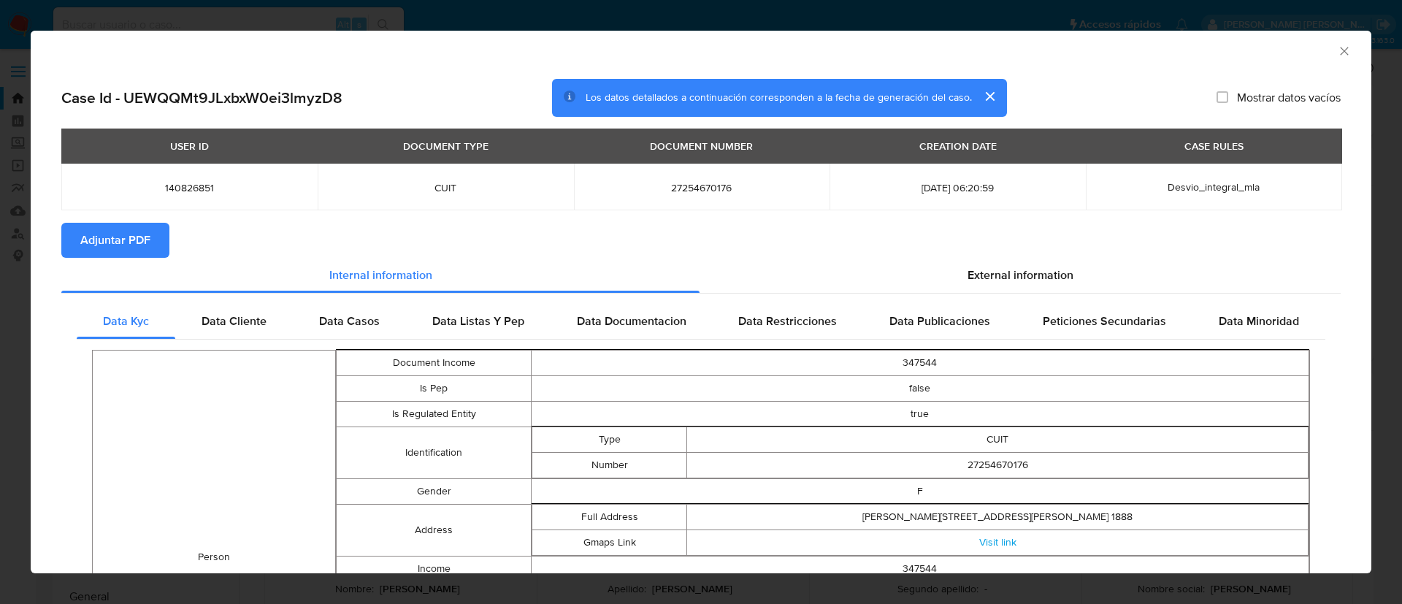
click at [155, 242] on button "Adjuntar PDF" at bounding box center [115, 240] width 108 height 35
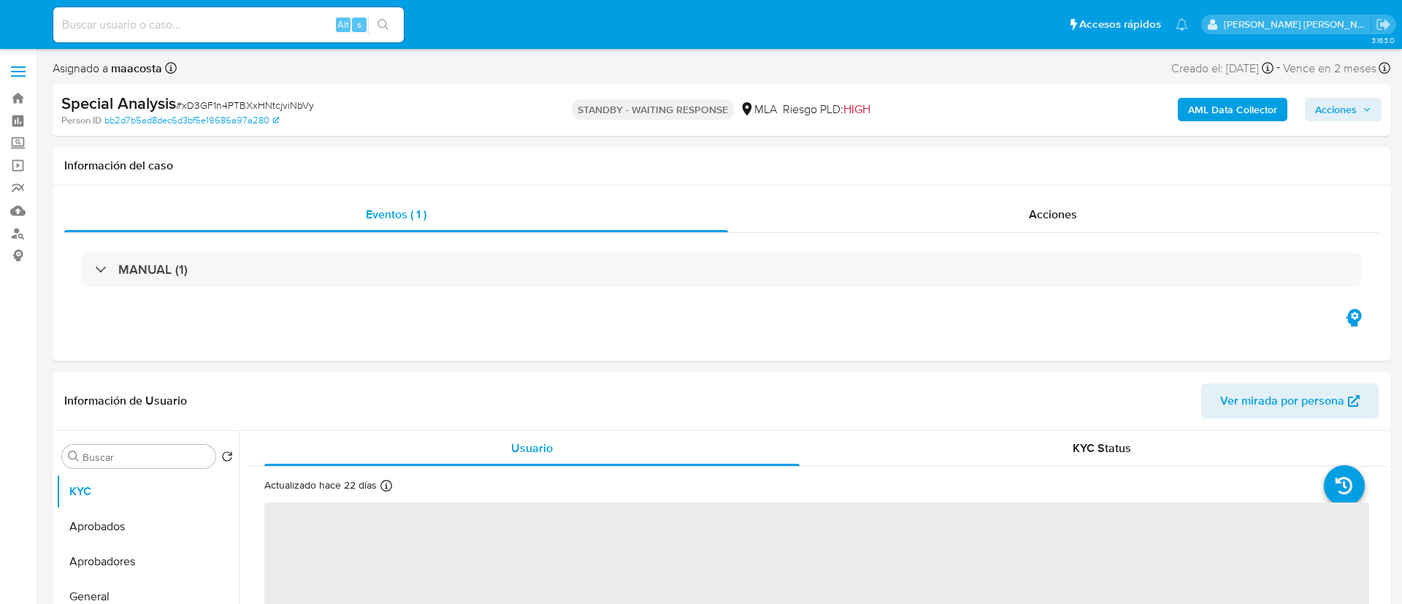
select select "10"
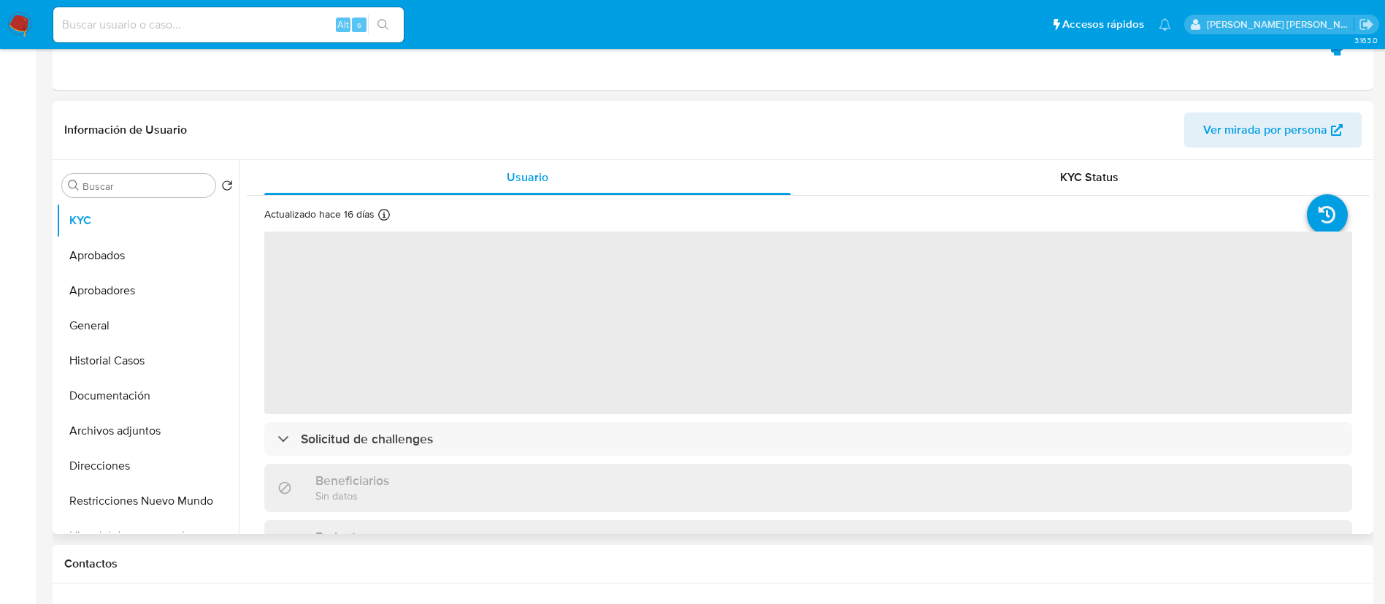
select select "10"
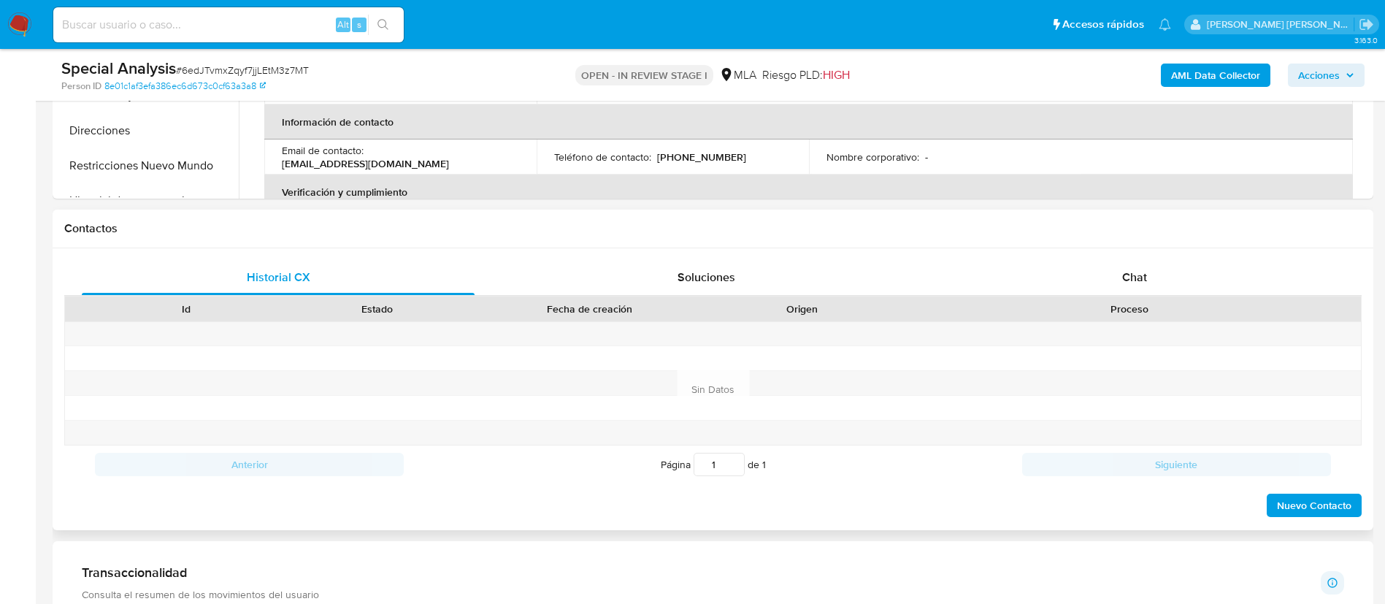
scroll to position [565, 0]
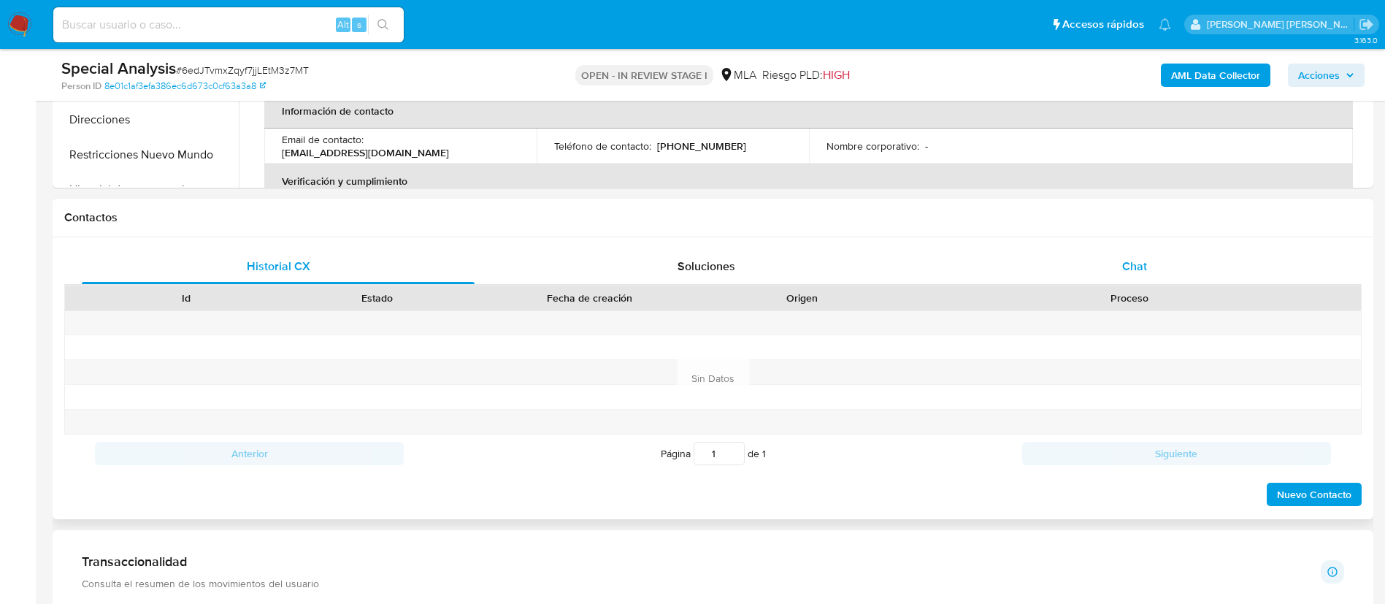
click at [1144, 271] on span "Chat" at bounding box center [1134, 266] width 25 height 17
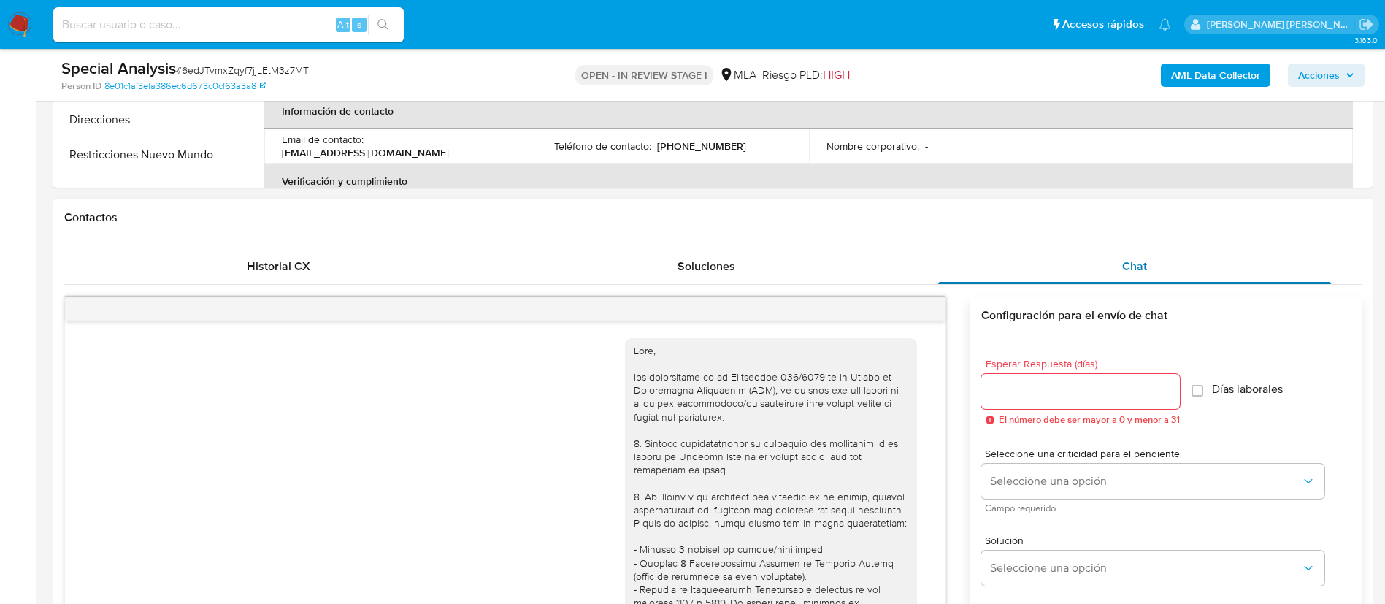
scroll to position [610, 0]
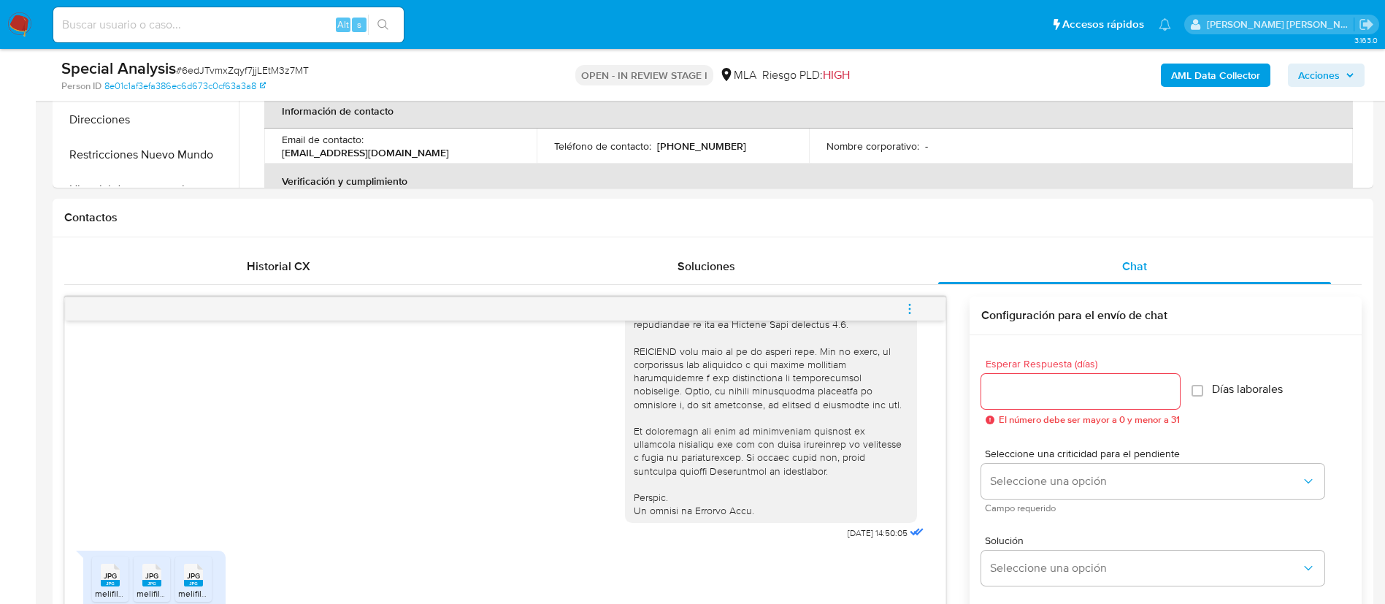
click at [1249, 64] on b "AML Data Collector" at bounding box center [1215, 75] width 89 height 23
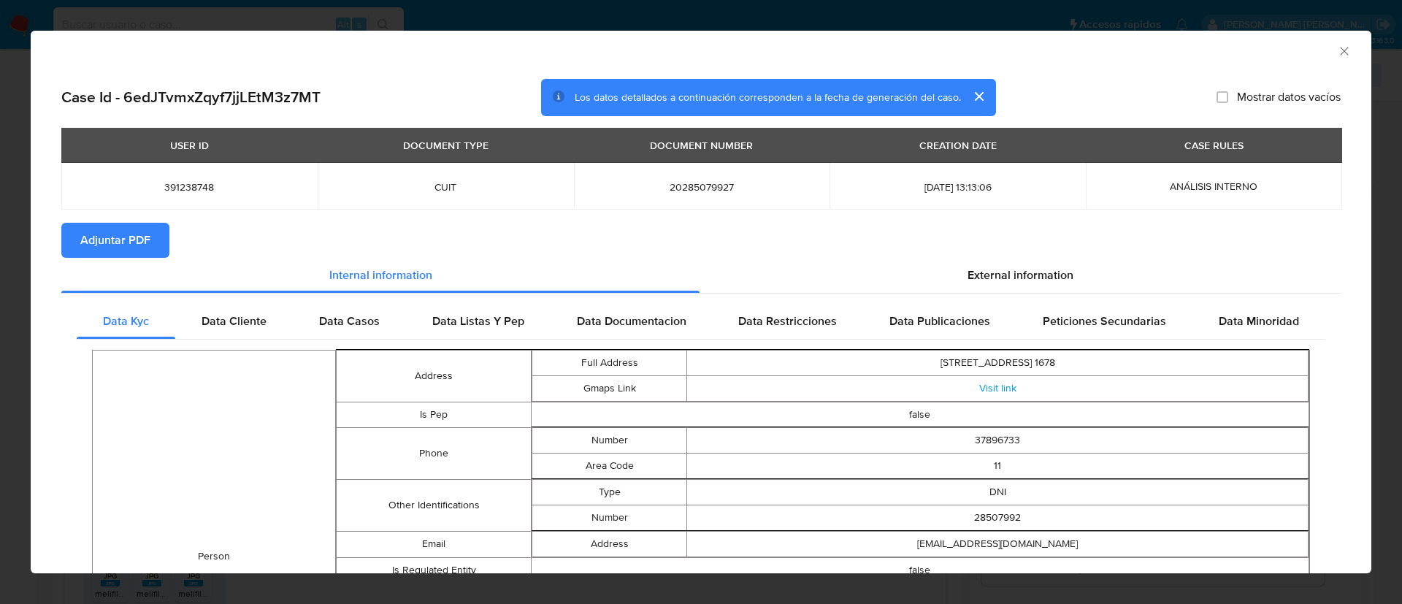
click at [155, 242] on button "Adjuntar PDF" at bounding box center [115, 240] width 108 height 35
click at [1325, 41] on div "AML Data Collector" at bounding box center [701, 49] width 1341 height 37
click at [1337, 46] on icon "Cerrar ventana" at bounding box center [1344, 51] width 15 height 15
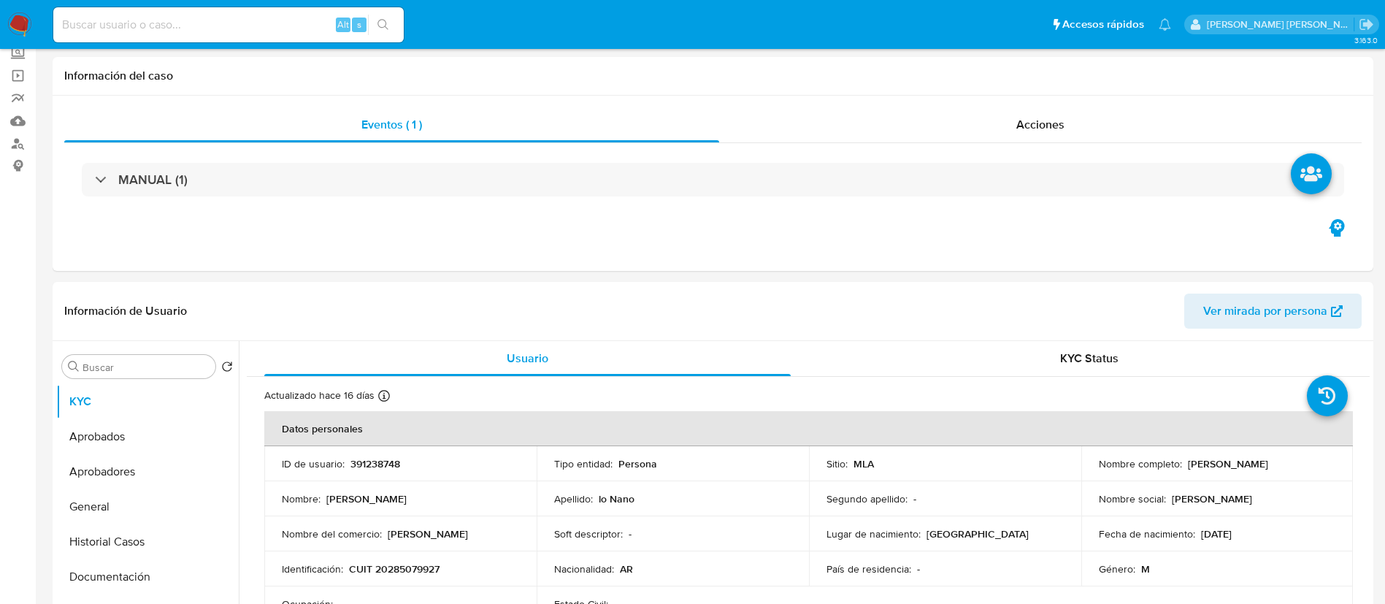
scroll to position [0, 0]
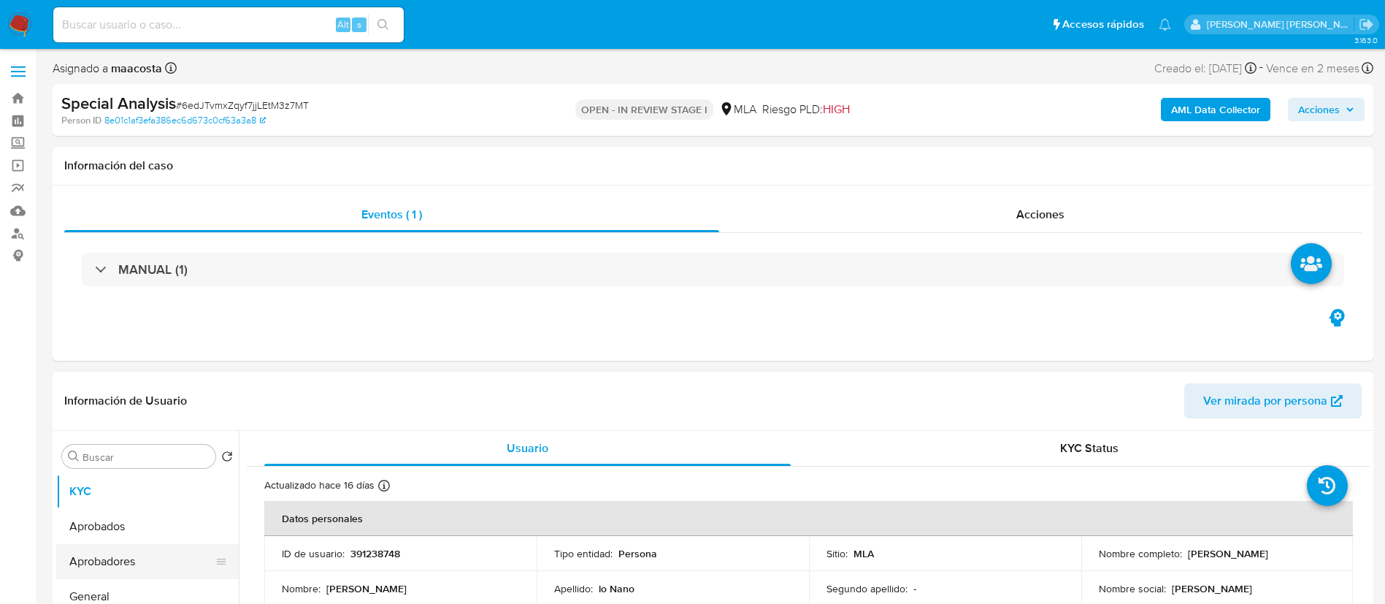
click at [158, 564] on button "Aprobadores" at bounding box center [141, 561] width 171 height 35
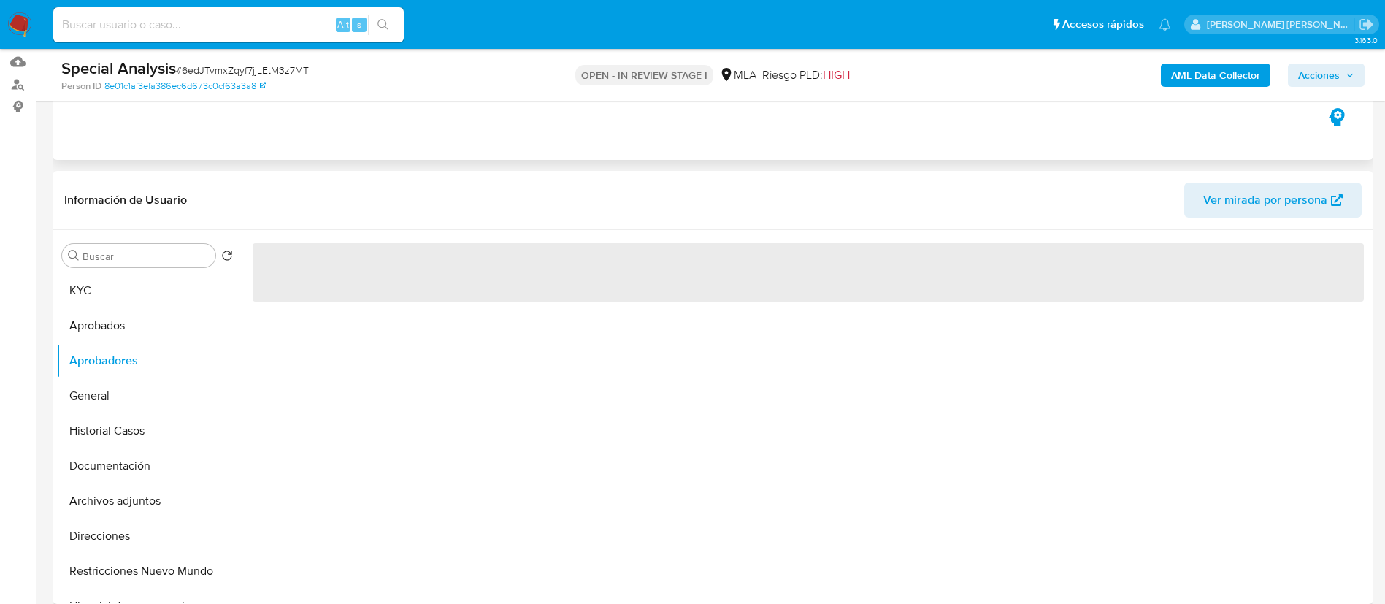
scroll to position [199, 0]
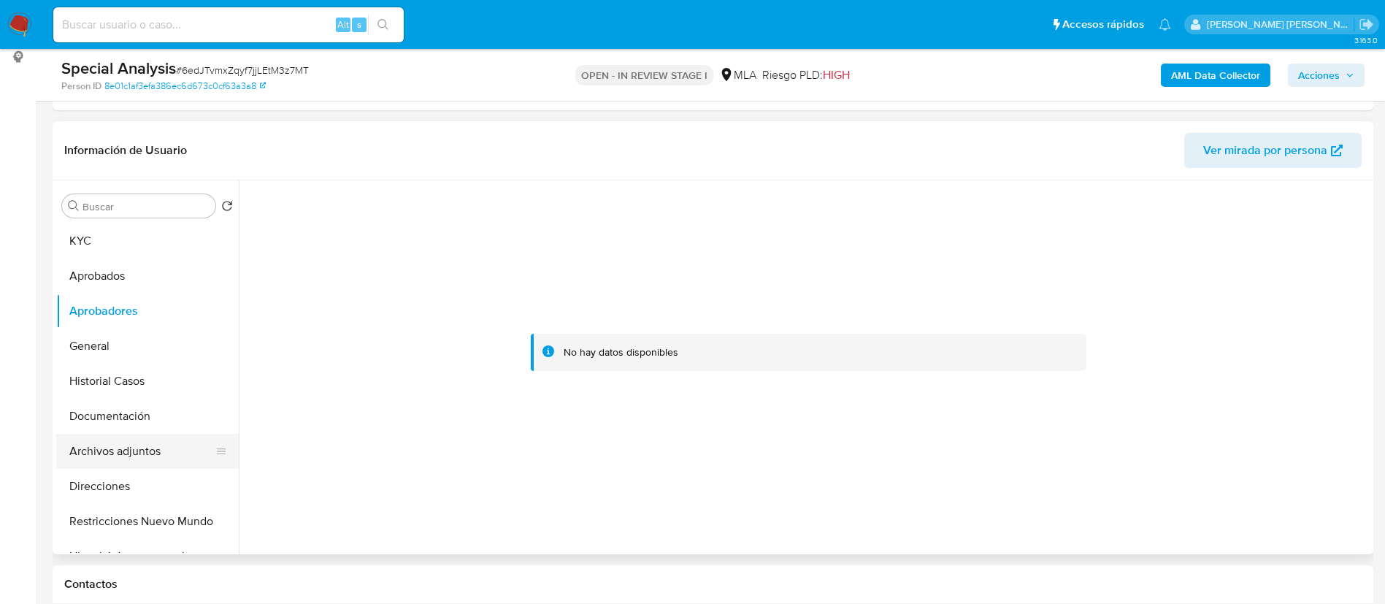
click at [136, 450] on button "Archivos adjuntos" at bounding box center [141, 451] width 171 height 35
